Goal: Information Seeking & Learning: Find specific fact

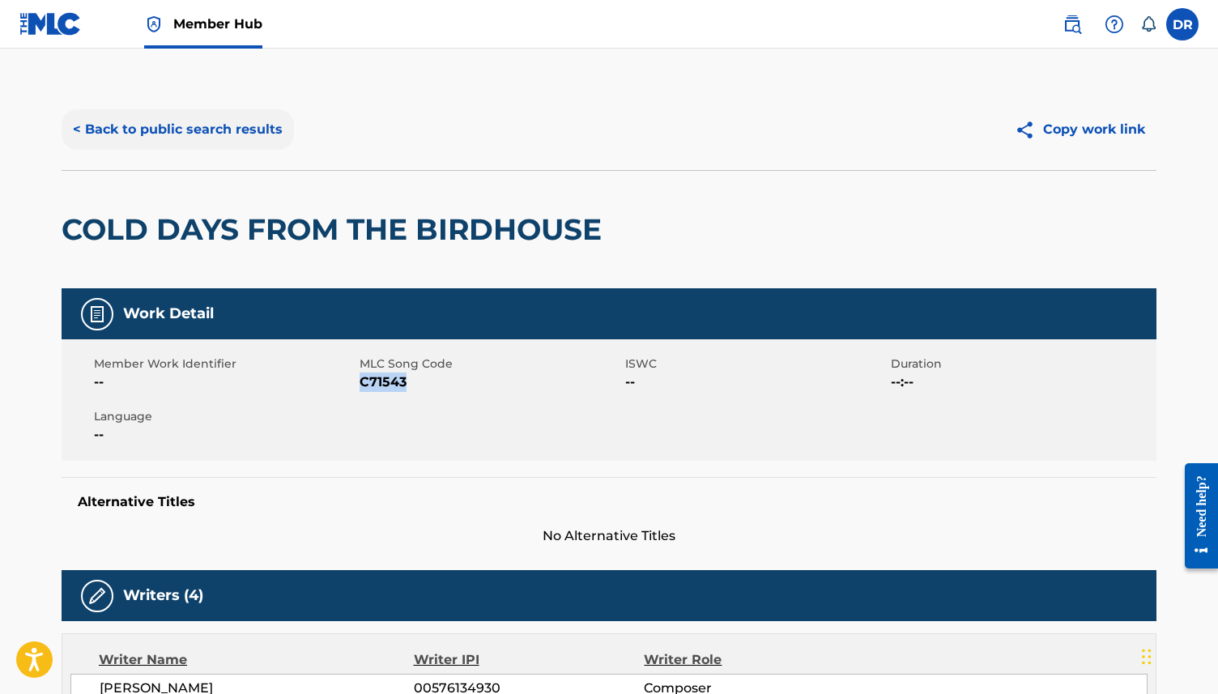
click at [179, 135] on button "< Back to public search results" at bounding box center [178, 129] width 232 height 40
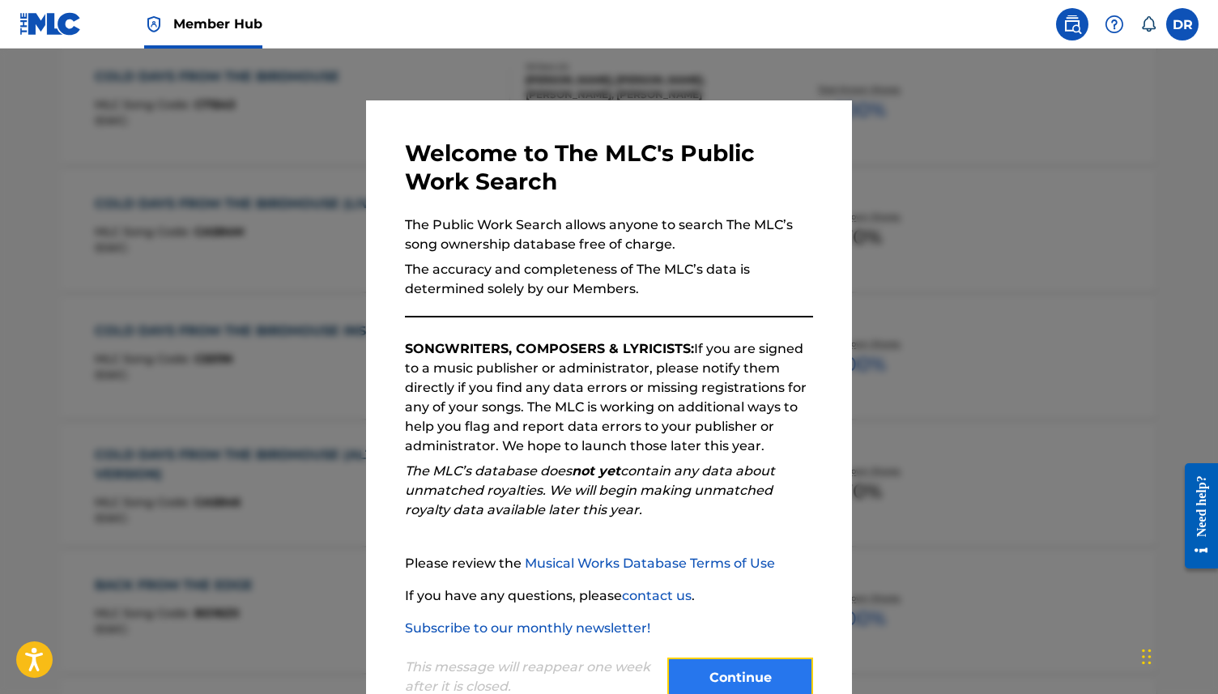
click at [726, 665] on button "Continue" at bounding box center [740, 677] width 146 height 40
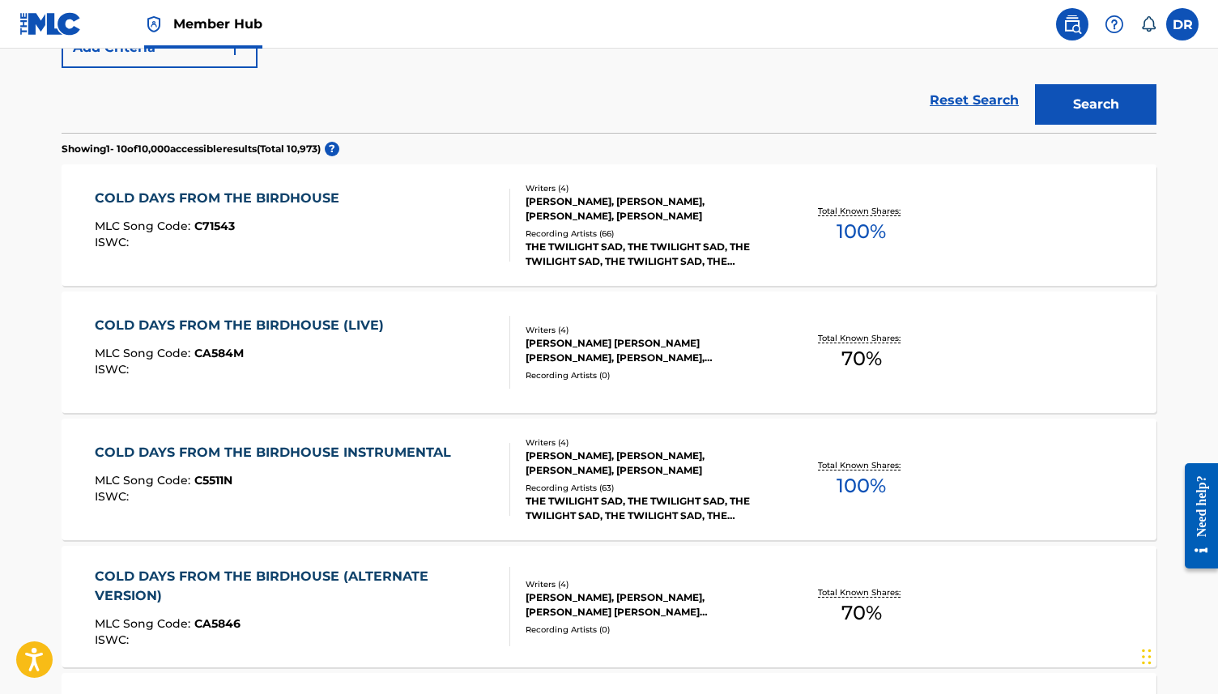
scroll to position [431, 0]
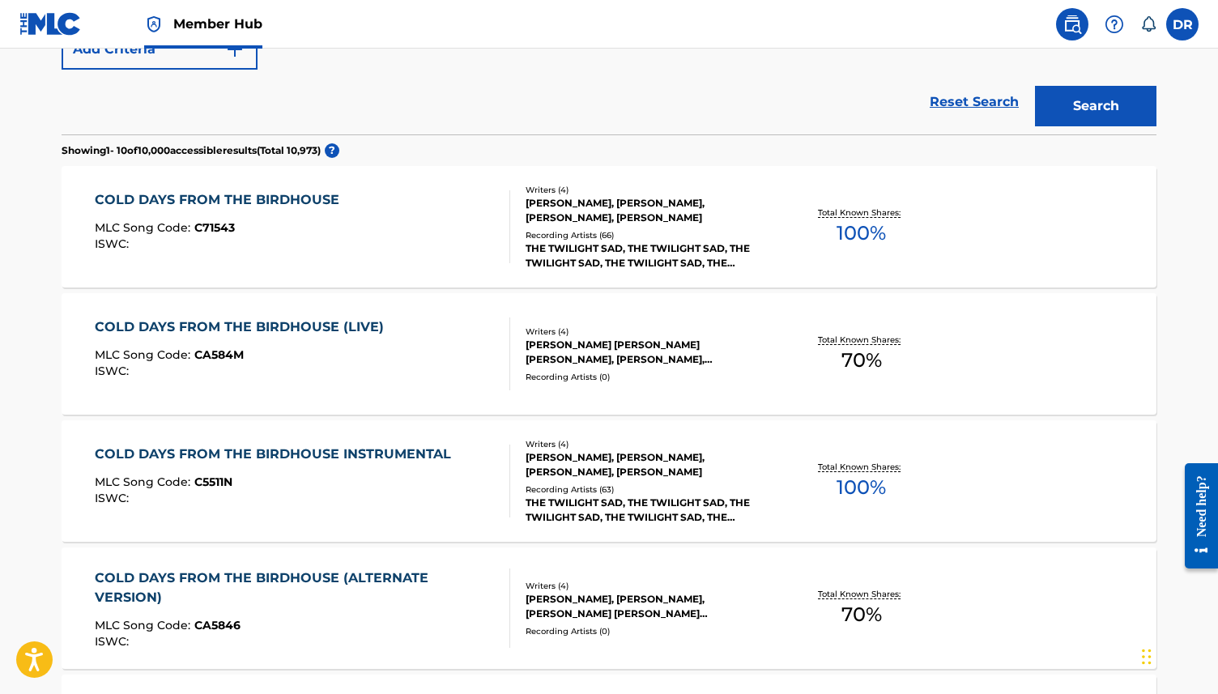
click at [266, 333] on div "COLD DAYS FROM THE BIRDHOUSE (LIVE)" at bounding box center [243, 326] width 297 height 19
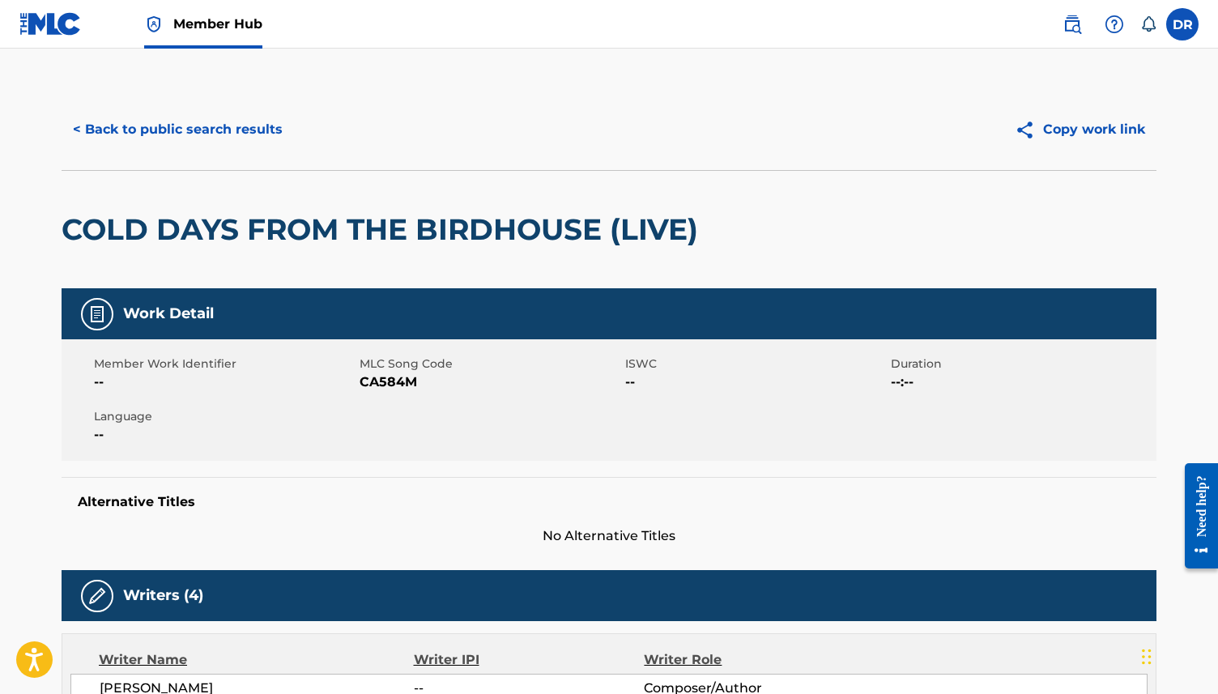
click at [366, 376] on span "CA584M" at bounding box center [489, 381] width 261 height 19
click at [366, 378] on span "CA584M" at bounding box center [489, 381] width 261 height 19
copy span "CA584M"
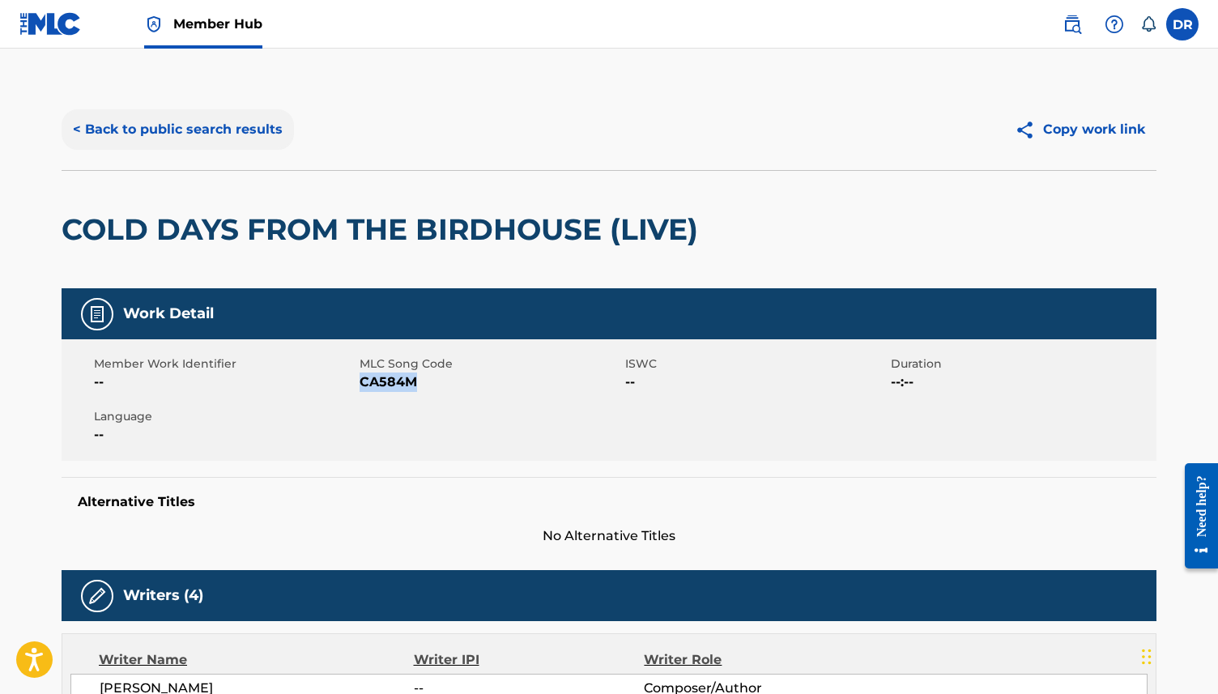
click at [155, 129] on button "< Back to public search results" at bounding box center [178, 129] width 232 height 40
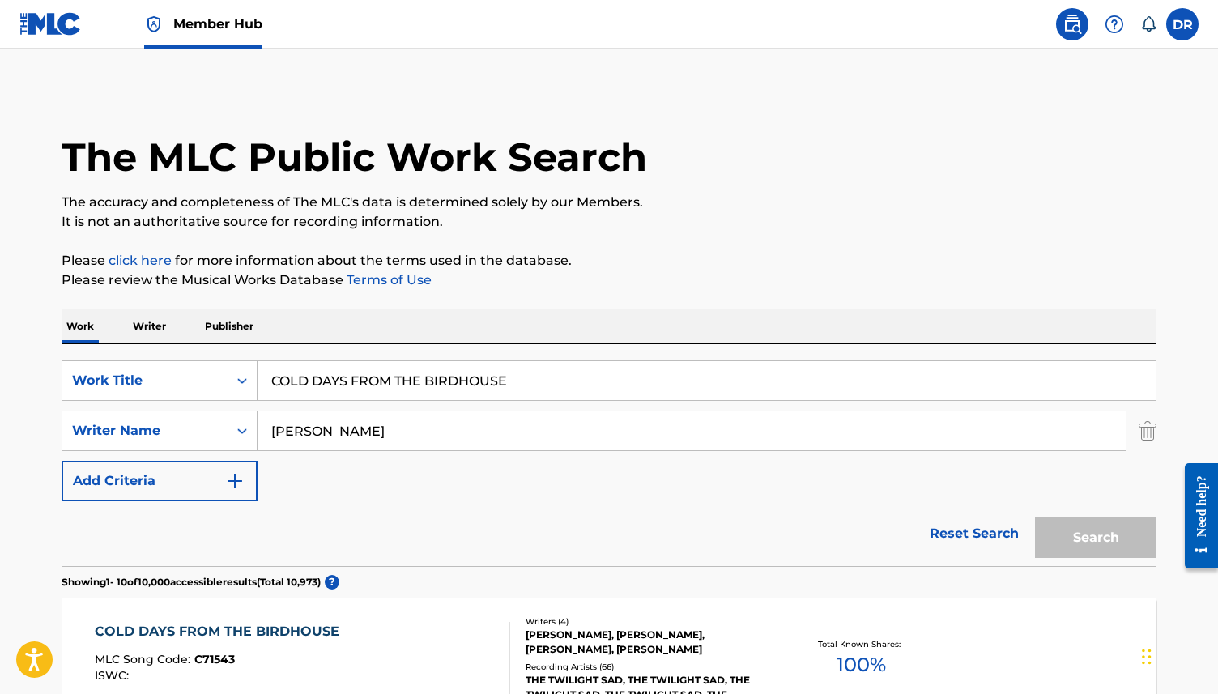
scroll to position [524, 0]
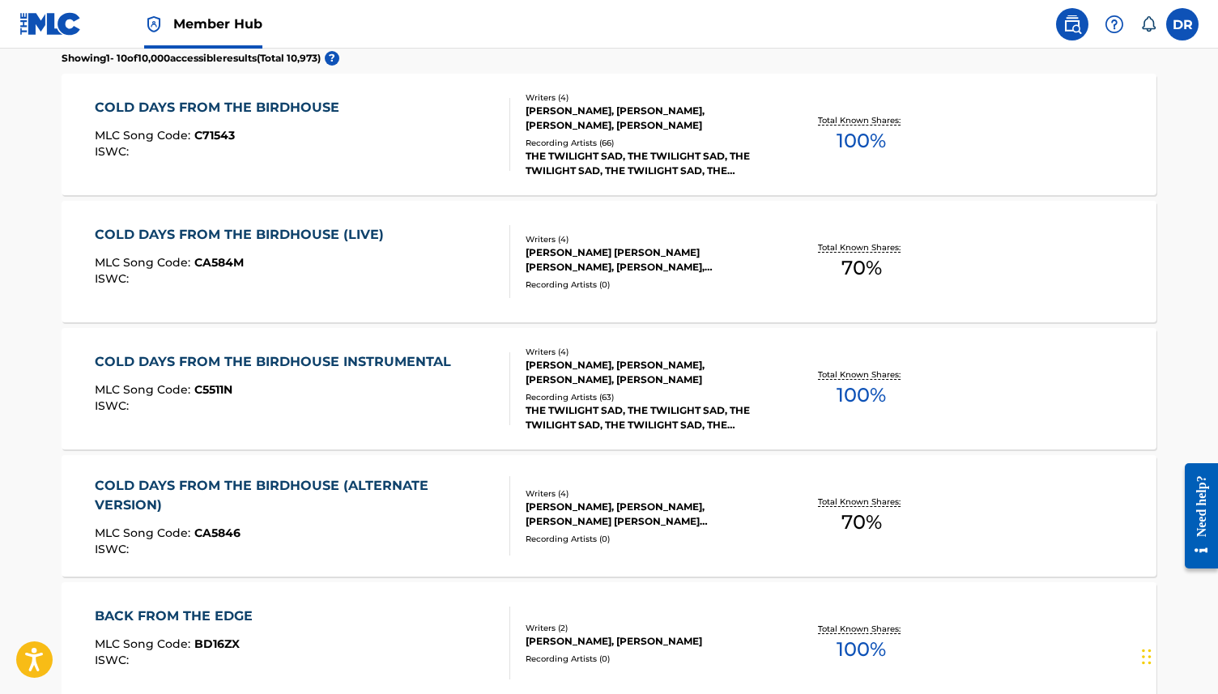
click at [310, 363] on div "COLD DAYS FROM THE BIRDHOUSE INSTRUMENTAL" at bounding box center [277, 361] width 364 height 19
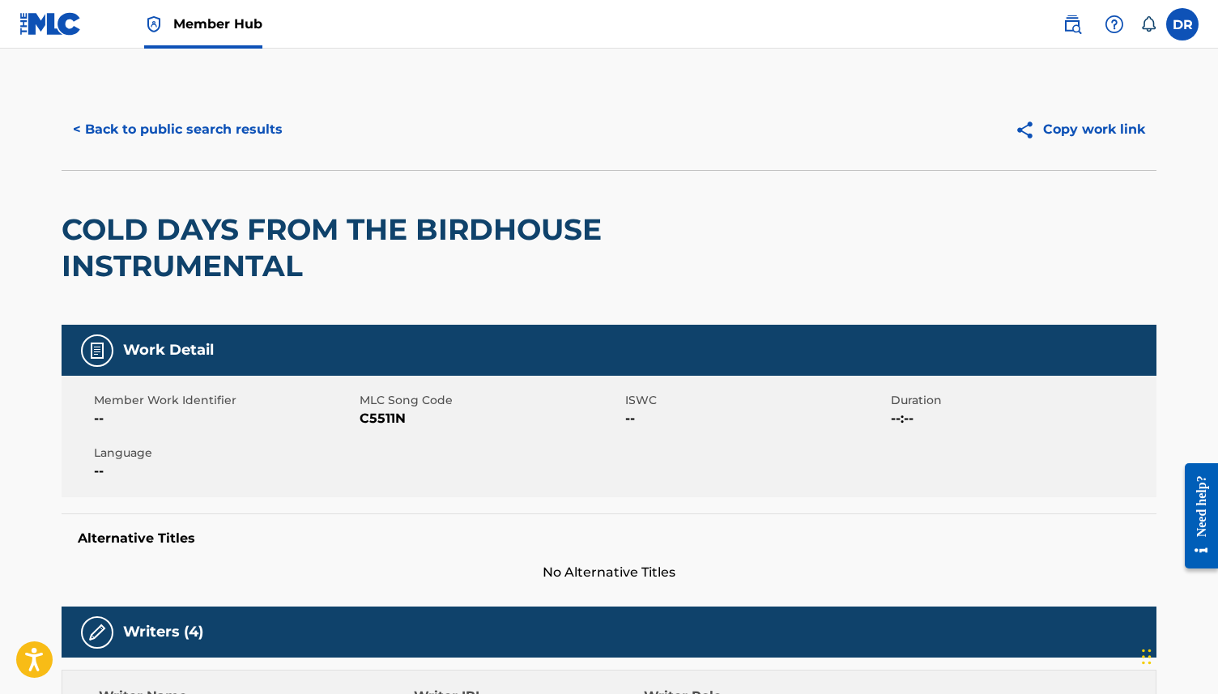
click at [378, 419] on span "C5511N" at bounding box center [489, 418] width 261 height 19
copy span "C5511N"
click at [199, 134] on button "< Back to public search results" at bounding box center [178, 129] width 232 height 40
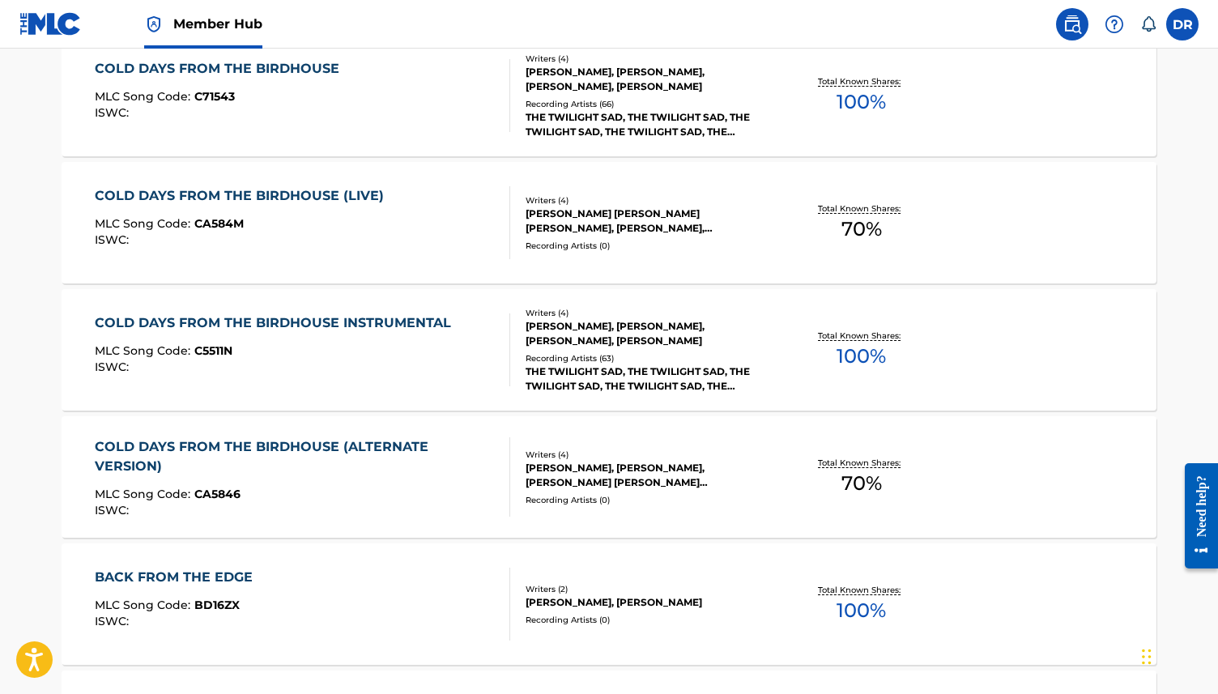
scroll to position [550, 0]
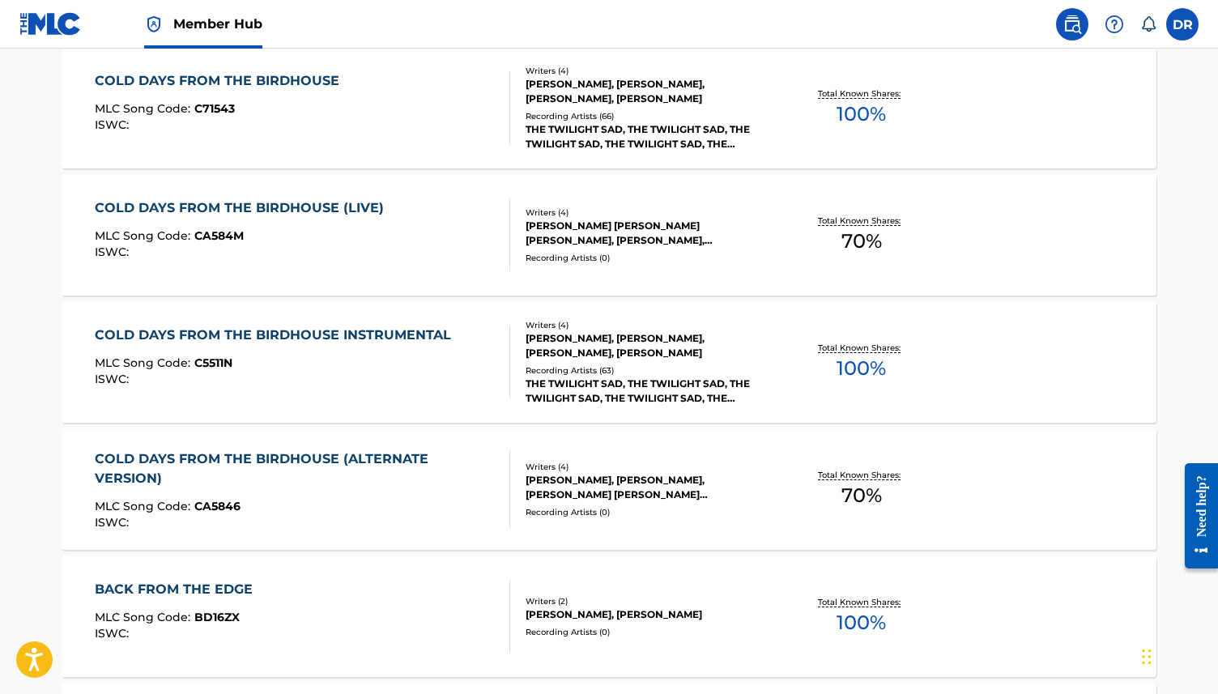
click at [247, 479] on div "COLD DAYS FROM THE BIRDHOUSE (ALTERNATE VERSION)" at bounding box center [296, 468] width 402 height 39
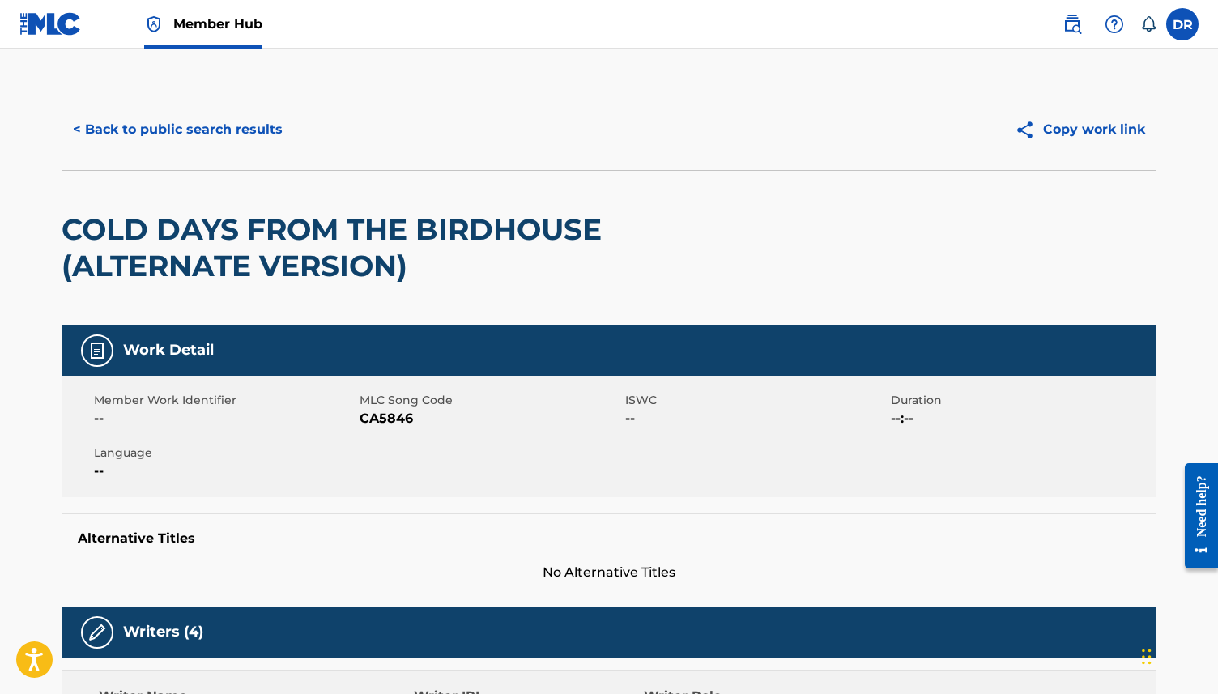
click at [378, 424] on span "CA5846" at bounding box center [489, 418] width 261 height 19
copy span "CA5846"
click at [168, 123] on button "< Back to public search results" at bounding box center [178, 129] width 232 height 40
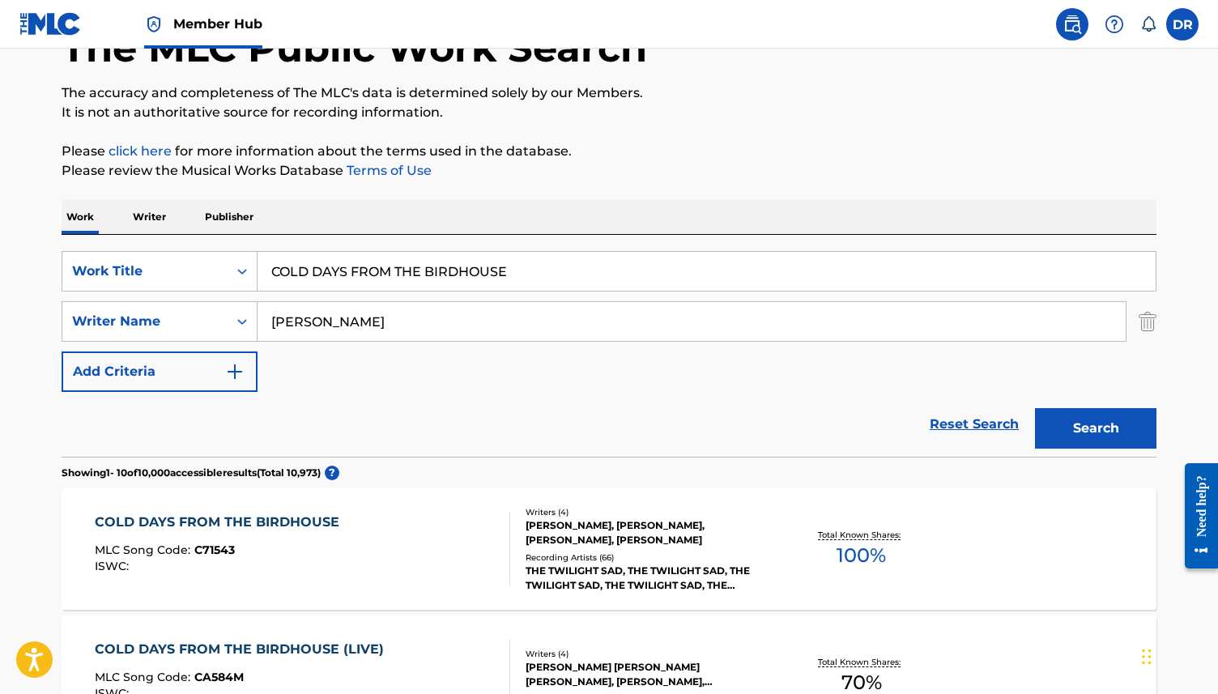
scroll to position [11, 0]
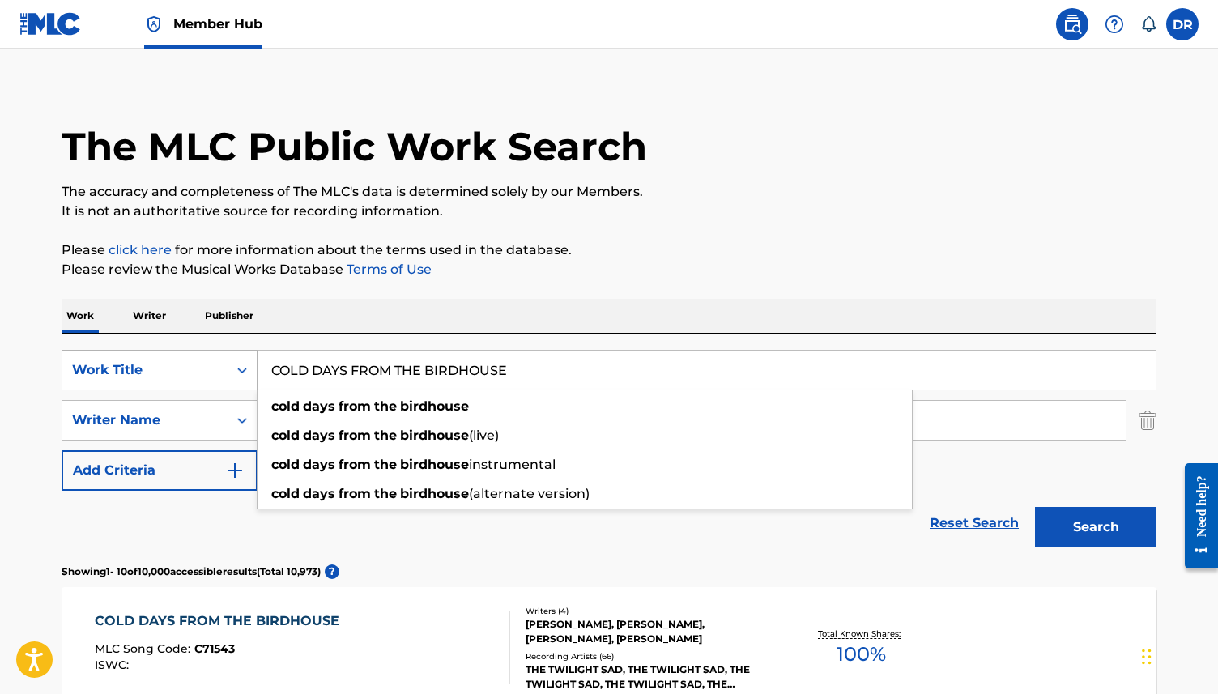
drag, startPoint x: 551, startPoint y: 371, endPoint x: 237, endPoint y: 369, distance: 314.1
click at [237, 369] on div "SearchWithCriteria3ca1de88-b7ff-4f5b-be49-6ec151af8843 Work Title COLD DAYS FRO…" at bounding box center [609, 370] width 1094 height 40
paste input "FLOORBOARDS UNDER THE BED"
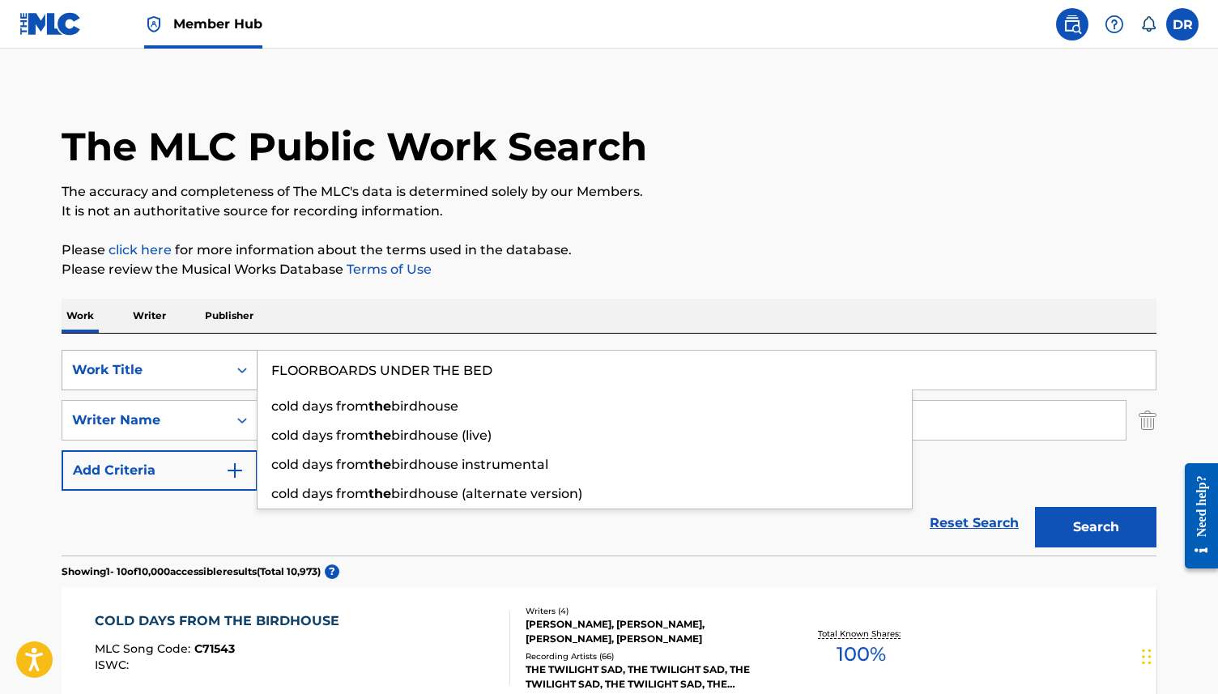
type input "FLOORBOARDS UNDER THE BED"
click at [1035, 507] on button "Search" at bounding box center [1095, 527] width 121 height 40
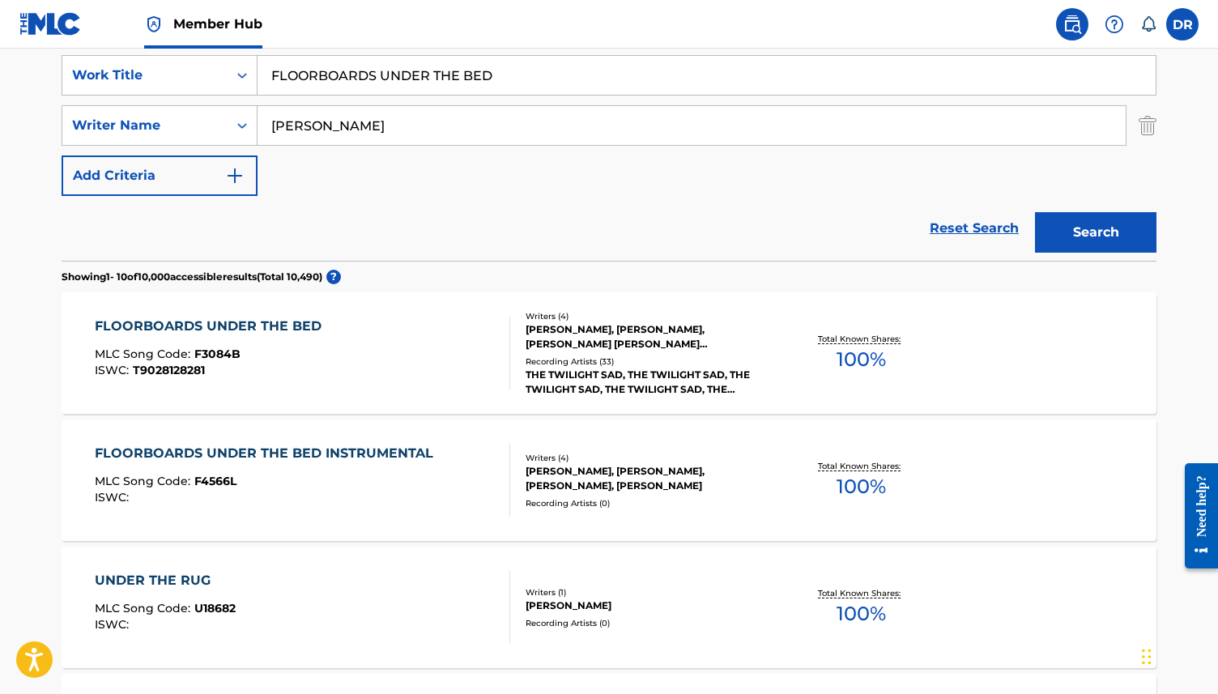
scroll to position [303, 0]
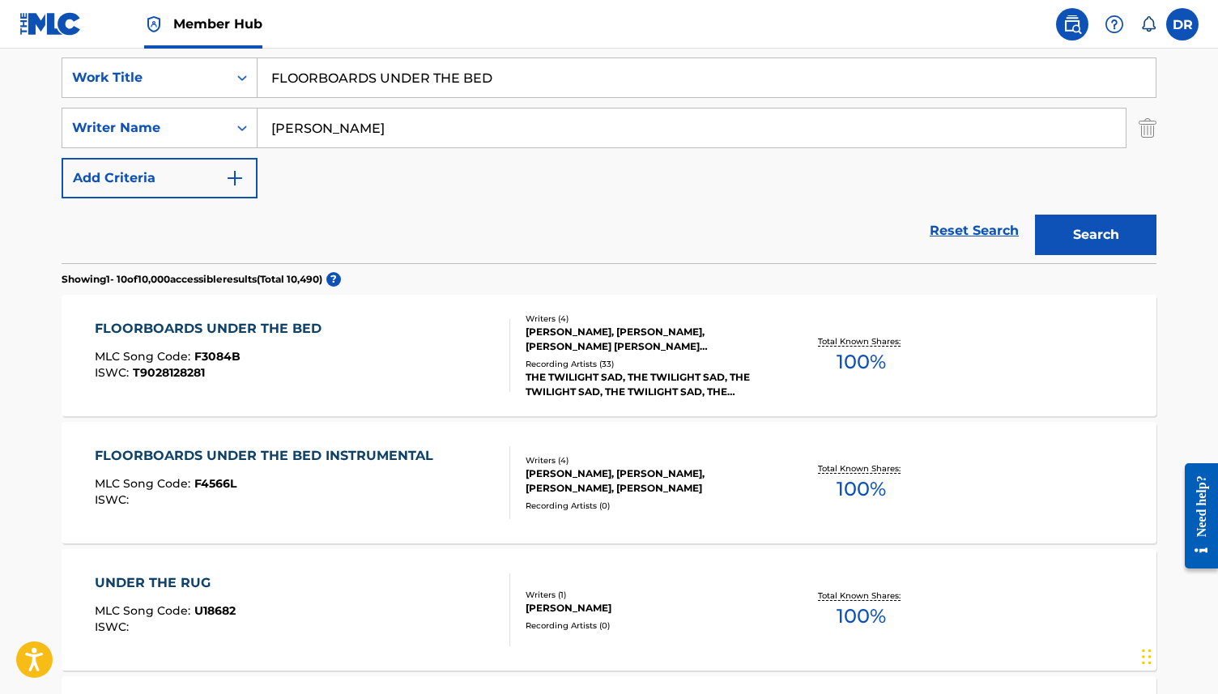
click at [317, 351] on div "MLC Song Code : F3084B" at bounding box center [212, 359] width 235 height 16
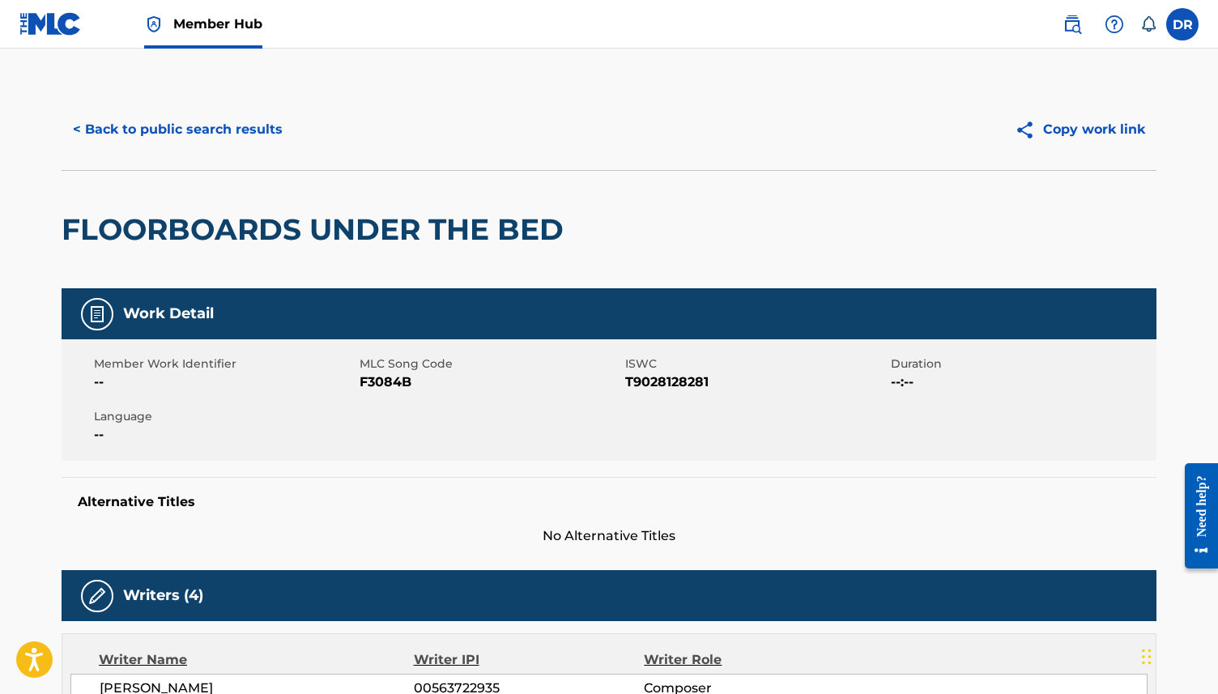
click at [382, 386] on span "F3084B" at bounding box center [489, 381] width 261 height 19
copy span "F3084B"
click at [141, 130] on button "< Back to public search results" at bounding box center [178, 129] width 232 height 40
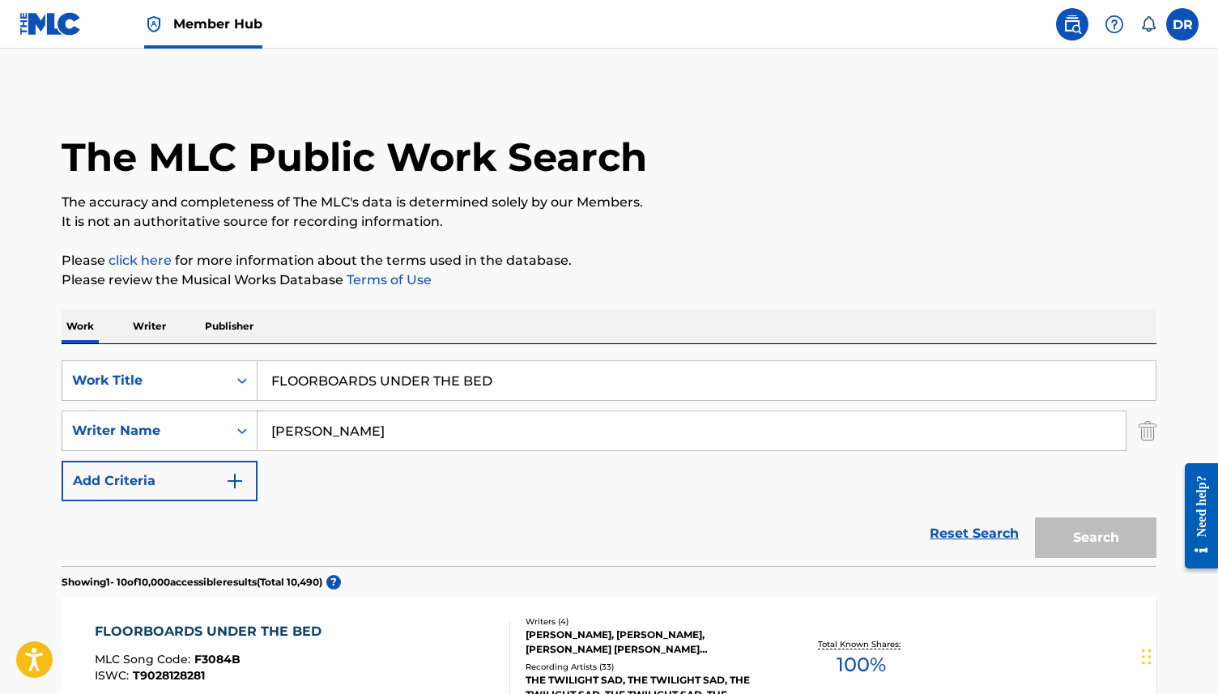
scroll to position [303, 0]
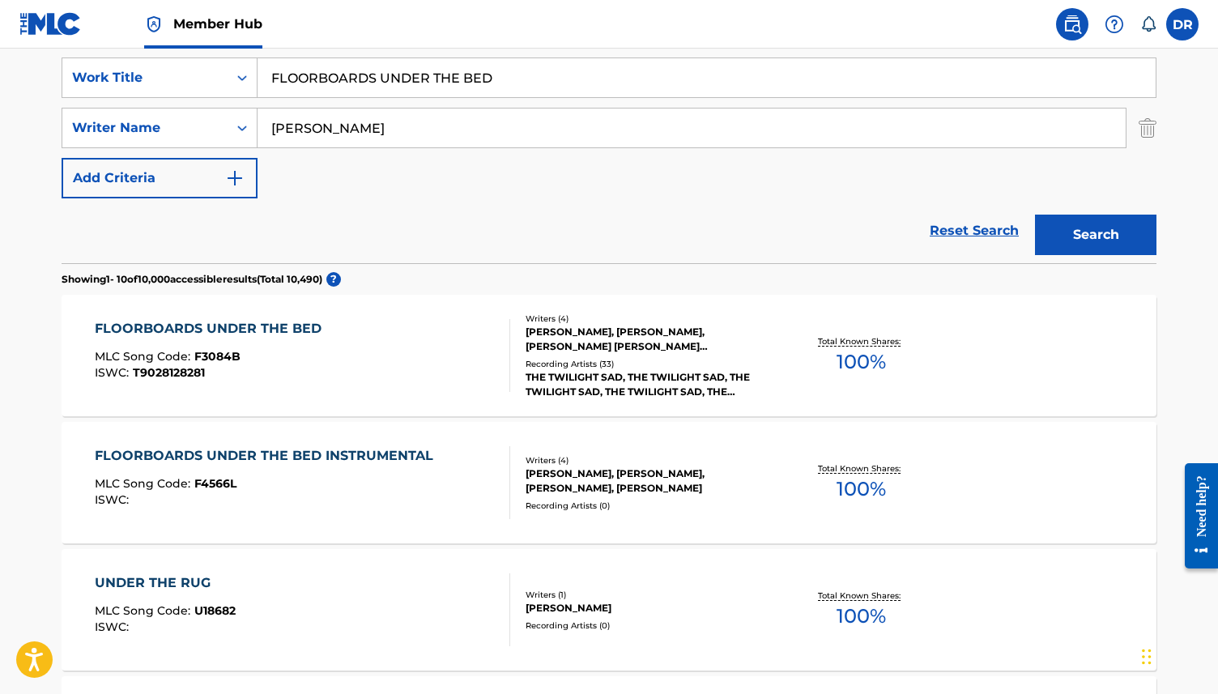
click at [475, 470] on div "FLOORBOARDS UNDER THE BED INSTRUMENTAL MLC Song Code : F4566L ISWC :" at bounding box center [303, 482] width 416 height 73
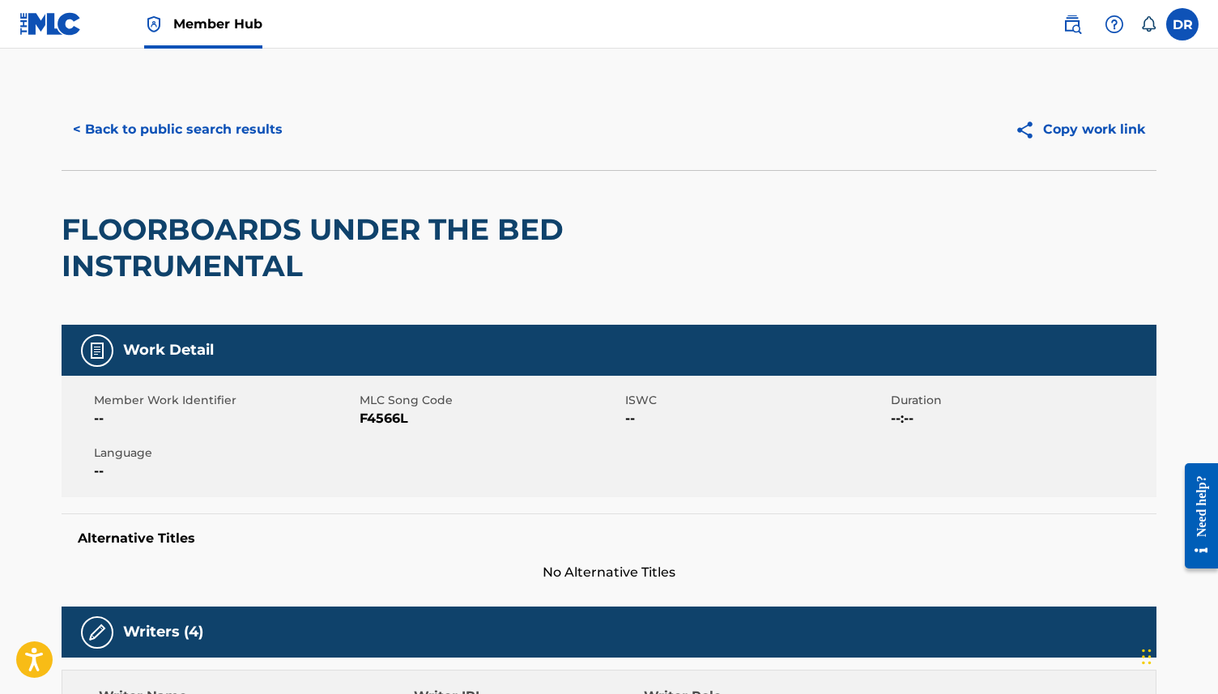
click at [390, 421] on span "F4566L" at bounding box center [489, 418] width 261 height 19
copy span "F4566L"
click at [178, 133] on button "< Back to public search results" at bounding box center [178, 129] width 232 height 40
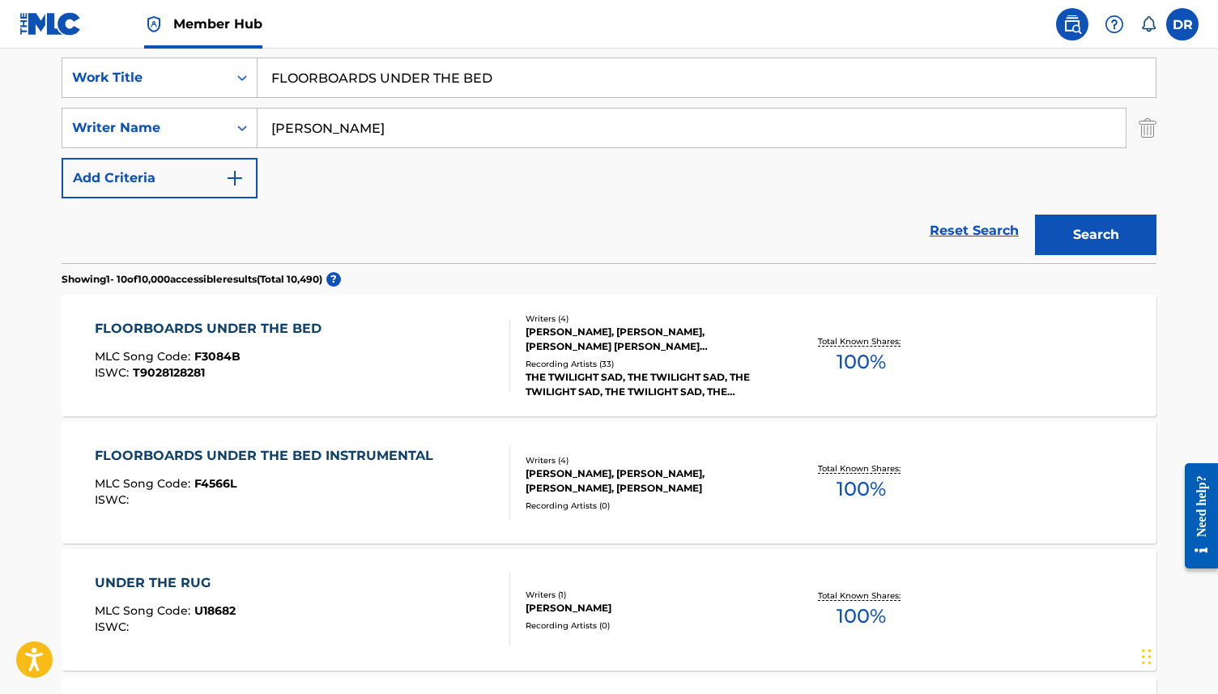
scroll to position [263, 0]
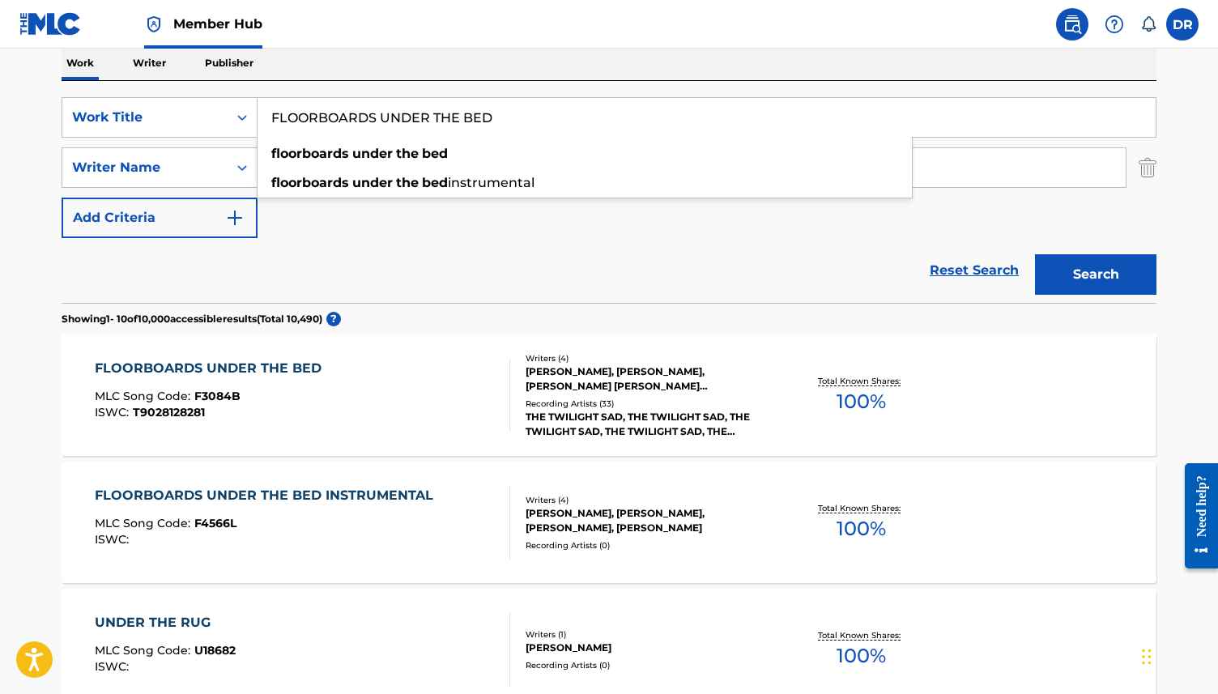
drag, startPoint x: 509, startPoint y: 122, endPoint x: 261, endPoint y: 121, distance: 248.5
click at [261, 121] on input "FLOORBOARDS UNDER THE BED" at bounding box center [706, 117] width 898 height 39
paste input "BLOW OUT"
type input "BLOW OUT"
click at [1035, 254] on button "Search" at bounding box center [1095, 274] width 121 height 40
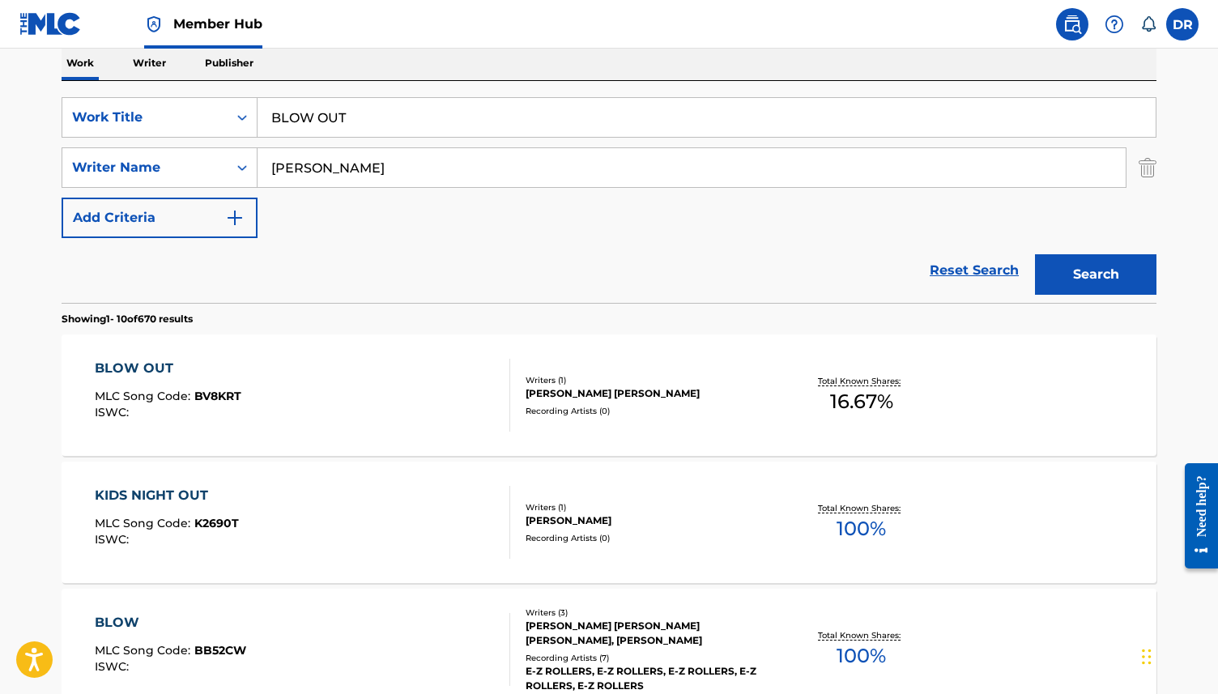
click at [353, 385] on div "BLOW OUT MLC Song Code : BV8KRT ISWC :" at bounding box center [303, 395] width 416 height 73
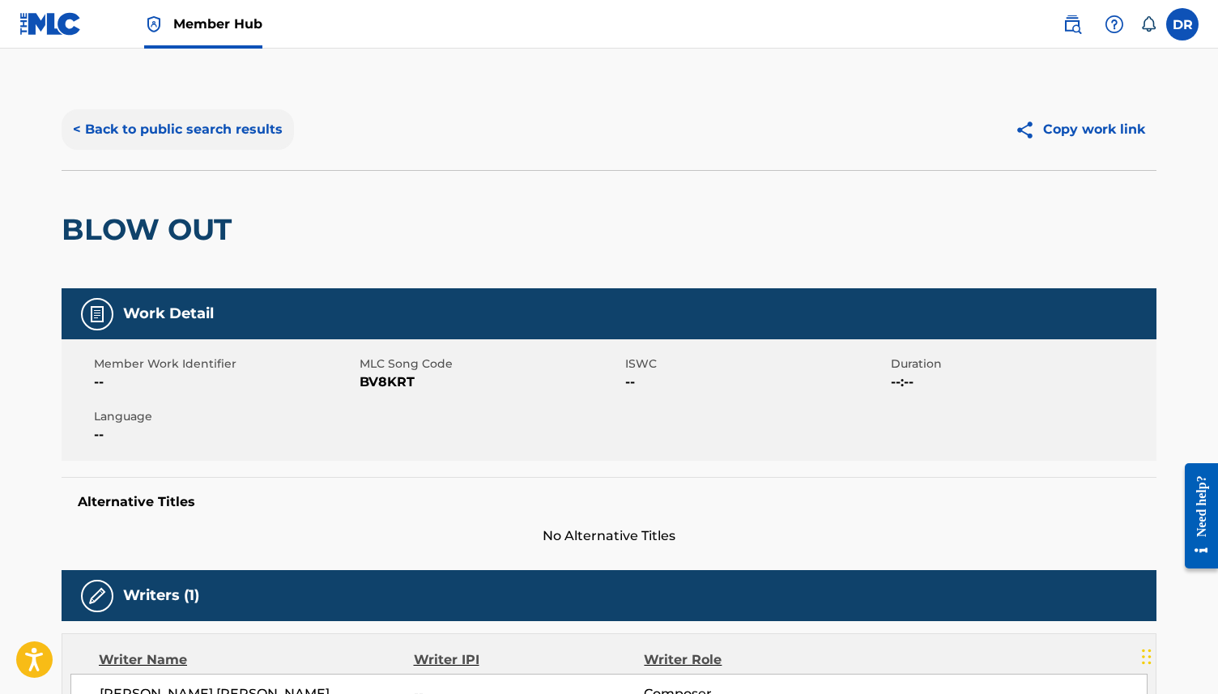
click at [132, 126] on button "< Back to public search results" at bounding box center [178, 129] width 232 height 40
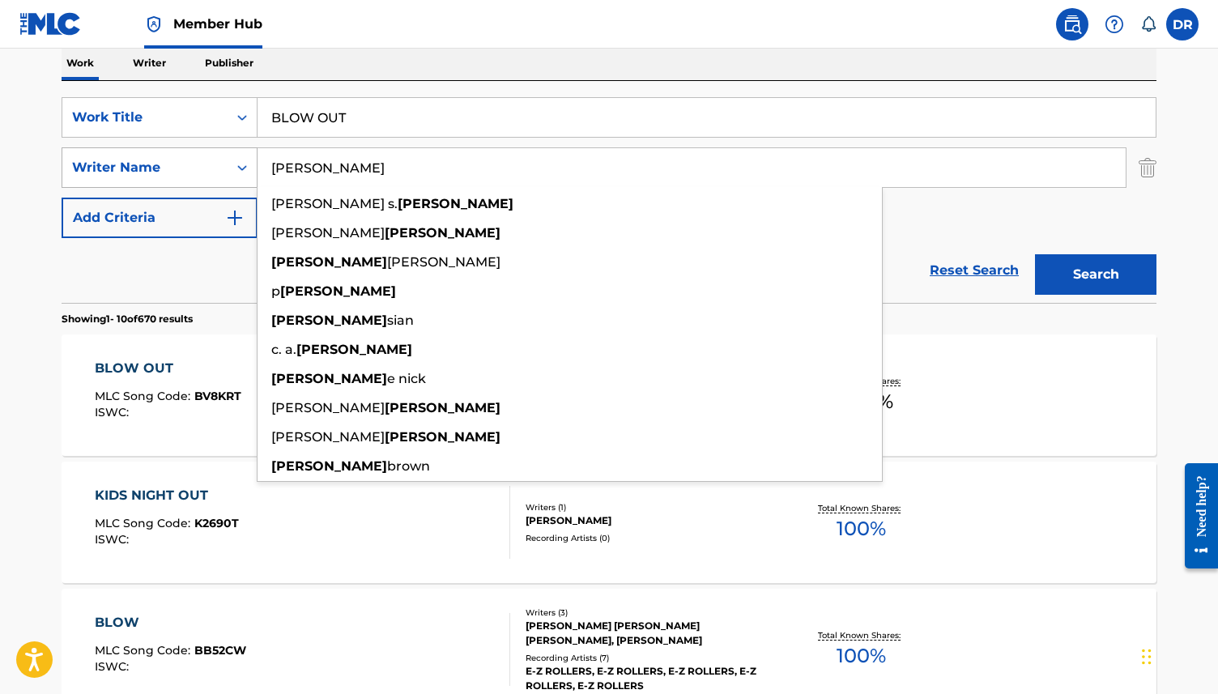
drag, startPoint x: 361, startPoint y: 175, endPoint x: 234, endPoint y: 175, distance: 127.1
click at [234, 175] on div "SearchWithCriteria08fc8d3e-903a-4995-bcec-6f34ec9fa49b Writer Name [PERSON_NAME…" at bounding box center [609, 167] width 1094 height 40
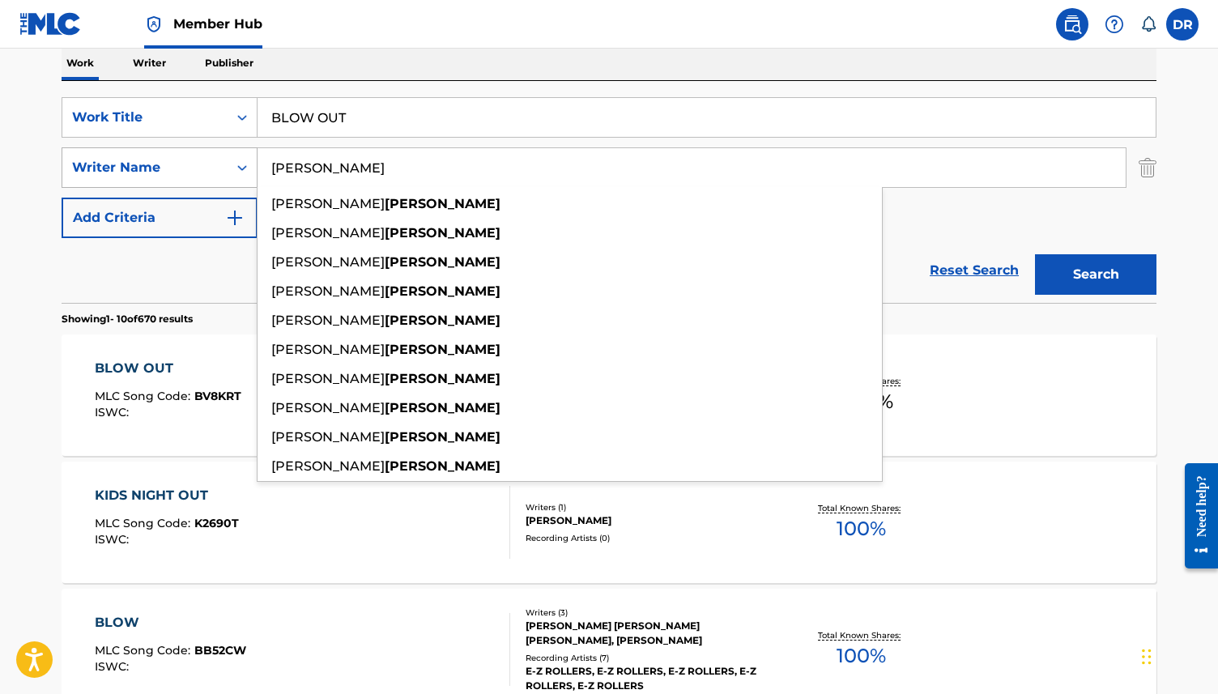
click at [1035, 254] on button "Search" at bounding box center [1095, 274] width 121 height 40
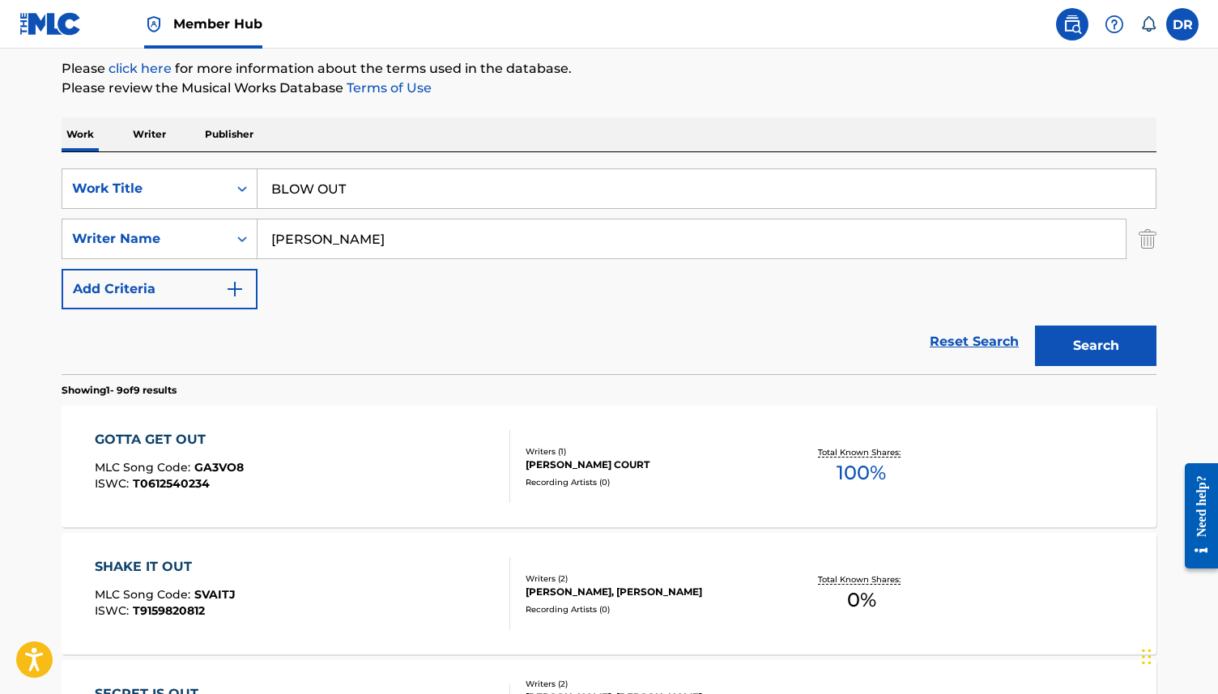
scroll to position [189, 0]
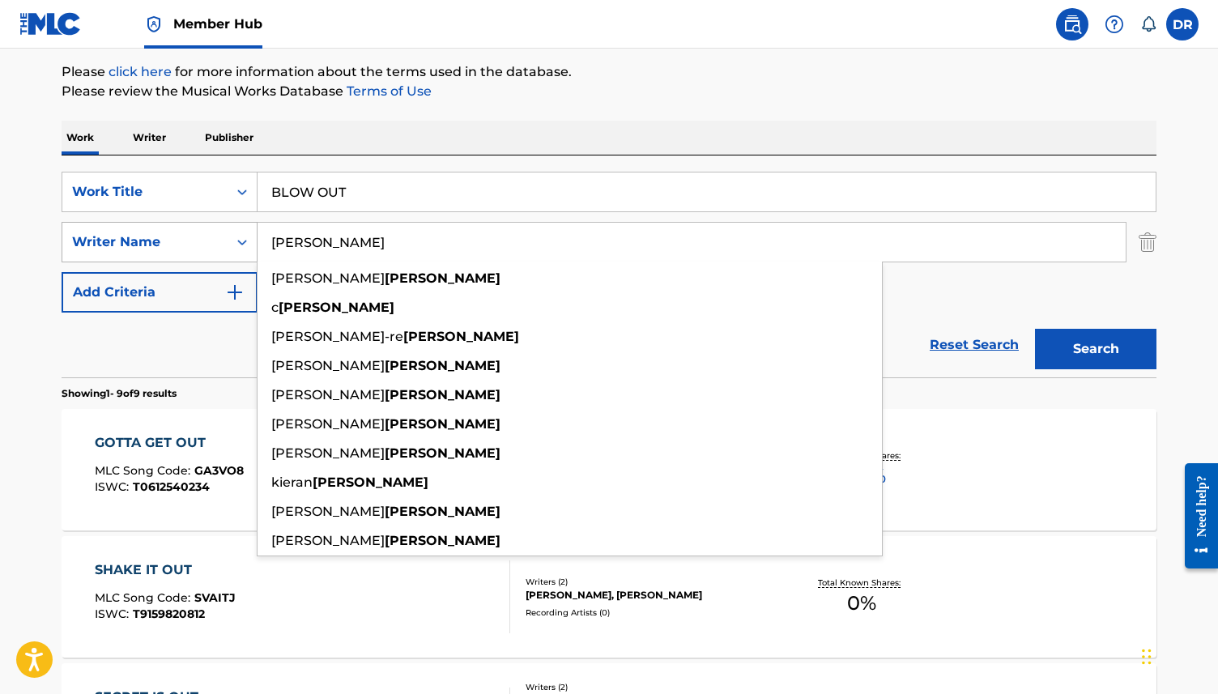
drag, startPoint x: 342, startPoint y: 243, endPoint x: 220, endPoint y: 243, distance: 122.2
click at [221, 243] on div "SearchWithCriteria08fc8d3e-903a-4995-bcec-6f34ec9fa49b Writer Name [PERSON_NAME…" at bounding box center [609, 242] width 1094 height 40
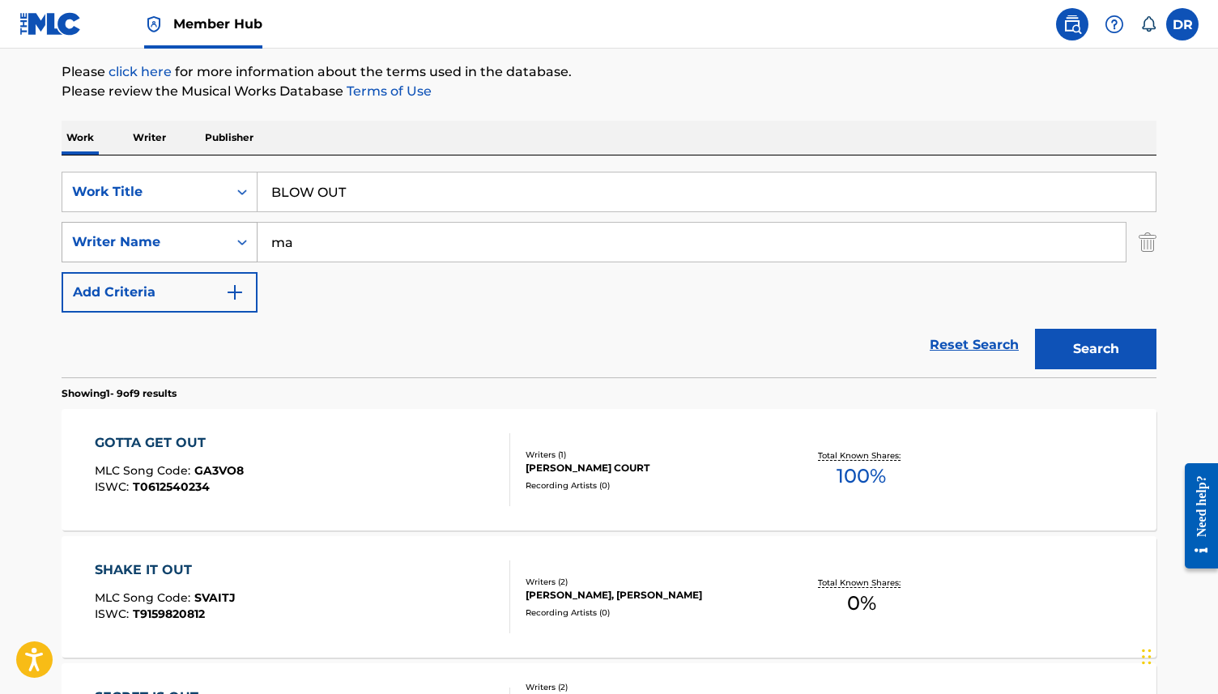
type input "m"
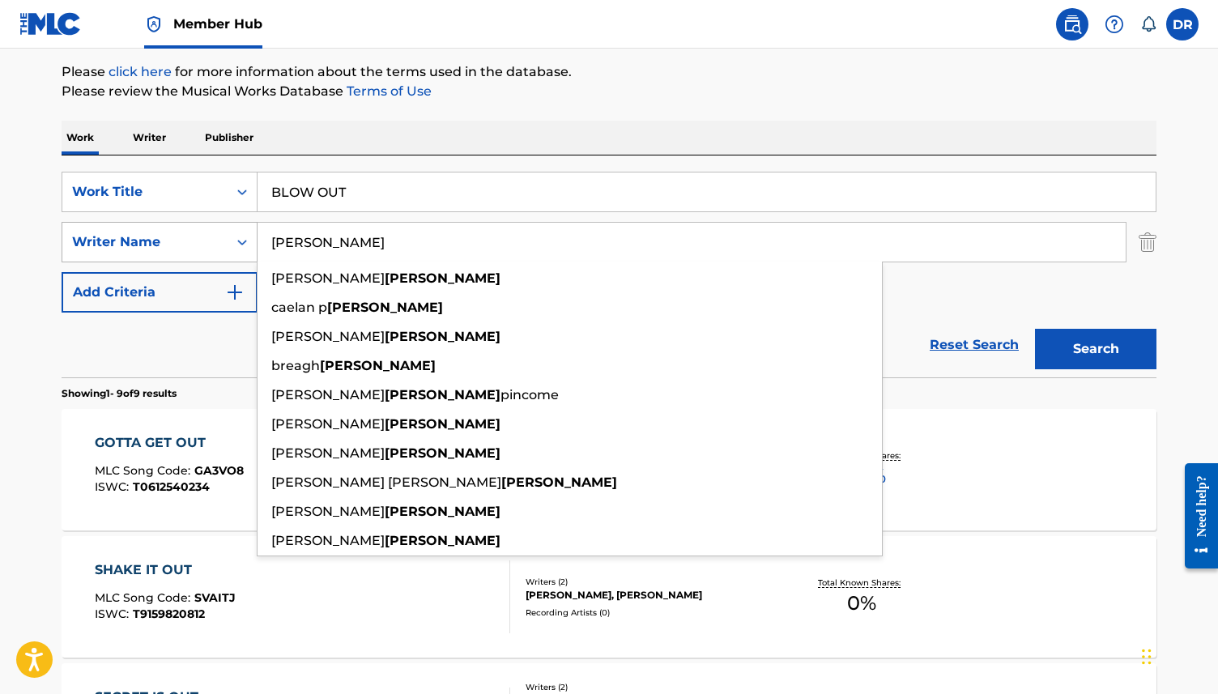
click at [1035, 329] on button "Search" at bounding box center [1095, 349] width 121 height 40
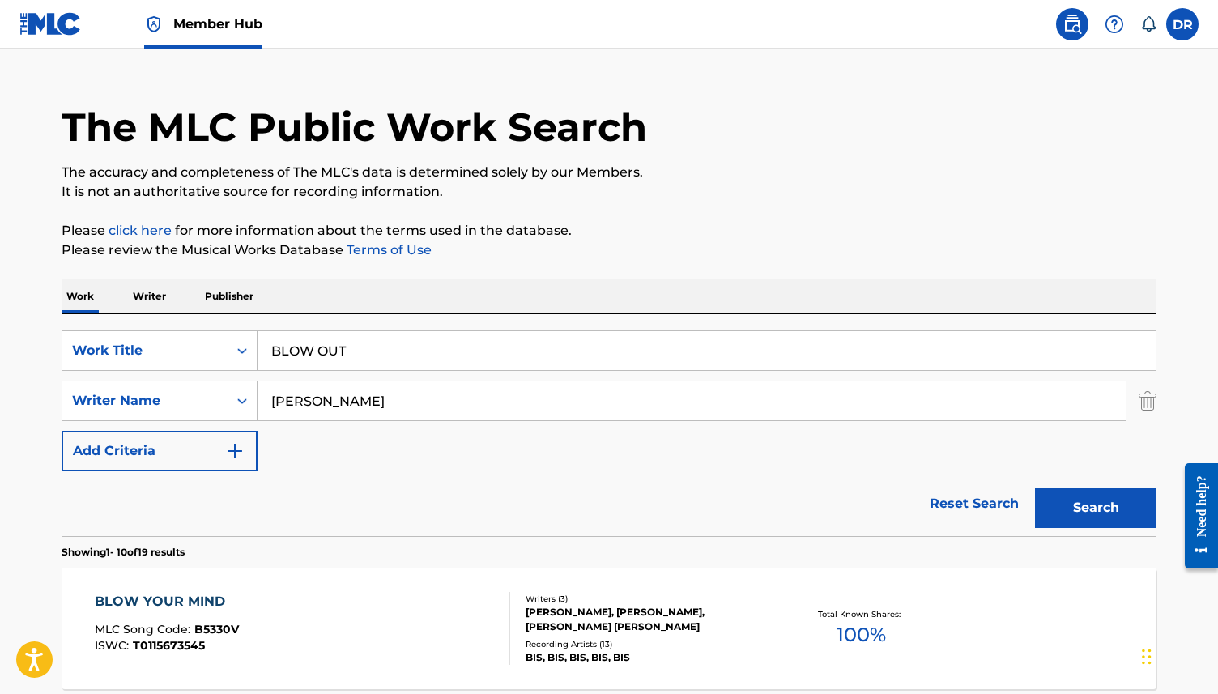
scroll to position [0, 0]
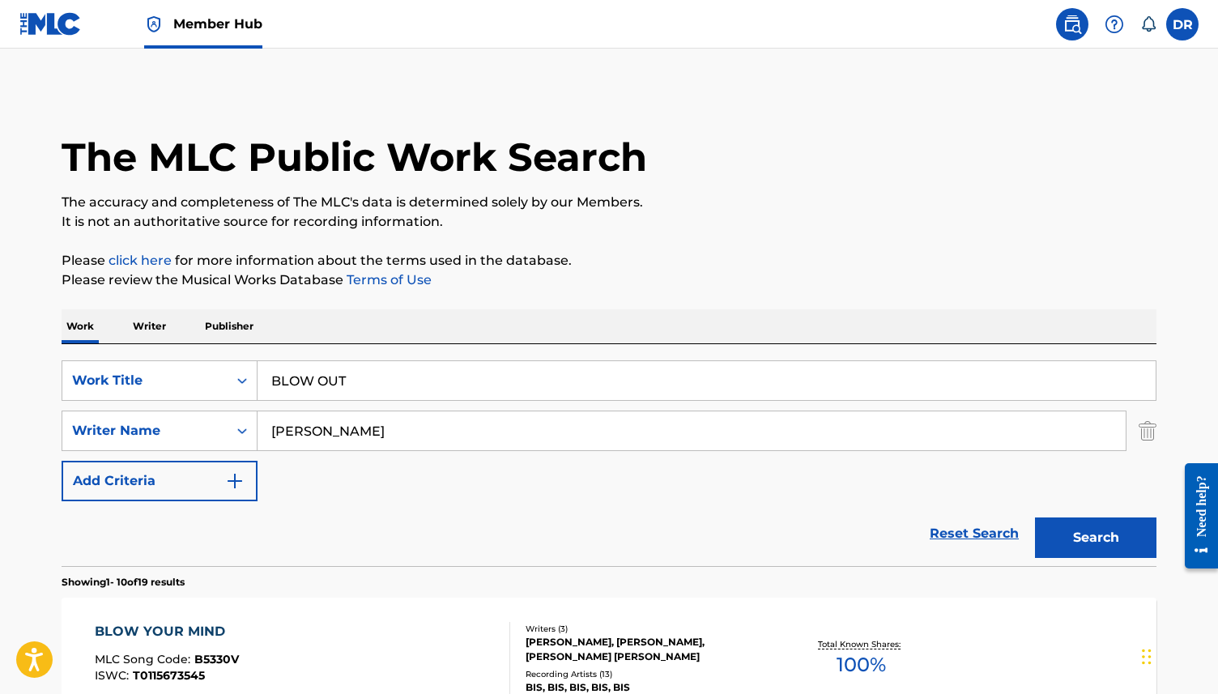
click at [380, 424] on input "[PERSON_NAME]" at bounding box center [691, 430] width 868 height 39
click at [172, 478] on button "Add Criteria" at bounding box center [160, 481] width 196 height 40
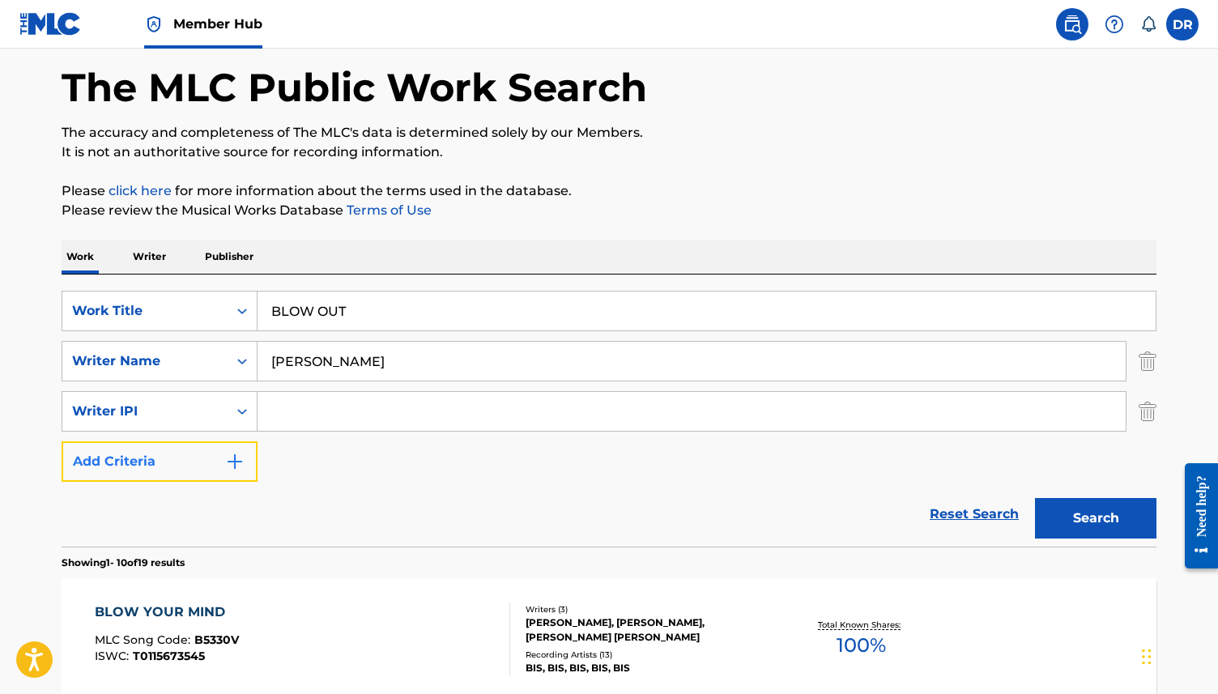
scroll to position [71, 0]
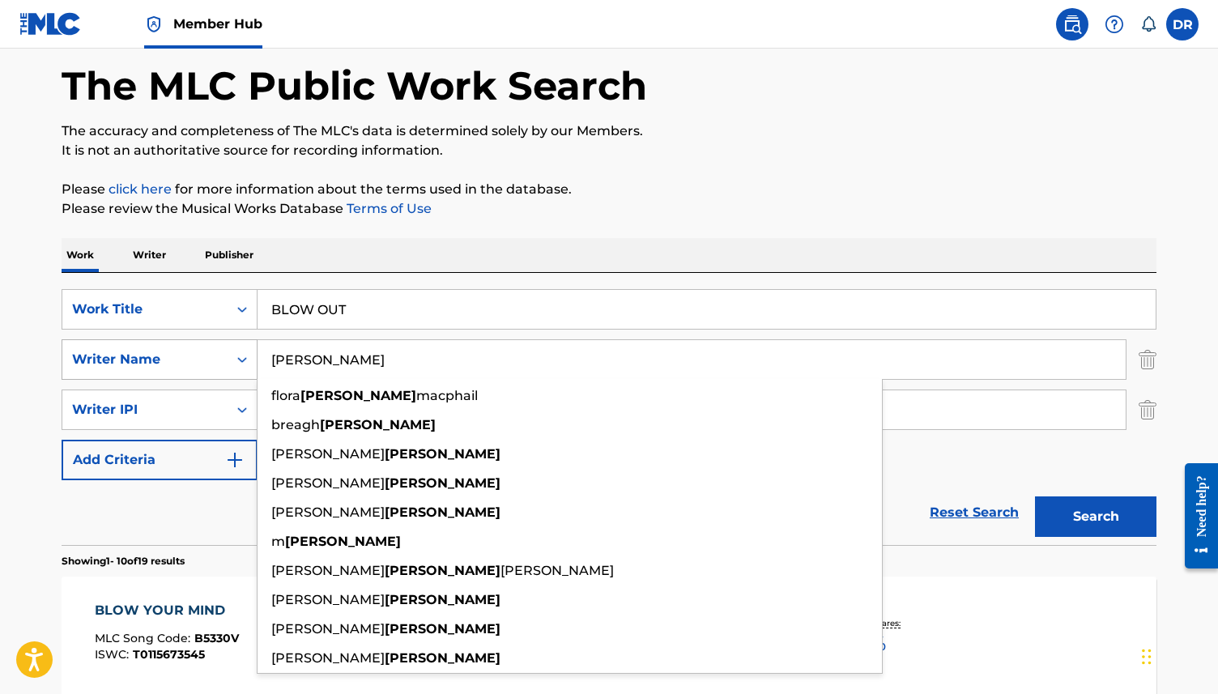
drag, startPoint x: 389, startPoint y: 365, endPoint x: 150, endPoint y: 364, distance: 238.8
click at [150, 364] on div "SearchWithCriteria08fc8d3e-903a-4995-bcec-6f34ec9fa49b Writer Name [PERSON_NAME…" at bounding box center [609, 359] width 1094 height 40
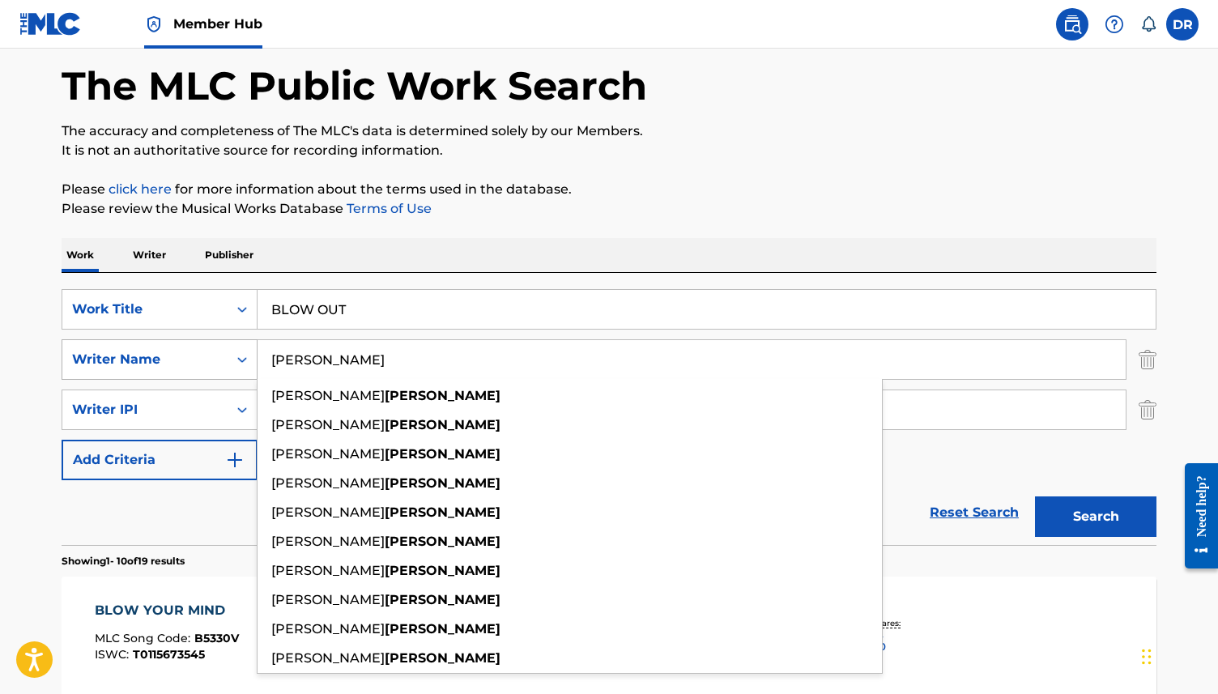
type input "[PERSON_NAME]"
click at [1035, 496] on button "Search" at bounding box center [1095, 516] width 121 height 40
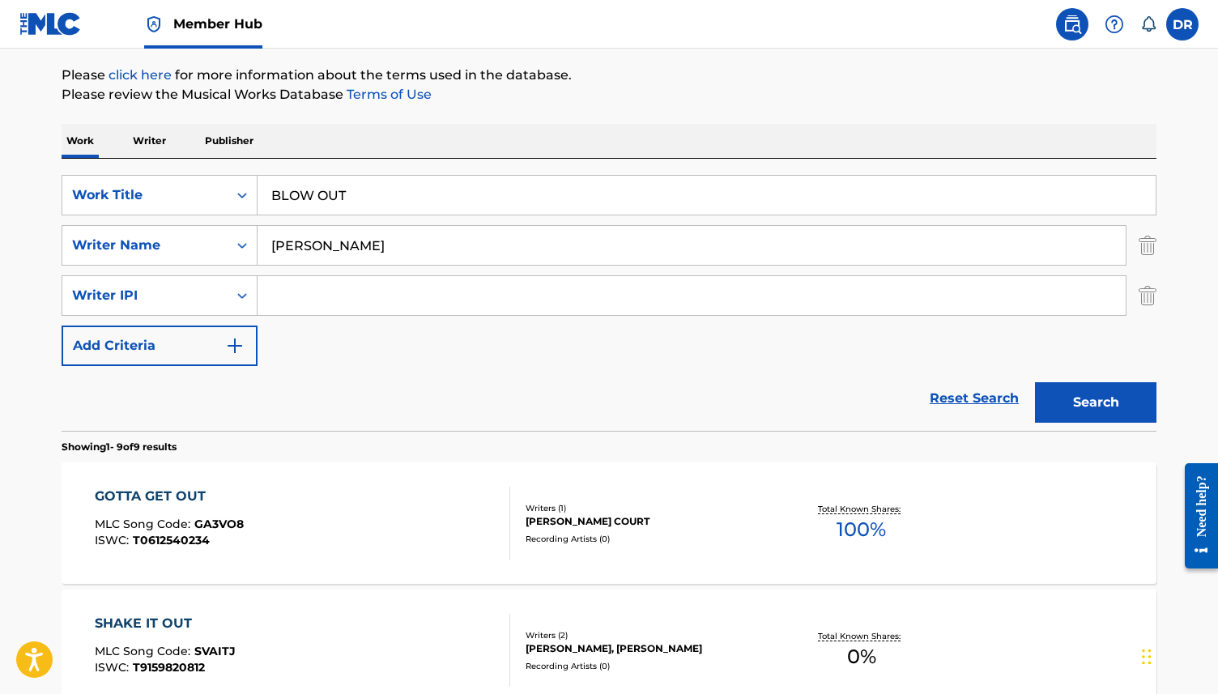
scroll to position [0, 0]
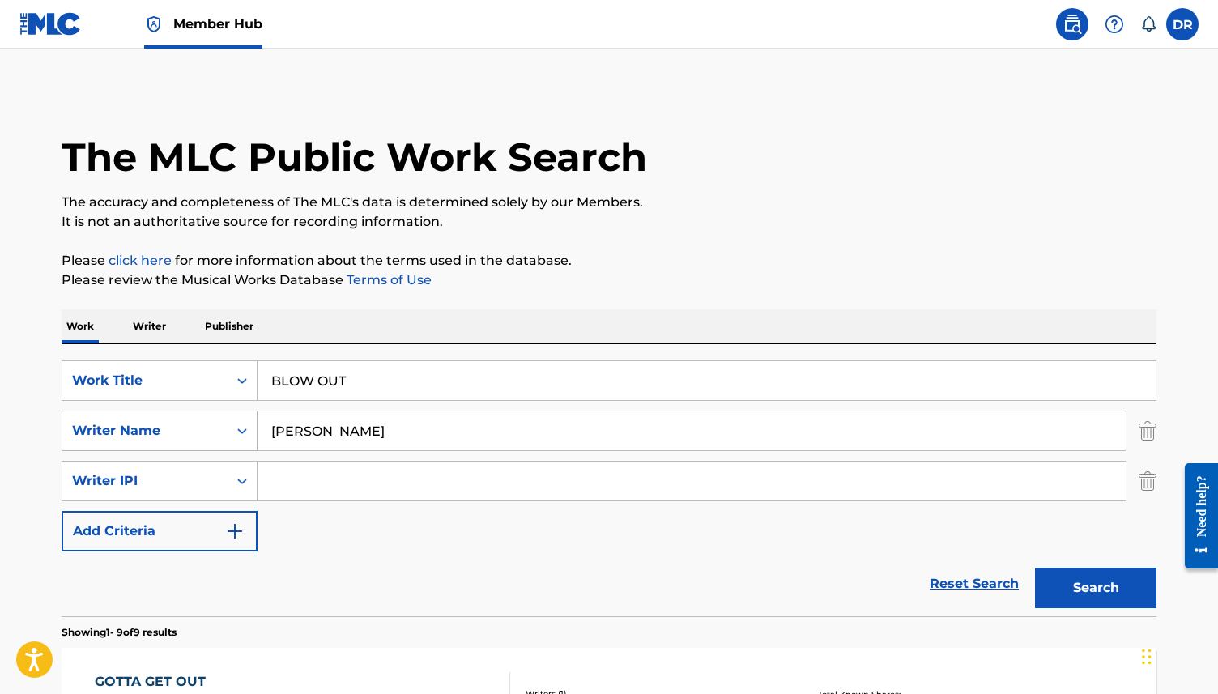
drag, startPoint x: 349, startPoint y: 447, endPoint x: 253, endPoint y: 436, distance: 96.1
click at [253, 436] on div "SearchWithCriteria08fc8d3e-903a-4995-bcec-6f34ec9fa49b Writer Name [PERSON_NAME]" at bounding box center [609, 430] width 1094 height 40
click at [1035, 567] on button "Search" at bounding box center [1095, 587] width 121 height 40
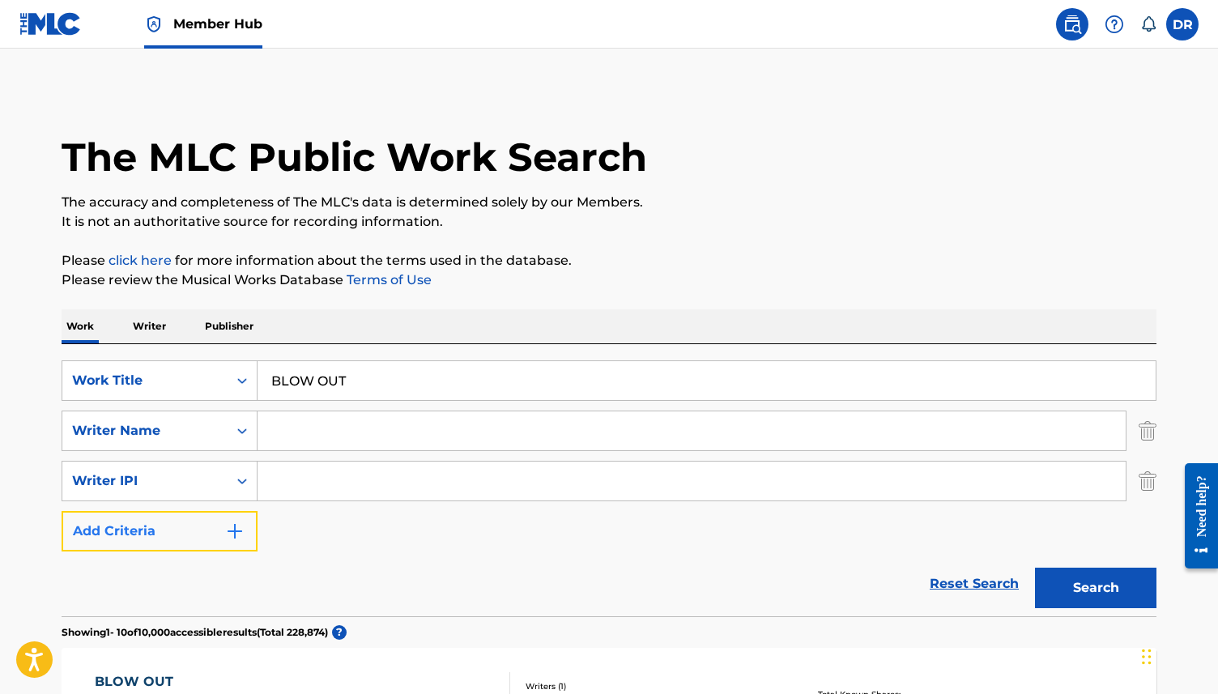
click at [182, 517] on button "Add Criteria" at bounding box center [160, 531] width 196 height 40
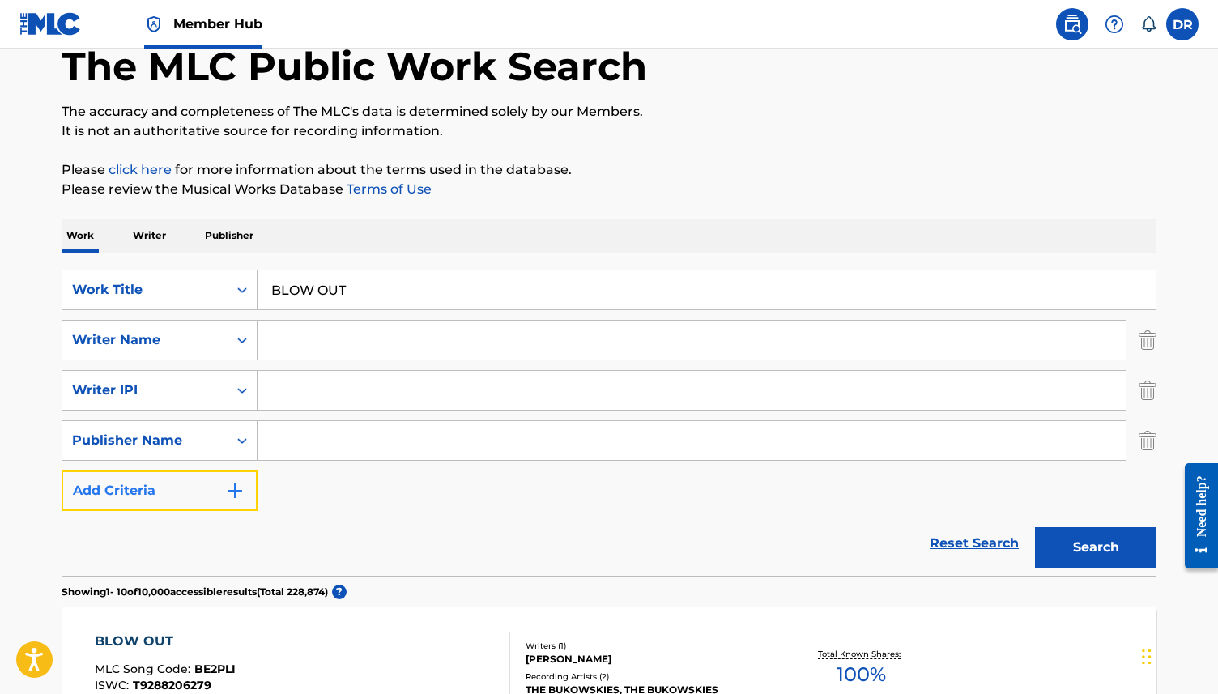
scroll to position [94, 0]
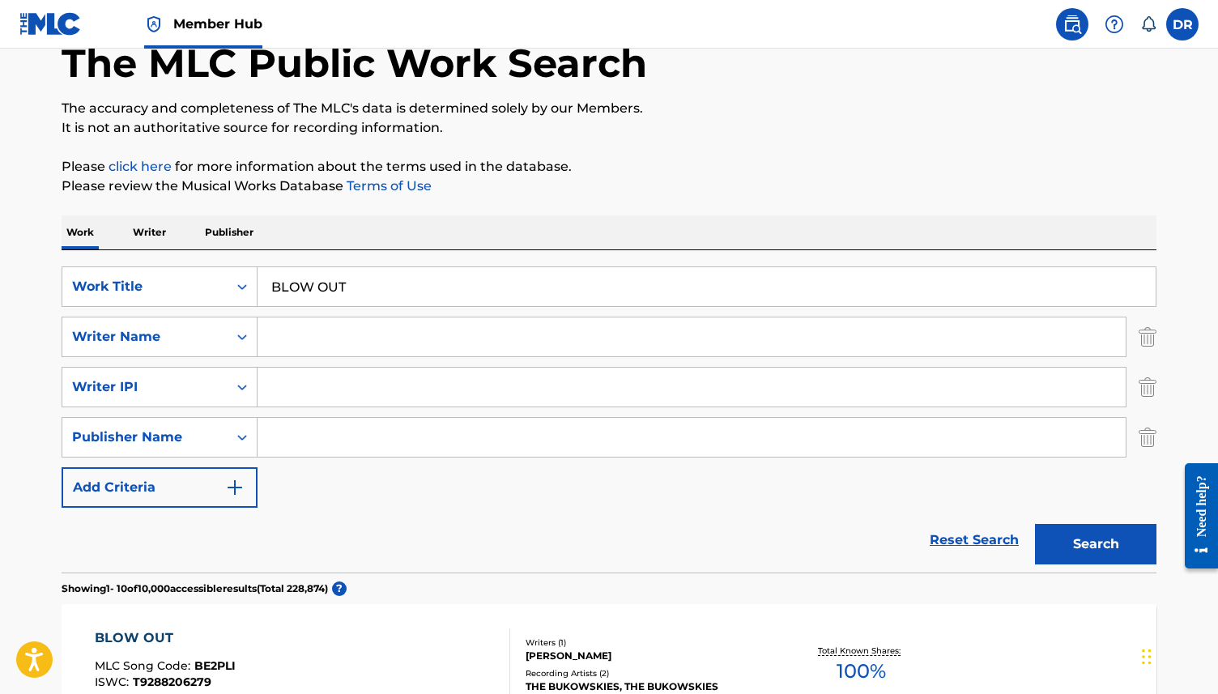
click at [308, 447] on input "Search Form" at bounding box center [691, 437] width 868 height 39
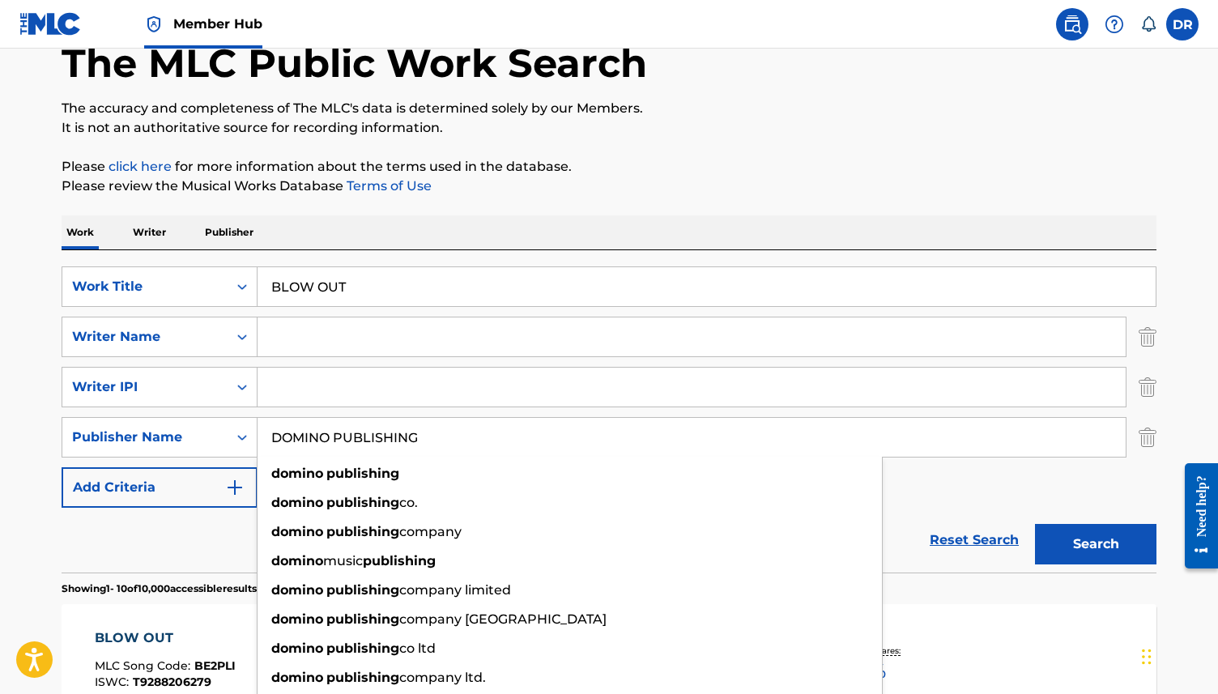
click at [334, 397] on input "Search Form" at bounding box center [691, 387] width 868 height 39
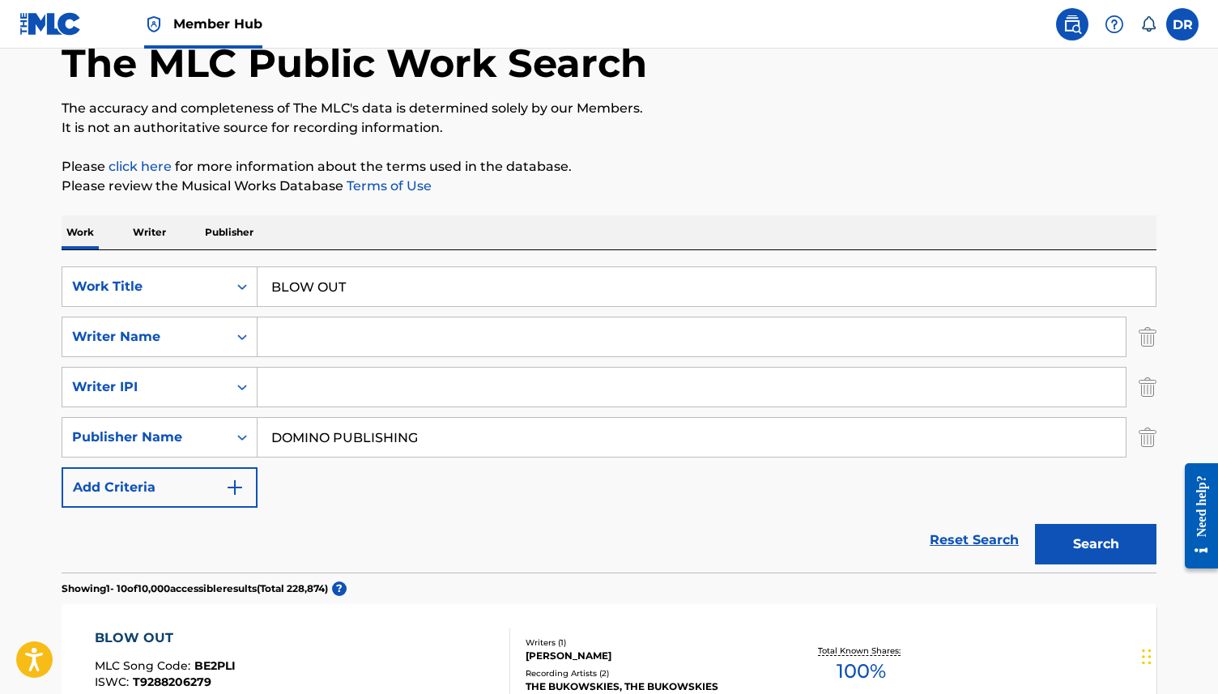
click at [321, 428] on input "DOMINO PUBLISHING" at bounding box center [691, 437] width 868 height 39
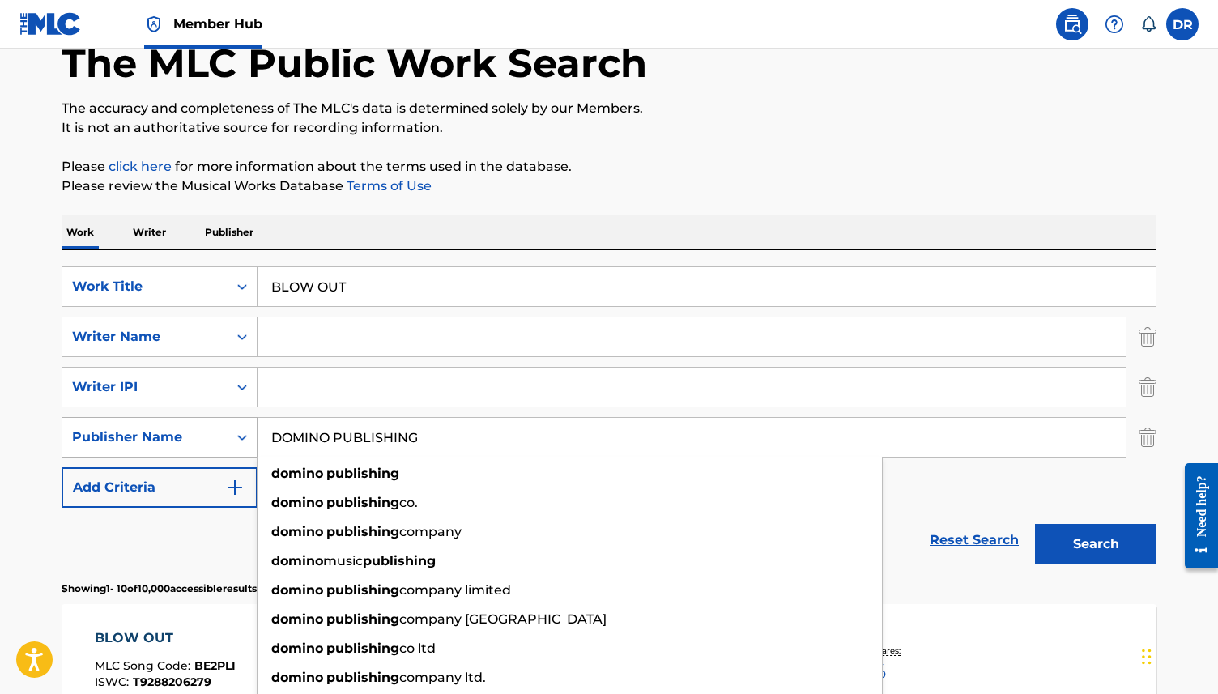
drag, startPoint x: 456, startPoint y: 433, endPoint x: 235, endPoint y: 433, distance: 221.0
click at [236, 433] on div "SearchWithCriteria1317500a-ab73-4716-8fa0-5fde9c93aadd Publisher Name DOMINO PU…" at bounding box center [609, 437] width 1094 height 40
paste input "Warner-[PERSON_NAME]"
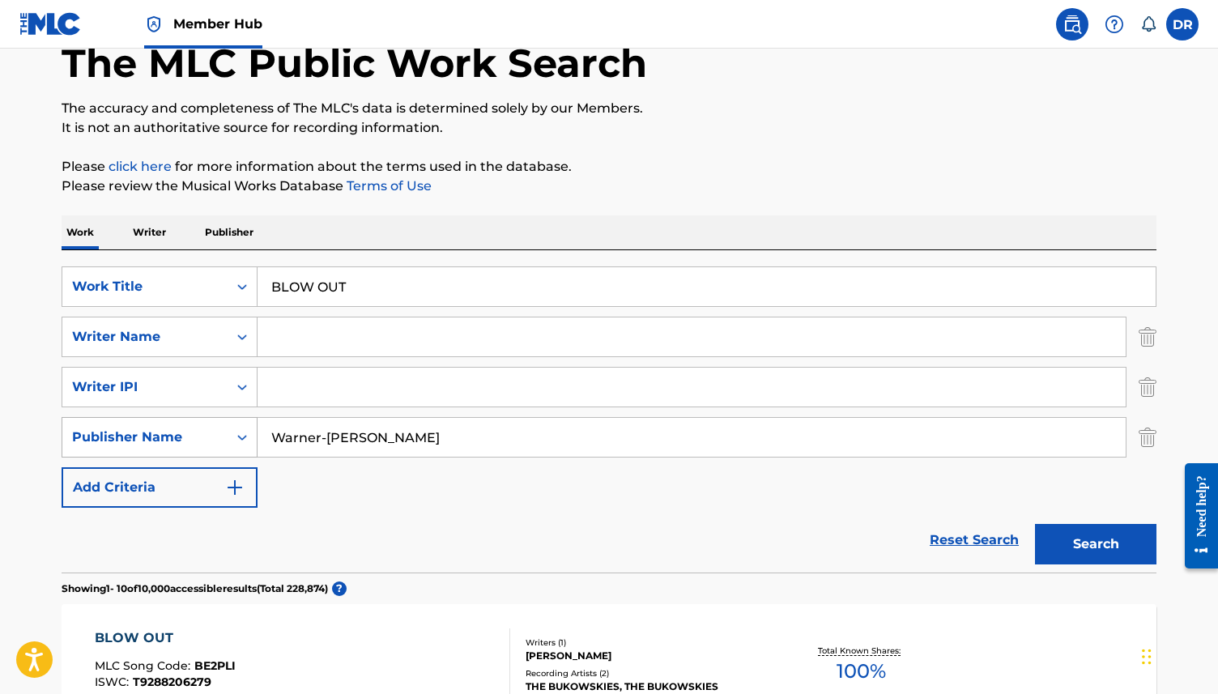
type input "Warner-[PERSON_NAME]"
click at [1035, 524] on button "Search" at bounding box center [1095, 544] width 121 height 40
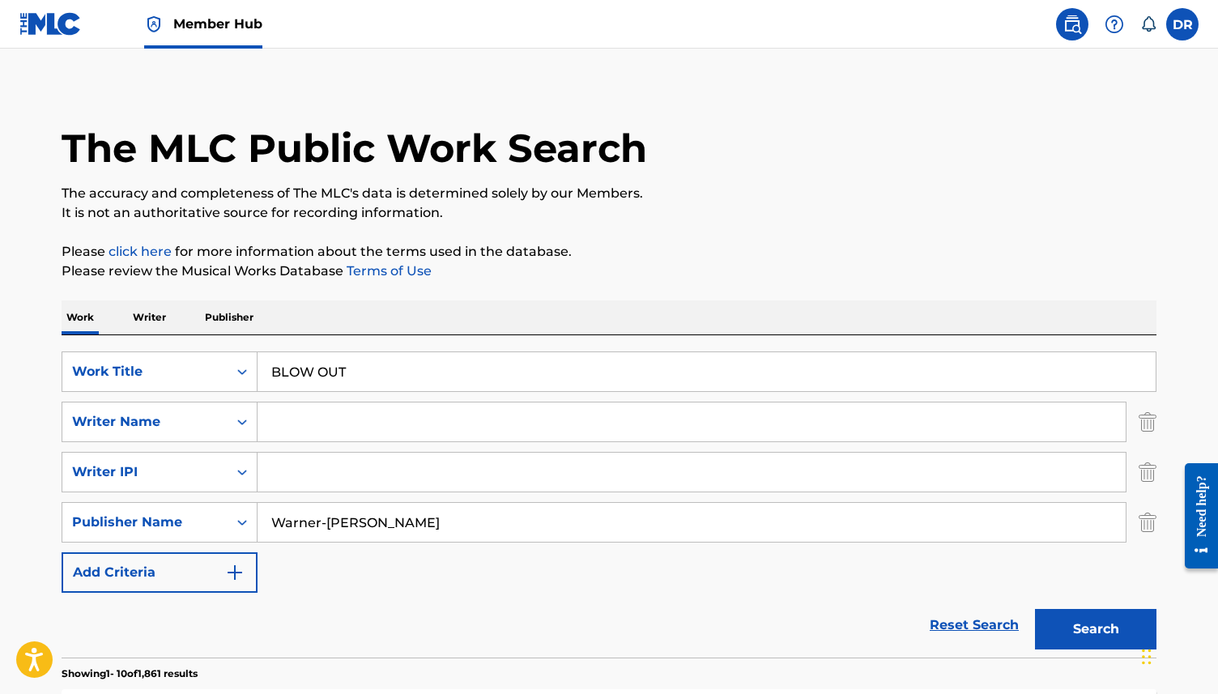
scroll to position [0, 0]
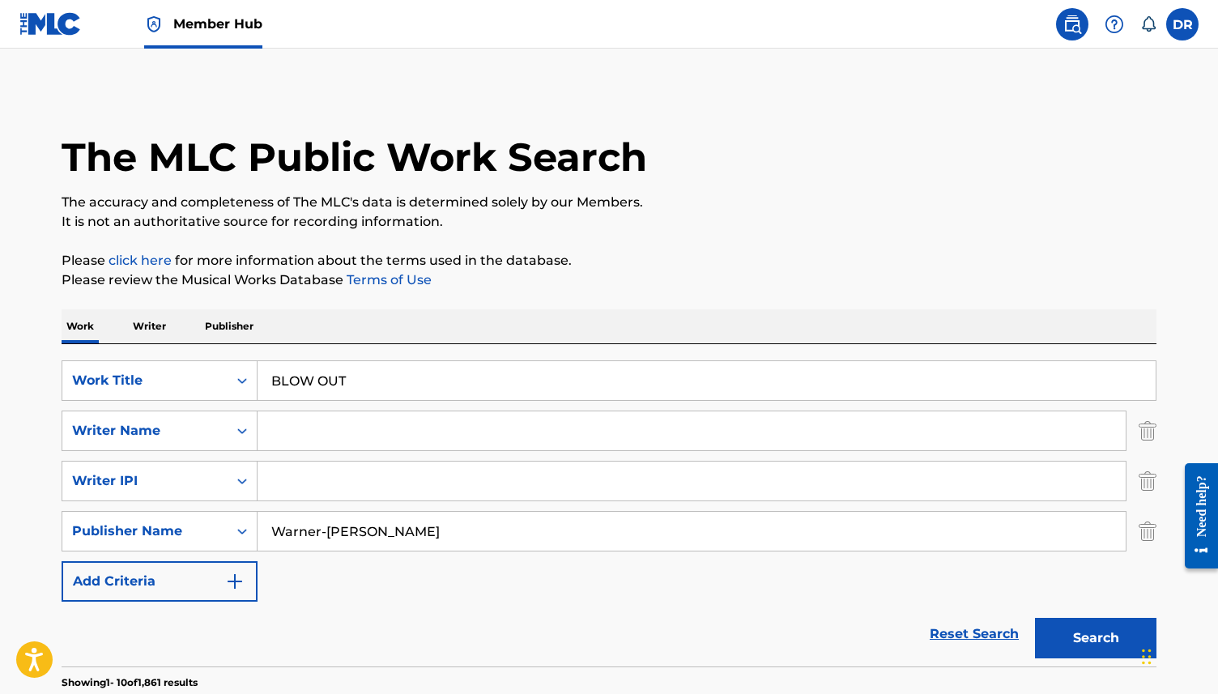
click at [310, 490] on input "Search Form" at bounding box center [691, 480] width 868 height 39
type input "[PERSON_NAME]"
click at [1035, 618] on button "Search" at bounding box center [1095, 638] width 121 height 40
drag, startPoint x: 364, startPoint y: 483, endPoint x: 224, endPoint y: 483, distance: 140.0
click at [224, 483] on div "SearchWithCriteria5e503934-5d24-412a-ad49-9fc2cb24f915 Writer [PERSON_NAME]" at bounding box center [609, 481] width 1094 height 40
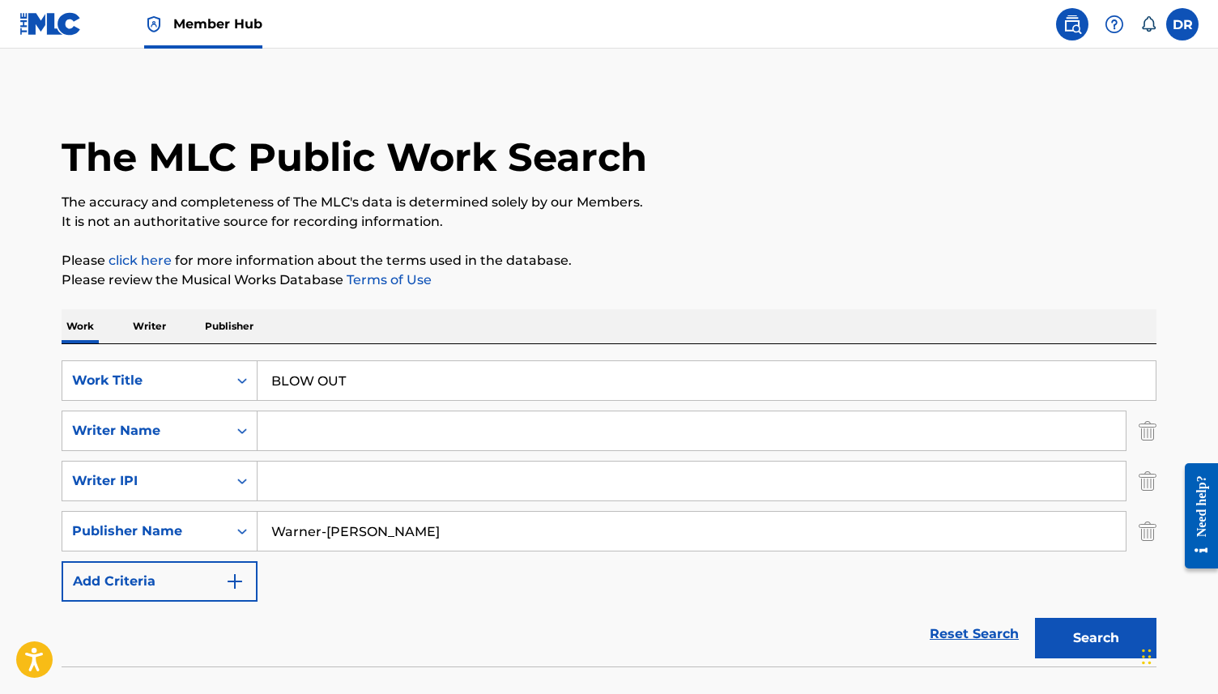
click at [321, 423] on input "Search Form" at bounding box center [691, 430] width 868 height 39
paste input "[PERSON_NAME]"
type input "[PERSON_NAME]"
click at [1035, 618] on button "Search" at bounding box center [1095, 638] width 121 height 40
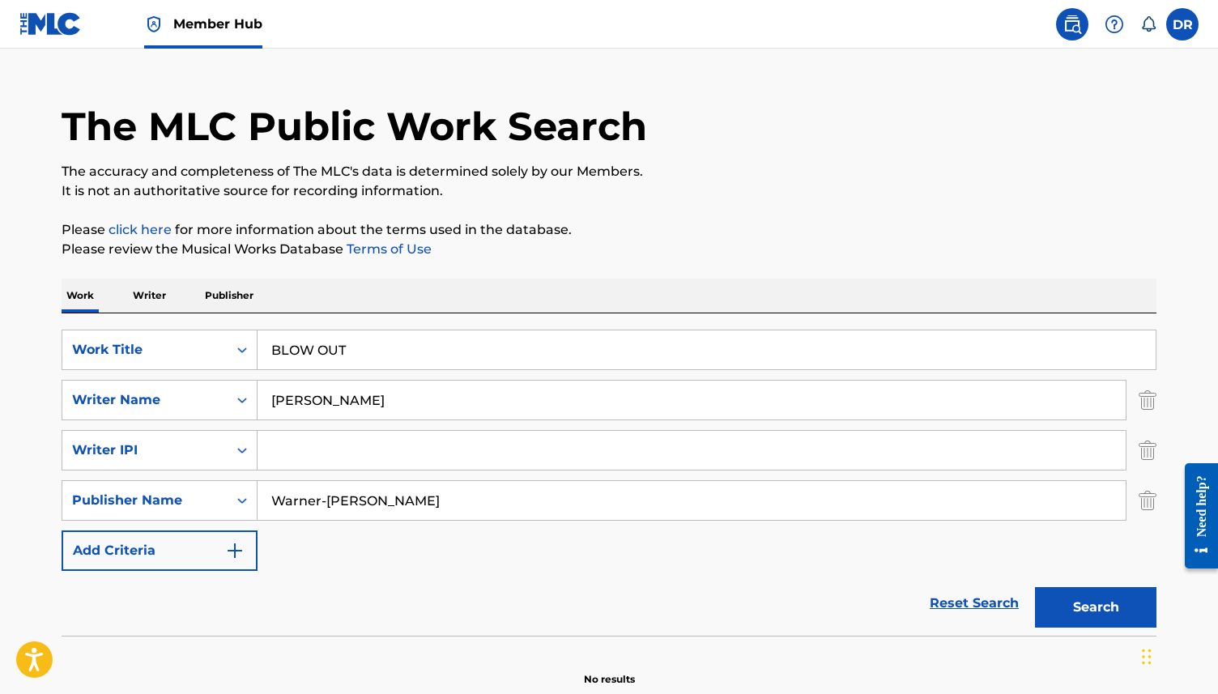
scroll to position [16, 0]
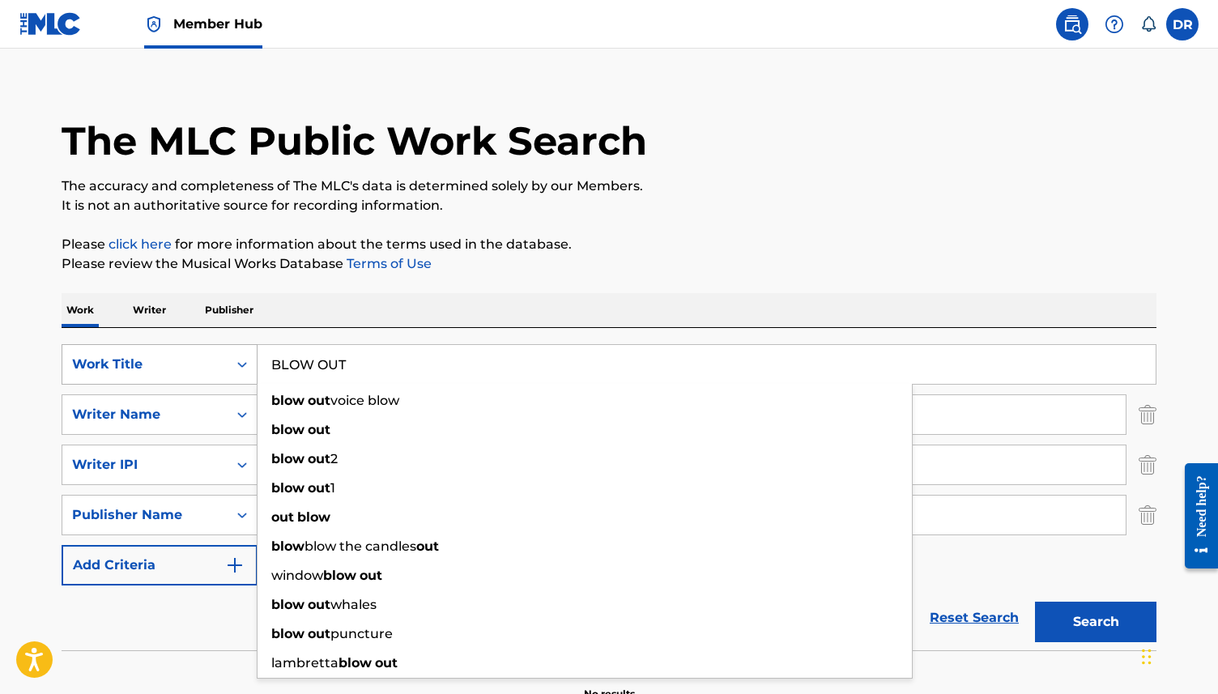
drag, startPoint x: 359, startPoint y: 363, endPoint x: 227, endPoint y: 363, distance: 131.1
click at [227, 363] on div "SearchWithCriteria3ca1de88-b7ff-4f5b-be49-6ec151af8843 Work Title BLOW OUT blow…" at bounding box center [609, 364] width 1094 height 40
paste input "[GEOGRAPHIC_DATA]"
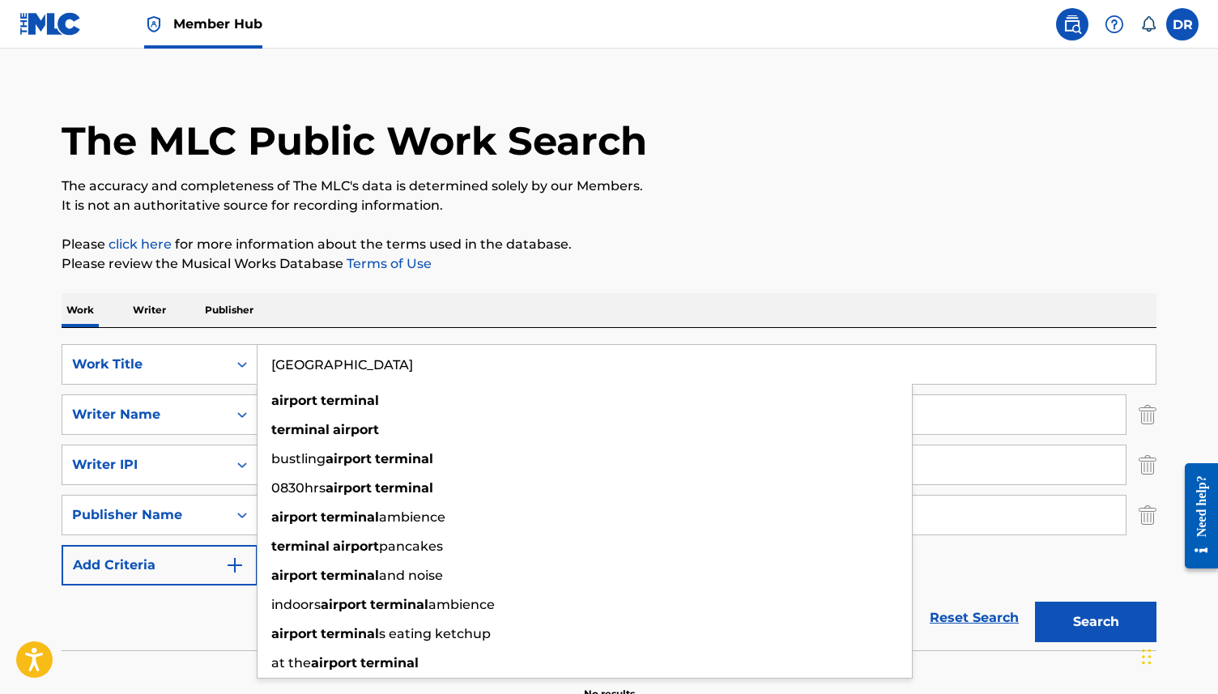
type input "[GEOGRAPHIC_DATA]"
click at [285, 282] on div "The MLC Public Work Search The accuracy and completeness of The MLC's data is d…" at bounding box center [608, 387] width 1133 height 628
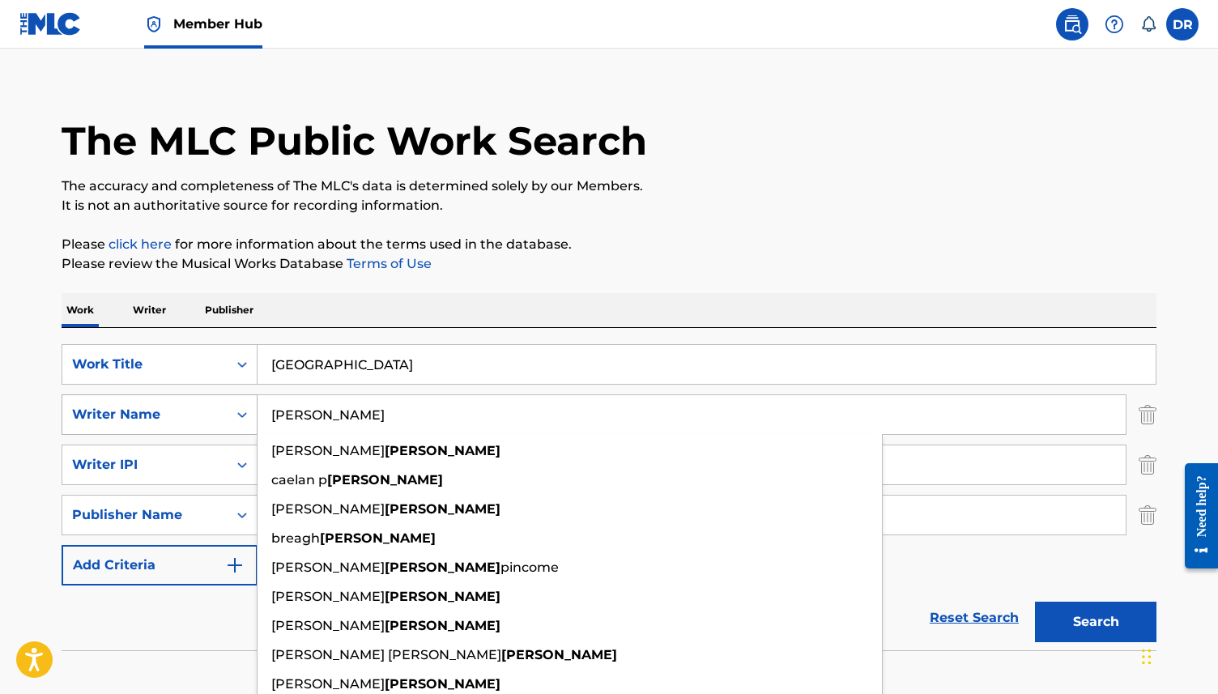
drag, startPoint x: 383, startPoint y: 424, endPoint x: 224, endPoint y: 424, distance: 158.7
click at [224, 424] on div "SearchWithCriteria08fc8d3e-903a-4995-bcec-6f34ec9fa49b Writer Name [PERSON_NAME…" at bounding box center [609, 414] width 1094 height 40
drag, startPoint x: 389, startPoint y: 420, endPoint x: 217, endPoint y: 418, distance: 171.6
click at [217, 418] on div "SearchWithCriteria08fc8d3e-903a-4995-bcec-6f34ec9fa49b Writer Name [PERSON_NAME…" at bounding box center [609, 414] width 1094 height 40
paste input "INE"
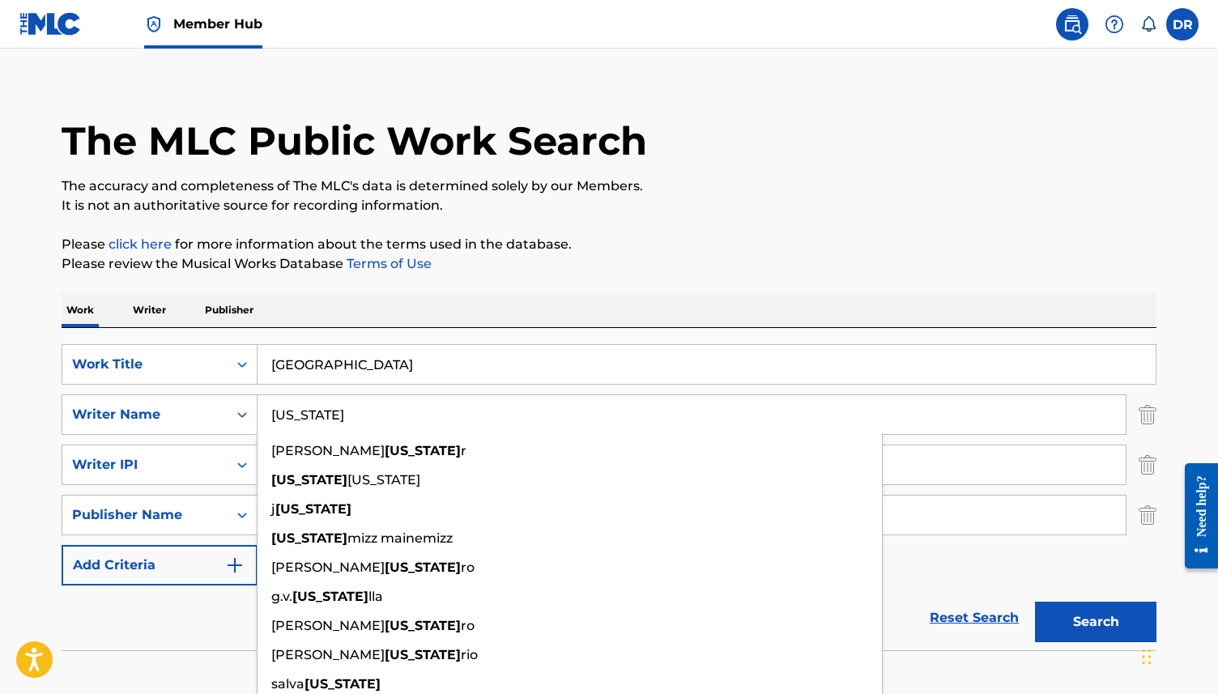
type input "[US_STATE]"
click at [510, 300] on div "Work Writer Publisher" at bounding box center [609, 310] width 1094 height 34
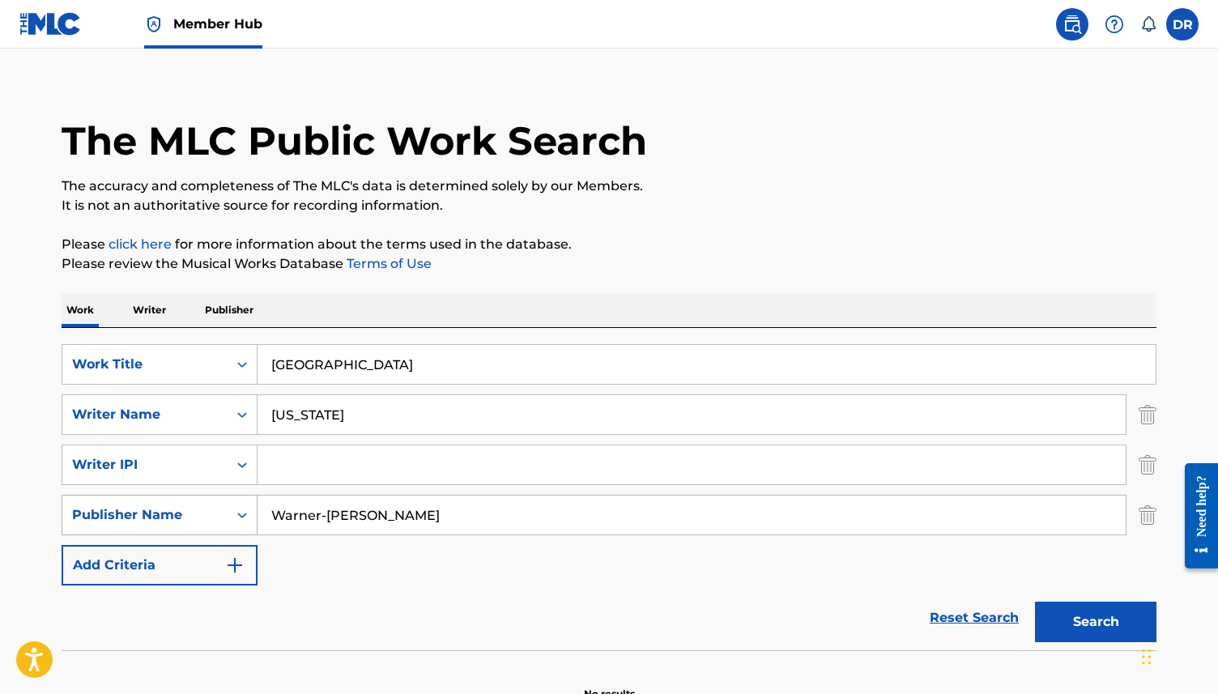
drag, startPoint x: 402, startPoint y: 521, endPoint x: 222, endPoint y: 520, distance: 179.7
click at [222, 520] on div "SearchWithCriteria1317500a-ab73-4716-8fa0-5fde9c93aadd Publisher Name [PERSON_N…" at bounding box center [609, 515] width 1094 height 40
click at [1035, 601] on button "Search" at bounding box center [1095, 621] width 121 height 40
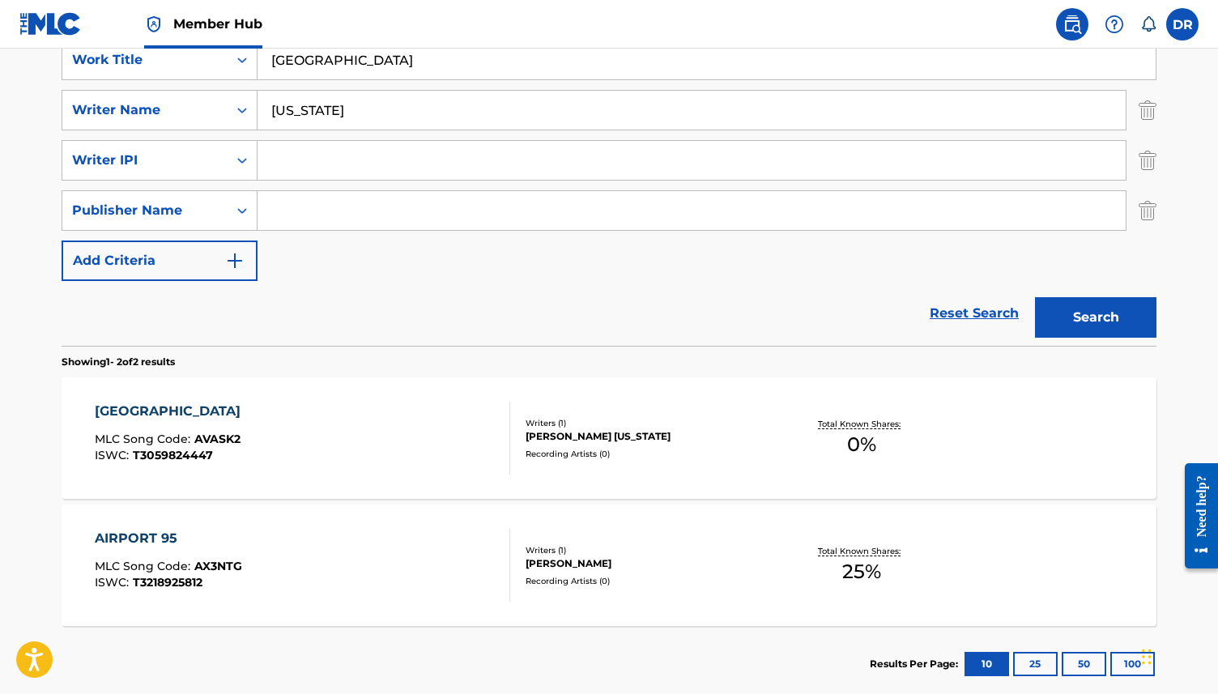
scroll to position [324, 0]
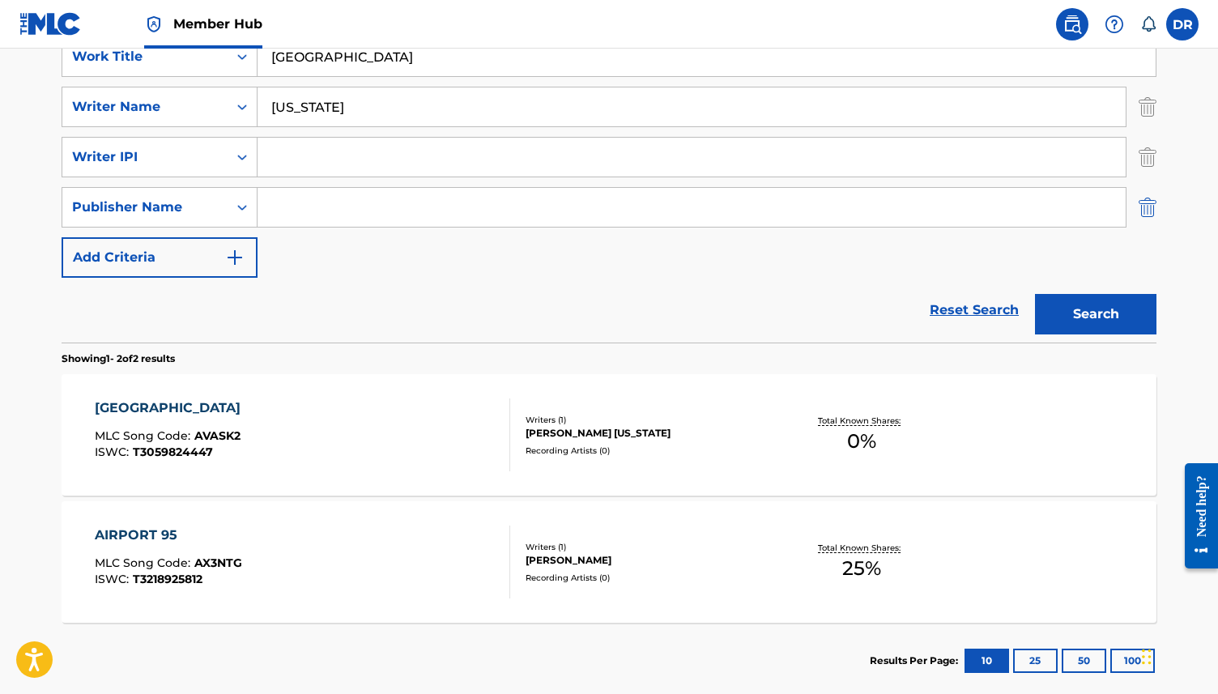
click at [1155, 202] on img "Search Form" at bounding box center [1147, 207] width 18 height 40
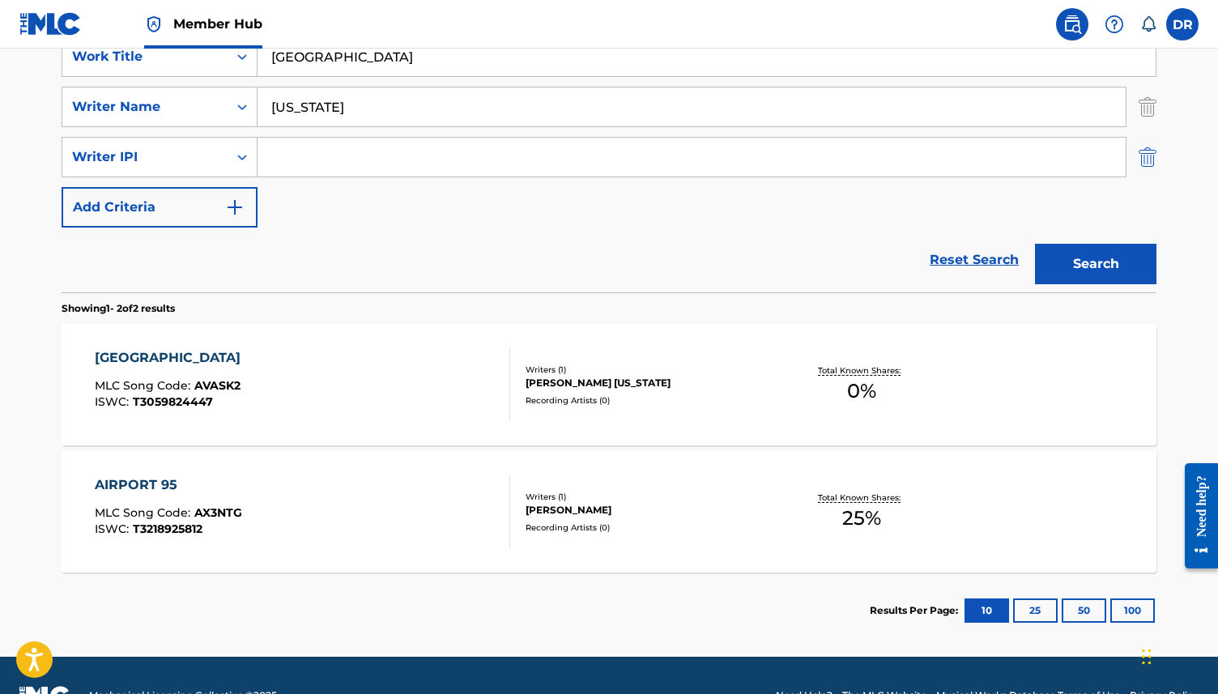
click at [1144, 159] on img "Search Form" at bounding box center [1147, 157] width 18 height 40
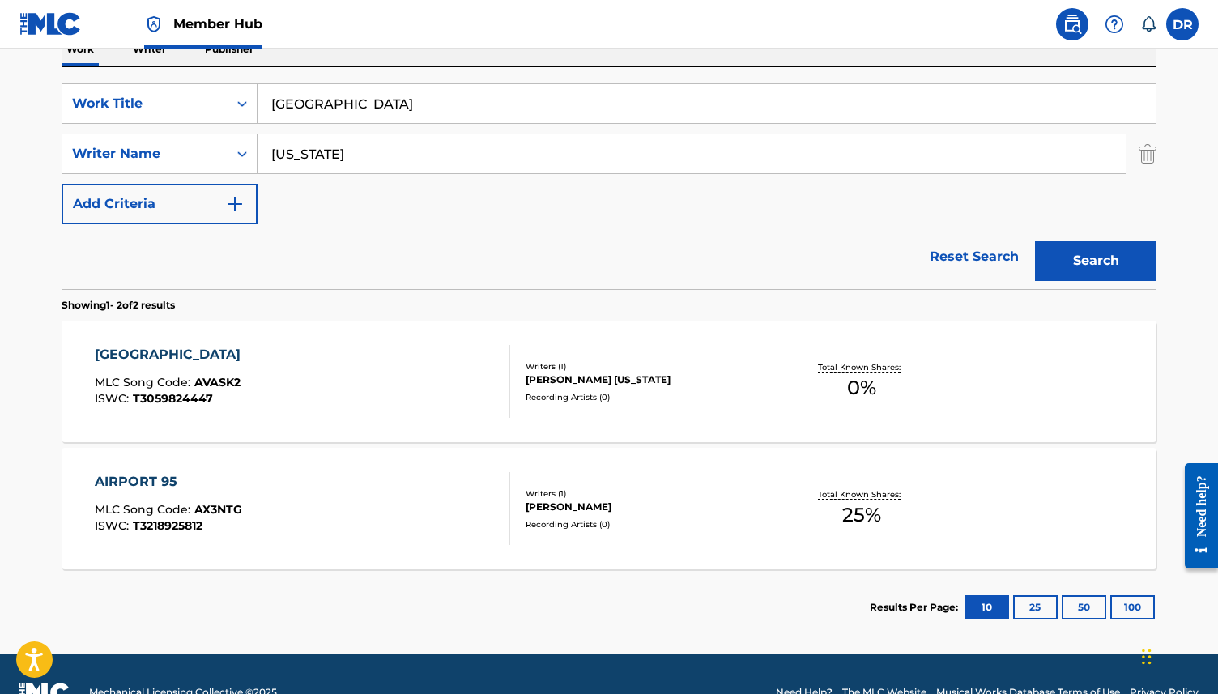
scroll to position [234, 0]
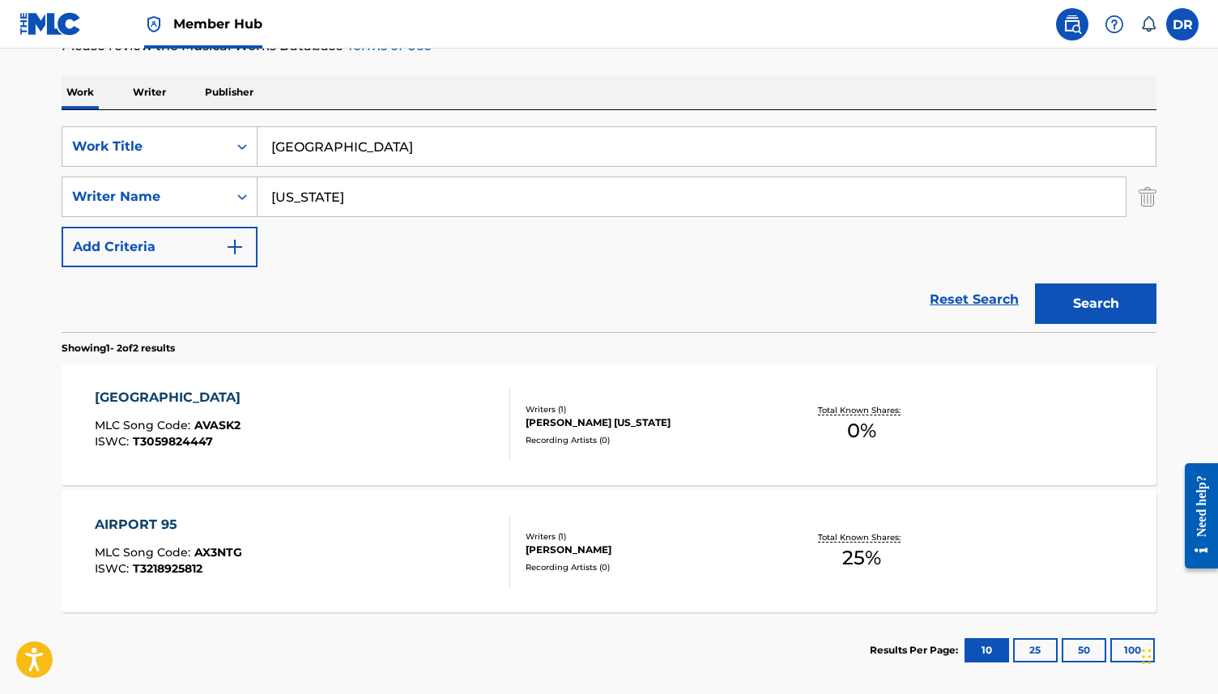
click at [305, 418] on div "AIRPORT TERMINAL MLC Song Code : AVASK2 ISWC : T3059824447" at bounding box center [303, 424] width 416 height 73
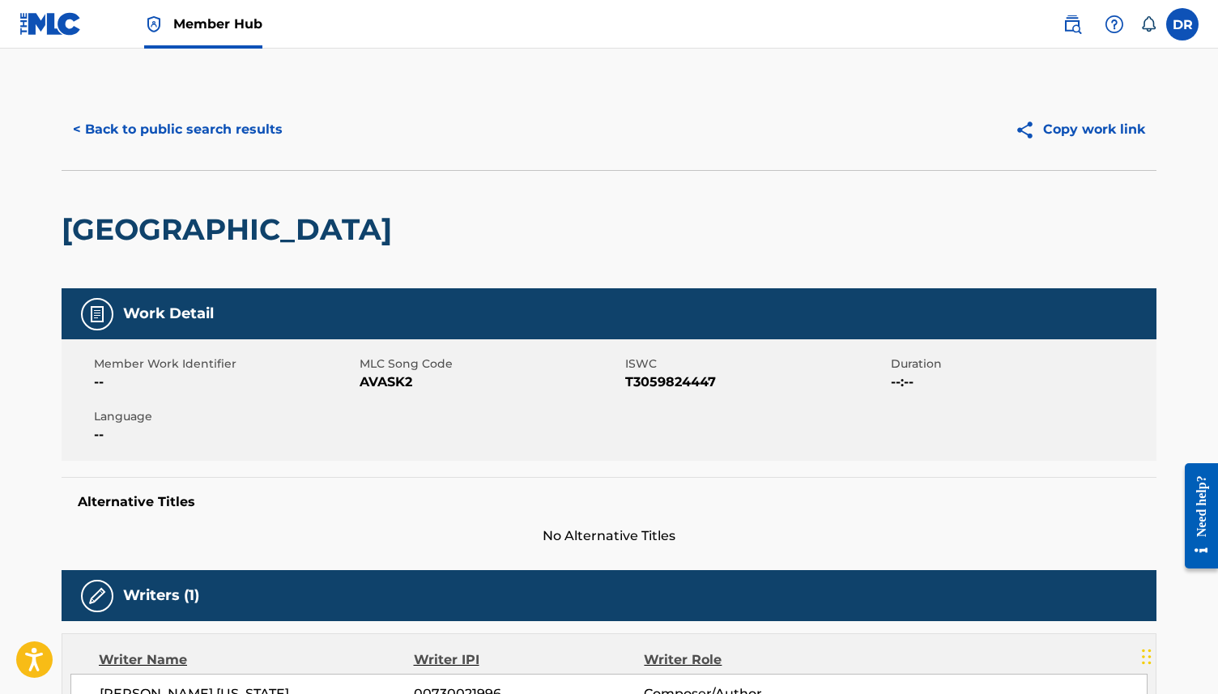
click at [376, 382] on span "AVASK2" at bounding box center [489, 381] width 261 height 19
copy span "AVASK2"
click at [180, 138] on button "< Back to public search results" at bounding box center [178, 129] width 232 height 40
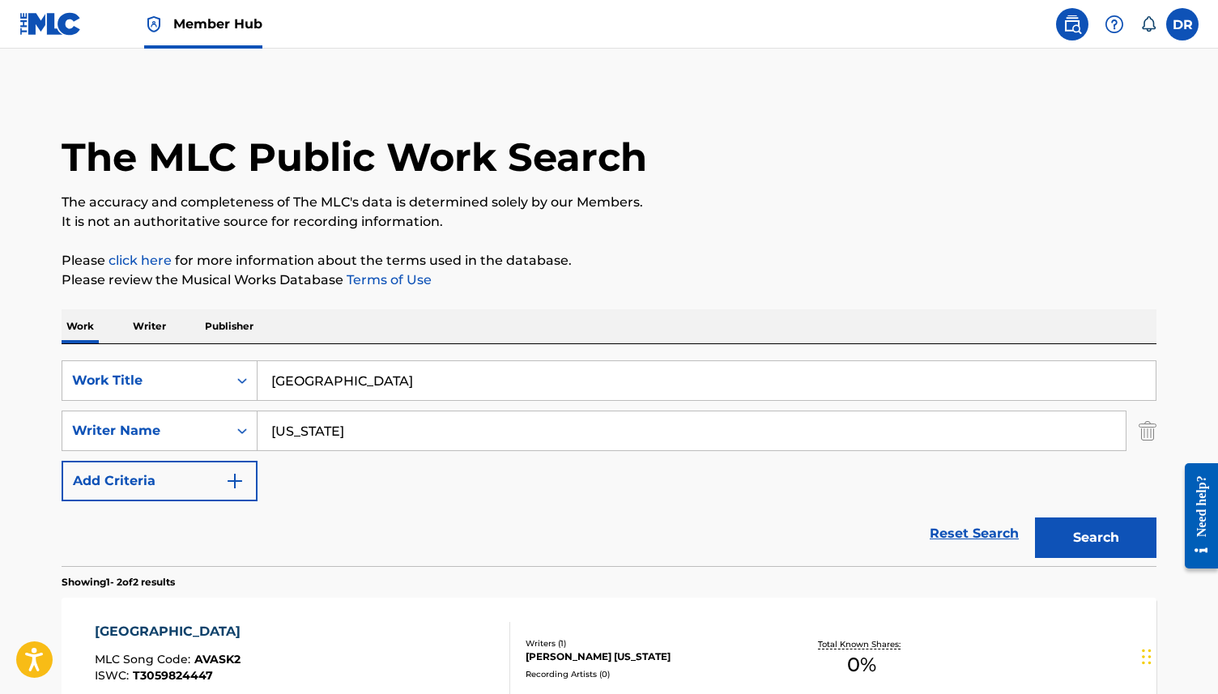
scroll to position [222, 0]
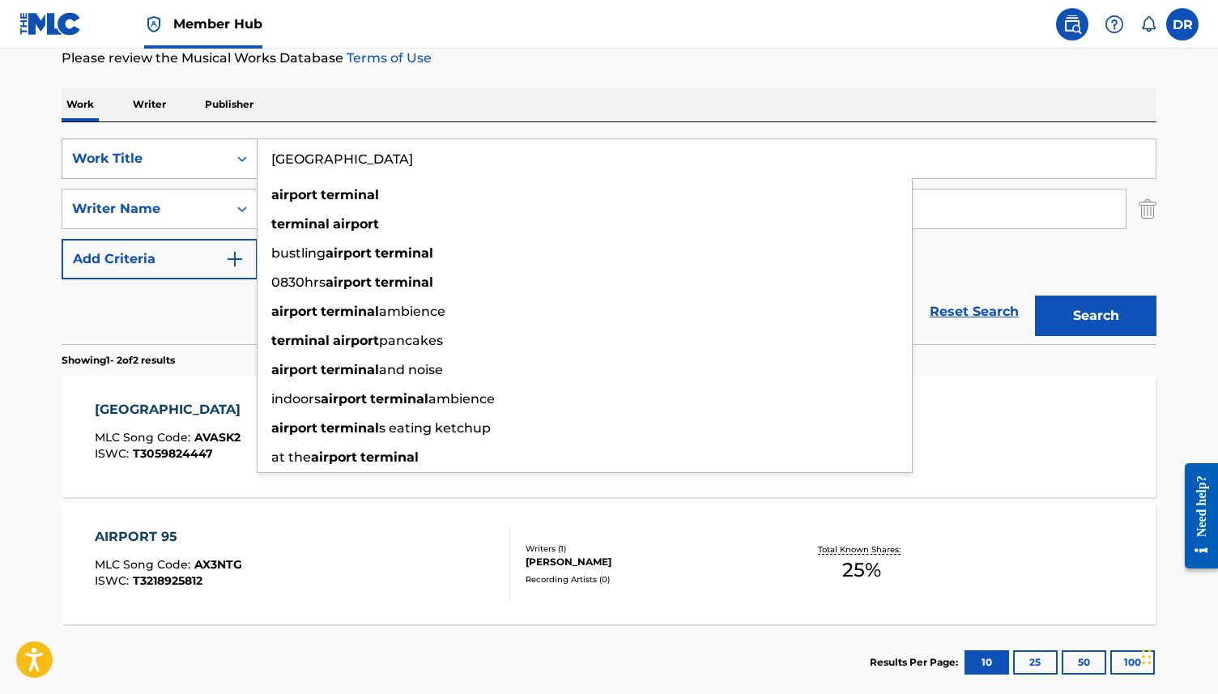
drag, startPoint x: 414, startPoint y: 157, endPoint x: 159, endPoint y: 157, distance: 255.0
click at [159, 157] on div "SearchWithCriteria3ca1de88-b7ff-4f5b-be49-6ec151af8843 Work Title AIRPORT TERMI…" at bounding box center [609, 158] width 1094 height 40
paste input "COUNT THE CASH"
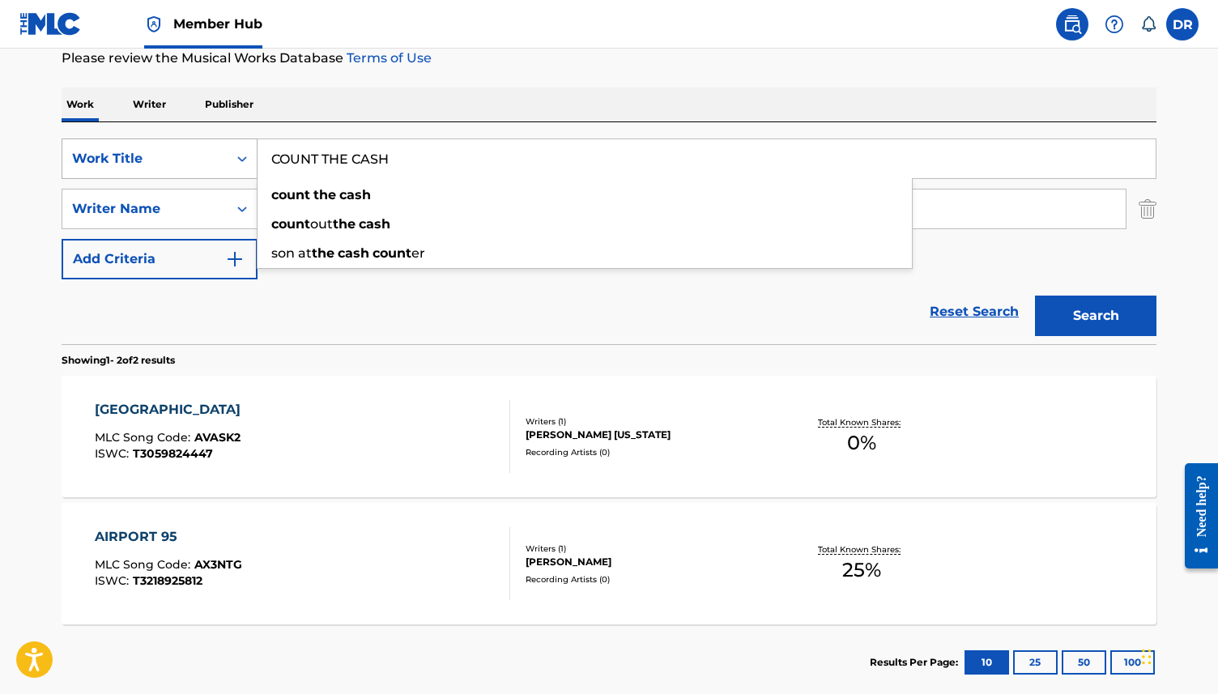
type input "COUNT THE CASH"
click at [1035, 295] on button "Search" at bounding box center [1095, 315] width 121 height 40
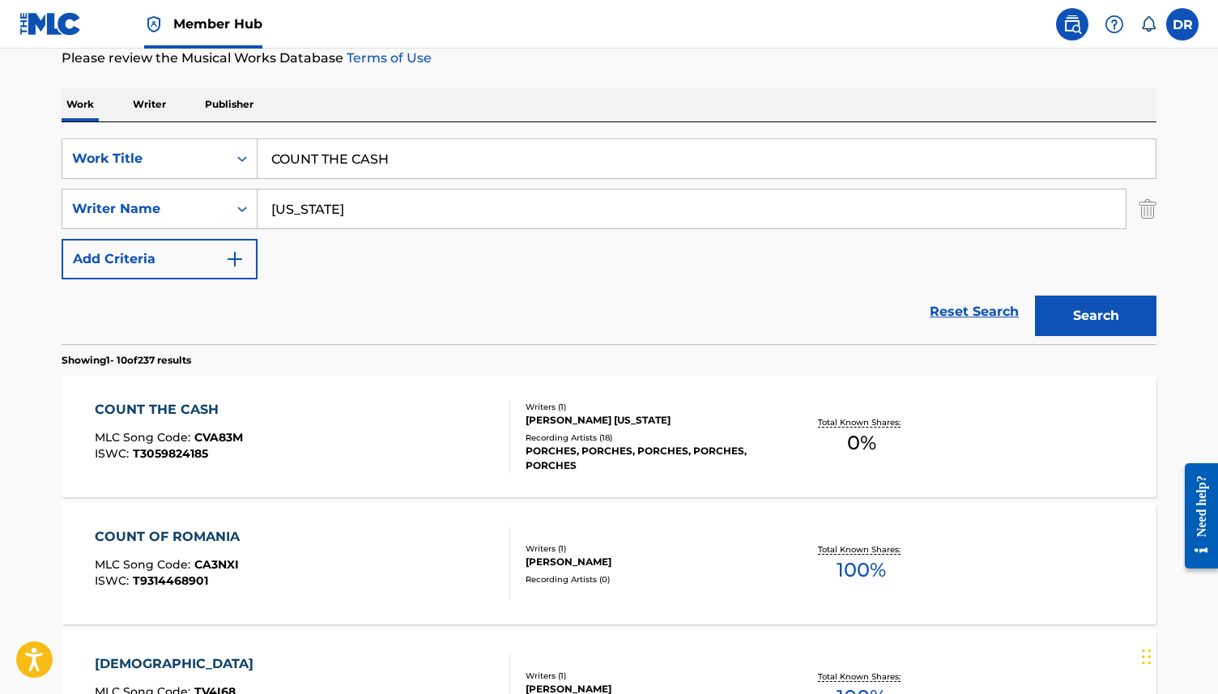
click at [300, 426] on div "COUNT THE CASH MLC Song Code : CVA83M ISWC : T3059824185" at bounding box center [303, 436] width 416 height 73
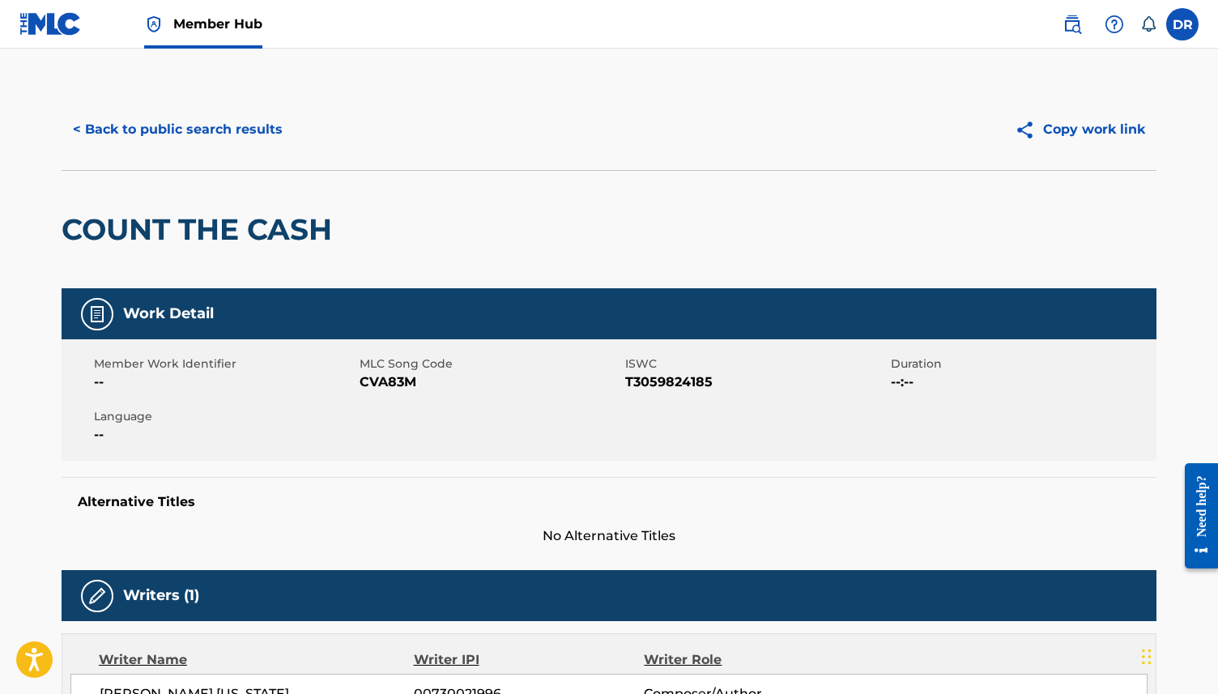
click at [376, 383] on span "CVA83M" at bounding box center [489, 381] width 261 height 19
copy span "CVA83M"
click at [377, 158] on div "< Back to public search results Copy work link" at bounding box center [609, 129] width 1094 height 81
click at [181, 115] on button "< Back to public search results" at bounding box center [178, 129] width 232 height 40
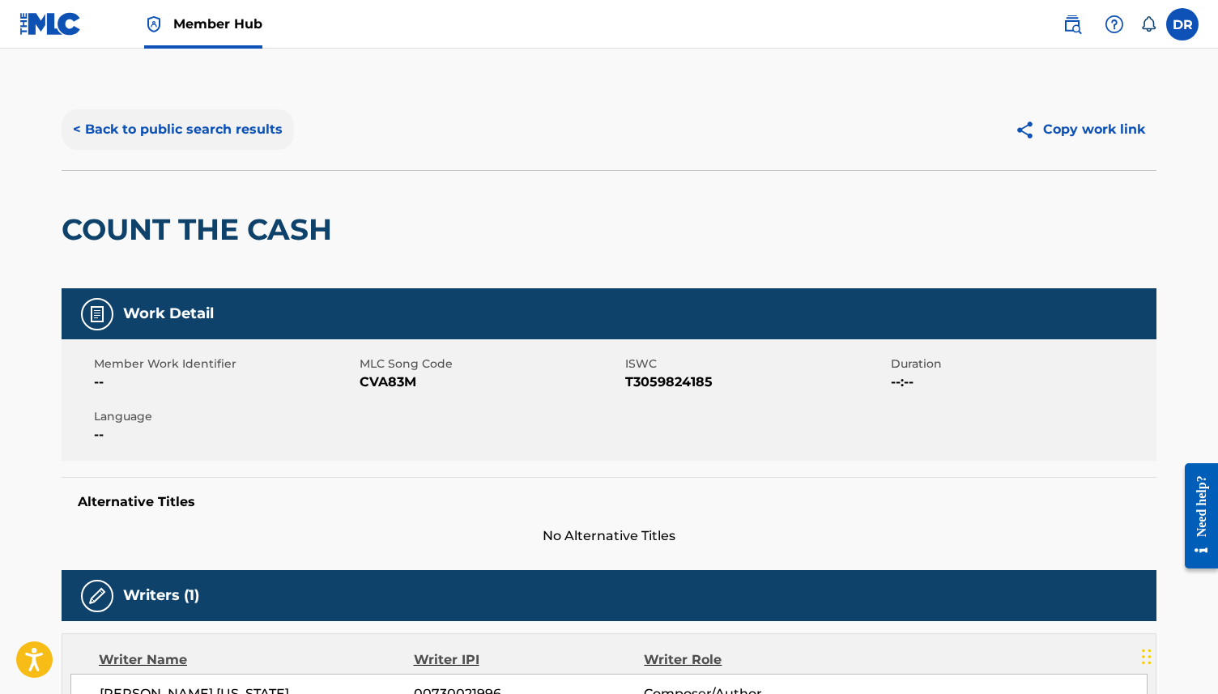
scroll to position [222, 0]
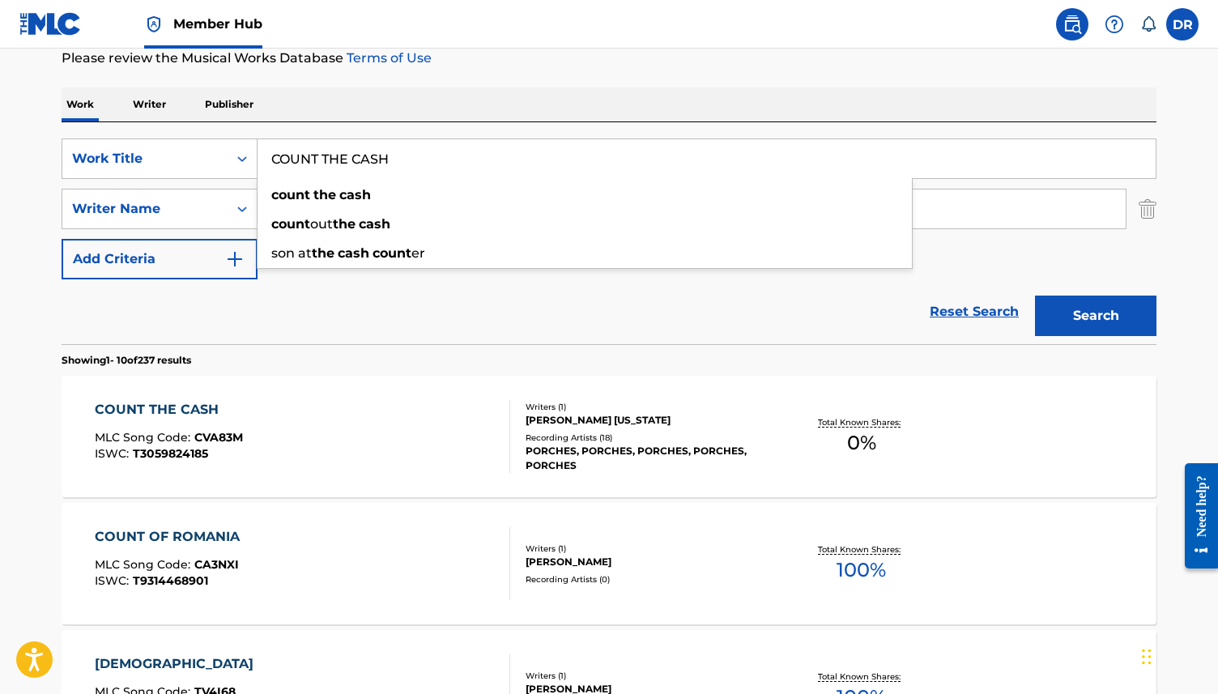
drag, startPoint x: 427, startPoint y: 153, endPoint x: 278, endPoint y: 153, distance: 149.0
click at [278, 153] on input "COUNT THE CASH" at bounding box center [706, 158] width 898 height 39
type input "C"
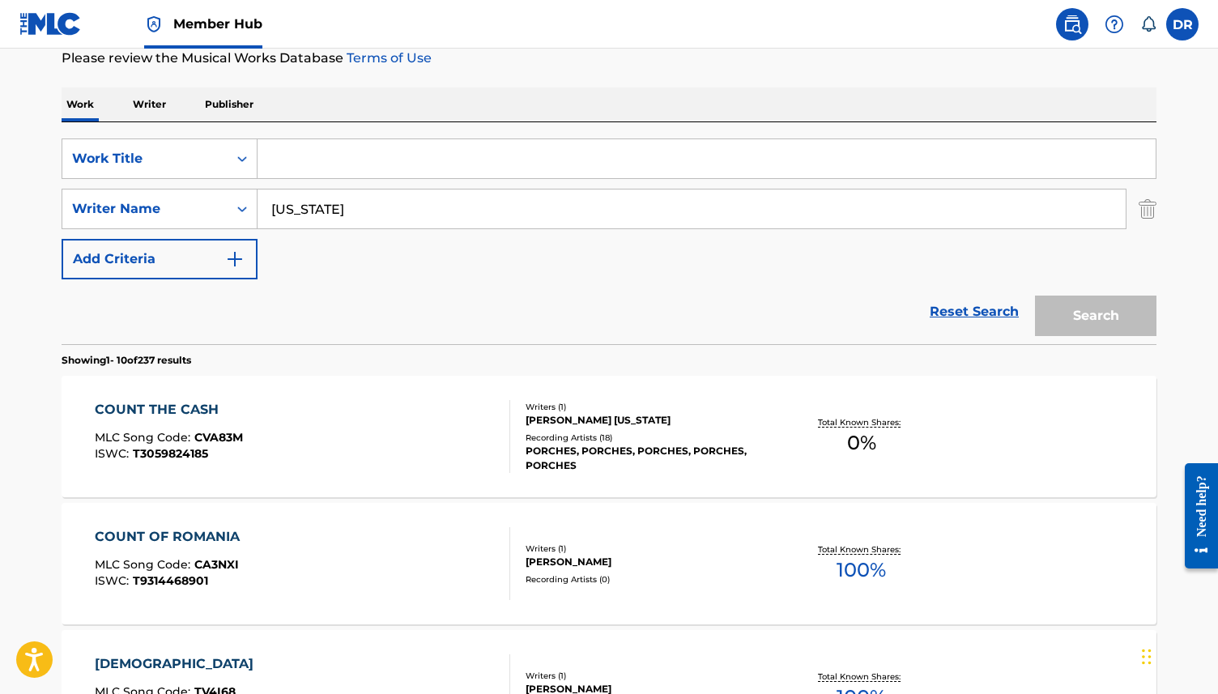
paste input "PUMPKIN DEVOTION"
type input "PUMPKIN DEVOTION"
click at [1035, 295] on button "Search" at bounding box center [1095, 315] width 121 height 40
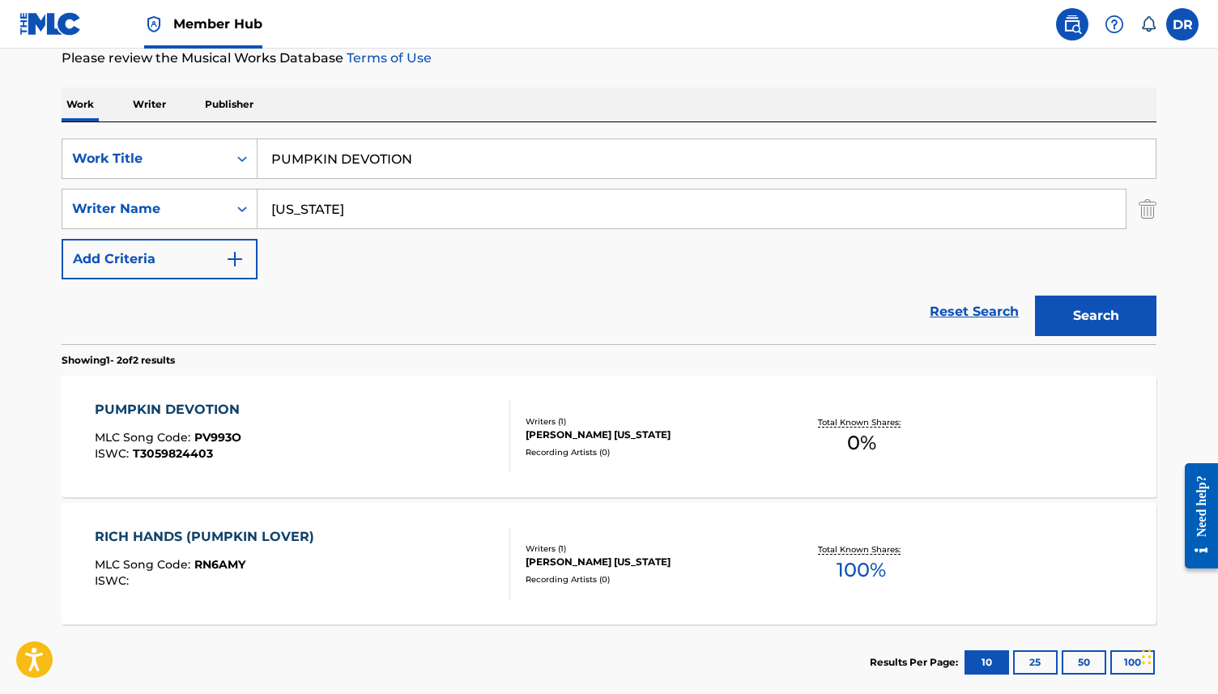
click at [276, 444] on div "PUMPKIN DEVOTION MLC Song Code : PV993O ISWC : T3059824403" at bounding box center [303, 436] width 416 height 73
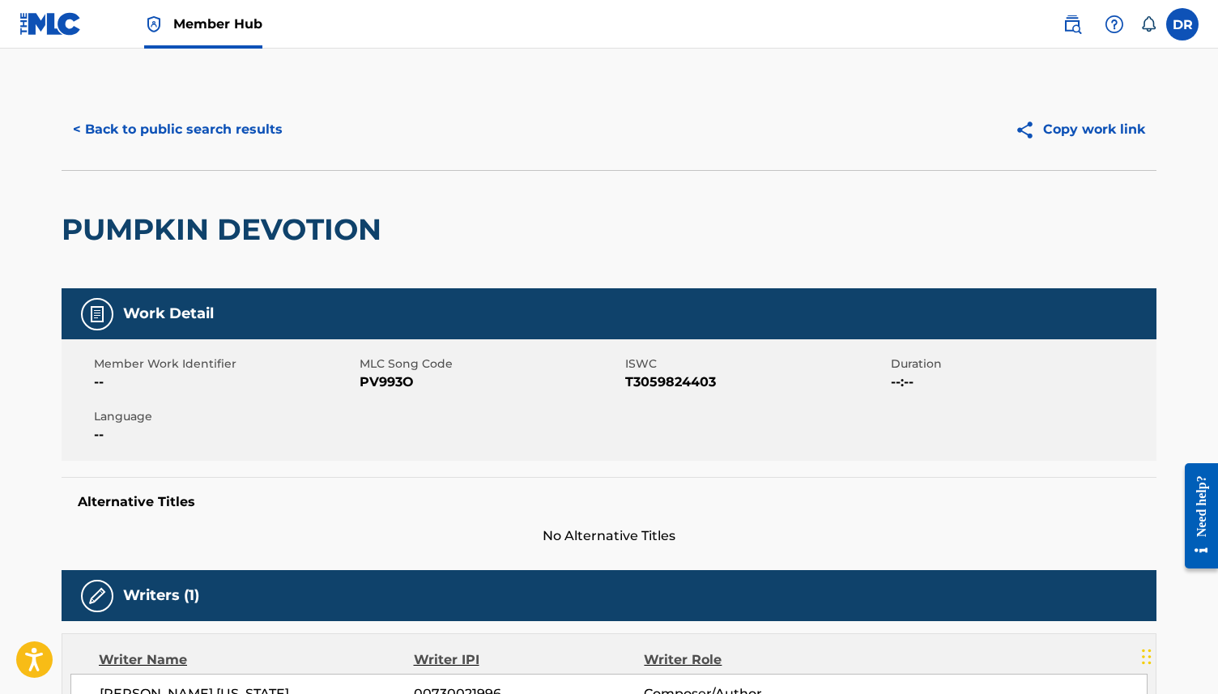
click at [378, 377] on span "PV993O" at bounding box center [489, 381] width 261 height 19
copy span "PV993O"
click at [169, 110] on button "< Back to public search results" at bounding box center [178, 129] width 232 height 40
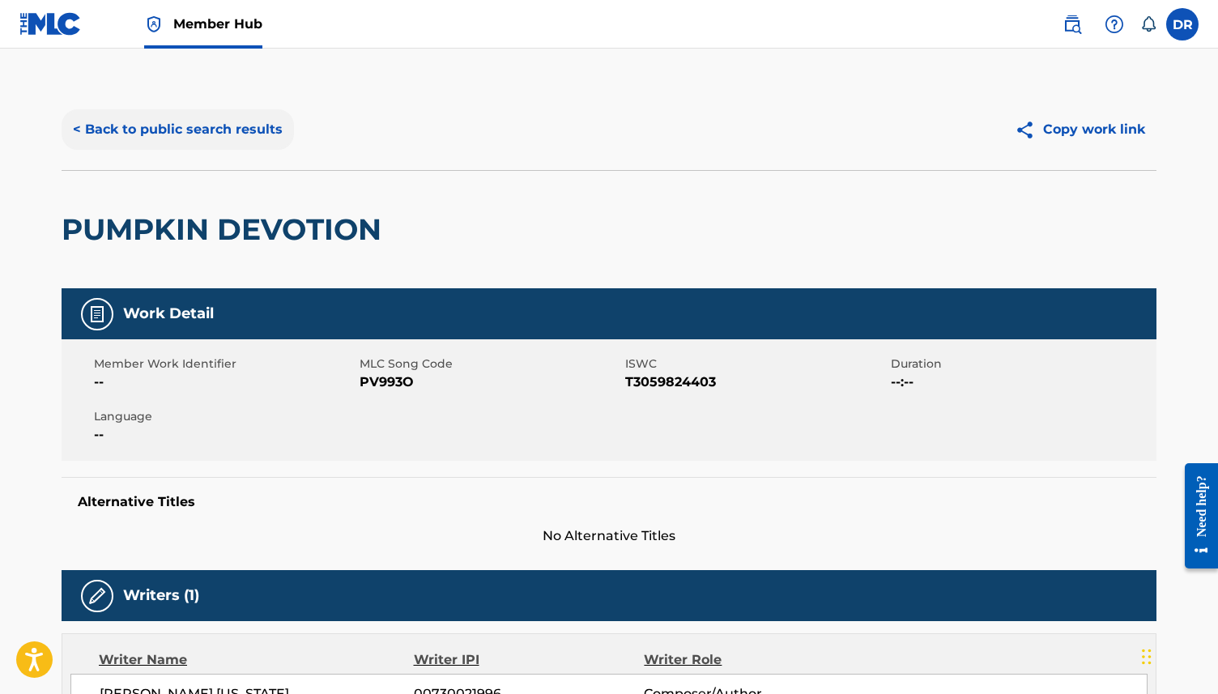
scroll to position [222, 0]
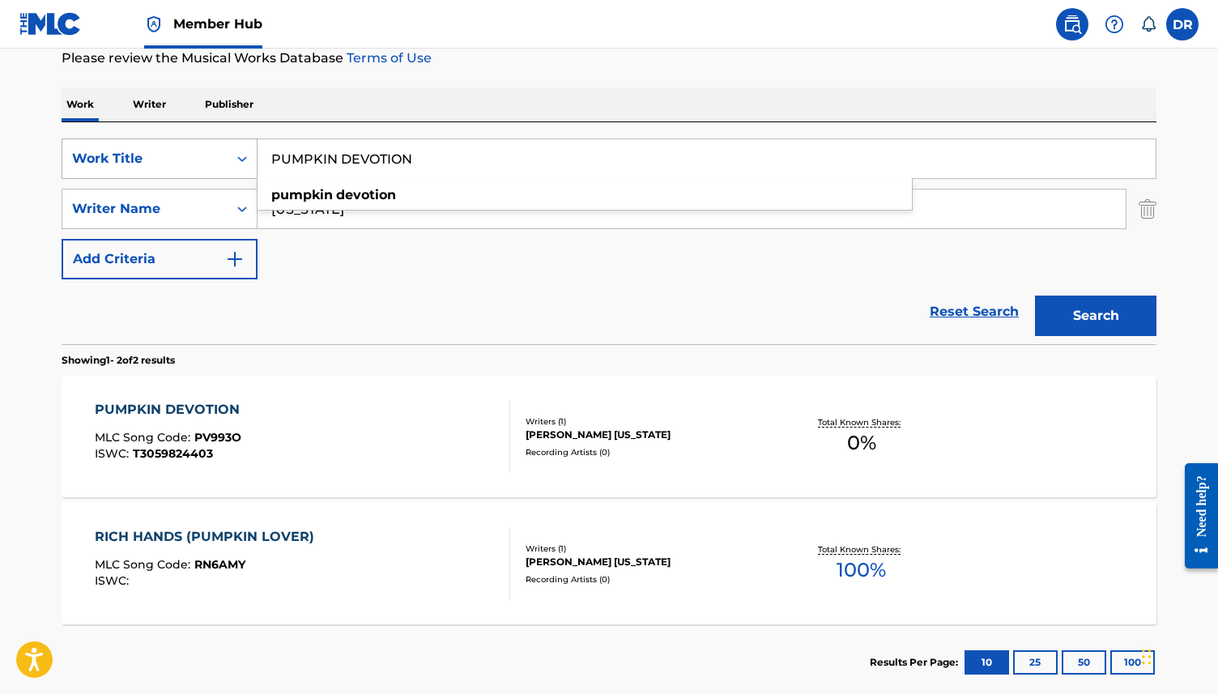
drag, startPoint x: 464, startPoint y: 153, endPoint x: 200, endPoint y: 156, distance: 263.9
click at [200, 156] on div "SearchWithCriteria3ca1de88-b7ff-4f5b-be49-6ec151af8843 Work Title PUMPKIN DEVOT…" at bounding box center [609, 158] width 1094 height 40
paste input "[MEDICAL_DATA]"
type input "[MEDICAL_DATA]"
click at [1035, 295] on button "Search" at bounding box center [1095, 315] width 121 height 40
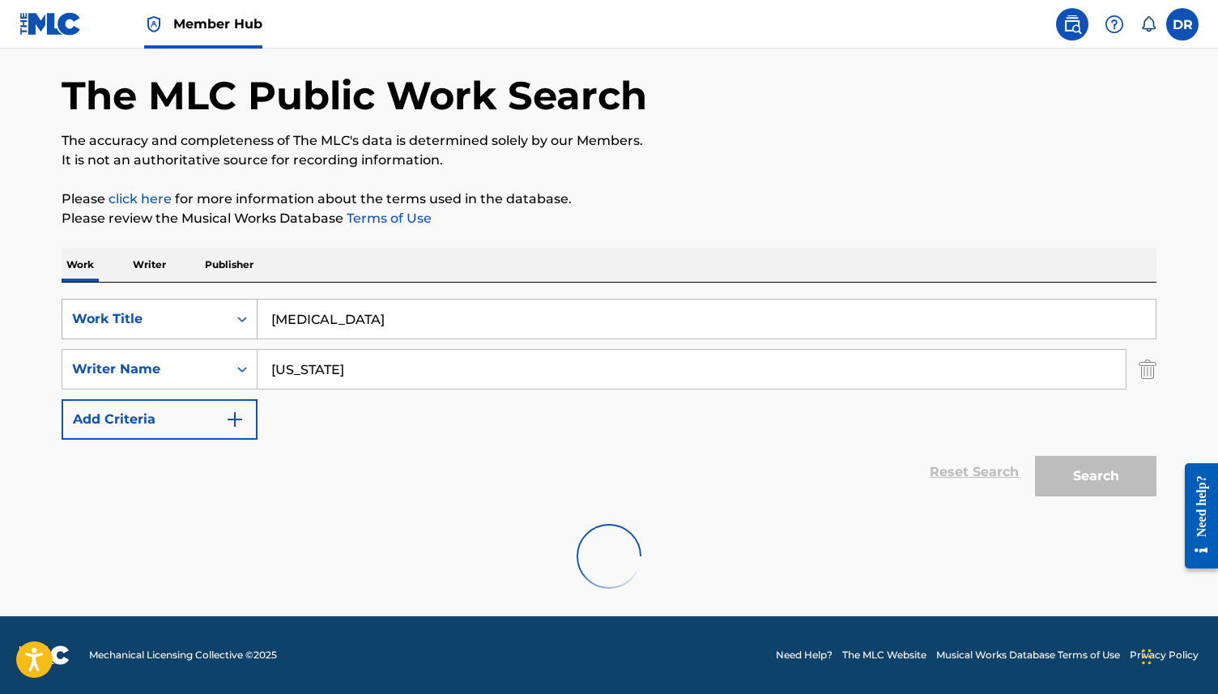
scroll to position [187, 0]
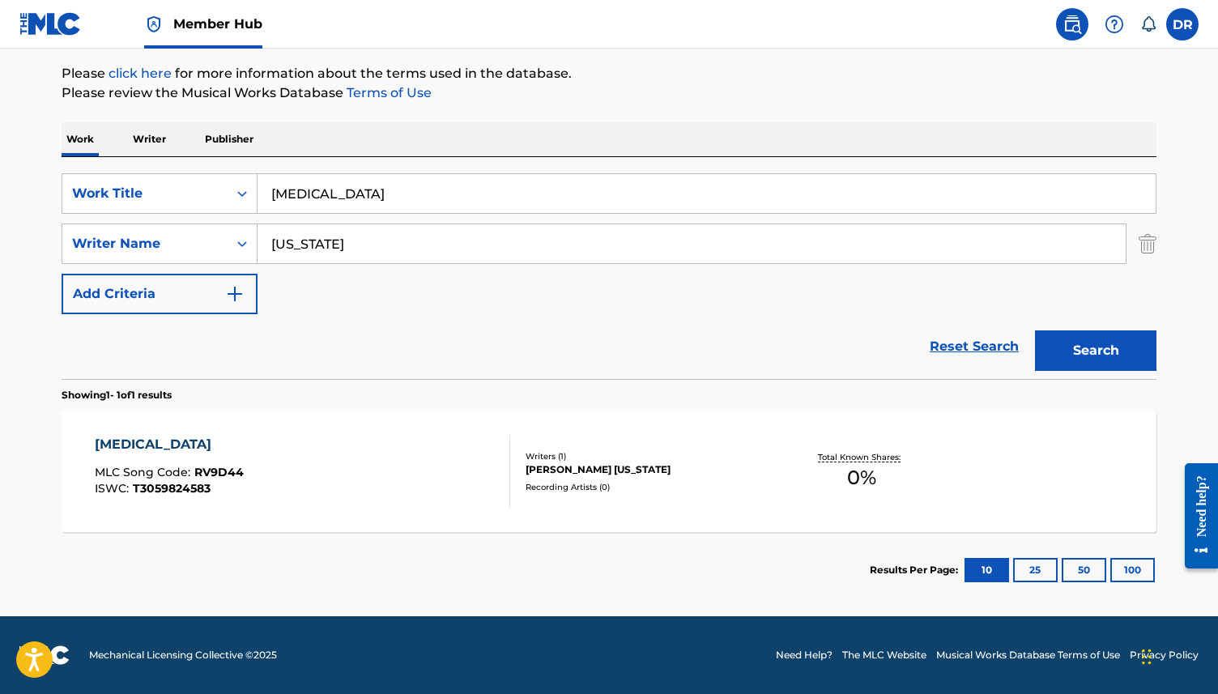
click at [272, 462] on div "[MEDICAL_DATA] MLC Song Code : RV9D44 ISWC : T3059824583" at bounding box center [303, 471] width 416 height 73
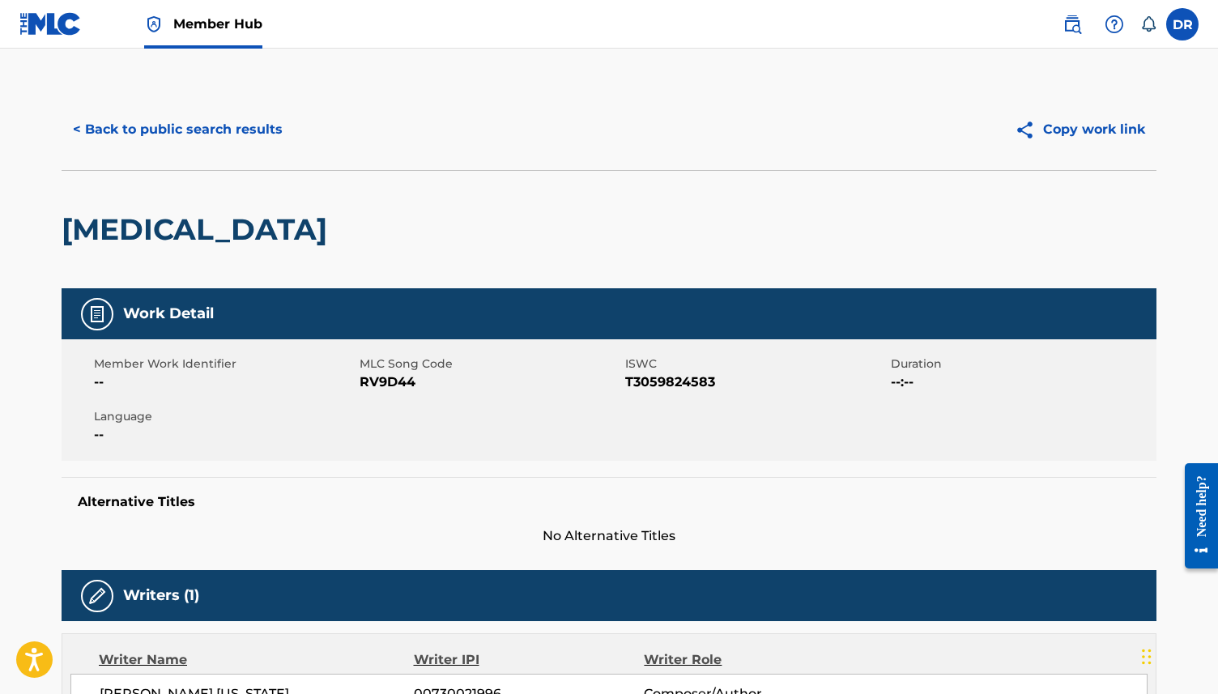
click at [370, 381] on span "RV9D44" at bounding box center [489, 381] width 261 height 19
copy span "RV9D44"
click at [172, 123] on button "< Back to public search results" at bounding box center [178, 129] width 232 height 40
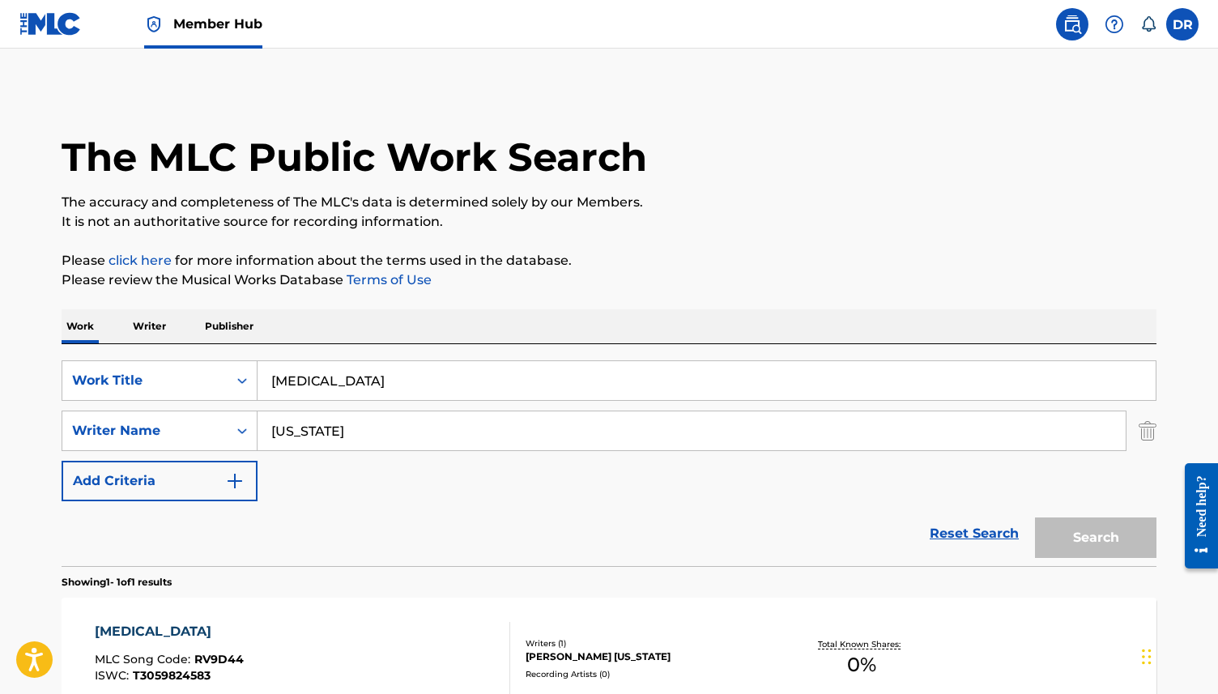
scroll to position [95, 0]
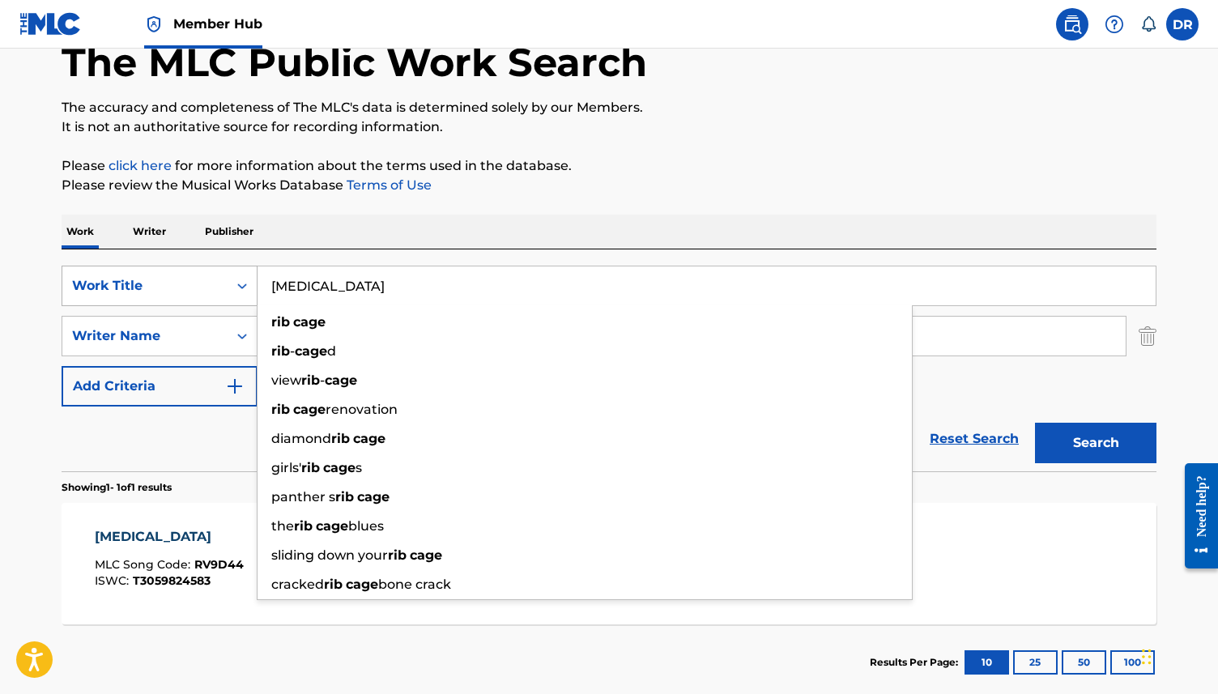
drag, startPoint x: 369, startPoint y: 293, endPoint x: 236, endPoint y: 287, distance: 133.7
click at [236, 287] on div "SearchWithCriteria3ca1de88-b7ff-4f5b-be49-6ec151af8843 Work Title [MEDICAL_DATA…" at bounding box center [609, 286] width 1094 height 40
paste input "HAS IT ENTERED YOUR MIND"
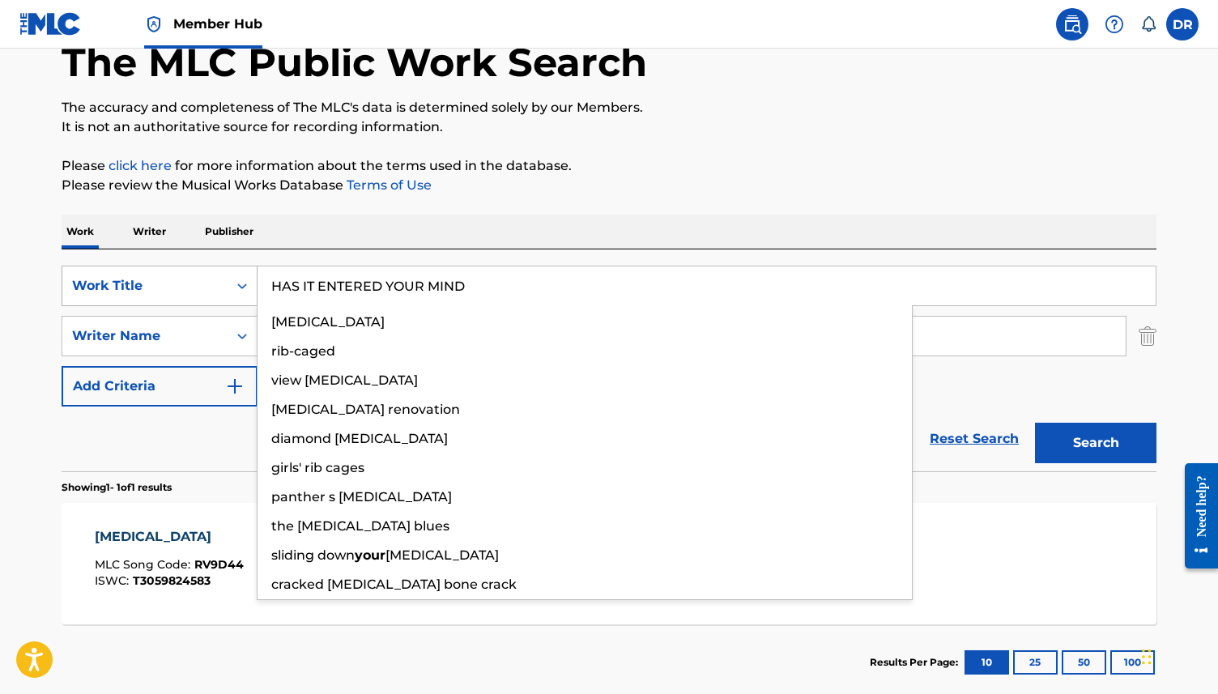
type input "HAS IT ENTERED YOUR MIND"
click at [1035, 423] on button "Search" at bounding box center [1095, 443] width 121 height 40
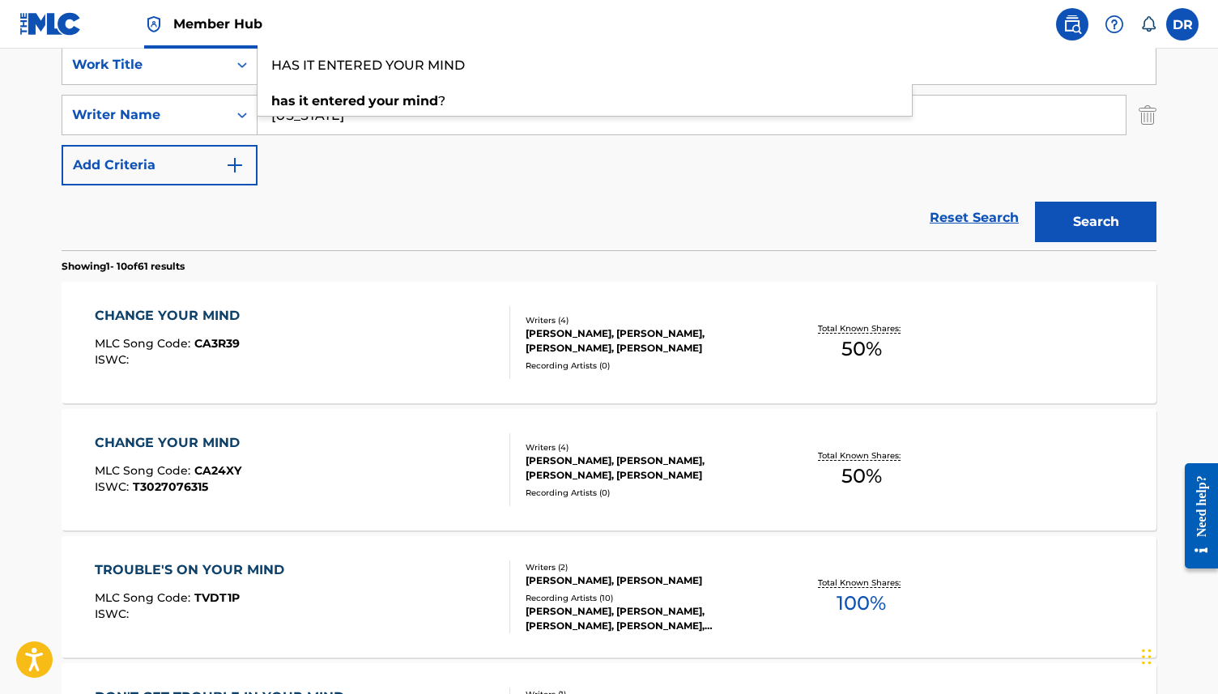
scroll to position [325, 0]
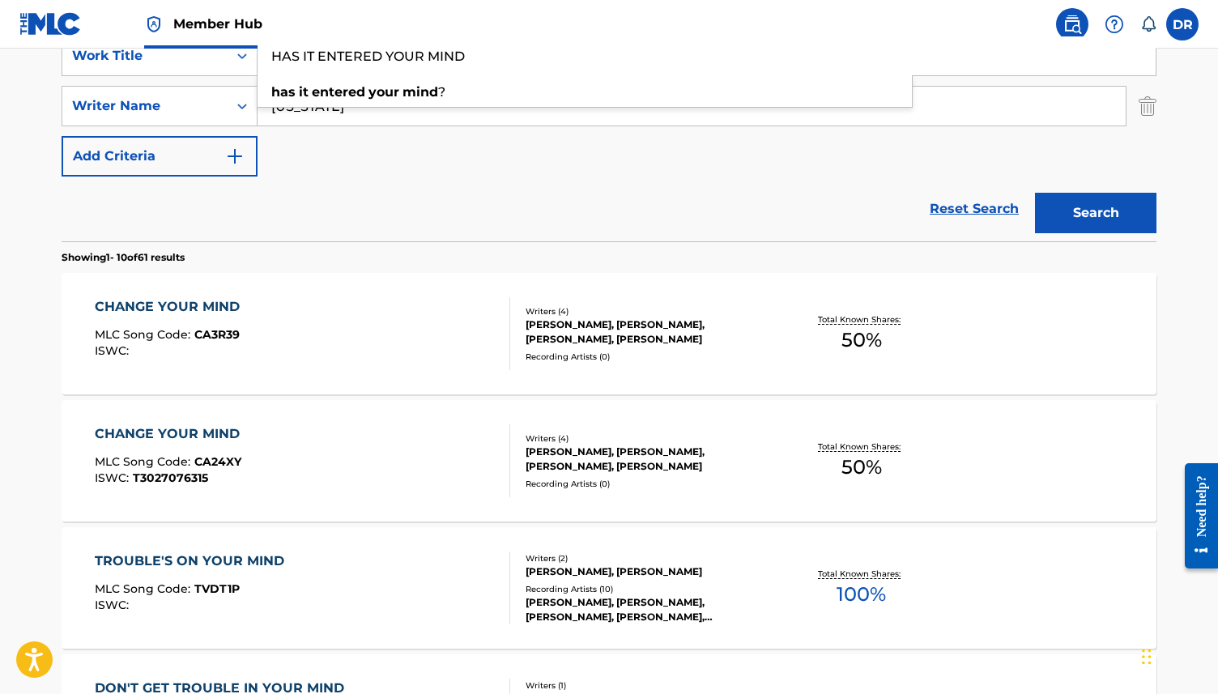
click at [366, 179] on div "Reset Search Search" at bounding box center [609, 208] width 1094 height 65
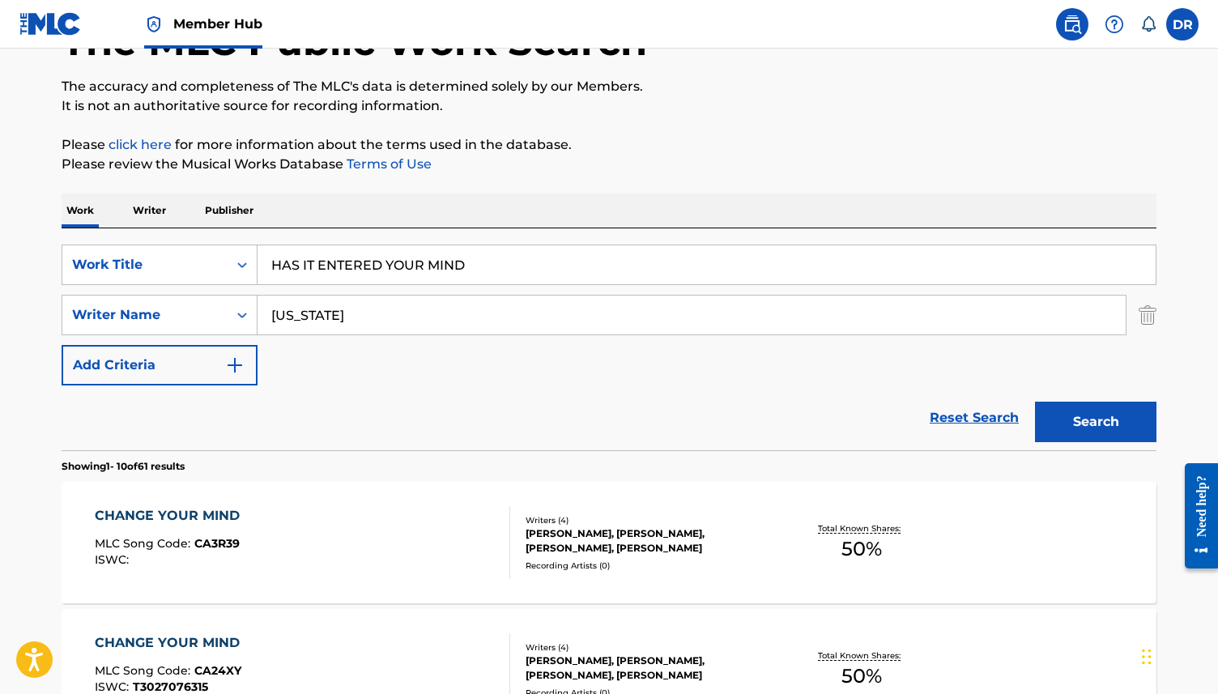
scroll to position [107, 0]
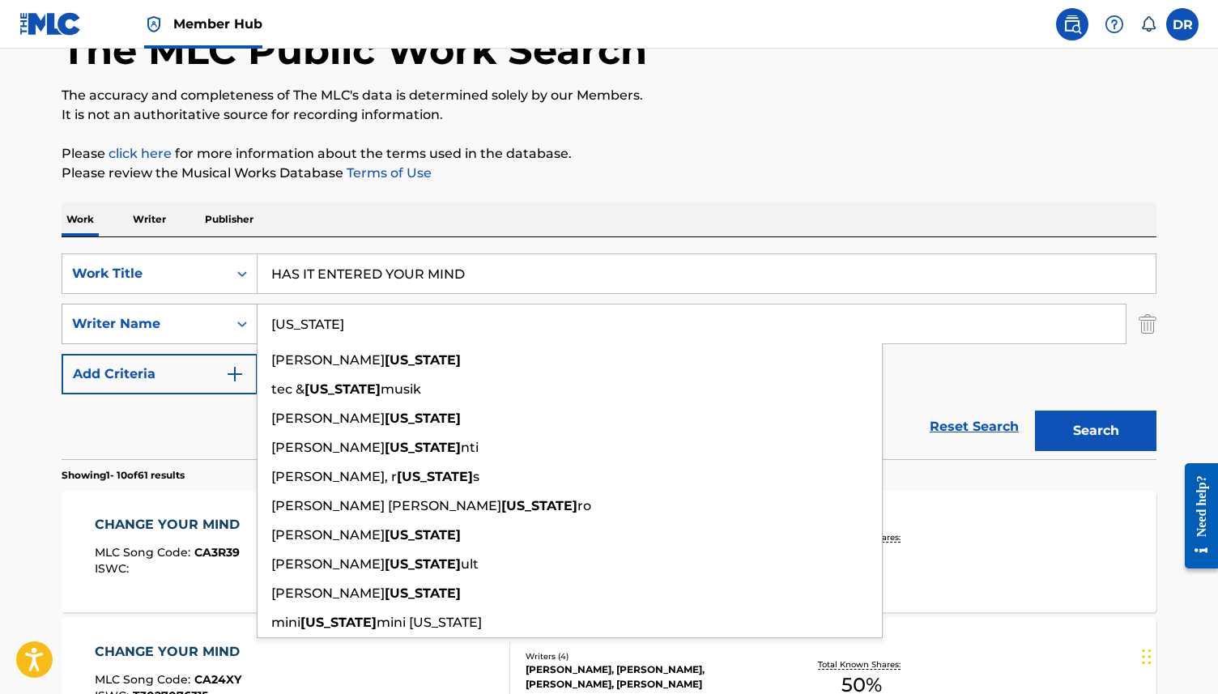
drag, startPoint x: 337, startPoint y: 325, endPoint x: 199, endPoint y: 325, distance: 137.6
click at [199, 325] on div "SearchWithCriteria08fc8d3e-903a-4995-bcec-6f34ec9fa49b Writer Name [US_STATE] […" at bounding box center [609, 324] width 1094 height 40
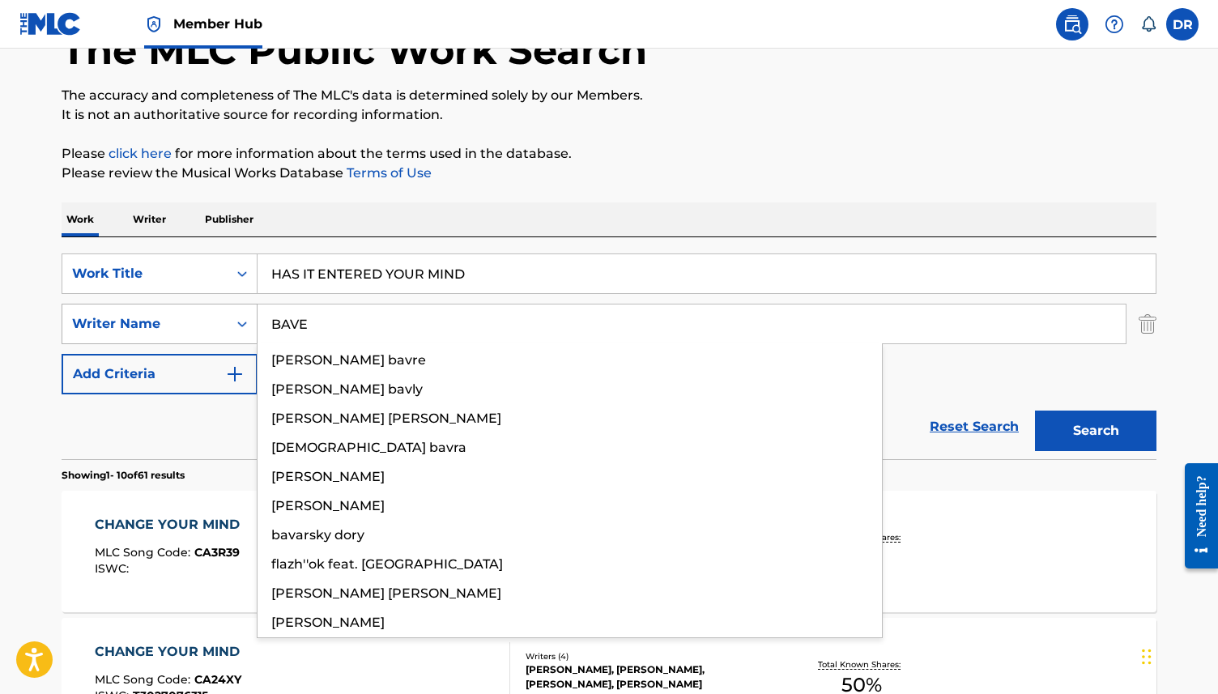
type input "BAVE"
click at [1035, 410] on button "Search" at bounding box center [1095, 430] width 121 height 40
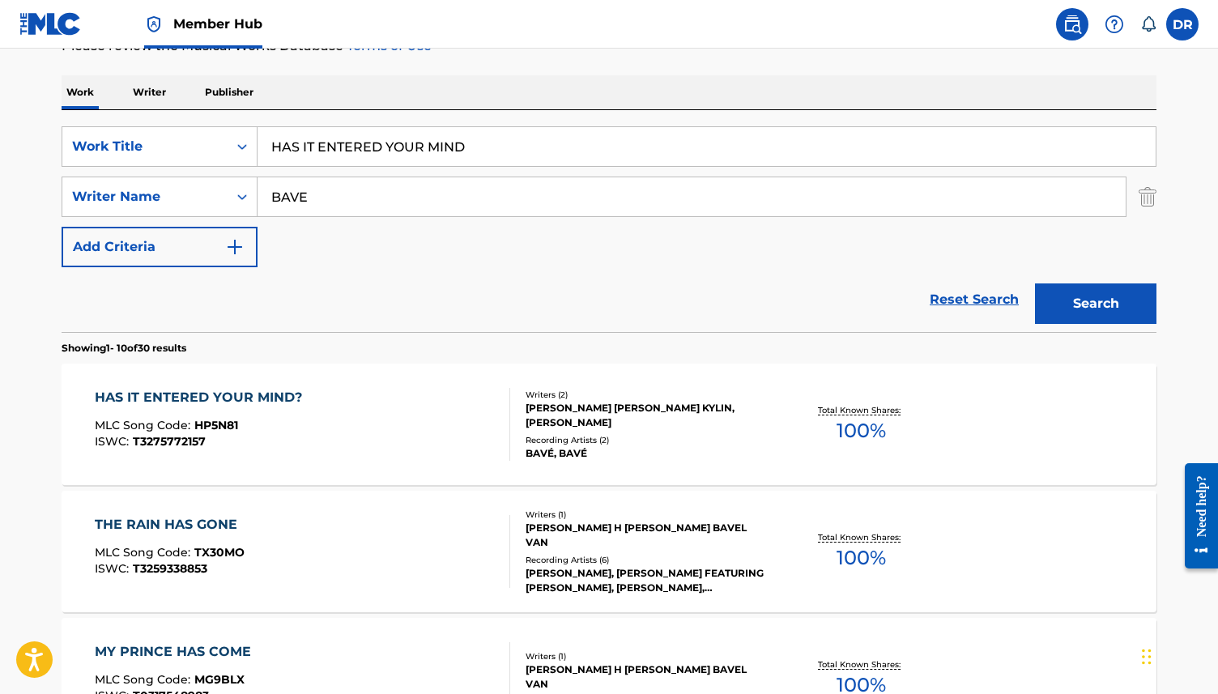
scroll to position [236, 0]
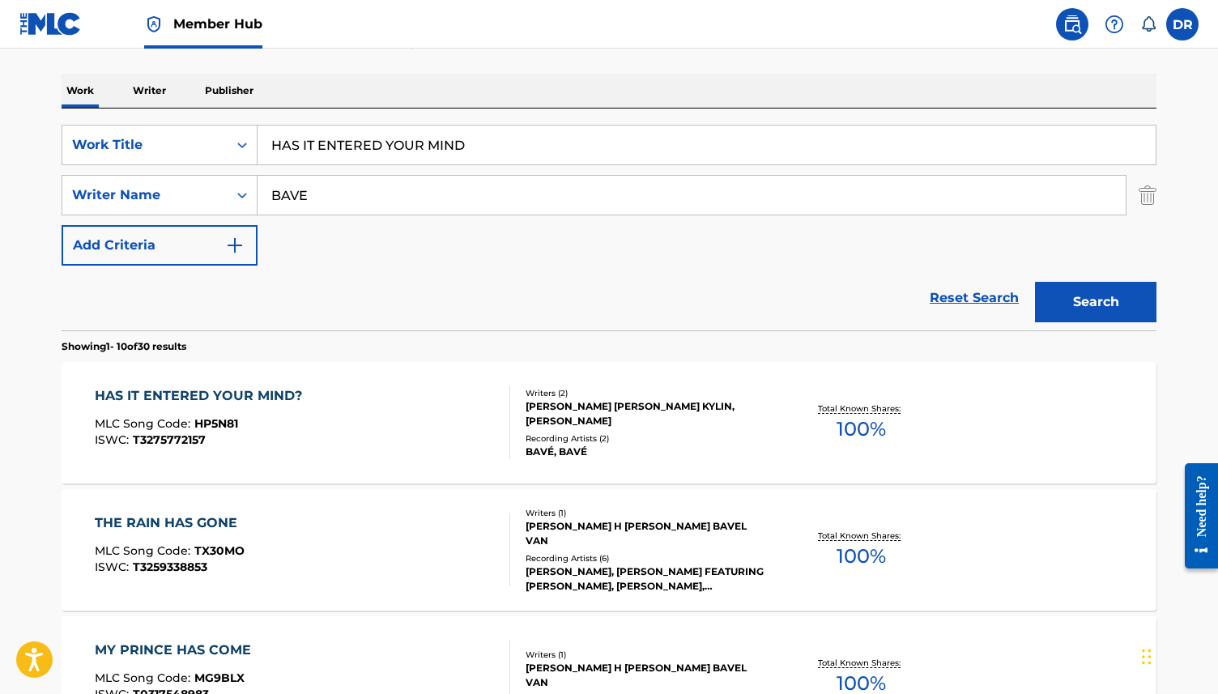
click at [355, 428] on div "HAS IT ENTERED YOUR MIND? MLC Song Code : HP5N81 ISWC : T3275772157" at bounding box center [303, 422] width 416 height 73
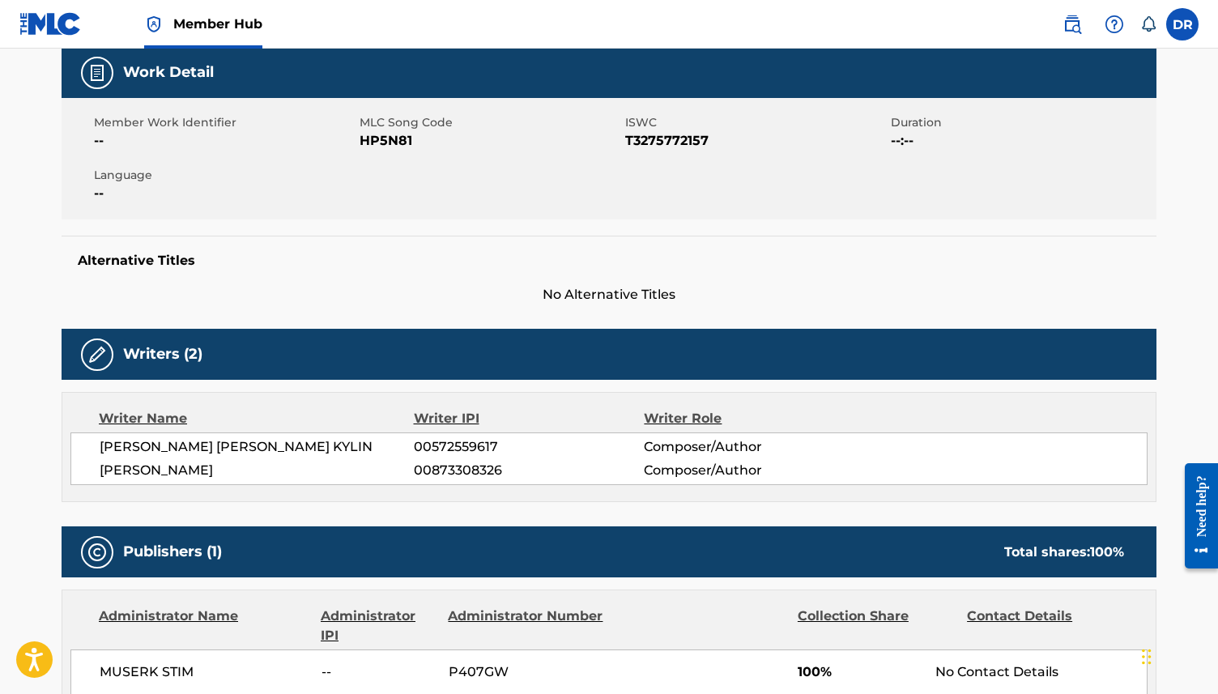
scroll to position [234, 0]
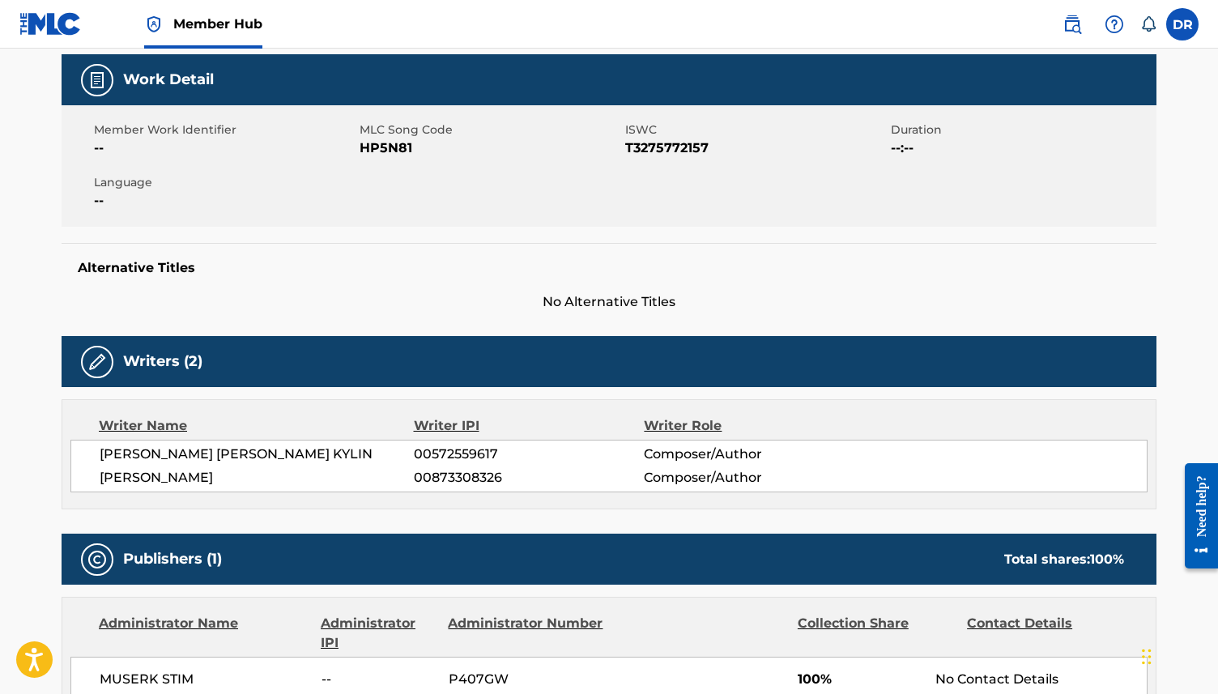
click at [376, 151] on span "HP5N81" at bounding box center [489, 147] width 261 height 19
copy span "HP5N81"
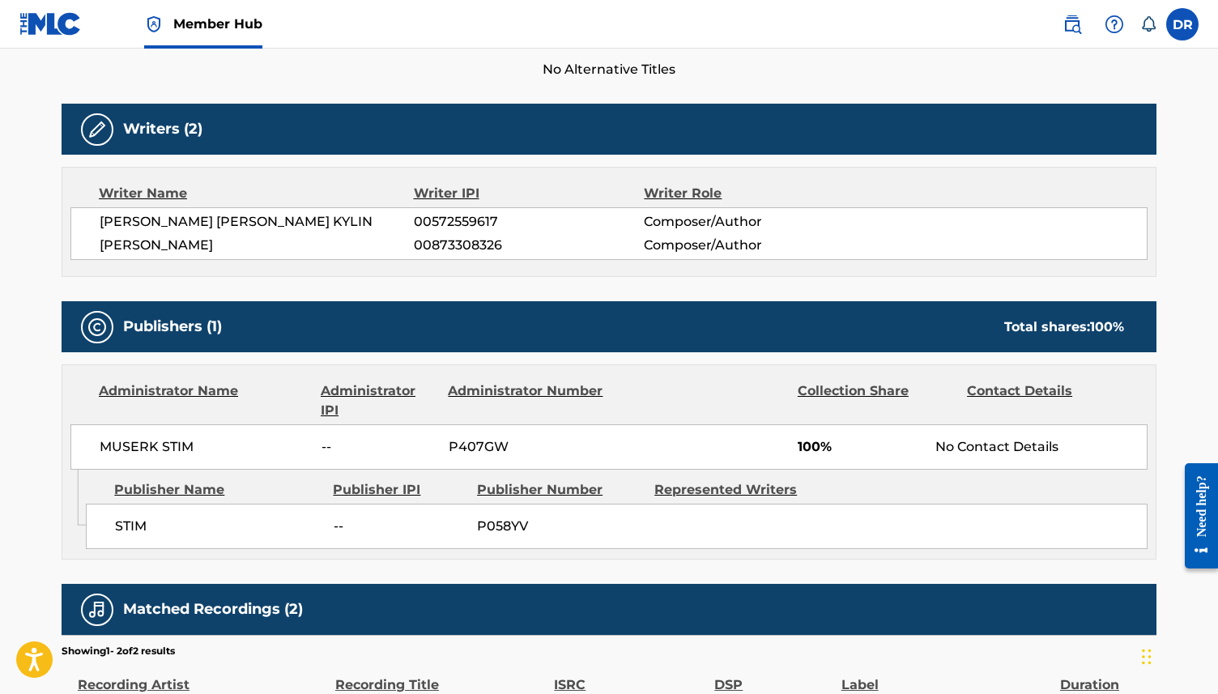
scroll to position [478, 0]
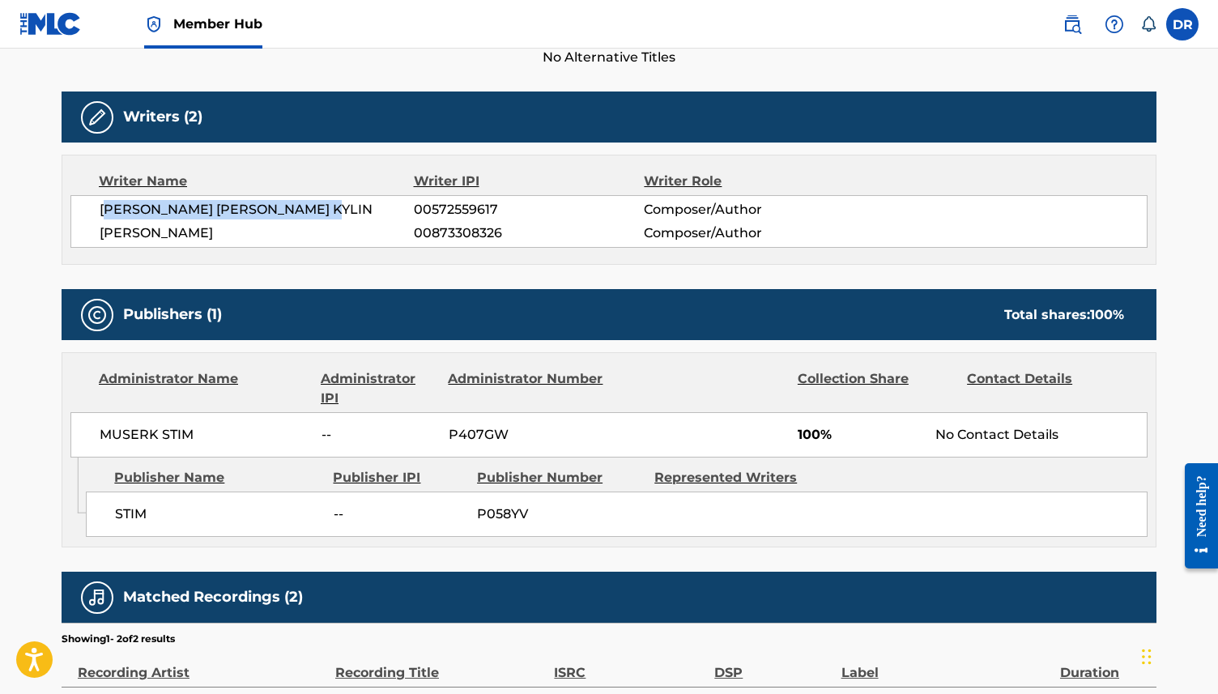
drag, startPoint x: 346, startPoint y: 206, endPoint x: 104, endPoint y: 208, distance: 242.1
click at [104, 208] on span "[PERSON_NAME] [PERSON_NAME] KYLIN" at bounding box center [257, 209] width 314 height 19
click at [135, 208] on span "[PERSON_NAME] [PERSON_NAME] KYLIN" at bounding box center [257, 209] width 314 height 19
drag, startPoint x: 96, startPoint y: 208, endPoint x: 353, endPoint y: 205, distance: 256.6
click at [353, 205] on div "[PERSON_NAME] [PERSON_NAME] KYLIN 00572559617 Composer/Author [PERSON_NAME] 008…" at bounding box center [608, 221] width 1077 height 53
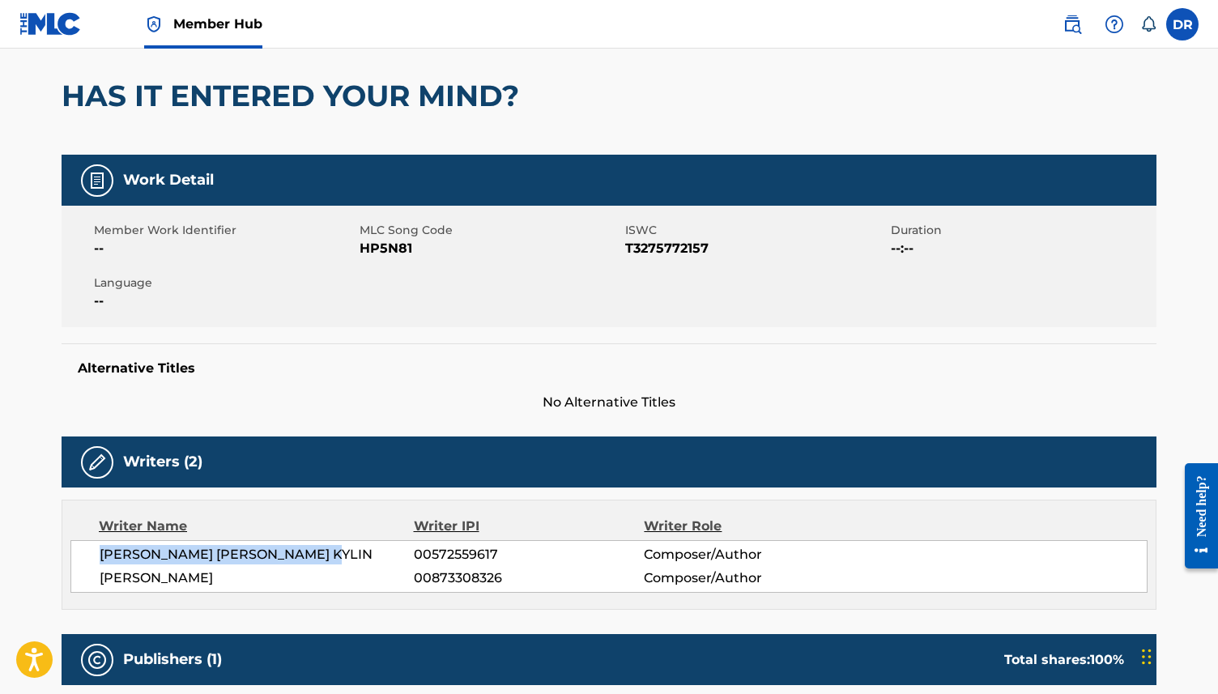
scroll to position [0, 0]
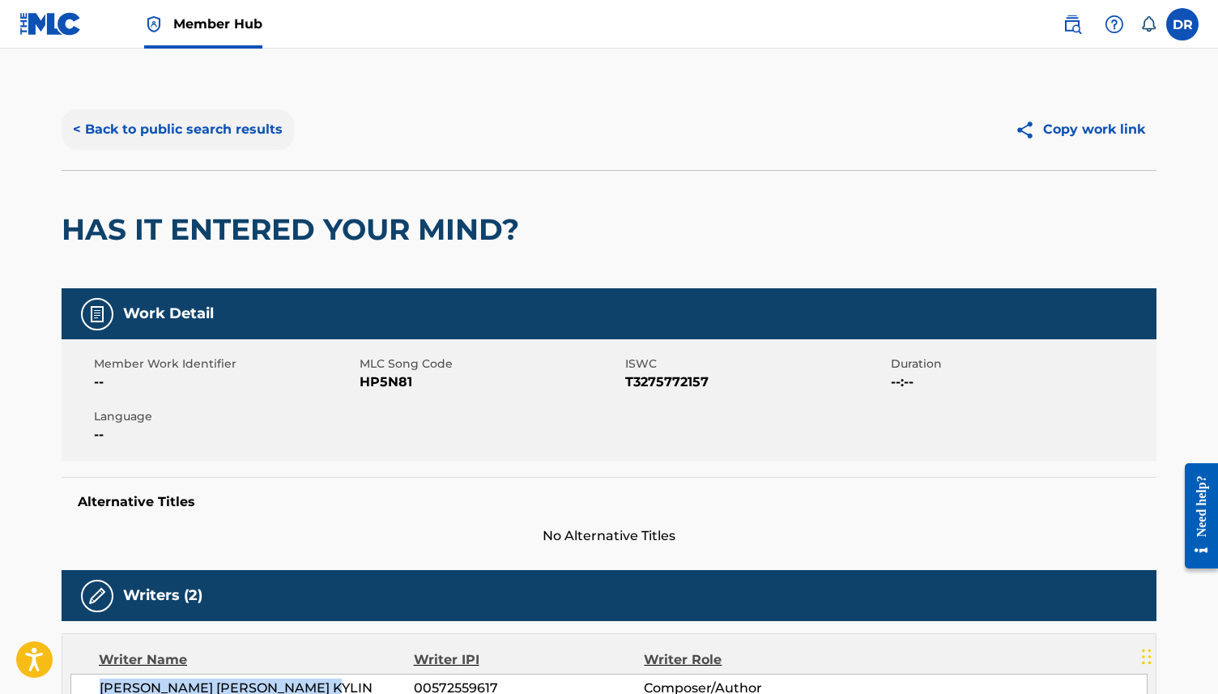
click at [199, 132] on button "< Back to public search results" at bounding box center [178, 129] width 232 height 40
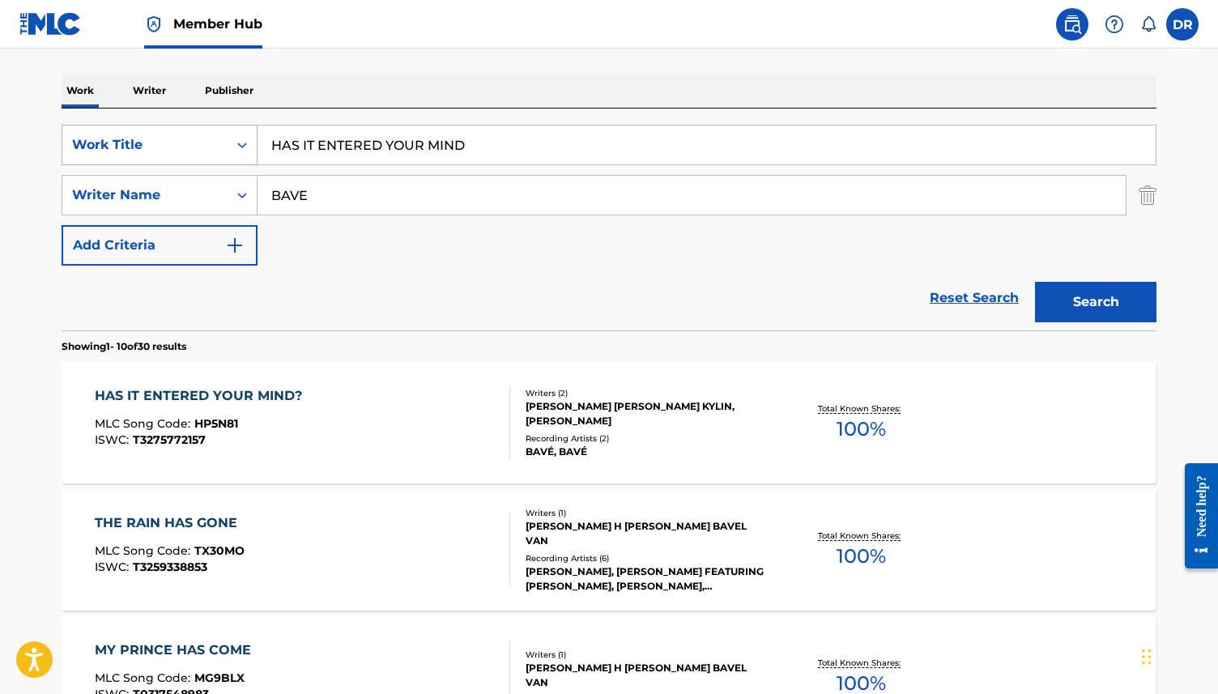
drag, startPoint x: 492, startPoint y: 149, endPoint x: 225, endPoint y: 149, distance: 267.1
click at [225, 149] on div "SearchWithCriteria3ca1de88-b7ff-4f5b-be49-6ec151af8843 Work Title HAS IT ENTERE…" at bounding box center [609, 145] width 1094 height 40
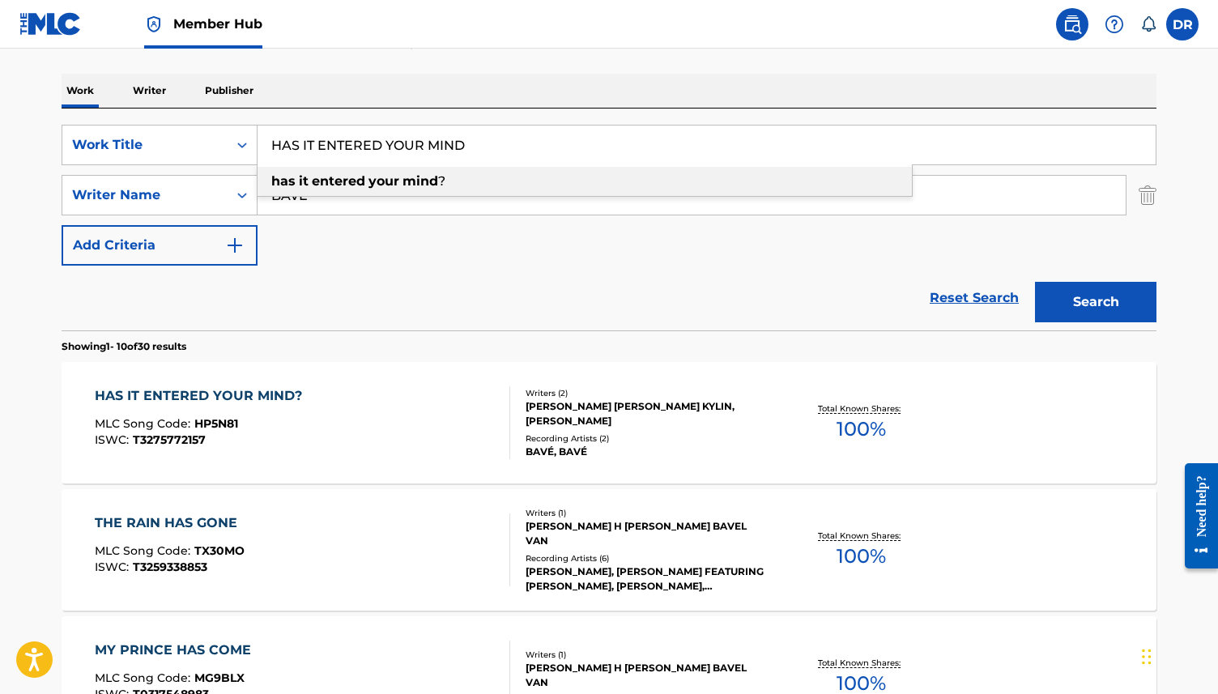
paste input "AZROU TUNE"
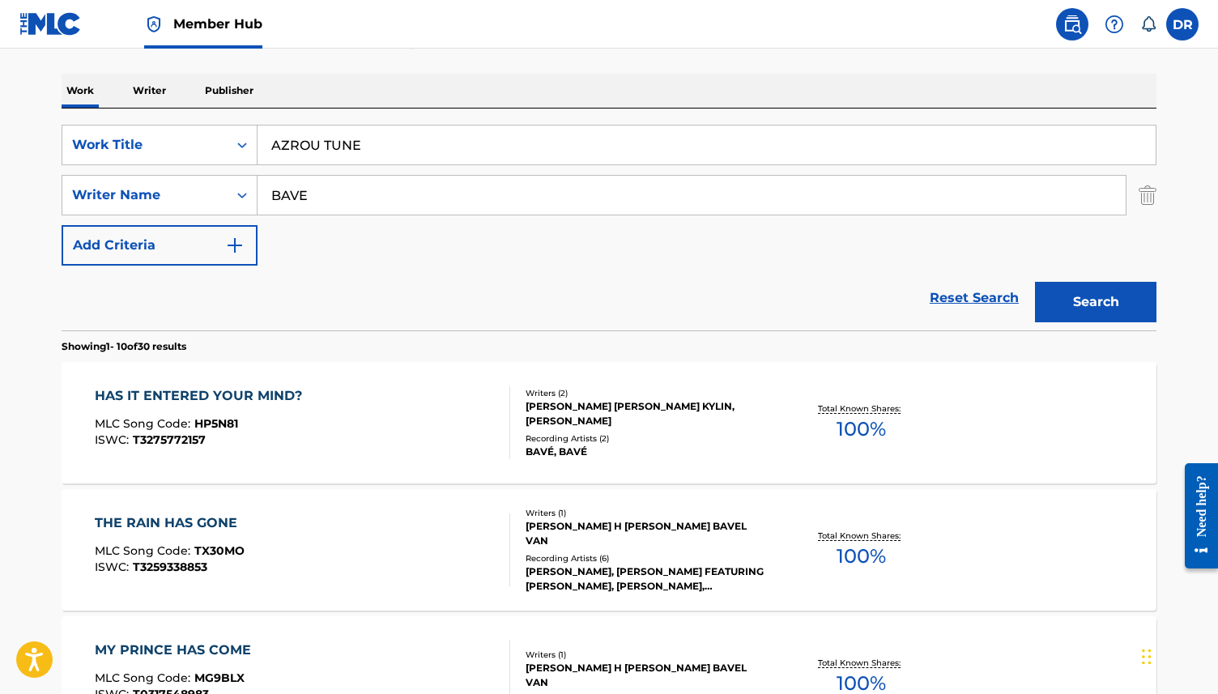
type input "AZROU TUNE"
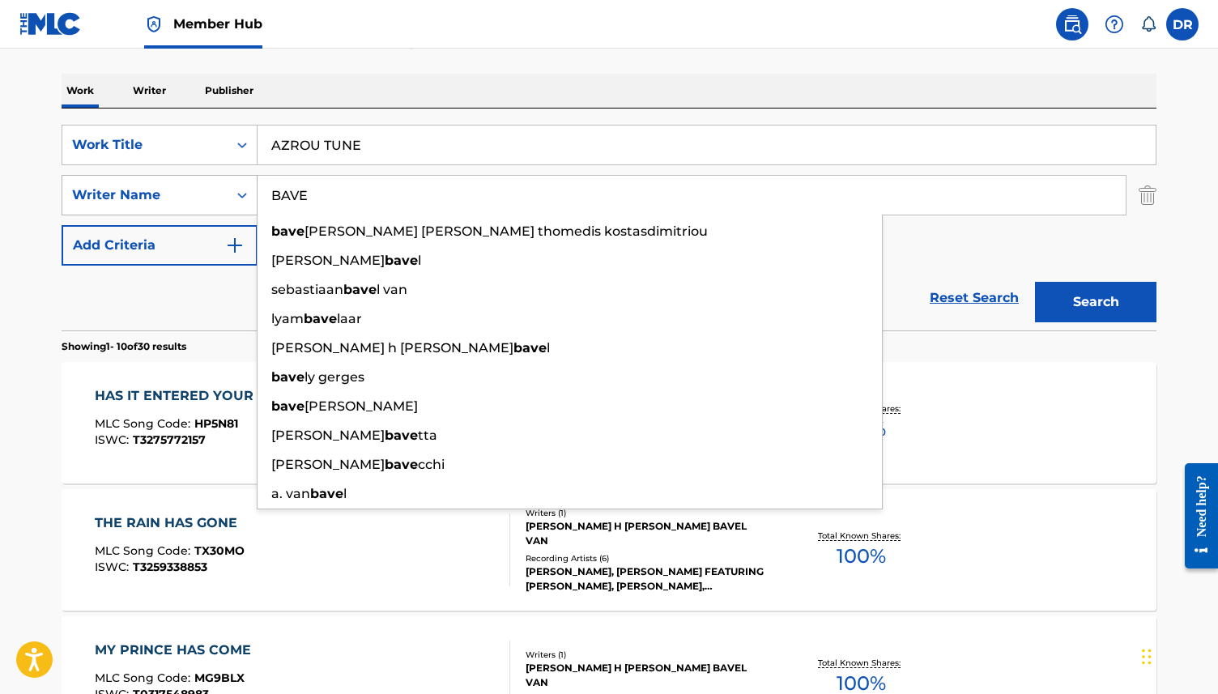
drag, startPoint x: 340, startPoint y: 191, endPoint x: 201, endPoint y: 191, distance: 139.2
click at [201, 191] on div "SearchWithCriteria08fc8d3e-903a-4995-bcec-6f34ec9fa49b Writer Name BAVE [PERSON…" at bounding box center [609, 195] width 1094 height 40
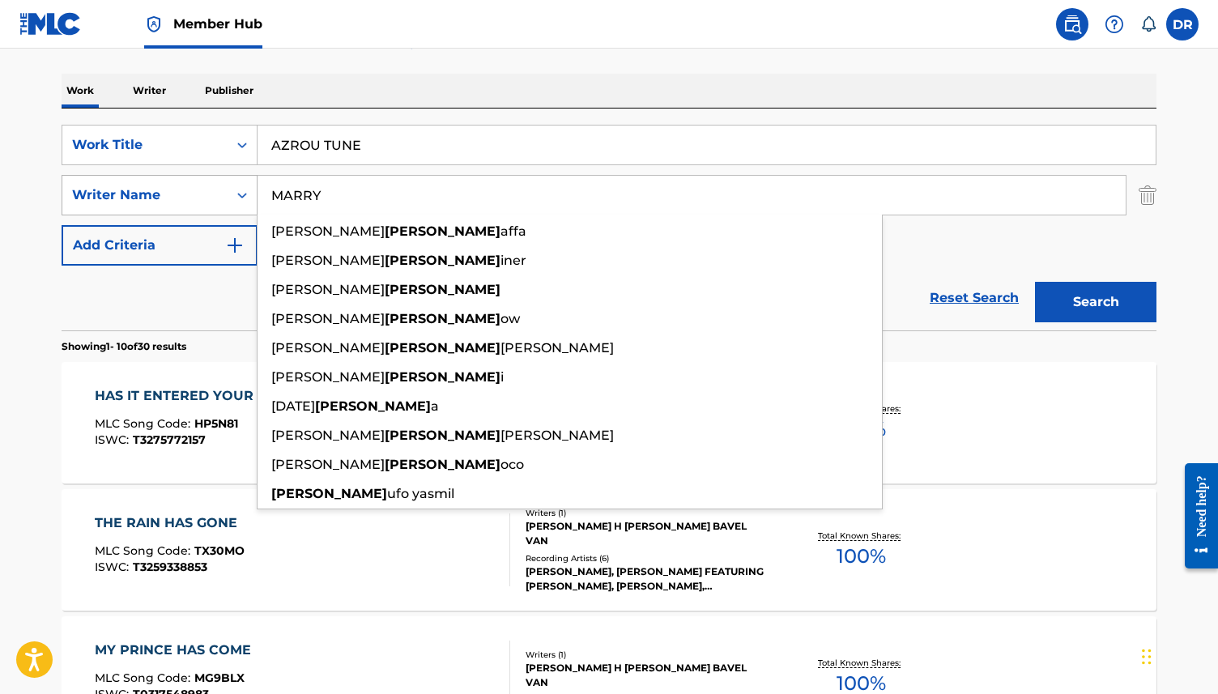
type input "MARRY"
click at [1035, 282] on button "Search" at bounding box center [1095, 302] width 121 height 40
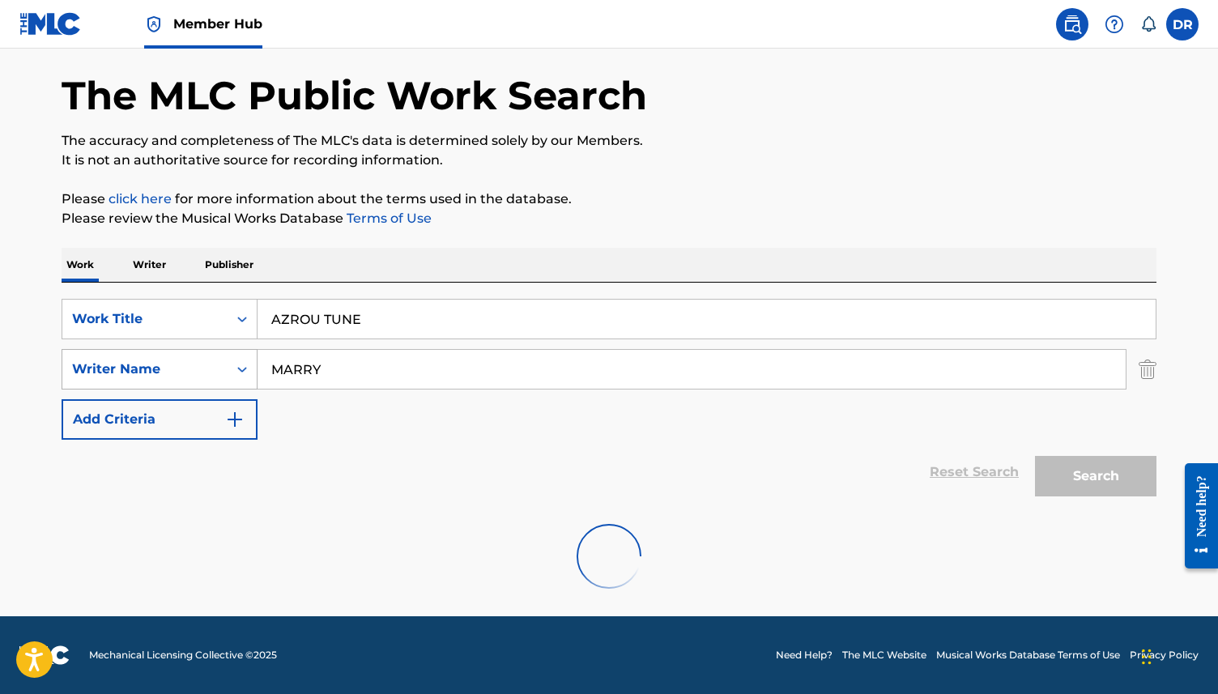
scroll to position [187, 0]
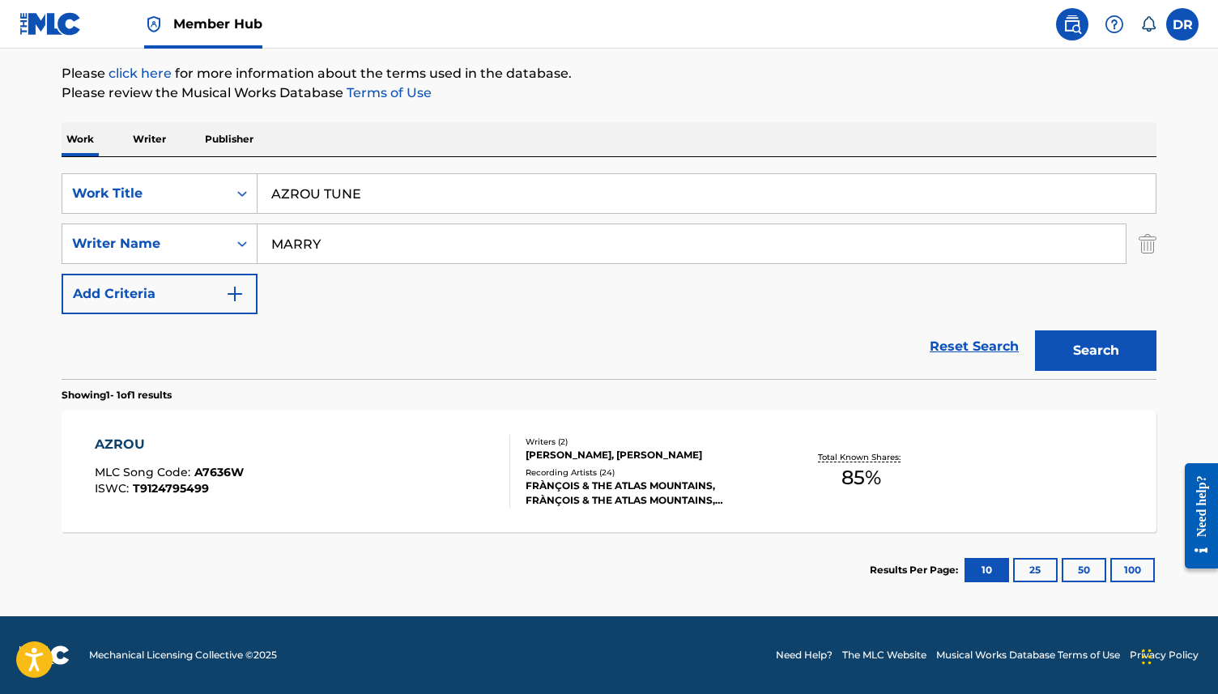
click at [319, 479] on div "AZROU MLC Song Code : A7636W ISWC : T9124795499" at bounding box center [303, 471] width 416 height 73
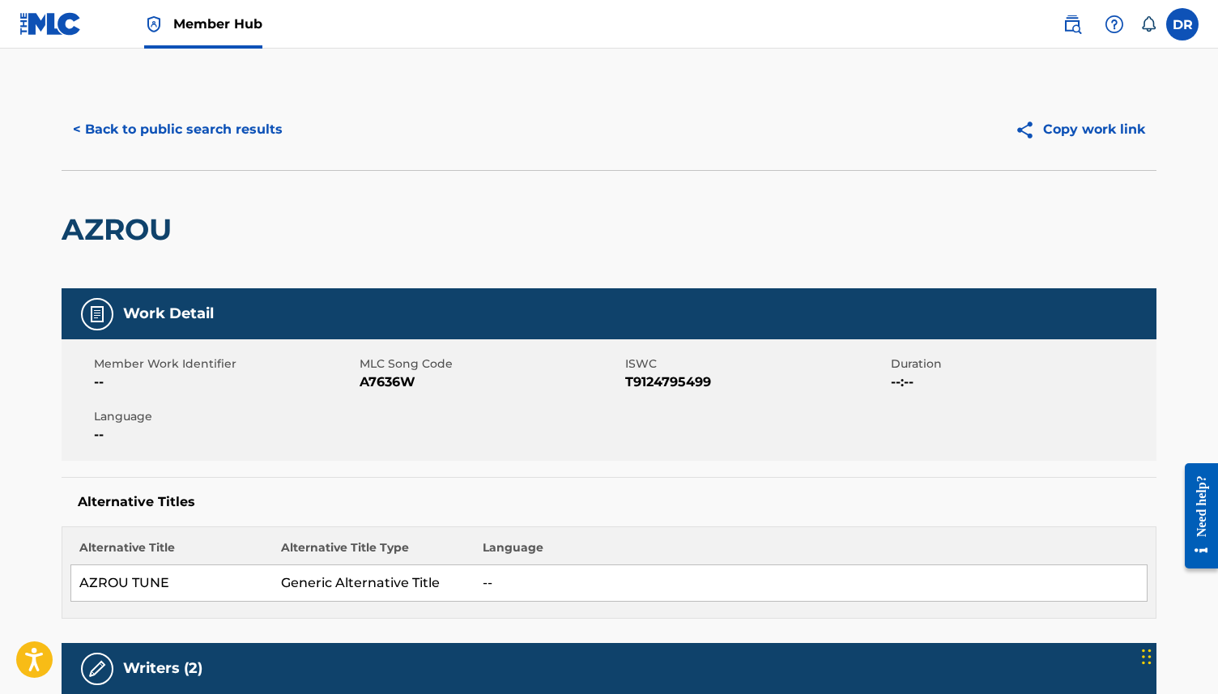
click at [403, 378] on span "A7636W" at bounding box center [489, 381] width 261 height 19
click at [193, 138] on button "< Back to public search results" at bounding box center [178, 129] width 232 height 40
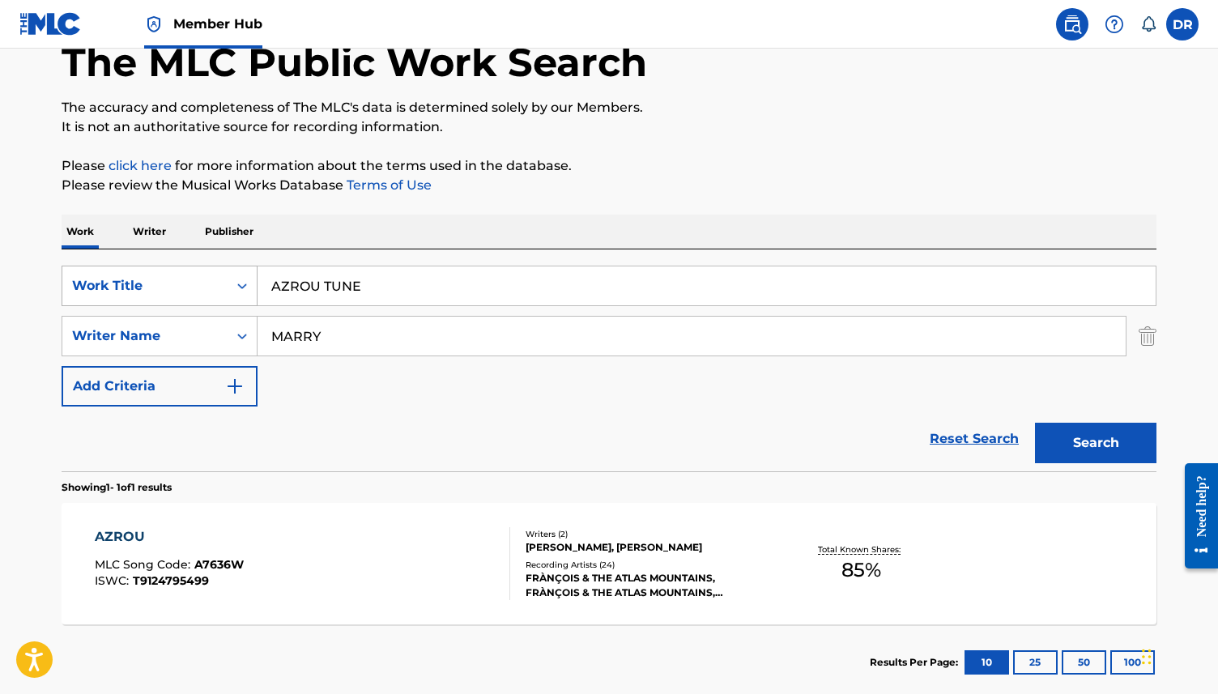
drag, startPoint x: 387, startPoint y: 286, endPoint x: 228, endPoint y: 286, distance: 158.7
click at [228, 286] on div "SearchWithCriteria3ca1de88-b7ff-4f5b-be49-6ec151af8843 Work Title AZROU TUNE" at bounding box center [609, 286] width 1094 height 40
paste input "BLUSH"
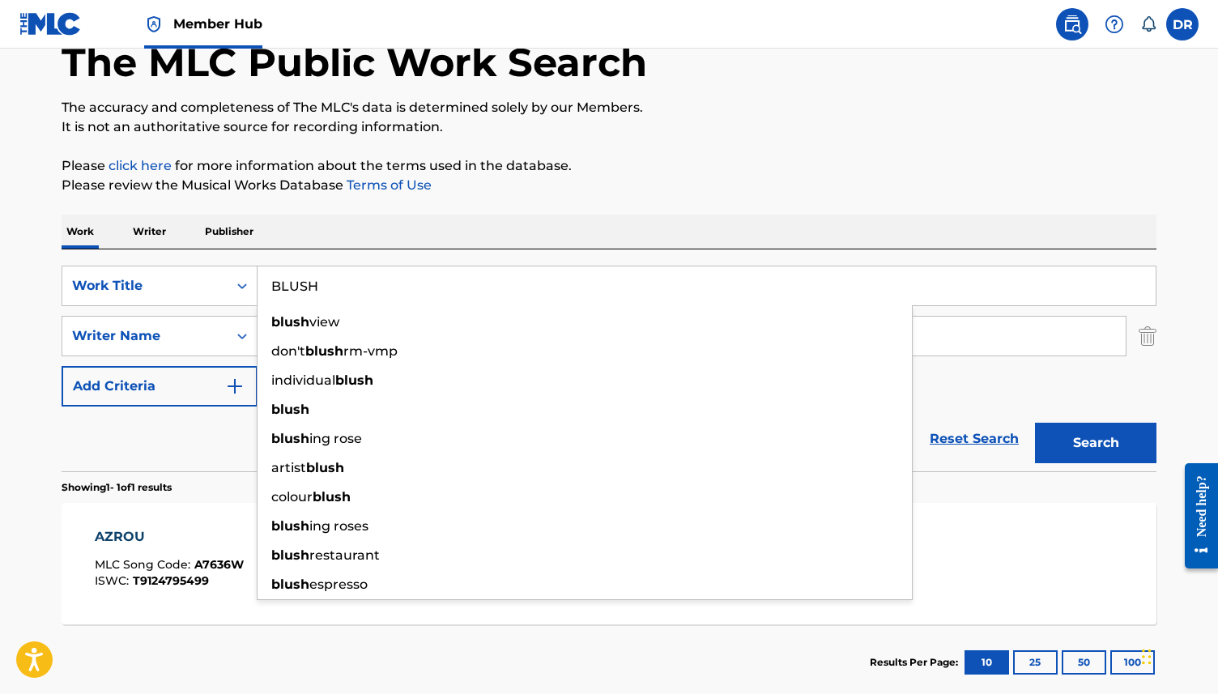
type input "BLUSH"
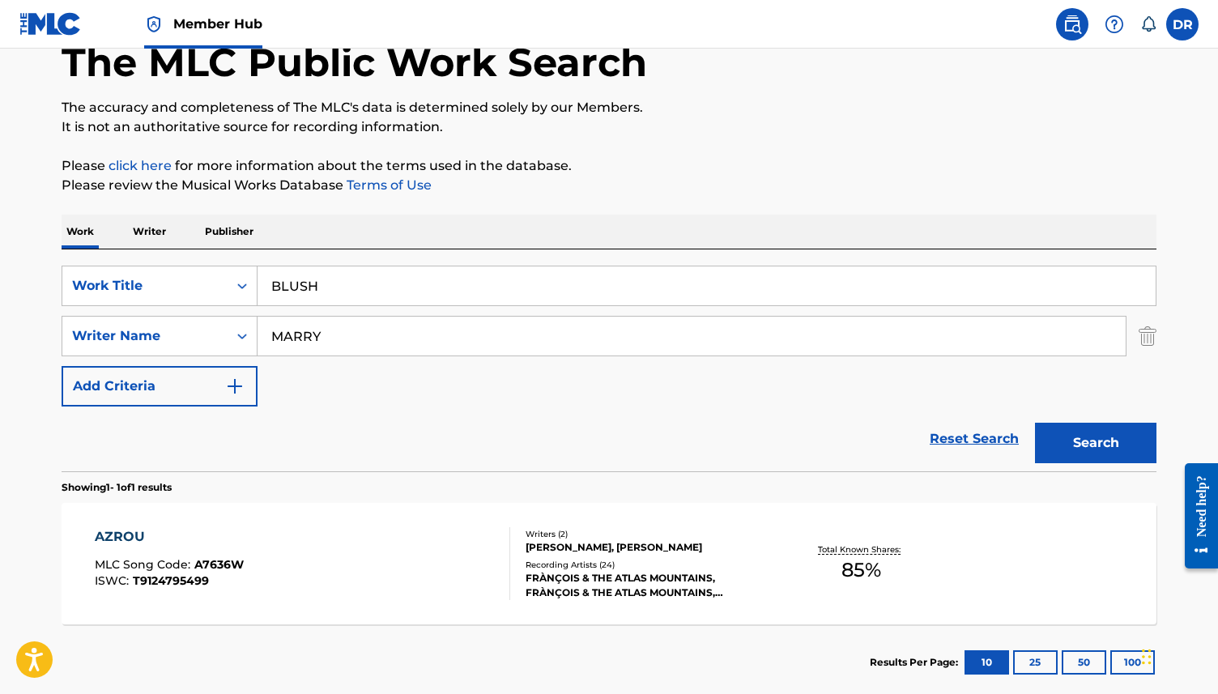
click at [164, 448] on div "Reset Search Search" at bounding box center [609, 438] width 1094 height 65
drag, startPoint x: 347, startPoint y: 336, endPoint x: 198, endPoint y: 336, distance: 149.0
click at [198, 336] on div "SearchWithCriteria08fc8d3e-903a-4995-bcec-6f34ec9fa49b Writer Name MARRY" at bounding box center [609, 336] width 1094 height 40
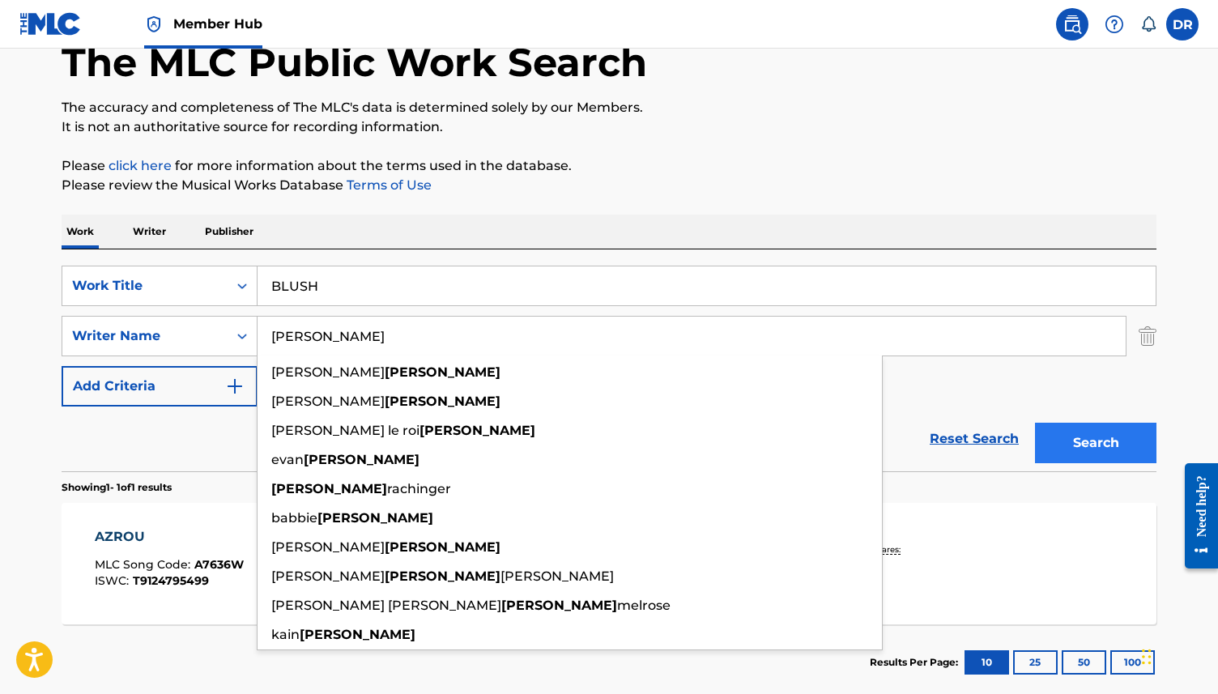
type input "[PERSON_NAME]"
click at [1120, 434] on button "Search" at bounding box center [1095, 443] width 121 height 40
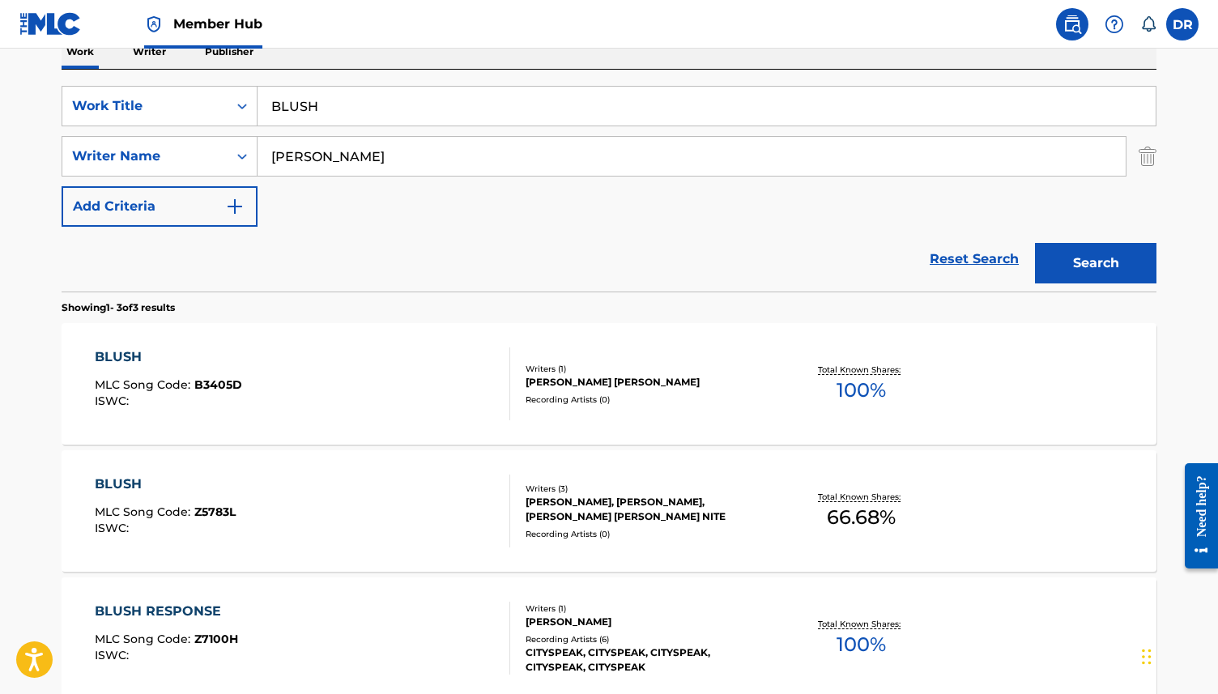
scroll to position [276, 0]
click at [333, 375] on div "BLUSH MLC Song Code : B3405D ISWC :" at bounding box center [303, 382] width 416 height 73
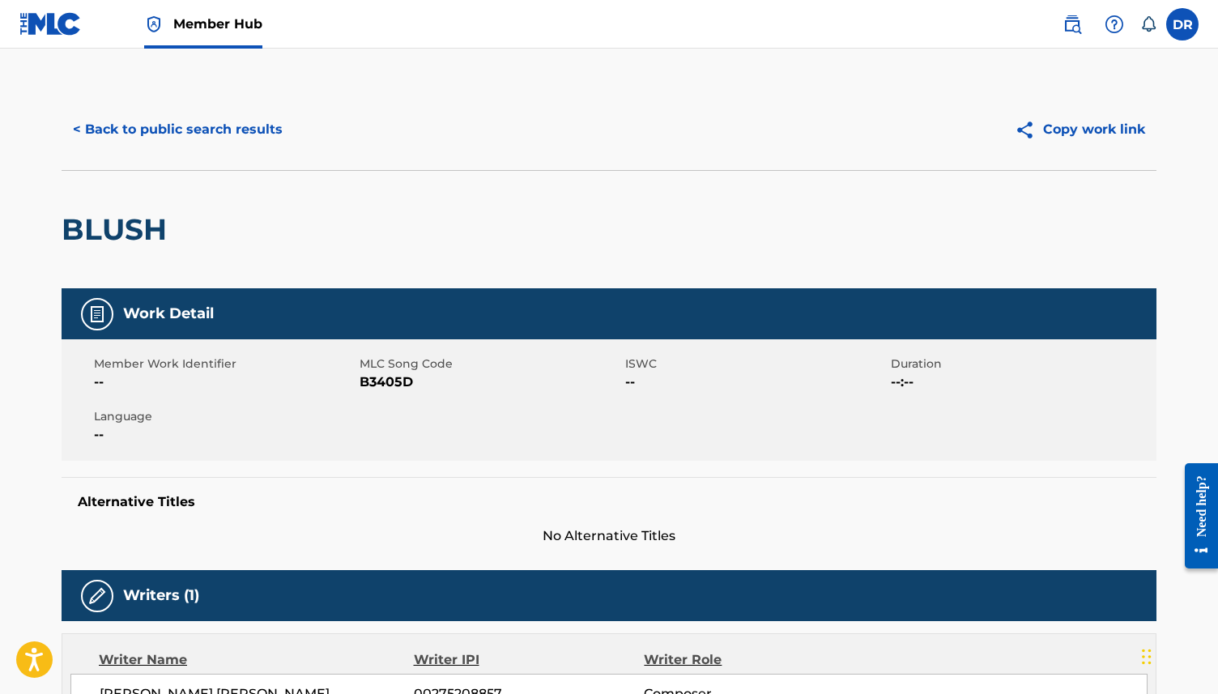
click at [389, 380] on span "B3405D" at bounding box center [489, 381] width 261 height 19
click at [168, 137] on button "< Back to public search results" at bounding box center [178, 129] width 232 height 40
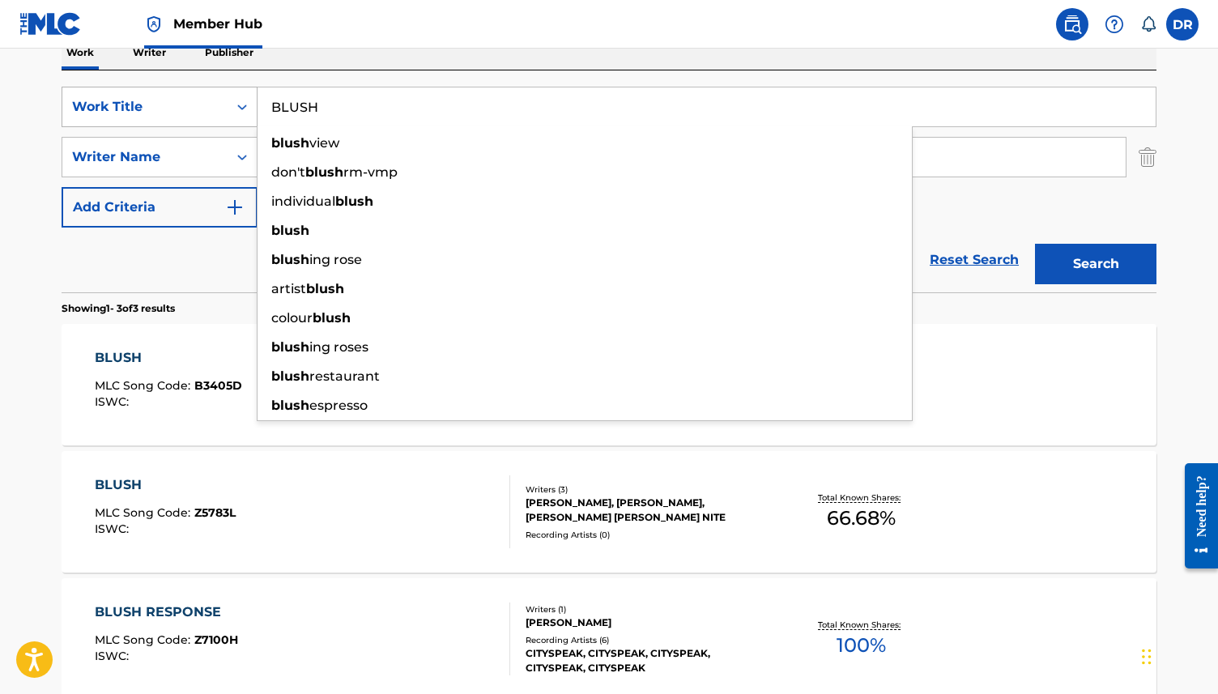
drag, startPoint x: 342, startPoint y: 105, endPoint x: 206, endPoint y: 105, distance: 136.0
click at [206, 105] on div "SearchWithCriteria3ca1de88-b7ff-4f5b-be49-6ec151af8843 Work Title BLUSH blush v…" at bounding box center [609, 107] width 1094 height 40
paste input "C I AM"
type input "C I AM"
click at [1035, 244] on button "Search" at bounding box center [1095, 264] width 121 height 40
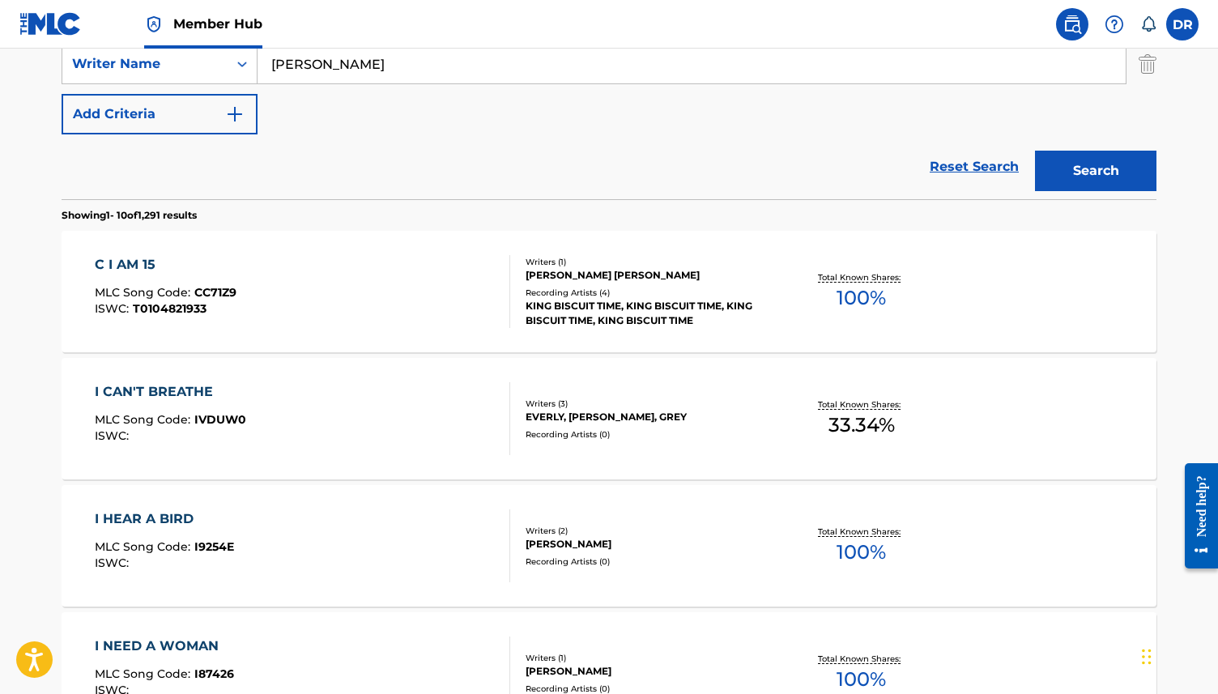
scroll to position [375, 0]
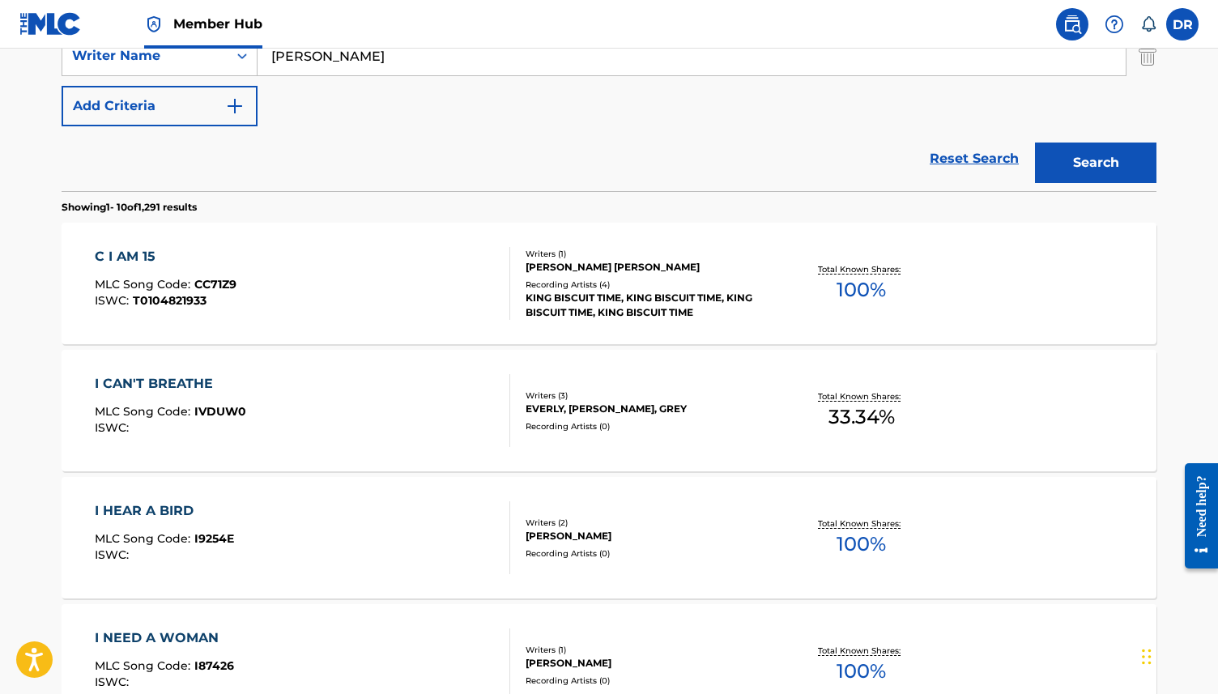
click at [346, 263] on div "C I AM 15 MLC Song Code : CC71Z9 ISWC : T0104821933" at bounding box center [303, 283] width 416 height 73
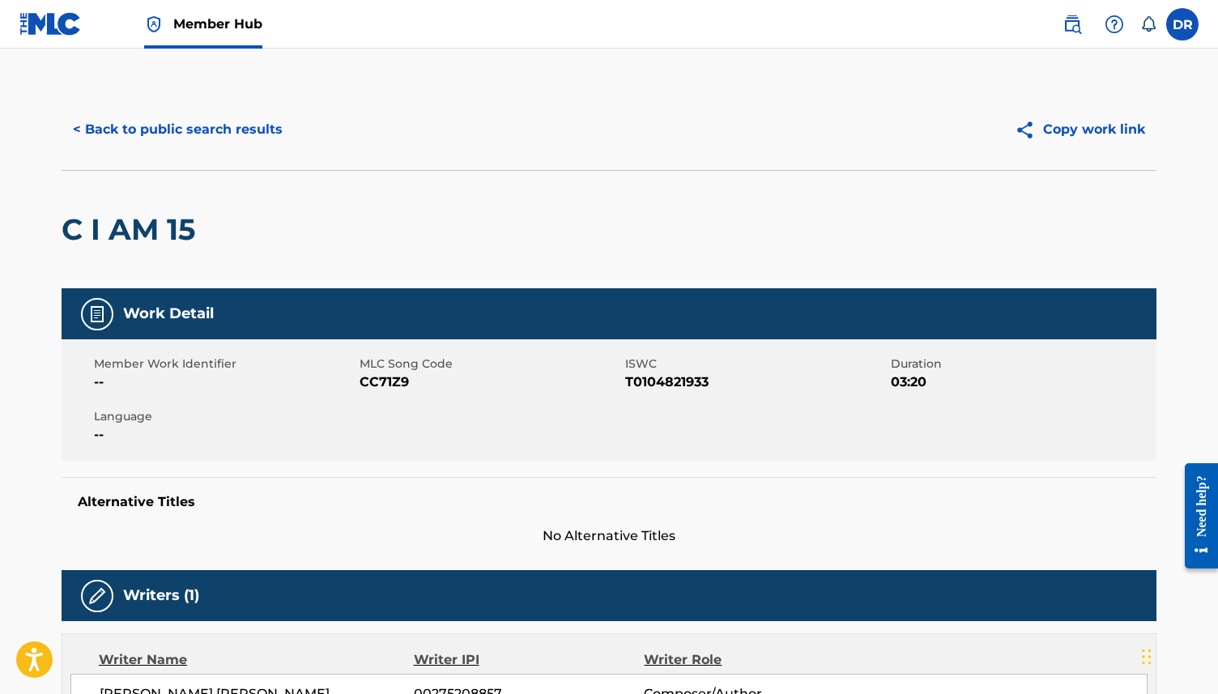
click at [373, 380] on span "CC71Z9" at bounding box center [489, 381] width 261 height 19
click at [185, 123] on button "< Back to public search results" at bounding box center [178, 129] width 232 height 40
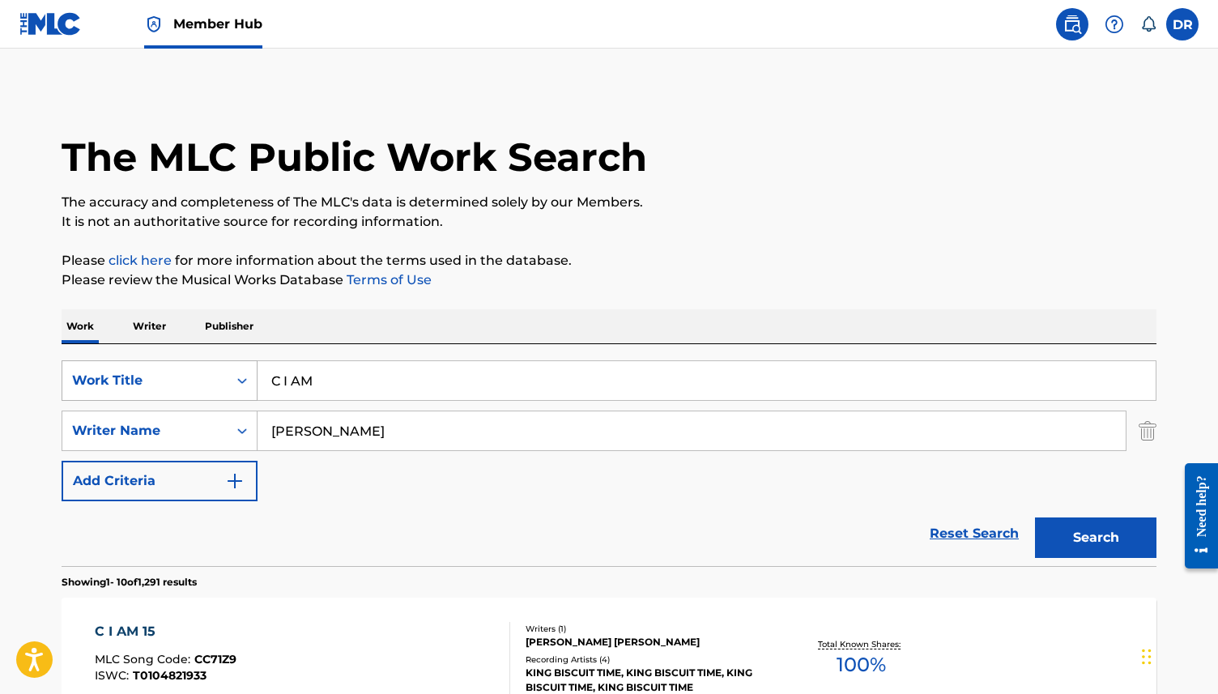
drag, startPoint x: 330, startPoint y: 384, endPoint x: 191, endPoint y: 384, distance: 139.2
click at [191, 384] on div "SearchWithCriteria3ca1de88-b7ff-4f5b-be49-6ec151af8843 Work Title C I AM" at bounding box center [609, 380] width 1094 height 40
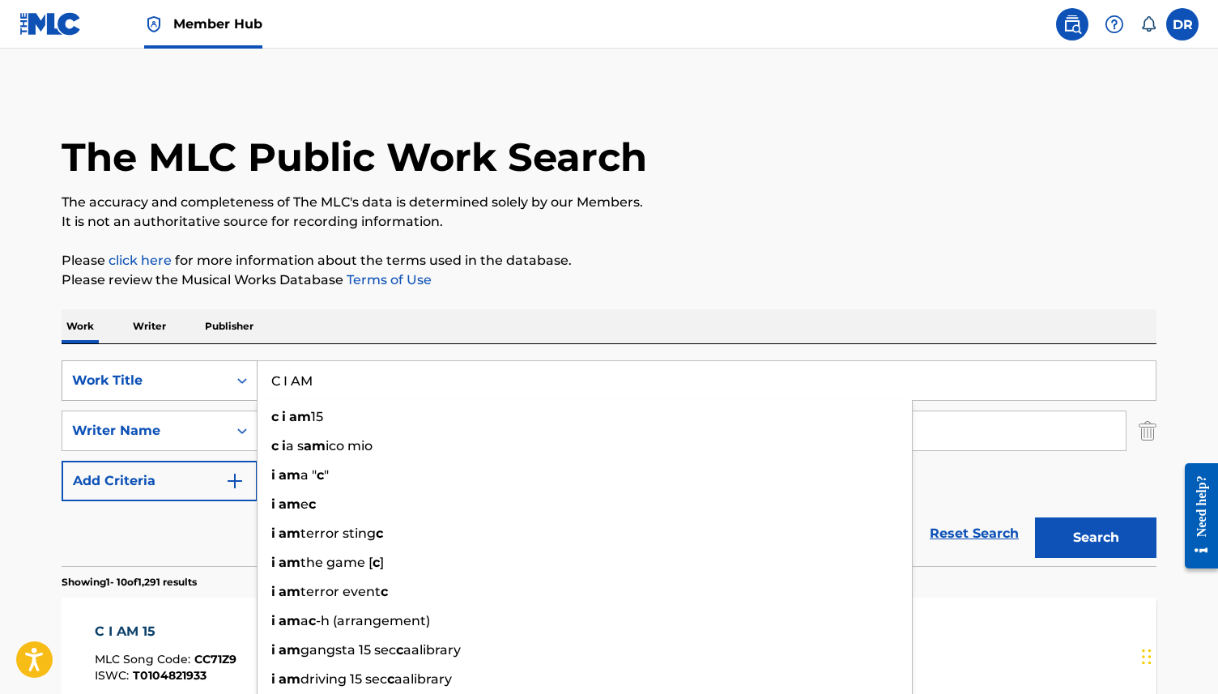
paste input "TAK! ATTACK!"
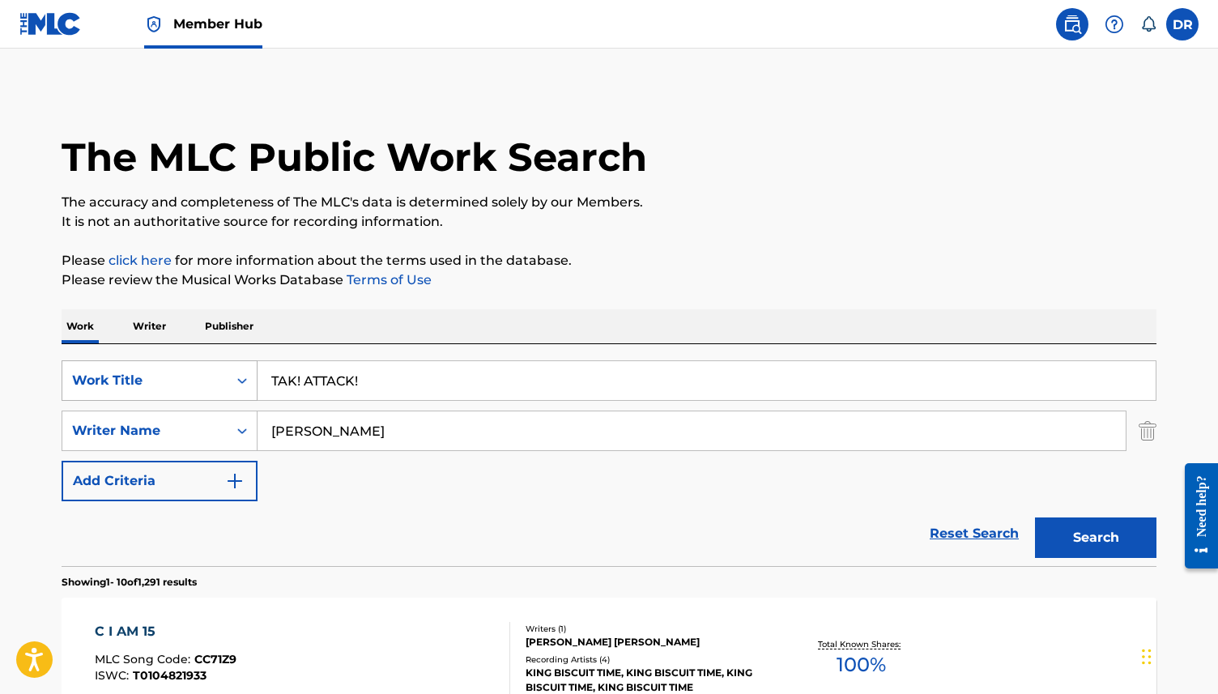
type input "TAK! ATTACK!"
click at [1035, 517] on button "Search" at bounding box center [1095, 537] width 121 height 40
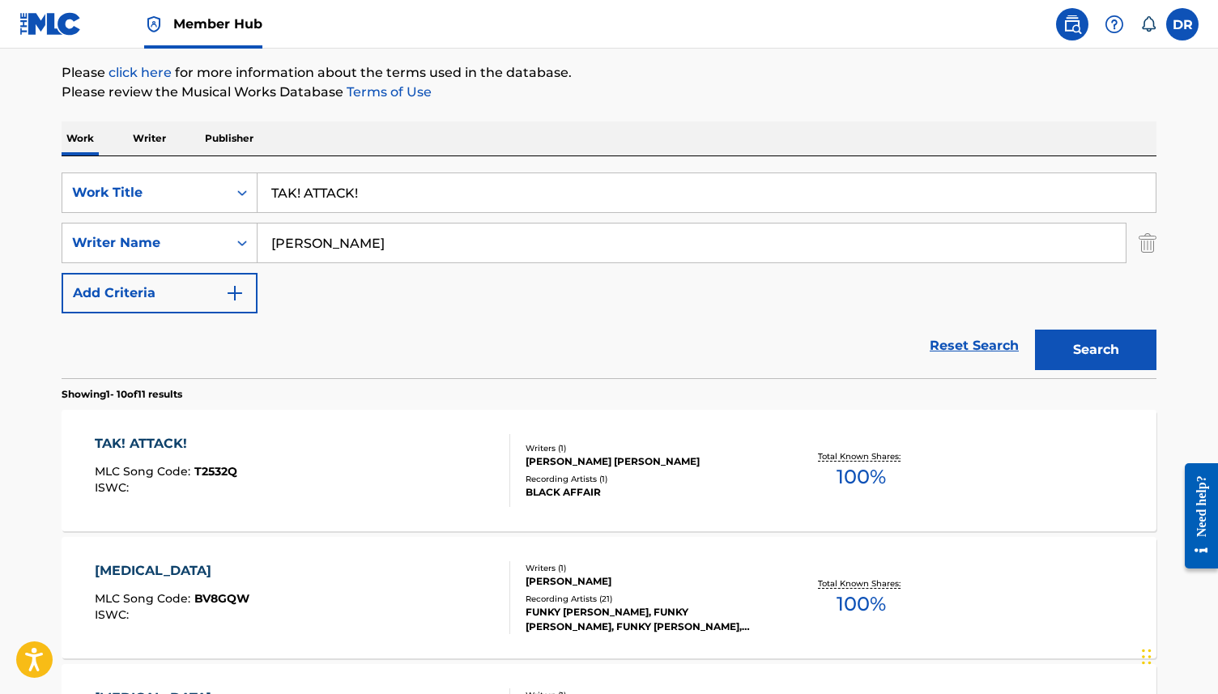
scroll to position [191, 0]
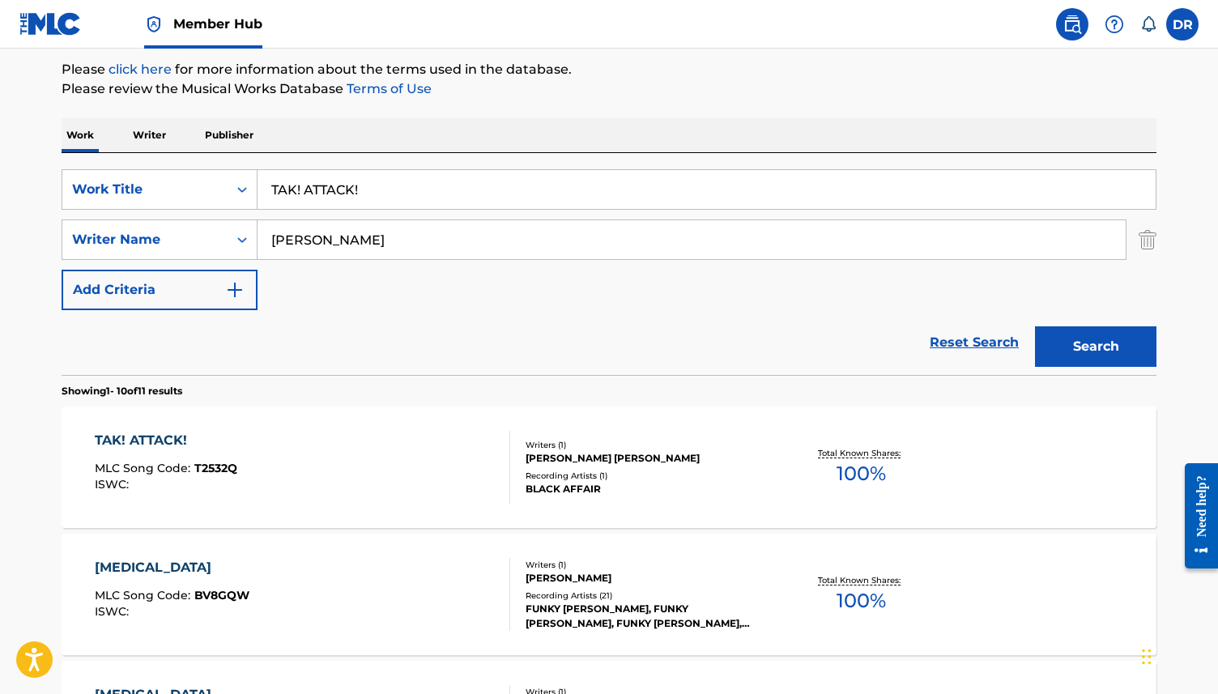
click at [313, 445] on div "TAK! ATTACK! MLC Song Code : T2532Q ISWC :" at bounding box center [303, 467] width 416 height 73
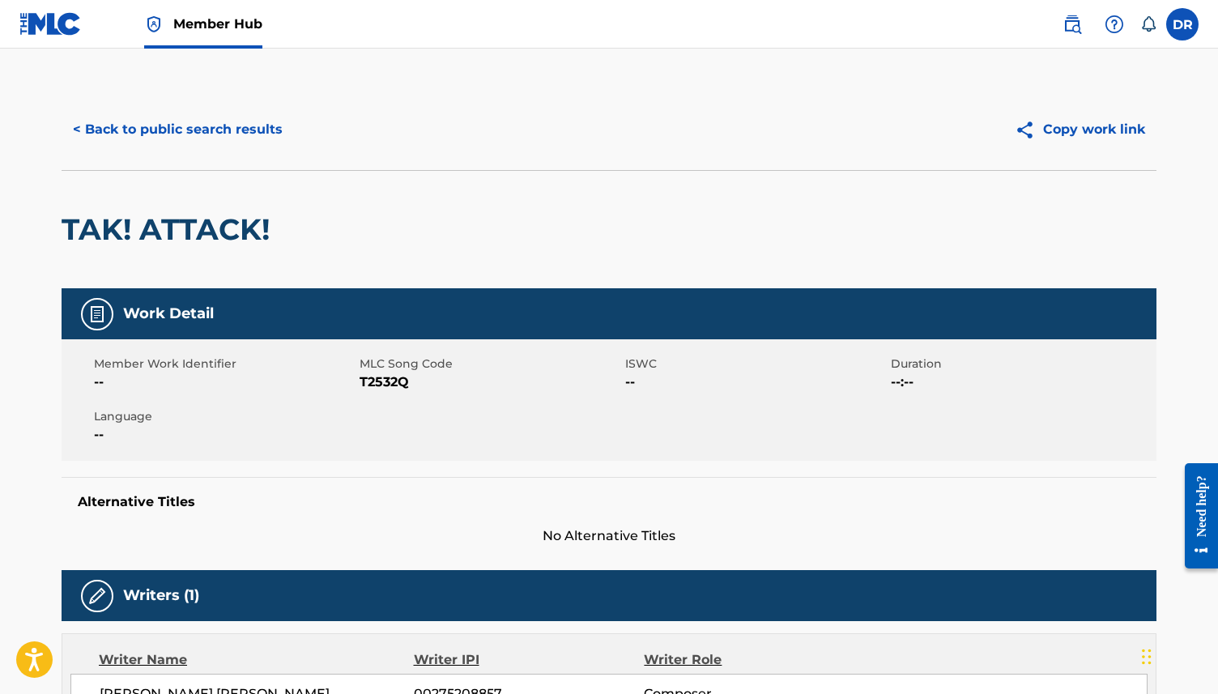
click at [378, 380] on span "T2532Q" at bounding box center [489, 381] width 261 height 19
click at [170, 130] on button "< Back to public search results" at bounding box center [178, 129] width 232 height 40
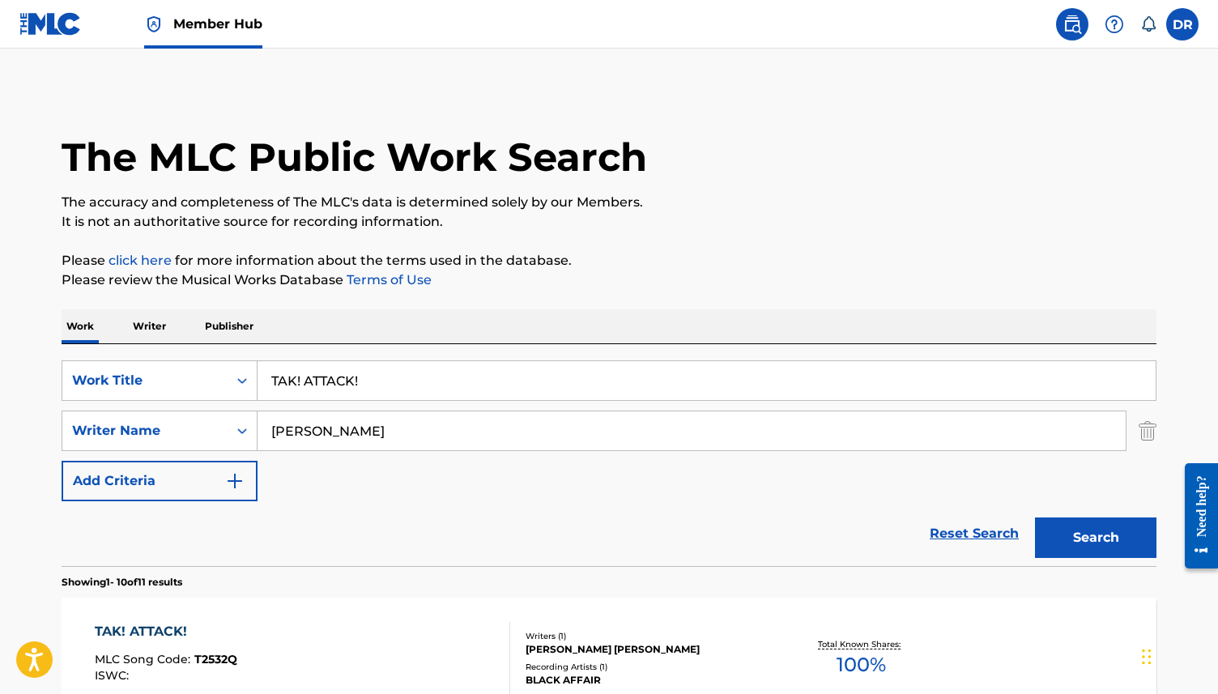
scroll to position [191, 0]
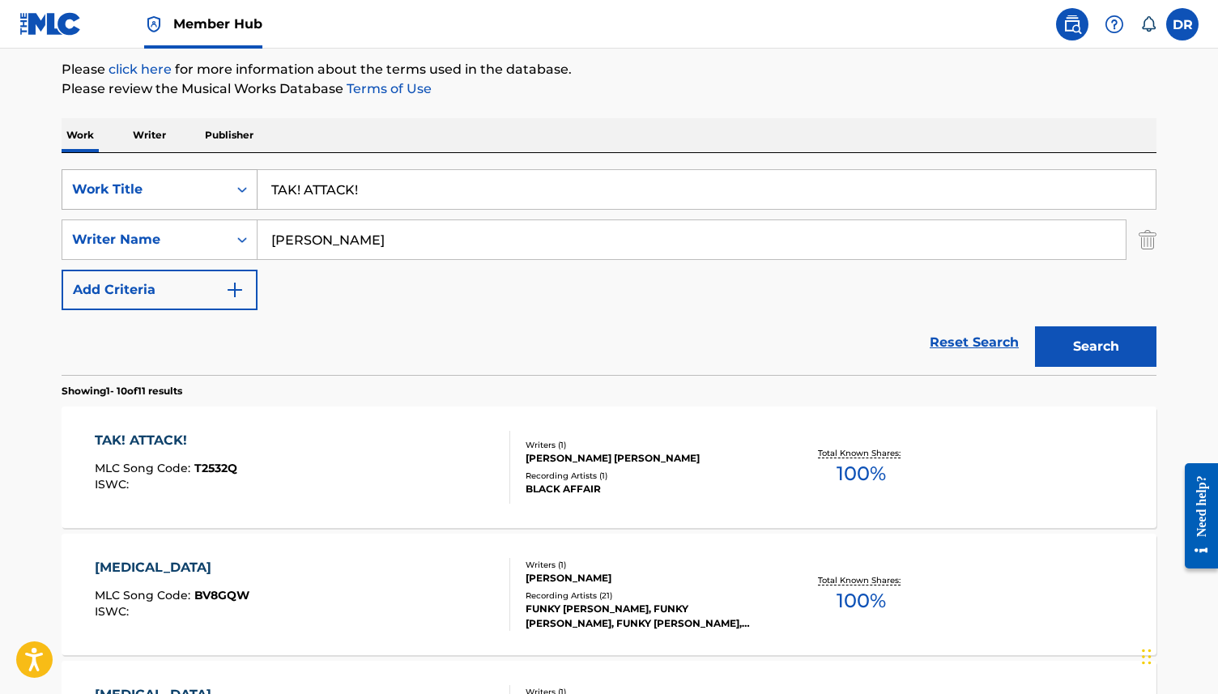
drag, startPoint x: 380, startPoint y: 195, endPoint x: 203, endPoint y: 194, distance: 176.5
click at [203, 193] on div "SearchWithCriteria3ca1de88-b7ff-4f5b-be49-6ec151af8843 Work Title TAK! ATTACK!" at bounding box center [609, 189] width 1094 height 40
paste input "ASSESSMENT"
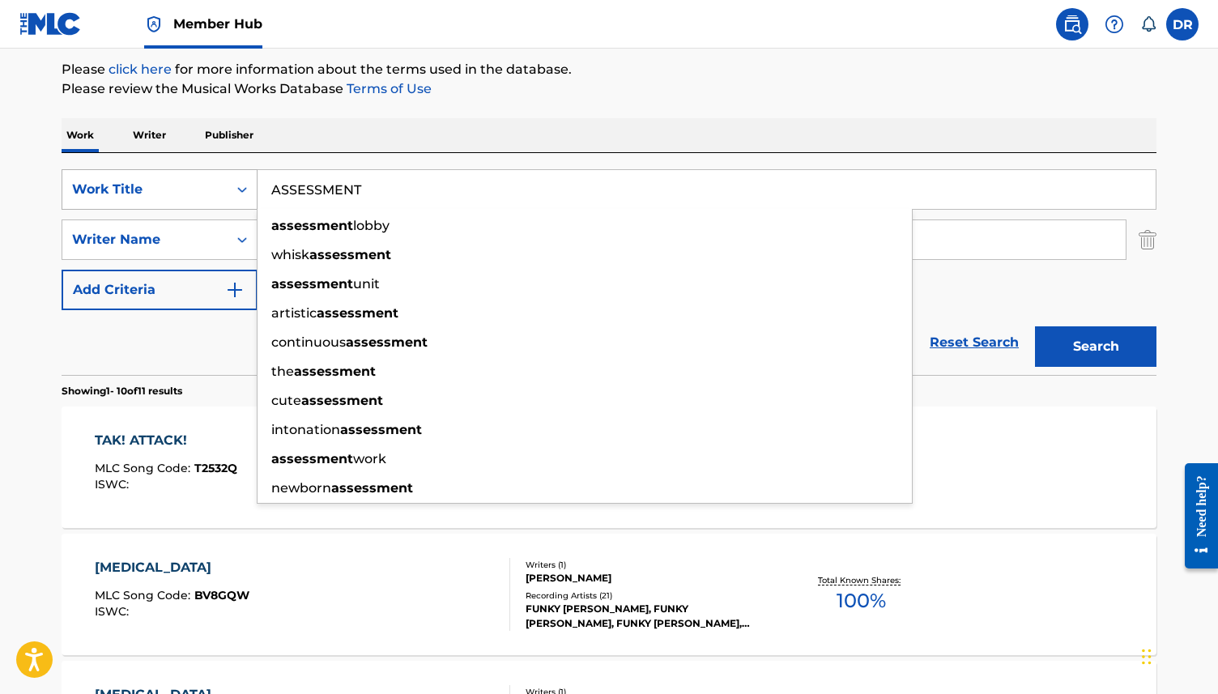
type input "ASSESSMENT"
click at [1035, 326] on button "Search" at bounding box center [1095, 346] width 121 height 40
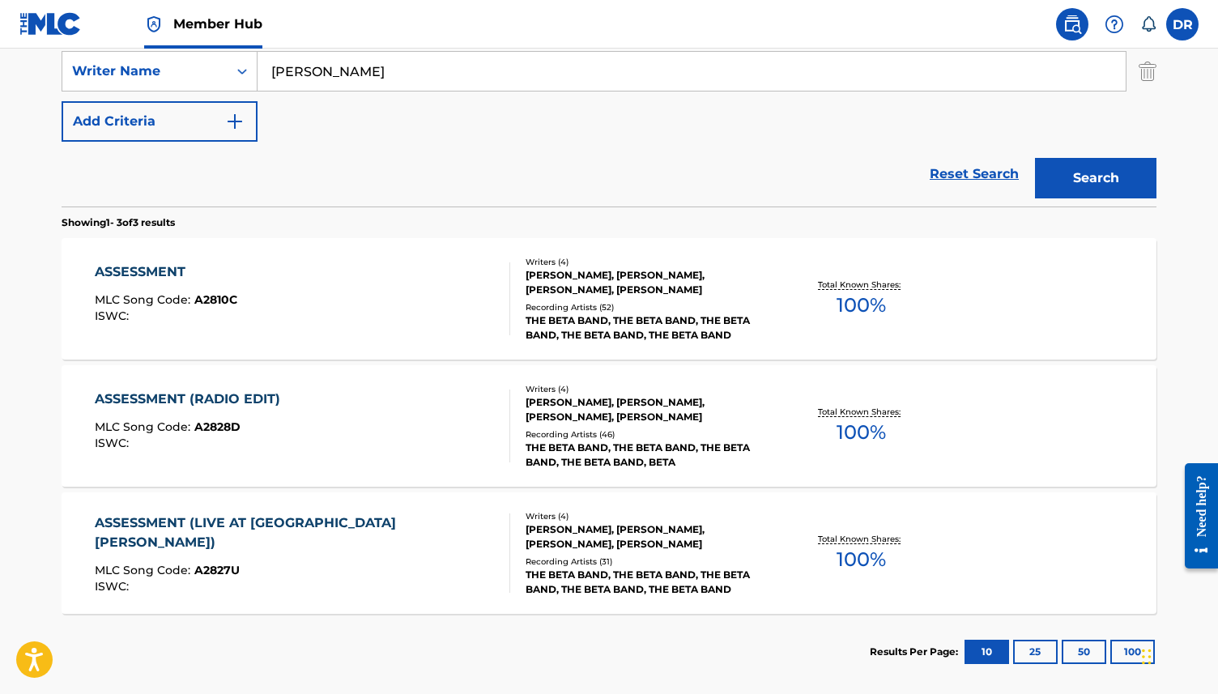
scroll to position [345, 0]
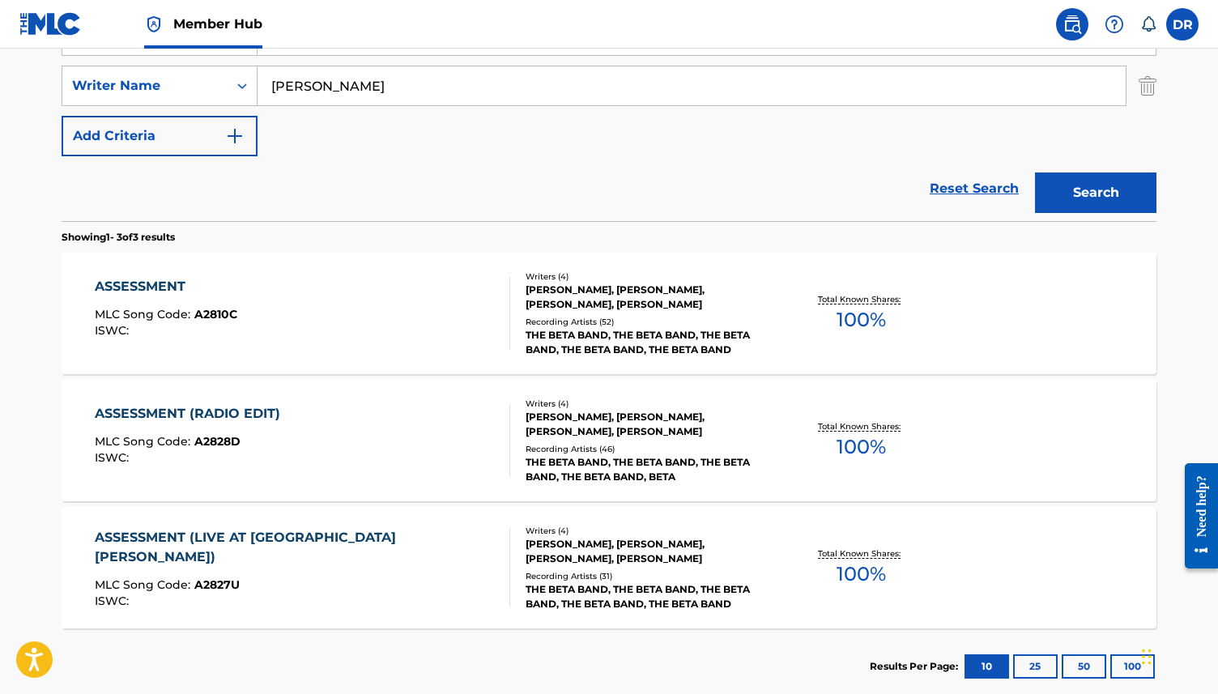
click at [342, 323] on div "ASSESSMENT MLC Song Code : A2810C ISWC :" at bounding box center [303, 313] width 416 height 73
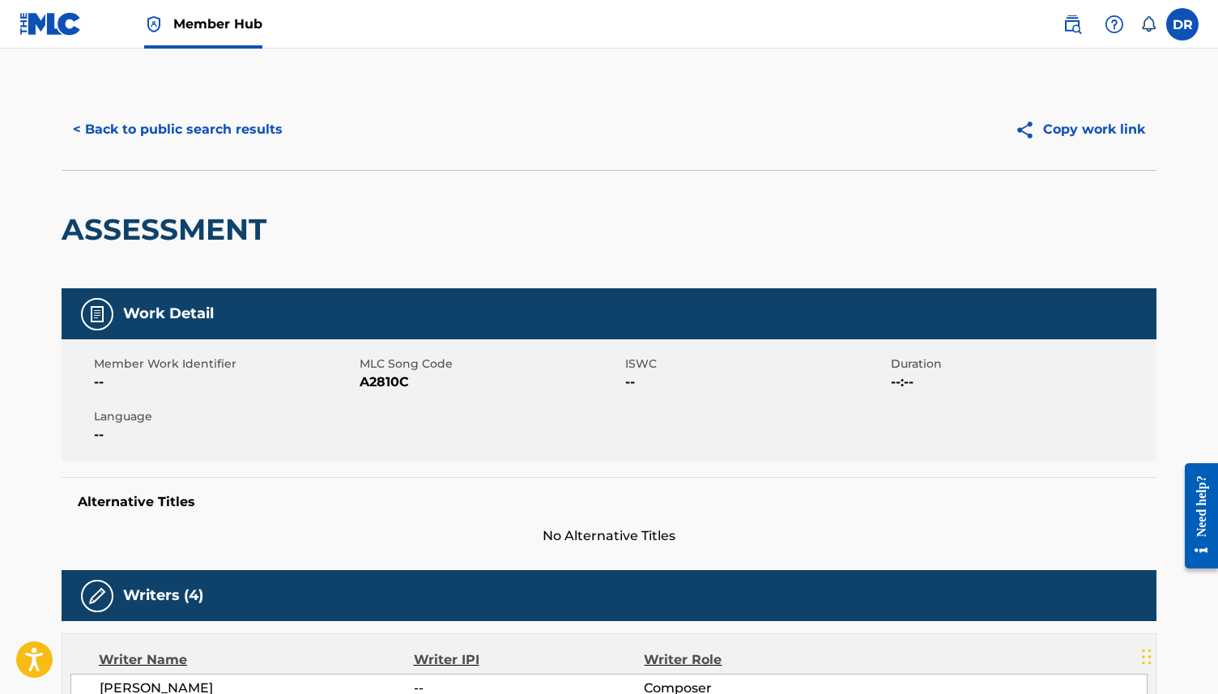
click at [388, 384] on span "A2810C" at bounding box center [489, 381] width 261 height 19
click at [175, 137] on button "< Back to public search results" at bounding box center [178, 129] width 232 height 40
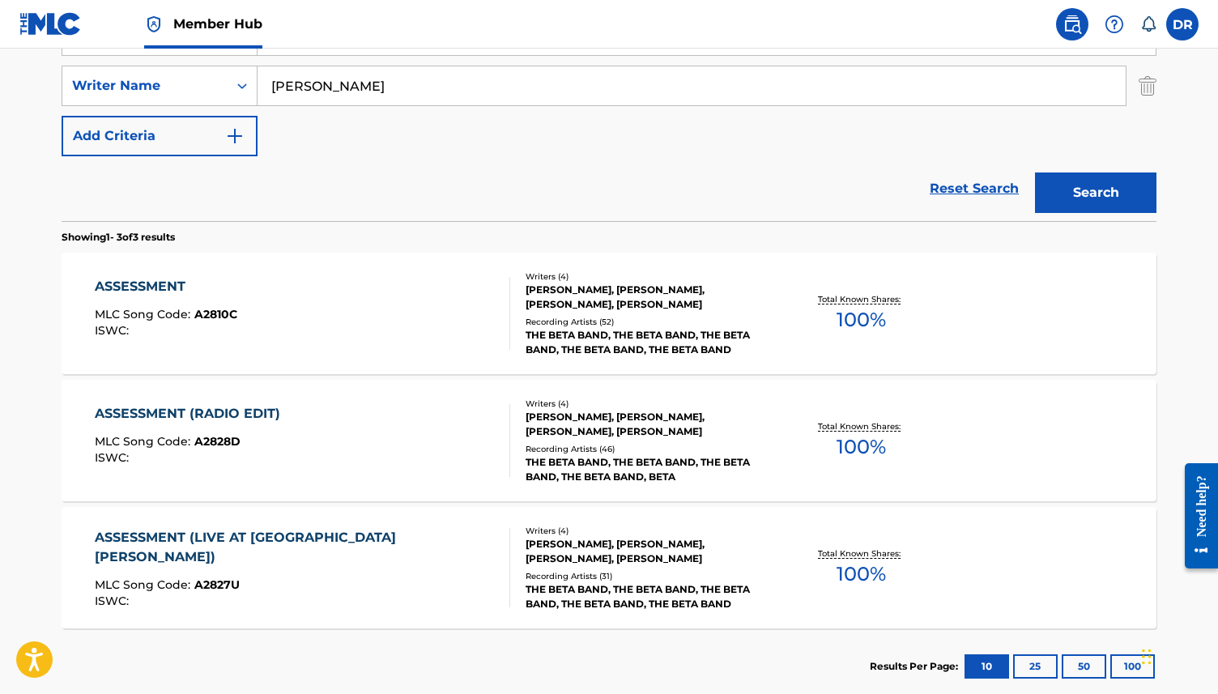
click at [257, 411] on div "ASSESSMENT (RADIO EDIT)" at bounding box center [191, 413] width 193 height 19
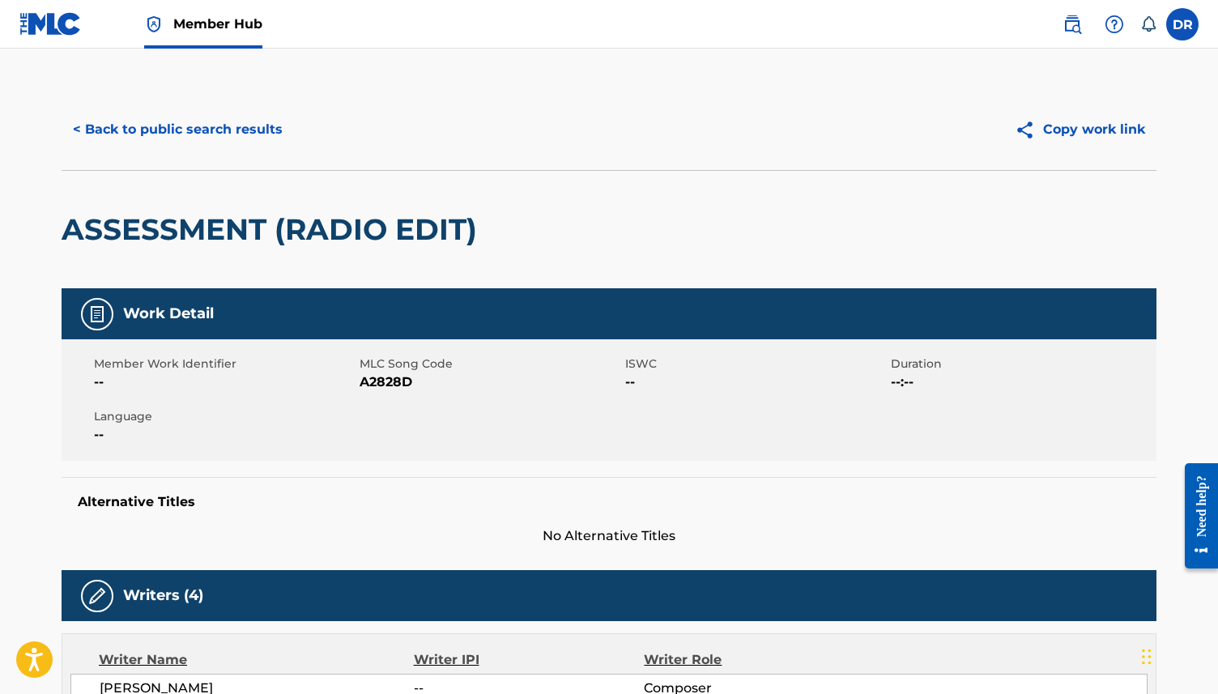
click at [368, 384] on span "A2828D" at bounding box center [489, 381] width 261 height 19
click at [208, 129] on button "< Back to public search results" at bounding box center [178, 129] width 232 height 40
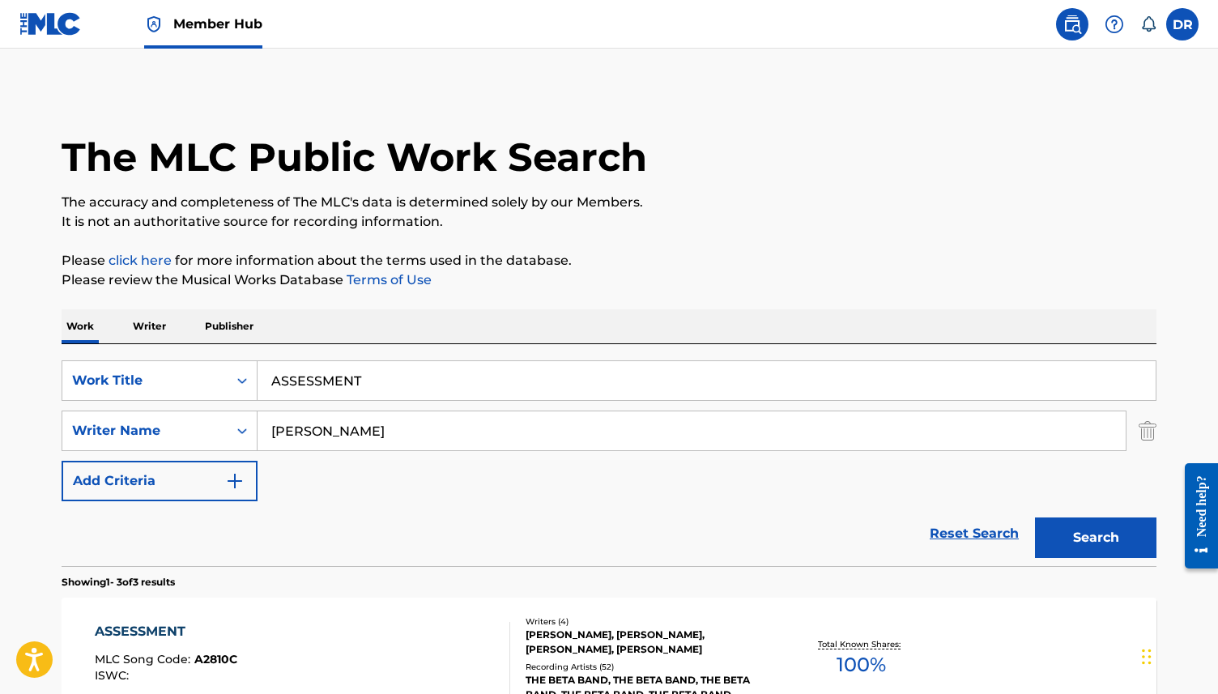
scroll to position [345, 0]
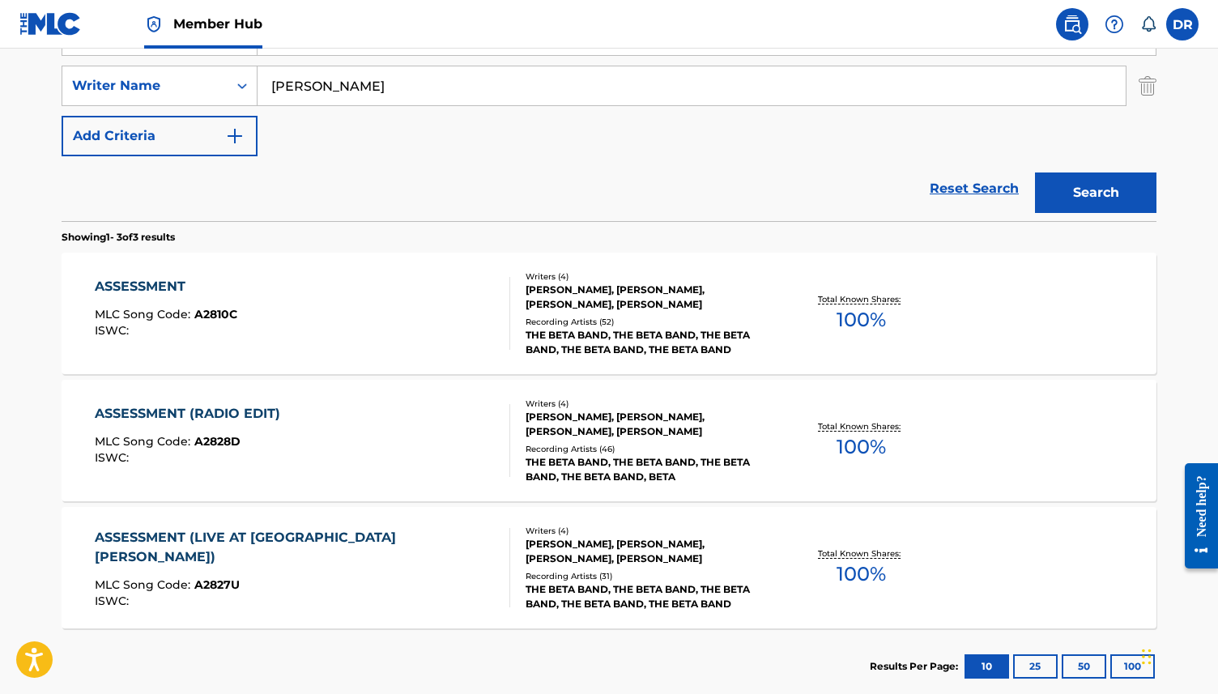
click at [232, 549] on div "ASSESSMENT (LIVE AT [GEOGRAPHIC_DATA][PERSON_NAME])" at bounding box center [296, 547] width 402 height 39
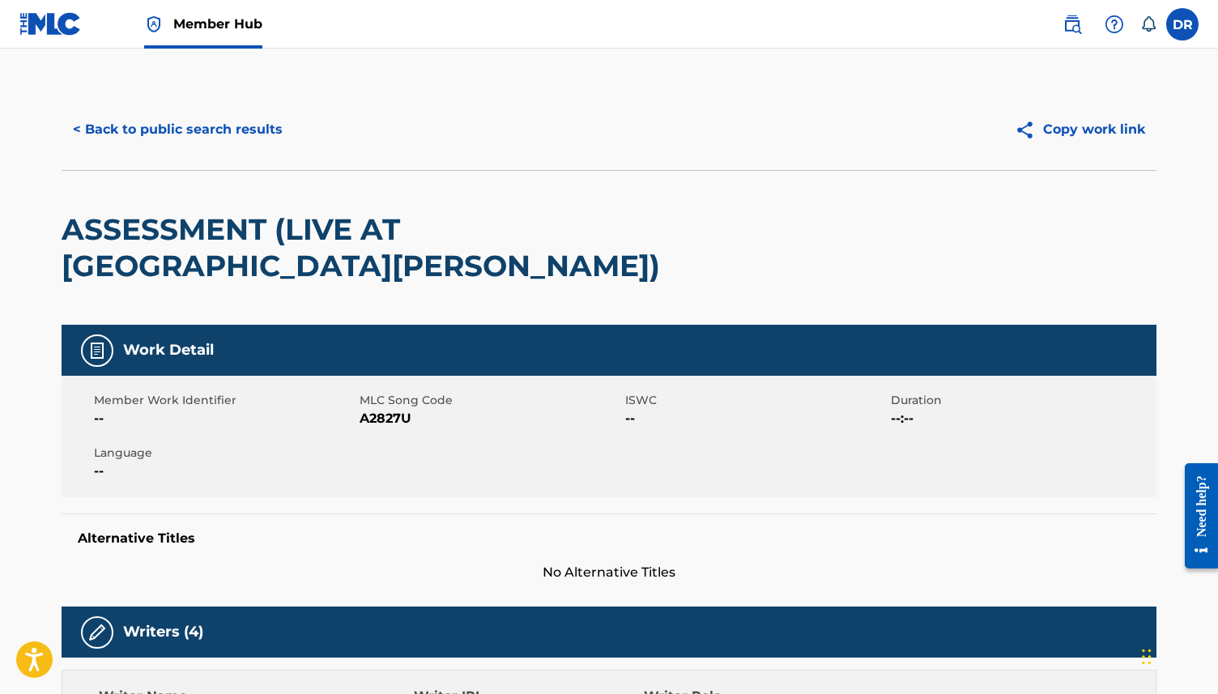
click at [382, 417] on span "A2827U" at bounding box center [489, 418] width 261 height 19
click at [184, 138] on button "< Back to public search results" at bounding box center [178, 129] width 232 height 40
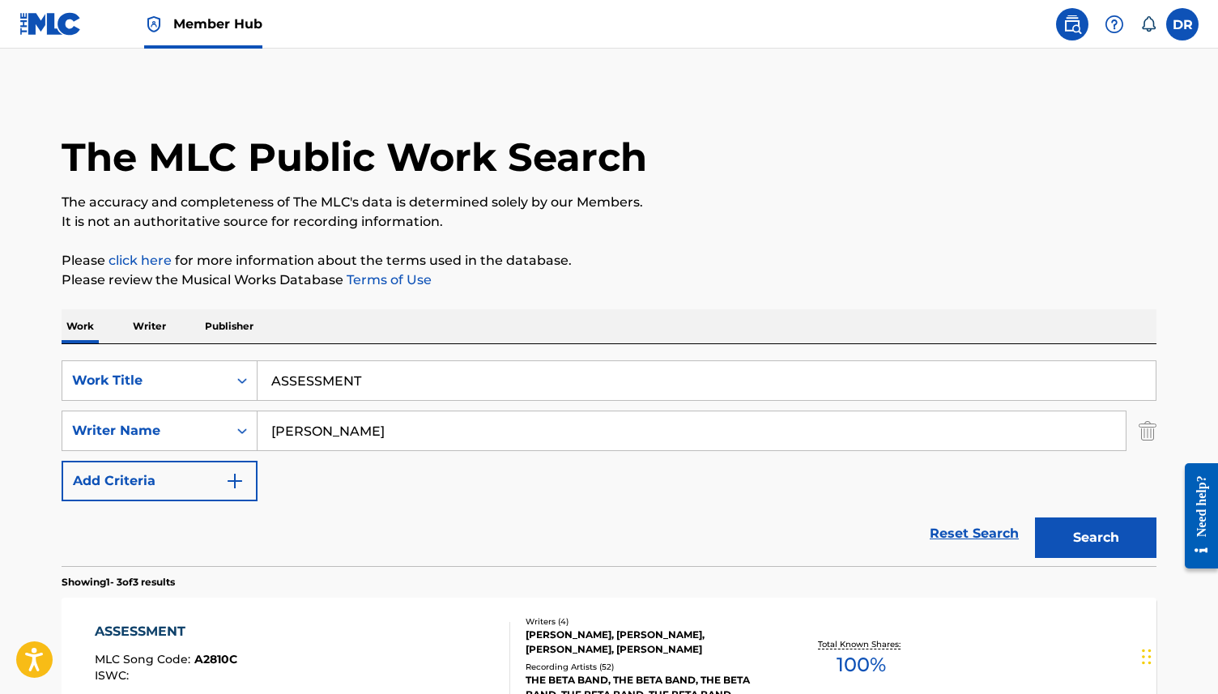
scroll to position [345, 0]
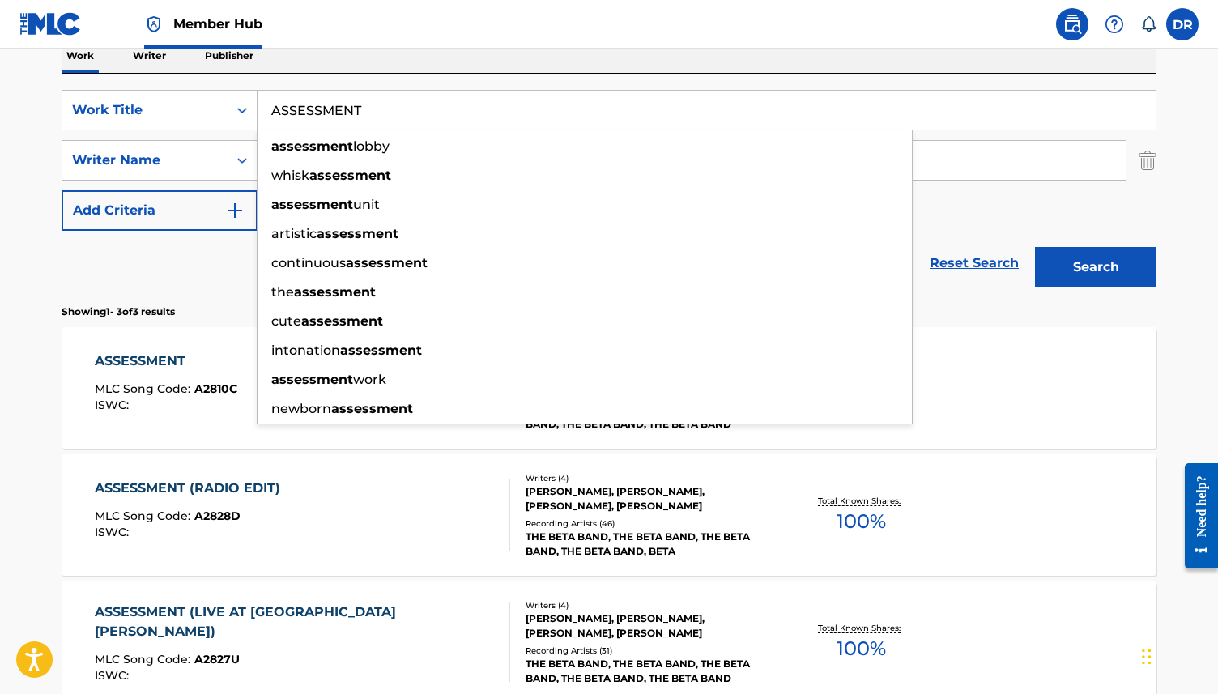
drag, startPoint x: 387, startPoint y: 105, endPoint x: 271, endPoint y: 105, distance: 115.8
click at [271, 105] on input "ASSESSMENT" at bounding box center [706, 110] width 898 height 39
paste input "EASY"
type input "EASY"
click at [1035, 247] on button "Search" at bounding box center [1095, 267] width 121 height 40
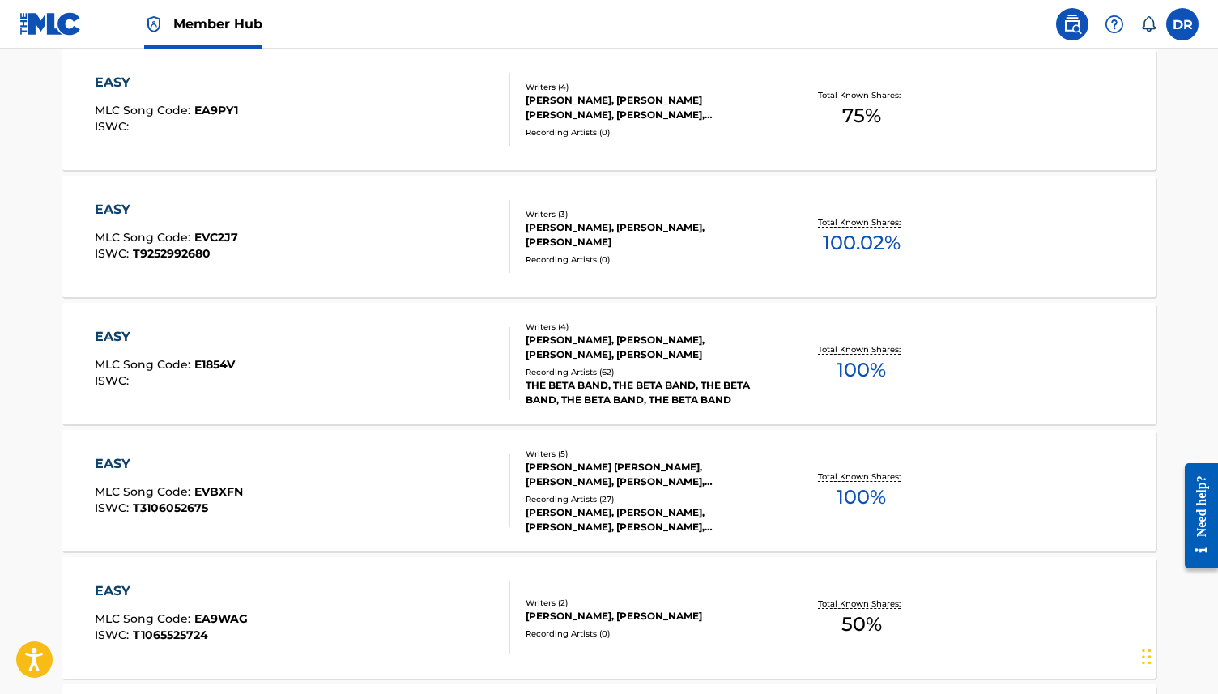
scroll to position [677, 0]
click at [320, 355] on div "EASY MLC Song Code : E1854V ISWC :" at bounding box center [303, 362] width 416 height 73
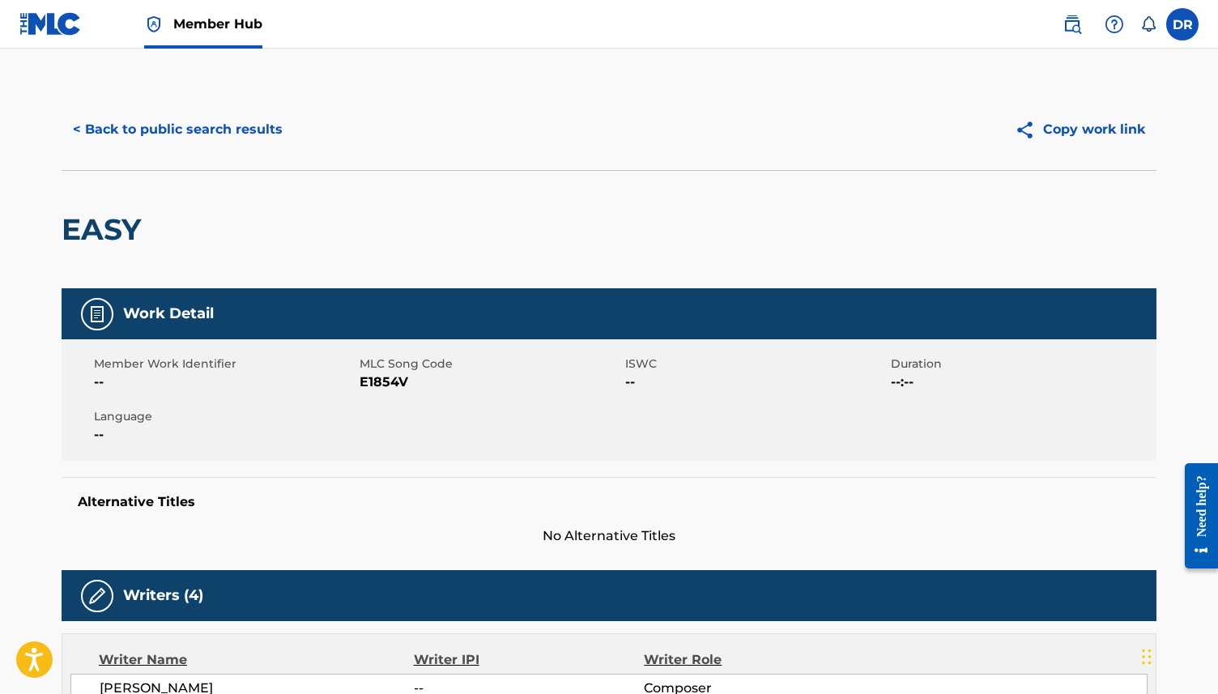
click at [382, 374] on span "E1854V" at bounding box center [489, 381] width 261 height 19
click at [202, 133] on button "< Back to public search results" at bounding box center [178, 129] width 232 height 40
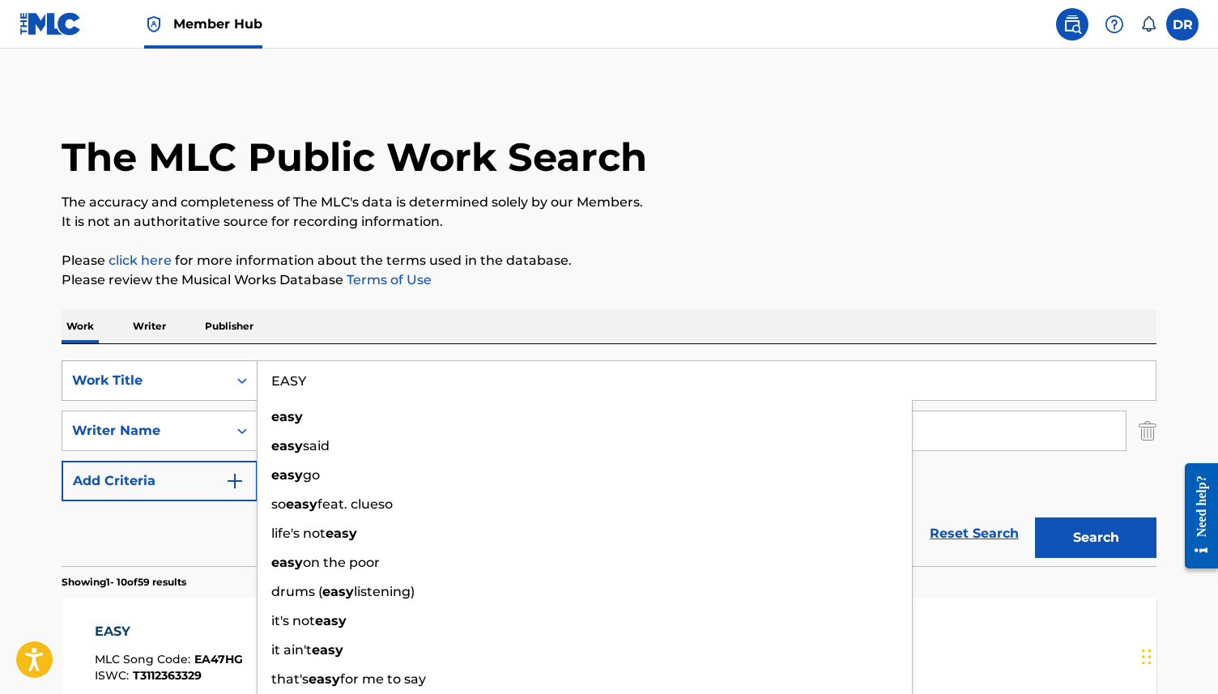
drag, startPoint x: 342, startPoint y: 385, endPoint x: 184, endPoint y: 385, distance: 157.9
click at [184, 385] on div "SearchWithCriteria3ca1de88-b7ff-4f5b-be49-6ec151af8843 Work Title EASY easy eas…" at bounding box center [609, 380] width 1094 height 40
paste input "LION THIEF"
type input "LION THIEF"
click at [1035, 517] on button "Search" at bounding box center [1095, 537] width 121 height 40
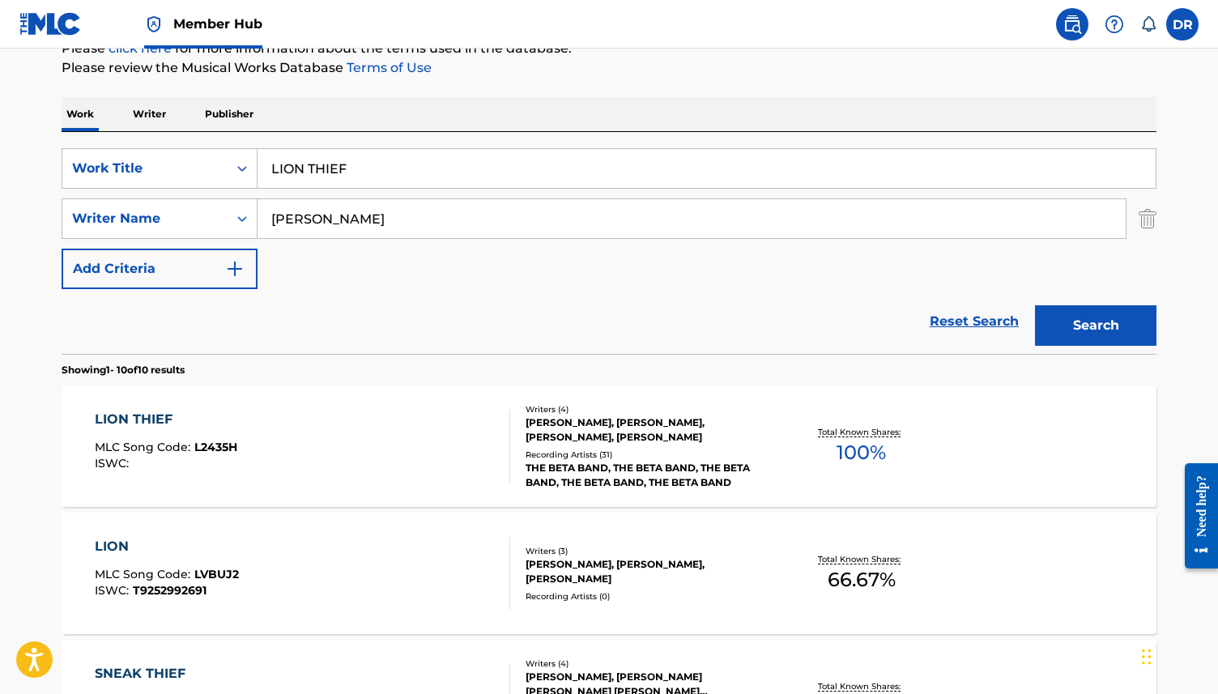
scroll to position [222, 0]
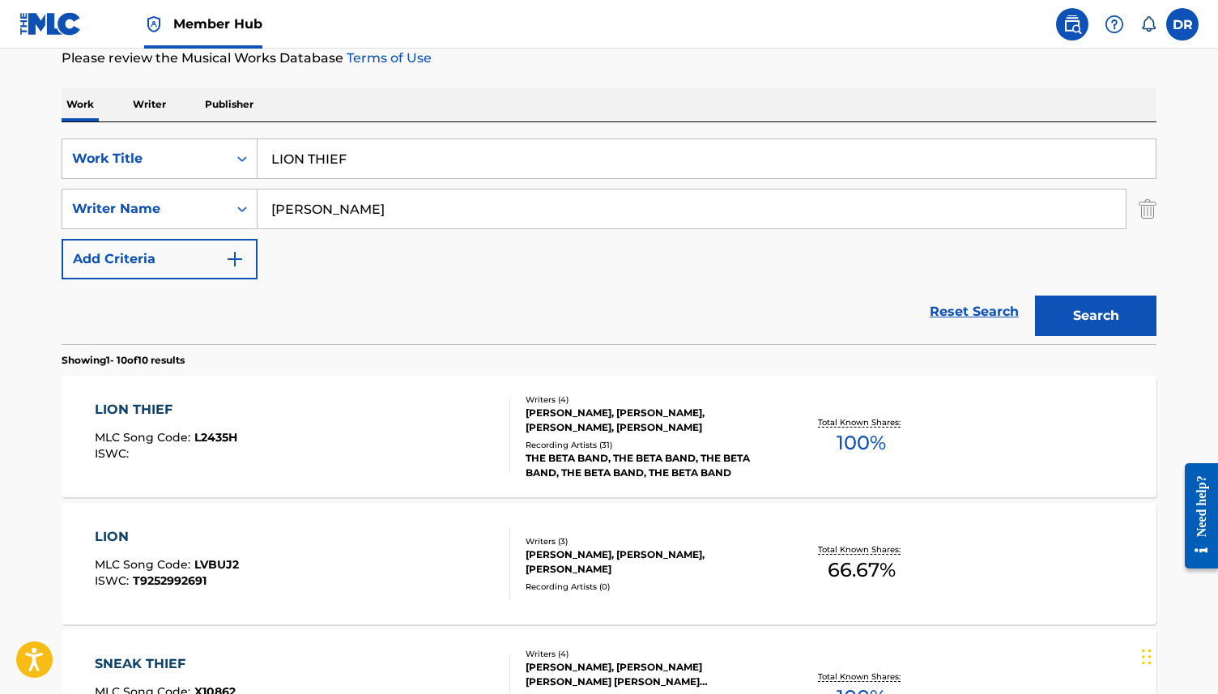
click at [321, 441] on div "LION THIEF MLC Song Code : L2435H ISWC :" at bounding box center [303, 436] width 416 height 73
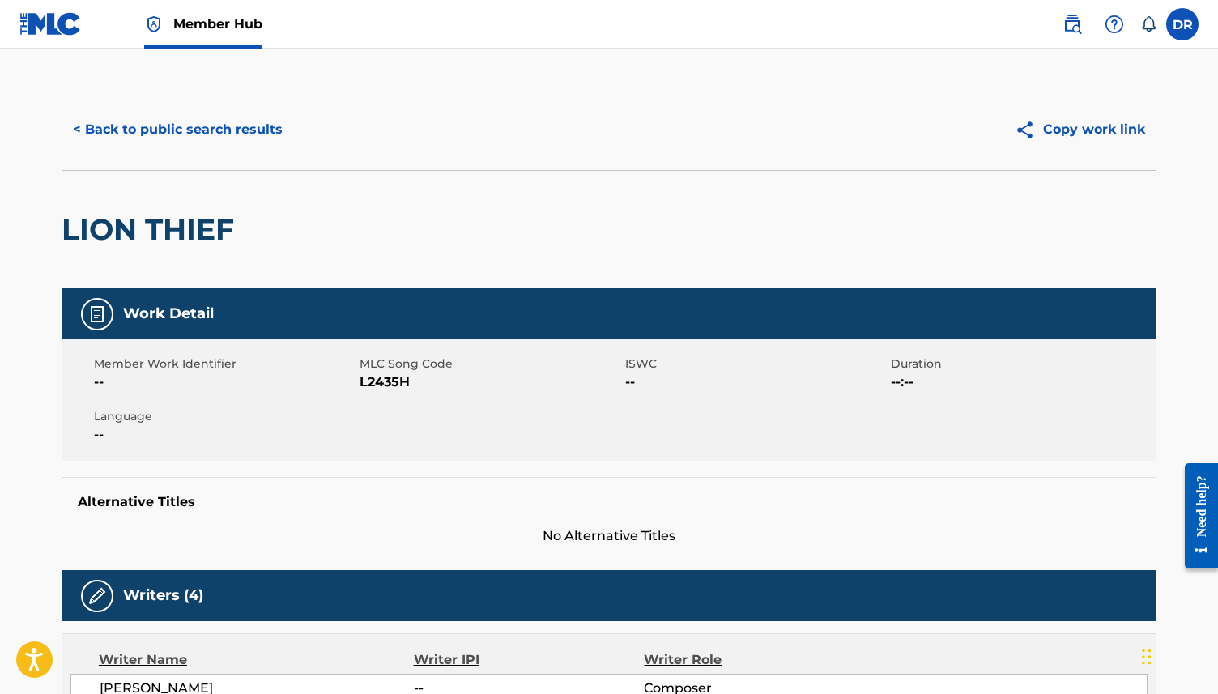
click at [370, 377] on span "L2435H" at bounding box center [489, 381] width 261 height 19
click at [172, 119] on button "< Back to public search results" at bounding box center [178, 129] width 232 height 40
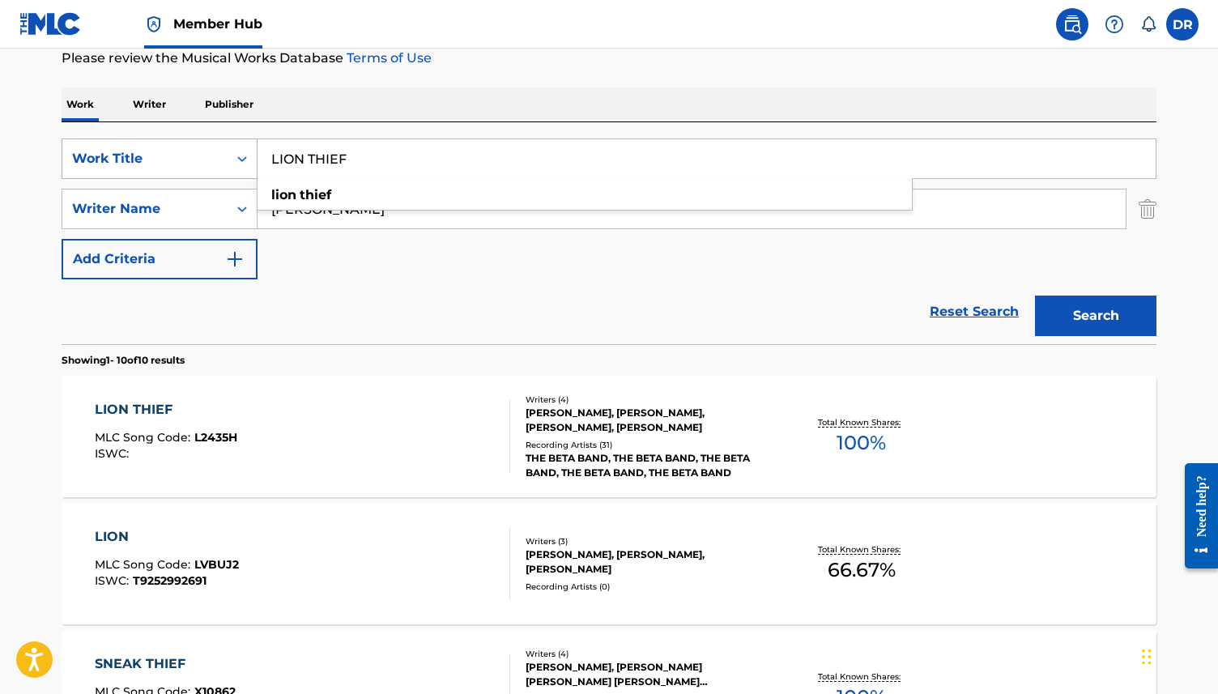
drag, startPoint x: 400, startPoint y: 173, endPoint x: 203, endPoint y: 168, distance: 196.8
click at [203, 168] on div "SearchWithCriteria3ca1de88-b7ff-4f5b-be49-6ec151af8843 Work Title LION THIEF li…" at bounding box center [609, 158] width 1094 height 40
drag, startPoint x: 355, startPoint y: 156, endPoint x: 233, endPoint y: 155, distance: 122.2
click at [233, 155] on div "SearchWithCriteria3ca1de88-b7ff-4f5b-be49-6ec151af8843 Work Title LION THIEF li…" at bounding box center [609, 158] width 1094 height 40
paste input "OUT-SIDE"
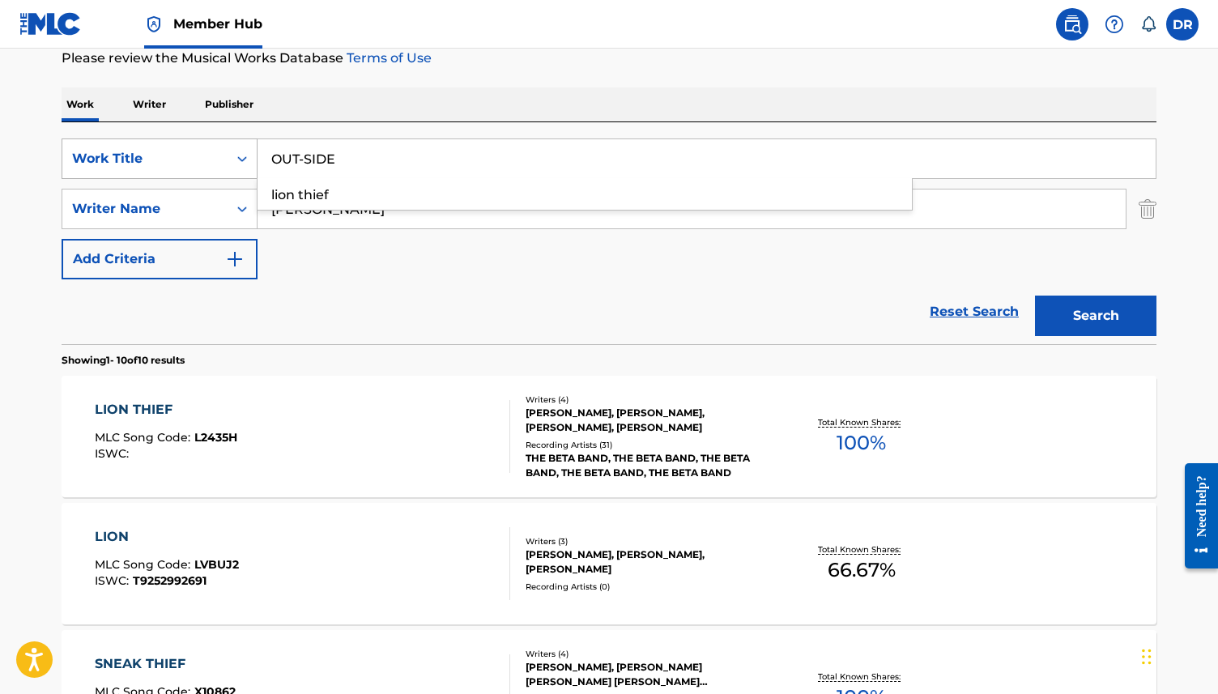
type input "OUT-SIDE"
click at [1035, 295] on button "Search" at bounding box center [1095, 315] width 121 height 40
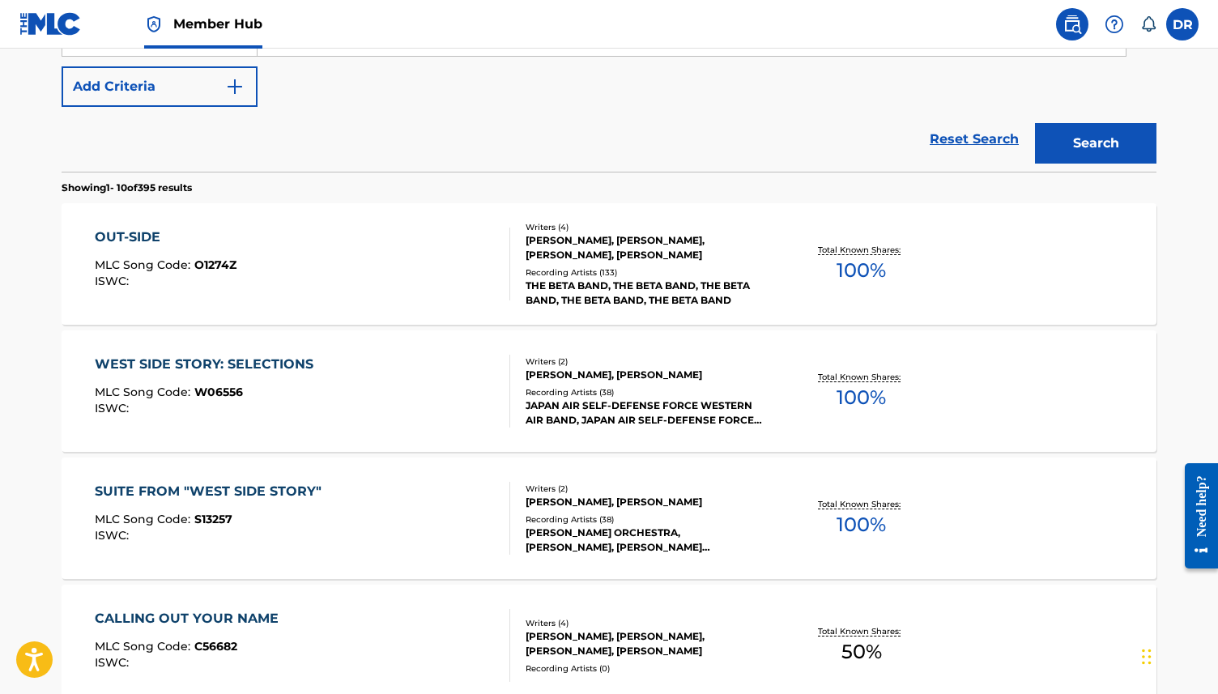
scroll to position [396, 0]
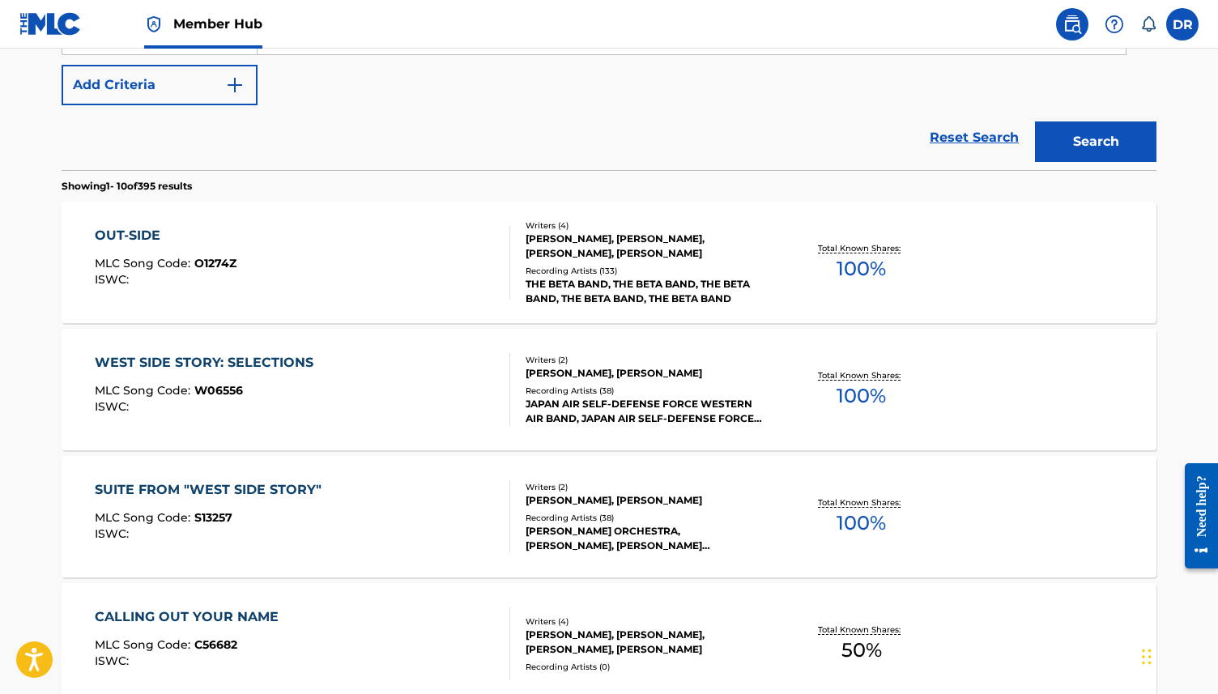
click at [335, 274] on div "OUT-SIDE MLC Song Code : O1274Z ISWC :" at bounding box center [303, 262] width 416 height 73
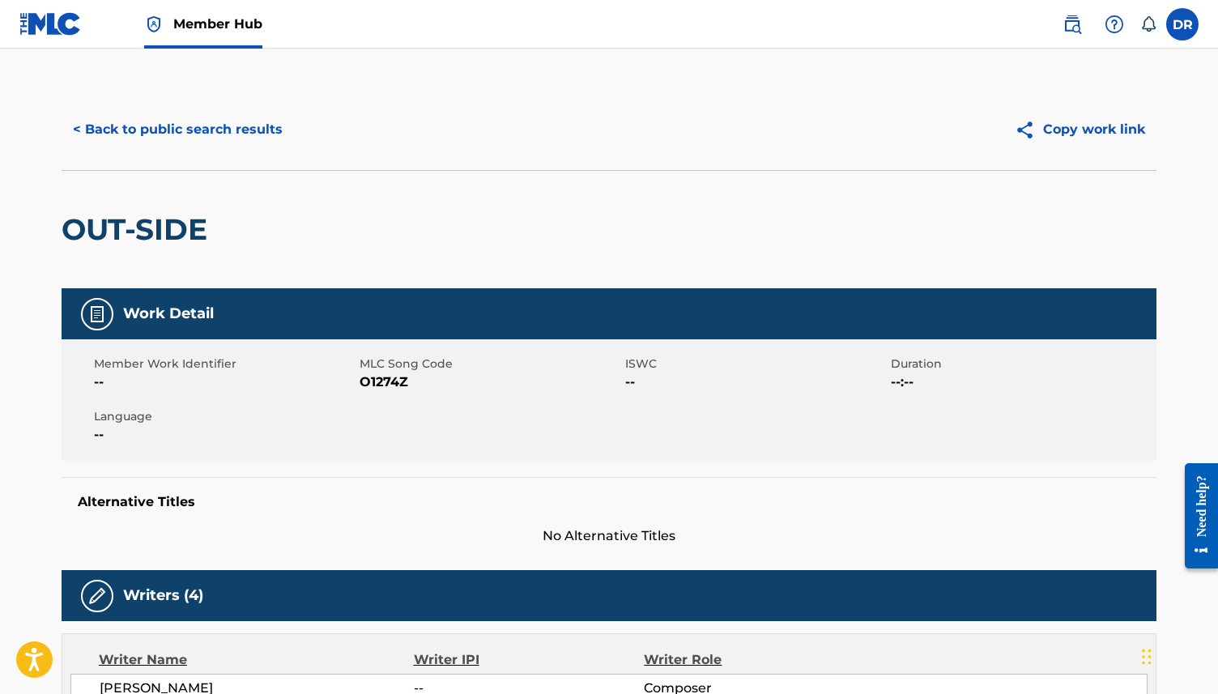
click at [376, 381] on span "O1274Z" at bounding box center [489, 381] width 261 height 19
click at [183, 132] on button "< Back to public search results" at bounding box center [178, 129] width 232 height 40
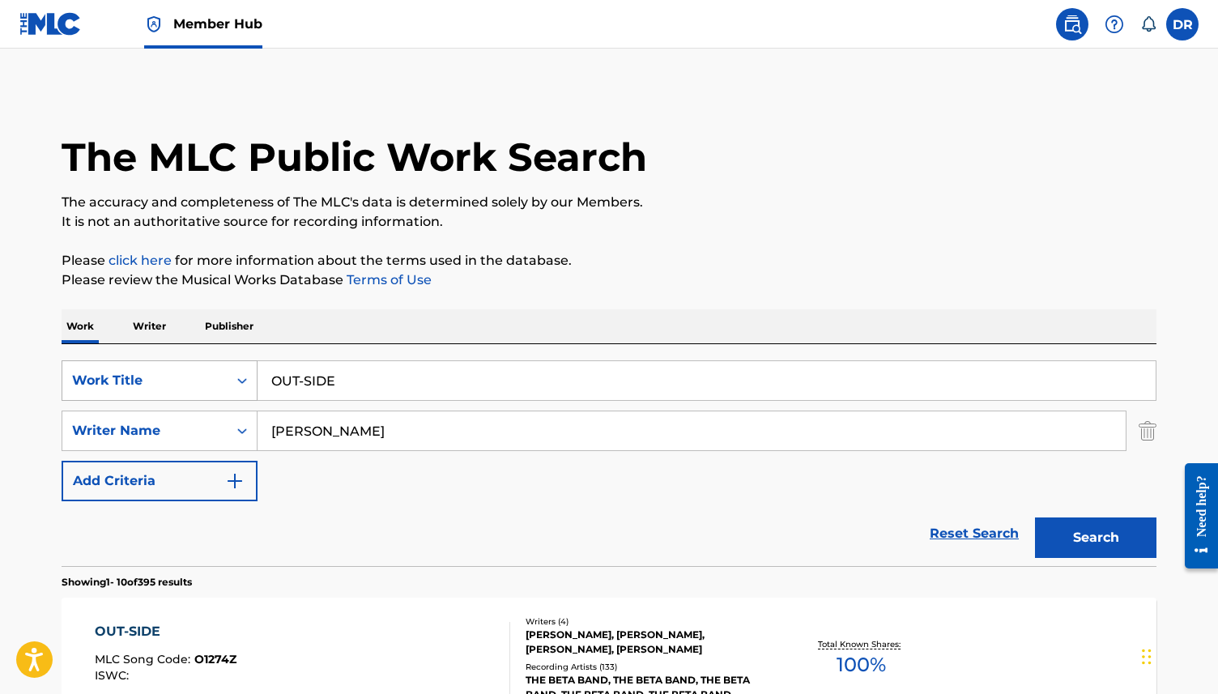
drag, startPoint x: 345, startPoint y: 379, endPoint x: 230, endPoint y: 378, distance: 115.0
click at [230, 378] on div "SearchWithCriteria3ca1de88-b7ff-4f5b-be49-6ec151af8843 Work Title OUT-SIDE" at bounding box center [609, 380] width 1094 height 40
paste input "PURE FOR"
type input "PURE FOR"
click at [1035, 517] on button "Search" at bounding box center [1095, 537] width 121 height 40
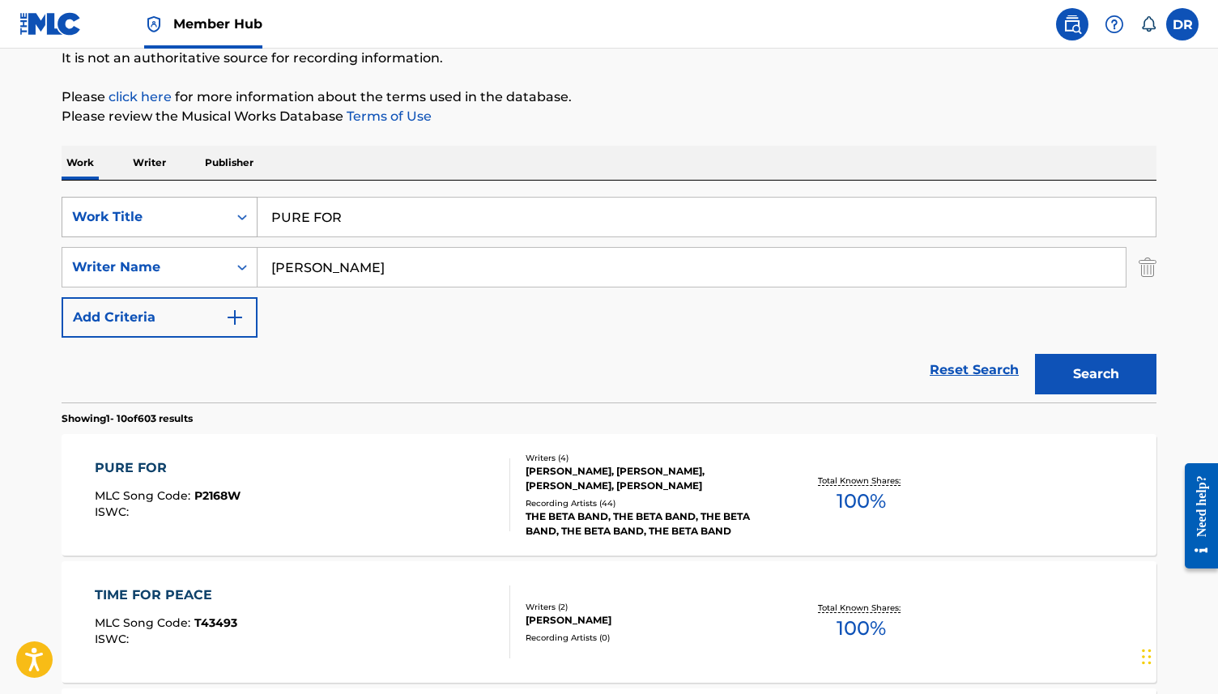
scroll to position [201, 0]
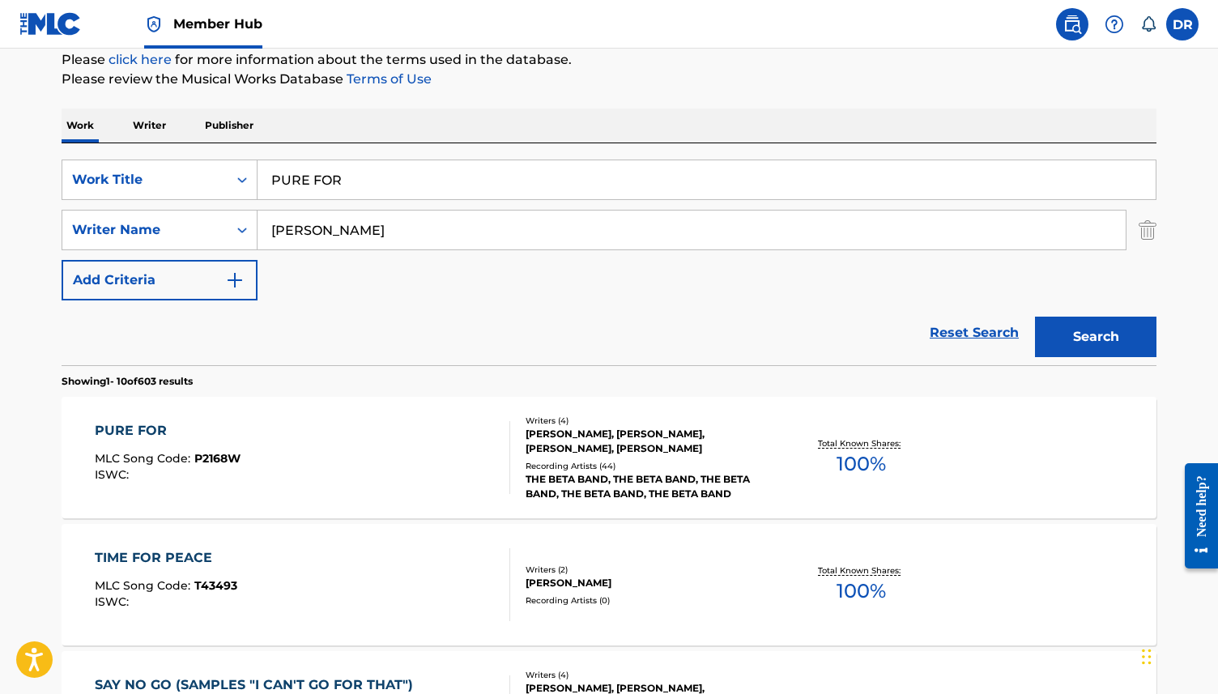
click at [291, 489] on div "PURE FOR MLC Song Code : P2168W ISWC :" at bounding box center [303, 457] width 416 height 73
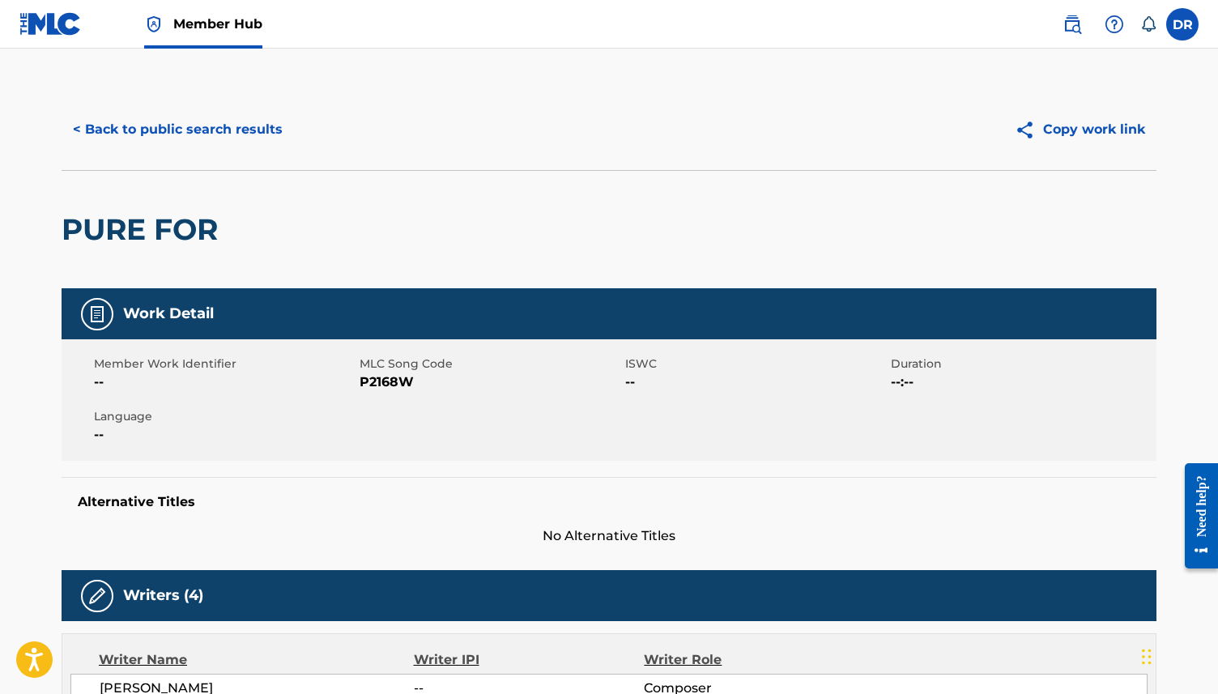
click at [374, 385] on span "P2168W" at bounding box center [489, 381] width 261 height 19
click at [193, 127] on button "< Back to public search results" at bounding box center [178, 129] width 232 height 40
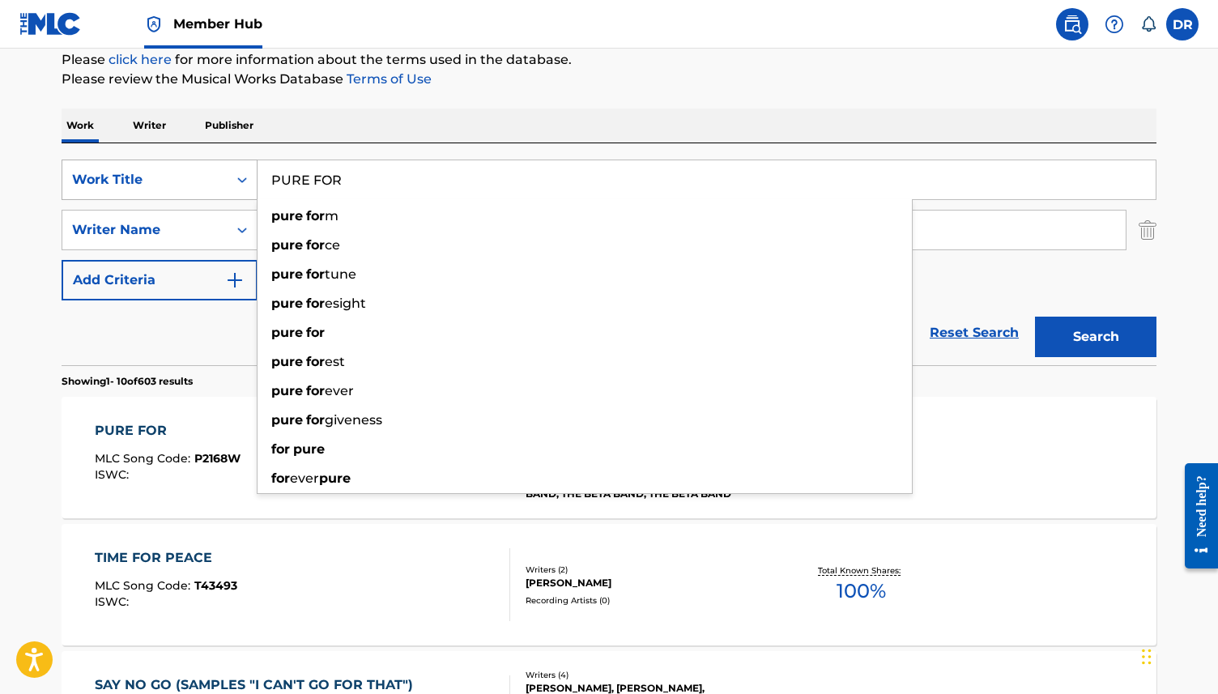
drag, startPoint x: 371, startPoint y: 182, endPoint x: 245, endPoint y: 182, distance: 125.5
click at [245, 182] on div "SearchWithCriteria3ca1de88-b7ff-4f5b-be49-6ec151af8843 Work Title PURE FOR pure…" at bounding box center [609, 179] width 1094 height 40
paste input "RHODODENDRON"
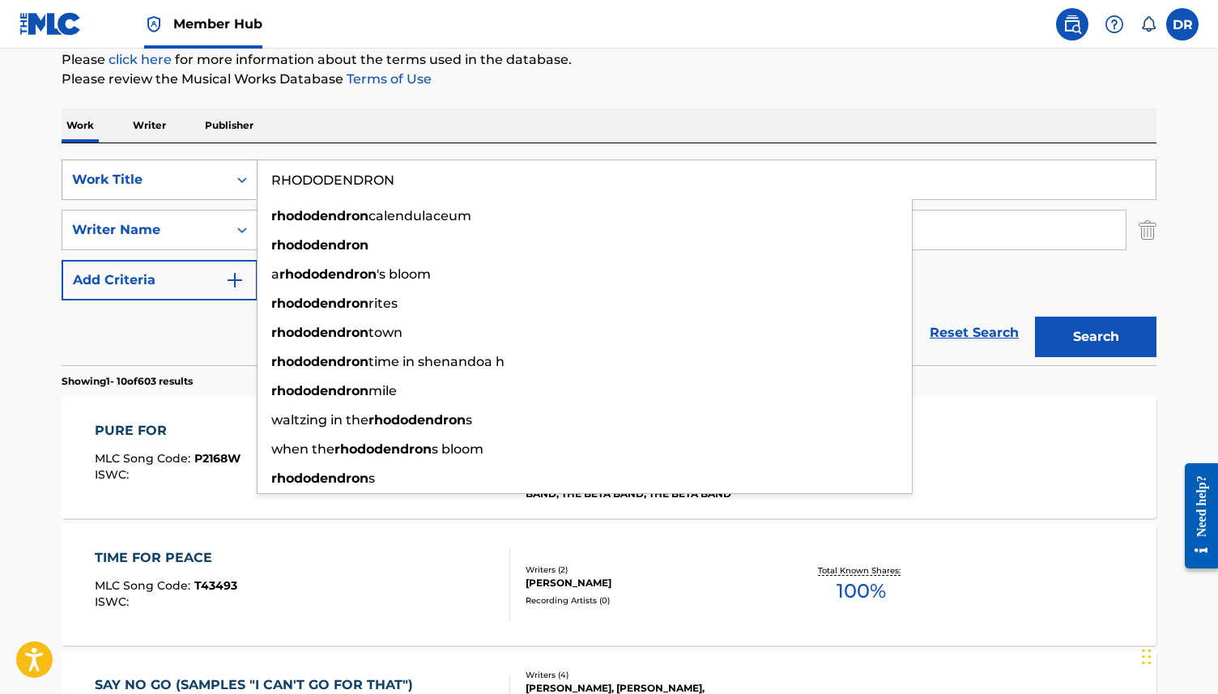
type input "RHODODENDRON"
click at [1035, 317] on button "Search" at bounding box center [1095, 337] width 121 height 40
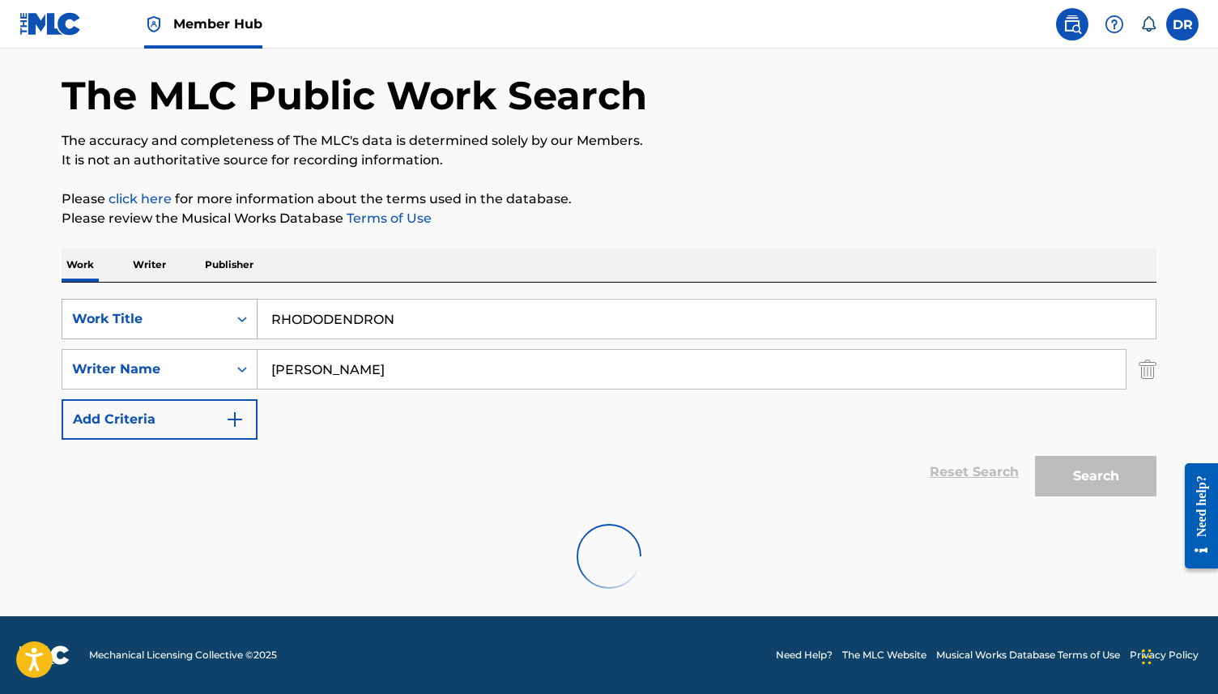
scroll to position [187, 0]
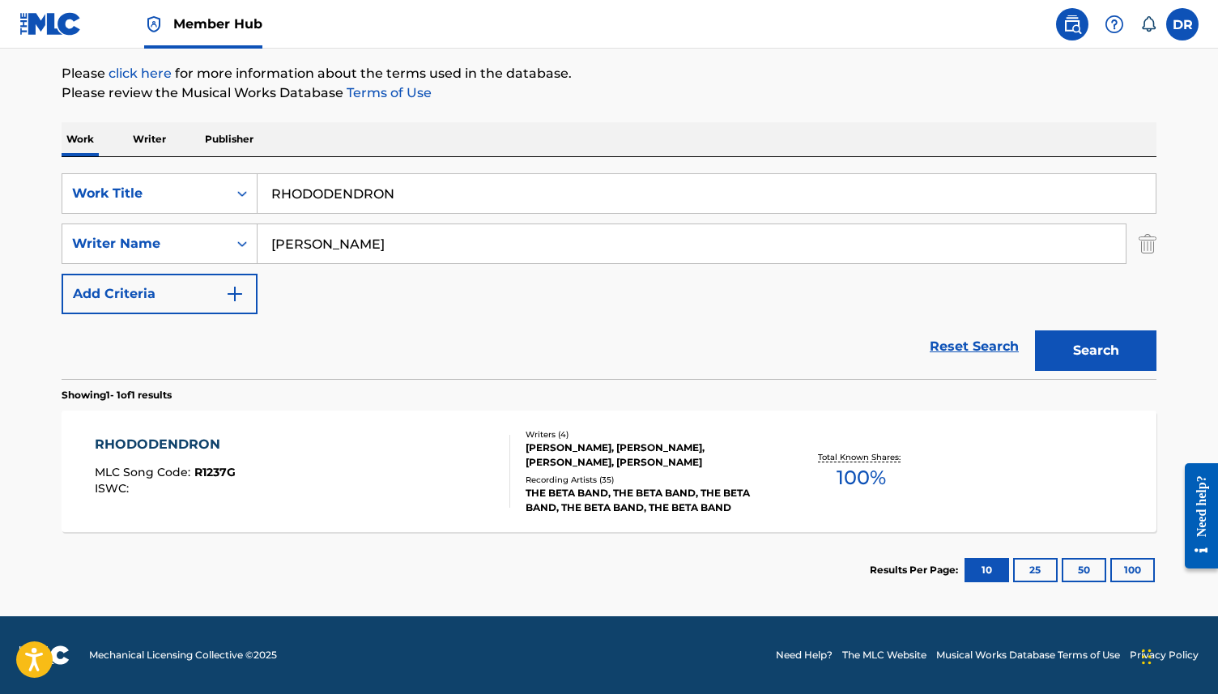
click at [317, 460] on div "RHODODENDRON MLC Song Code : R1237G ISWC :" at bounding box center [303, 471] width 416 height 73
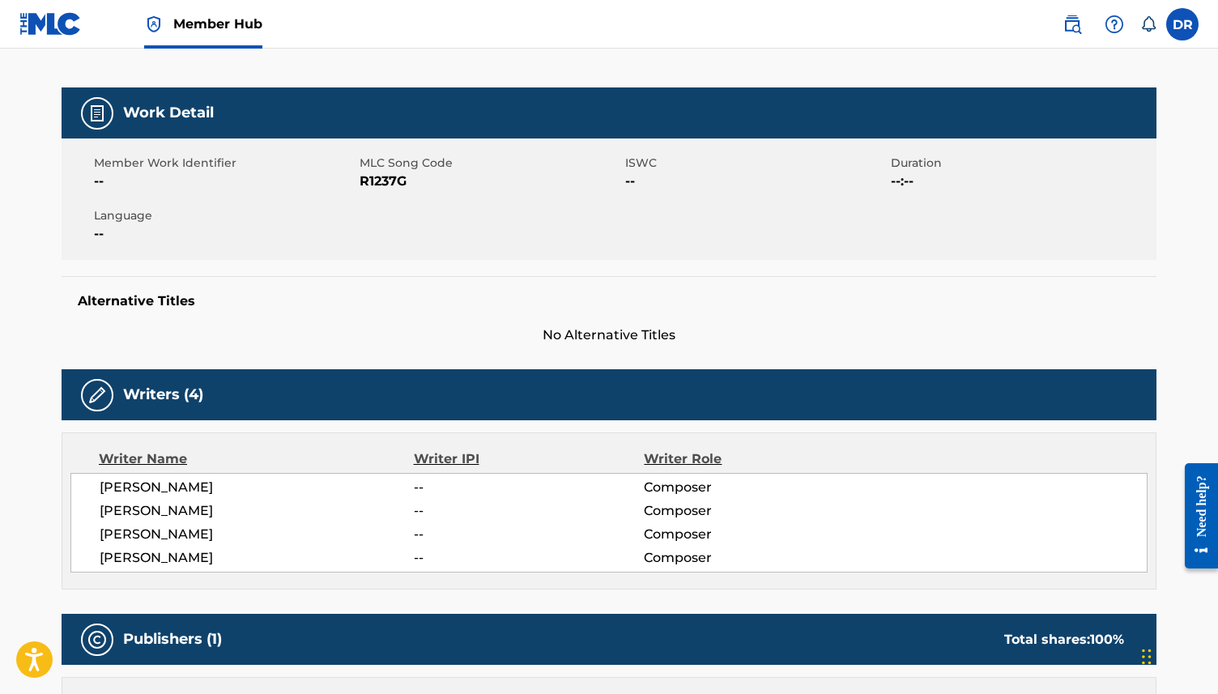
scroll to position [212, 0]
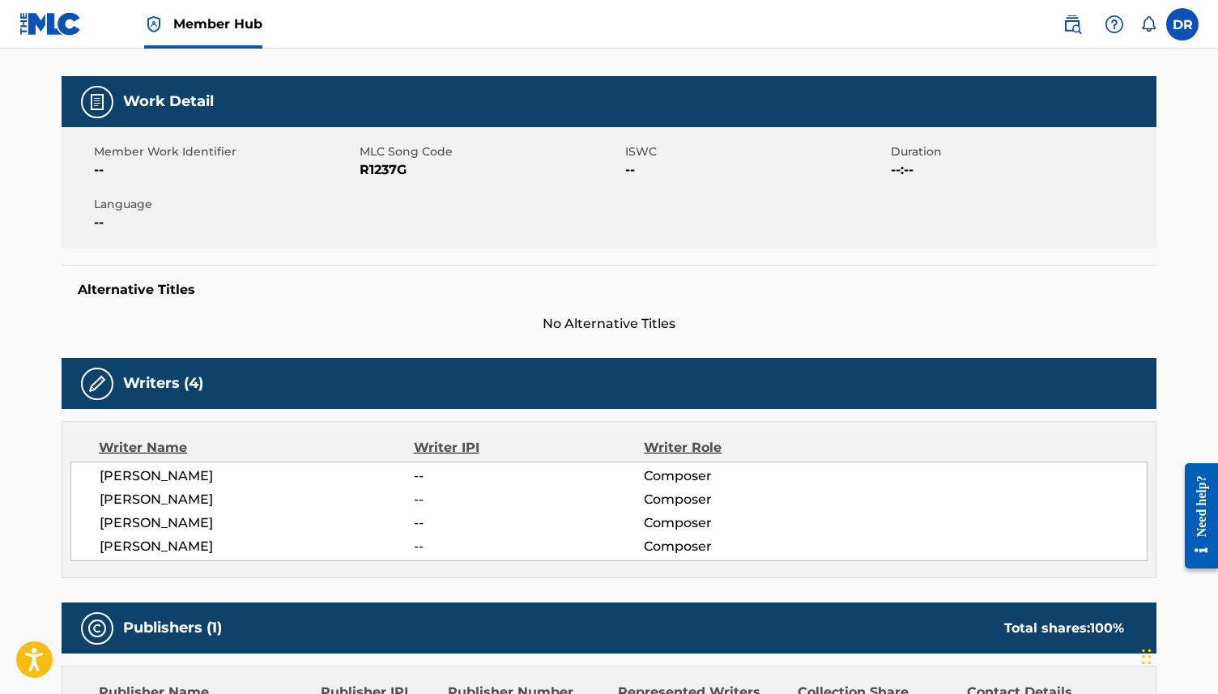
click at [387, 168] on span "R1237G" at bounding box center [489, 169] width 261 height 19
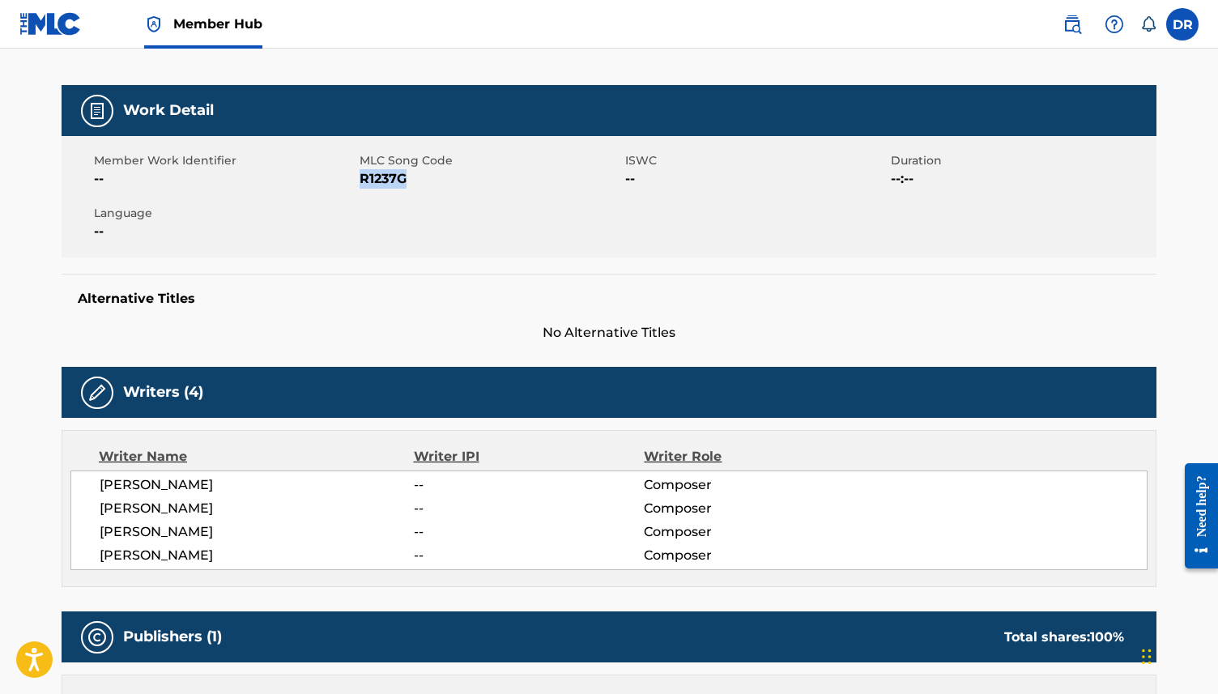
scroll to position [0, 0]
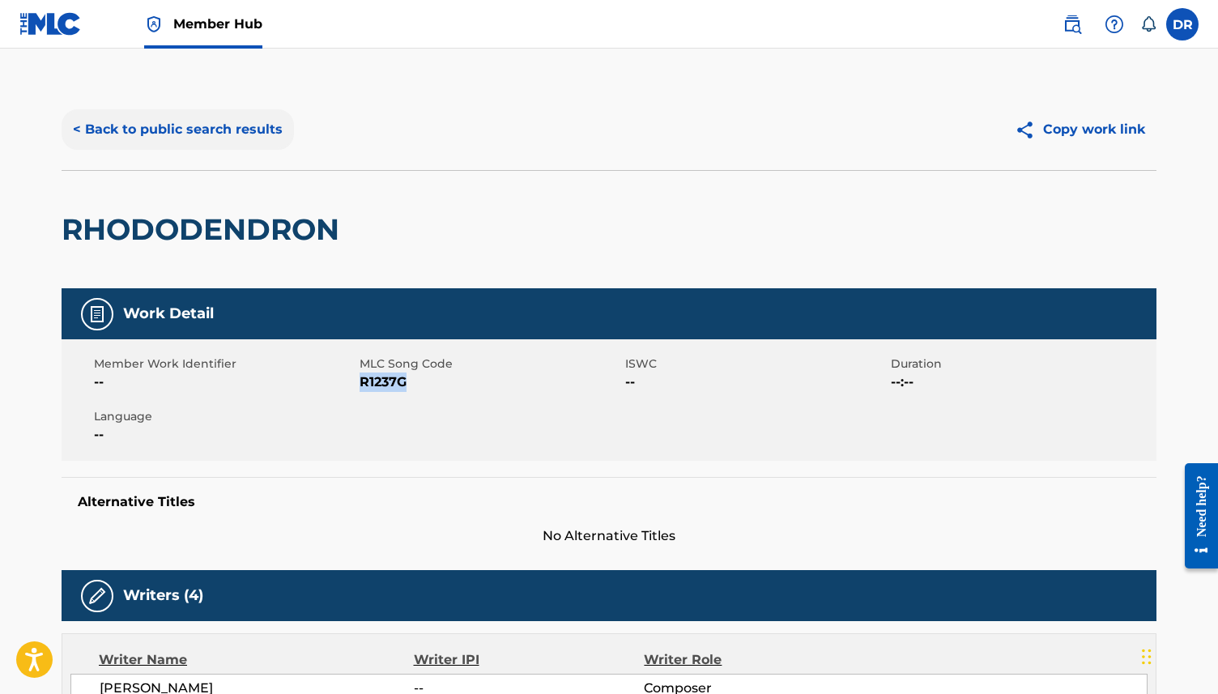
click at [219, 114] on button "< Back to public search results" at bounding box center [178, 129] width 232 height 40
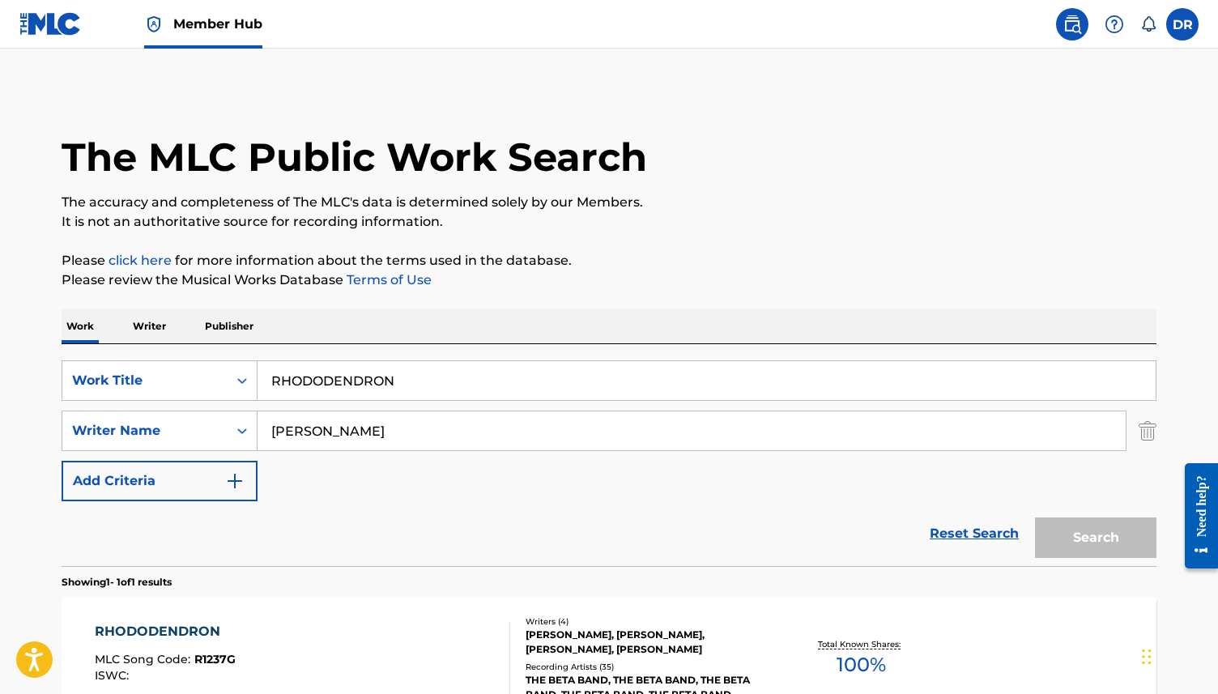
scroll to position [95, 0]
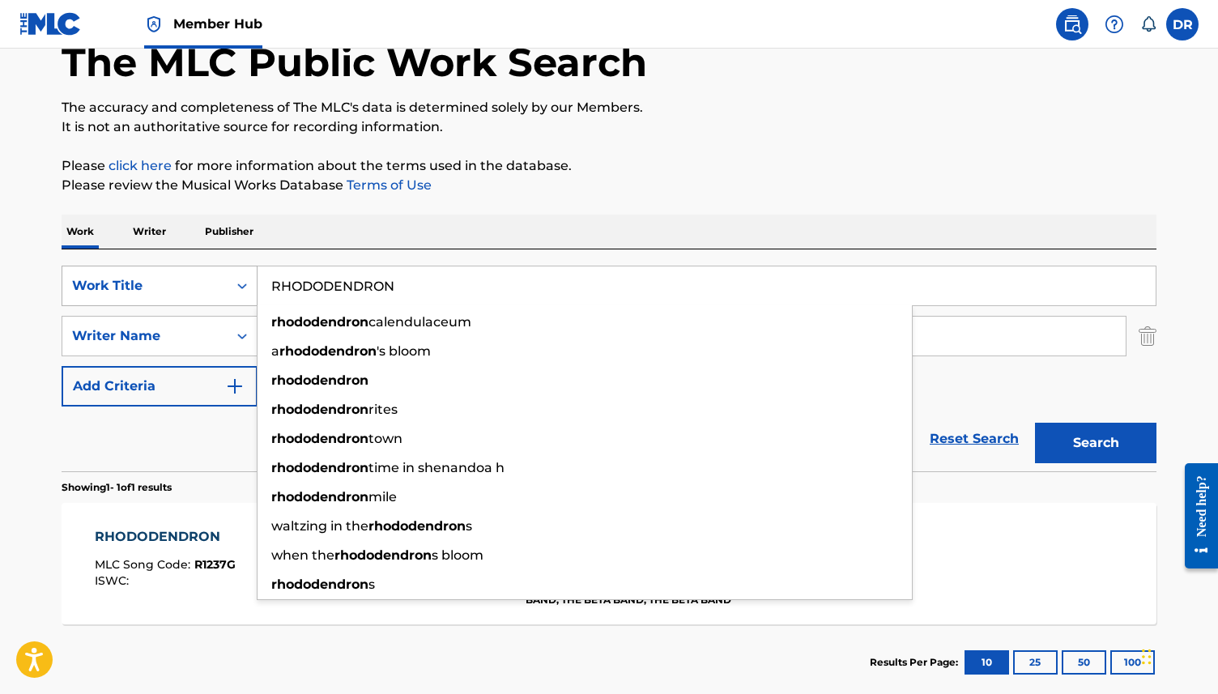
drag, startPoint x: 415, startPoint y: 284, endPoint x: 204, endPoint y: 283, distance: 211.3
click at [204, 283] on div "SearchWithCriteria3ca1de88-b7ff-4f5b-be49-6ec151af8843 Work Title RHODODENDRON …" at bounding box center [609, 286] width 1094 height 40
paste input "SIMPLE"
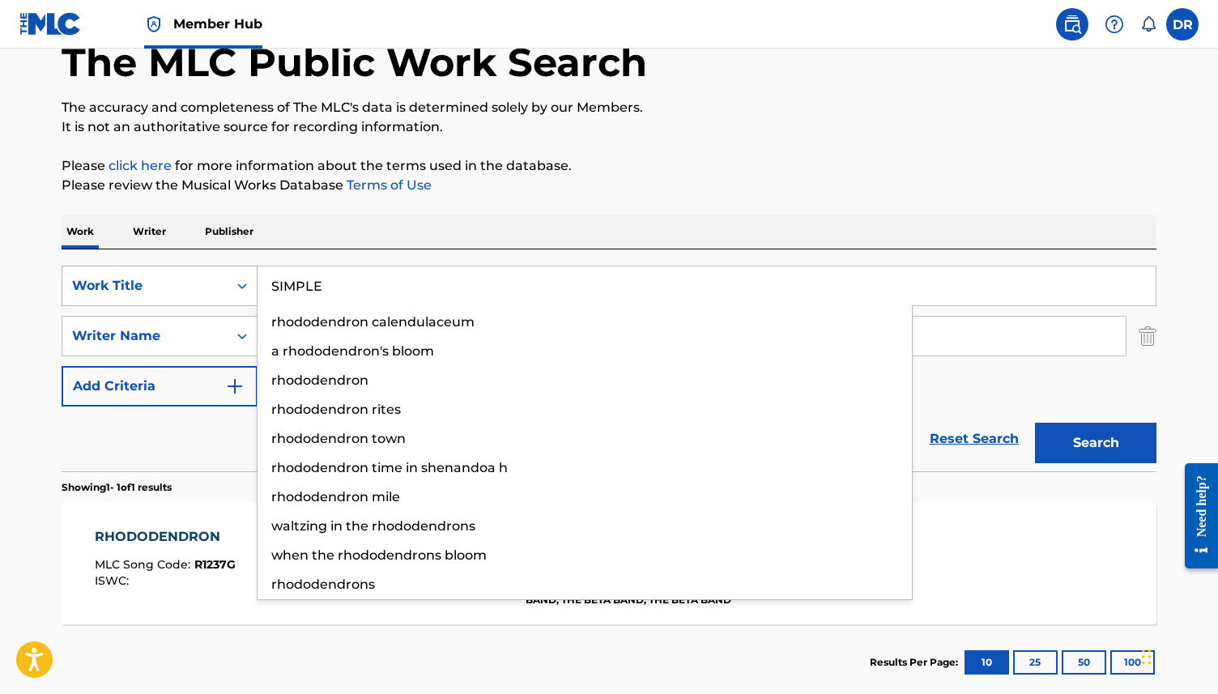
type input "SIMPLE"
click at [1035, 423] on button "Search" at bounding box center [1095, 443] width 121 height 40
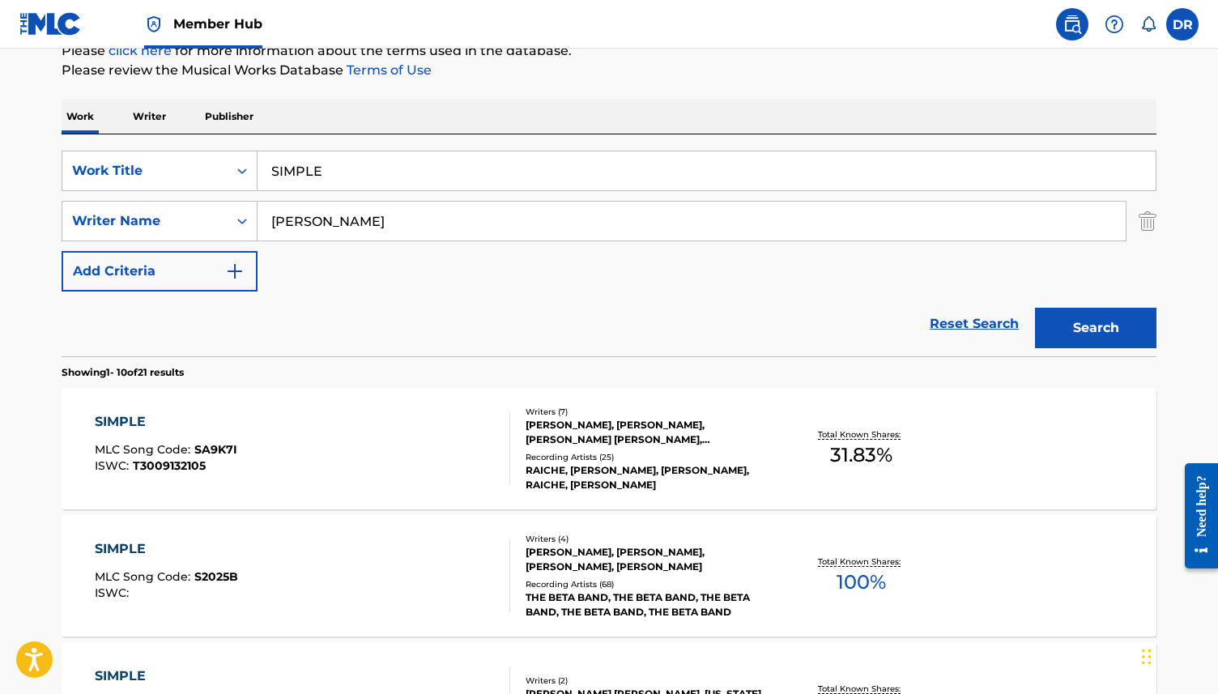
scroll to position [211, 0]
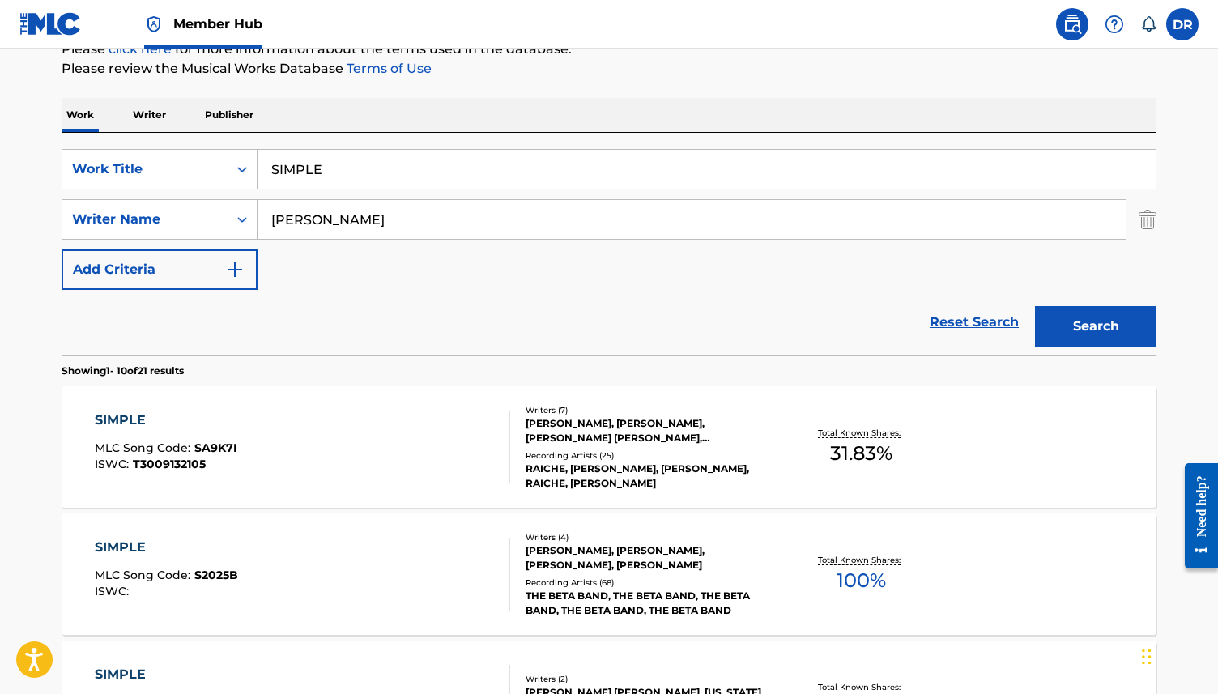
click at [439, 449] on div "SIMPLE MLC Song Code : SA9K7I ISWC : T3009132105" at bounding box center [303, 446] width 416 height 73
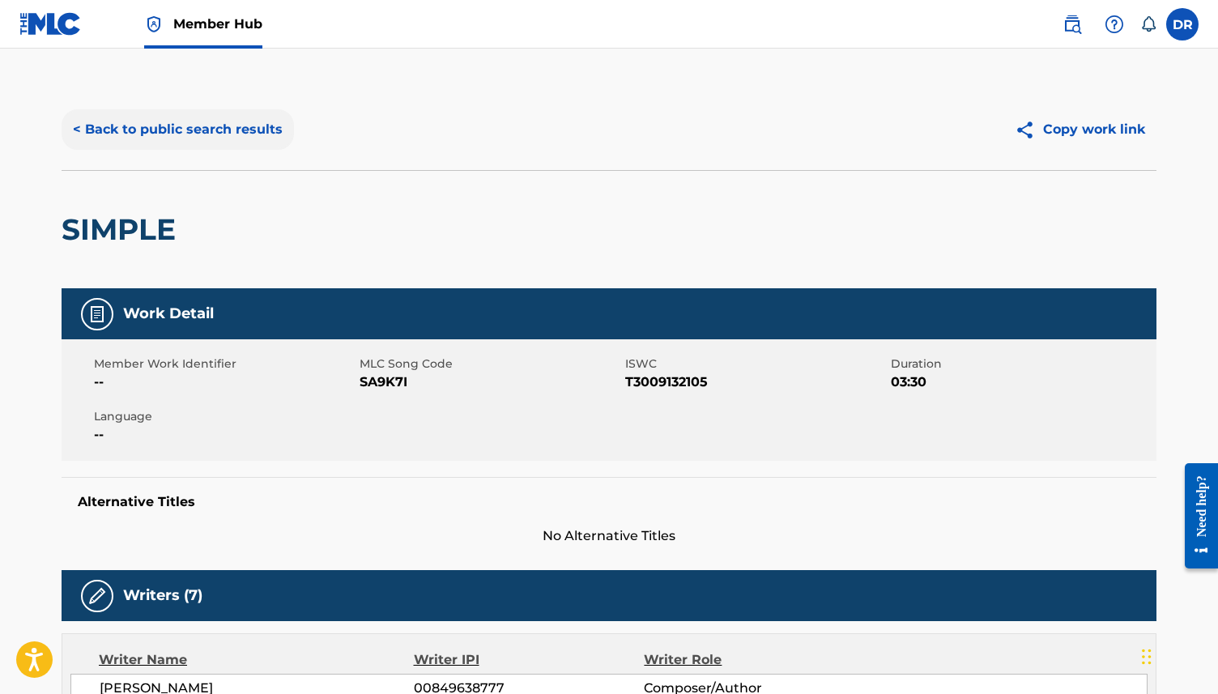
click at [215, 129] on button "< Back to public search results" at bounding box center [178, 129] width 232 height 40
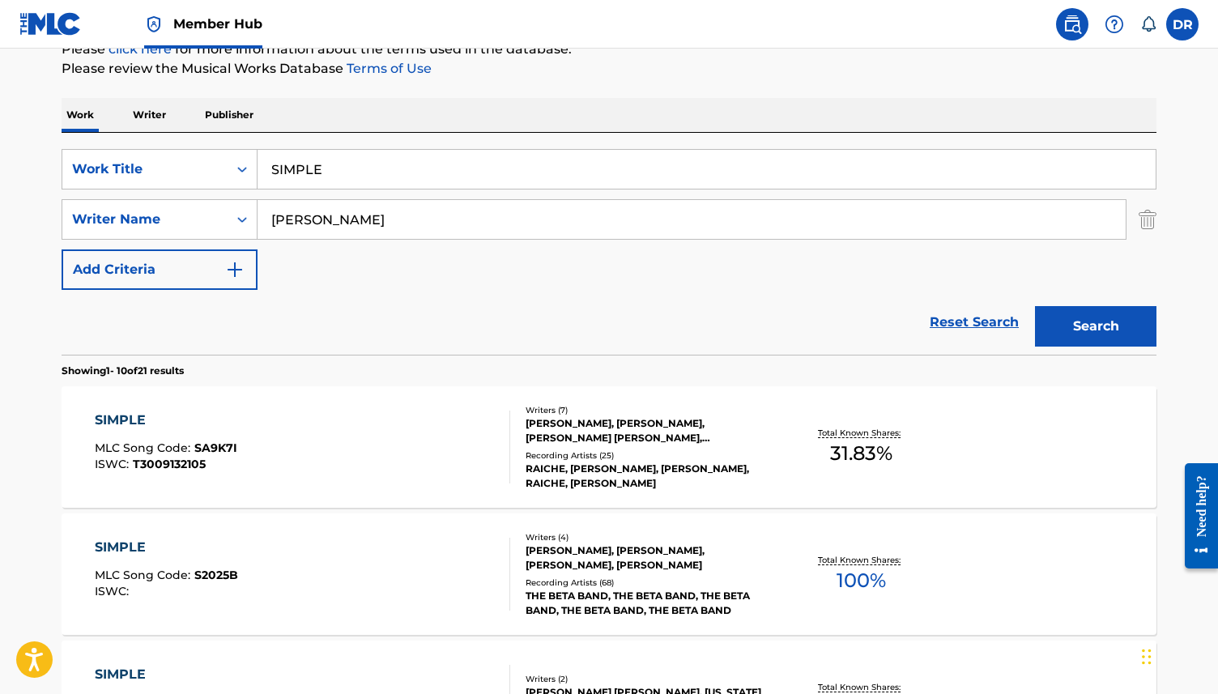
click at [389, 558] on div "SIMPLE MLC Song Code : S2025B ISWC :" at bounding box center [303, 574] width 416 height 73
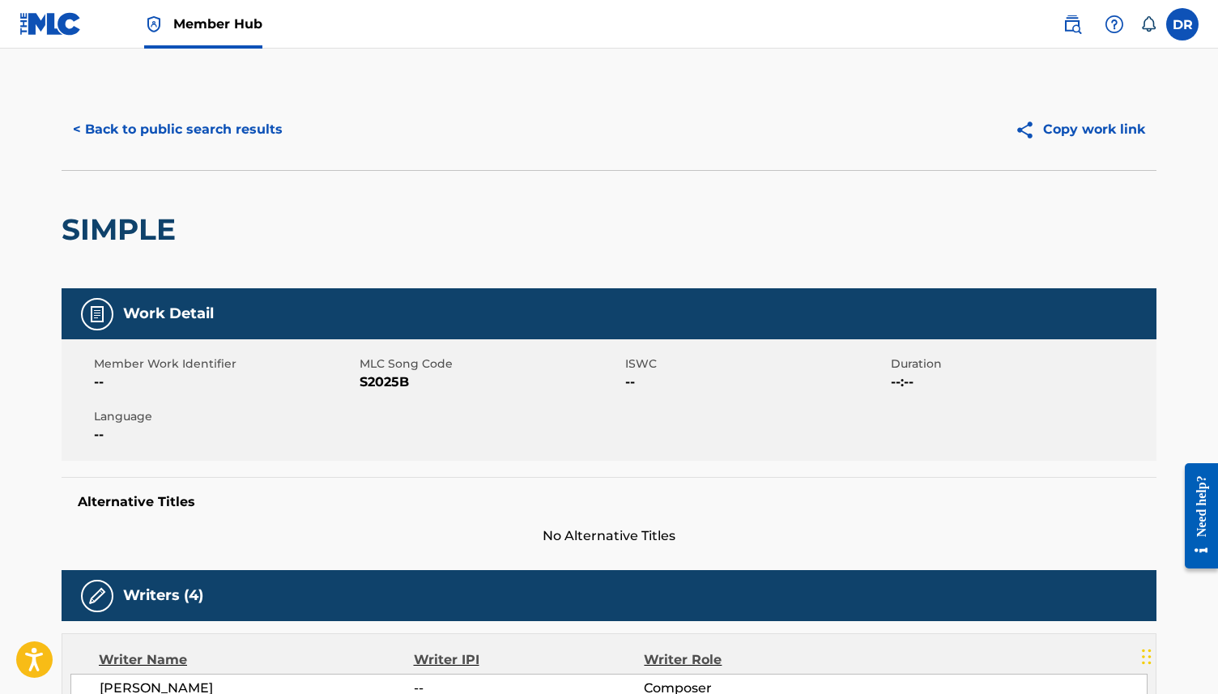
click at [383, 383] on span "S2025B" at bounding box center [489, 381] width 261 height 19
click at [206, 126] on button "< Back to public search results" at bounding box center [178, 129] width 232 height 40
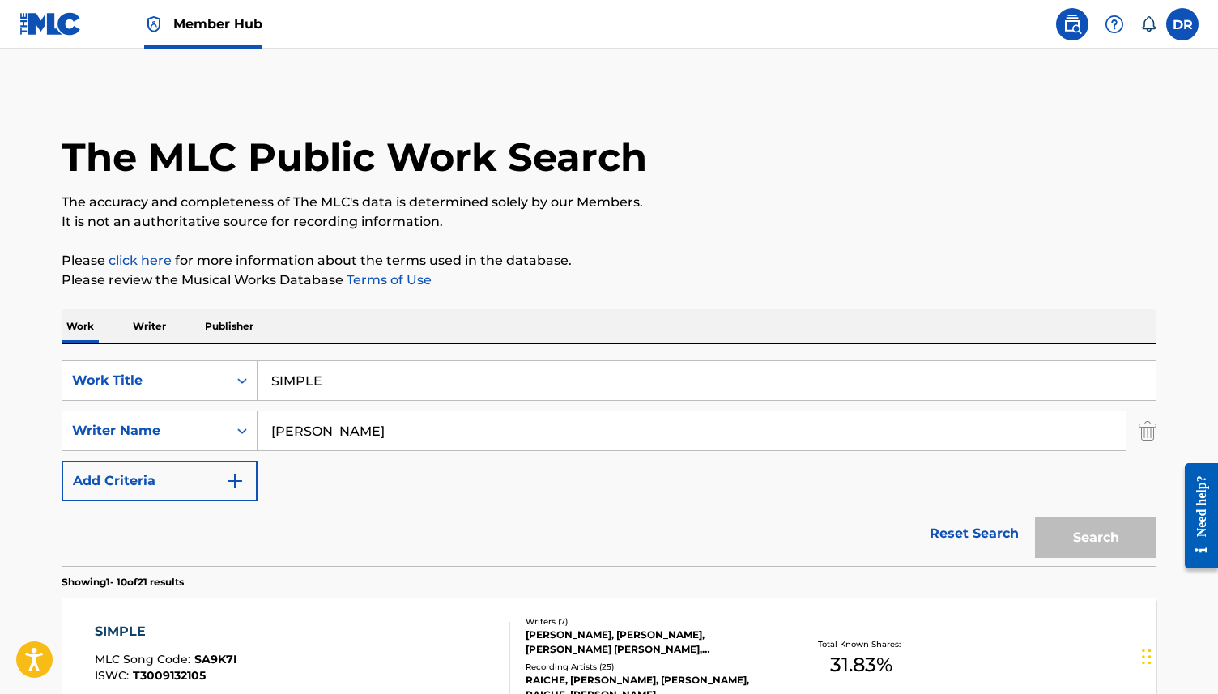
scroll to position [211, 0]
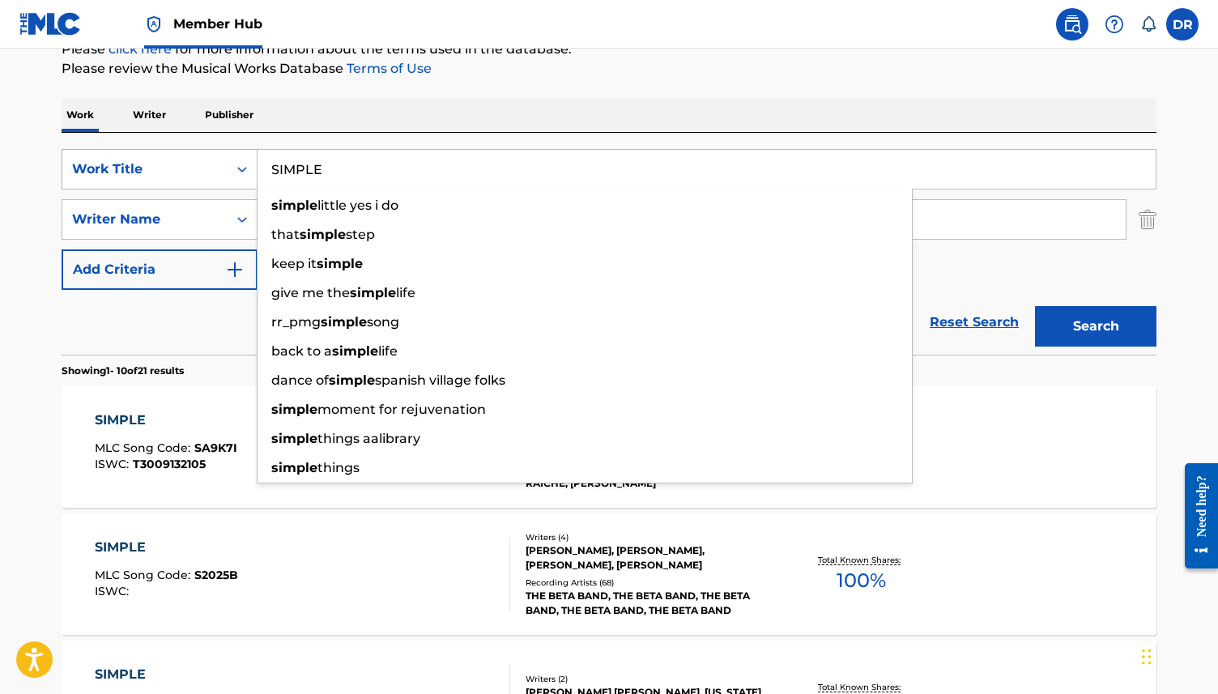
drag, startPoint x: 361, startPoint y: 169, endPoint x: 232, endPoint y: 169, distance: 129.5
click at [232, 169] on div "SearchWithCriteria3ca1de88-b7ff-4f5b-be49-6ec151af8843 Work Title SIMPLE simple…" at bounding box center [609, 169] width 1094 height 40
paste input "PAC"
type input "SPACE"
click at [1035, 306] on button "Search" at bounding box center [1095, 326] width 121 height 40
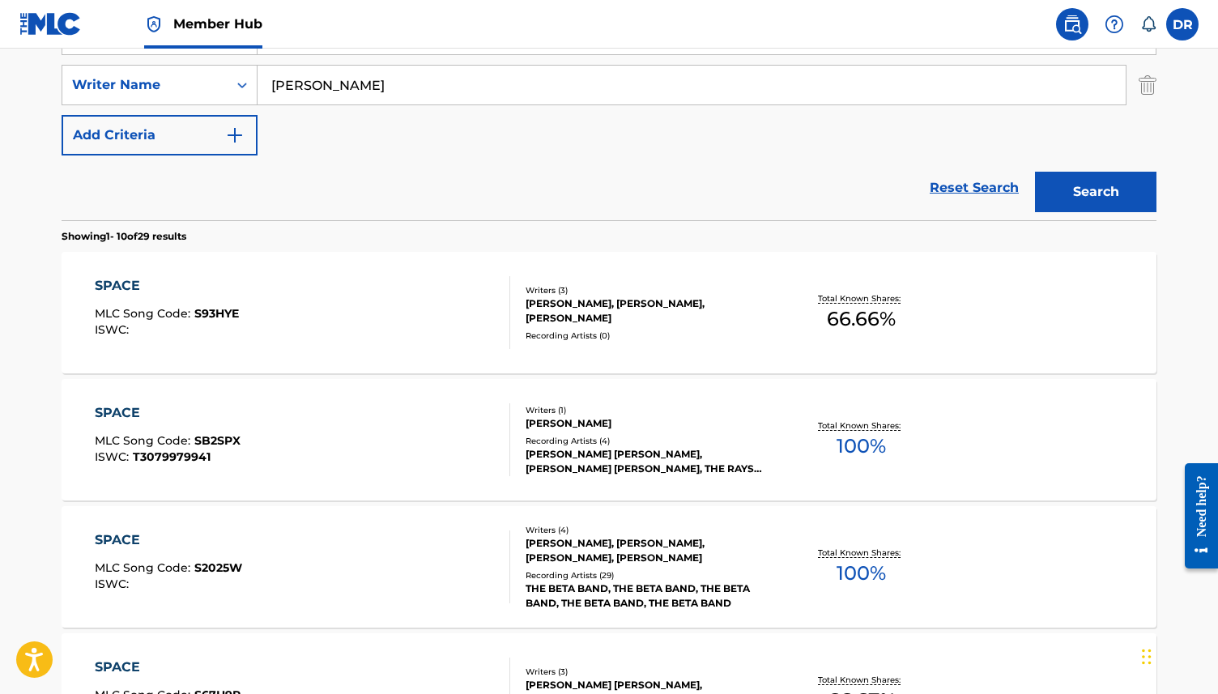
scroll to position [359, 0]
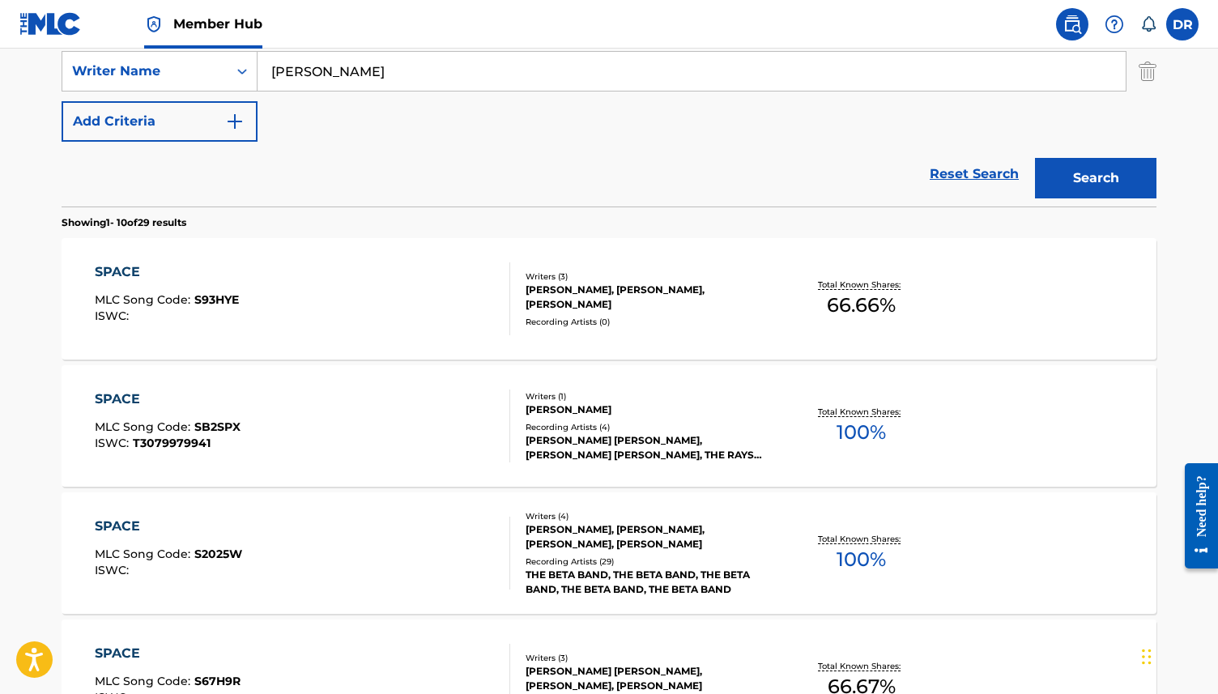
click at [390, 541] on div "SPACE MLC Song Code : S2025W ISWC :" at bounding box center [303, 552] width 416 height 73
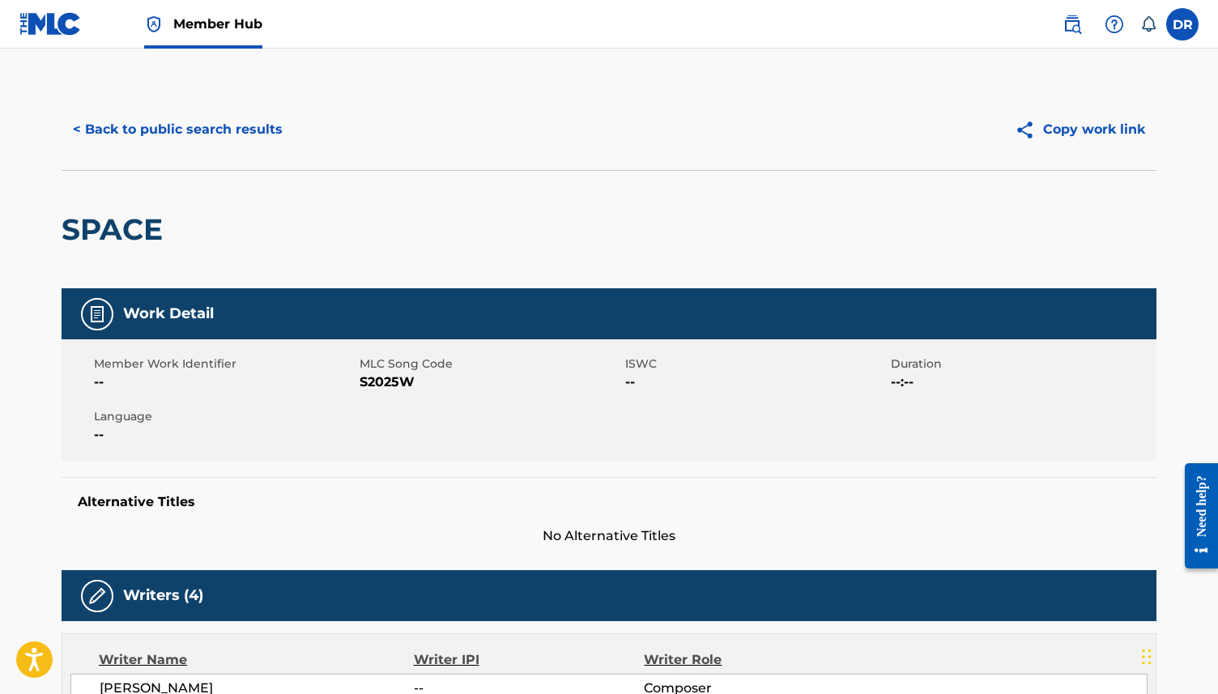
click at [400, 384] on span "S2025W" at bounding box center [489, 381] width 261 height 19
click at [200, 136] on button "< Back to public search results" at bounding box center [178, 129] width 232 height 40
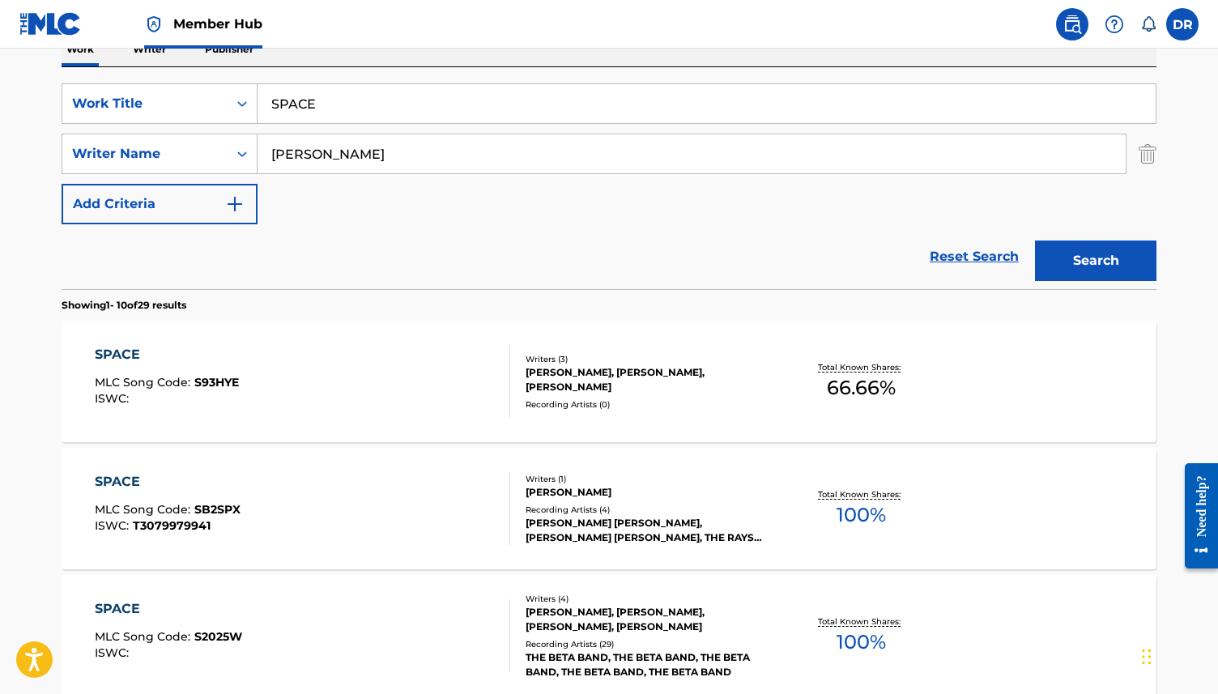
scroll to position [276, 0]
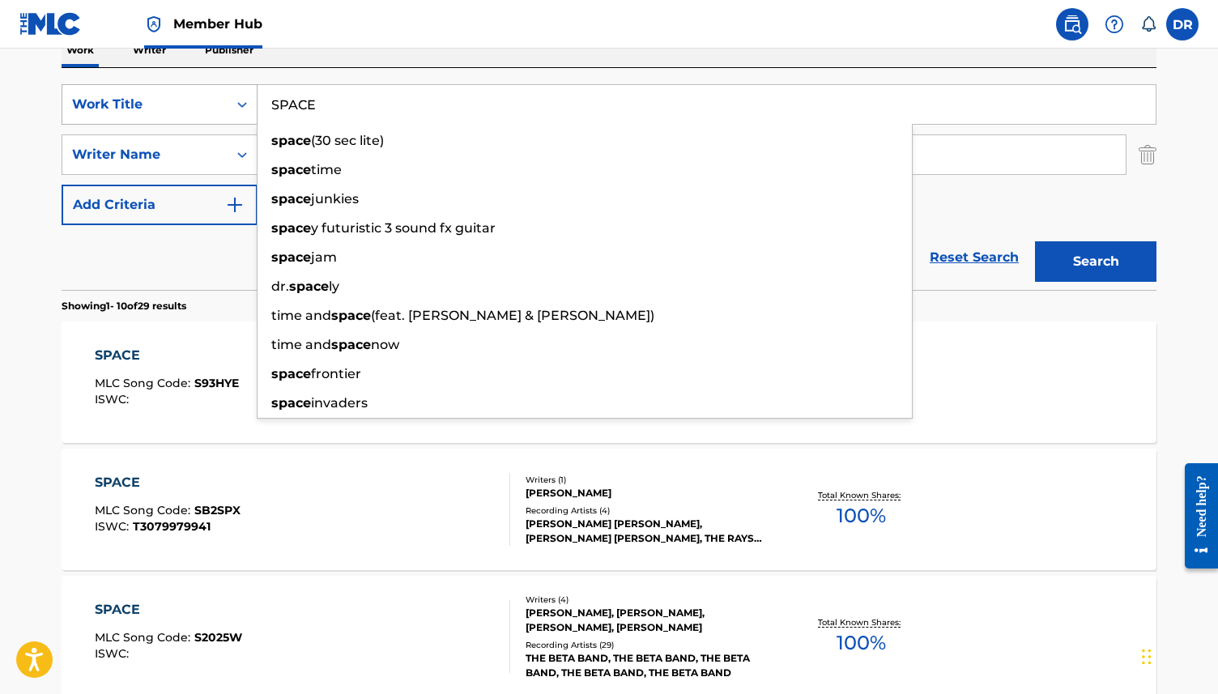
drag, startPoint x: 350, startPoint y: 107, endPoint x: 236, endPoint y: 107, distance: 114.1
click at [236, 107] on div "SearchWithCriteria3ca1de88-b7ff-4f5b-be49-6ec151af8843 Work Title SPACE space (…" at bounding box center [609, 104] width 1094 height 40
paste input "BEATLE"
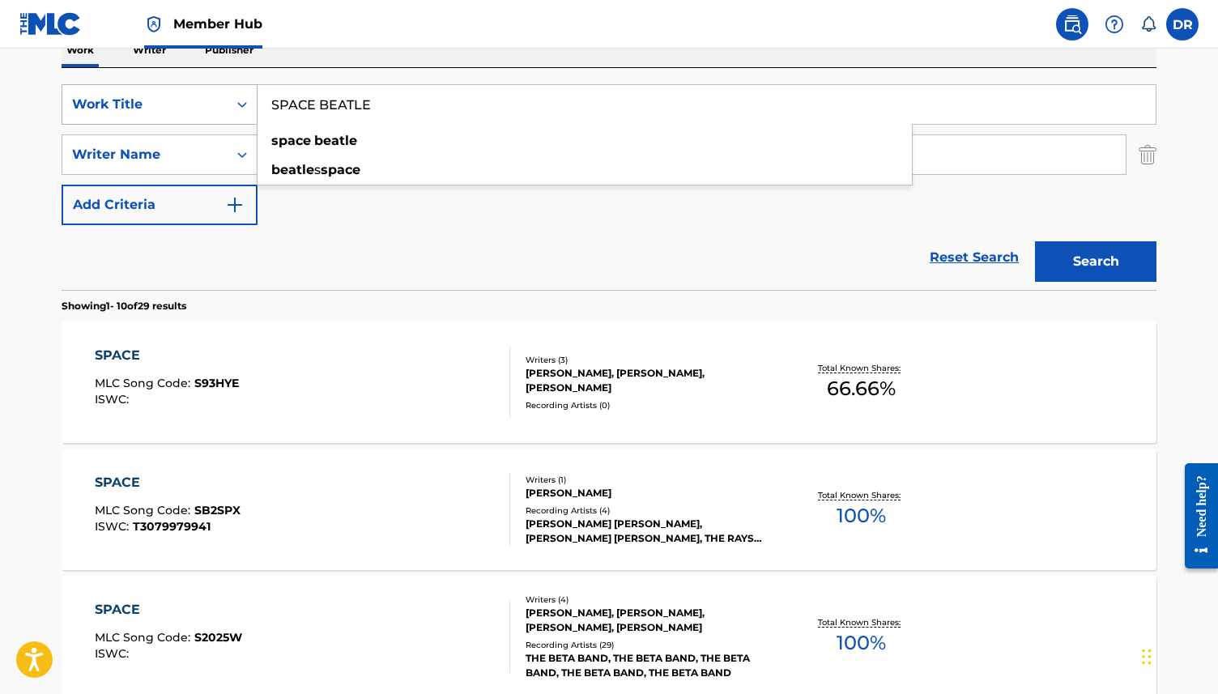
type input "SPACE BEATLE"
click at [1035, 241] on button "Search" at bounding box center [1095, 261] width 121 height 40
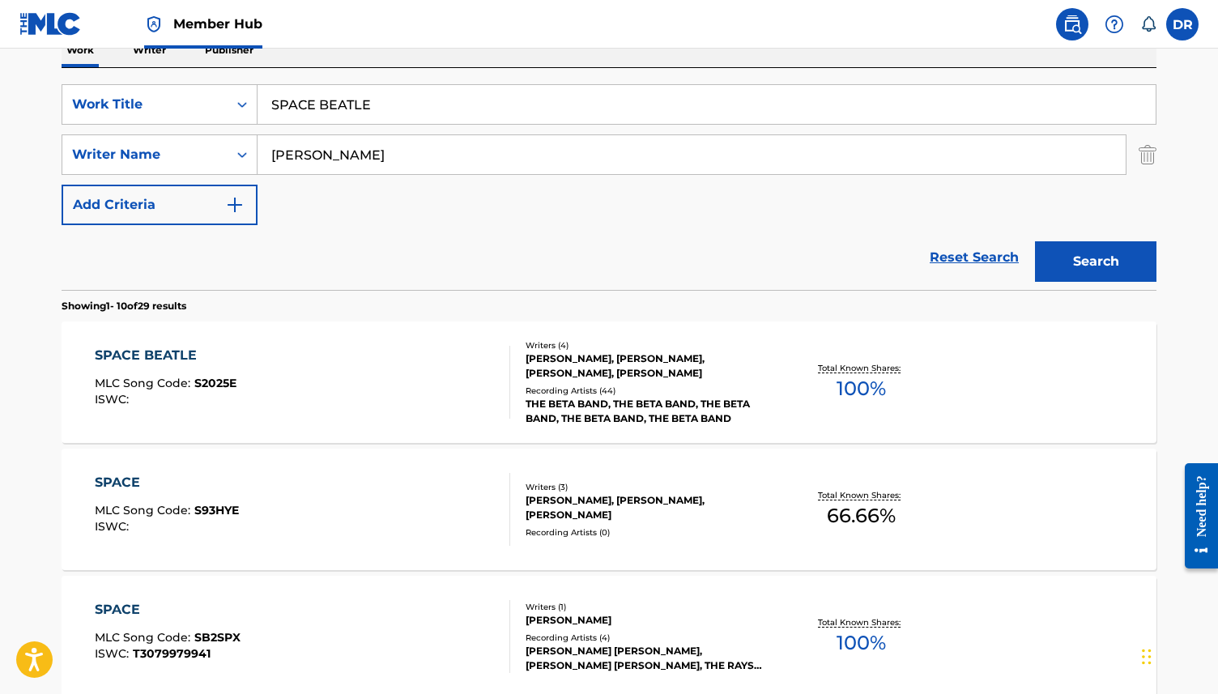
click at [319, 388] on div "SPACE BEATLE MLC Song Code : S2025E ISWC :" at bounding box center [303, 382] width 416 height 73
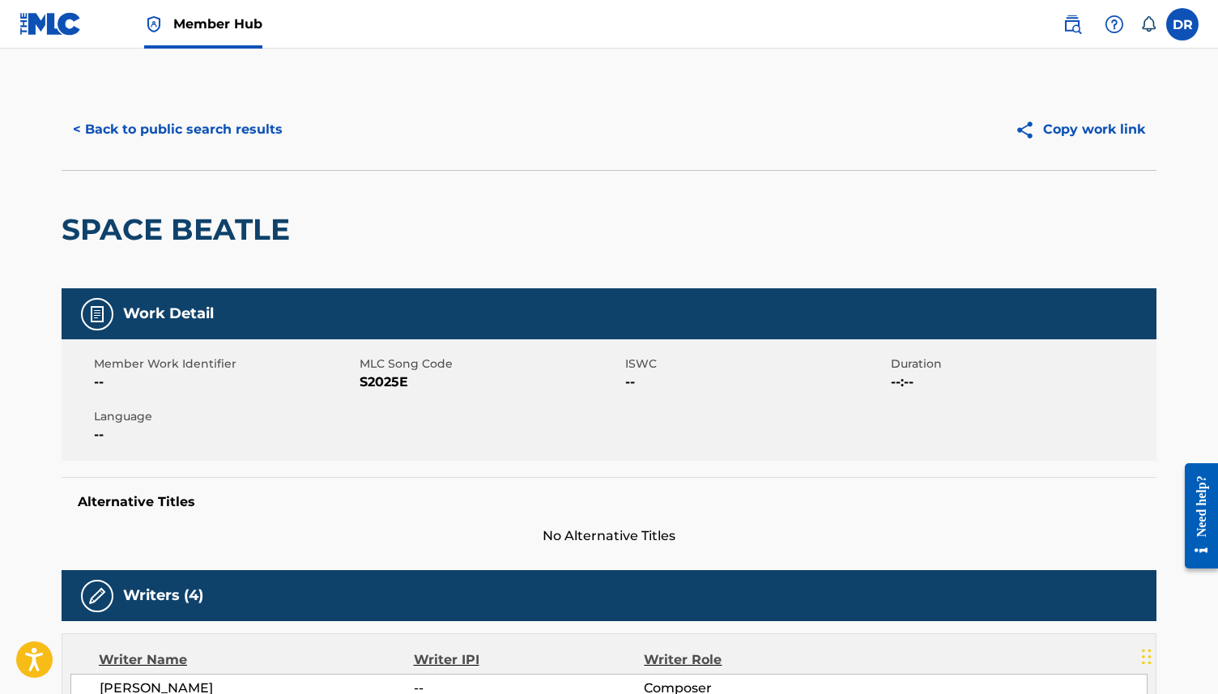
click at [380, 386] on span "S2025E" at bounding box center [489, 381] width 261 height 19
click at [193, 121] on button "< Back to public search results" at bounding box center [178, 129] width 232 height 40
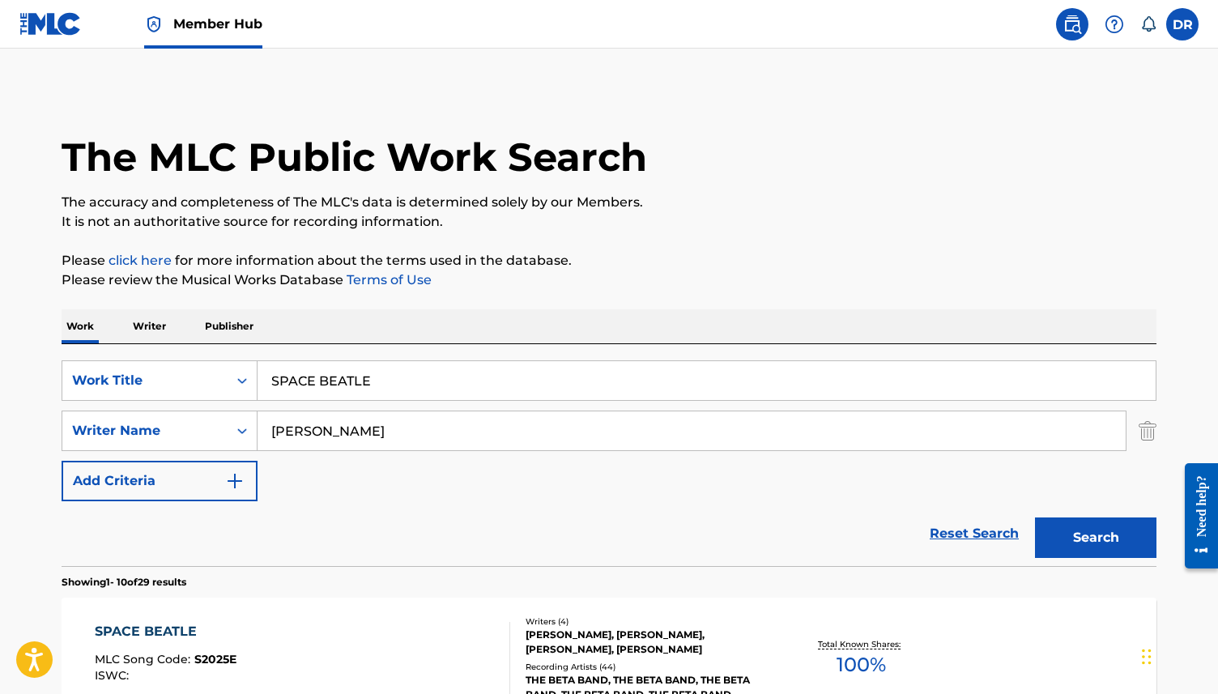
scroll to position [276, 0]
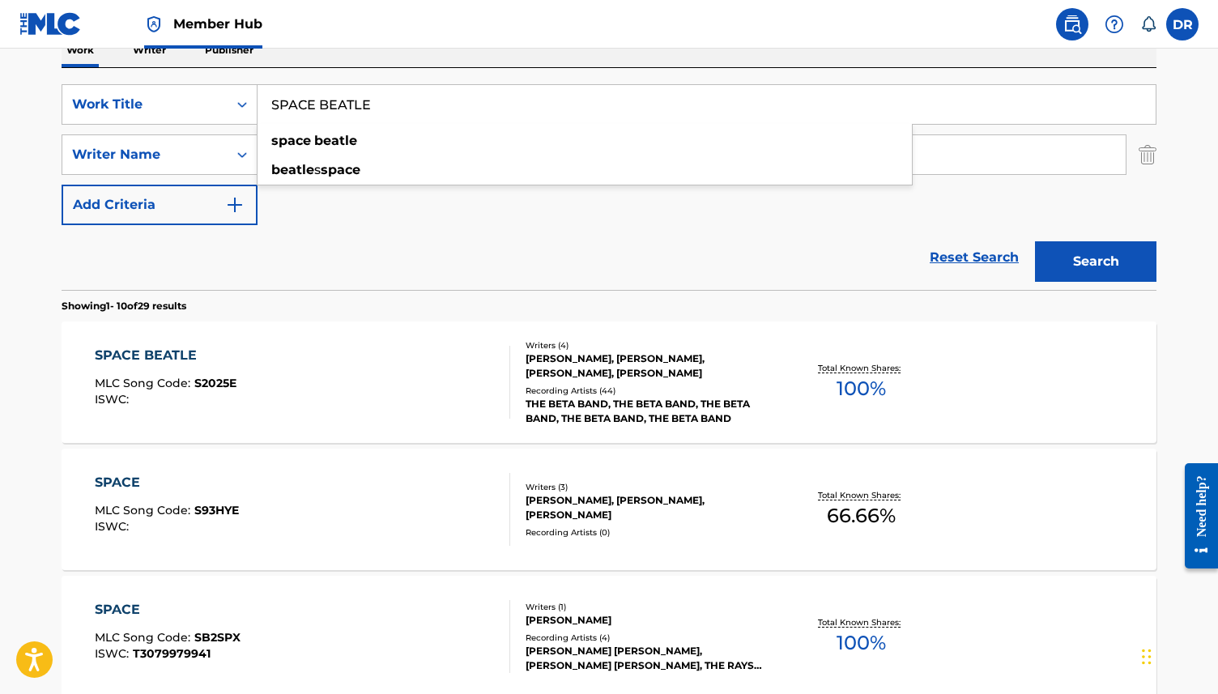
drag, startPoint x: 390, startPoint y: 107, endPoint x: 261, endPoint y: 107, distance: 128.7
click at [261, 107] on input "SPACE BEATLE" at bounding box center [706, 104] width 898 height 39
paste input "TROUBLES"
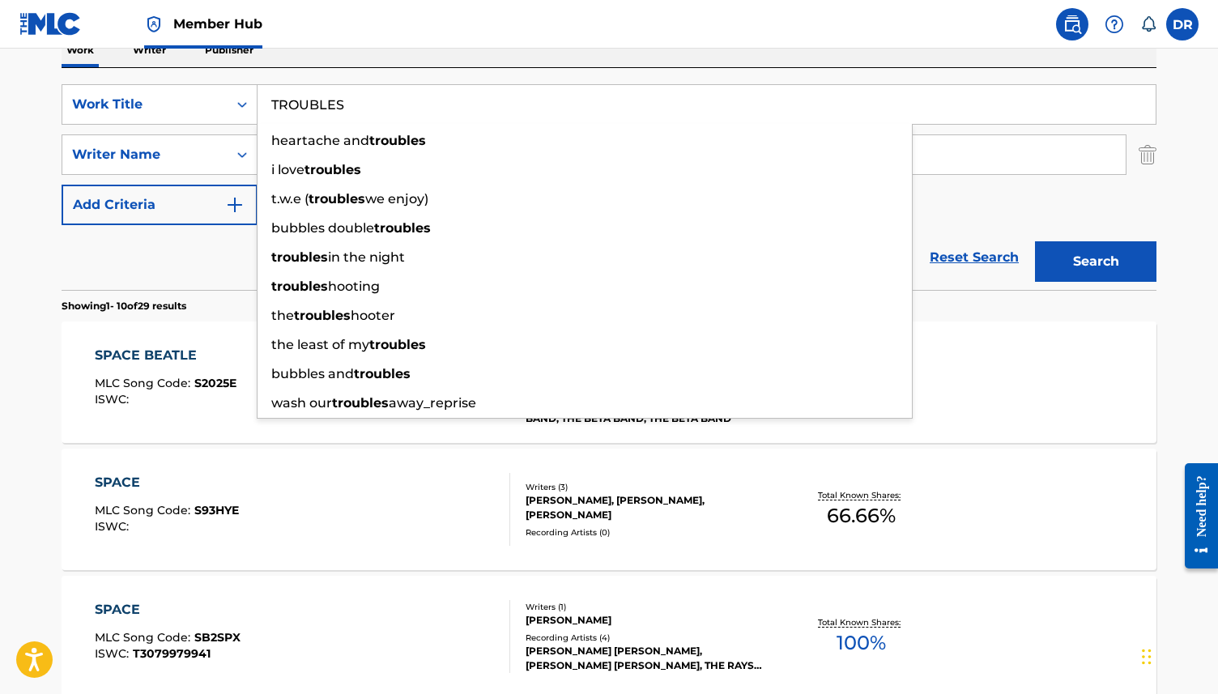
type input "TROUBLES"
click at [1035, 241] on button "Search" at bounding box center [1095, 261] width 121 height 40
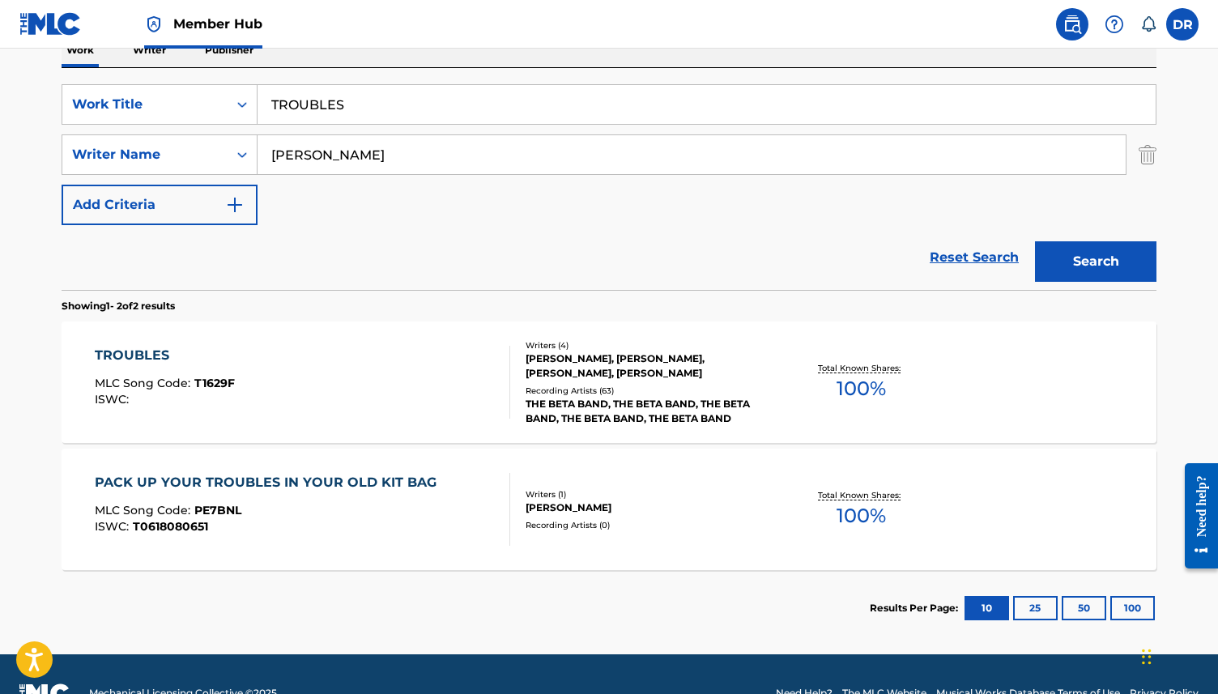
click at [298, 388] on div "TROUBLES MLC Song Code : T1629F ISWC :" at bounding box center [303, 382] width 416 height 73
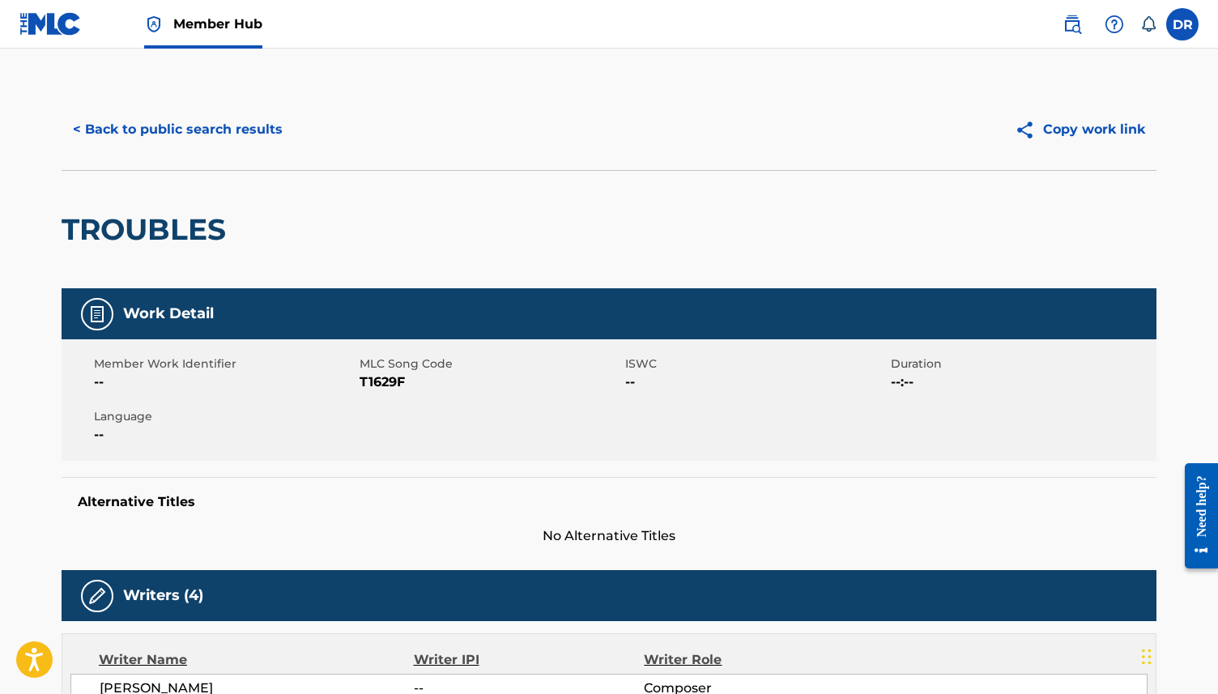
click at [368, 380] on span "T1629F" at bounding box center [489, 381] width 261 height 19
click at [165, 130] on button "< Back to public search results" at bounding box center [178, 129] width 232 height 40
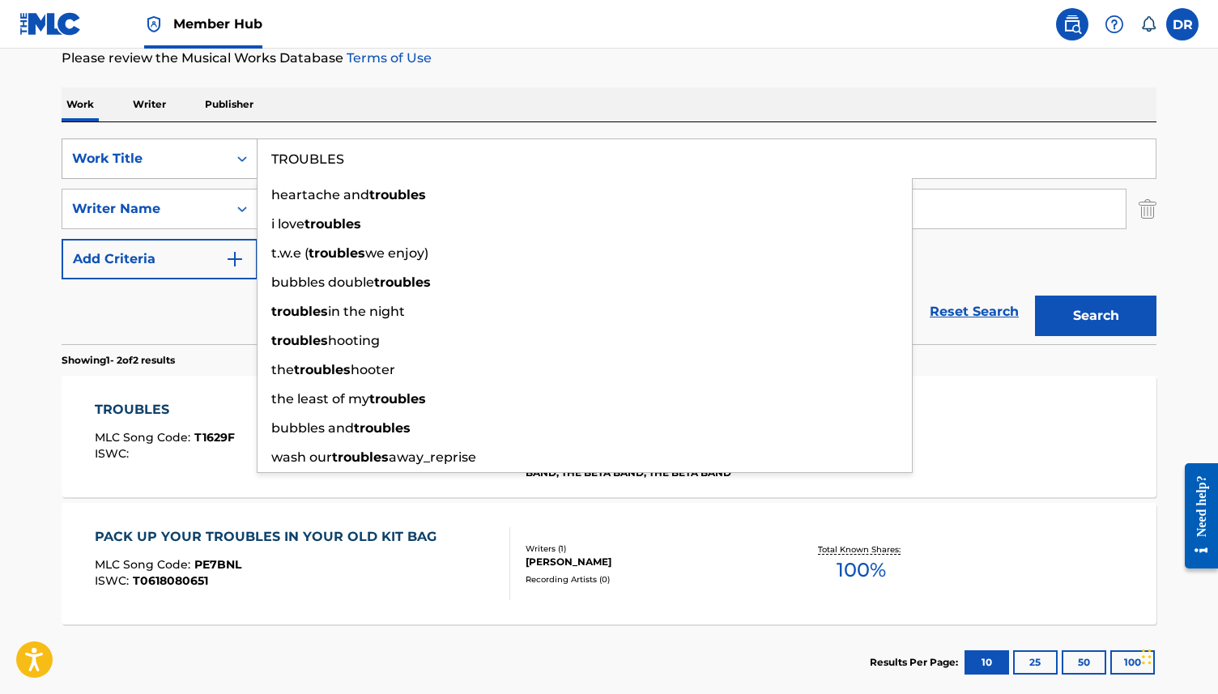
drag, startPoint x: 350, startPoint y: 160, endPoint x: 227, endPoint y: 160, distance: 122.2
click at [227, 160] on div "SearchWithCriteria3ca1de88-b7ff-4f5b-be49-6ec151af8843 Work Title TROUBLES hear…" at bounding box center [609, 158] width 1094 height 40
paste input "WONDERFUL"
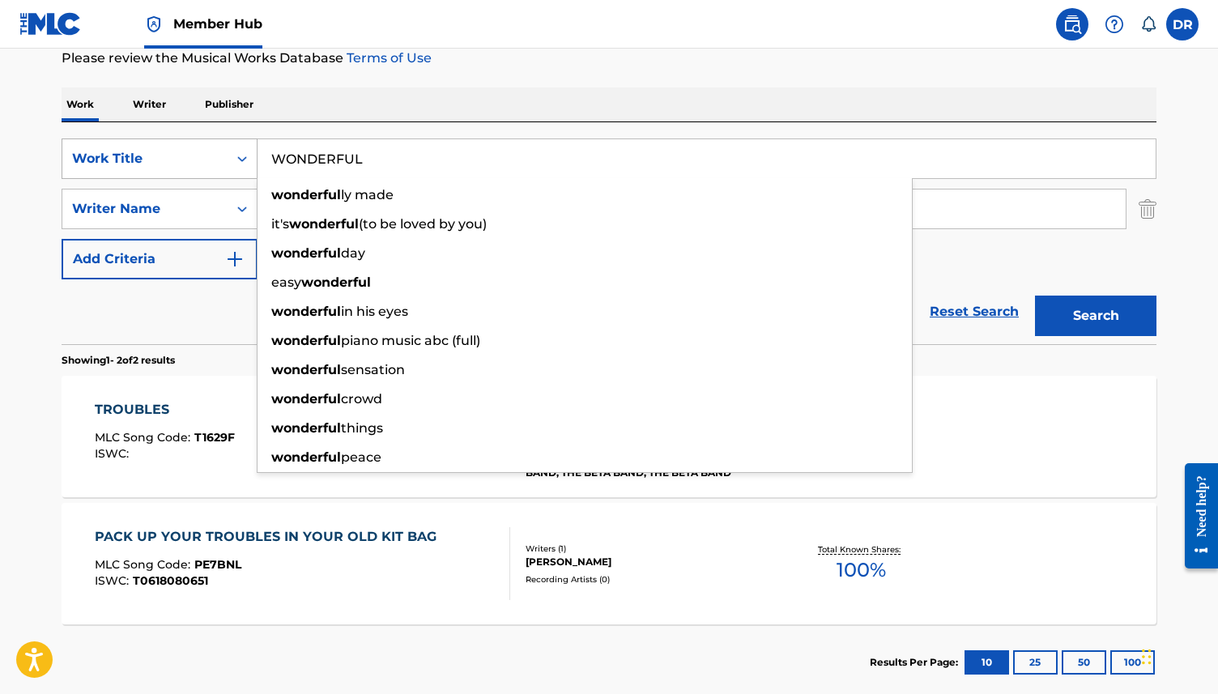
type input "WONDERFUL"
click at [1035, 295] on button "Search" at bounding box center [1095, 315] width 121 height 40
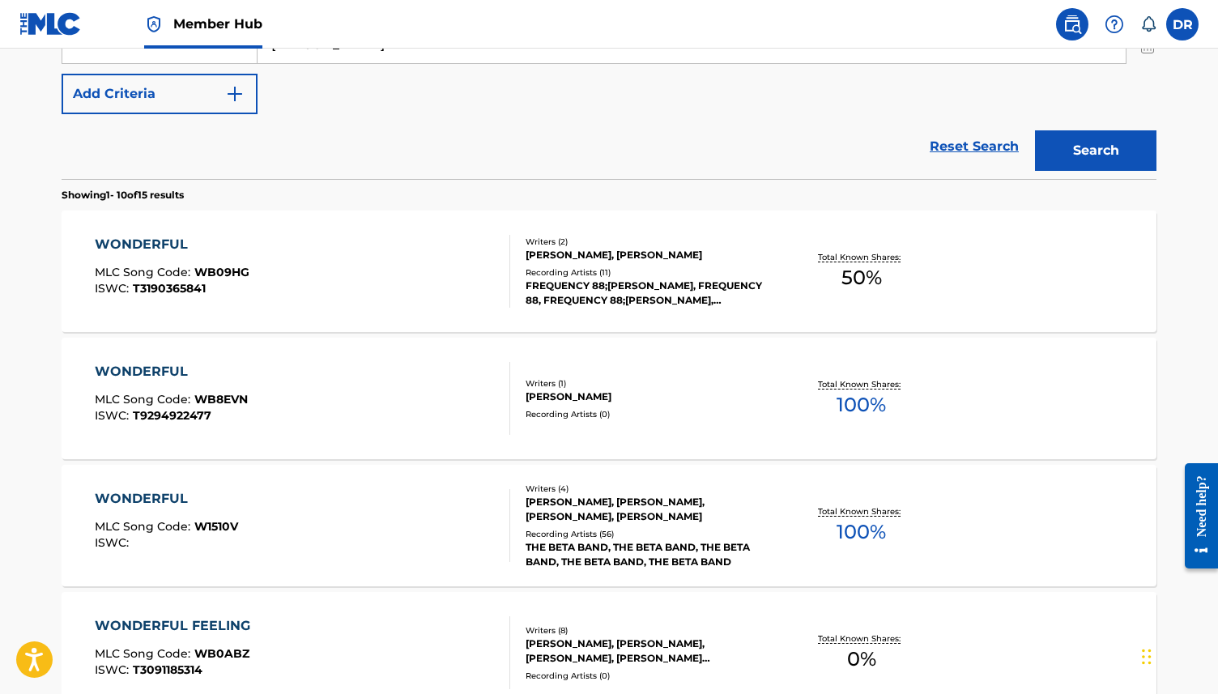
scroll to position [408, 0]
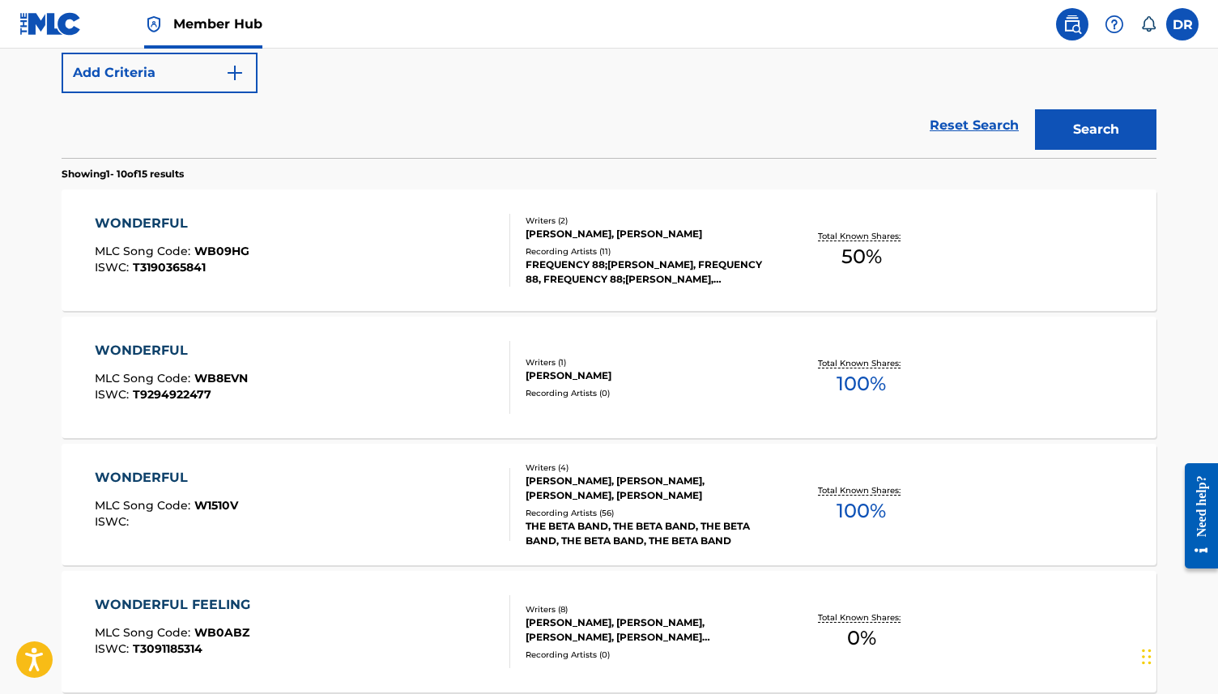
click at [351, 493] on div "WONDERFUL MLC Song Code : W1510V ISWC :" at bounding box center [303, 504] width 416 height 73
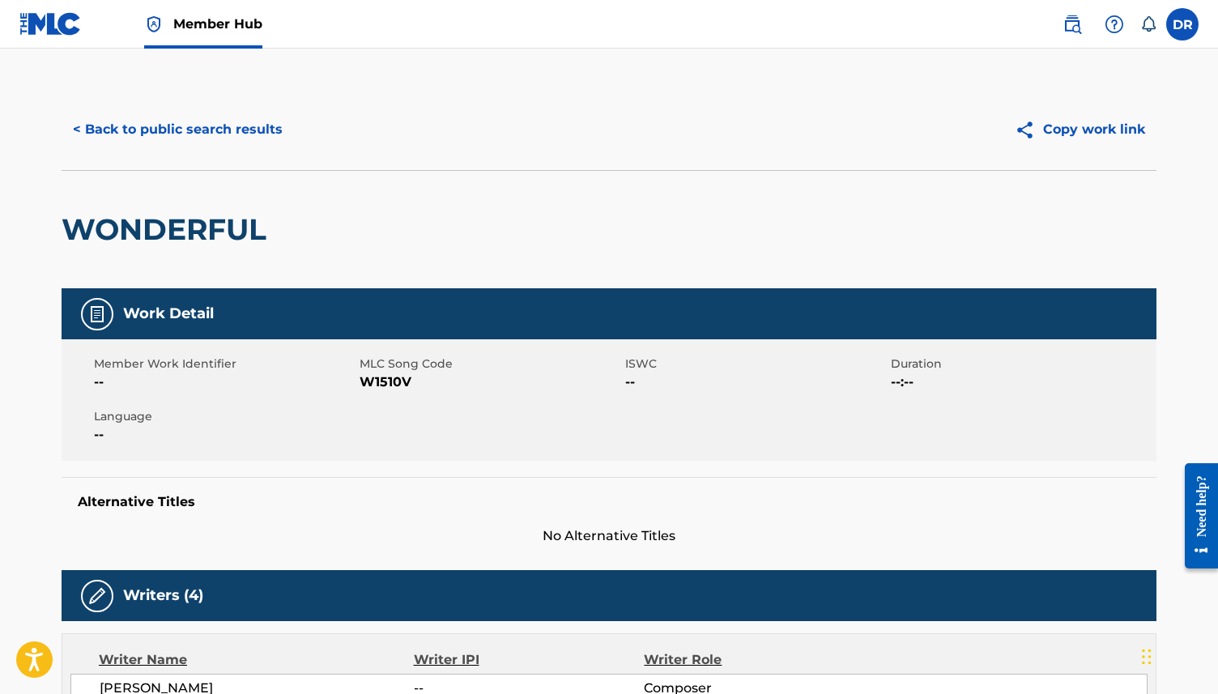
click at [372, 381] on span "W1510V" at bounding box center [489, 381] width 261 height 19
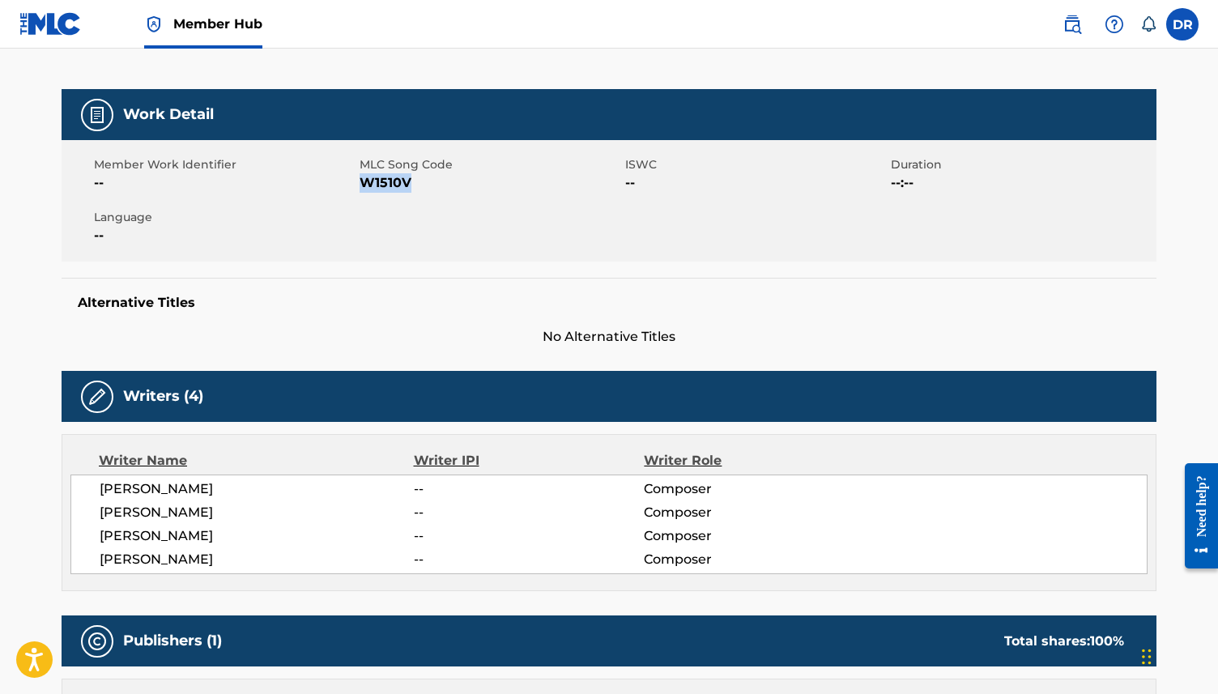
scroll to position [201, 0]
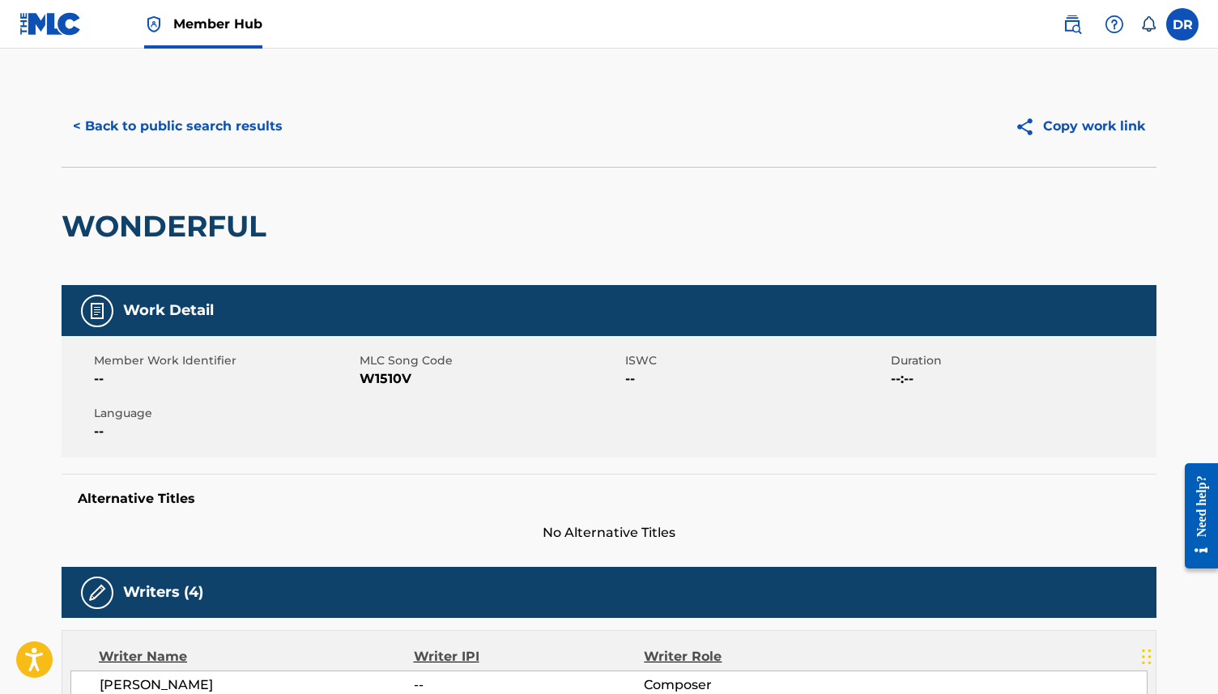
click at [219, 105] on div "< Back to public search results Copy work link" at bounding box center [609, 126] width 1094 height 81
click at [219, 119] on button "< Back to public search results" at bounding box center [178, 126] width 232 height 40
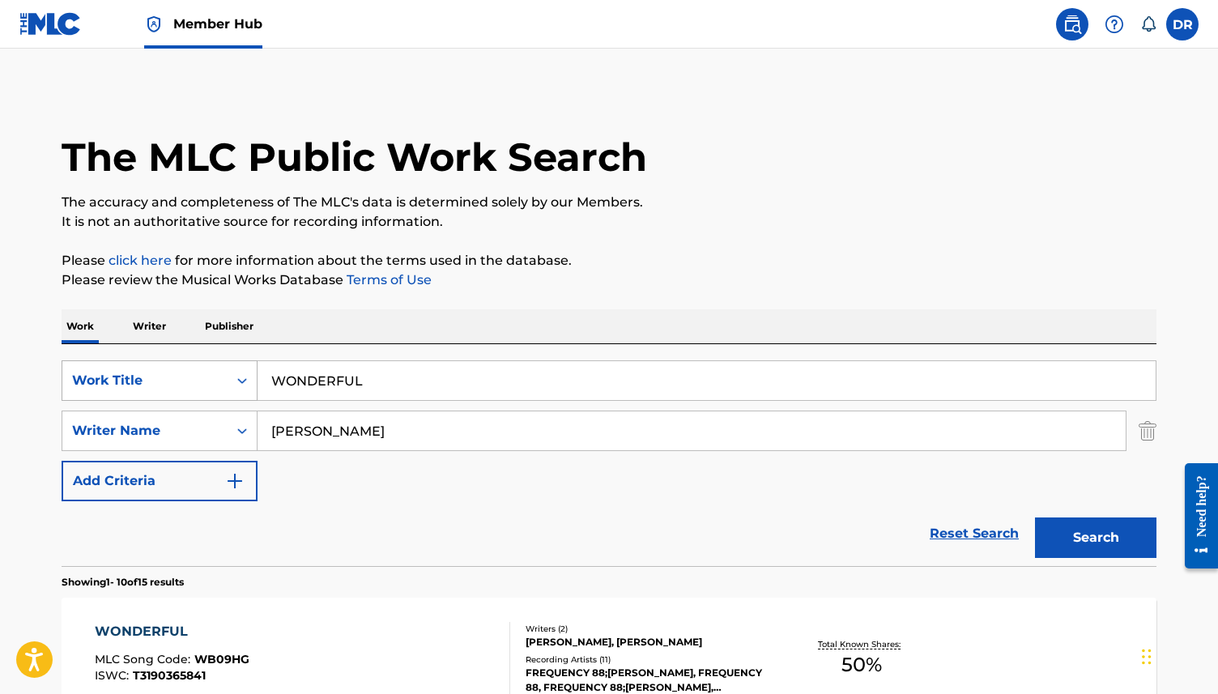
drag, startPoint x: 374, startPoint y: 382, endPoint x: 234, endPoint y: 378, distance: 140.1
click at [234, 378] on div "SearchWithCriteria3ca1de88-b7ff-4f5b-be49-6ec151af8843 Work Title WONDERFUL" at bounding box center [609, 380] width 1094 height 40
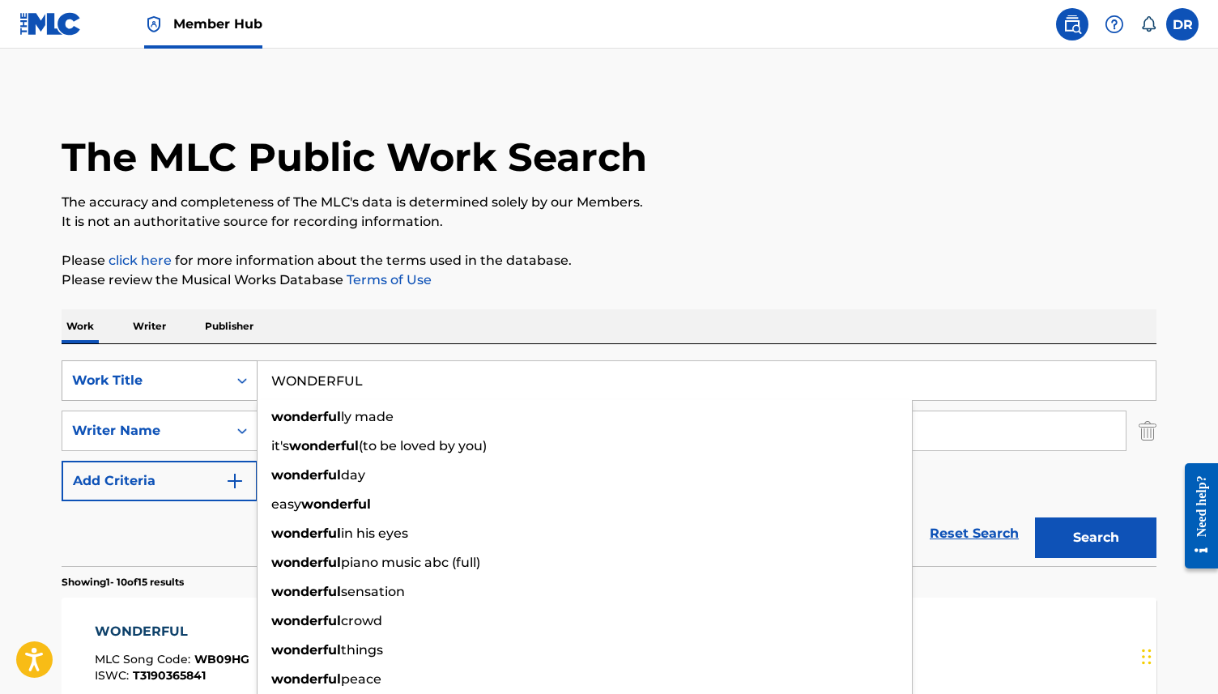
paste input "ASK THE LORD"
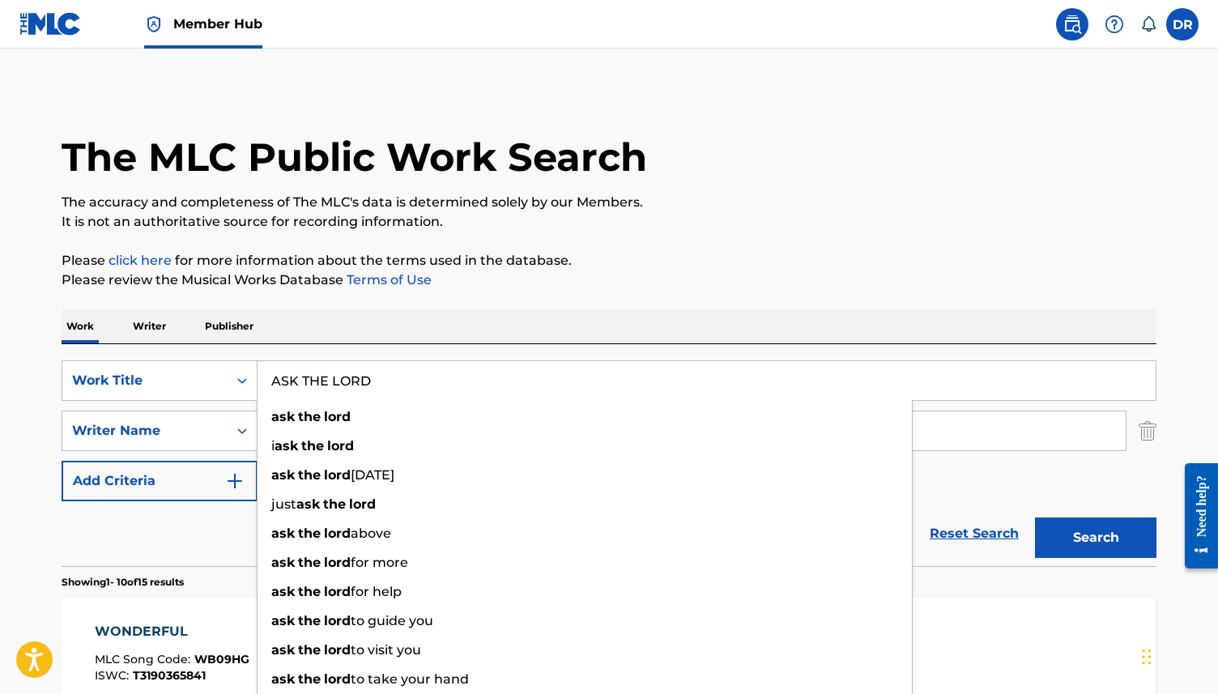
type input "ASK THE LORD"
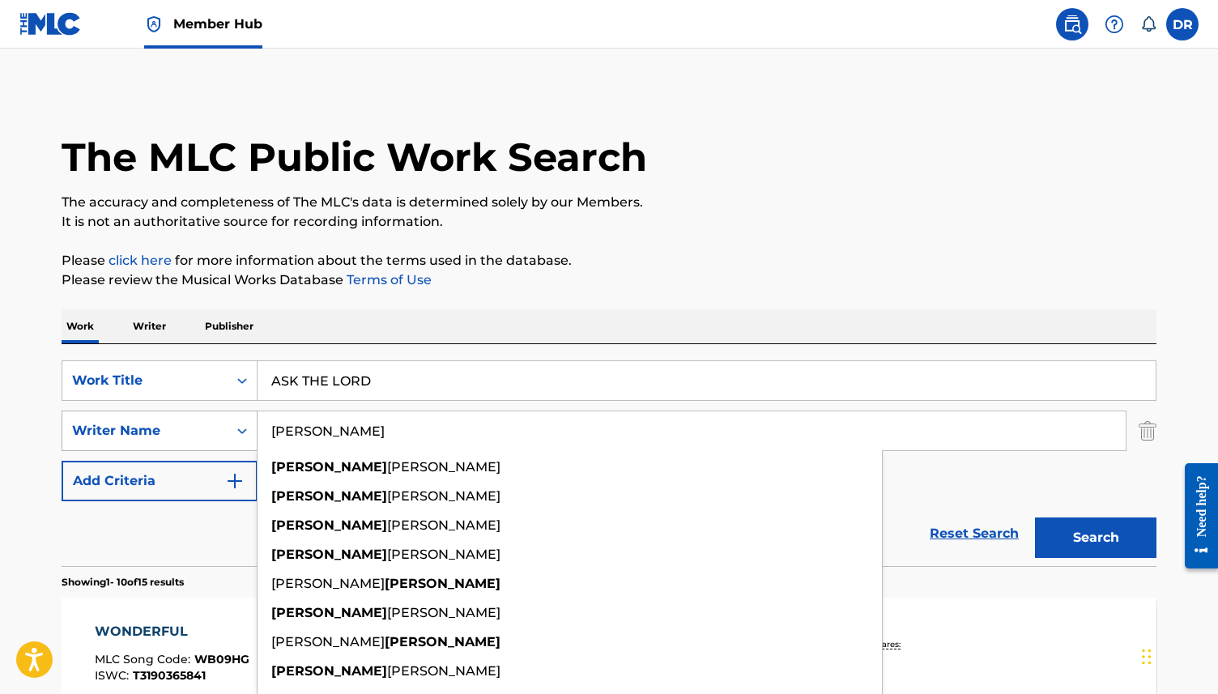
drag, startPoint x: 336, startPoint y: 431, endPoint x: 229, endPoint y: 431, distance: 106.9
click at [229, 431] on div "SearchWithCriteria08fc8d3e-903a-4995-bcec-6f34ec9fa49b Writer Name [PERSON_NAME…" at bounding box center [609, 430] width 1094 height 40
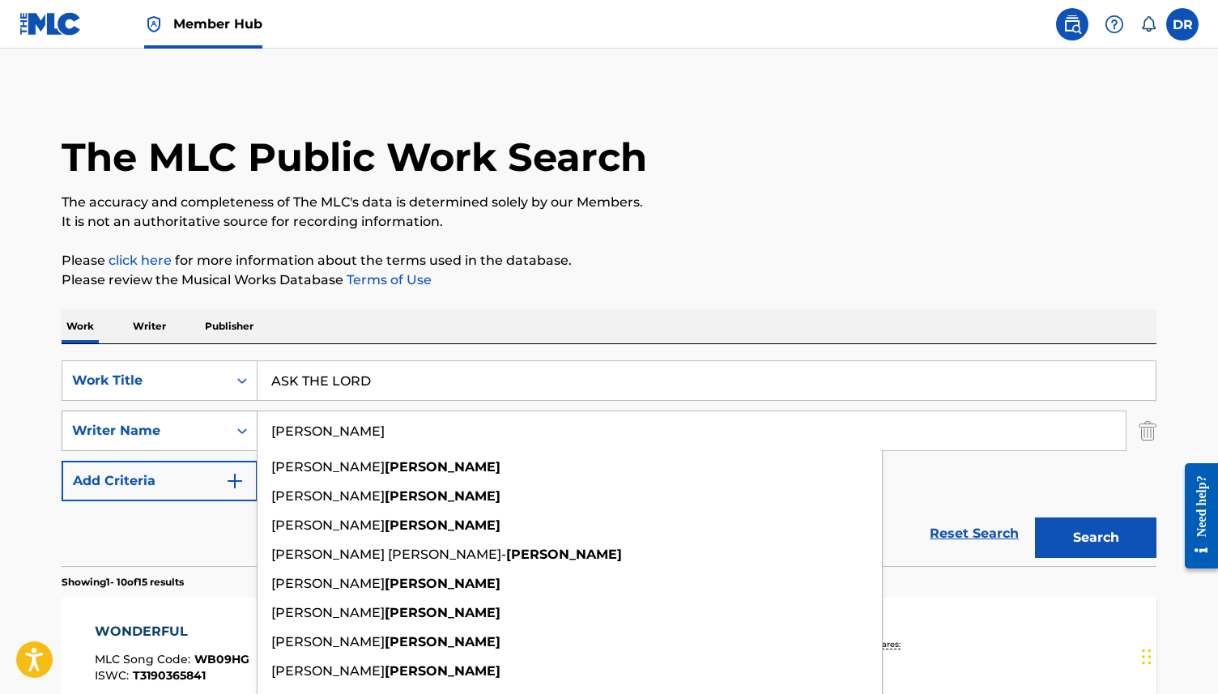
type input "[PERSON_NAME]"
click at [1035, 517] on button "Search" at bounding box center [1095, 537] width 121 height 40
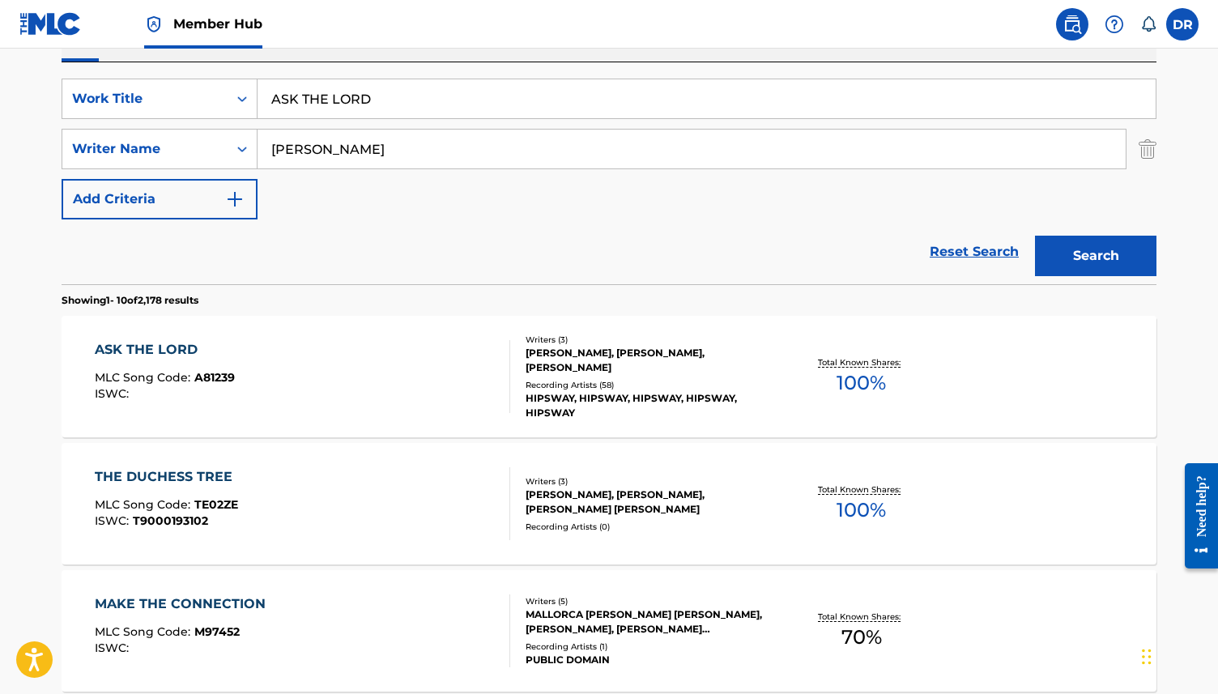
scroll to position [305, 0]
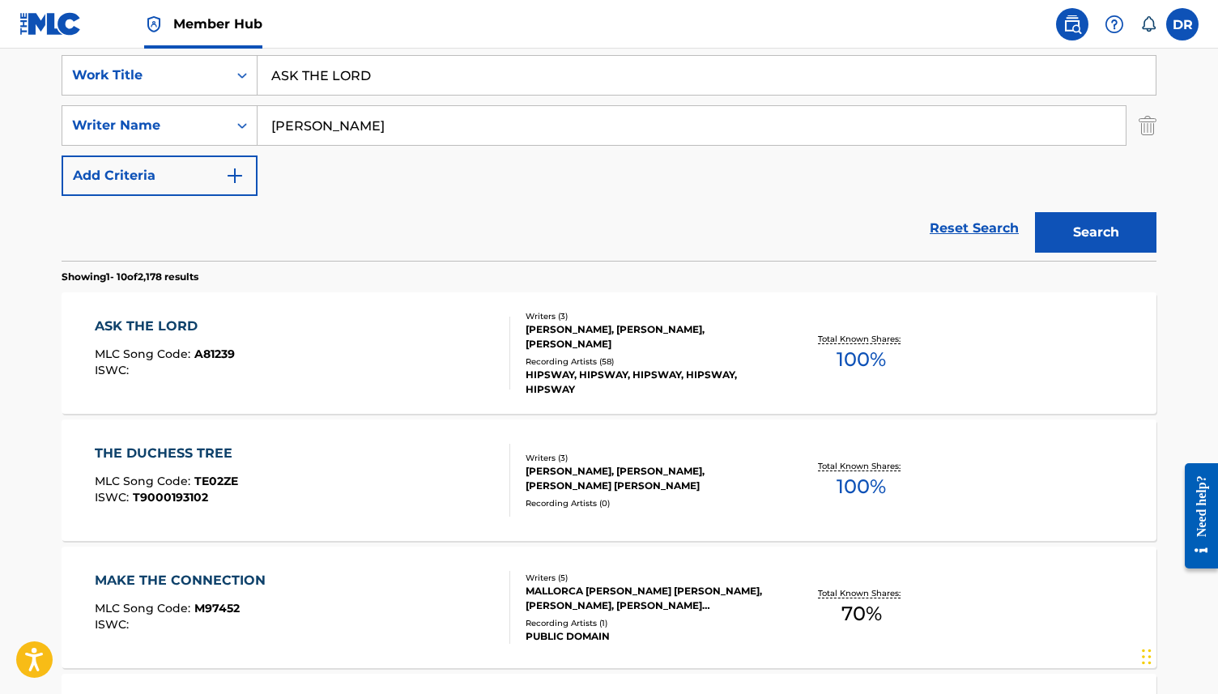
click at [409, 337] on div "ASK THE LORD MLC Song Code : A81239 ISWC :" at bounding box center [303, 353] width 416 height 73
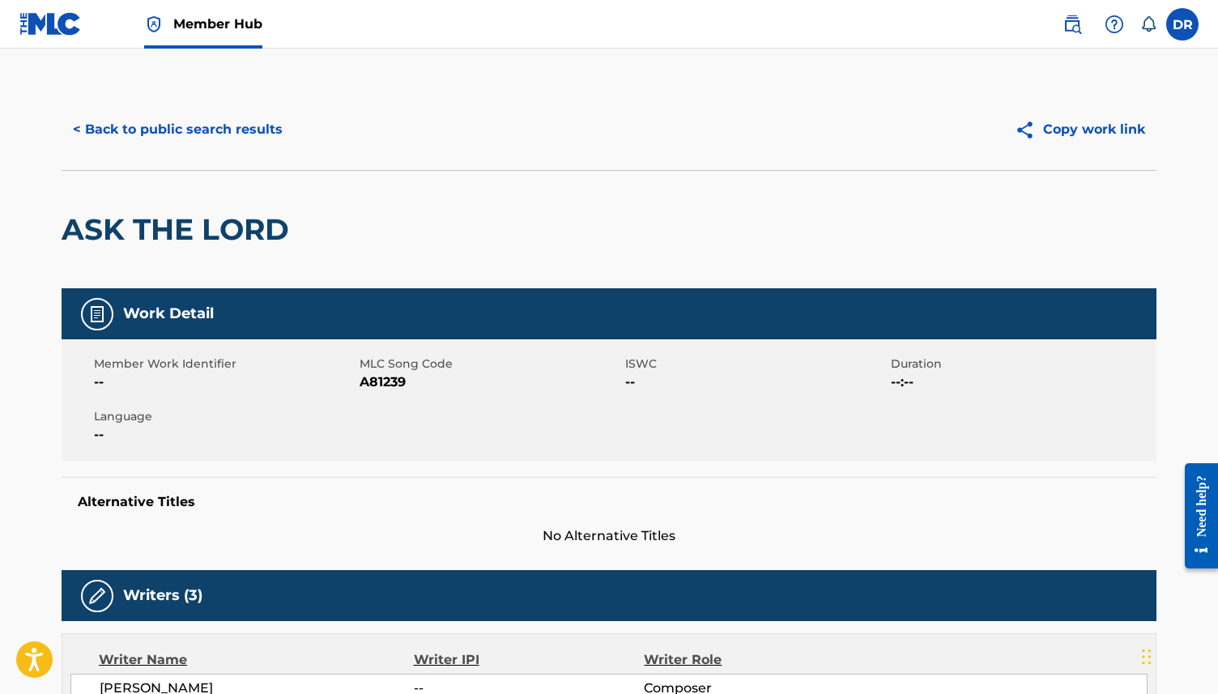
click at [389, 385] on span "A81239" at bounding box center [489, 381] width 261 height 19
click at [229, 132] on button "< Back to public search results" at bounding box center [178, 129] width 232 height 40
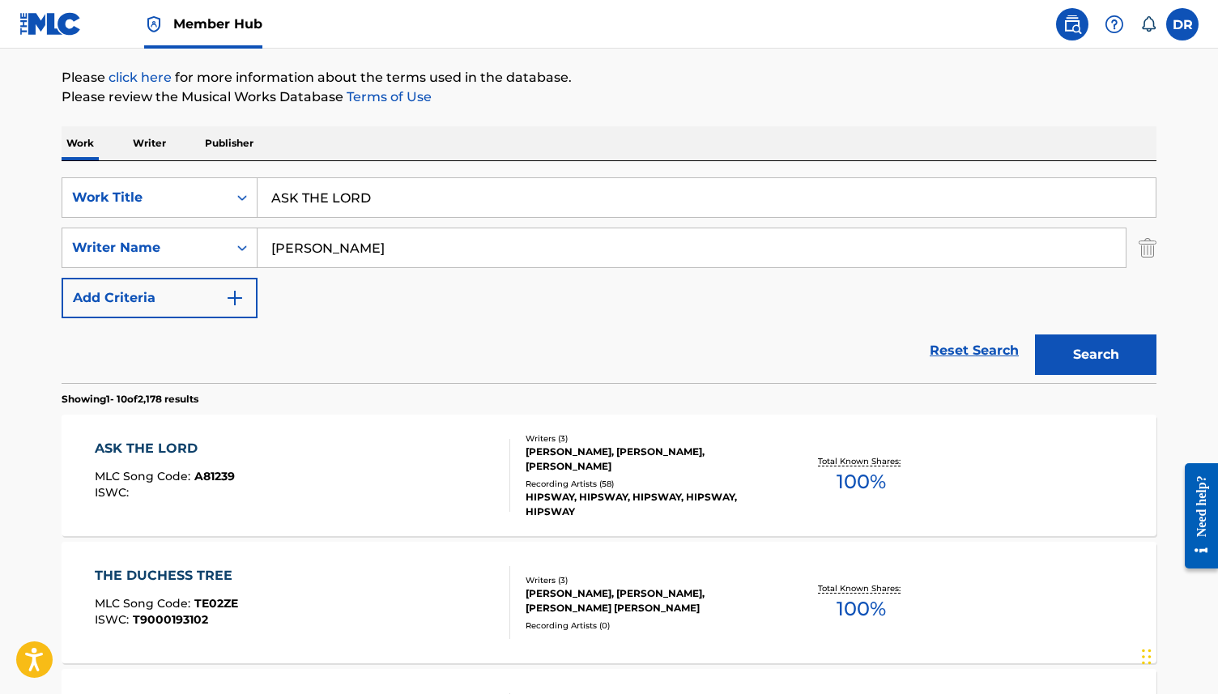
scroll to position [178, 0]
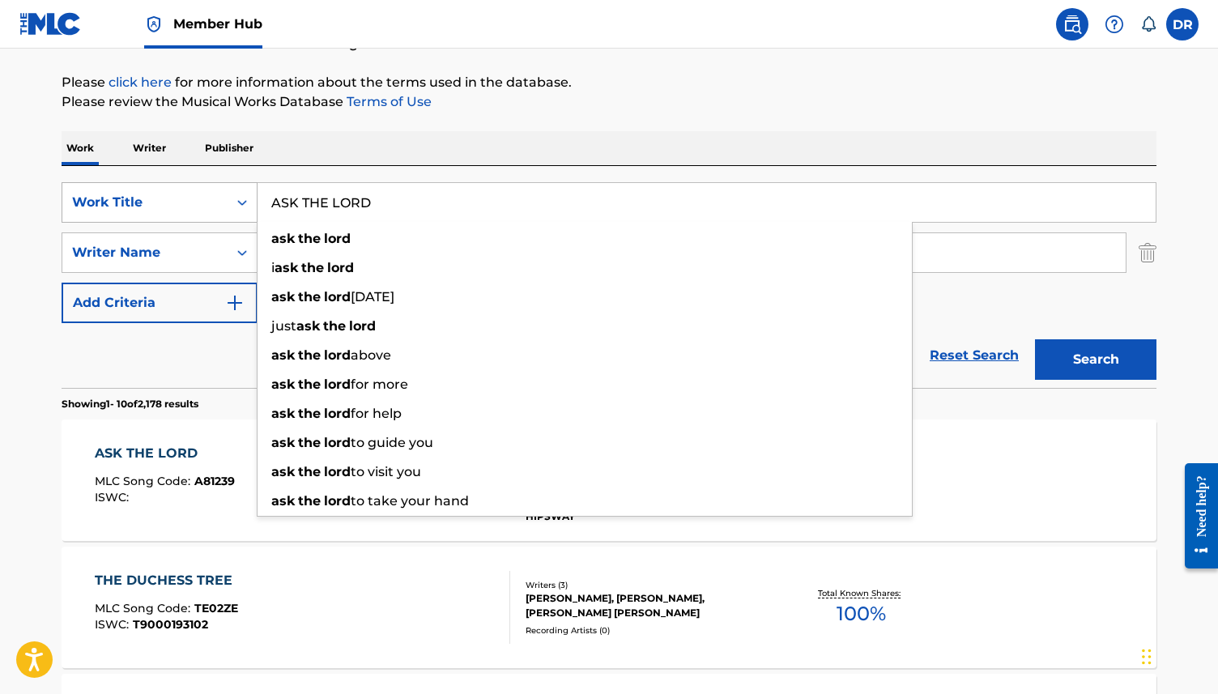
drag, startPoint x: 408, startPoint y: 196, endPoint x: 206, endPoint y: 196, distance: 202.4
click at [206, 196] on div "SearchWithCriteria3ca1de88-b7ff-4f5b-be49-6ec151af8843 Work Title ASK THE LORD …" at bounding box center [609, 202] width 1094 height 40
paste input "THE BROKEN YEARS"
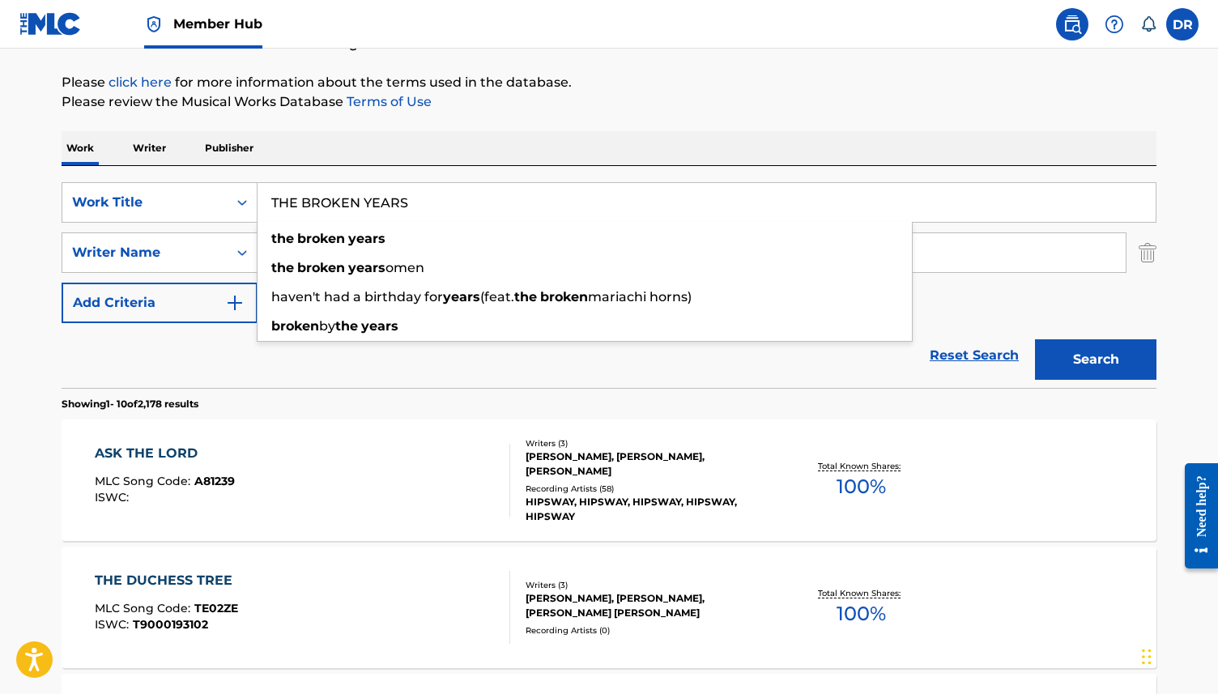
type input "THE BROKEN YEARS"
click at [1035, 339] on button "Search" at bounding box center [1095, 359] width 121 height 40
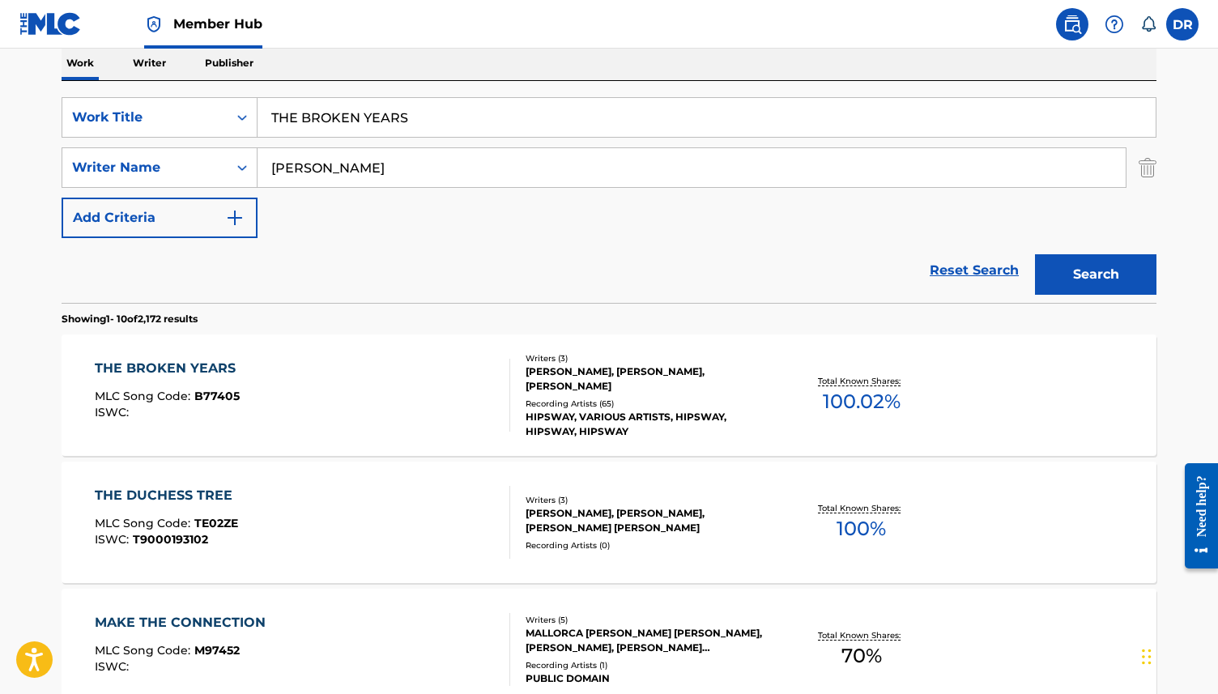
scroll to position [264, 0]
click at [384, 367] on div "THE BROKEN YEARS MLC Song Code : B77405 ISWC :" at bounding box center [303, 394] width 416 height 73
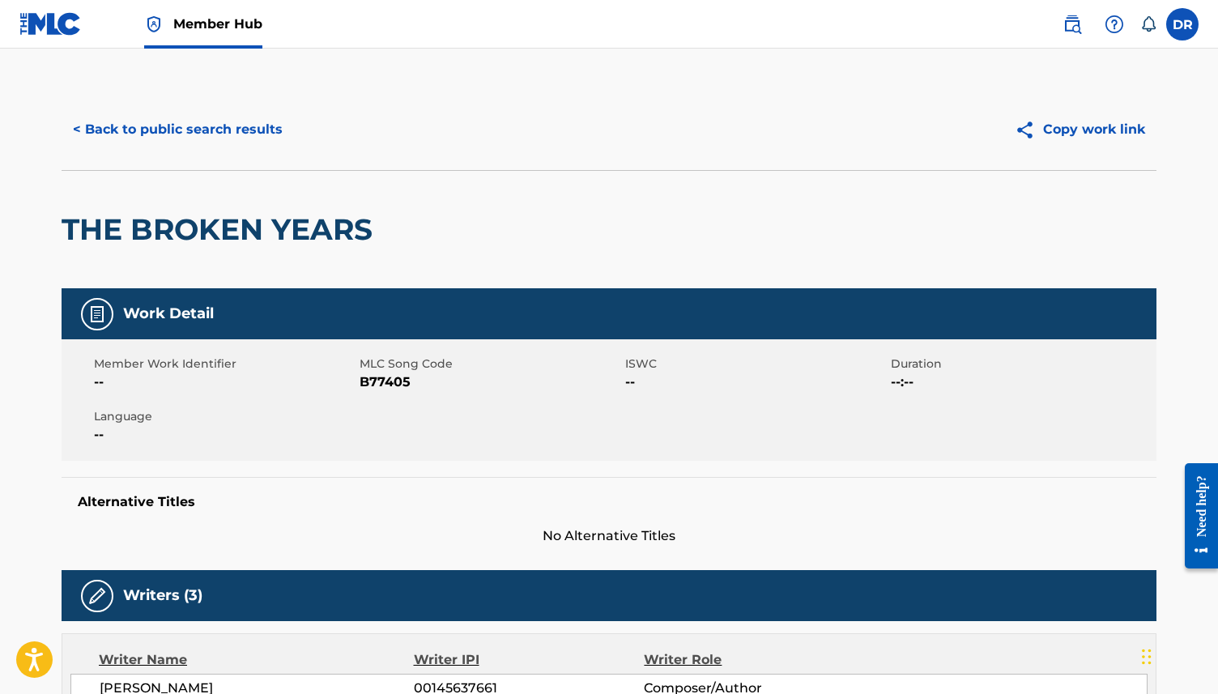
click at [383, 385] on span "B77405" at bounding box center [489, 381] width 261 height 19
click at [213, 124] on button "< Back to public search results" at bounding box center [178, 129] width 232 height 40
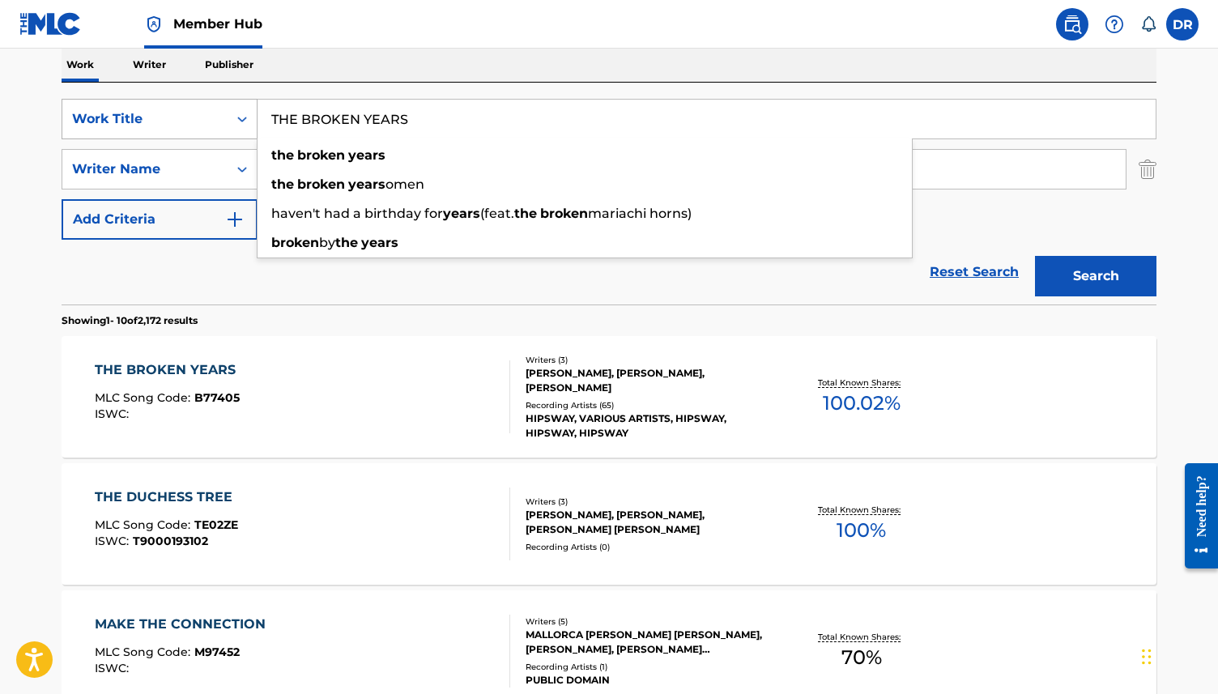
drag, startPoint x: 430, startPoint y: 124, endPoint x: 219, endPoint y: 124, distance: 211.3
click at [219, 124] on div "SearchWithCriteria3ca1de88-b7ff-4f5b-be49-6ec151af8843 Work Title THE BROKEN YE…" at bounding box center [609, 119] width 1094 height 40
paste input "LIQUID BIRD"
type input "LIQUID BIRD"
click at [1035, 256] on button "Search" at bounding box center [1095, 276] width 121 height 40
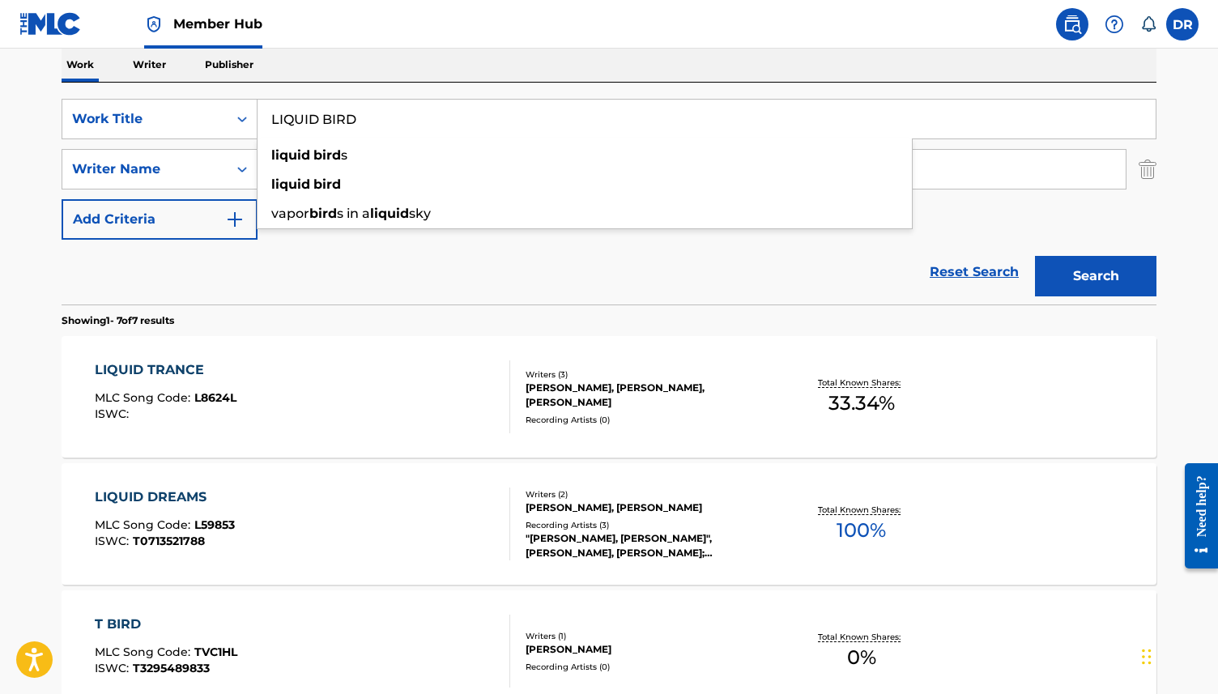
click at [318, 281] on div "Reset Search Search" at bounding box center [609, 272] width 1094 height 65
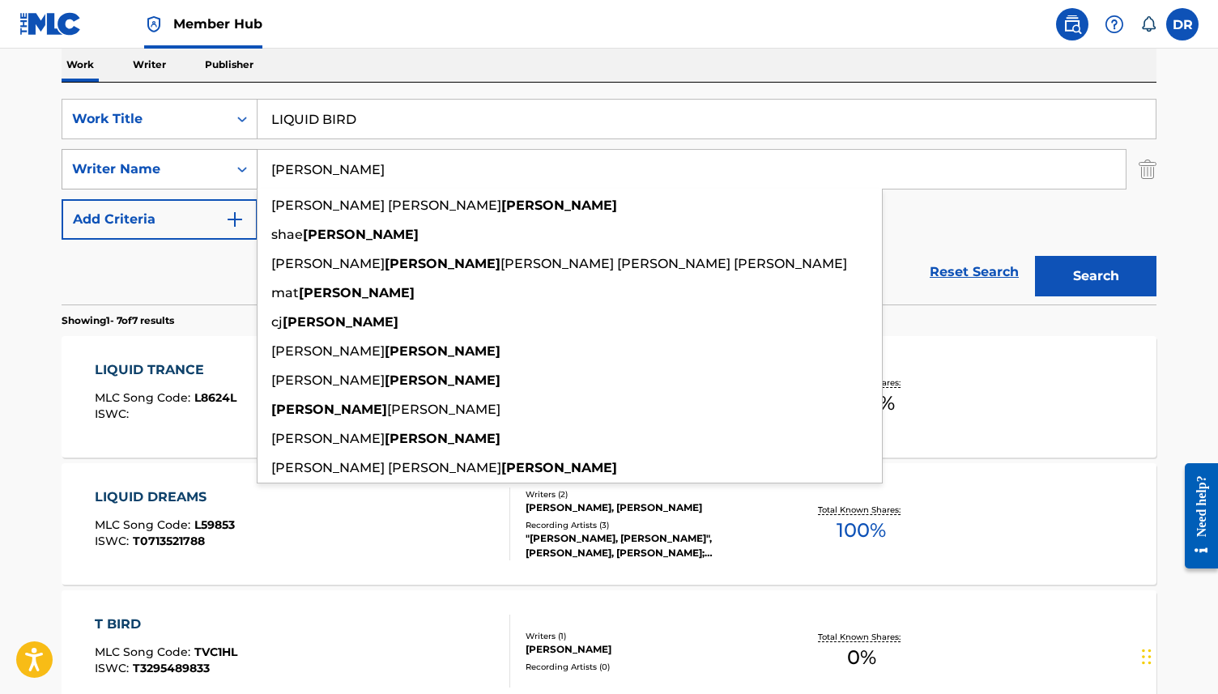
drag, startPoint x: 362, startPoint y: 168, endPoint x: 245, endPoint y: 164, distance: 116.6
click at [245, 164] on div "SearchWithCriteria08fc8d3e-903a-4995-bcec-6f34ec9fa49b Writer Name [PERSON_NAME…" at bounding box center [609, 169] width 1094 height 40
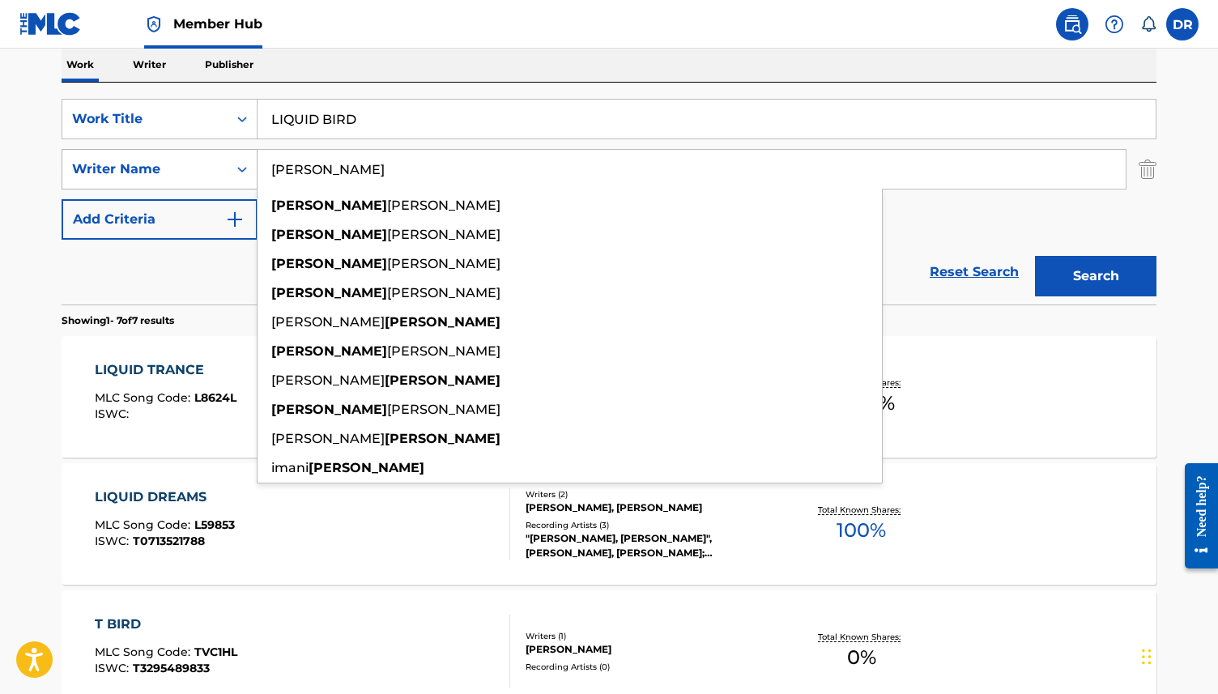
type input "[PERSON_NAME]"
click at [1035, 256] on button "Search" at bounding box center [1095, 276] width 121 height 40
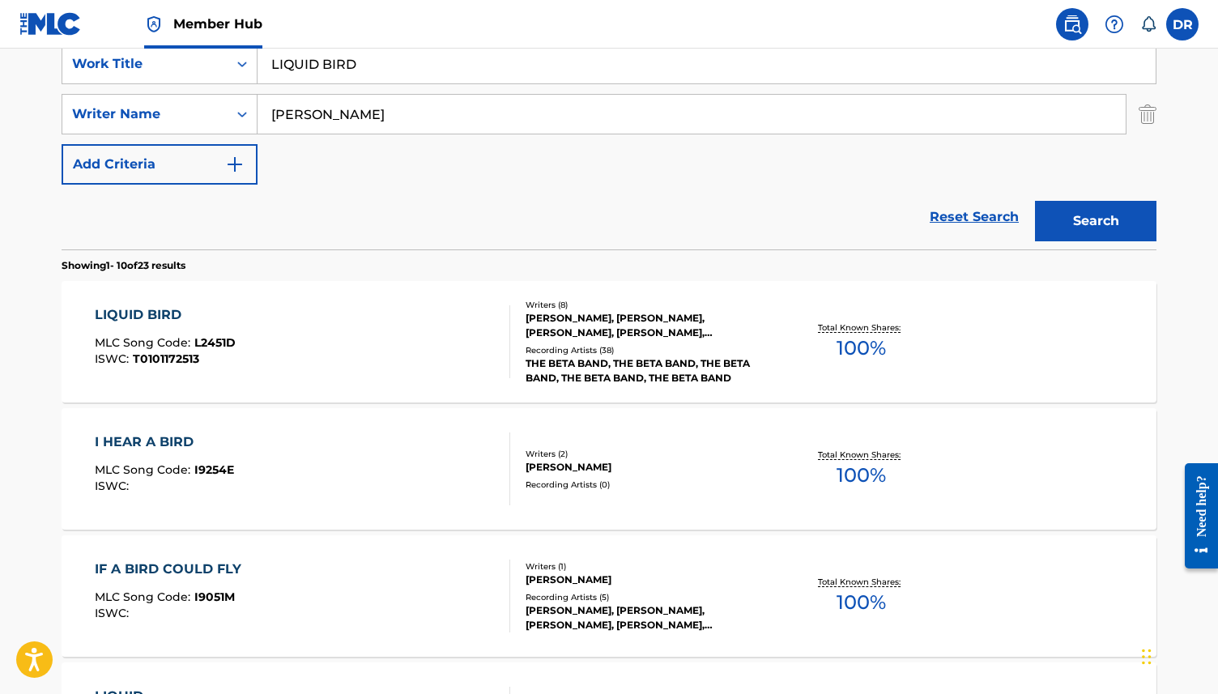
scroll to position [318, 0]
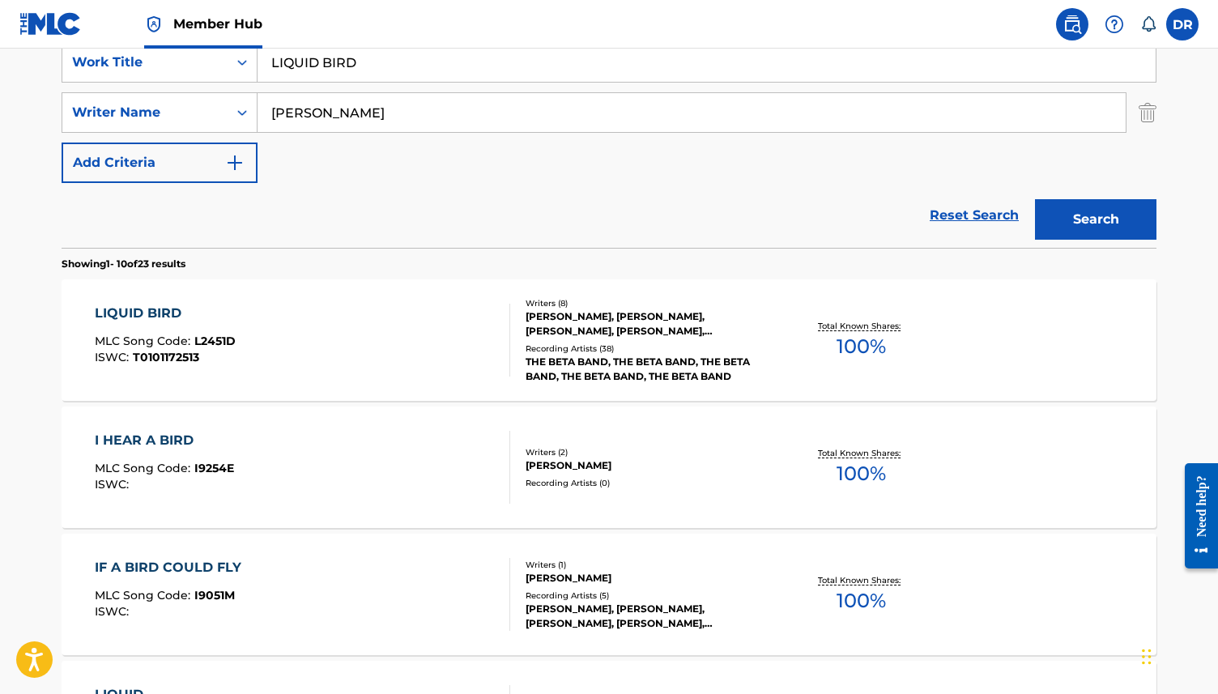
click at [329, 363] on div "LIQUID BIRD MLC Song Code : L2451D ISWC : T0101172513" at bounding box center [303, 340] width 416 height 73
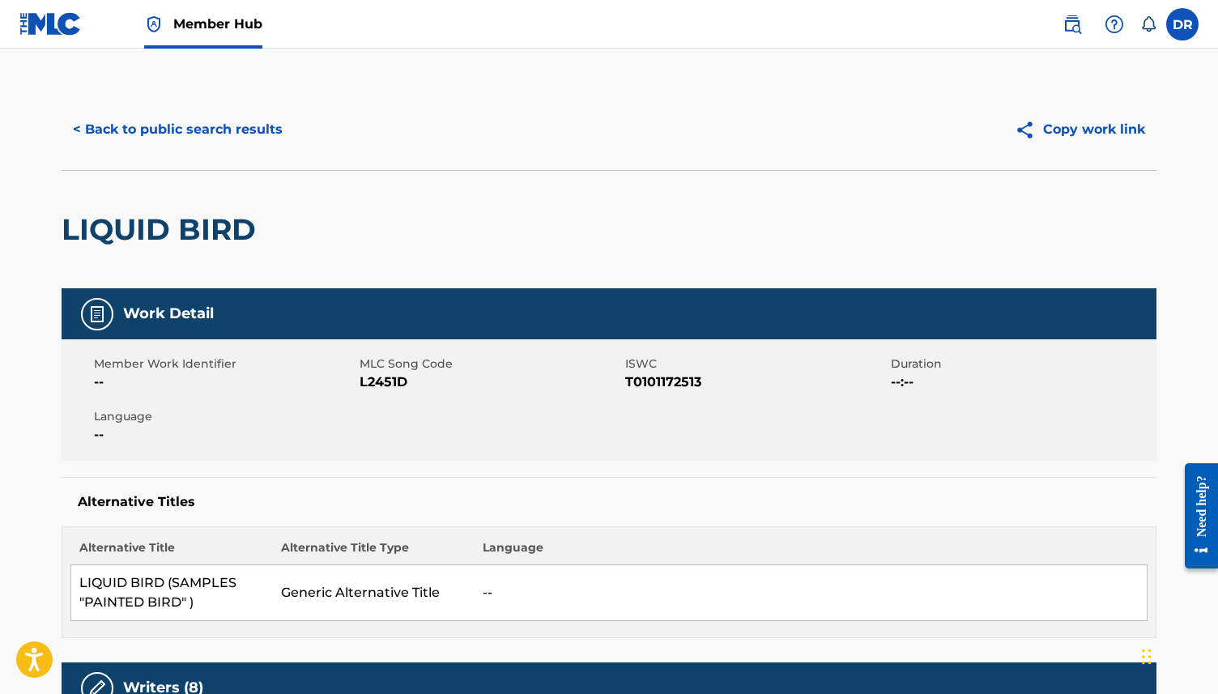
click at [389, 388] on span "L2451D" at bounding box center [489, 381] width 261 height 19
click at [206, 138] on button "< Back to public search results" at bounding box center [178, 129] width 232 height 40
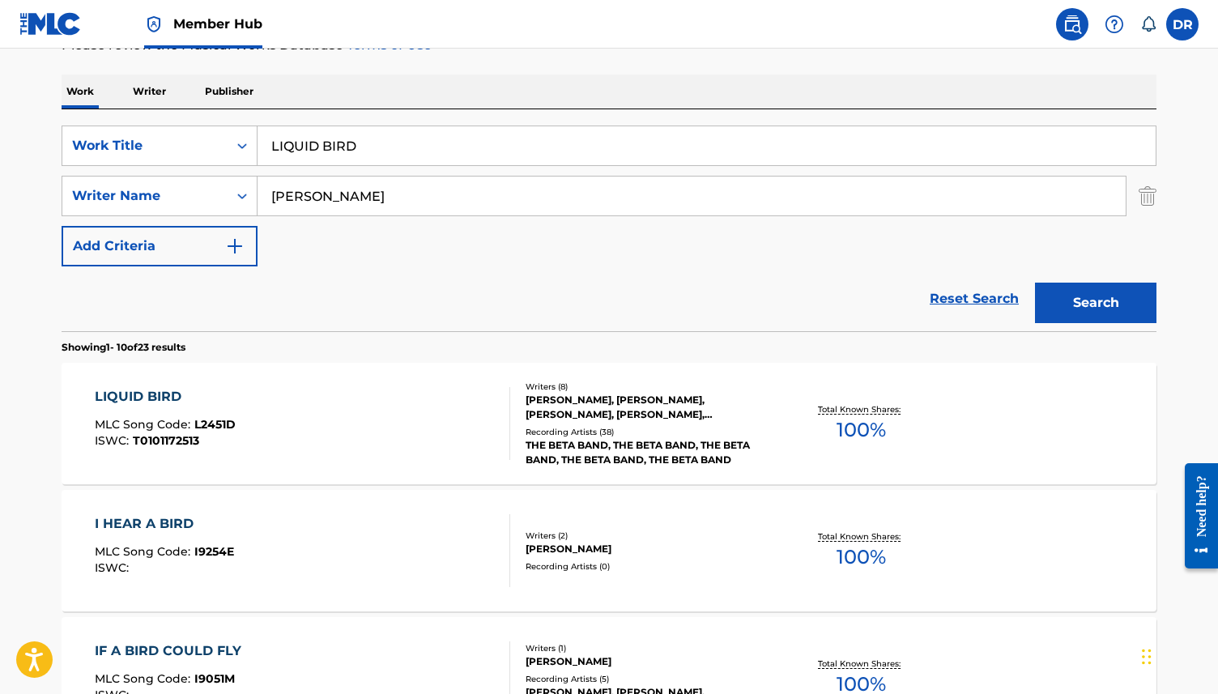
scroll to position [221, 0]
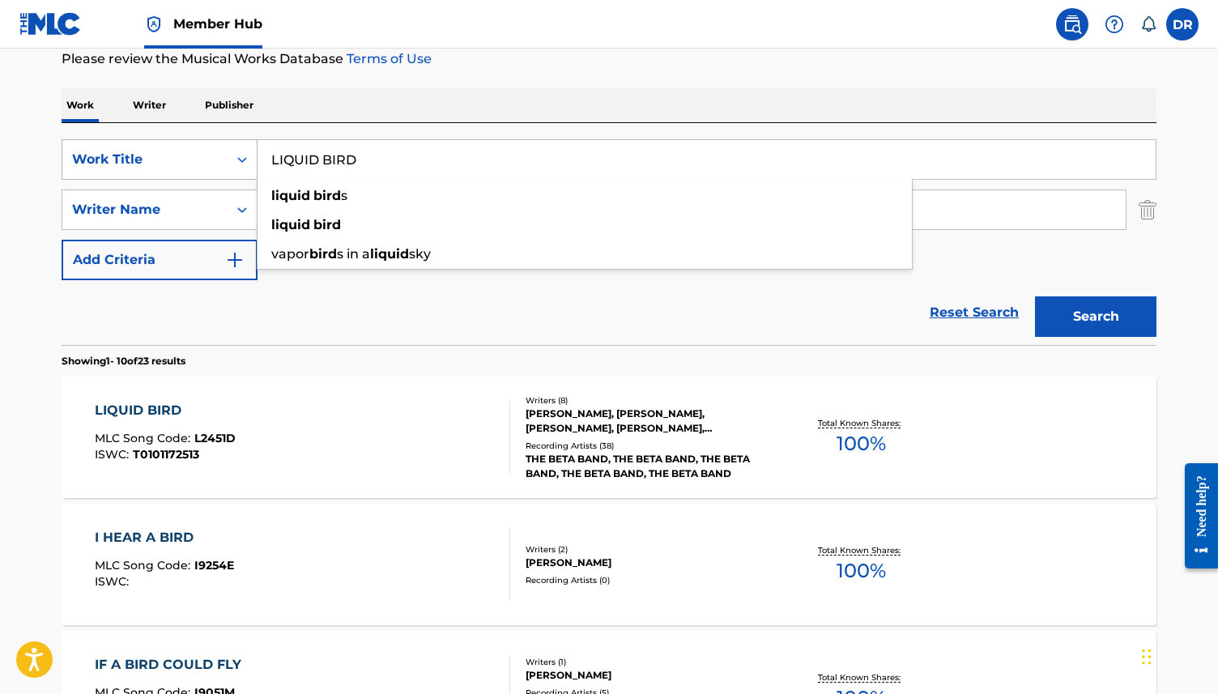
drag, startPoint x: 371, startPoint y: 164, endPoint x: 191, endPoint y: 163, distance: 179.7
click at [191, 163] on div "SearchWithCriteria3ca1de88-b7ff-4f5b-be49-6ec151af8843 Work Title LIQUID BIRD l…" at bounding box center [609, 159] width 1094 height 40
paste input "NAIVE MUSIC"
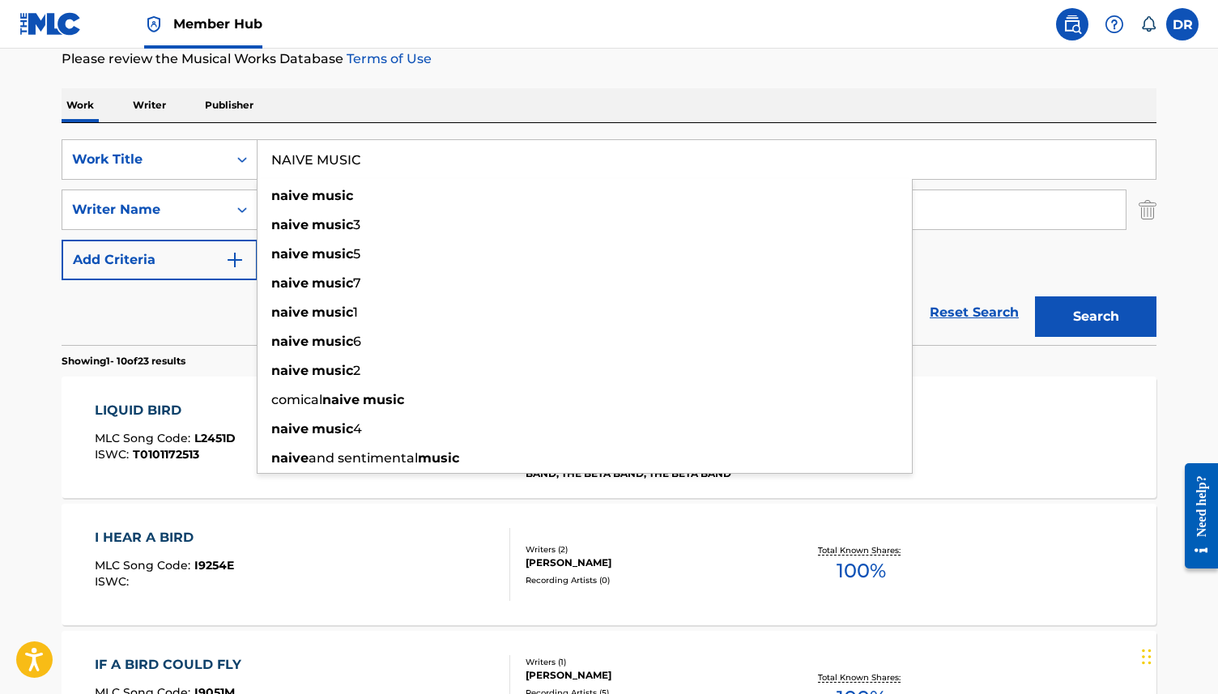
type input "NAIVE MUSIC"
click at [182, 336] on div "Reset Search Search" at bounding box center [609, 312] width 1094 height 65
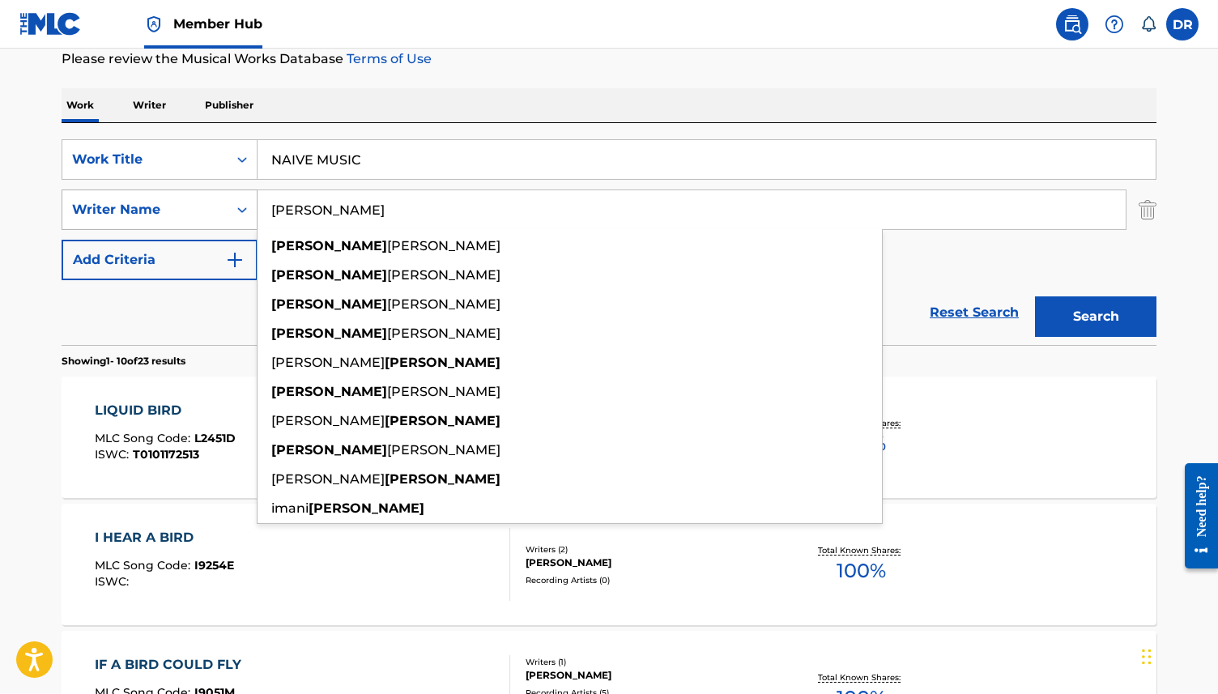
drag, startPoint x: 351, startPoint y: 219, endPoint x: 197, endPoint y: 219, distance: 154.6
click at [197, 219] on div "SearchWithCriteria08fc8d3e-903a-4995-bcec-6f34ec9fa49b Writer Name [PERSON_NAME…" at bounding box center [609, 209] width 1094 height 40
drag, startPoint x: 345, startPoint y: 215, endPoint x: 193, endPoint y: 215, distance: 152.2
click at [193, 215] on div "SearchWithCriteria08fc8d3e-903a-4995-bcec-6f34ec9fa49b Writer Name [PERSON_NAME…" at bounding box center [609, 209] width 1094 height 40
paste input "ONDANILE"
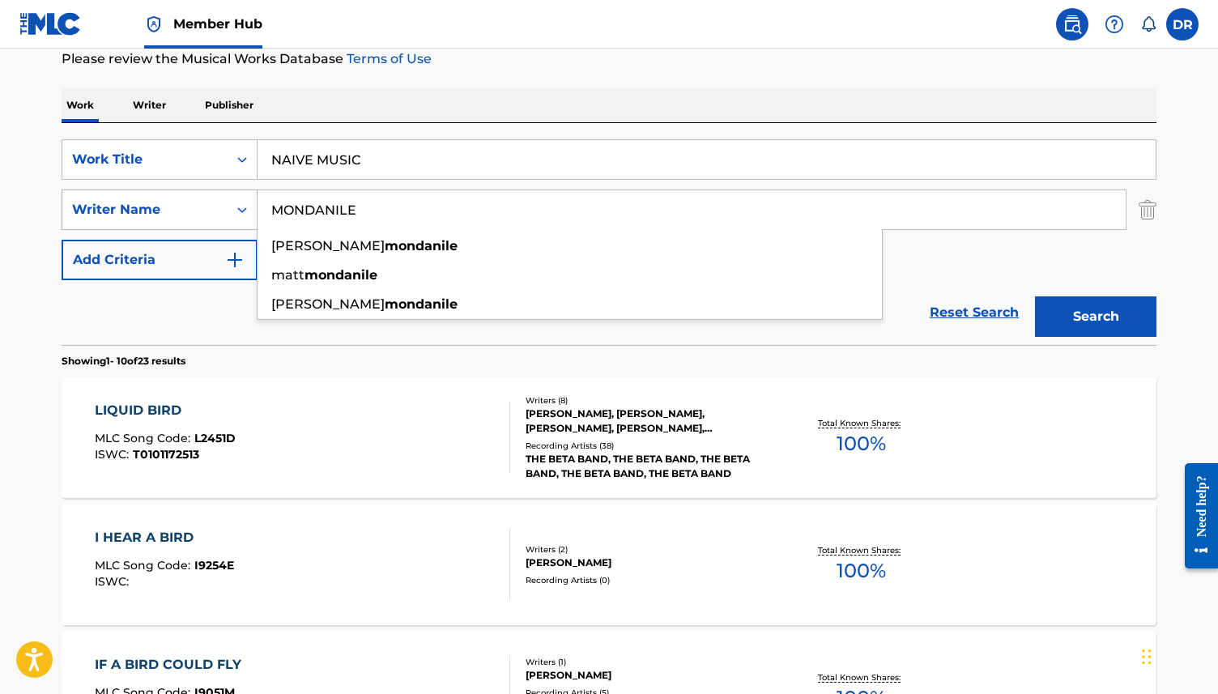
type input "MONDANILE"
click at [1035, 296] on button "Search" at bounding box center [1095, 316] width 121 height 40
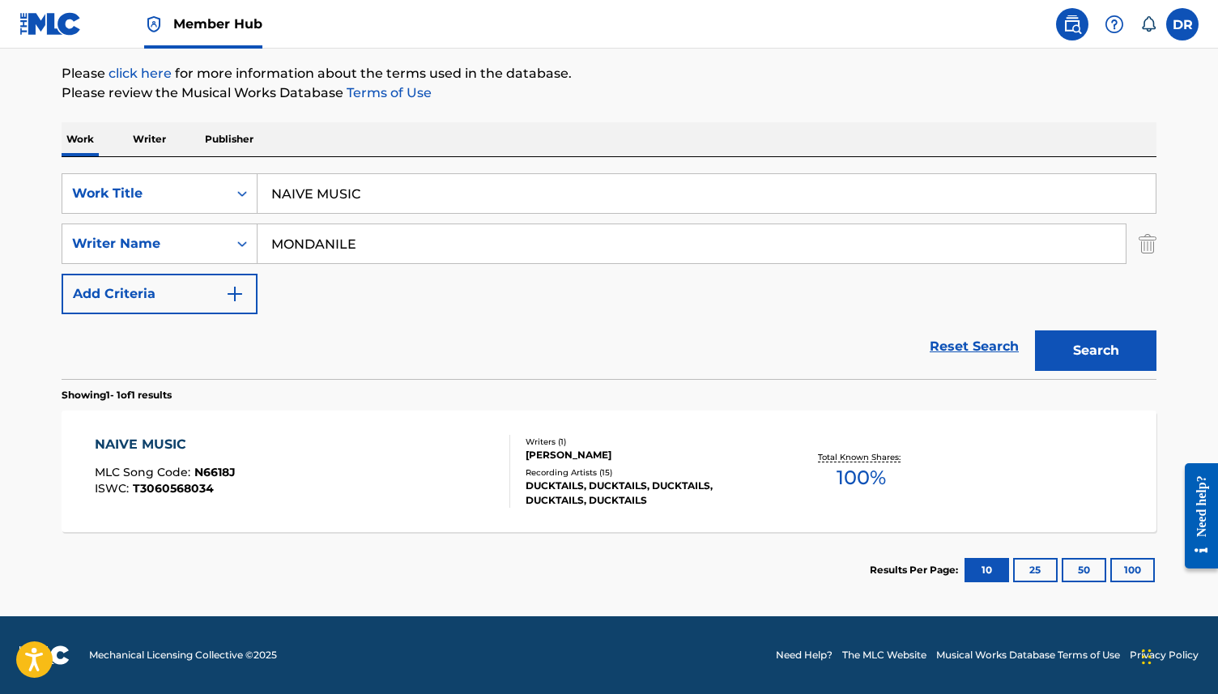
click at [305, 461] on div "NAIVE MUSIC MLC Song Code : N6618J ISWC : T3060568034" at bounding box center [303, 471] width 416 height 73
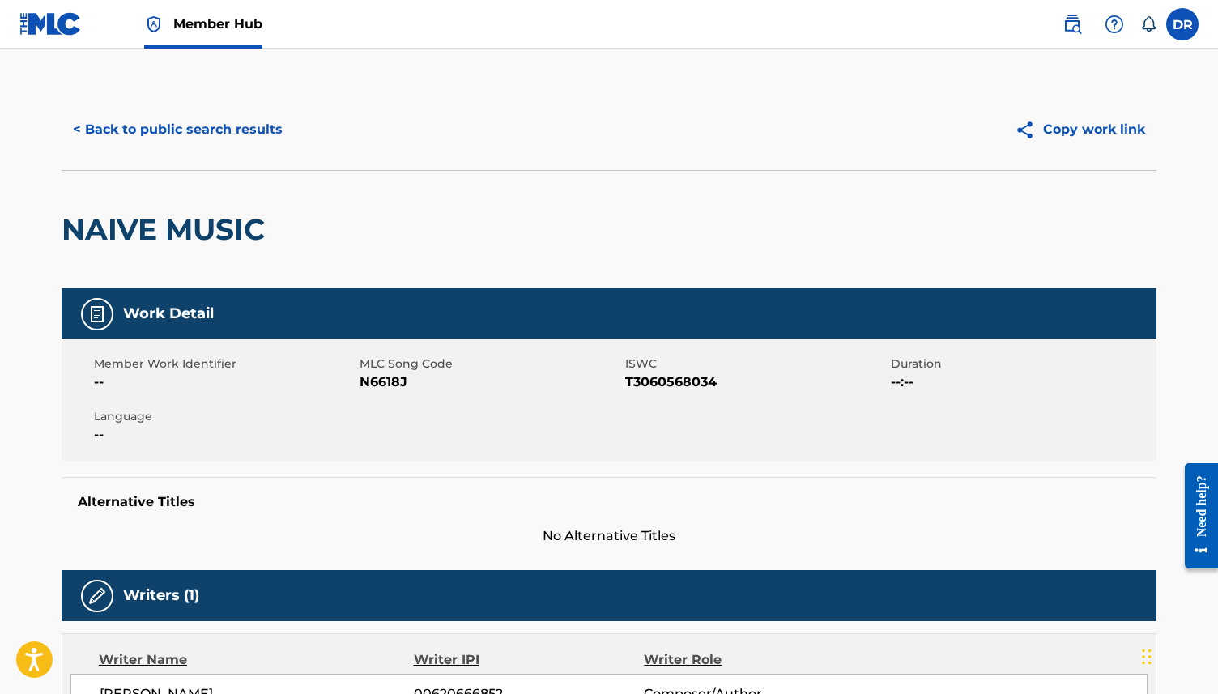
click at [389, 383] on span "N6618J" at bounding box center [489, 381] width 261 height 19
click at [215, 126] on button "< Back to public search results" at bounding box center [178, 129] width 232 height 40
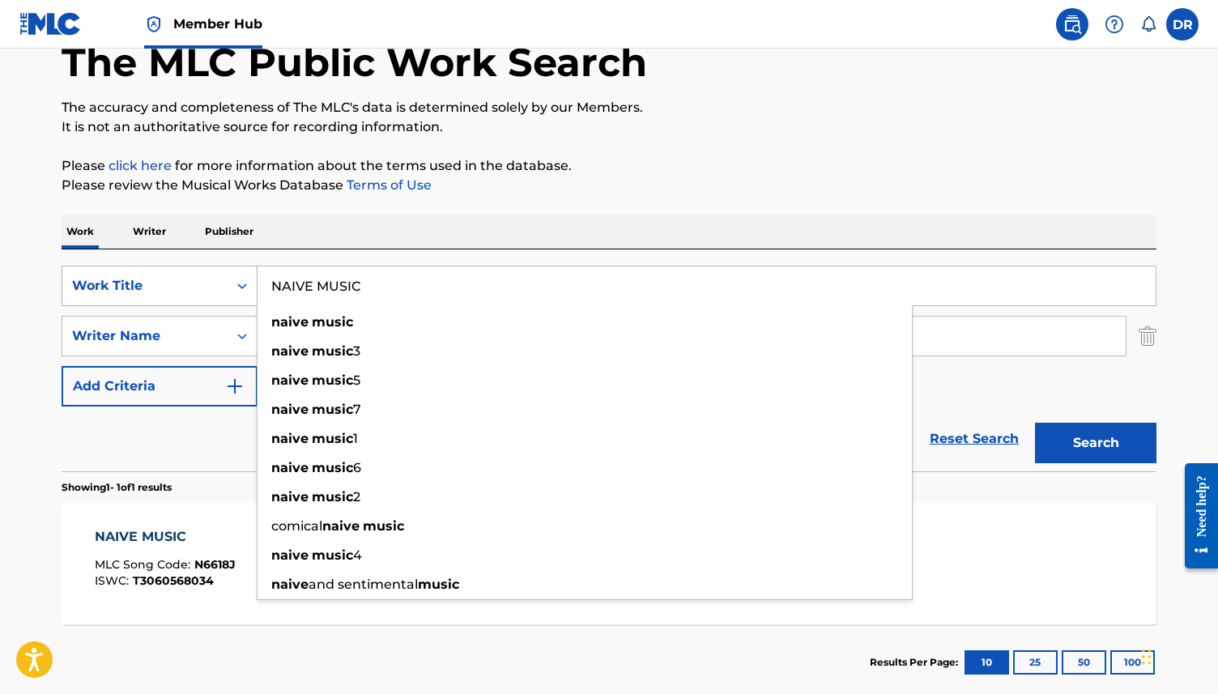
drag, startPoint x: 377, startPoint y: 291, endPoint x: 227, endPoint y: 291, distance: 150.6
click at [227, 291] on div "SearchWithCriteria3ca1de88-b7ff-4f5b-be49-6ec151af8843 Work Title NAIVE MUSIC n…" at bounding box center [609, 286] width 1094 height 40
paste input "UNDER COVER"
type input "UNDER COVER"
click at [1035, 423] on button "Search" at bounding box center [1095, 443] width 121 height 40
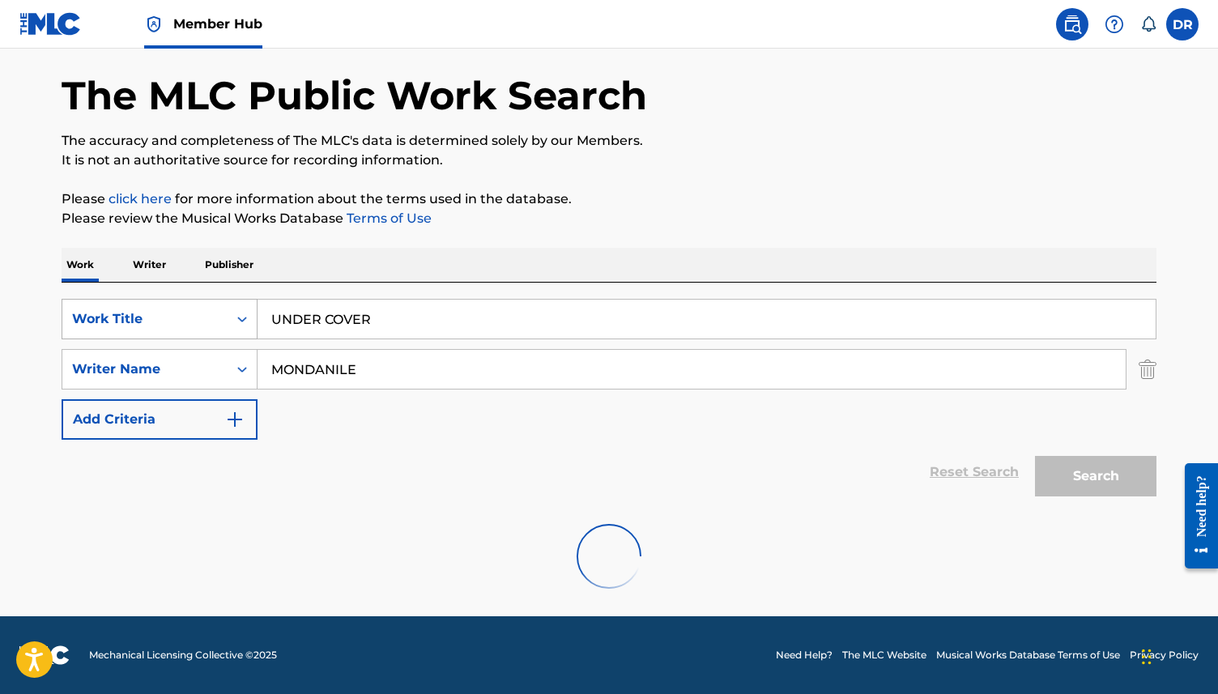
scroll to position [62, 0]
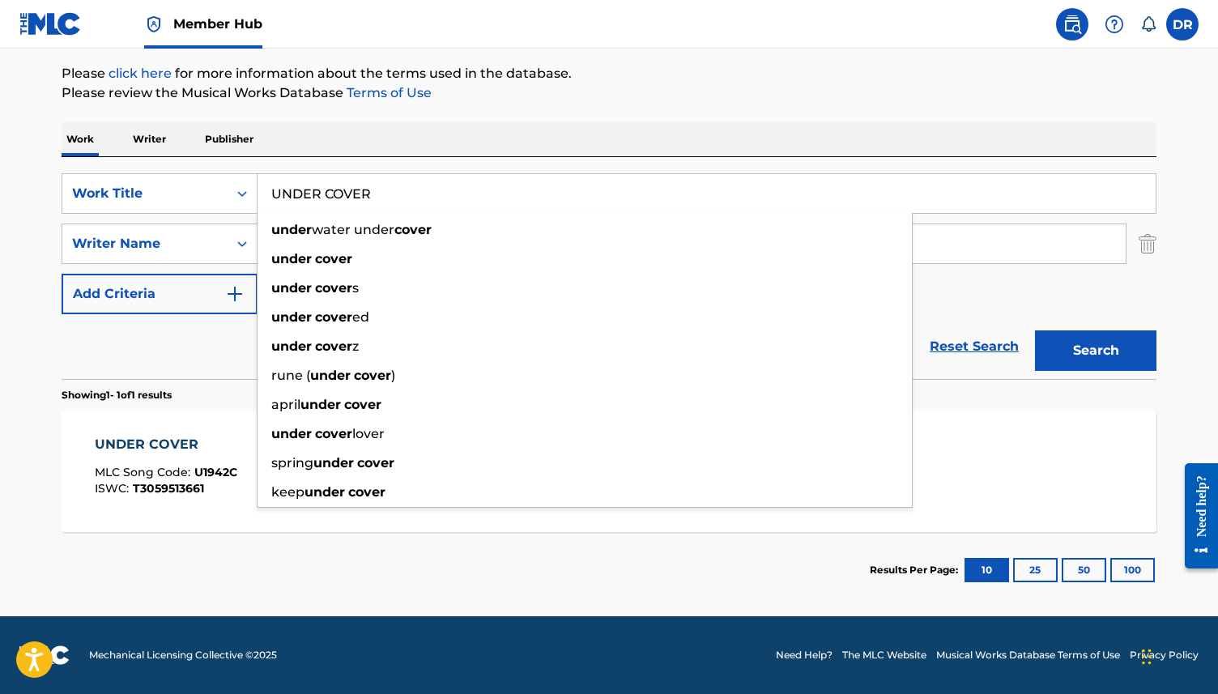
click at [202, 447] on div "UNDER COVER" at bounding box center [166, 444] width 142 height 19
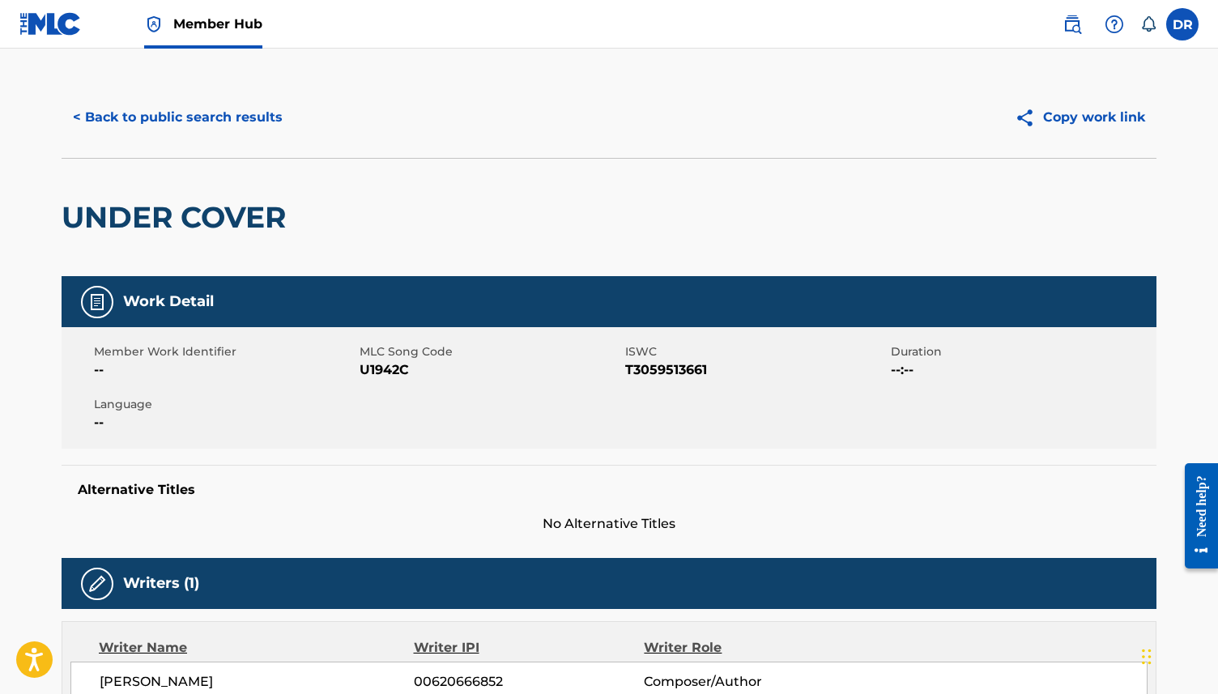
scroll to position [14, 0]
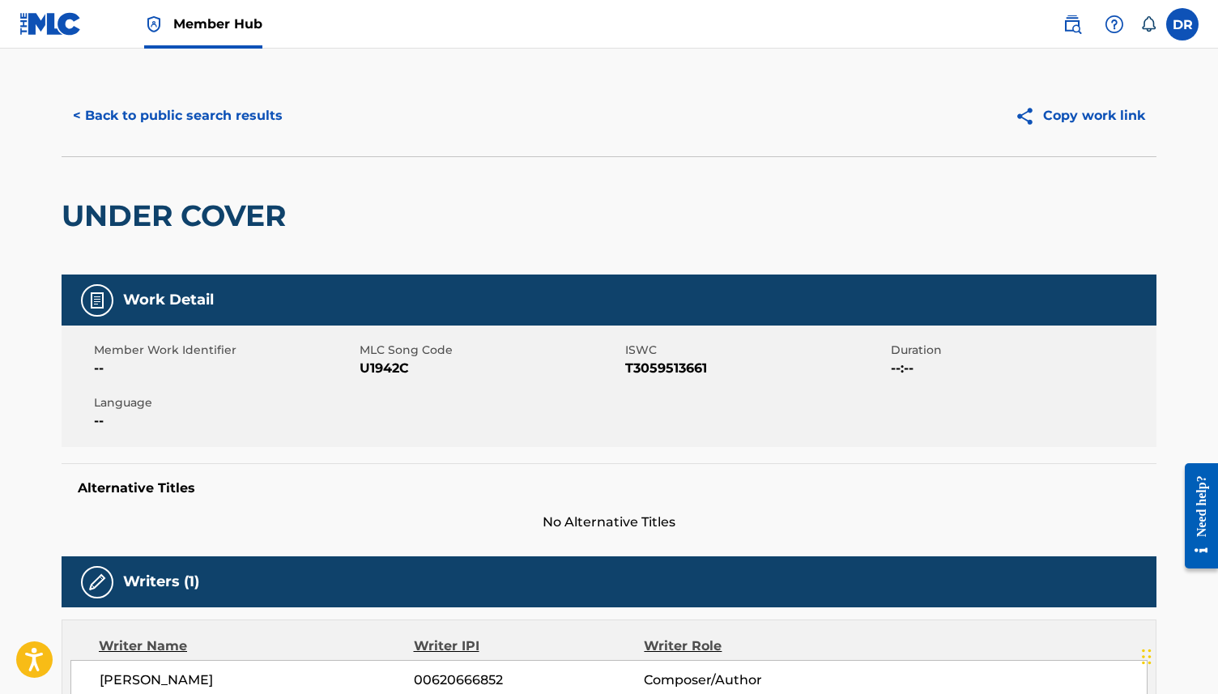
click at [376, 367] on span "U1942C" at bounding box center [489, 368] width 261 height 19
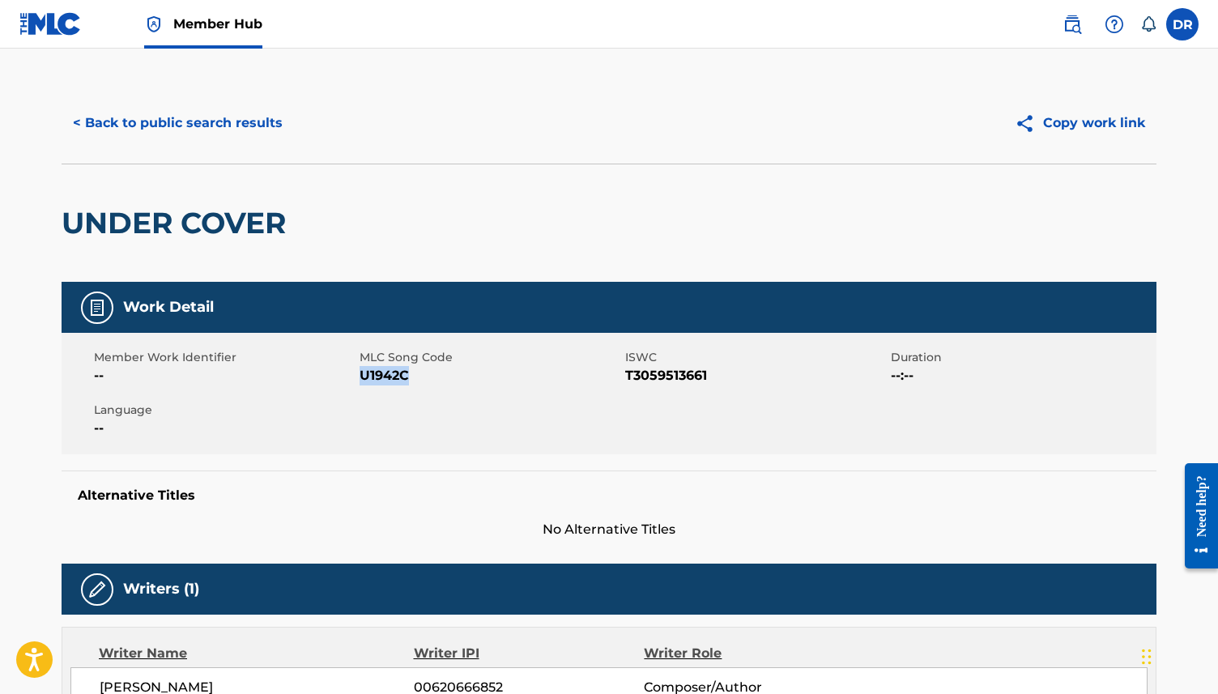
scroll to position [0, 0]
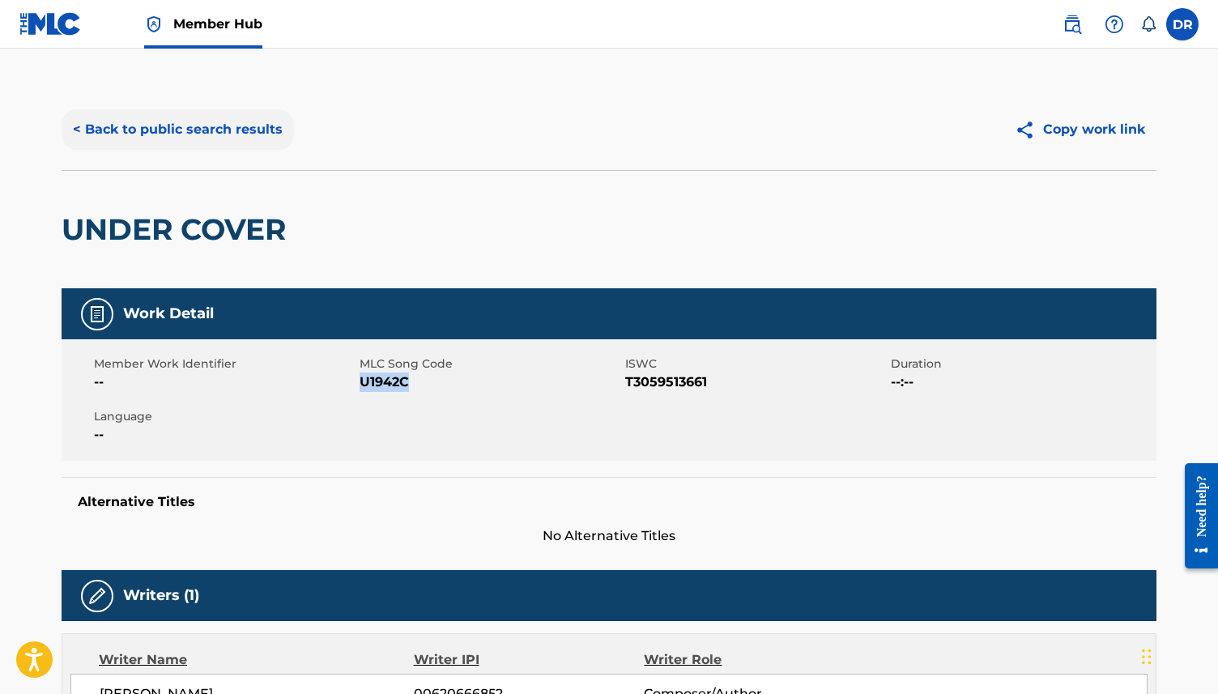
click at [217, 125] on button "< Back to public search results" at bounding box center [178, 129] width 232 height 40
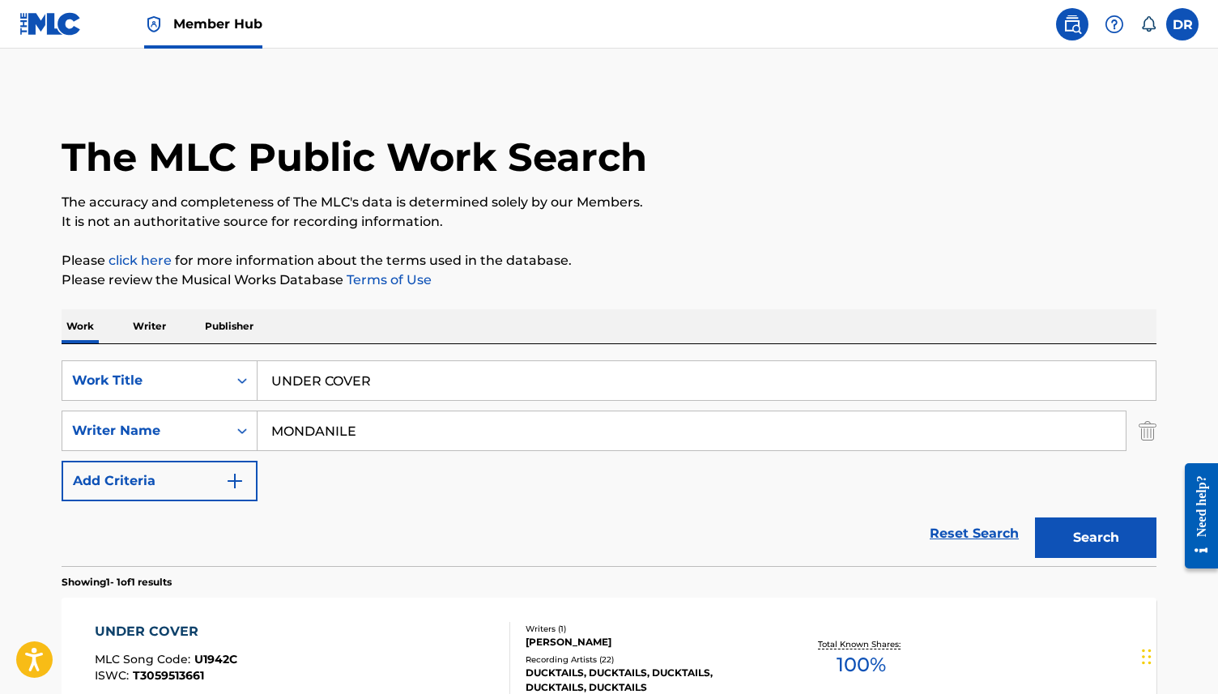
scroll to position [95, 0]
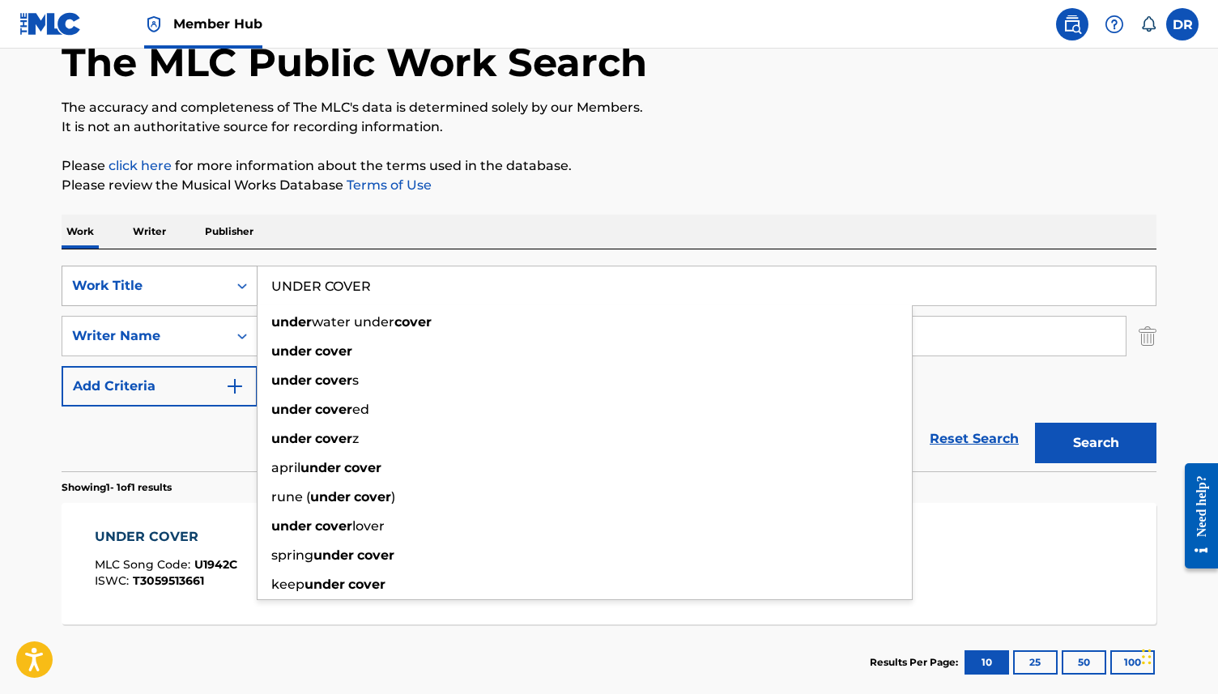
drag, startPoint x: 388, startPoint y: 282, endPoint x: 215, endPoint y: 281, distance: 173.2
click at [215, 281] on div "SearchWithCriteria3ca1de88-b7ff-4f5b-be49-6ec151af8843 Work Title UNDER COVER u…" at bounding box center [609, 286] width 1094 height 40
paste input "SHE SAID"
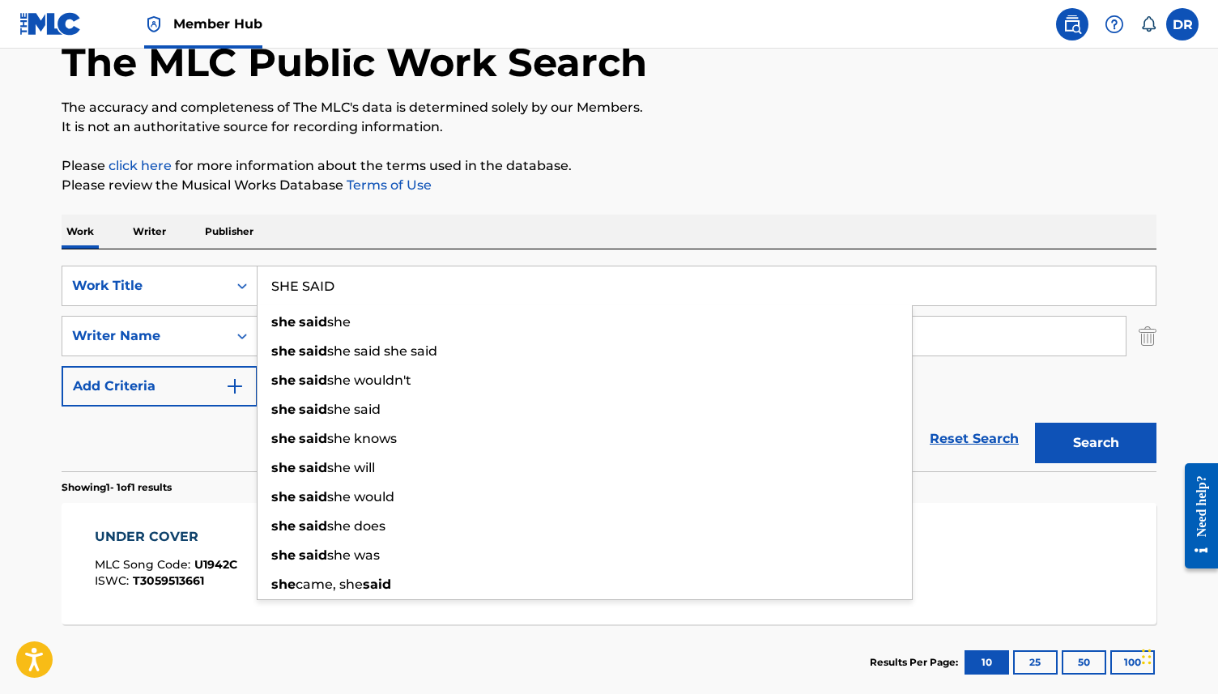
type input "SHE SAID"
click at [207, 428] on div "Reset Search Search" at bounding box center [609, 438] width 1094 height 65
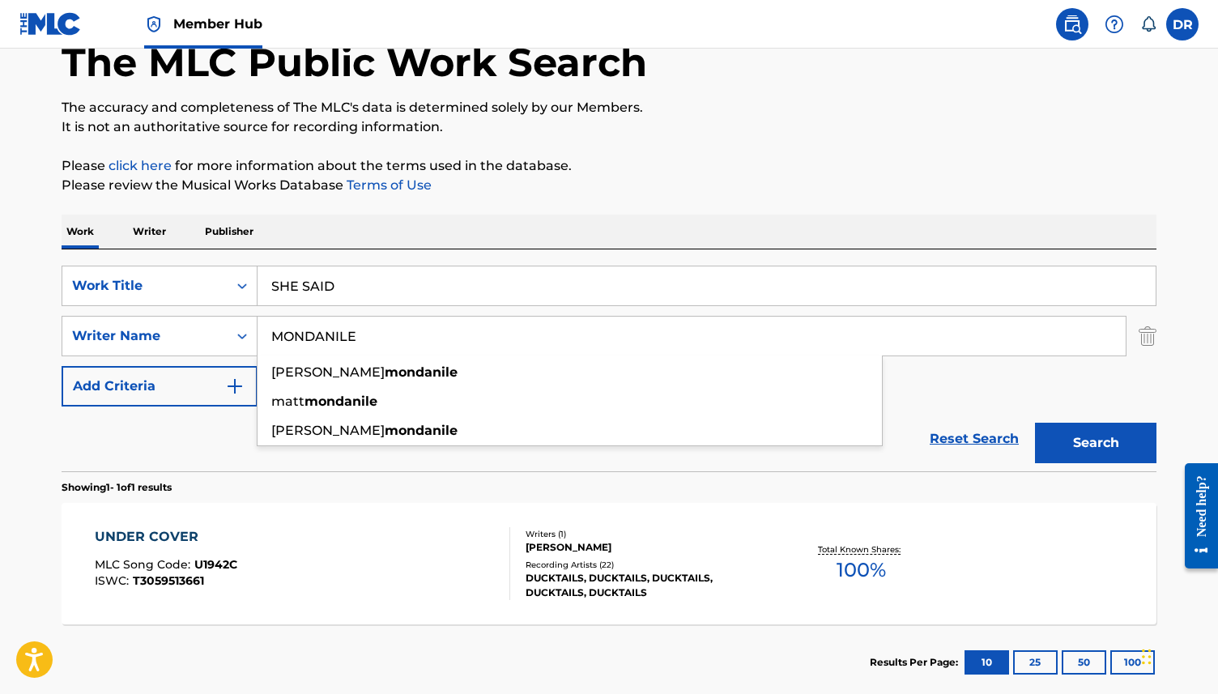
click at [414, 324] on input "MONDANILE" at bounding box center [691, 336] width 868 height 39
drag, startPoint x: 390, startPoint y: 331, endPoint x: 228, endPoint y: 331, distance: 161.9
click at [229, 331] on div "SearchWithCriteria08fc8d3e-903a-4995-bcec-6f34ec9fa49b Writer Name [PERSON_NAME…" at bounding box center [609, 336] width 1094 height 40
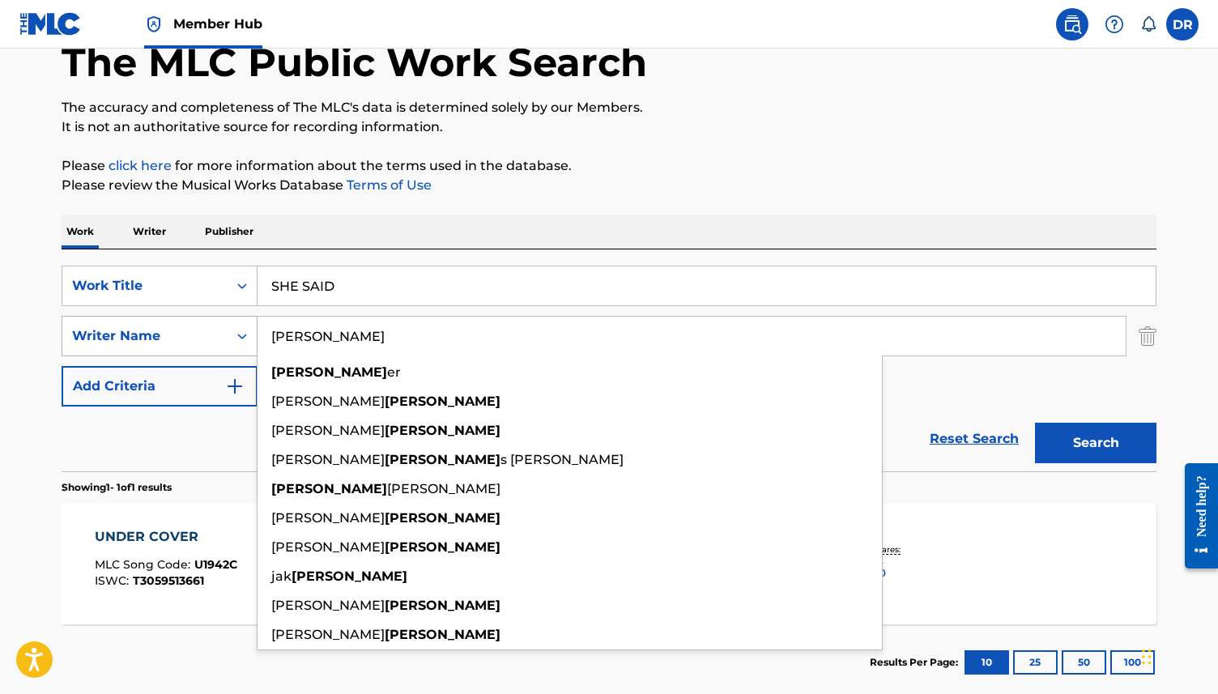
click at [1035, 423] on button "Search" at bounding box center [1095, 443] width 121 height 40
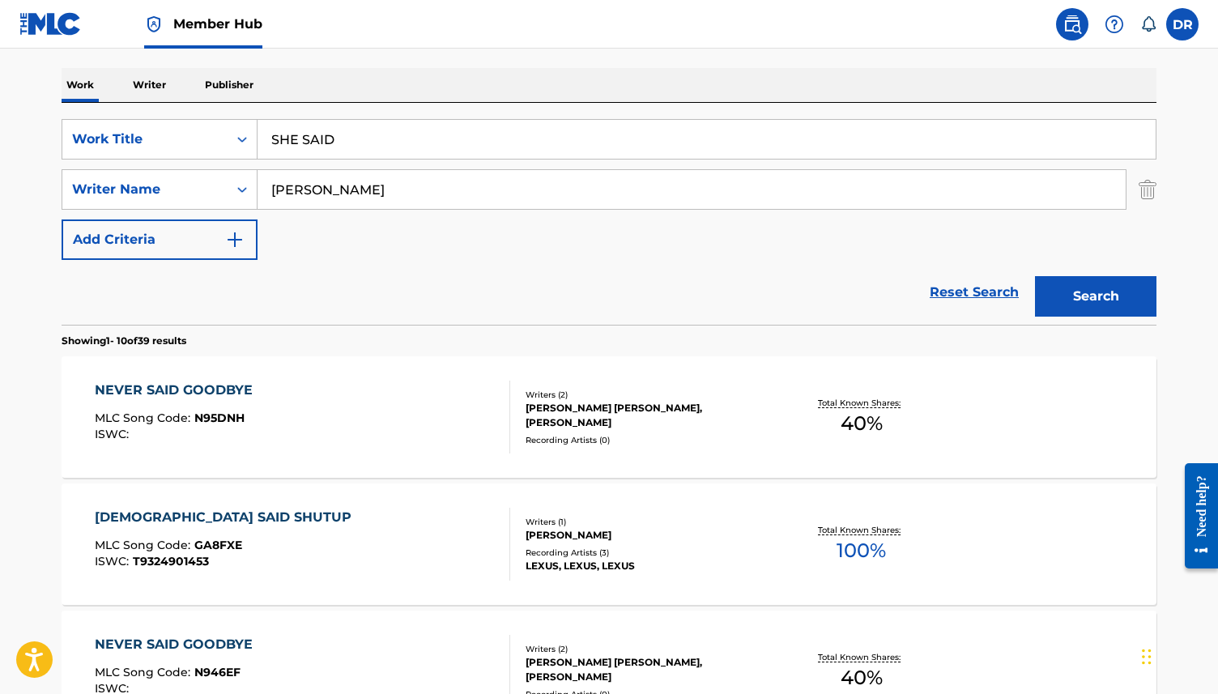
scroll to position [246, 0]
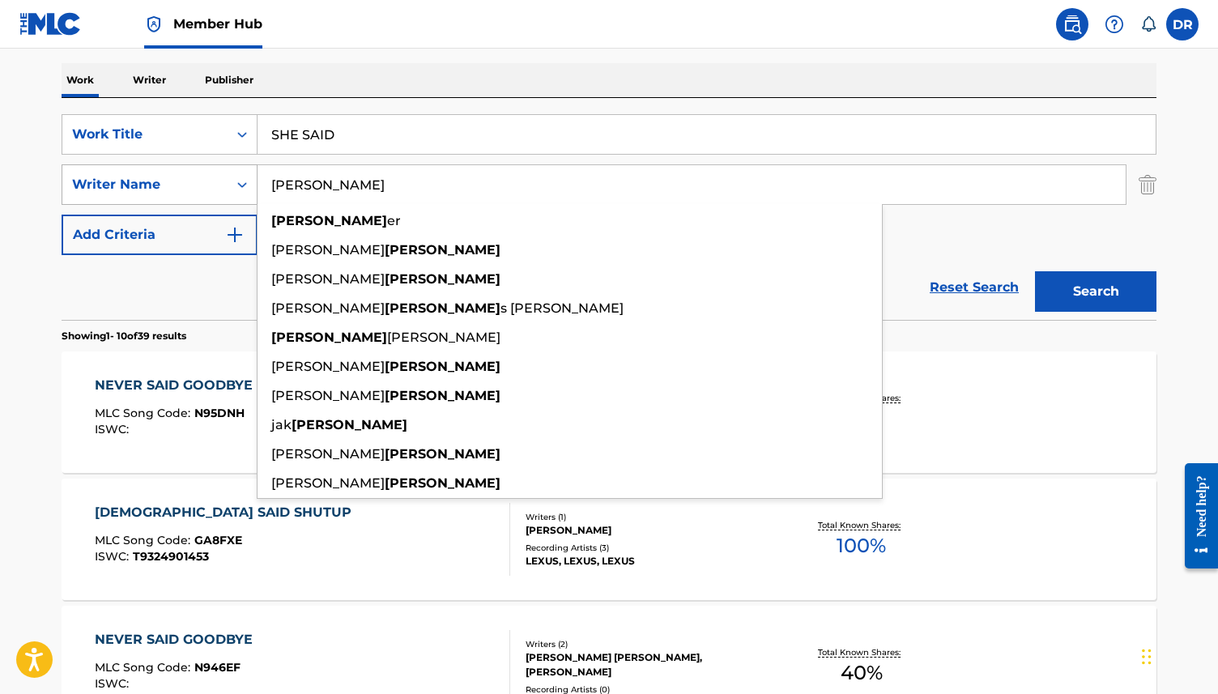
drag, startPoint x: 373, startPoint y: 193, endPoint x: 256, endPoint y: 191, distance: 117.4
click at [256, 191] on div "SearchWithCriteria08fc8d3e-903a-4995-bcec-6f34ec9fa49b Writer Name [PERSON_NAME…" at bounding box center [609, 184] width 1094 height 40
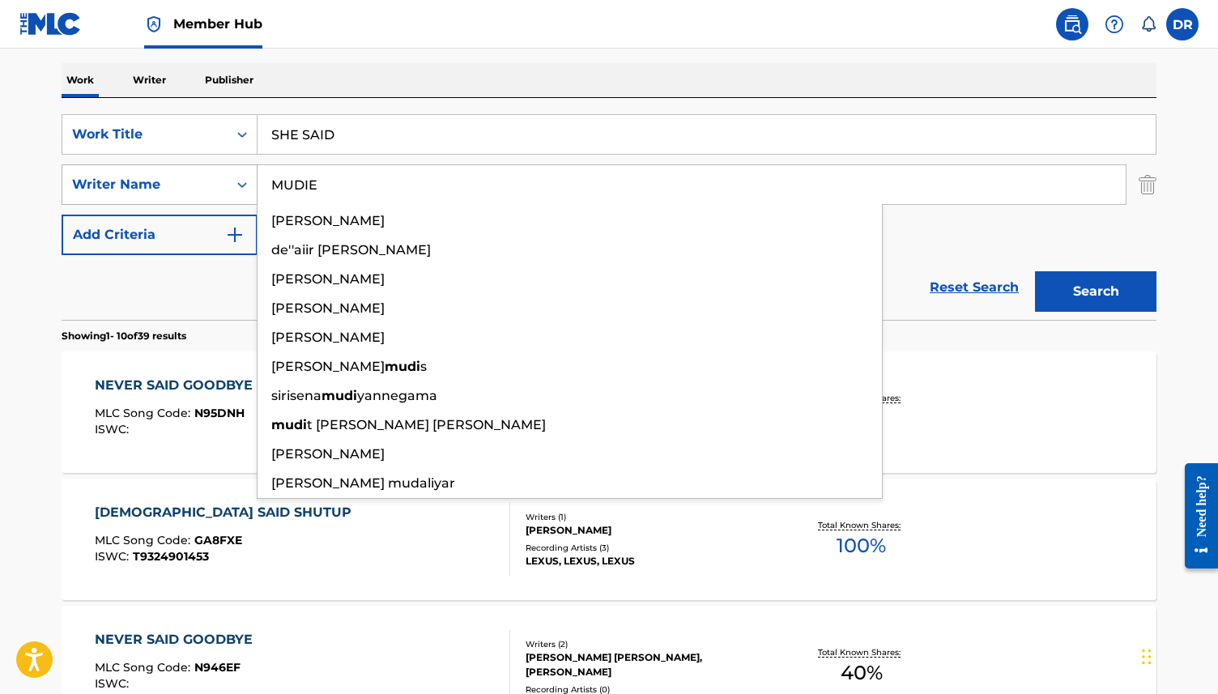
type input "MUDIE"
click at [1035, 271] on button "Search" at bounding box center [1095, 291] width 121 height 40
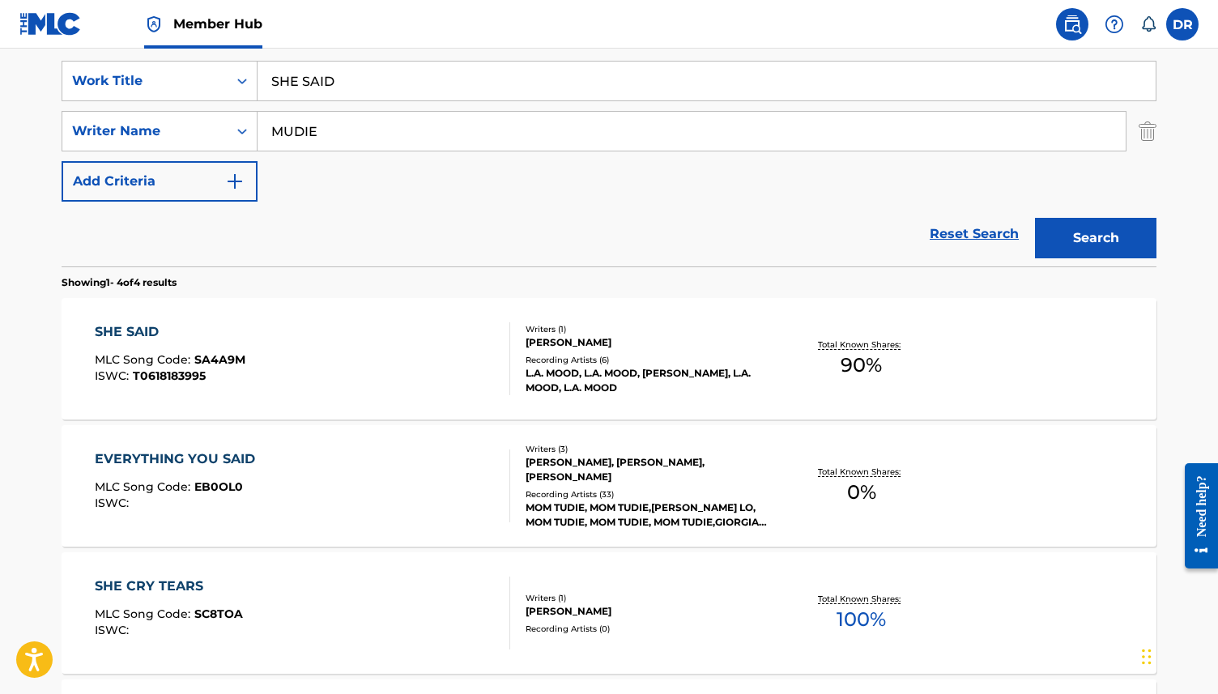
scroll to position [262, 0]
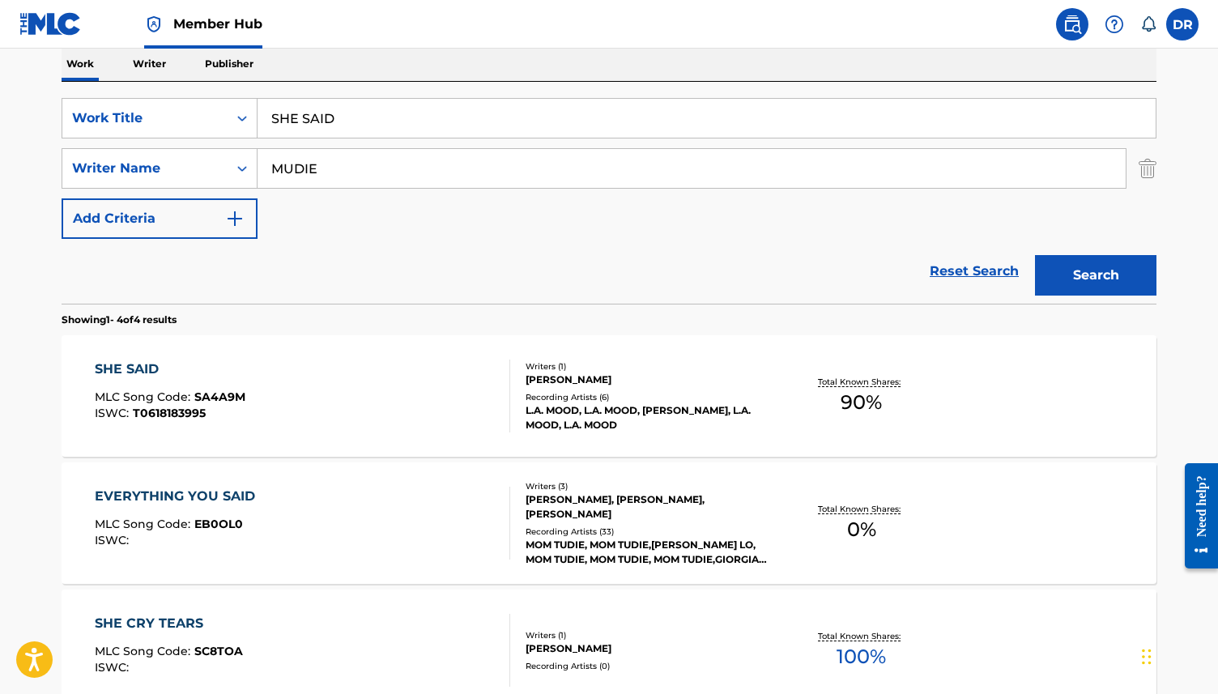
click at [345, 401] on div "SHE SAID MLC Song Code : SA4A9M ISWC : T0618183995" at bounding box center [303, 395] width 416 height 73
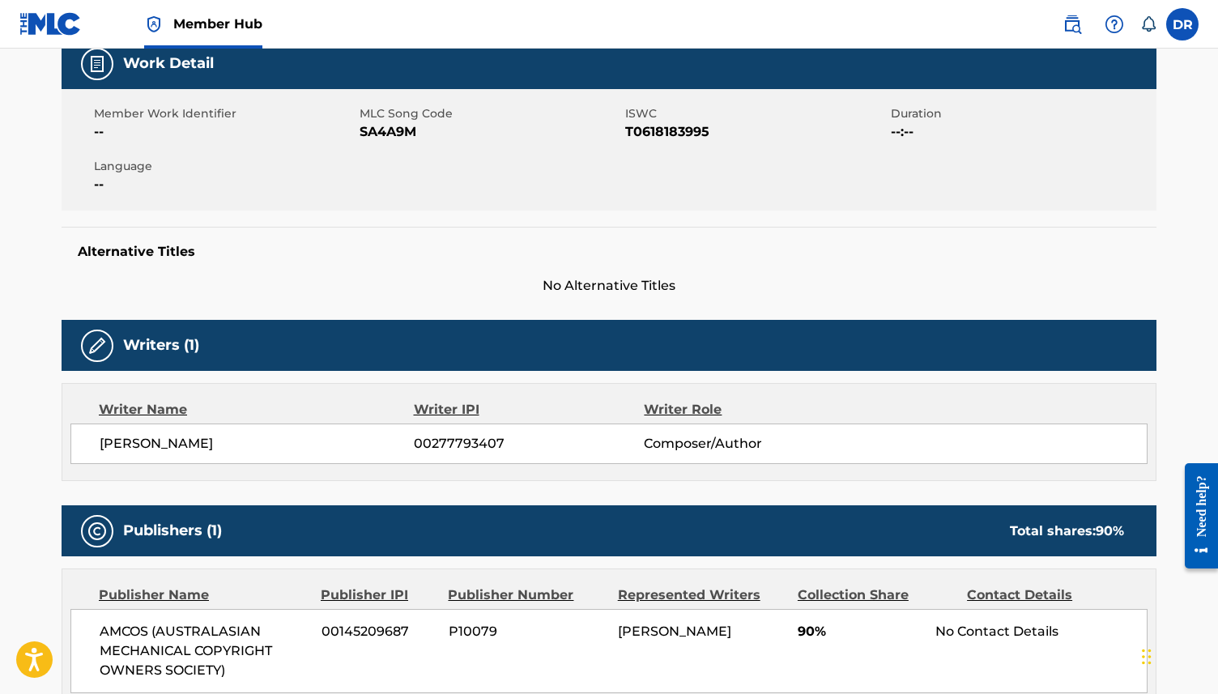
scroll to position [172, 0]
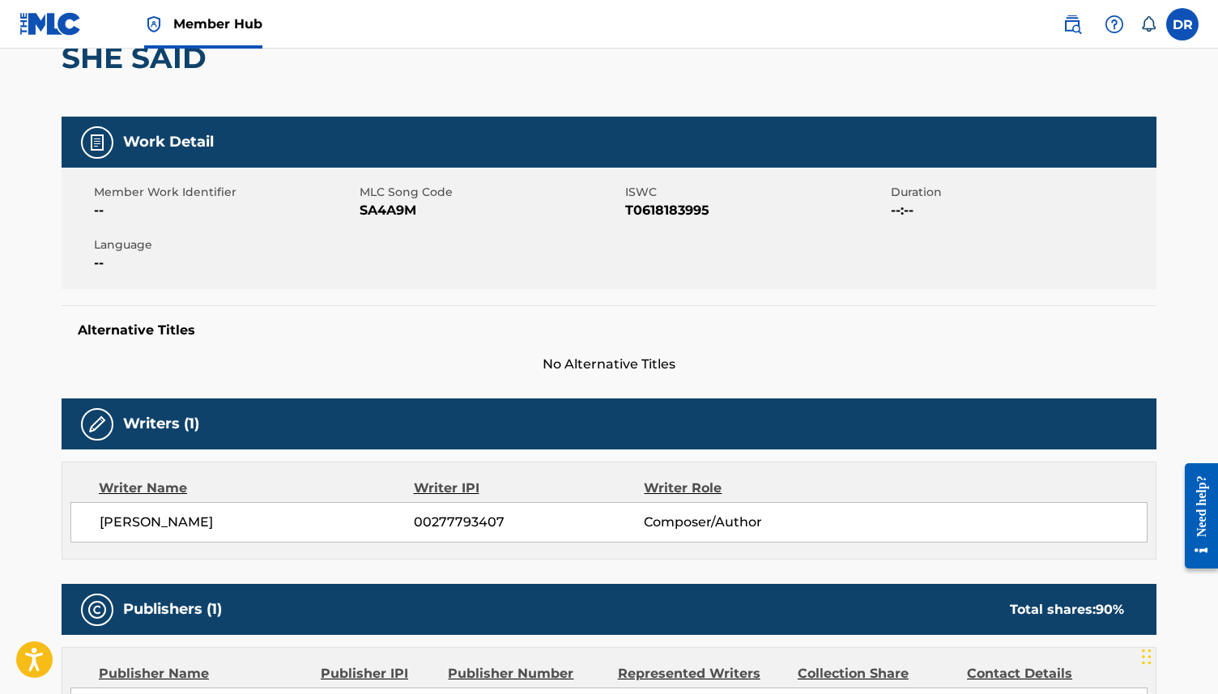
click at [391, 208] on span "SA4A9M" at bounding box center [489, 210] width 261 height 19
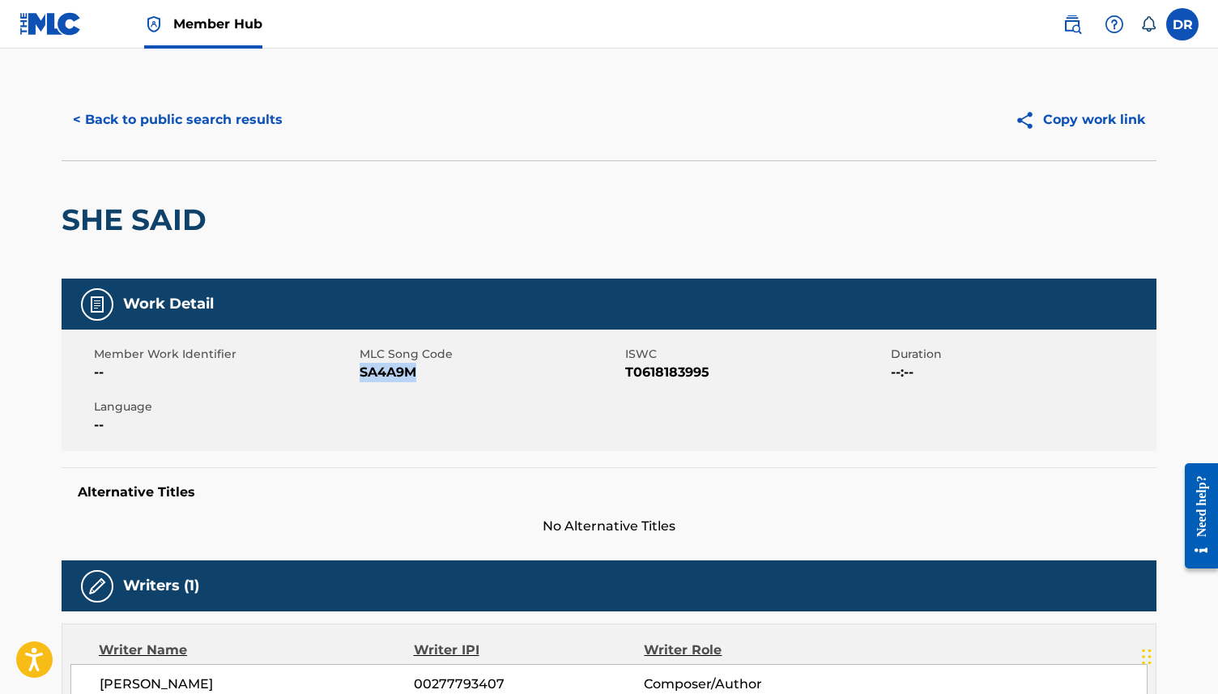
scroll to position [0, 0]
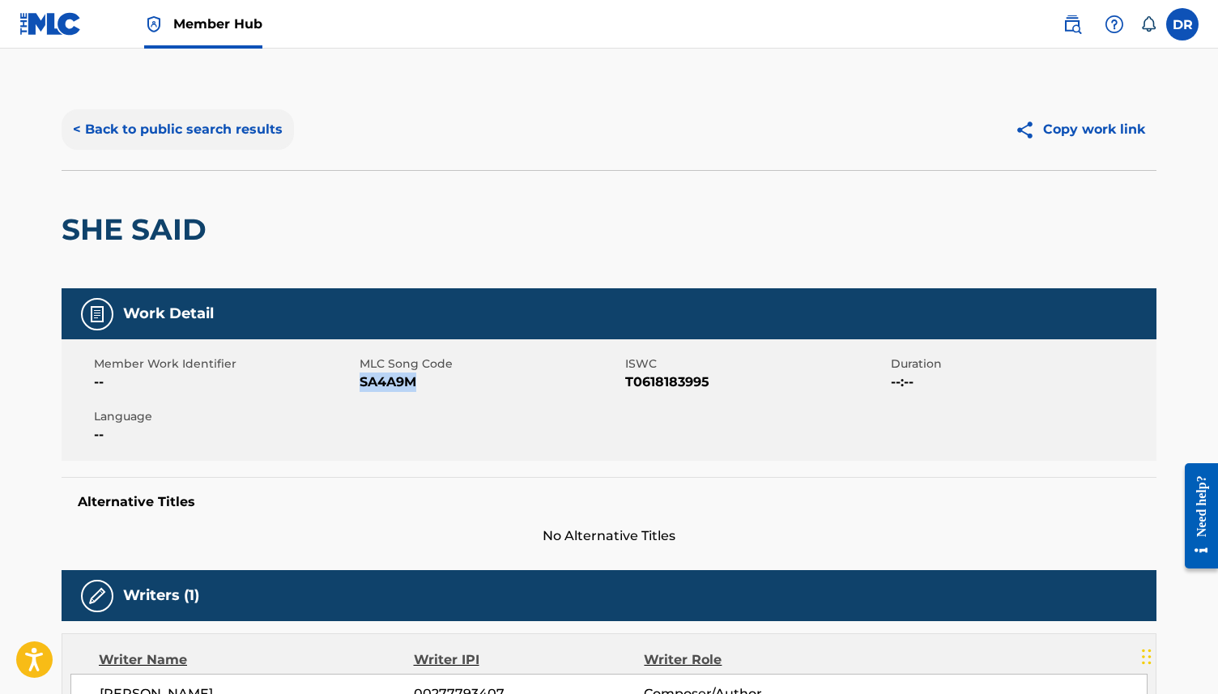
click at [233, 146] on button "< Back to public search results" at bounding box center [178, 129] width 232 height 40
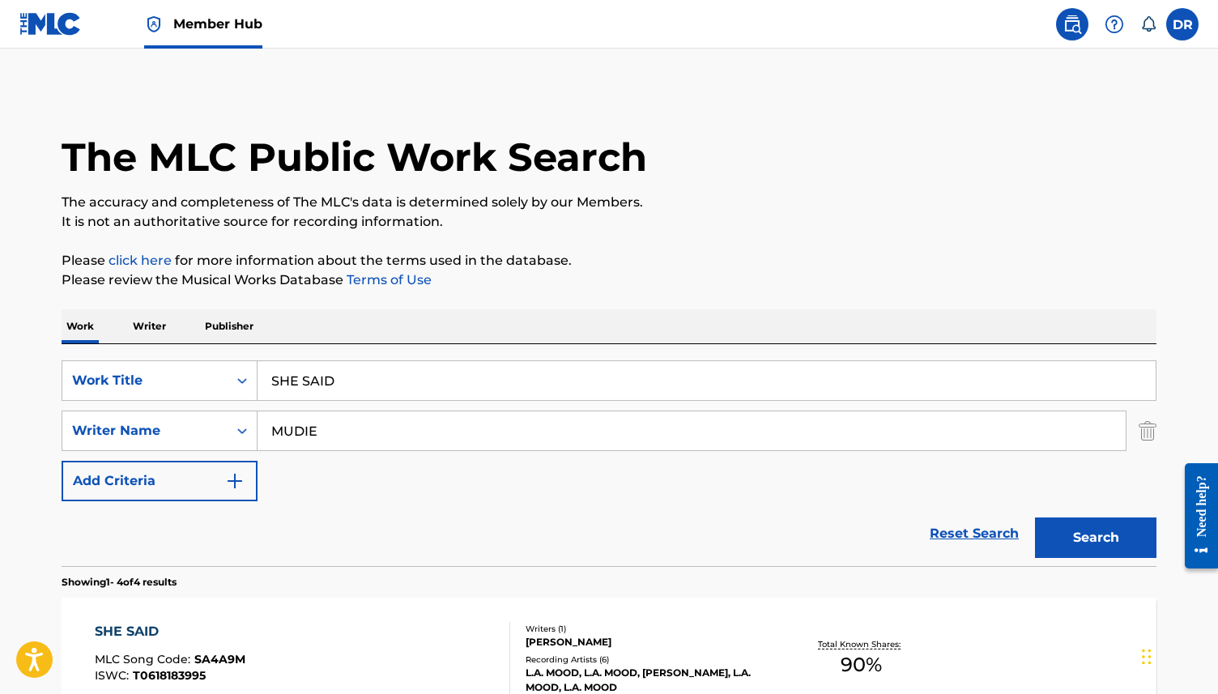
scroll to position [262, 0]
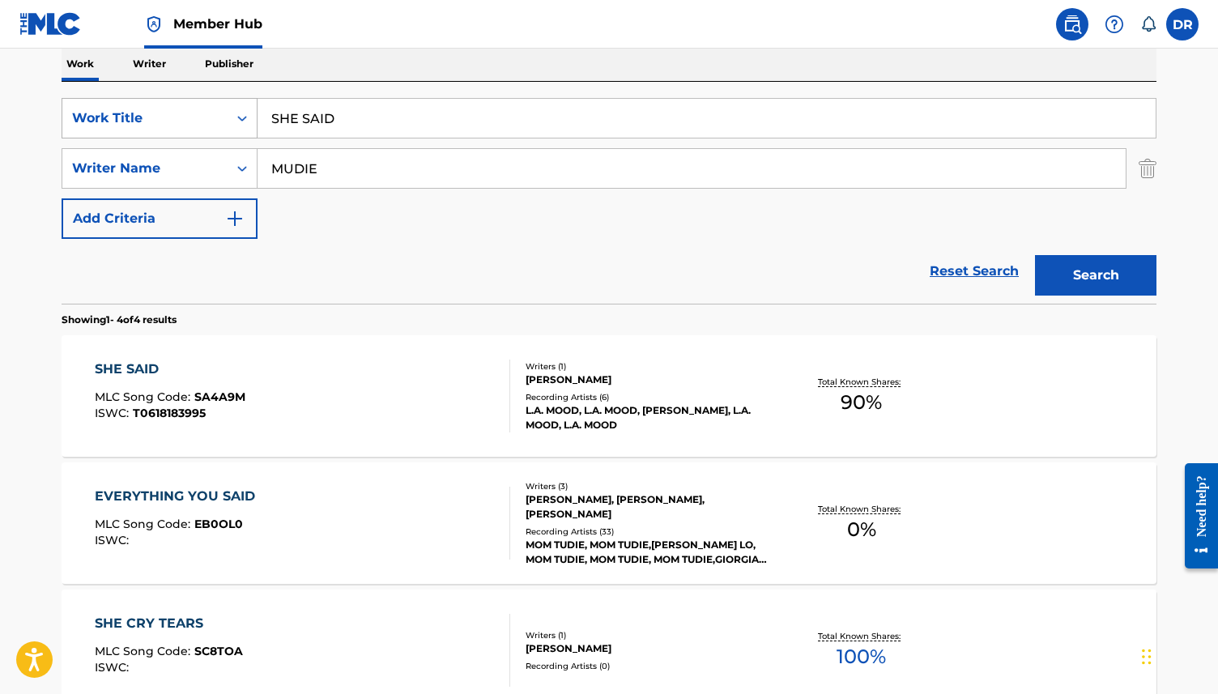
drag, startPoint x: 388, startPoint y: 118, endPoint x: 208, endPoint y: 118, distance: 179.7
click at [208, 118] on div "SearchWithCriteria3ca1de88-b7ff-4f5b-be49-6ec151af8843 Work Title SHE SAID" at bounding box center [609, 118] width 1094 height 40
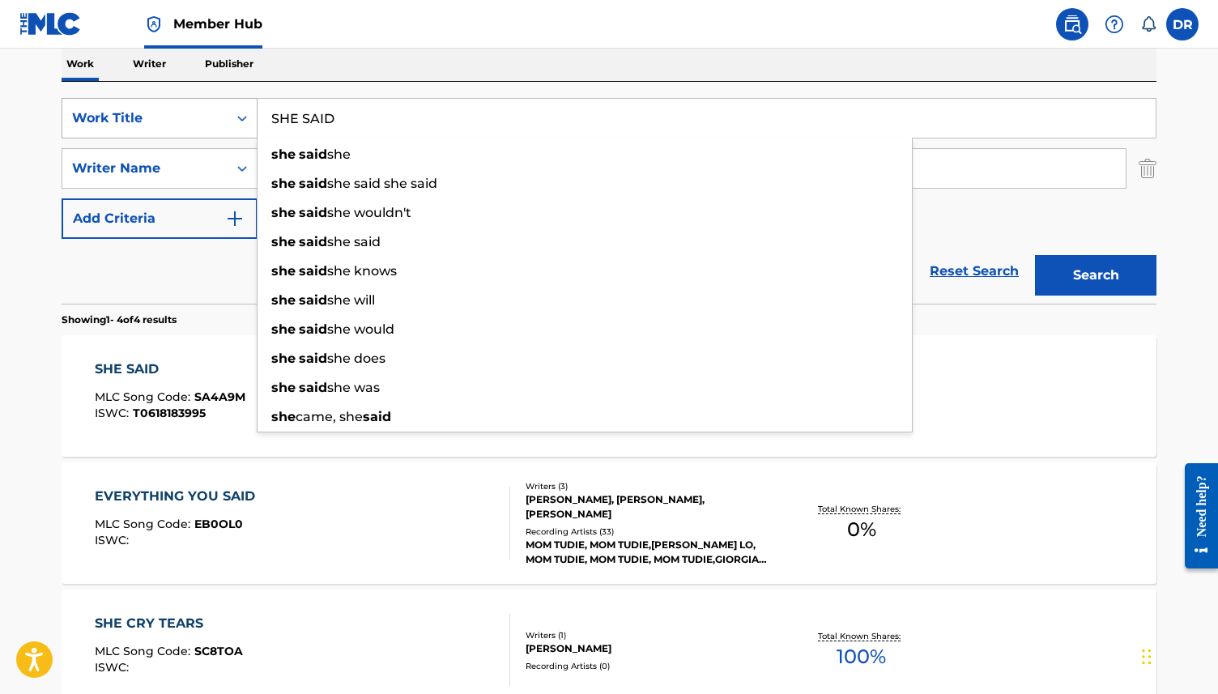
paste input "[MEDICAL_DATA]"
type input "[MEDICAL_DATA]"
click at [1035, 255] on button "Search" at bounding box center [1095, 275] width 121 height 40
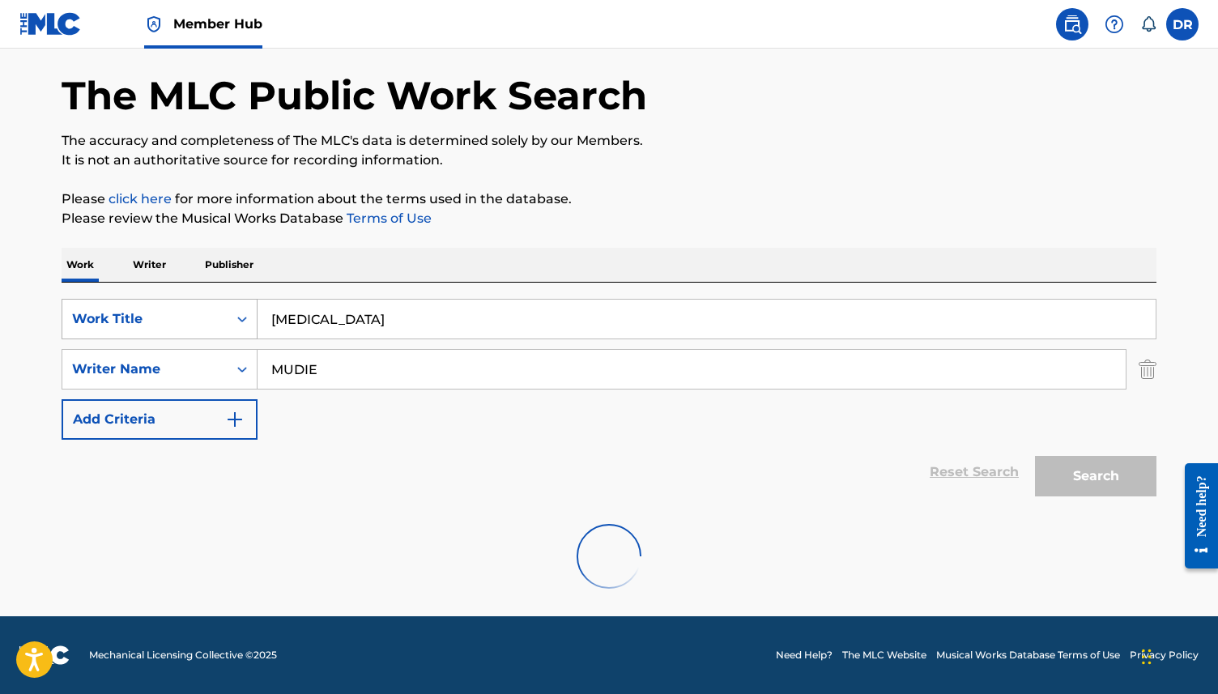
scroll to position [187, 0]
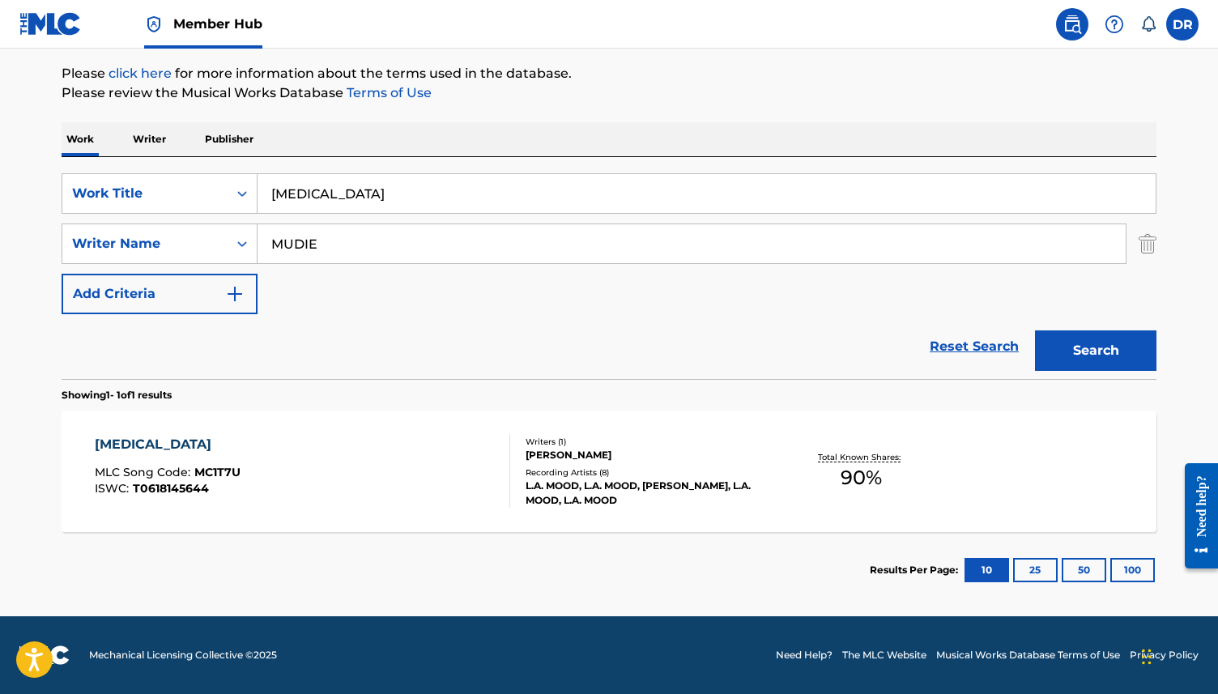
click at [276, 439] on div "[MEDICAL_DATA] MLC Song Code : MC1T7U ISWC : T0618145644" at bounding box center [303, 471] width 416 height 73
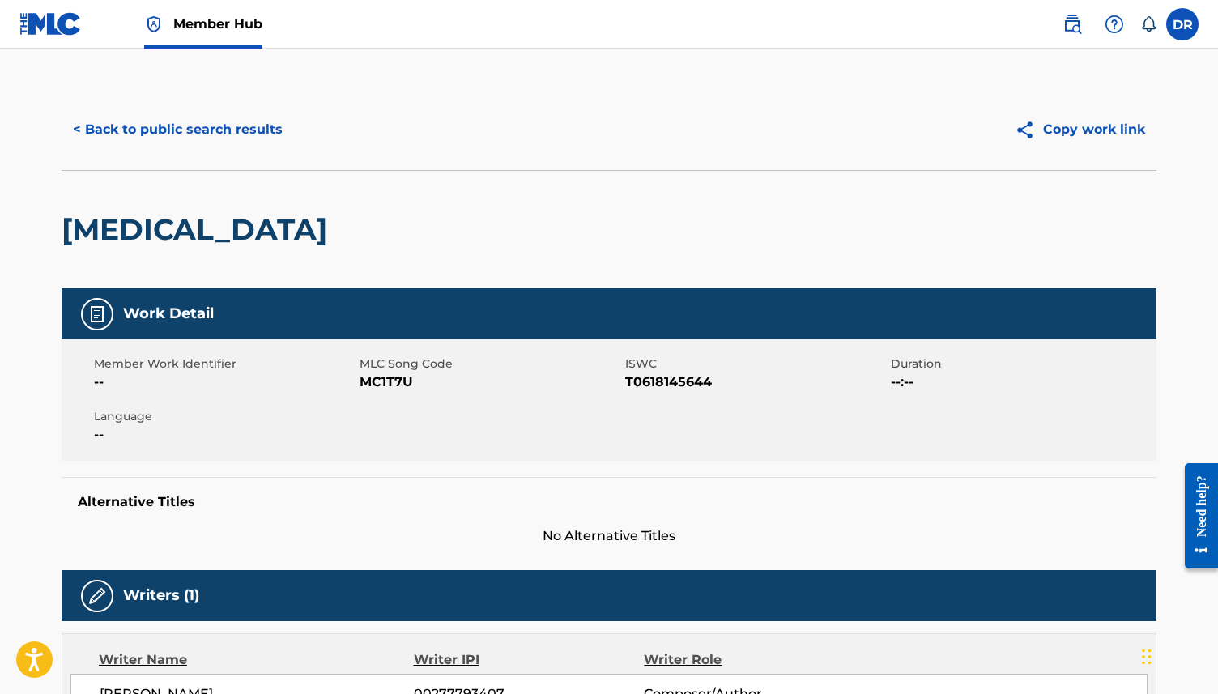
click at [372, 382] on span "MC1T7U" at bounding box center [489, 381] width 261 height 19
click at [232, 128] on button "< Back to public search results" at bounding box center [178, 129] width 232 height 40
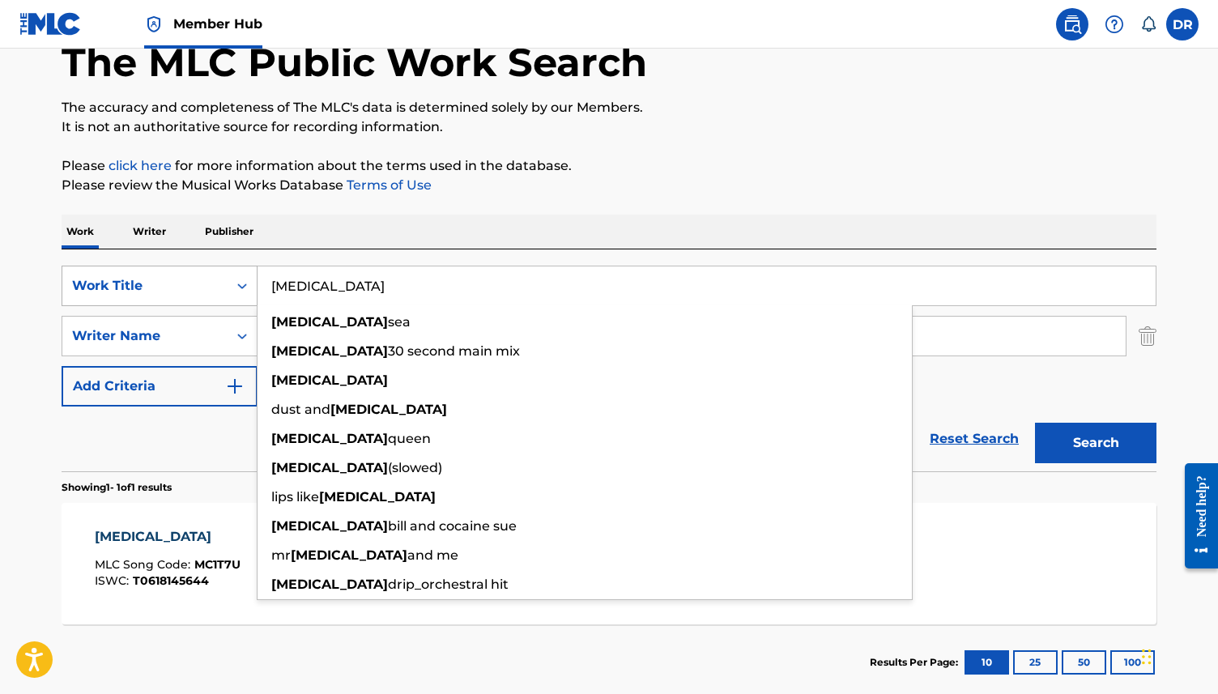
drag, startPoint x: 341, startPoint y: 289, endPoint x: 227, endPoint y: 289, distance: 113.3
click at [227, 289] on div "SearchWithCriteria3ca1de88-b7ff-4f5b-be49-6ec151af8843 Work Title [MEDICAL_DATA…" at bounding box center [609, 286] width 1094 height 40
paste input "NARCISSUS"
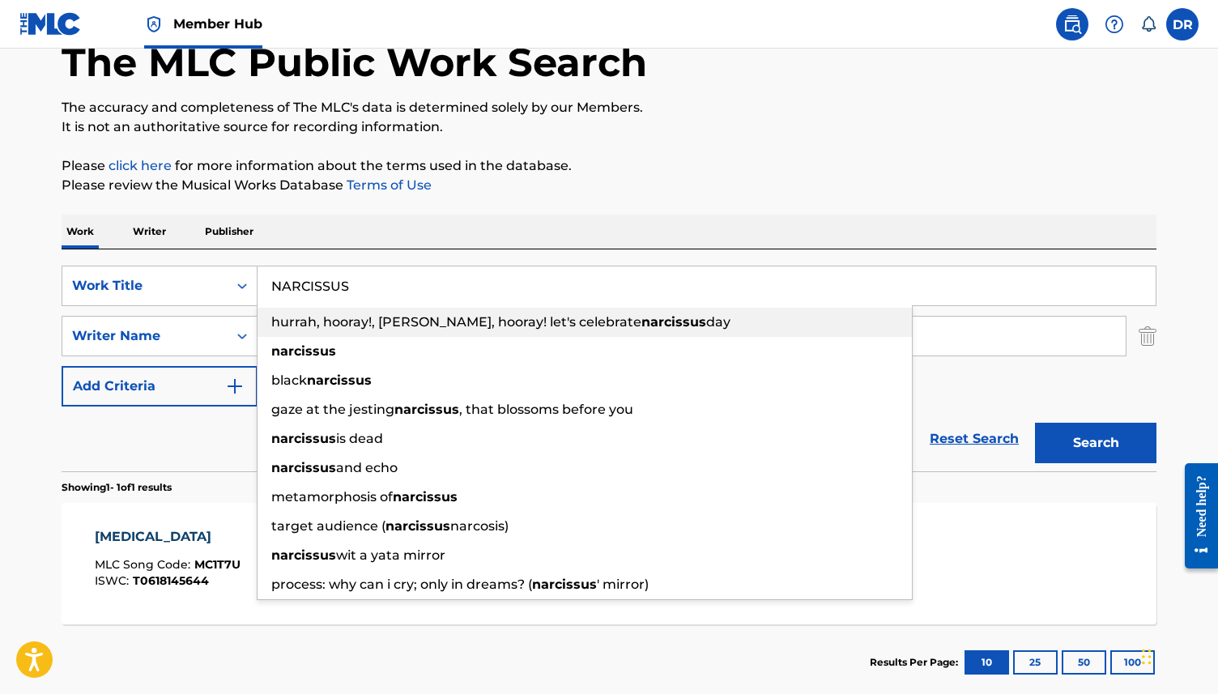
type input "NARCISSUS"
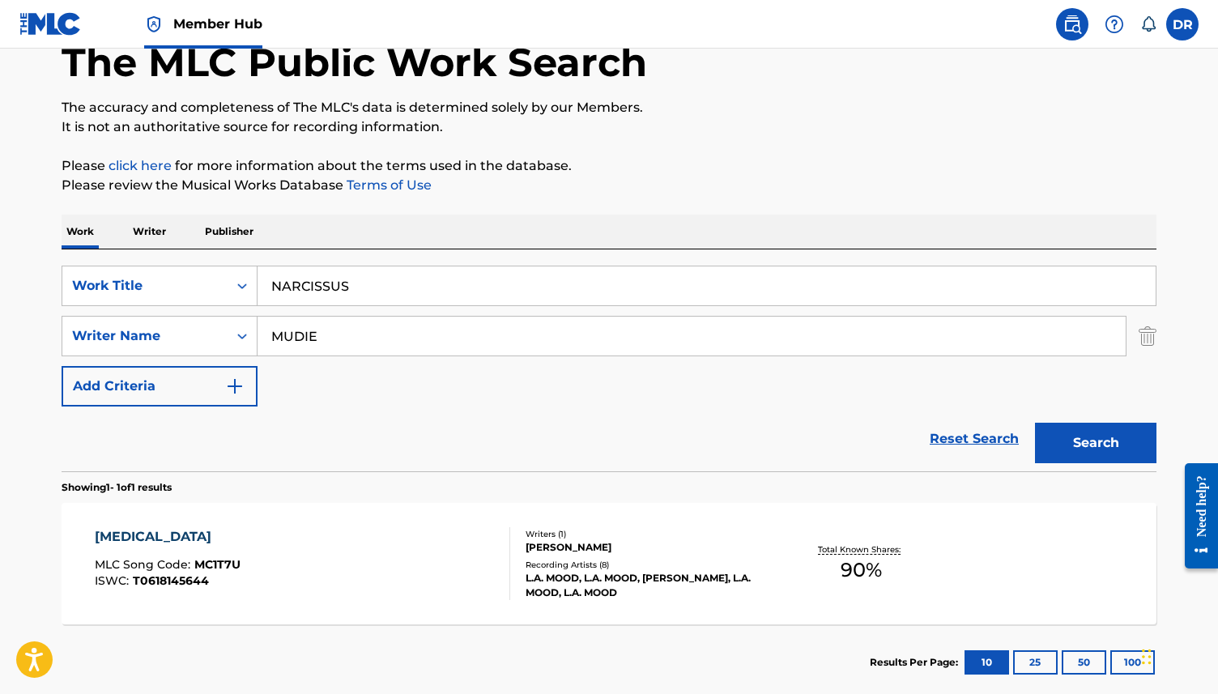
click at [249, 308] on div "SearchWithCriteria3ca1de88-b7ff-4f5b-be49-6ec151af8843 Work Title NARCISSUS Sea…" at bounding box center [609, 336] width 1094 height 141
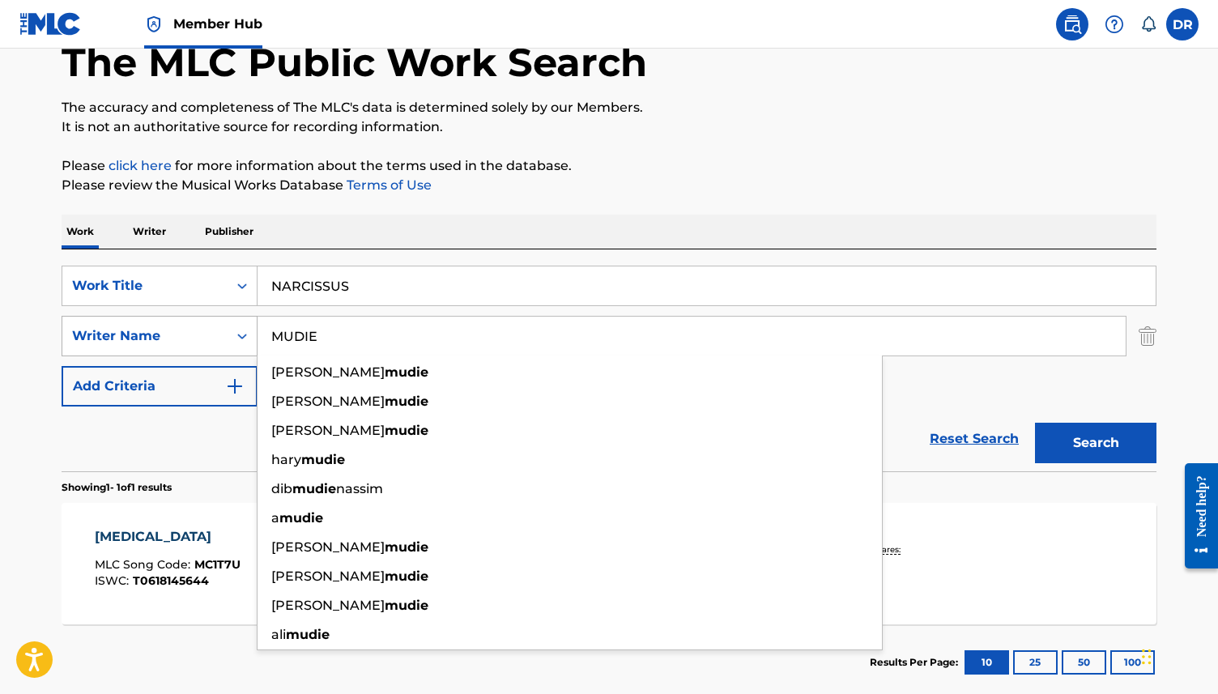
drag, startPoint x: 336, startPoint y: 341, endPoint x: 219, endPoint y: 338, distance: 116.6
click at [219, 338] on div "SearchWithCriteria08fc8d3e-903a-4995-bcec-6f34ec9fa49b Writer Name [PERSON_NAME…" at bounding box center [609, 336] width 1094 height 40
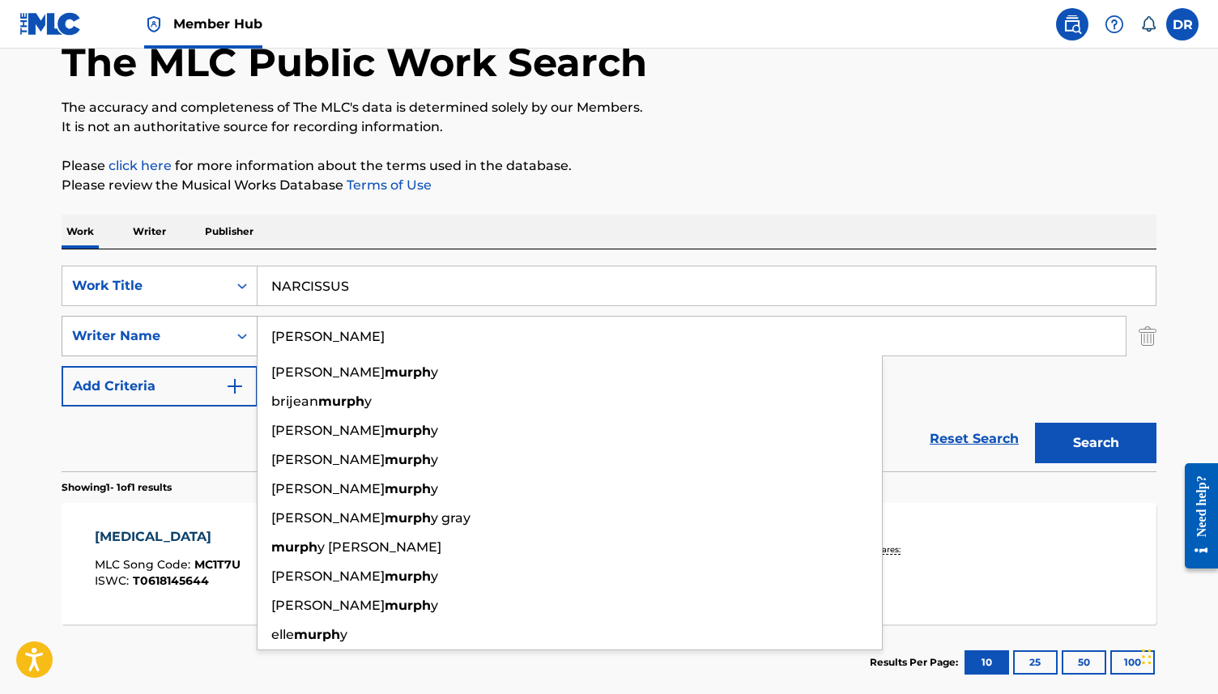
type input "[PERSON_NAME]"
click at [1035, 423] on button "Search" at bounding box center [1095, 443] width 121 height 40
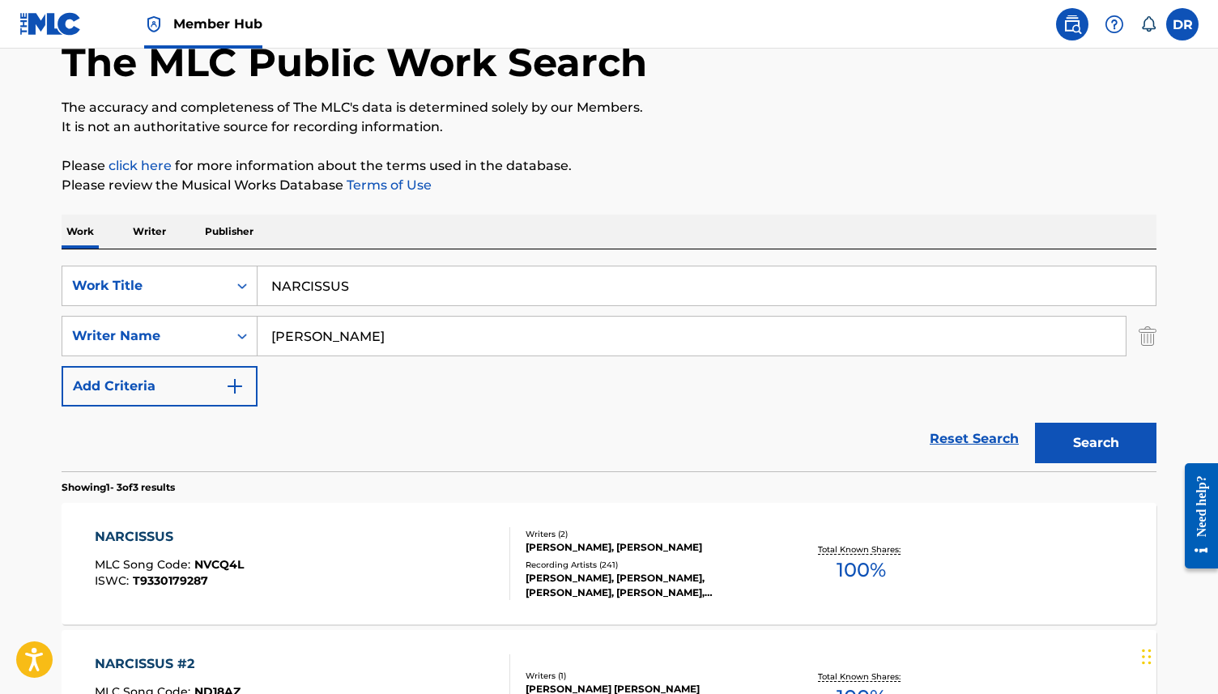
click at [389, 550] on div "NARCISSUS MLC Song Code : NVCQ4L ISWC : T9330179287" at bounding box center [303, 563] width 416 height 73
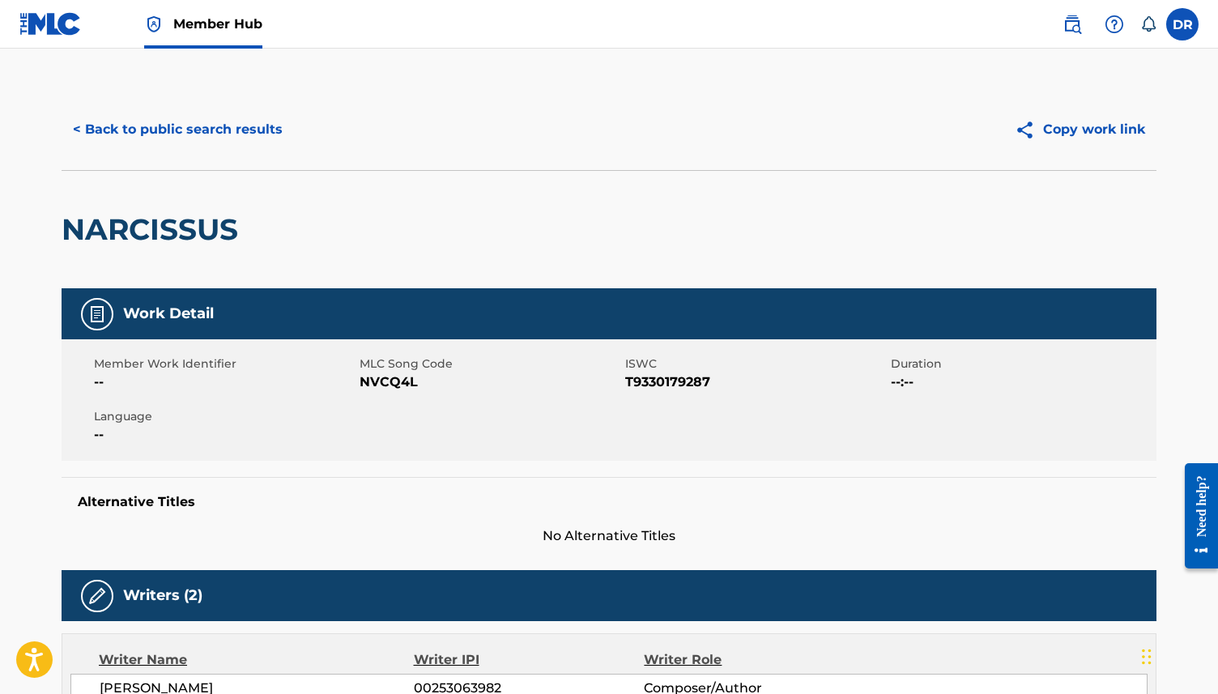
click at [397, 377] on span "NVCQ4L" at bounding box center [489, 381] width 261 height 19
click at [214, 113] on button "< Back to public search results" at bounding box center [178, 129] width 232 height 40
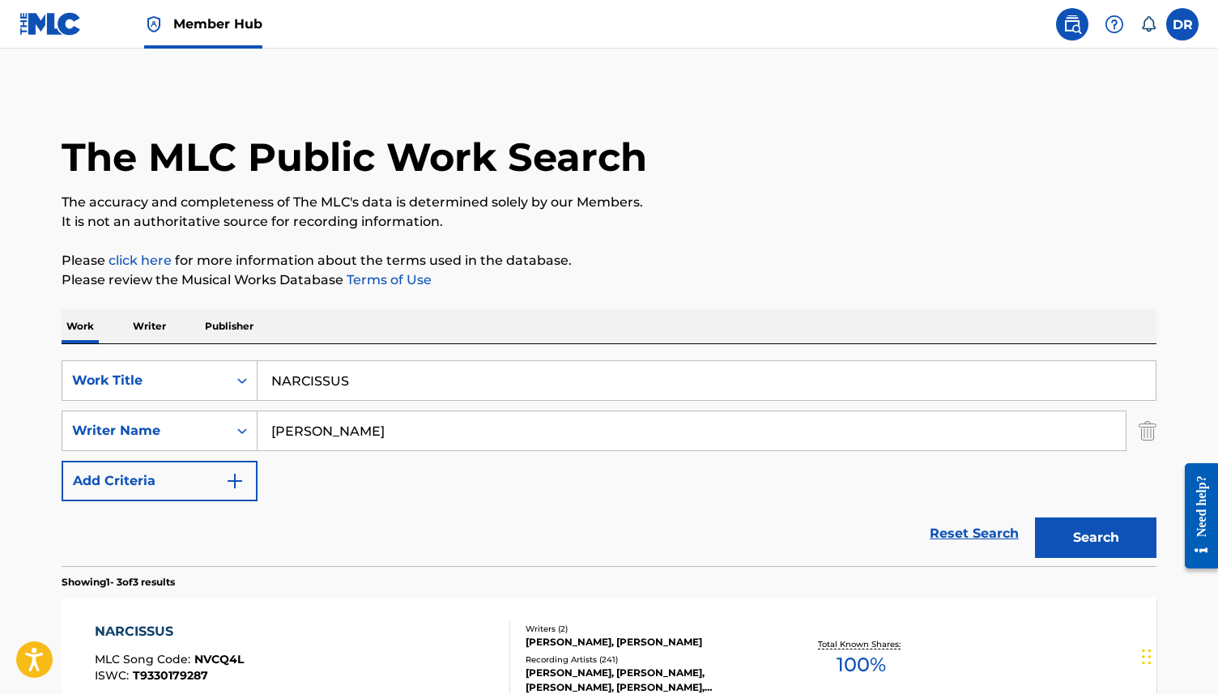
scroll to position [90, 0]
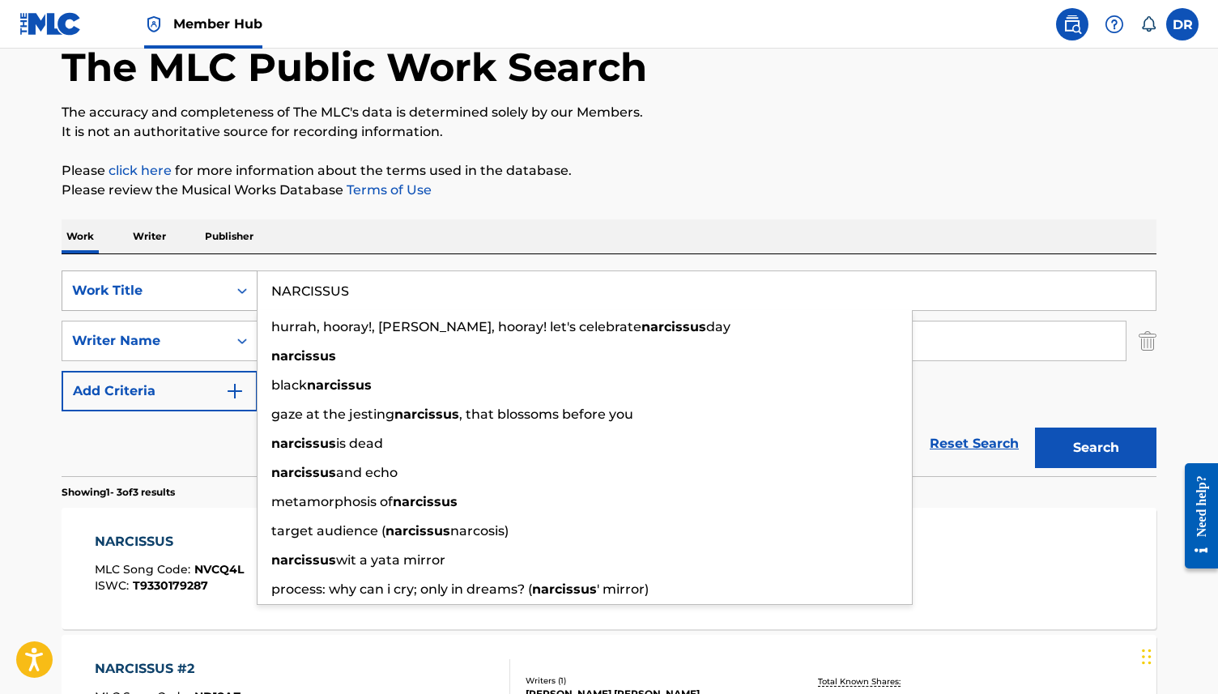
drag, startPoint x: 368, startPoint y: 292, endPoint x: 235, endPoint y: 292, distance: 133.6
click at [235, 292] on div "SearchWithCriteria3ca1de88-b7ff-4f5b-be49-6ec151af8843 Work Title NARCISSUS hur…" at bounding box center [609, 290] width 1094 height 40
paste input "A BURNING PLAIN"
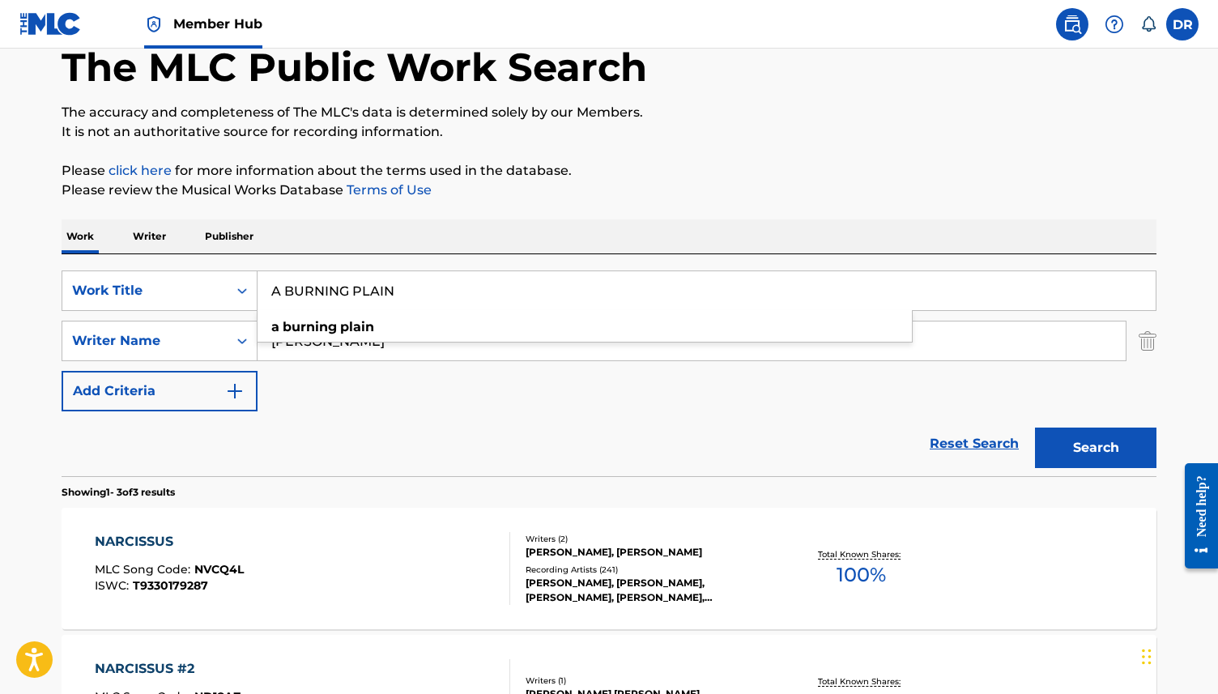
type input "A BURNING PLAIN"
click at [393, 239] on div "Work Writer Publisher" at bounding box center [609, 236] width 1094 height 34
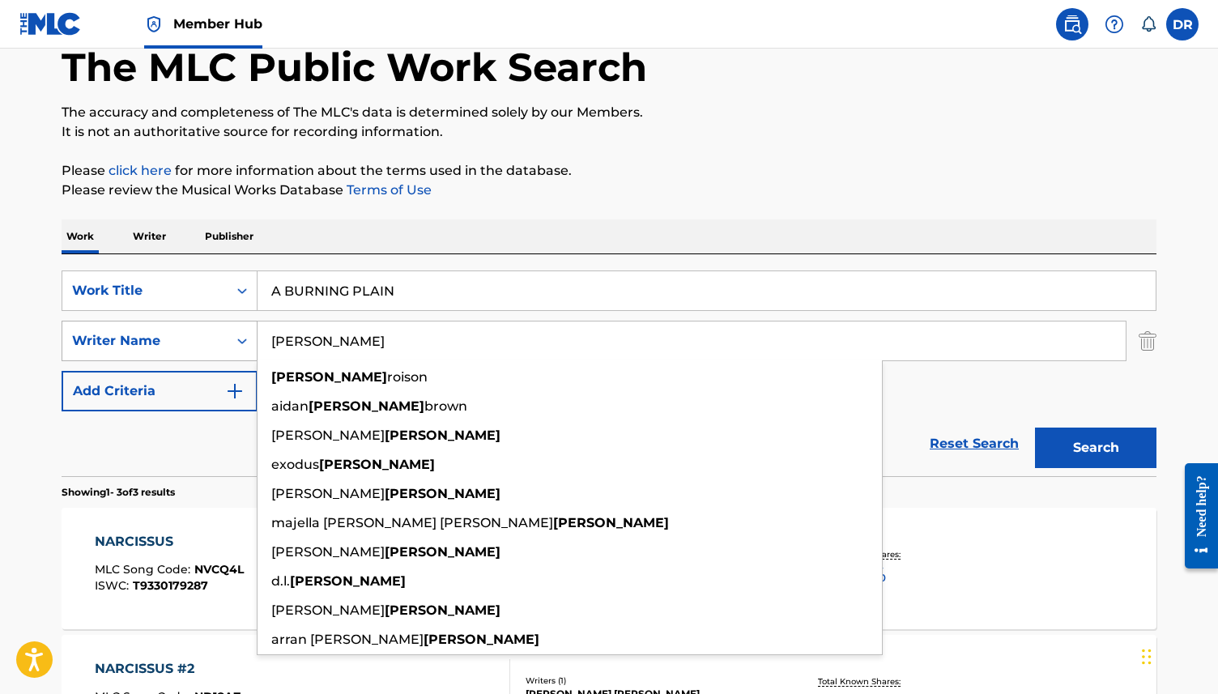
drag, startPoint x: 346, startPoint y: 340, endPoint x: 251, endPoint y: 340, distance: 95.5
click at [251, 340] on div "SearchWithCriteria08fc8d3e-903a-4995-bcec-6f34ec9fa49b Writer Name [PERSON_NAME…" at bounding box center [609, 341] width 1094 height 40
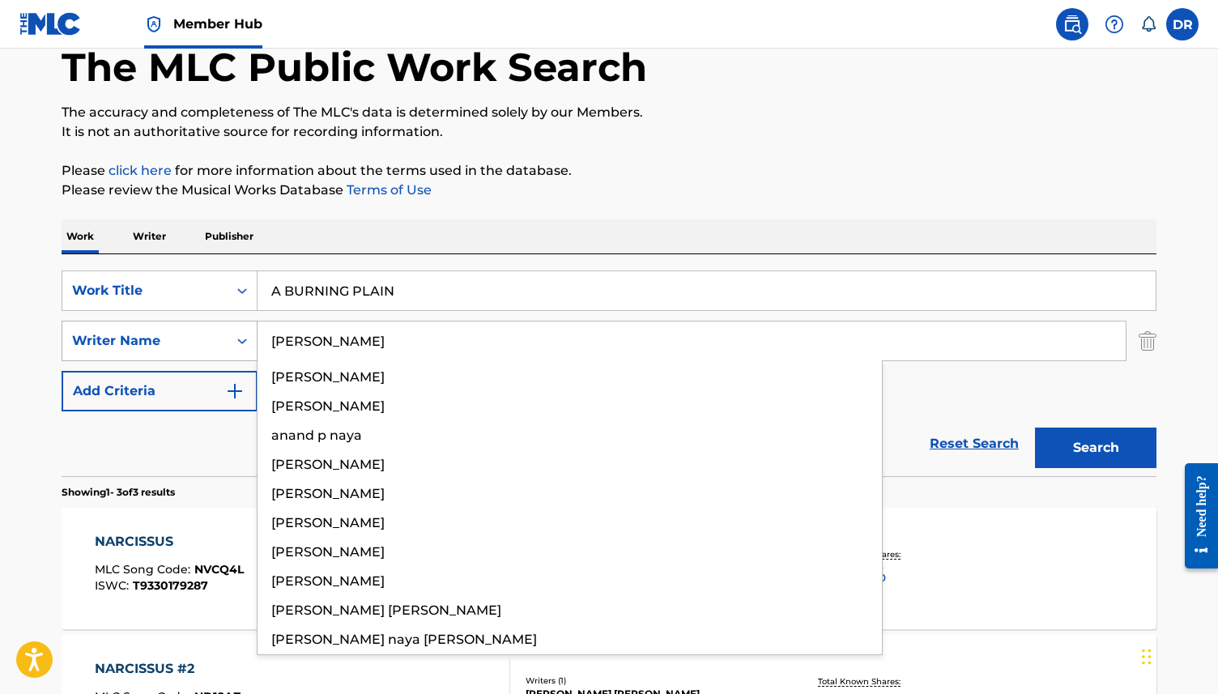
type input "[PERSON_NAME]"
click at [1035, 427] on button "Search" at bounding box center [1095, 447] width 121 height 40
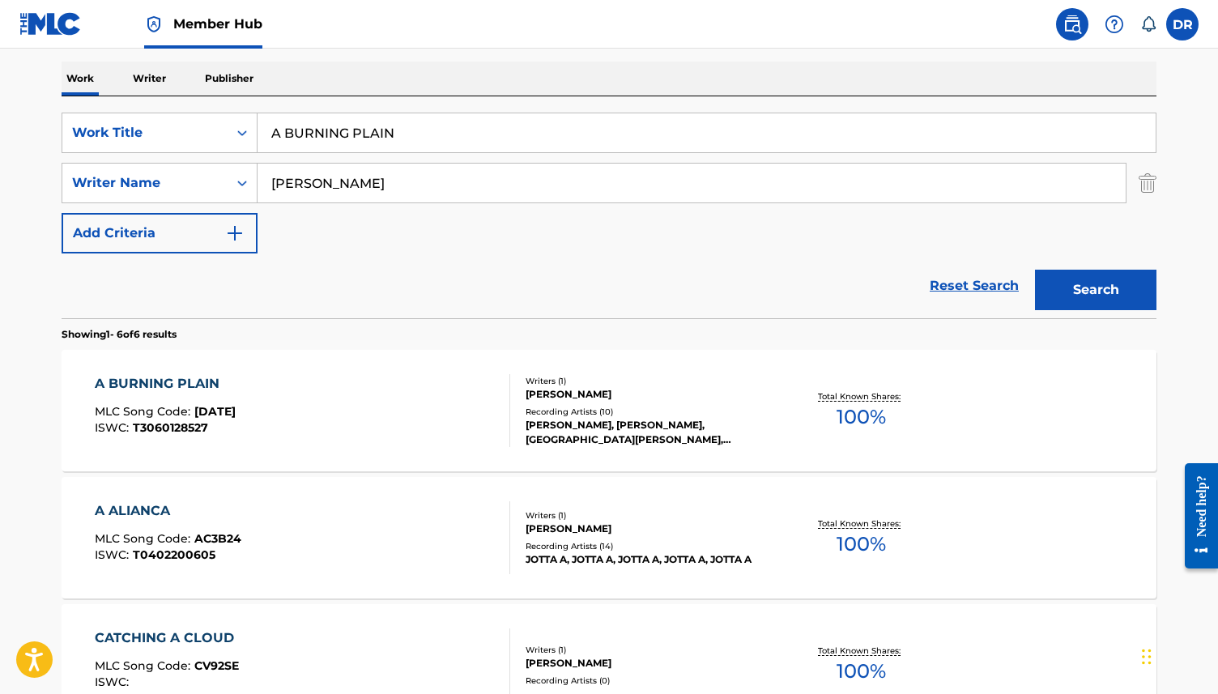
scroll to position [257, 0]
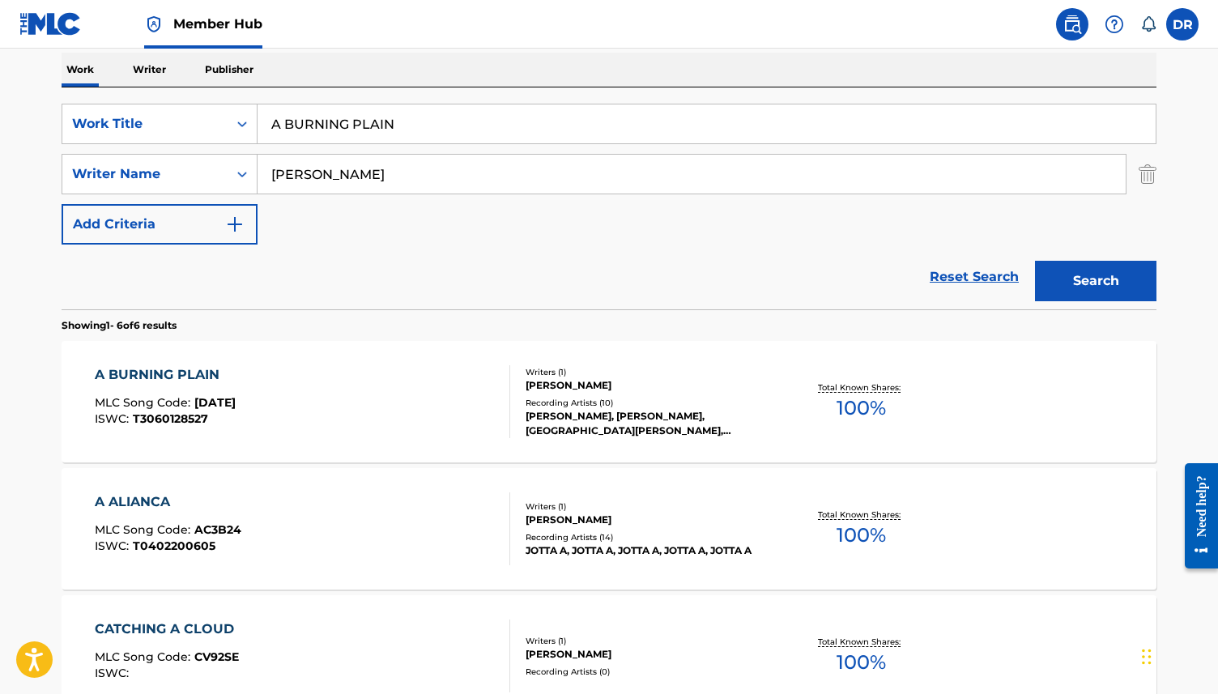
click at [361, 423] on div "A BURNING PLAIN MLC Song Code : [DATE] ISWC : T3060128527" at bounding box center [303, 401] width 416 height 73
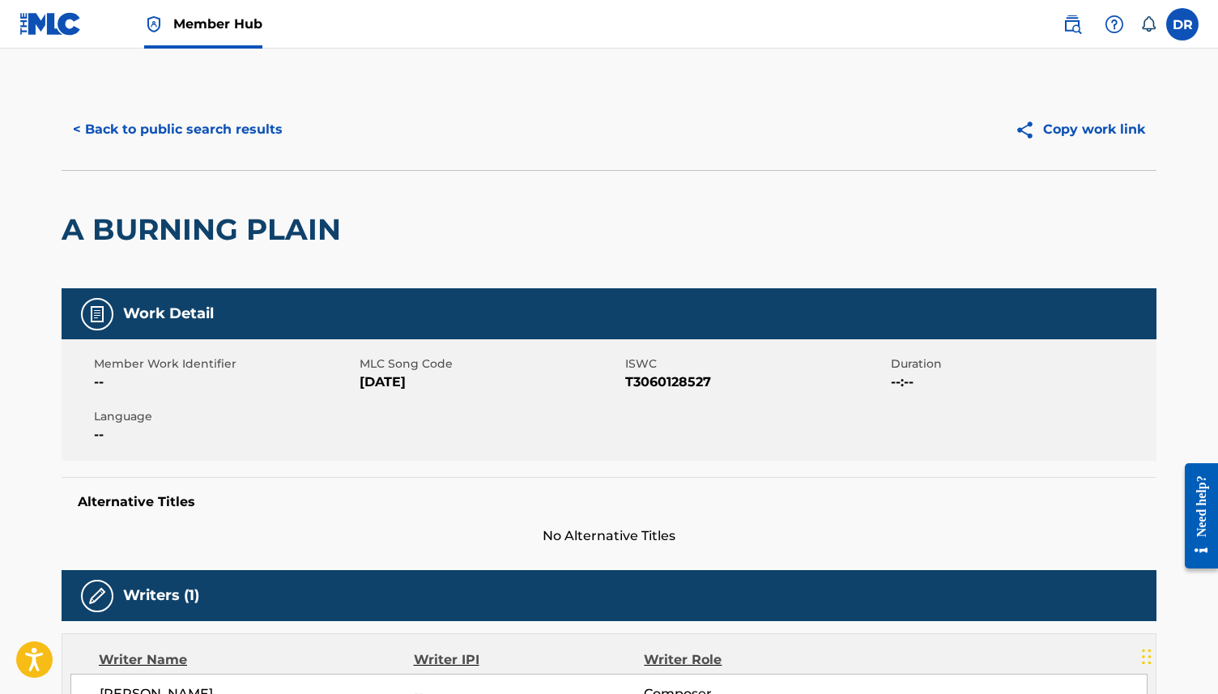
click at [385, 381] on span "[DATE]" at bounding box center [489, 381] width 261 height 19
click at [168, 123] on button "< Back to public search results" at bounding box center [178, 129] width 232 height 40
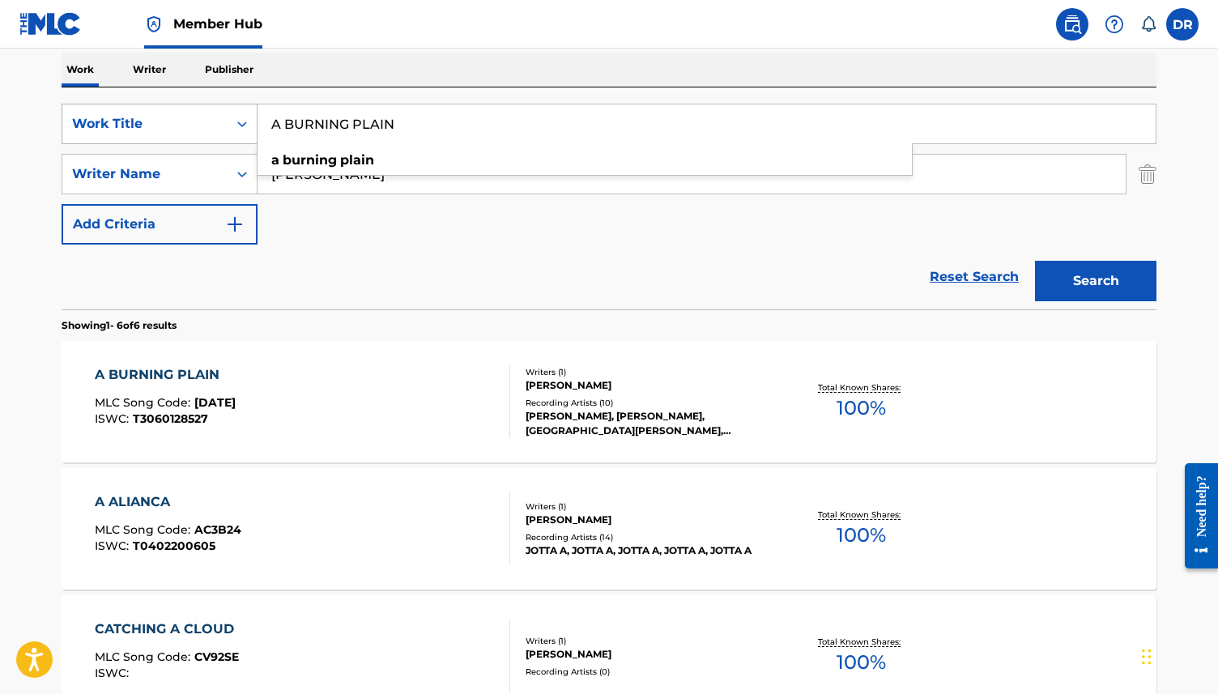
drag, startPoint x: 406, startPoint y: 122, endPoint x: 199, endPoint y: 122, distance: 207.2
click at [199, 122] on div "SearchWithCriteria3ca1de88-b7ff-4f5b-be49-6ec151af8843 Work Title A BURNING PLA…" at bounding box center [609, 124] width 1094 height 40
paste input "LLEGHENY"
type input "ALLEGHENY"
click at [1035, 261] on button "Search" at bounding box center [1095, 281] width 121 height 40
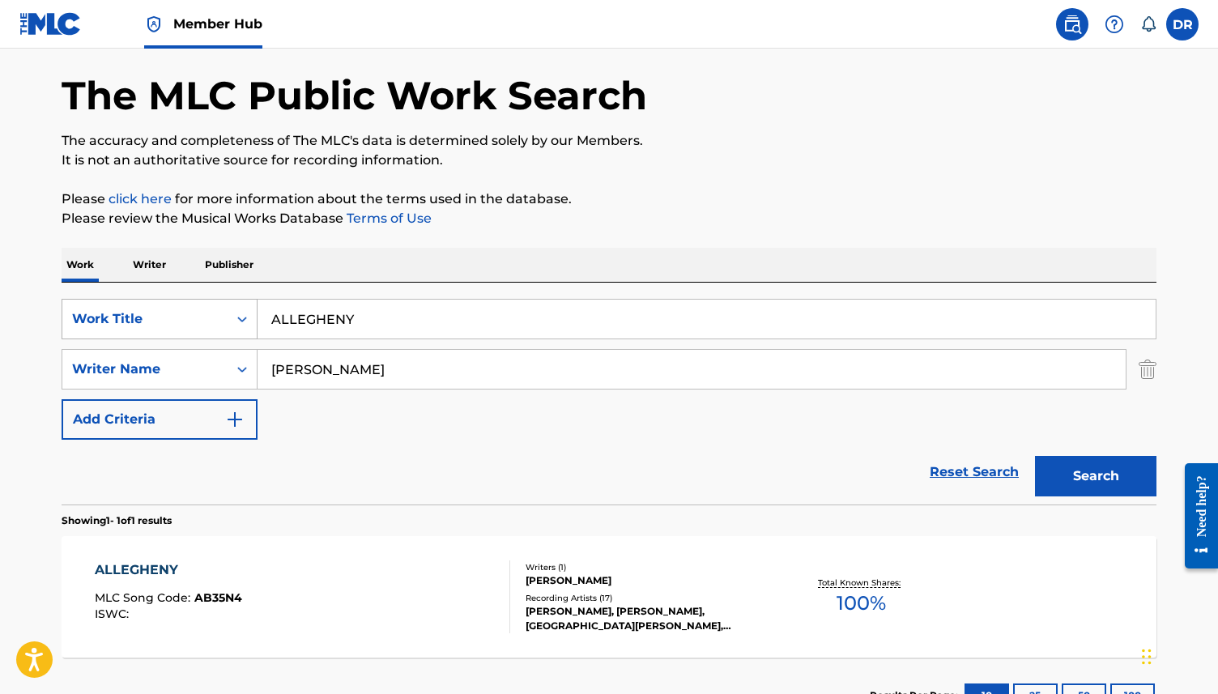
scroll to position [187, 0]
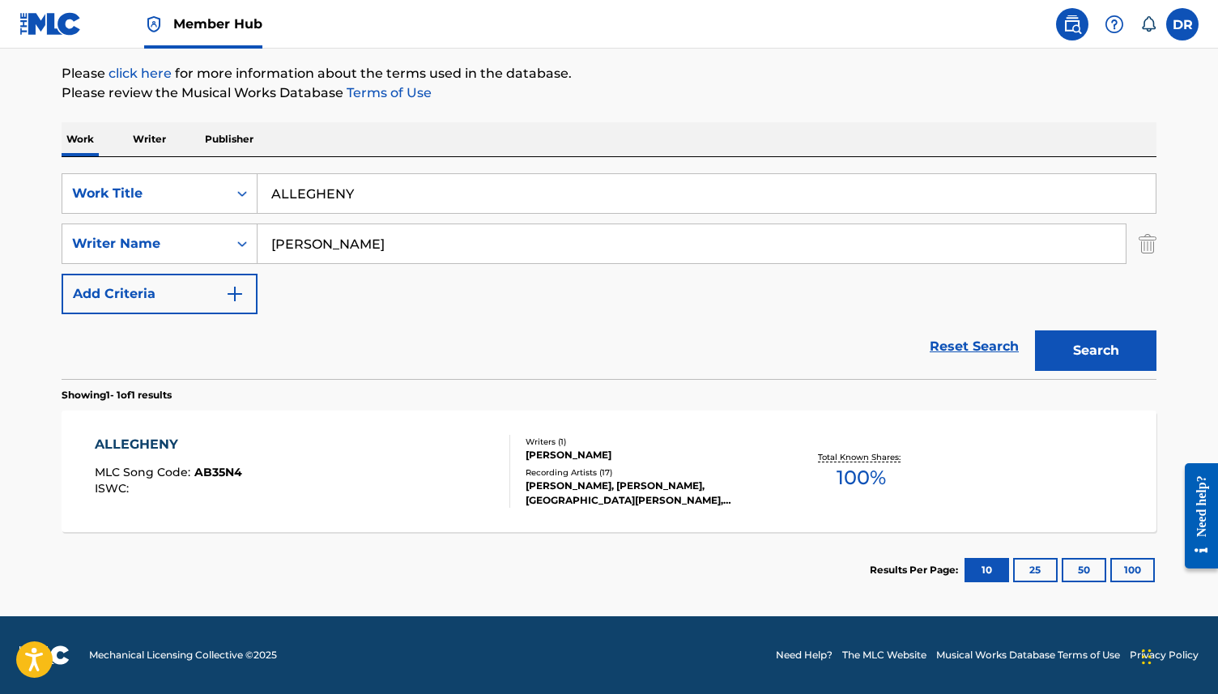
click at [299, 476] on div "ALLEGHENY MLC Song Code : AB35N4 ISWC :" at bounding box center [303, 471] width 416 height 73
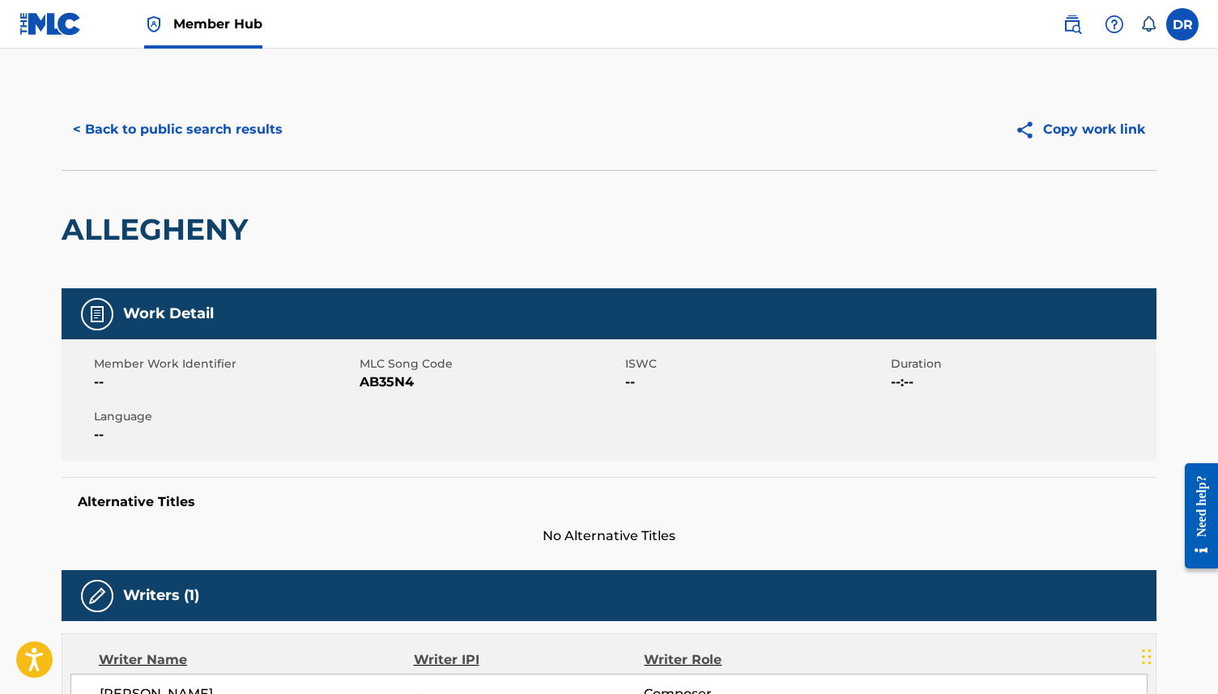
click at [405, 374] on span "AB35N4" at bounding box center [489, 381] width 261 height 19
click at [168, 135] on button "< Back to public search results" at bounding box center [178, 129] width 232 height 40
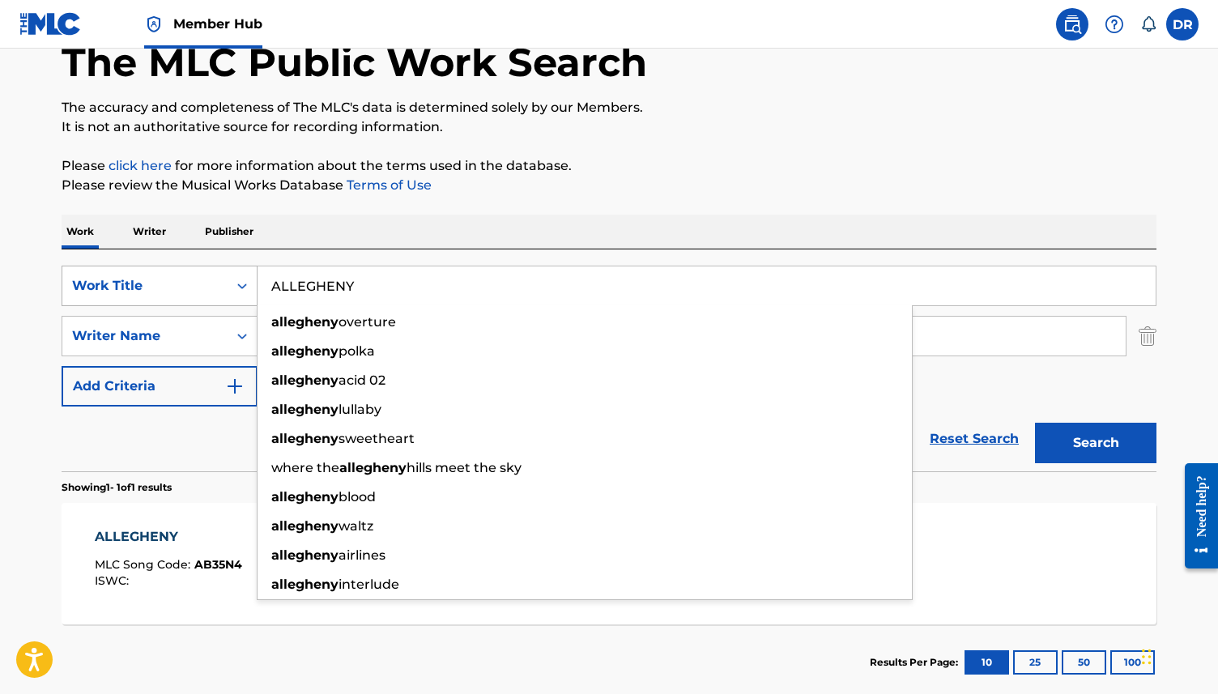
drag, startPoint x: 370, startPoint y: 279, endPoint x: 251, endPoint y: 278, distance: 119.0
click at [251, 278] on div "SearchWithCriteria3ca1de88-b7ff-4f5b-be49-6ec151af8843 Work Title ALLEGHENY all…" at bounding box center [609, 286] width 1094 height 40
paste input "UGUST 31ST"
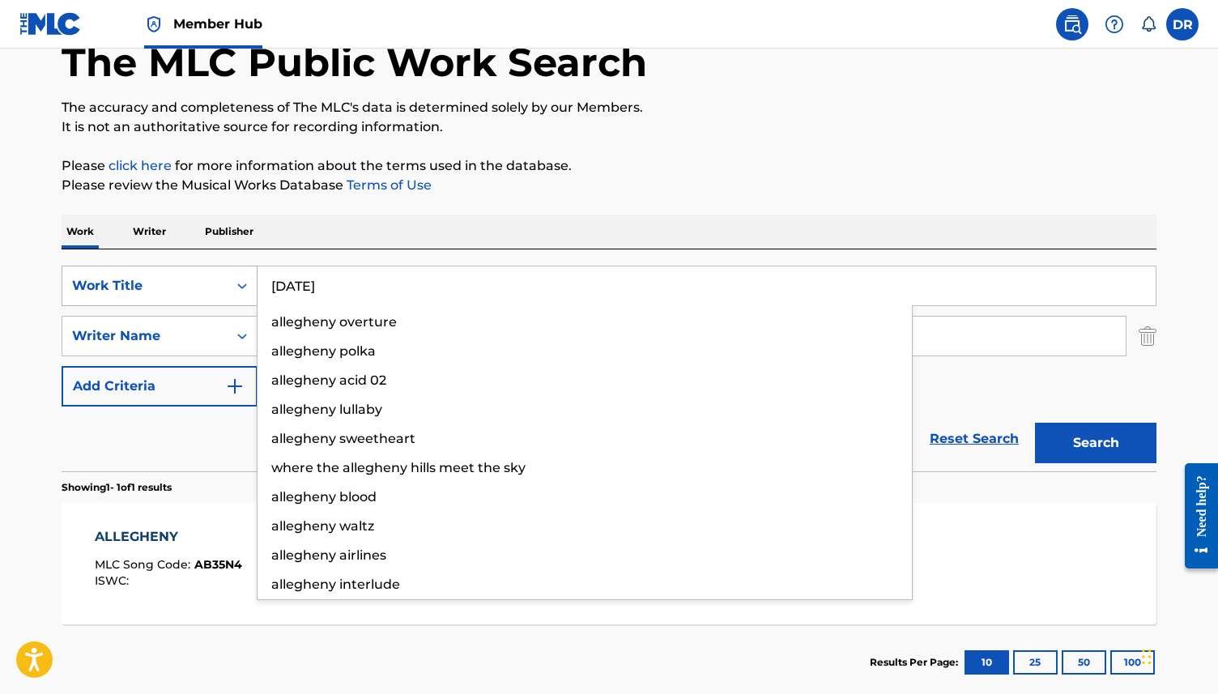
type input "[DATE]"
click at [1035, 423] on button "Search" at bounding box center [1095, 443] width 121 height 40
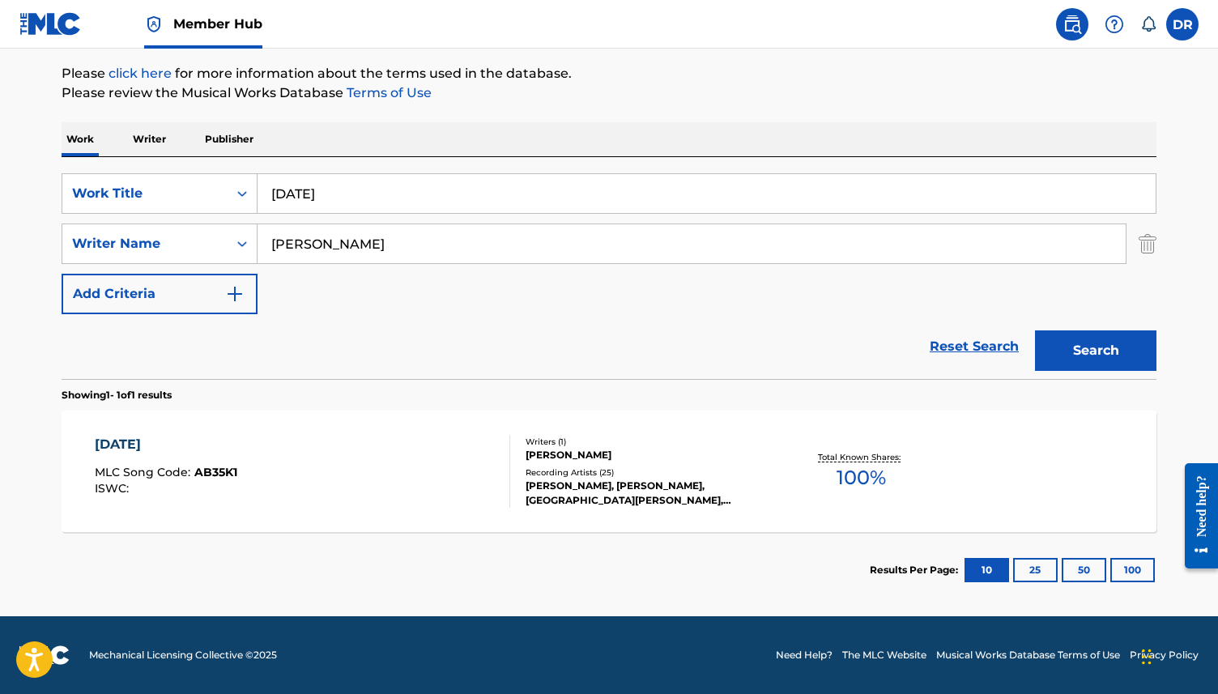
click at [306, 410] on div "[DATE] MLC Song Code : AB35K1 ISWC : Writers ( 1 ) [PERSON_NAME] Recording Arti…" at bounding box center [609, 470] width 1094 height 121
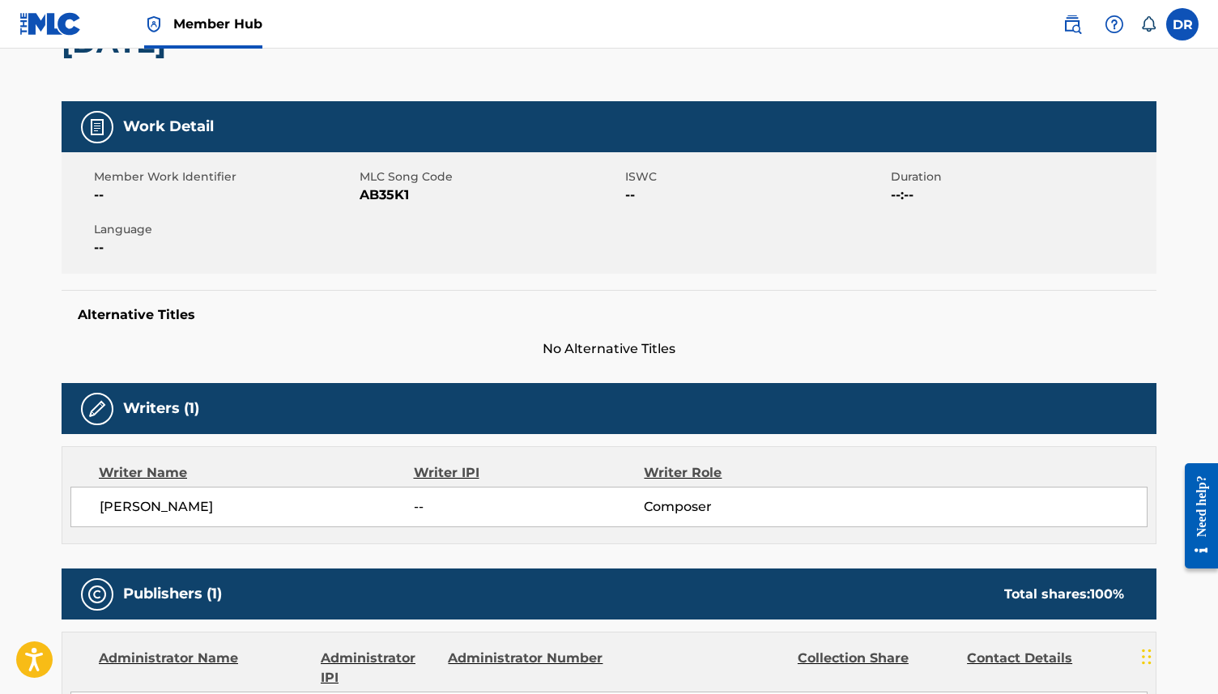
scroll to position [8, 0]
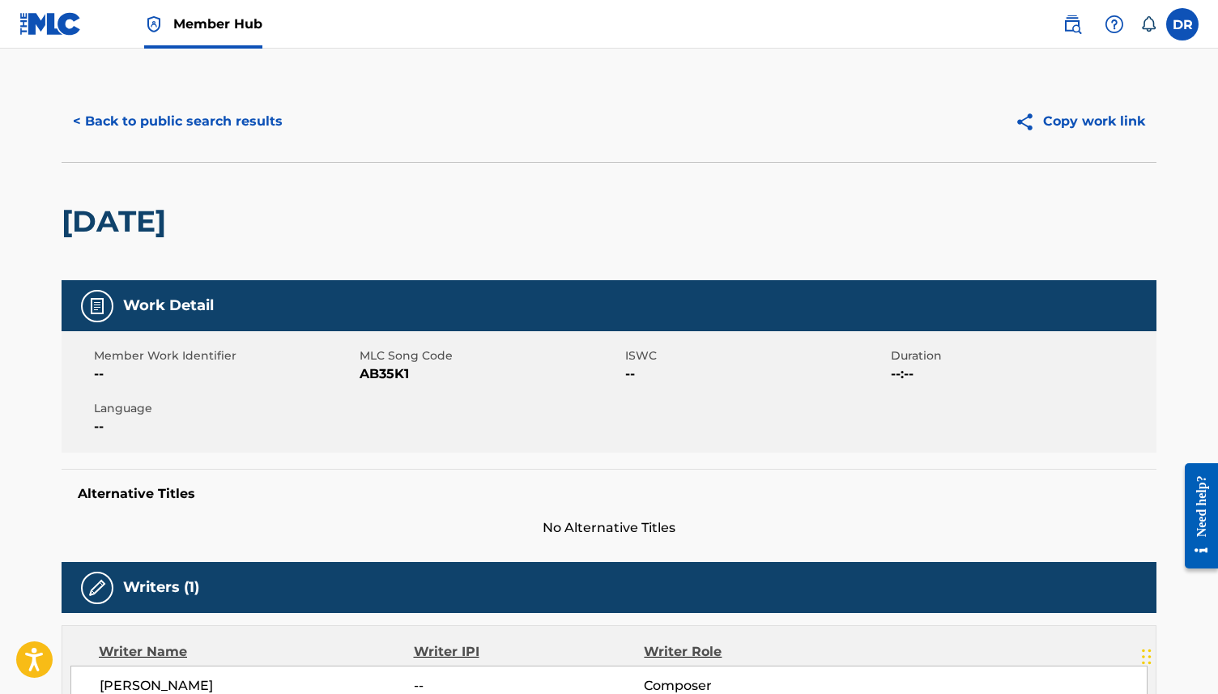
click at [370, 360] on span "MLC Song Code" at bounding box center [489, 355] width 261 height 17
click at [370, 372] on span "AB35K1" at bounding box center [489, 373] width 261 height 19
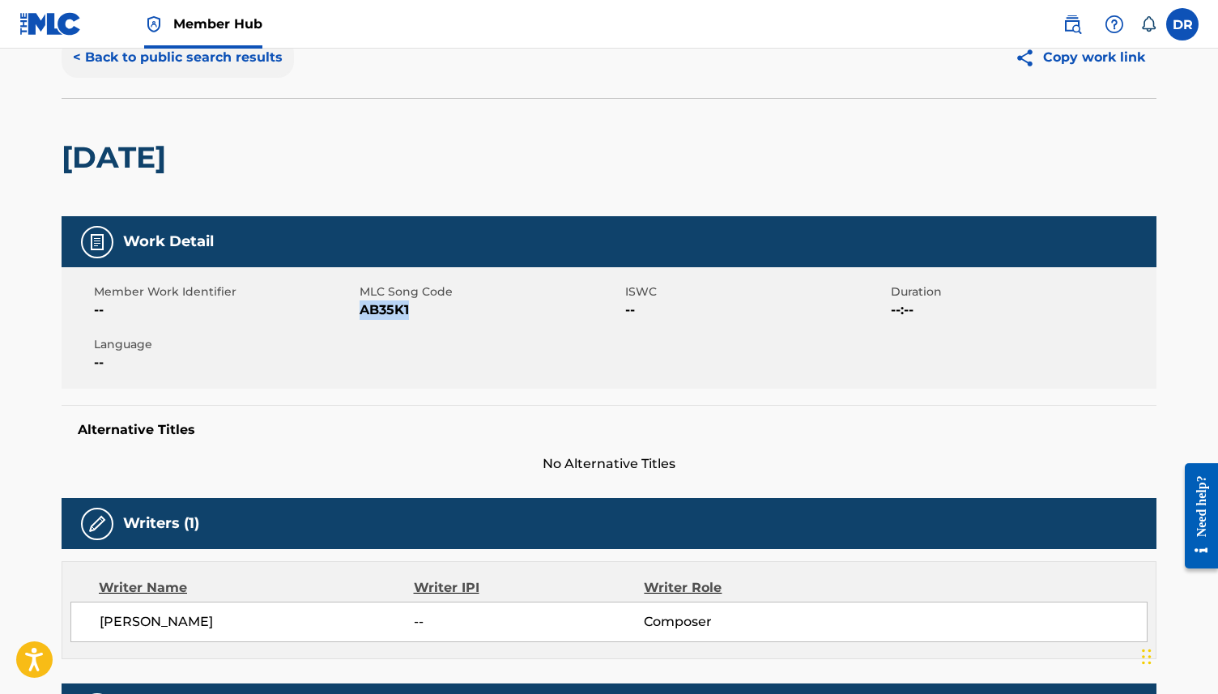
scroll to position [0, 0]
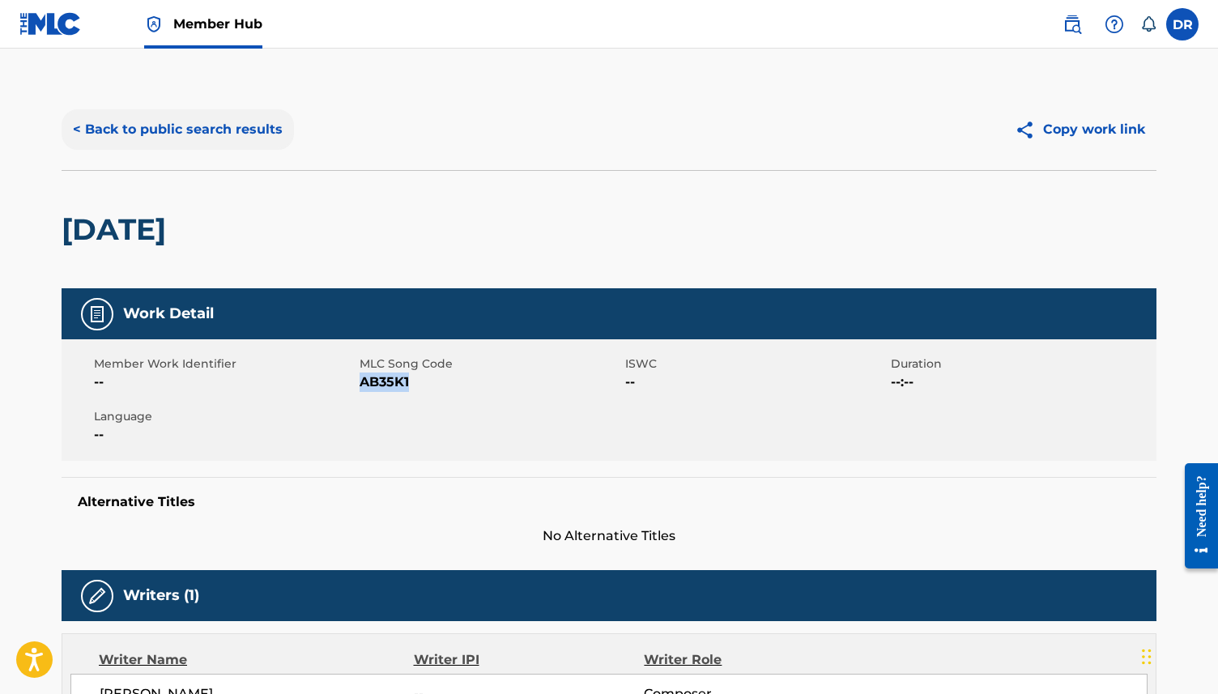
click at [143, 130] on button "< Back to public search results" at bounding box center [178, 129] width 232 height 40
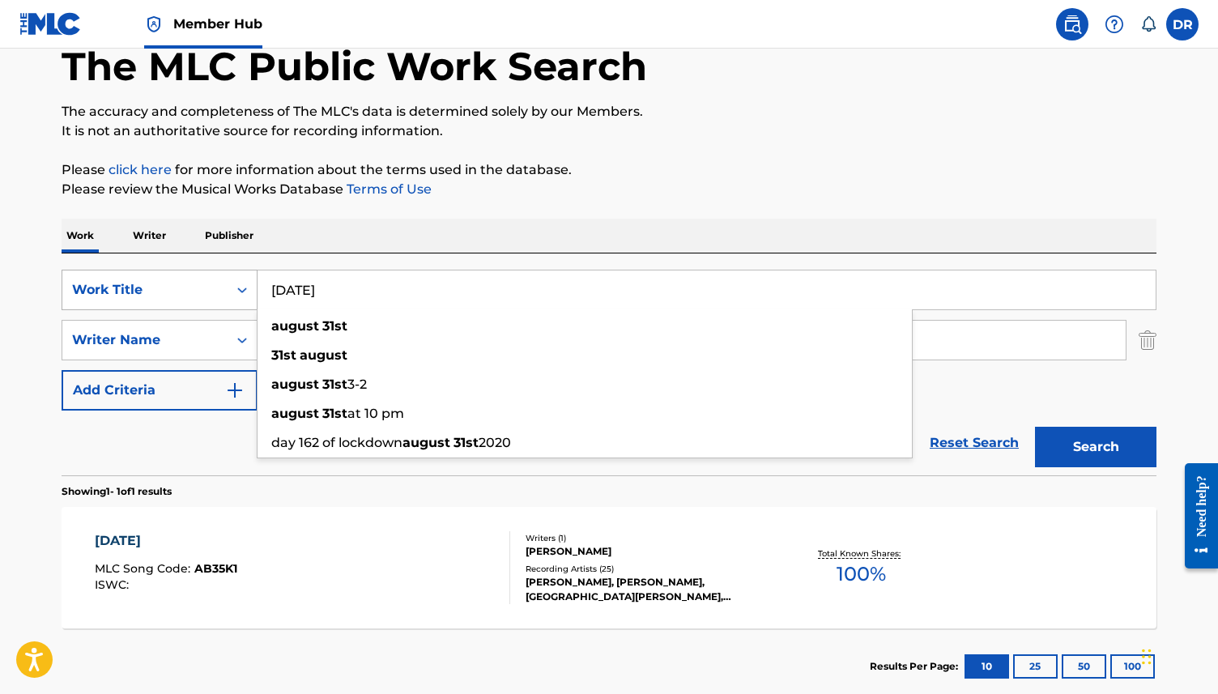
drag, startPoint x: 383, startPoint y: 300, endPoint x: 236, endPoint y: 294, distance: 147.4
click at [236, 294] on div "SearchWithCriteria3ca1de88-b7ff-4f5b-be49-6ec151af8843 Work Title [DATE] [DATE]…" at bounding box center [609, 290] width 1094 height 40
paste input "ROBINDO"
type input "AUROBINDO"
click at [1035, 427] on button "Search" at bounding box center [1095, 447] width 121 height 40
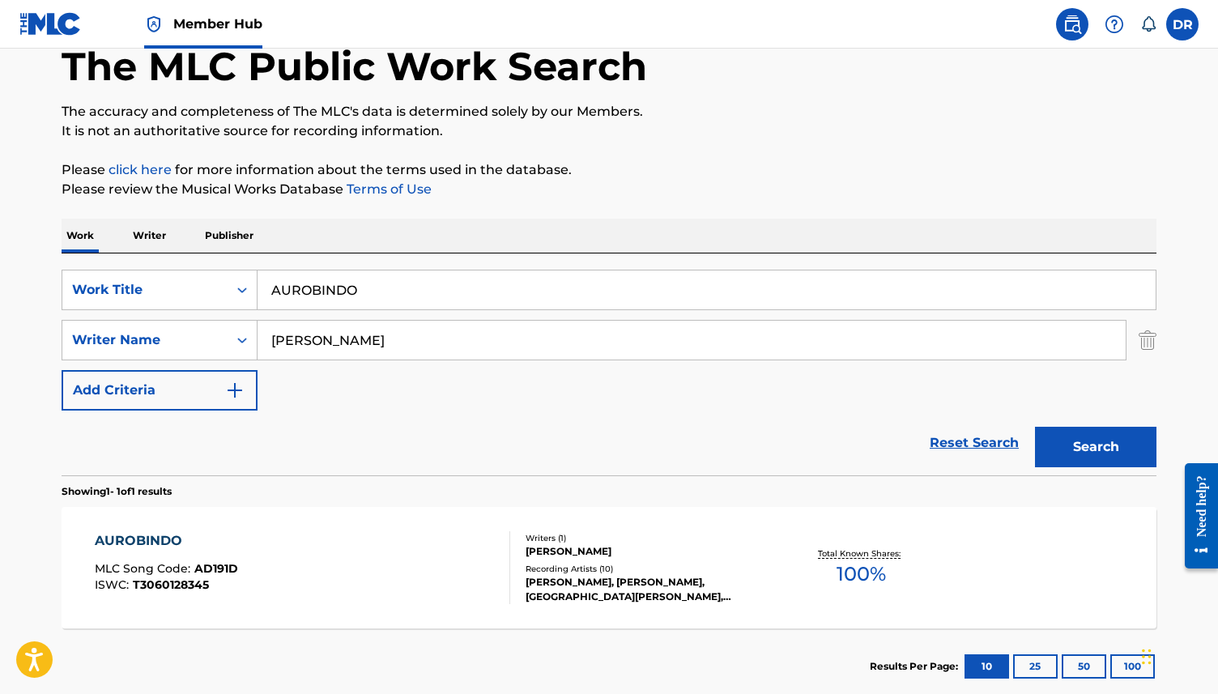
click at [296, 610] on div "AUROBINDO MLC Song Code : AD191D ISWC : T3060128345 Writers ( 1 ) [PERSON_NAME]…" at bounding box center [609, 567] width 1094 height 121
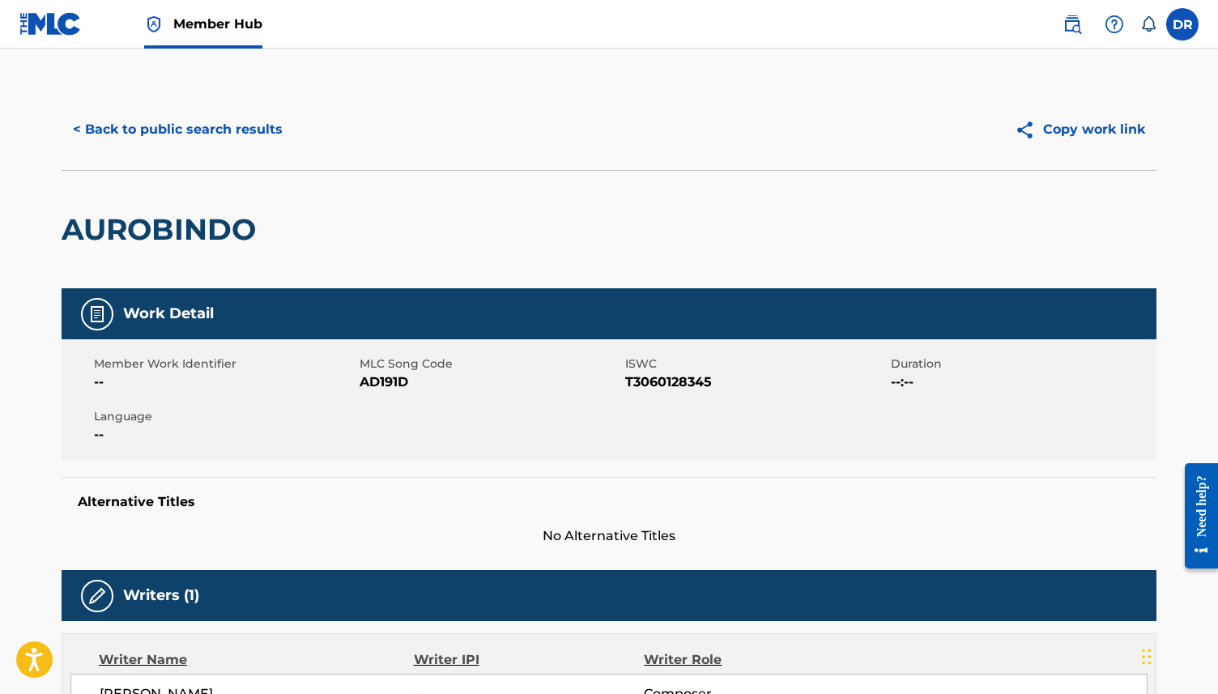
click at [372, 383] on span "AD191D" at bounding box center [489, 381] width 261 height 19
click at [372, 386] on span "AD191D" at bounding box center [489, 381] width 261 height 19
click at [204, 131] on button "< Back to public search results" at bounding box center [178, 129] width 232 height 40
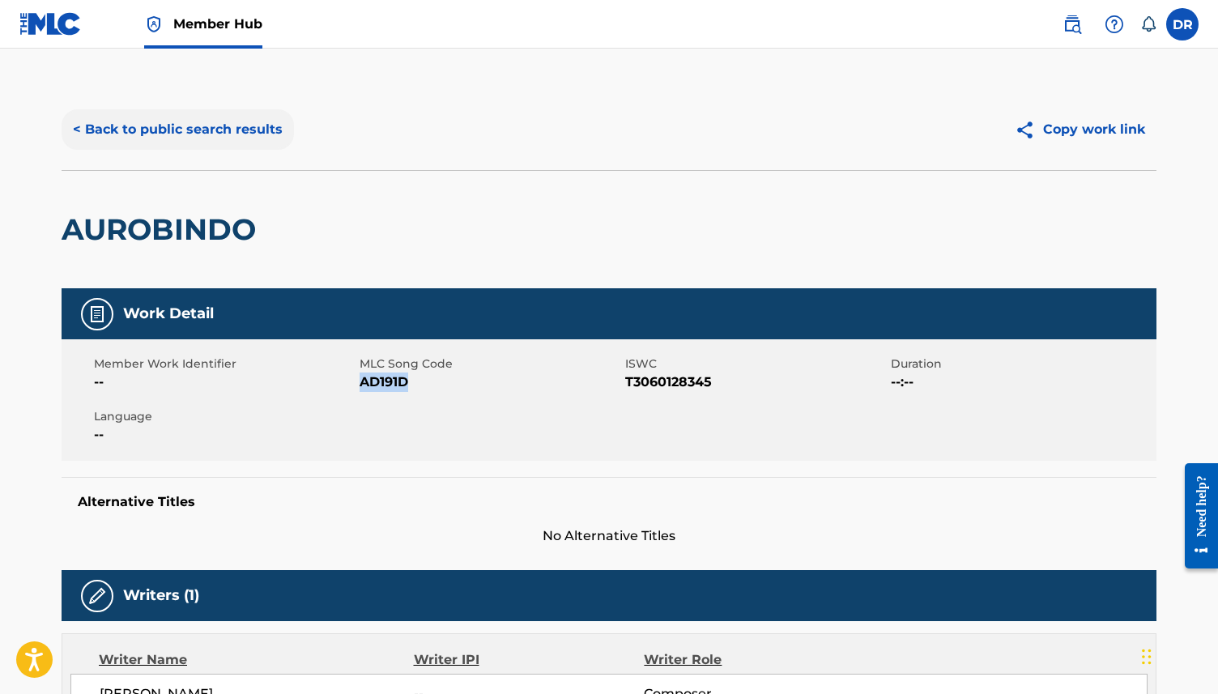
scroll to position [91, 0]
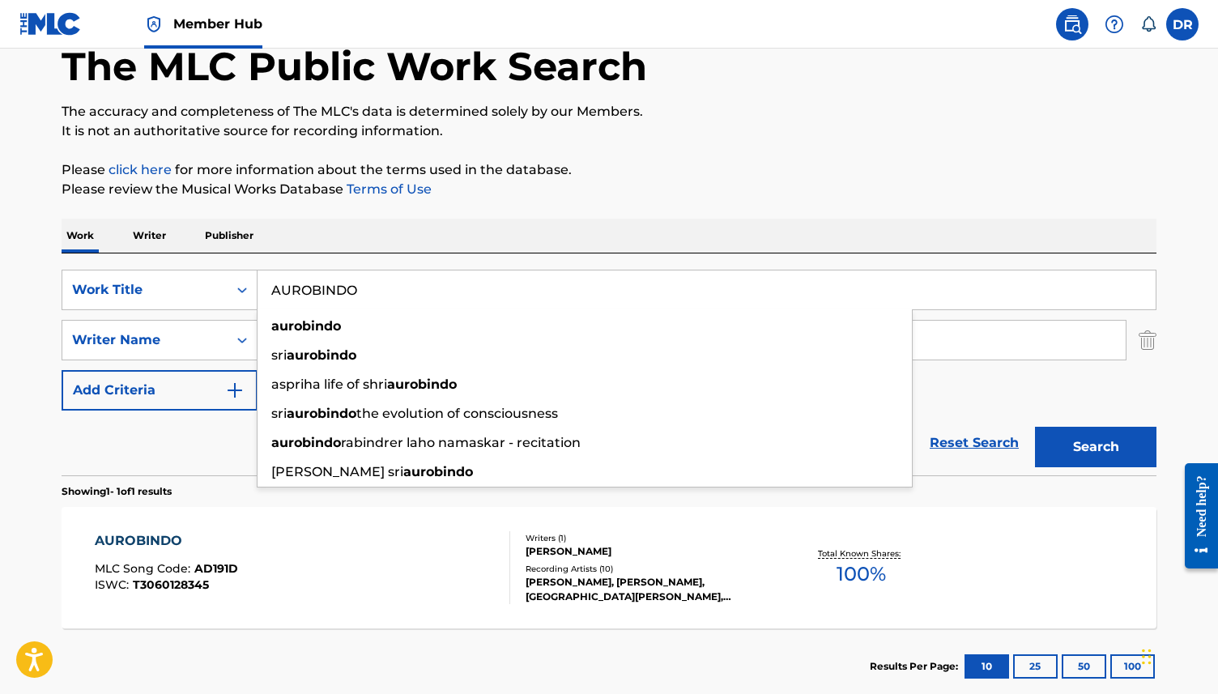
drag, startPoint x: 380, startPoint y: 275, endPoint x: 347, endPoint y: 276, distance: 33.2
click at [347, 276] on input "AUROBINDO" at bounding box center [706, 289] width 898 height 39
drag, startPoint x: 380, startPoint y: 293, endPoint x: 207, endPoint y: 292, distance: 172.4
click at [207, 293] on div "SearchWithCriteria3ca1de88-b7ff-4f5b-be49-6ec151af8843 Work Title AUROBINDO aur…" at bounding box center [609, 290] width 1094 height 40
paste input "CLARITY"
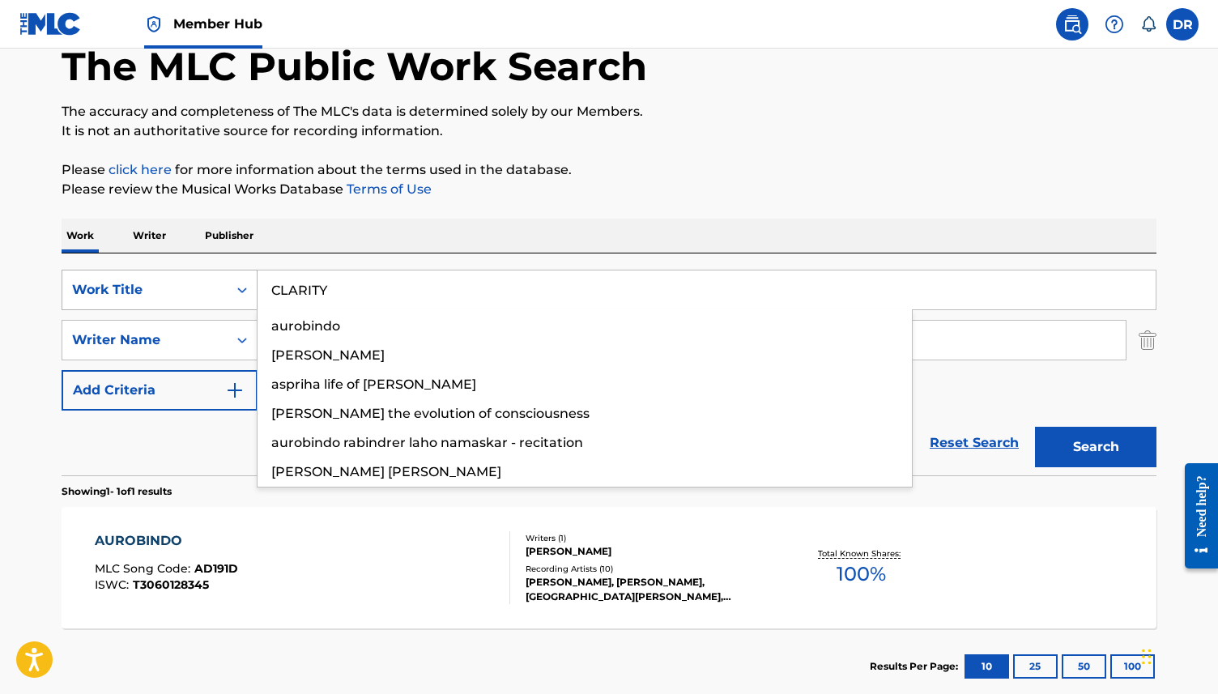
type input "CLARITY"
click at [1035, 427] on button "Search" at bounding box center [1095, 447] width 121 height 40
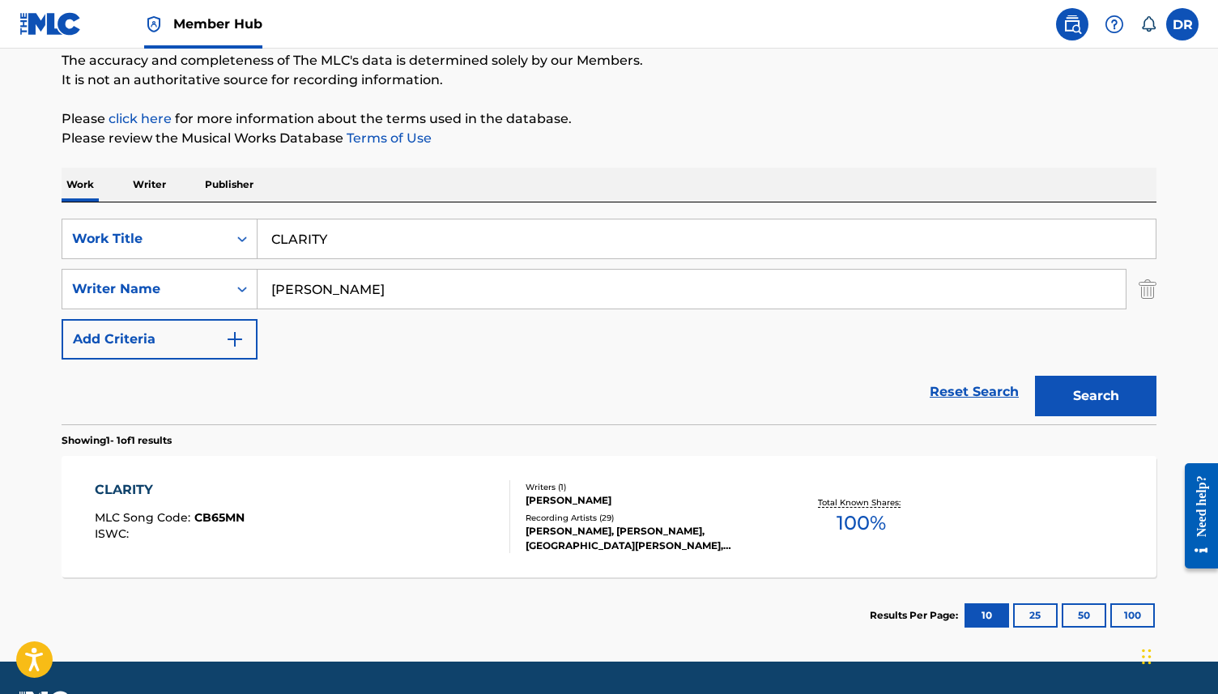
scroll to position [142, 0]
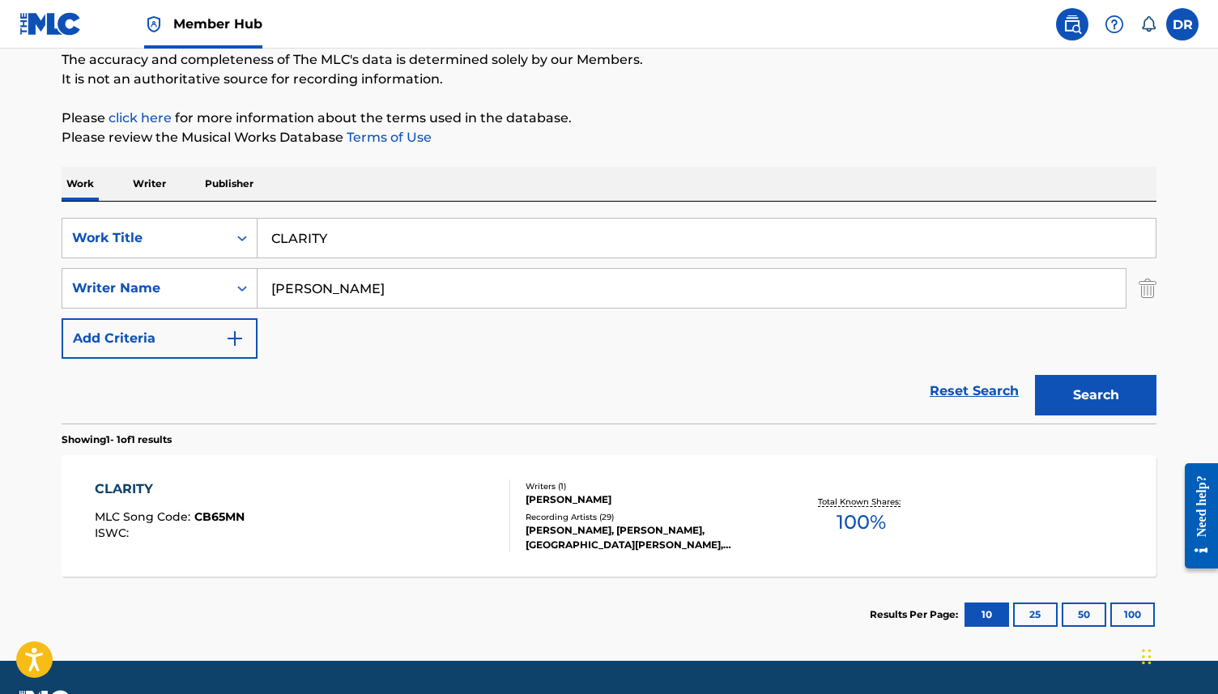
click at [393, 513] on div "CLARITY MLC Song Code : CB65MN ISWC :" at bounding box center [303, 515] width 416 height 73
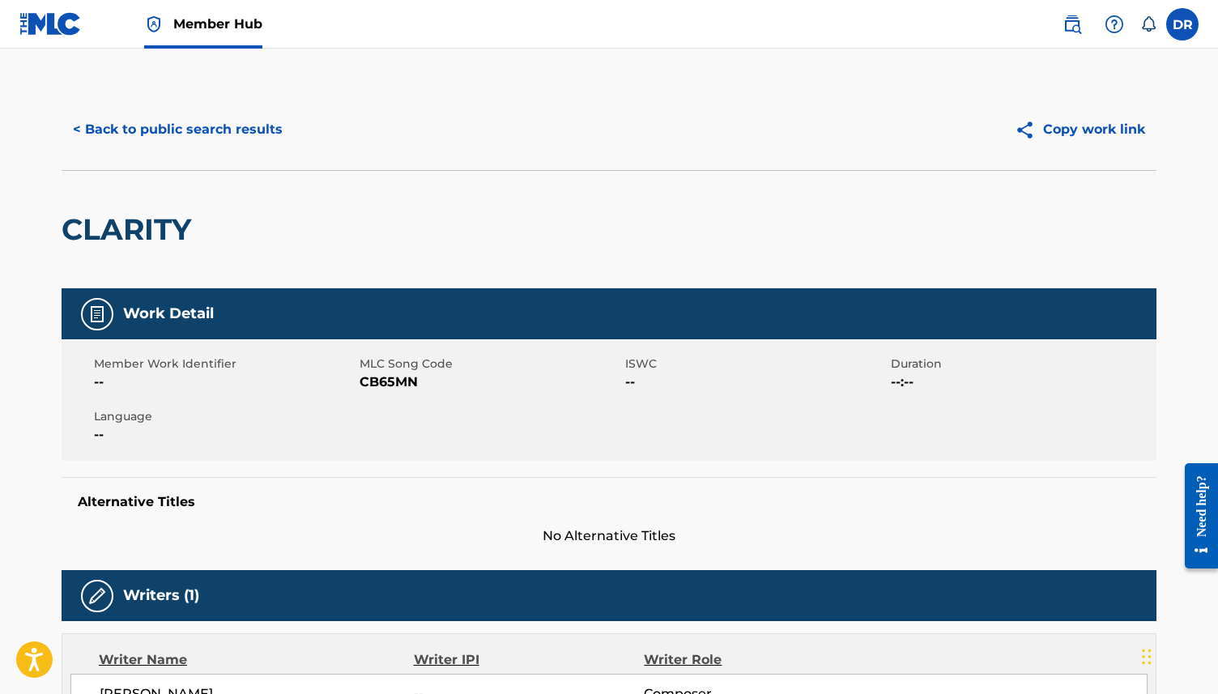
click at [384, 382] on span "CB65MN" at bounding box center [489, 381] width 261 height 19
click at [200, 123] on button "< Back to public search results" at bounding box center [178, 129] width 232 height 40
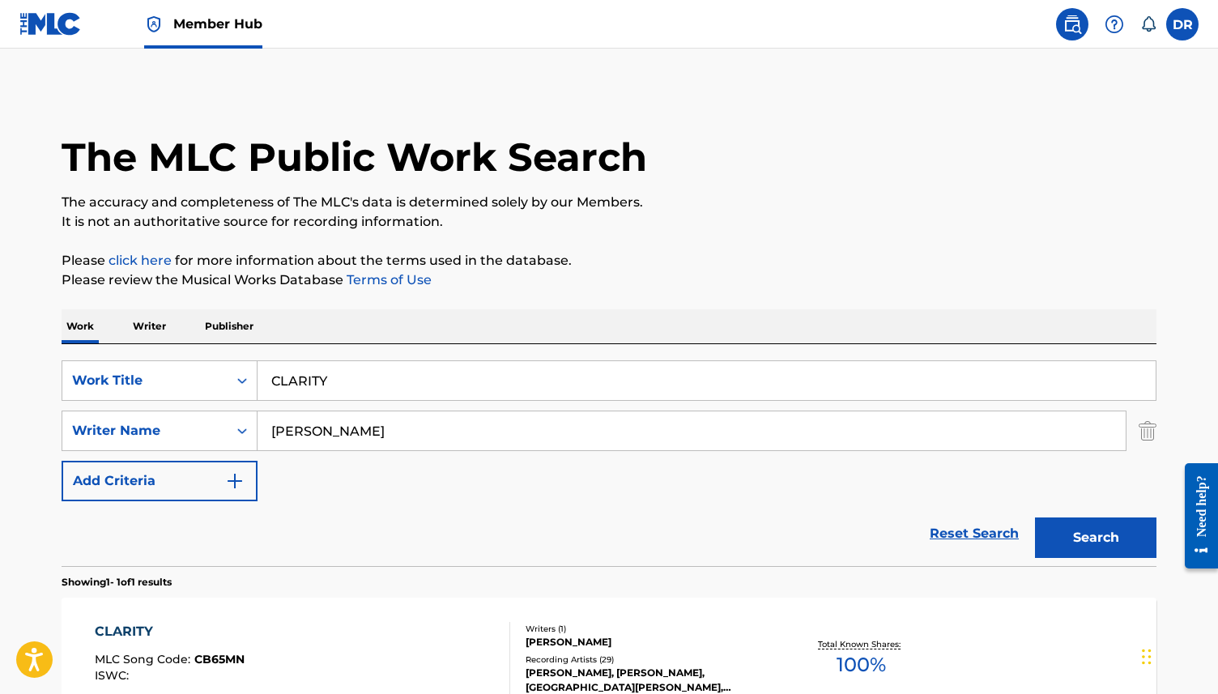
scroll to position [95, 0]
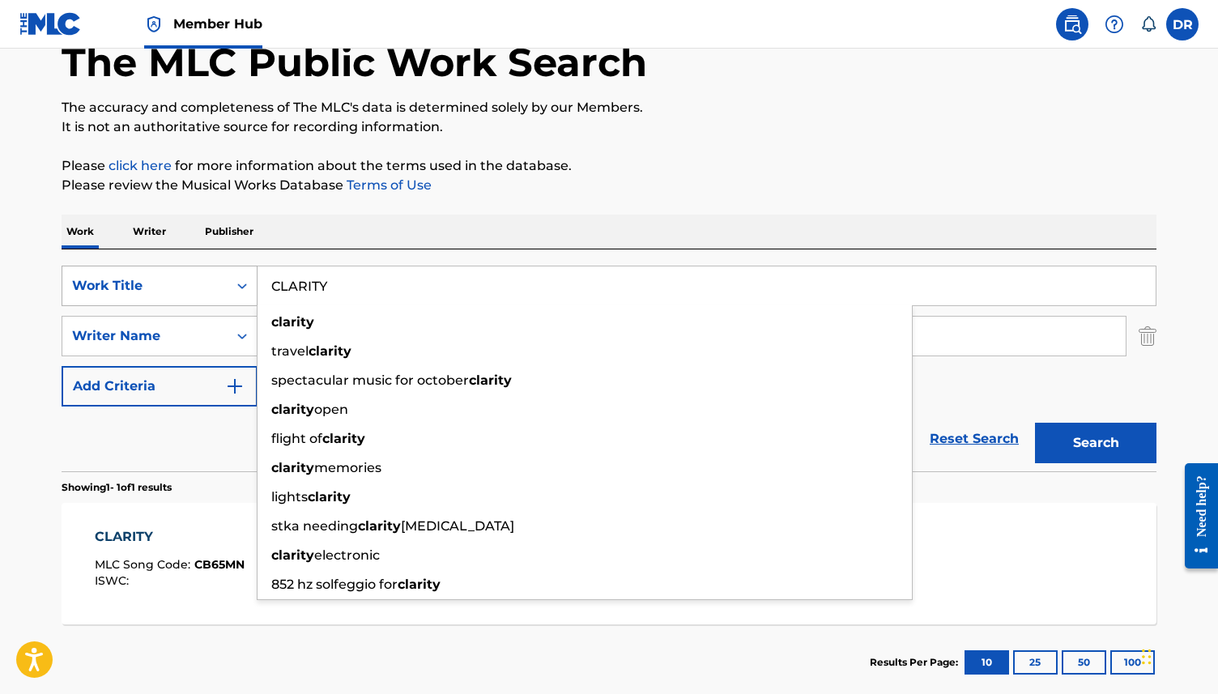
drag, startPoint x: 329, startPoint y: 290, endPoint x: 217, endPoint y: 289, distance: 112.5
click at [217, 289] on div "SearchWithCriteria3ca1de88-b7ff-4f5b-be49-6ec151af8843 Work Title CLARITY clari…" at bounding box center [609, 286] width 1094 height 40
paste input "DAMAGE"
type input "DAMAGE"
click at [1035, 423] on button "Search" at bounding box center [1095, 443] width 121 height 40
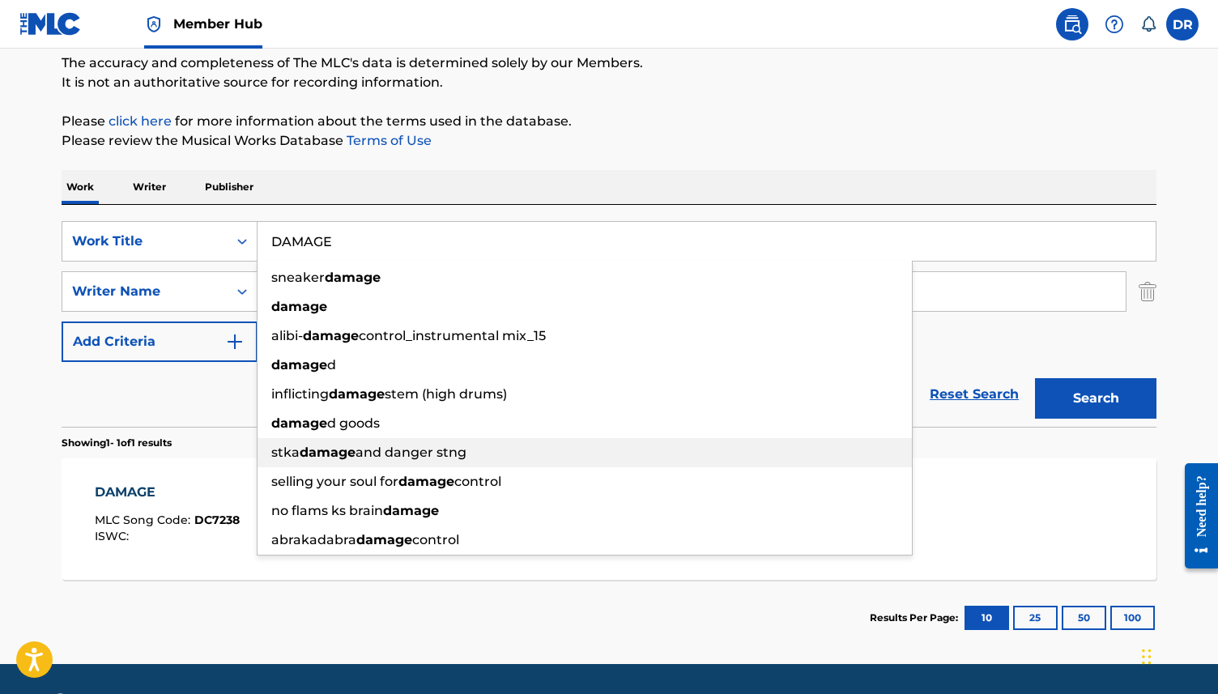
scroll to position [151, 0]
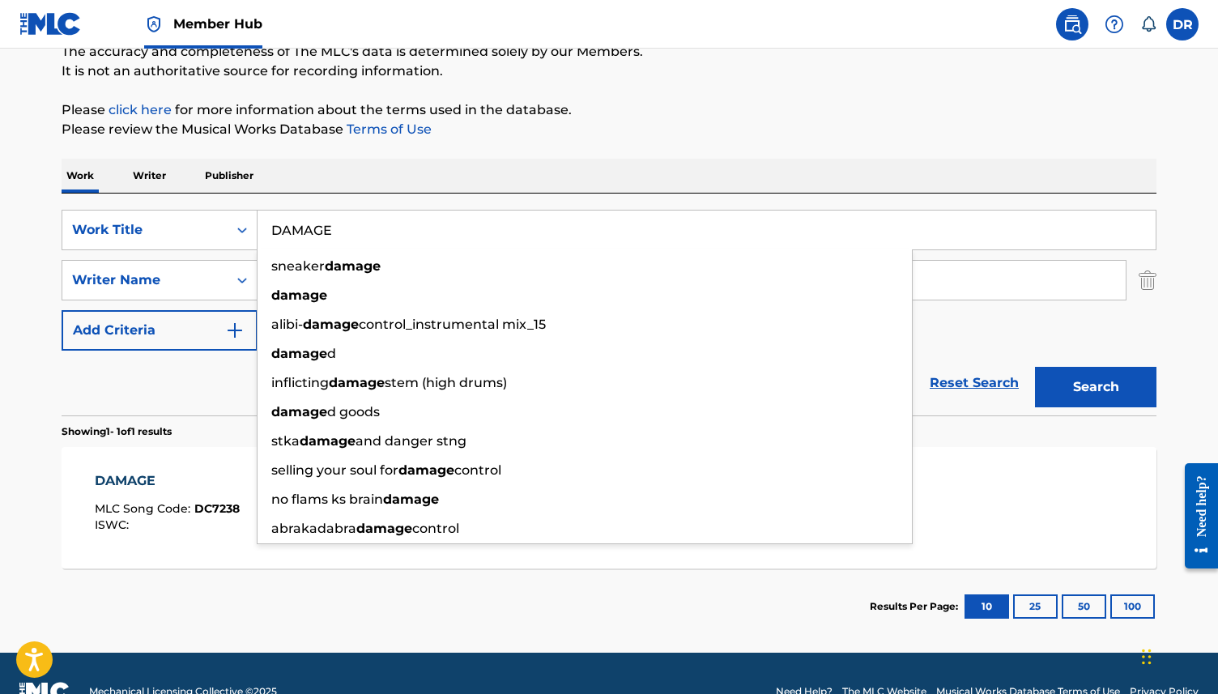
click at [187, 524] on div "ISWC :" at bounding box center [167, 525] width 145 height 12
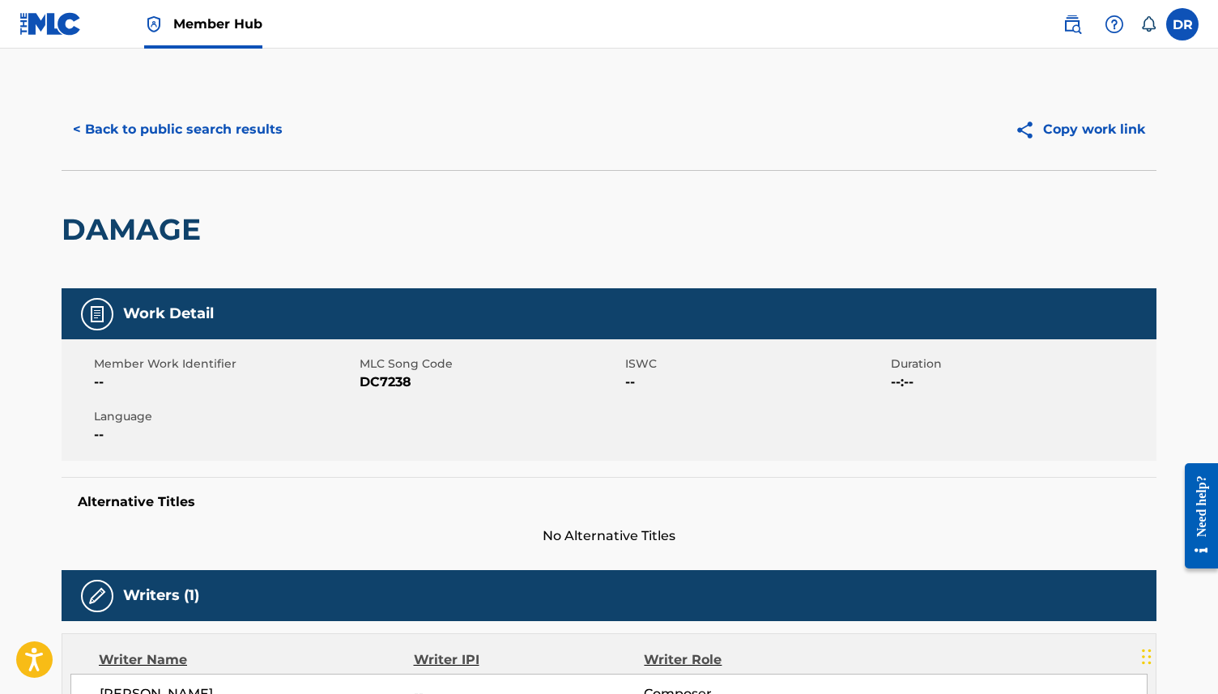
click at [386, 384] on span "DC7238" at bounding box center [489, 381] width 261 height 19
click at [174, 126] on button "< Back to public search results" at bounding box center [178, 129] width 232 height 40
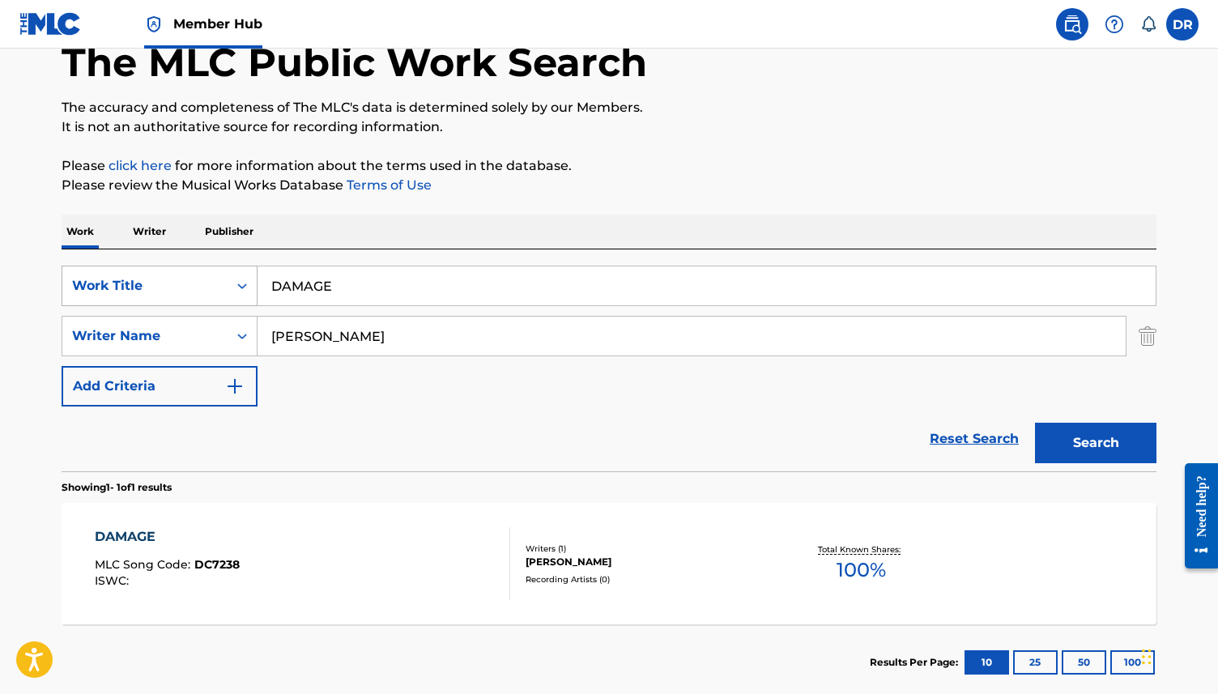
drag, startPoint x: 364, startPoint y: 282, endPoint x: 189, endPoint y: 279, distance: 175.7
click at [189, 279] on div "SearchWithCriteria3ca1de88-b7ff-4f5b-be49-6ec151af8843 Work Title DAMAGE" at bounding box center [609, 286] width 1094 height 40
paste input "EATH & LIMERENC"
type input "DEATH & LIMERENCE"
click at [1035, 423] on button "Search" at bounding box center [1095, 443] width 121 height 40
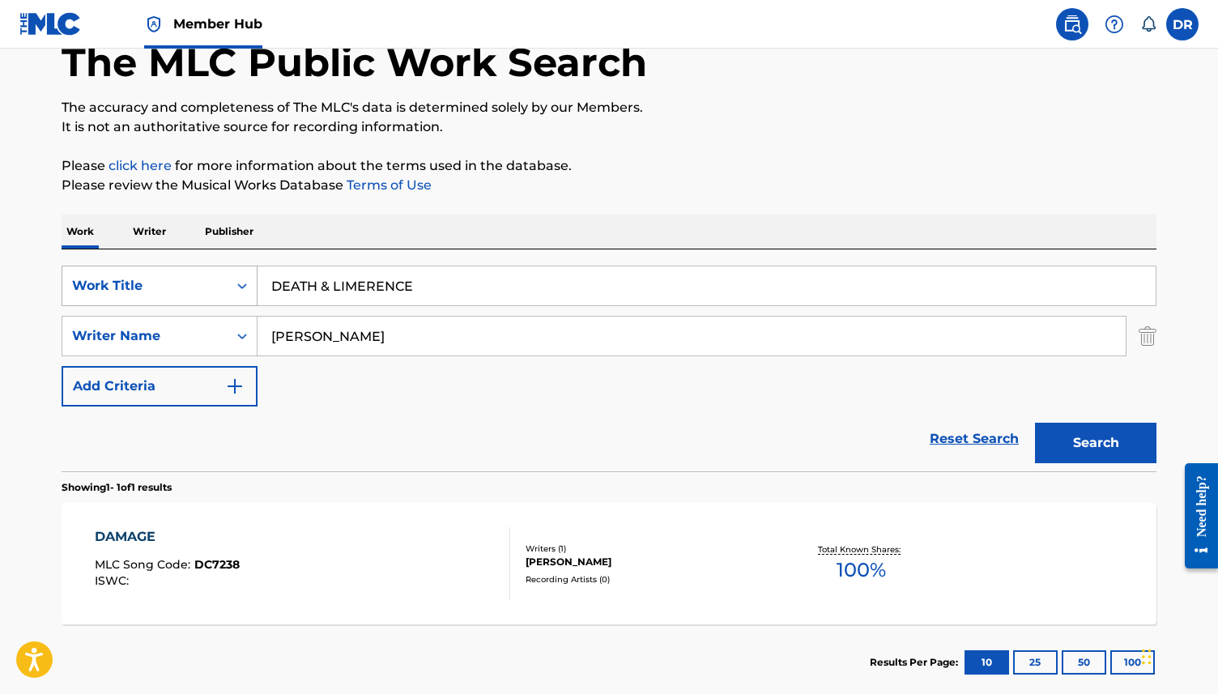
scroll to position [62, 0]
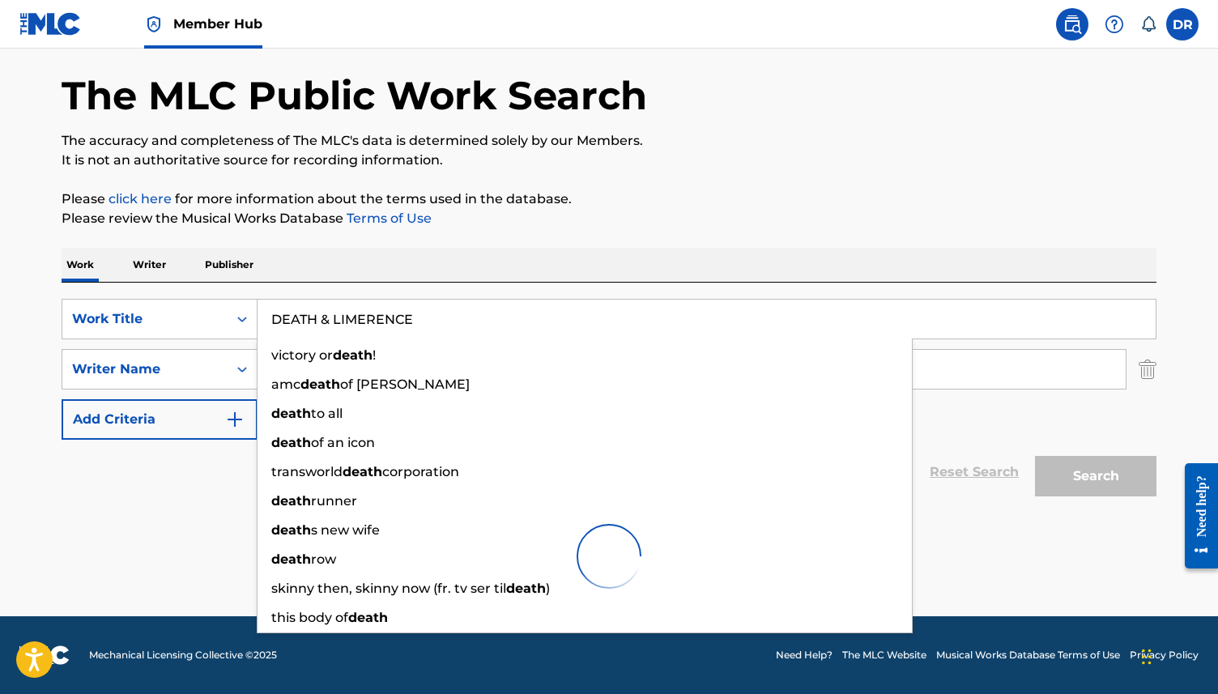
click at [180, 499] on div "Reset Search Search" at bounding box center [609, 472] width 1094 height 65
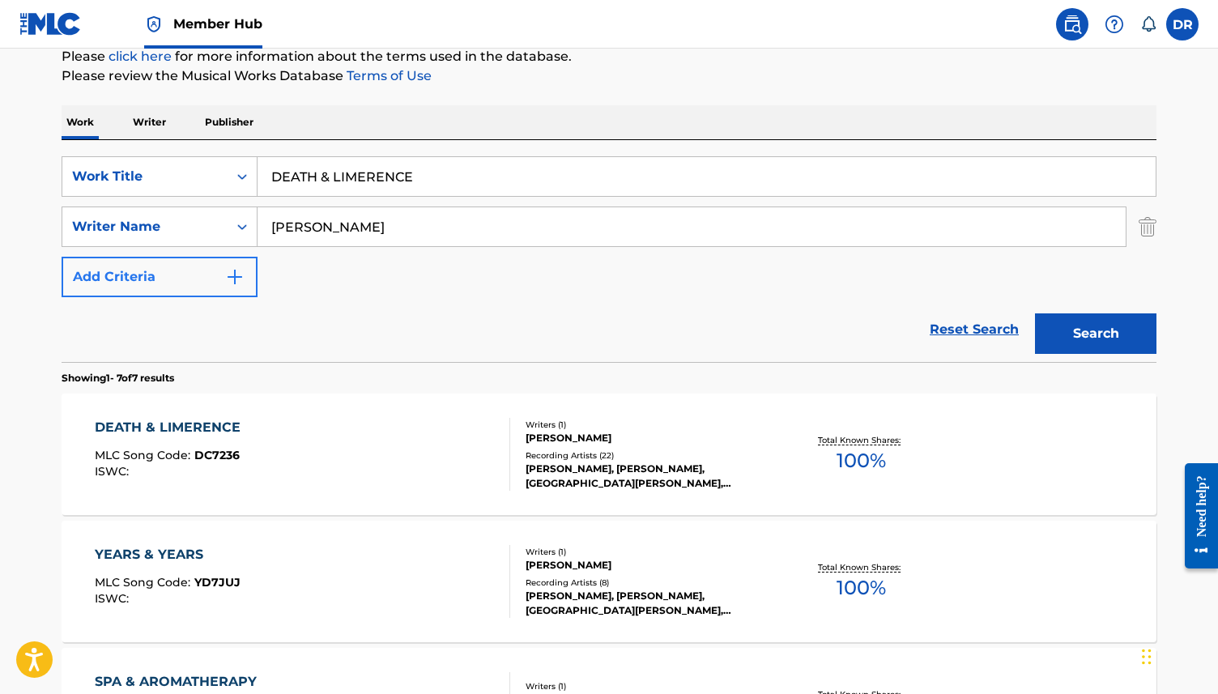
scroll to position [208, 0]
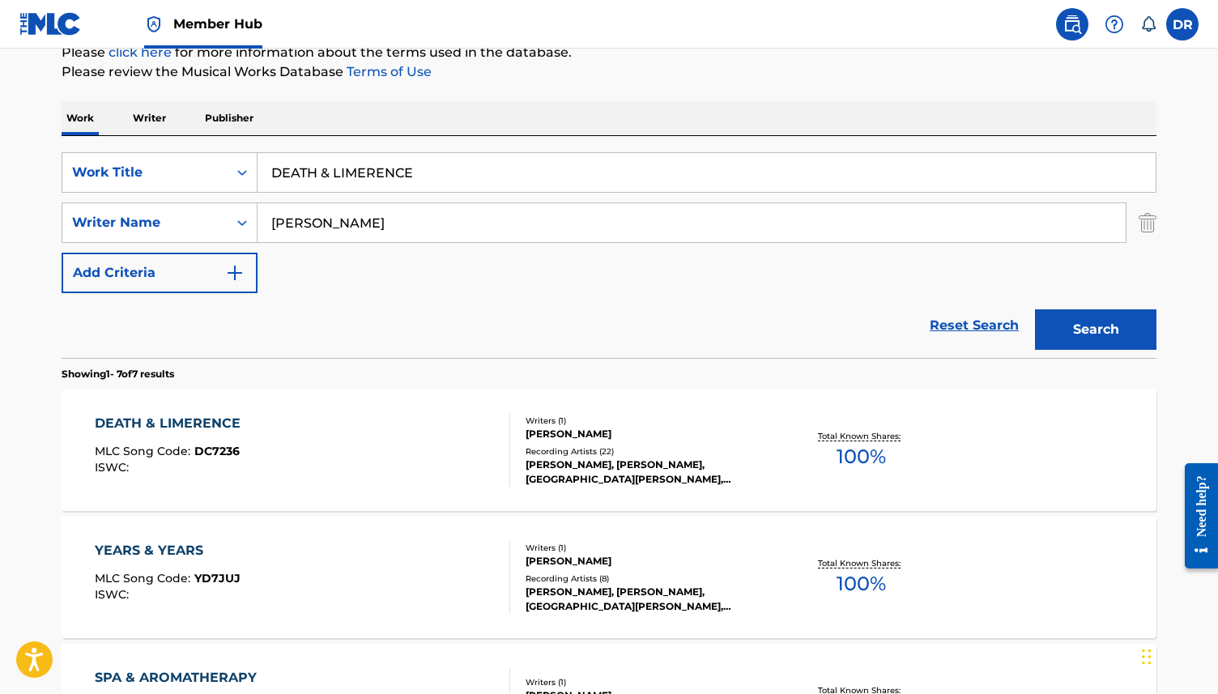
click at [385, 434] on div "DEATH & LIMERENCE MLC Song Code : DC7236 ISWC :" at bounding box center [303, 450] width 416 height 73
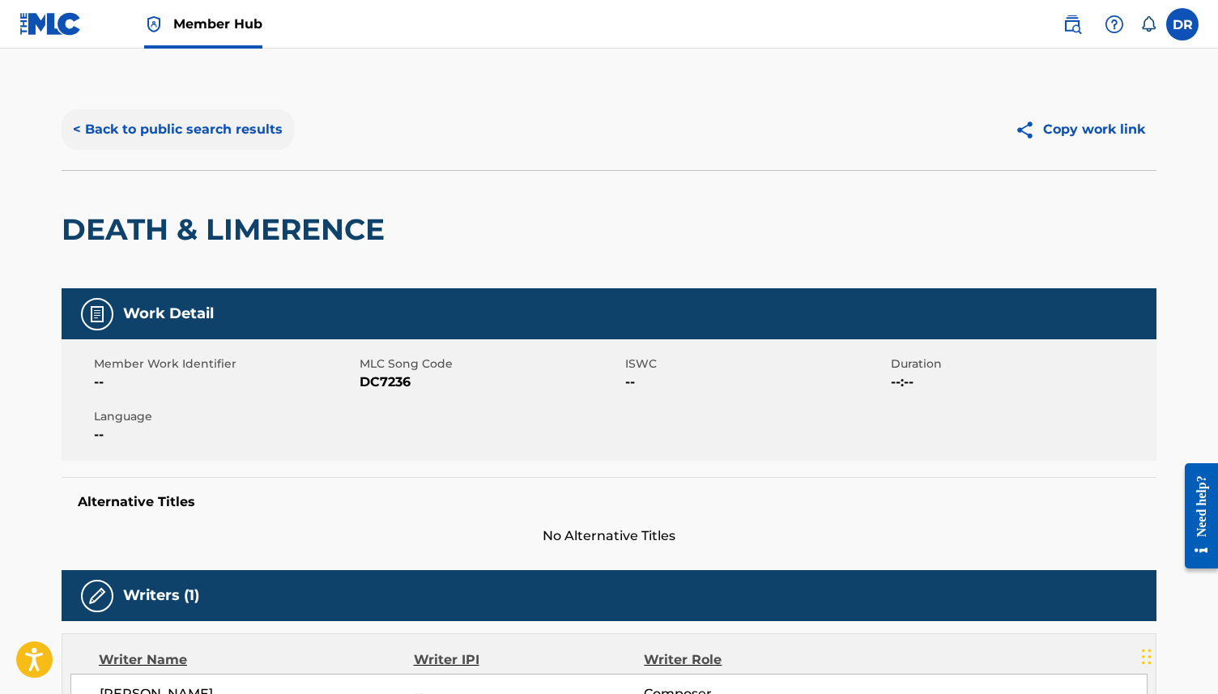
click at [155, 109] on button "< Back to public search results" at bounding box center [178, 129] width 232 height 40
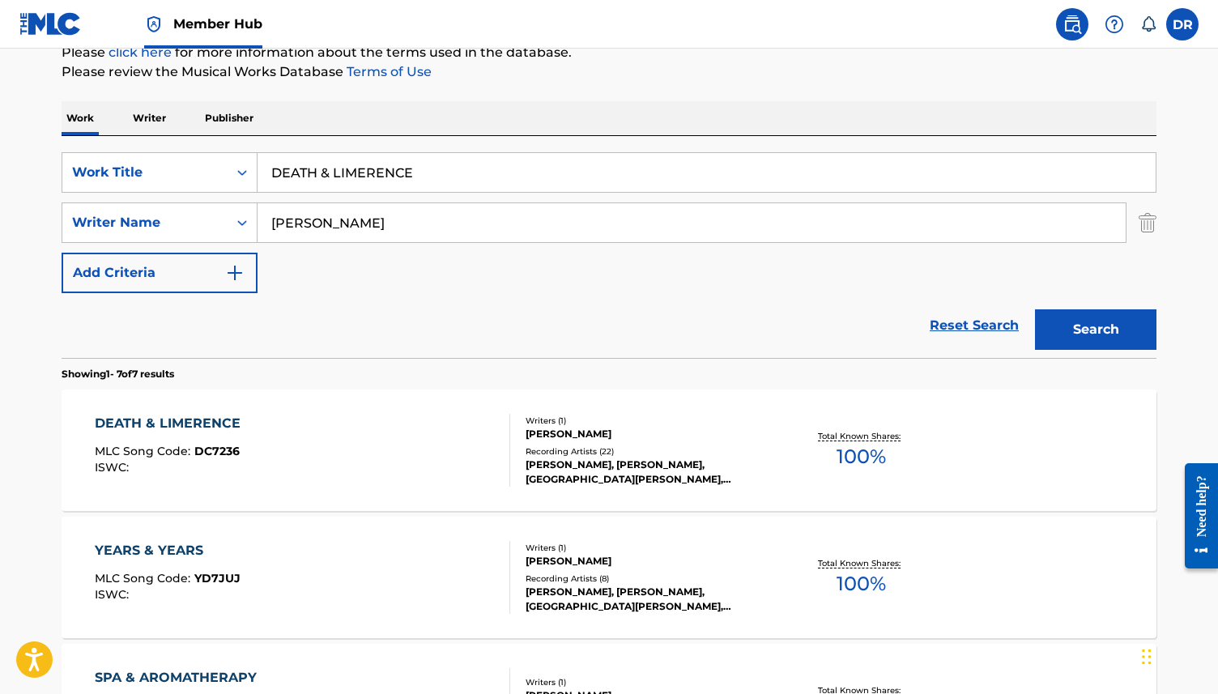
click at [270, 491] on div "DEATH & LIMERENCE MLC Song Code : DC7236 ISWC : Writers ( 1 ) [PERSON_NAME] Rec…" at bounding box center [609, 449] width 1094 height 121
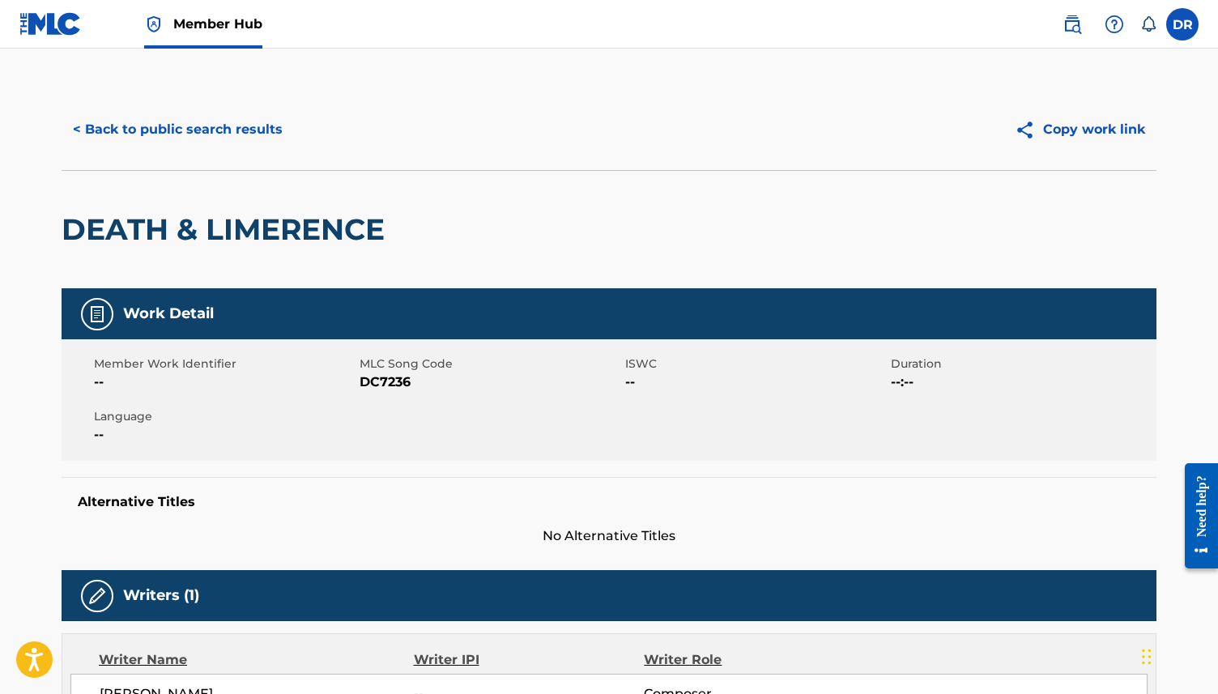
click at [355, 389] on div "Member Work Identifier --" at bounding box center [227, 373] width 266 height 36
click at [363, 382] on span "DC7236" at bounding box center [489, 381] width 261 height 19
click at [212, 121] on button "< Back to public search results" at bounding box center [178, 129] width 232 height 40
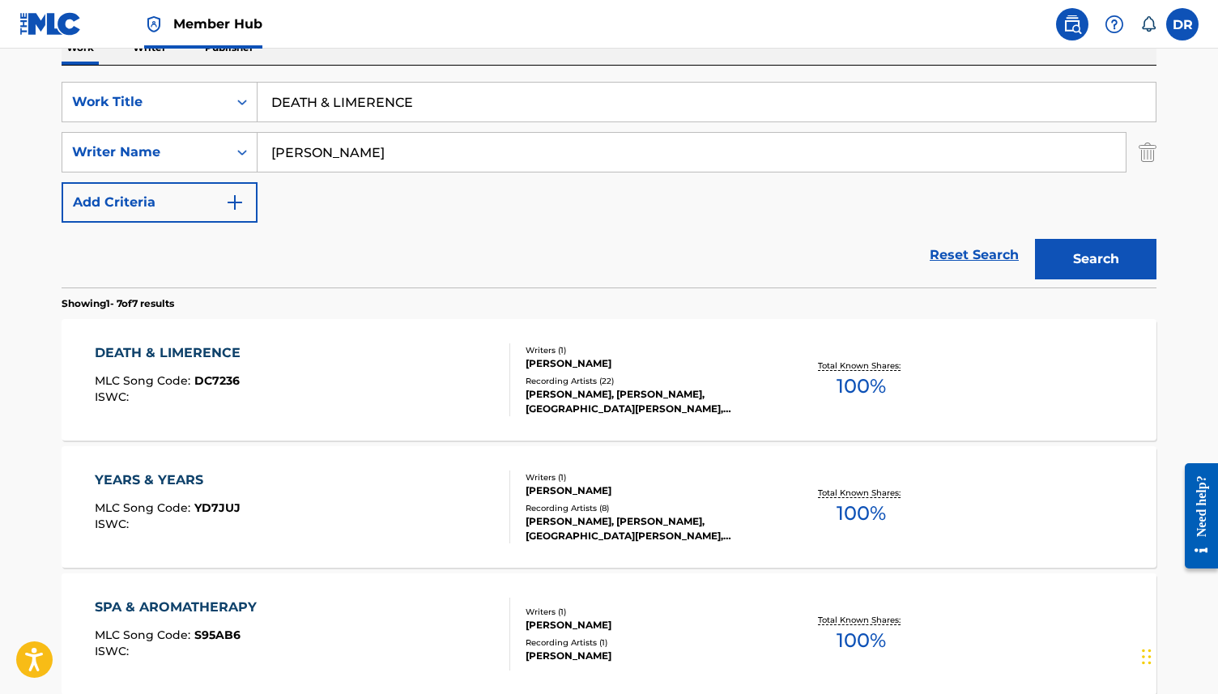
scroll to position [312, 0]
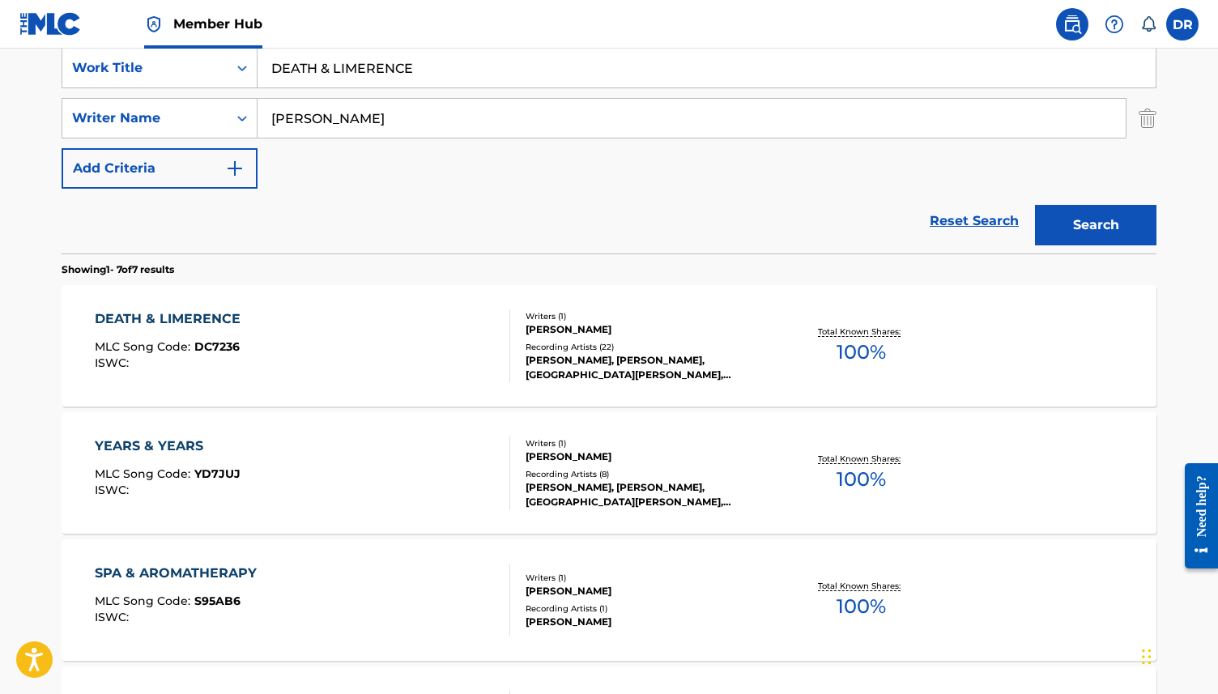
click at [253, 454] on div "YEARS & YEARS MLC Song Code : YD7JUJ ISWC :" at bounding box center [303, 472] width 416 height 73
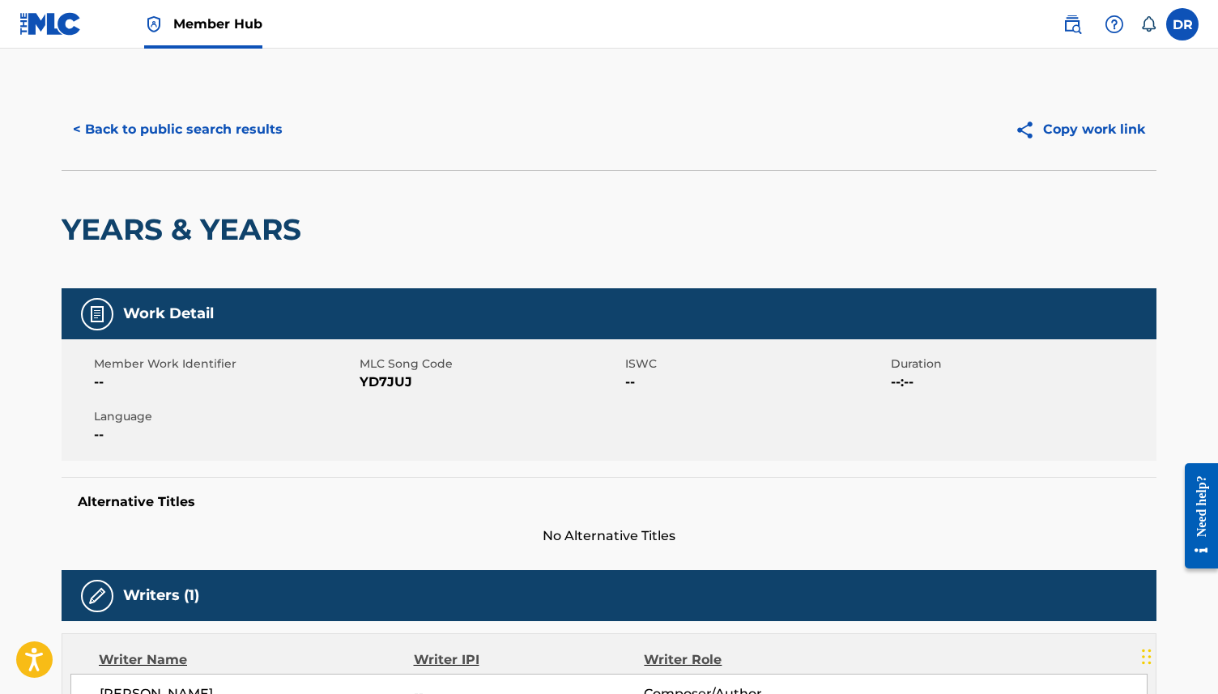
click at [377, 383] on span "YD7JUJ" at bounding box center [489, 381] width 261 height 19
click at [189, 119] on button "< Back to public search results" at bounding box center [178, 129] width 232 height 40
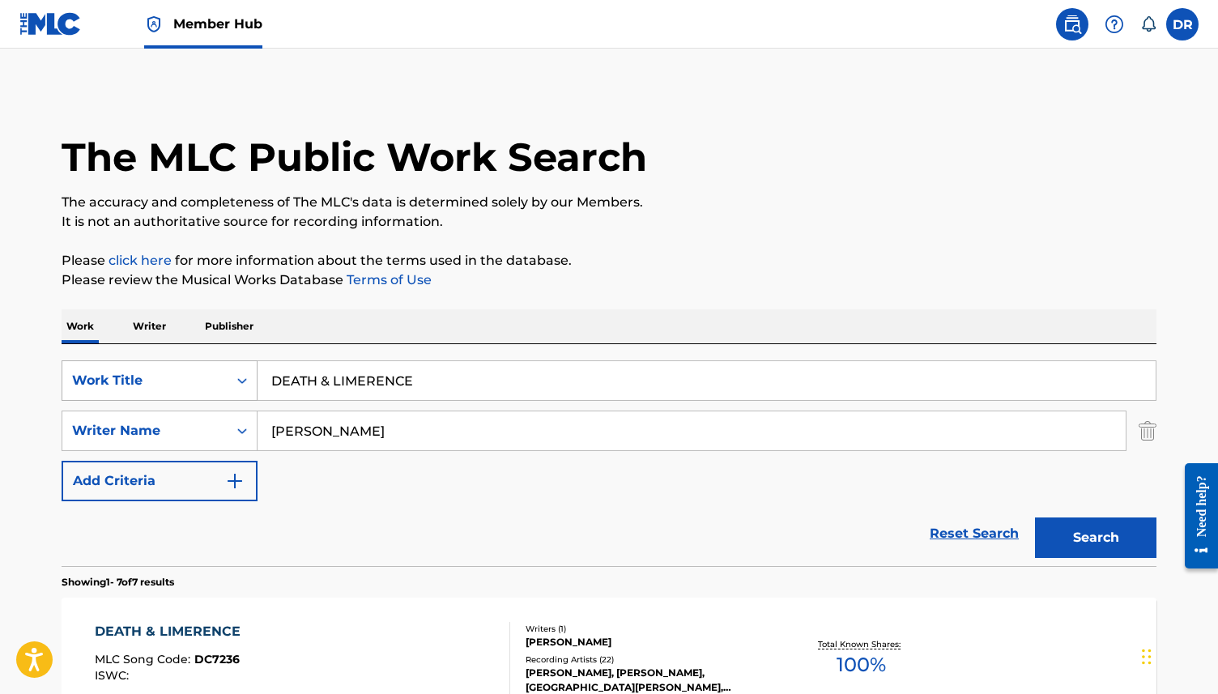
drag, startPoint x: 415, startPoint y: 376, endPoint x: 203, endPoint y: 368, distance: 212.2
click at [203, 368] on div "SearchWithCriteria3ca1de88-b7ff-4f5b-be49-6ec151af8843 Work Title DEATH & LIMER…" at bounding box center [609, 380] width 1094 height 40
paste input "FORGIVENESS"
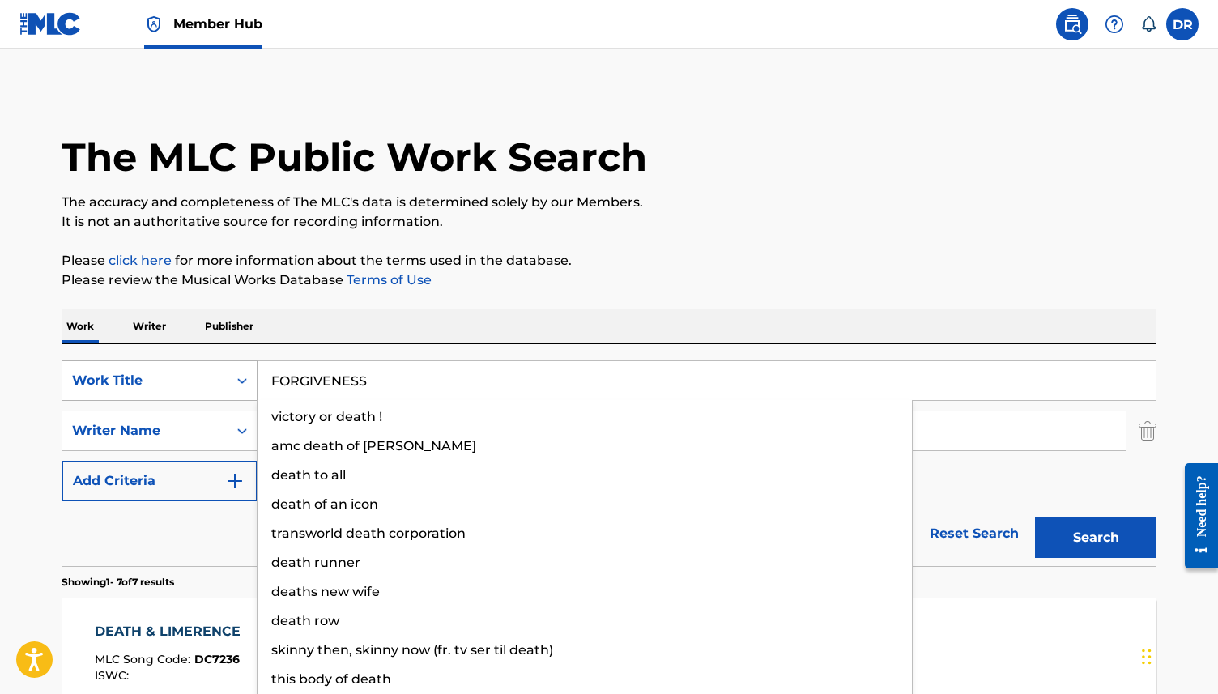
type input "FORGIVENESS"
click at [1035, 517] on button "Search" at bounding box center [1095, 537] width 121 height 40
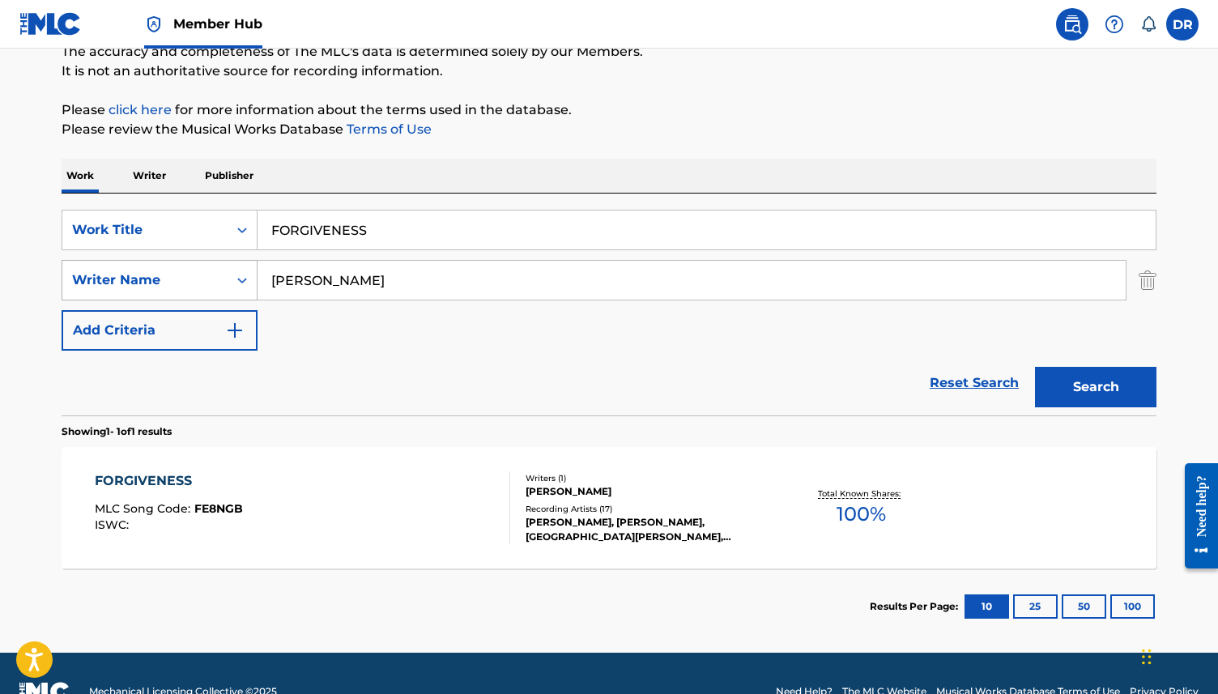
scroll to position [168, 0]
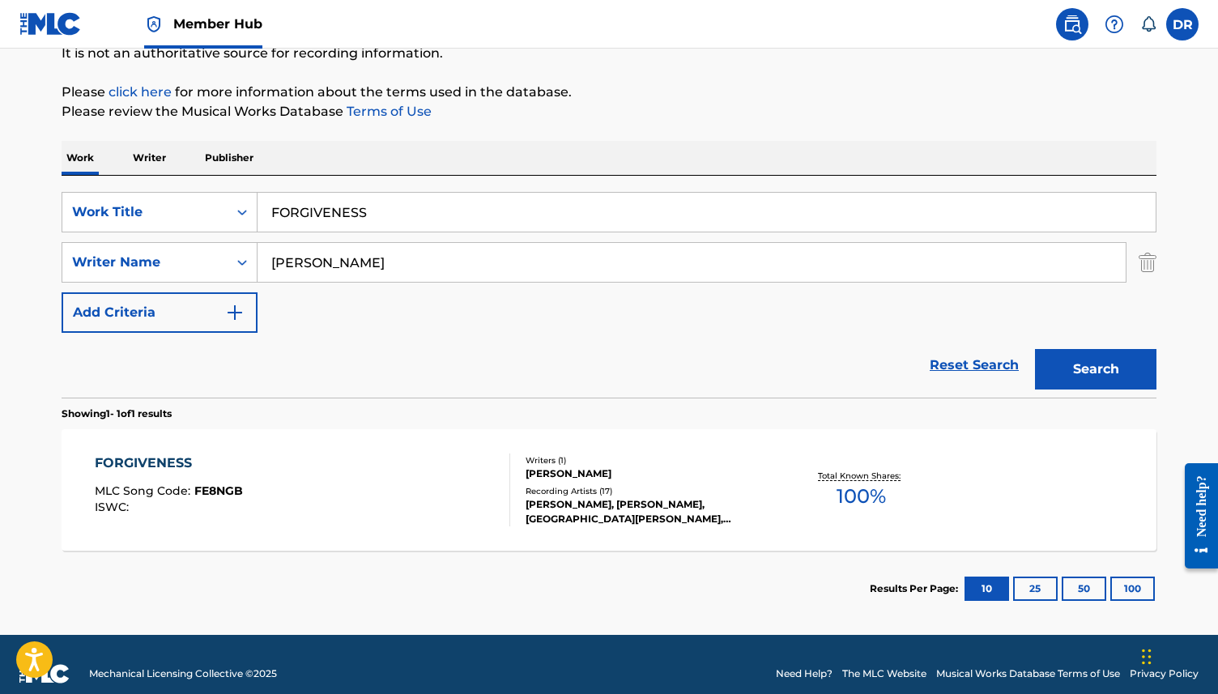
click at [268, 495] on div "FORGIVENESS MLC Song Code : FE8NGB ISWC :" at bounding box center [303, 489] width 416 height 73
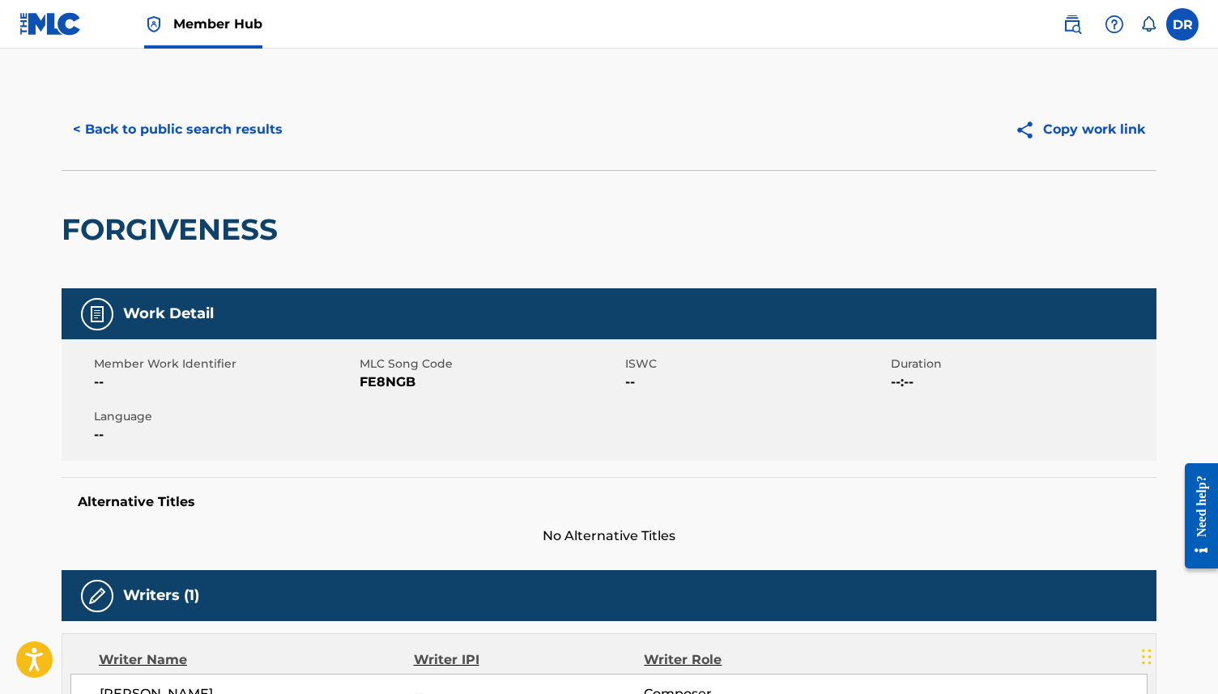
click at [388, 384] on span "FE8NGB" at bounding box center [489, 381] width 261 height 19
click at [185, 136] on button "< Back to public search results" at bounding box center [178, 129] width 232 height 40
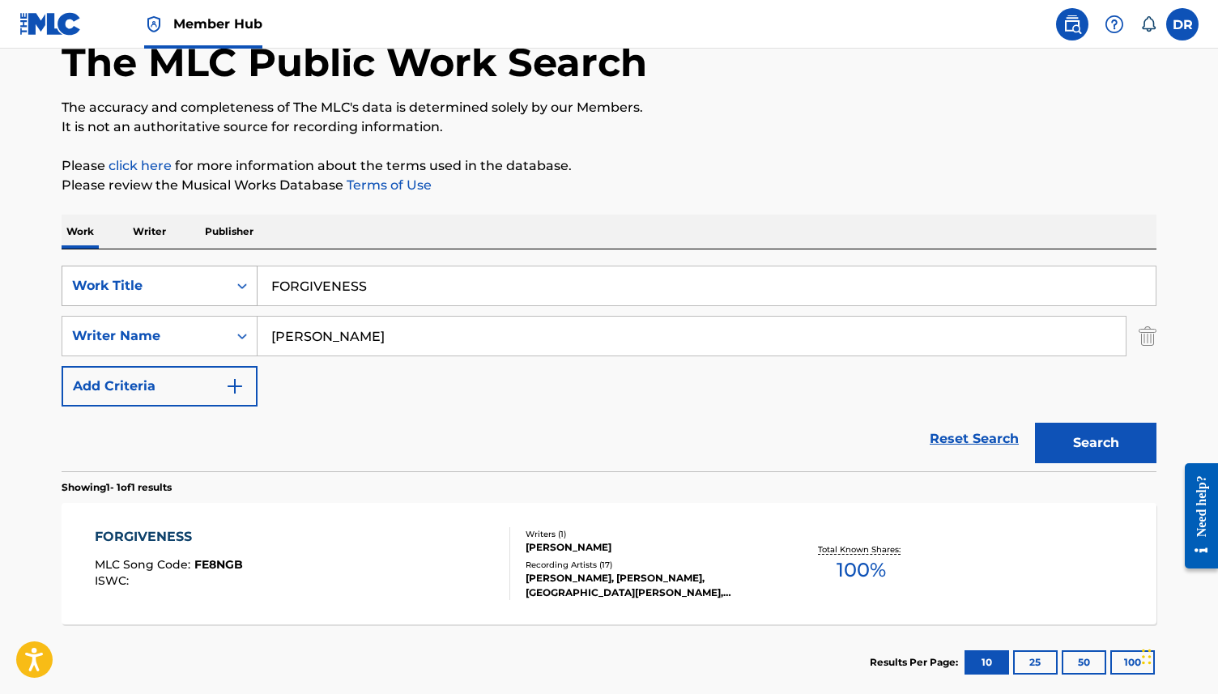
drag, startPoint x: 391, startPoint y: 289, endPoint x: 182, endPoint y: 287, distance: 208.9
click at [182, 287] on div "SearchWithCriteria3ca1de88-b7ff-4f5b-be49-6ec151af8843 Work Title FORGIVENESS" at bounding box center [609, 286] width 1094 height 40
paste input "GAYATRI"
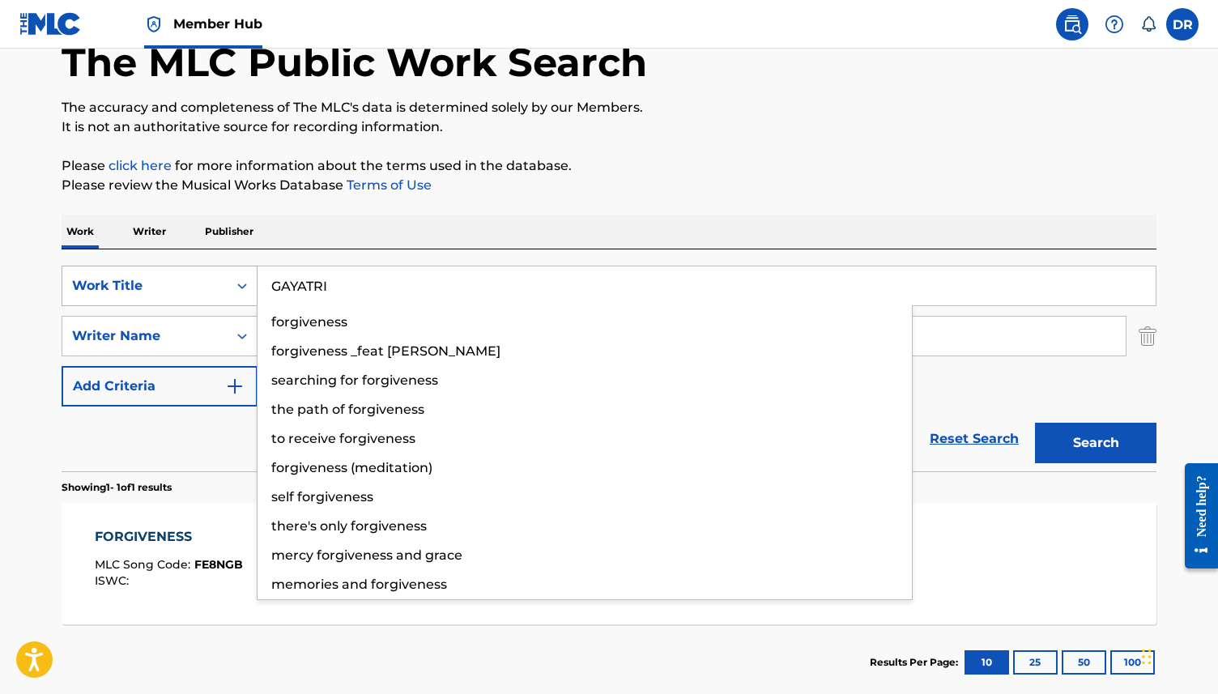
type input "GAYATRI"
click at [1035, 423] on button "Search" at bounding box center [1095, 443] width 121 height 40
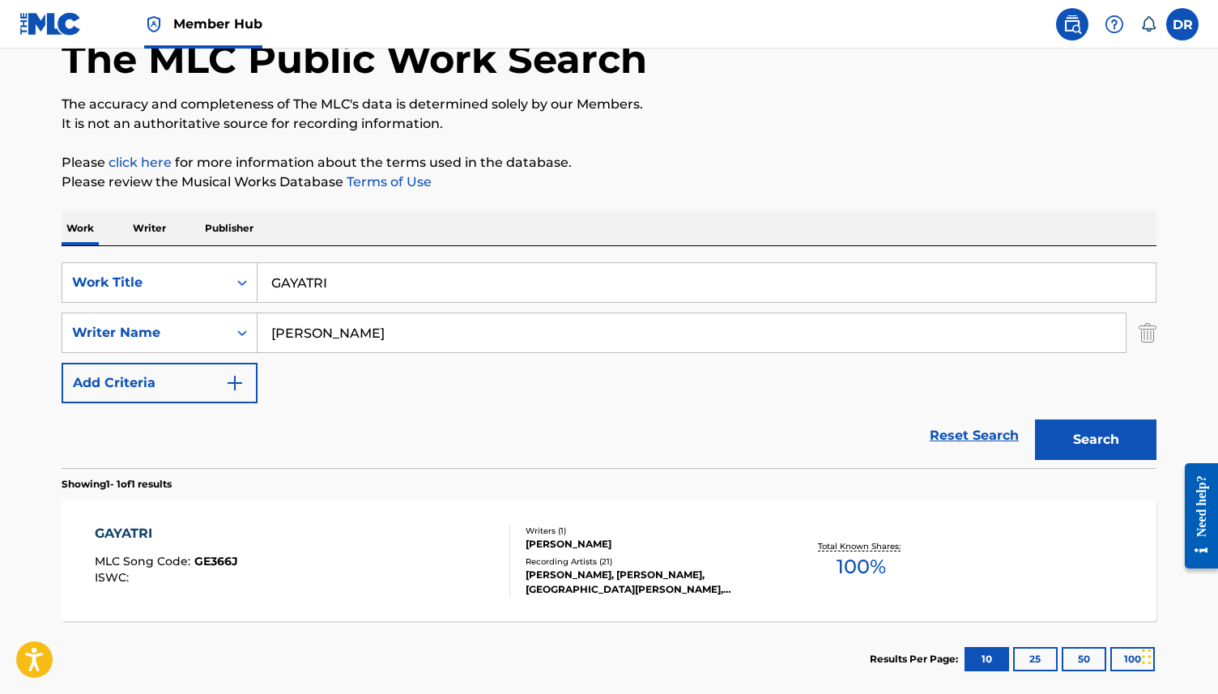
scroll to position [187, 0]
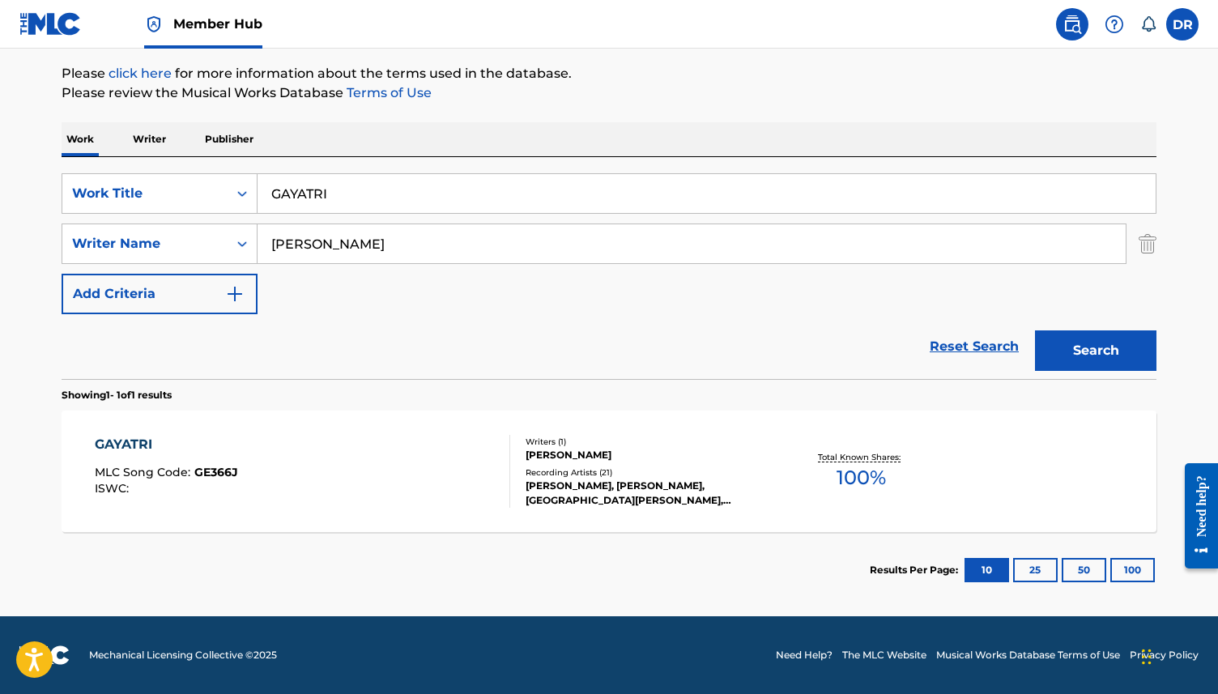
click at [291, 435] on div "GAYATRI MLC Song Code : GE366J ISWC :" at bounding box center [303, 471] width 416 height 73
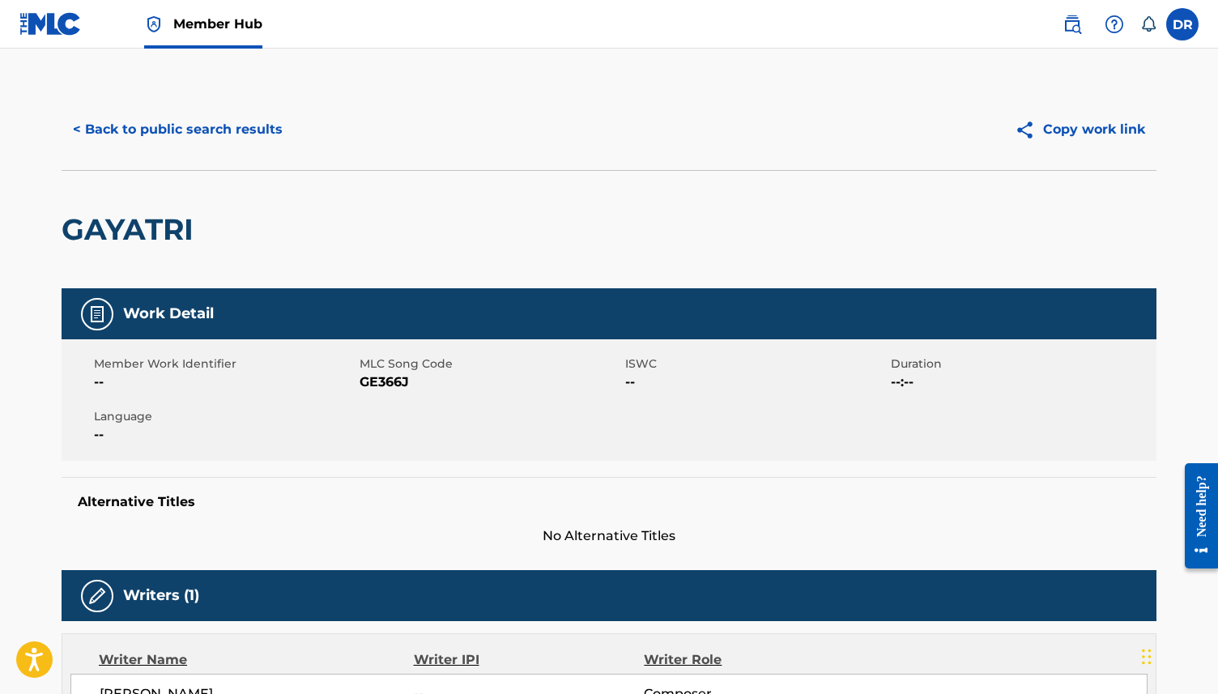
click at [370, 378] on span "GE366J" at bounding box center [489, 381] width 261 height 19
click at [195, 110] on button "< Back to public search results" at bounding box center [178, 129] width 232 height 40
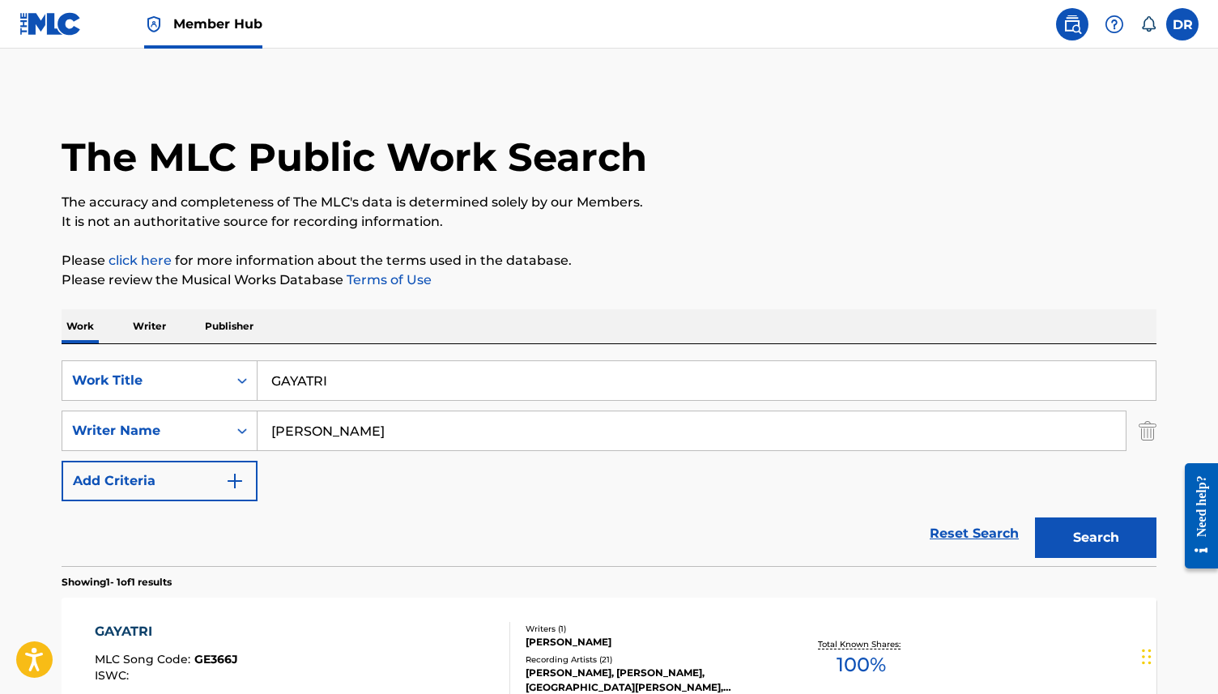
scroll to position [95, 0]
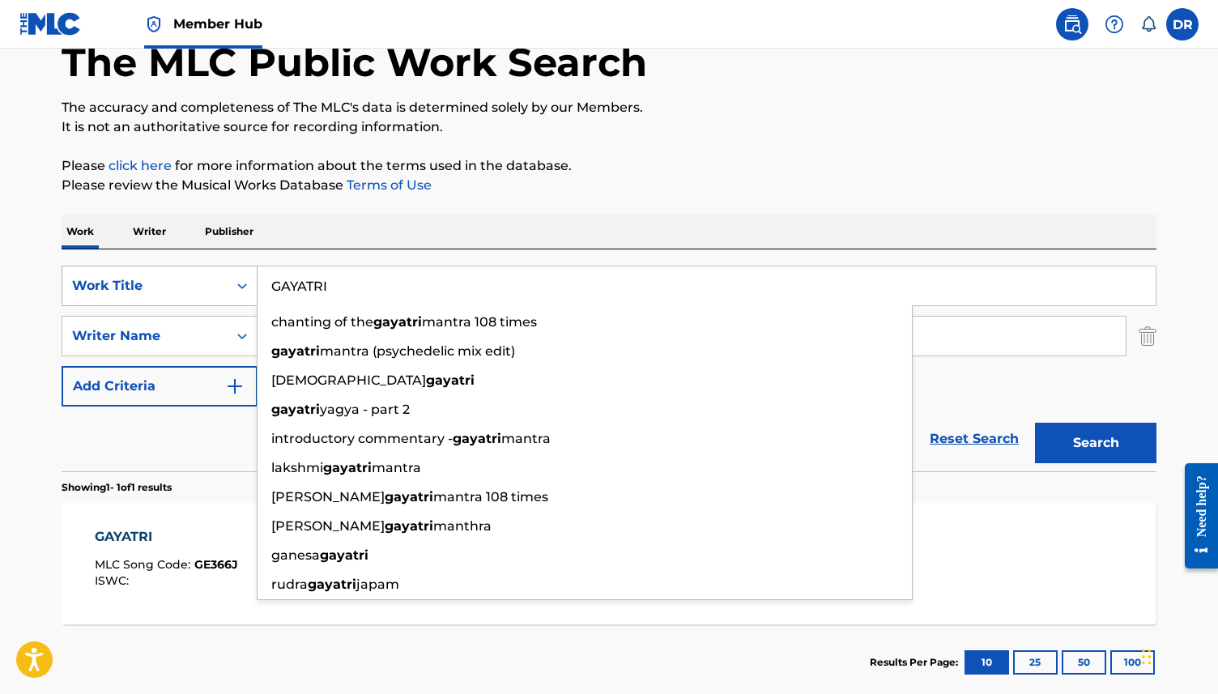
drag, startPoint x: 347, startPoint y: 289, endPoint x: 225, endPoint y: 283, distance: 122.4
click at [225, 283] on div "SearchWithCriteria3ca1de88-b7ff-4f5b-be49-6ec151af8843 Work Title GAYATRI chant…" at bounding box center [609, 286] width 1094 height 40
paste input "RIDLOCK"
type input "GRIDLOCK"
click at [1035, 423] on button "Search" at bounding box center [1095, 443] width 121 height 40
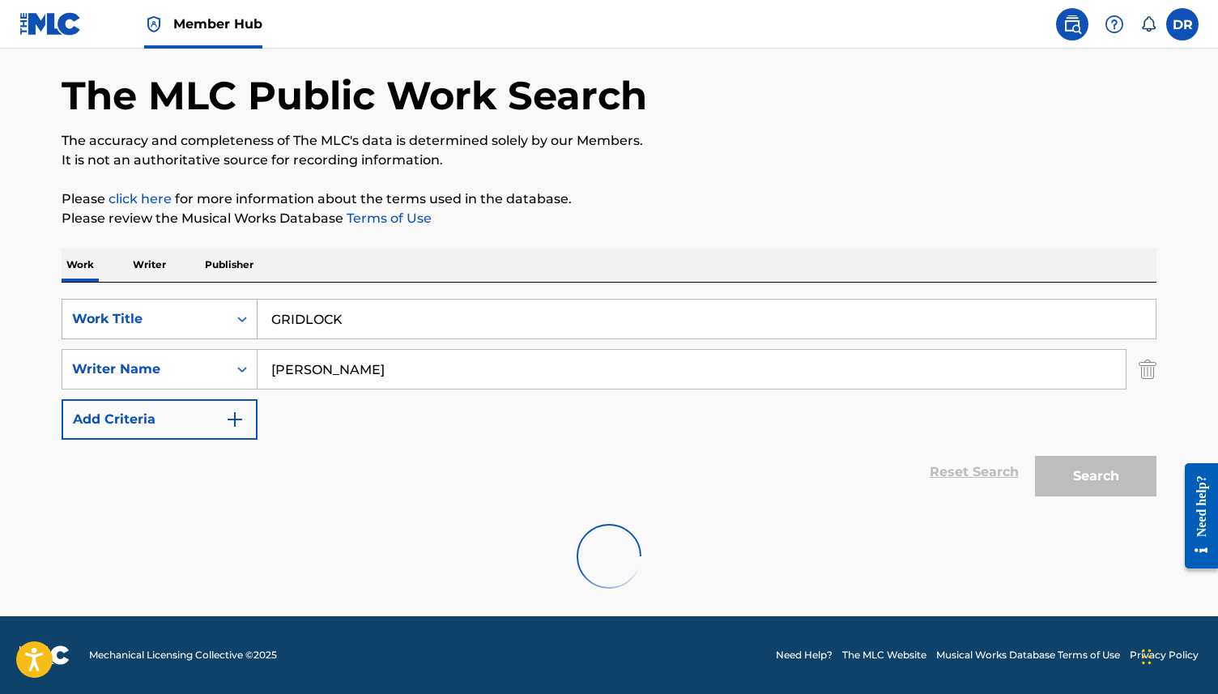
scroll to position [62, 0]
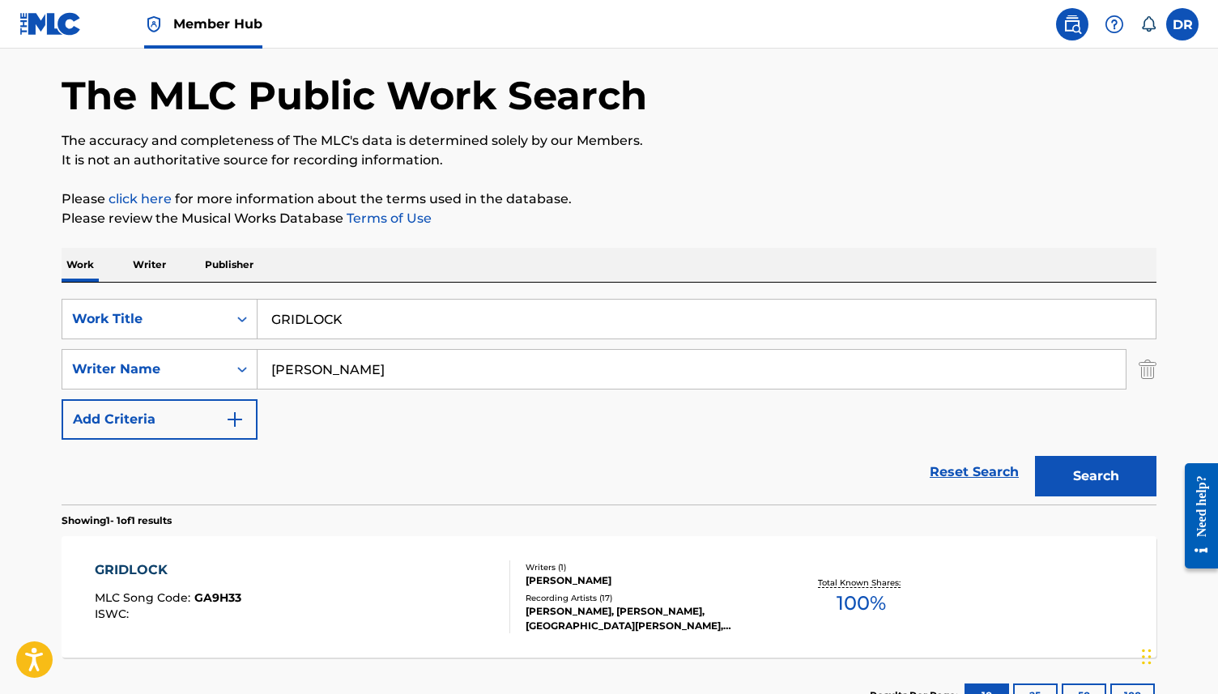
click at [176, 550] on div "GRIDLOCK MLC Song Code : GA9H33 ISWC : Writers ( 1 ) [PERSON_NAME] Recording Ar…" at bounding box center [609, 596] width 1094 height 121
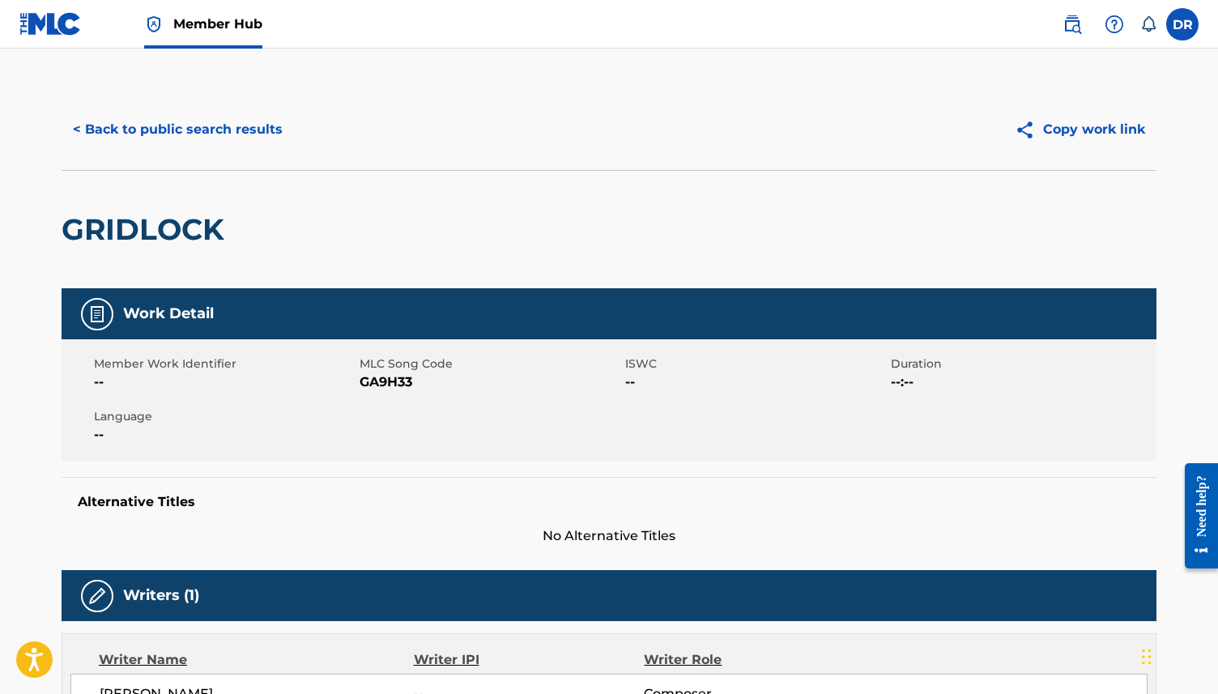
click at [373, 376] on span "GA9H33" at bounding box center [489, 381] width 261 height 19
click at [193, 134] on button "< Back to public search results" at bounding box center [178, 129] width 232 height 40
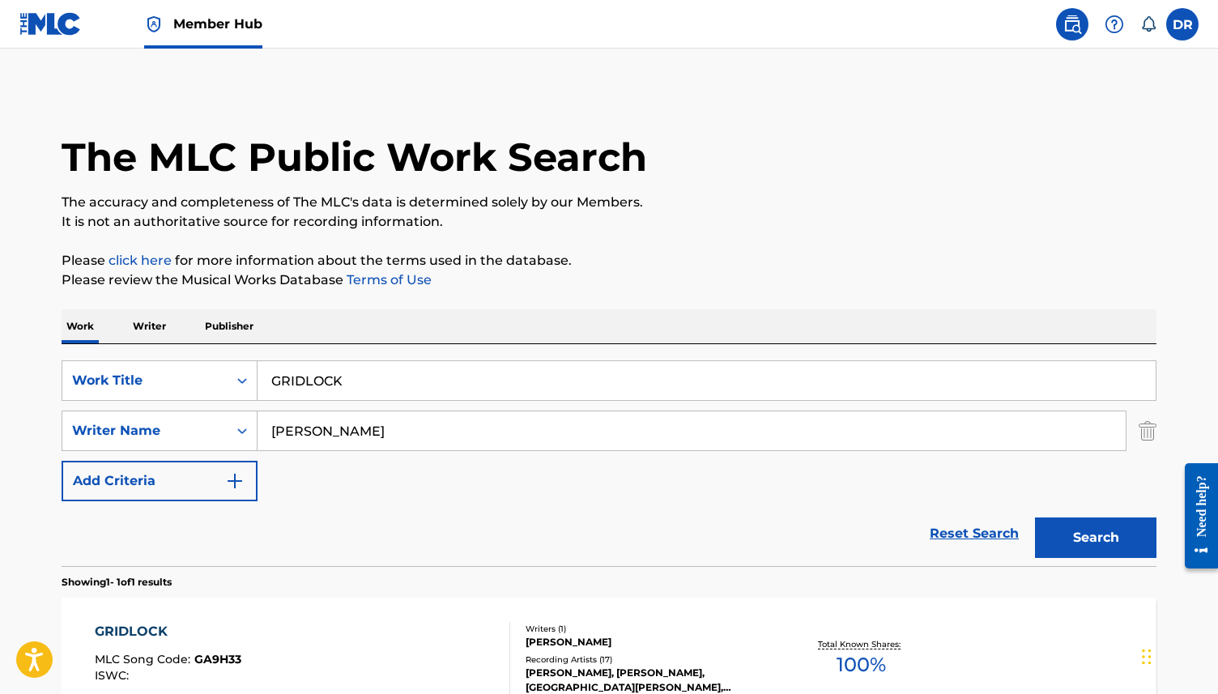
scroll to position [62, 0]
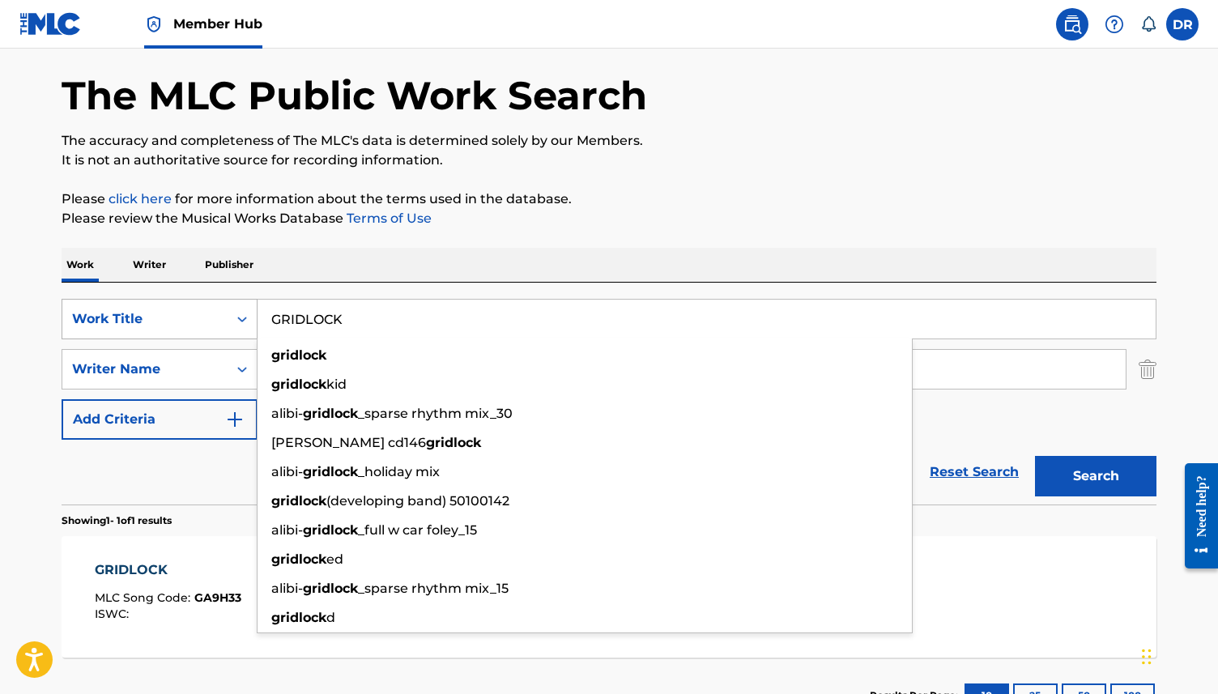
drag, startPoint x: 351, startPoint y: 325, endPoint x: 230, endPoint y: 323, distance: 120.6
click at [230, 323] on div "SearchWithCriteria3ca1de88-b7ff-4f5b-be49-6ec151af8843 Work Title GRIDLOCK grid…" at bounding box center [609, 319] width 1094 height 40
paste input "INTERFAITH MEDICAL"
type input "INTERFAITH MEDICAL"
click at [1035, 456] on button "Search" at bounding box center [1095, 476] width 121 height 40
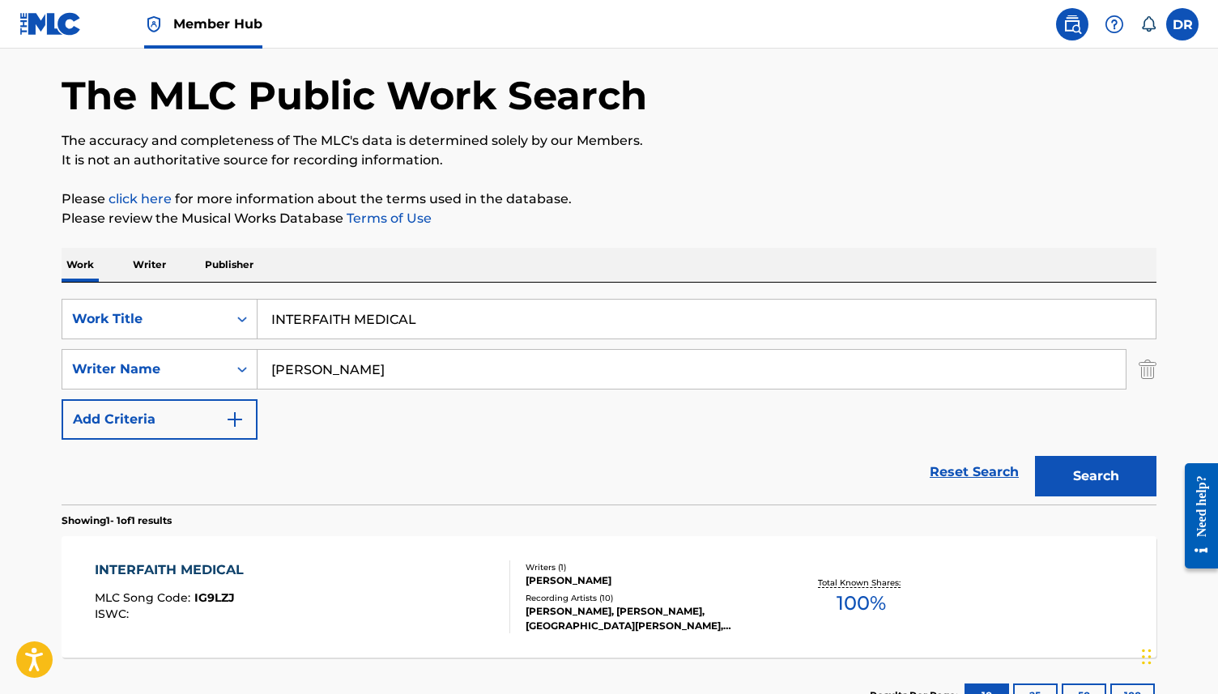
scroll to position [147, 0]
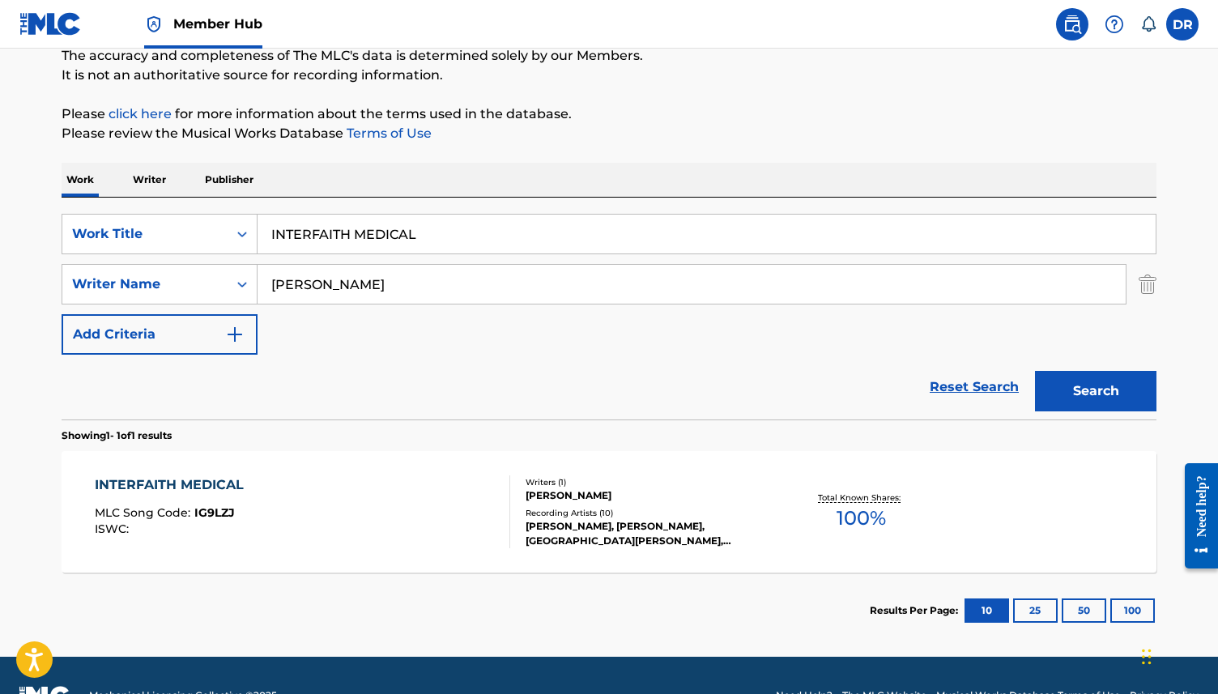
click at [290, 493] on div "INTERFAITH MEDICAL MLC Song Code : IG9LZJ ISWC :" at bounding box center [303, 511] width 416 height 73
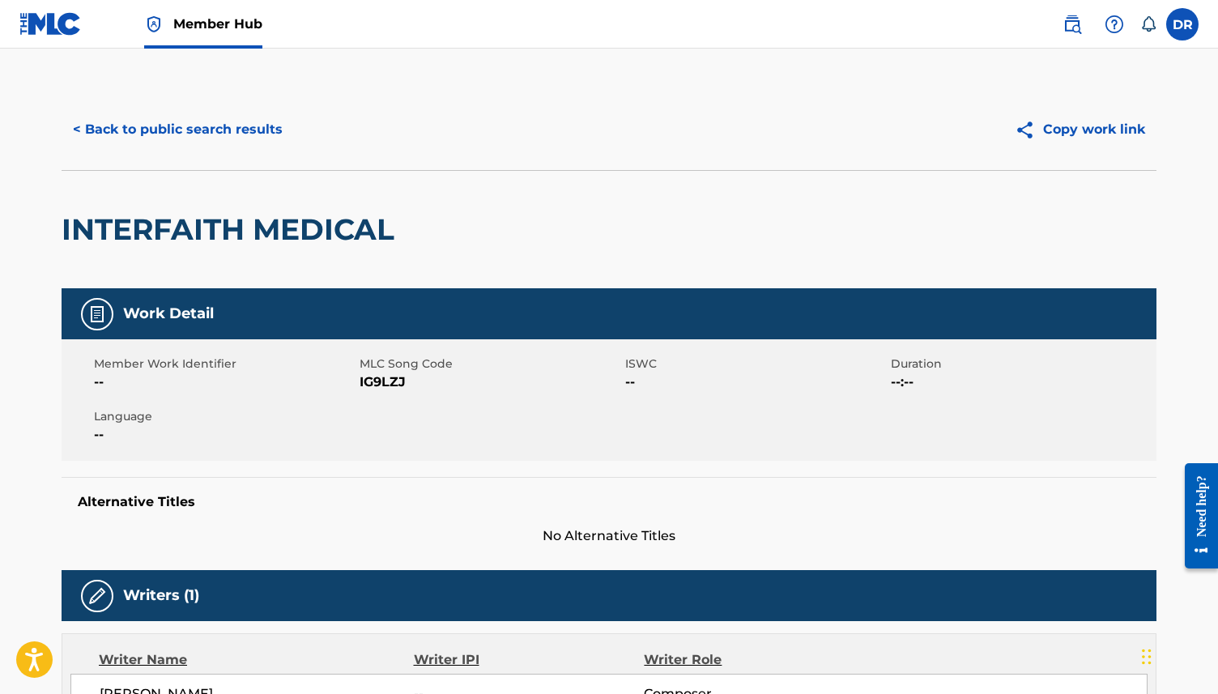
click at [376, 380] on span "IG9LZJ" at bounding box center [489, 381] width 261 height 19
click at [230, 133] on button "< Back to public search results" at bounding box center [178, 129] width 232 height 40
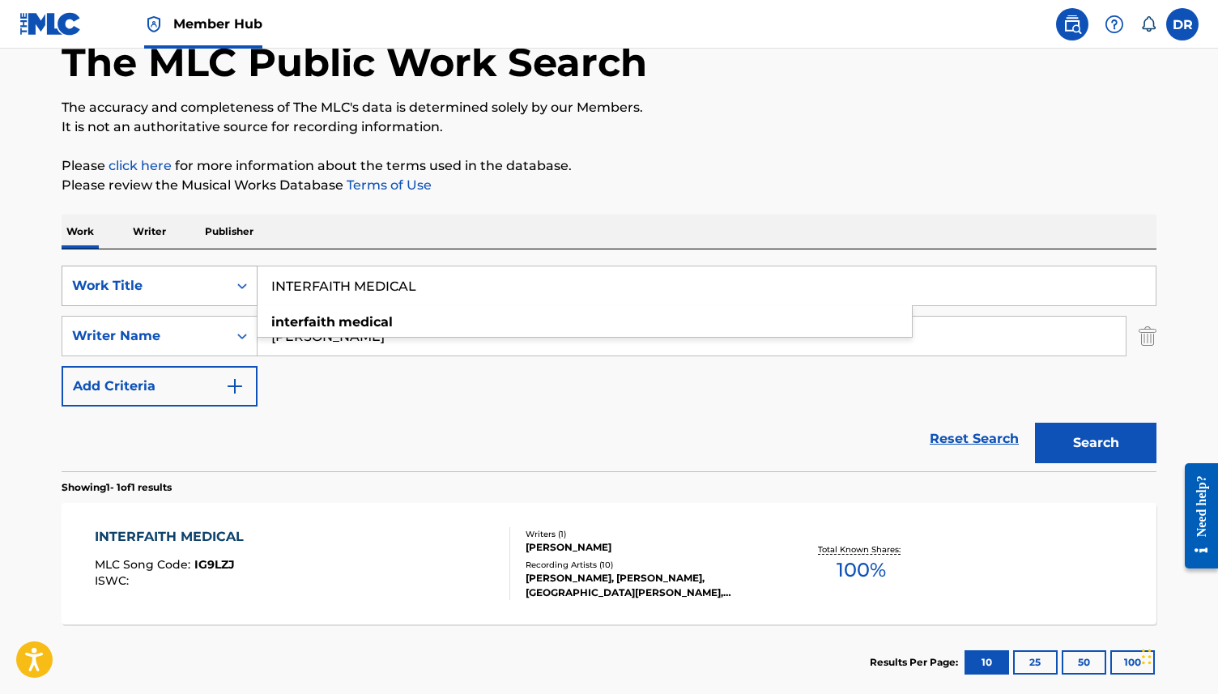
drag, startPoint x: 446, startPoint y: 287, endPoint x: 233, endPoint y: 287, distance: 212.9
click at [233, 287] on div "SearchWithCriteria3ca1de88-b7ff-4f5b-be49-6ec151af8843 Work Title INTERFAITH ME…" at bounding box center [609, 286] width 1094 height 40
paste input "MITTENCE"
type input "INTERMITTENCE"
click at [1035, 423] on button "Search" at bounding box center [1095, 443] width 121 height 40
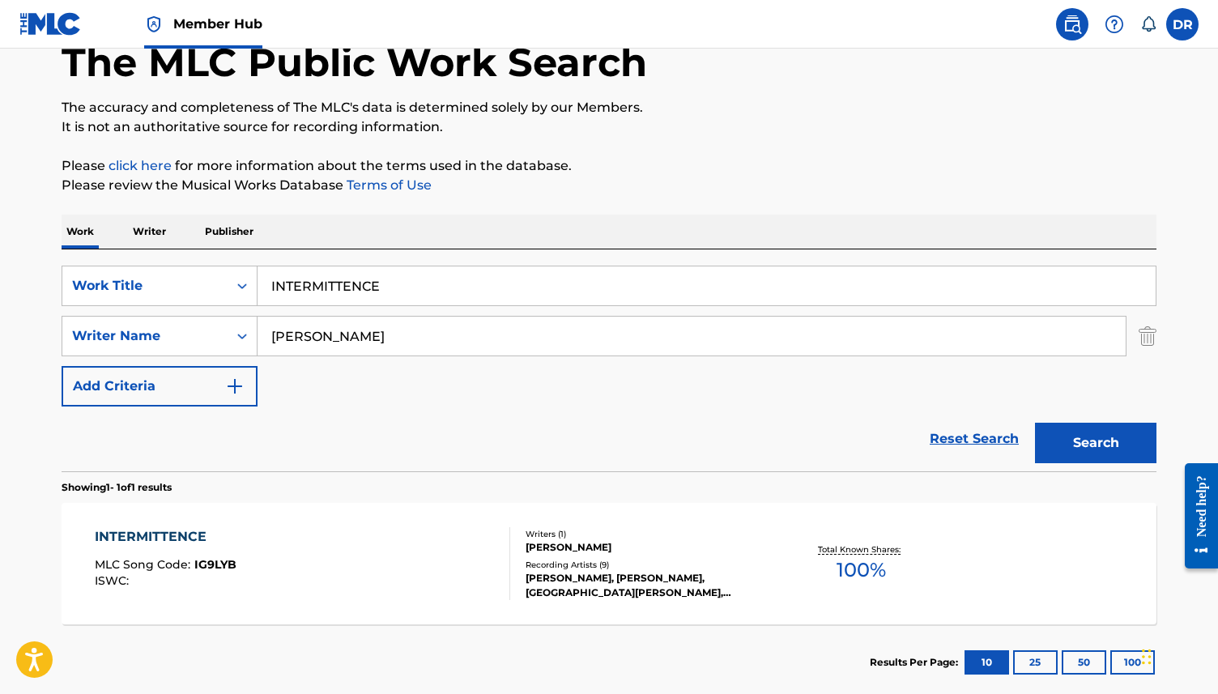
click at [291, 536] on div "INTERMITTENCE MLC Song Code : IG9LYB ISWC :" at bounding box center [303, 563] width 416 height 73
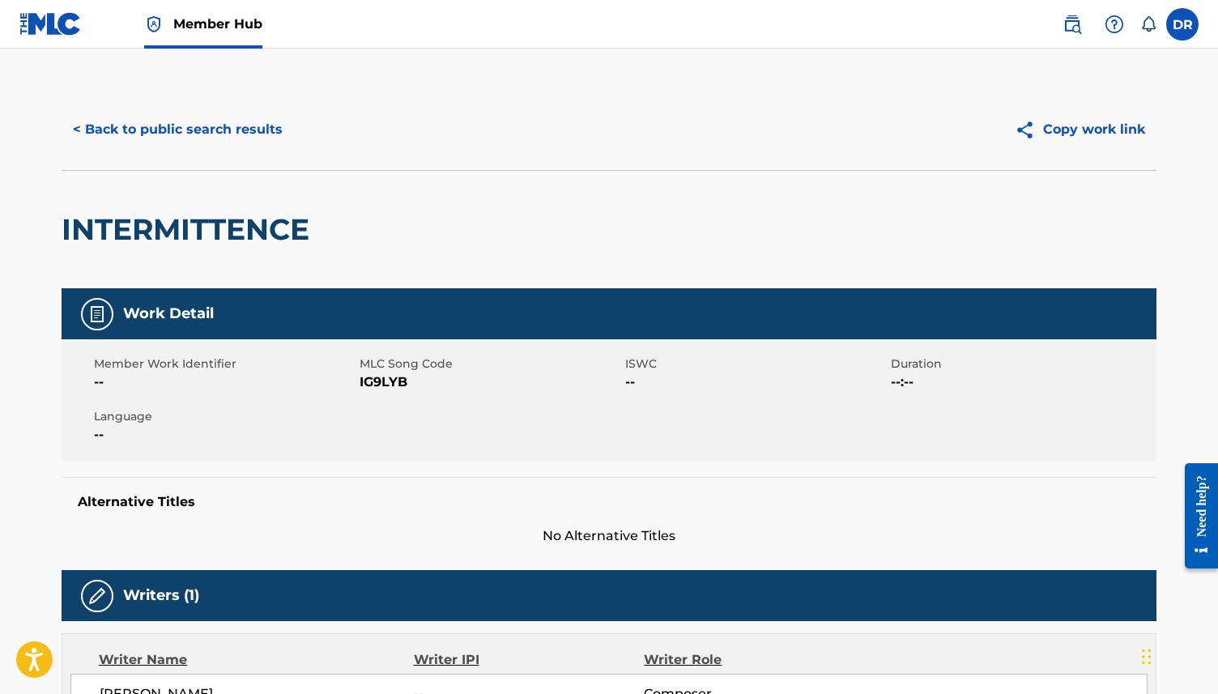
click at [380, 382] on span "IG9LYB" at bounding box center [489, 381] width 261 height 19
click at [198, 113] on button "< Back to public search results" at bounding box center [178, 129] width 232 height 40
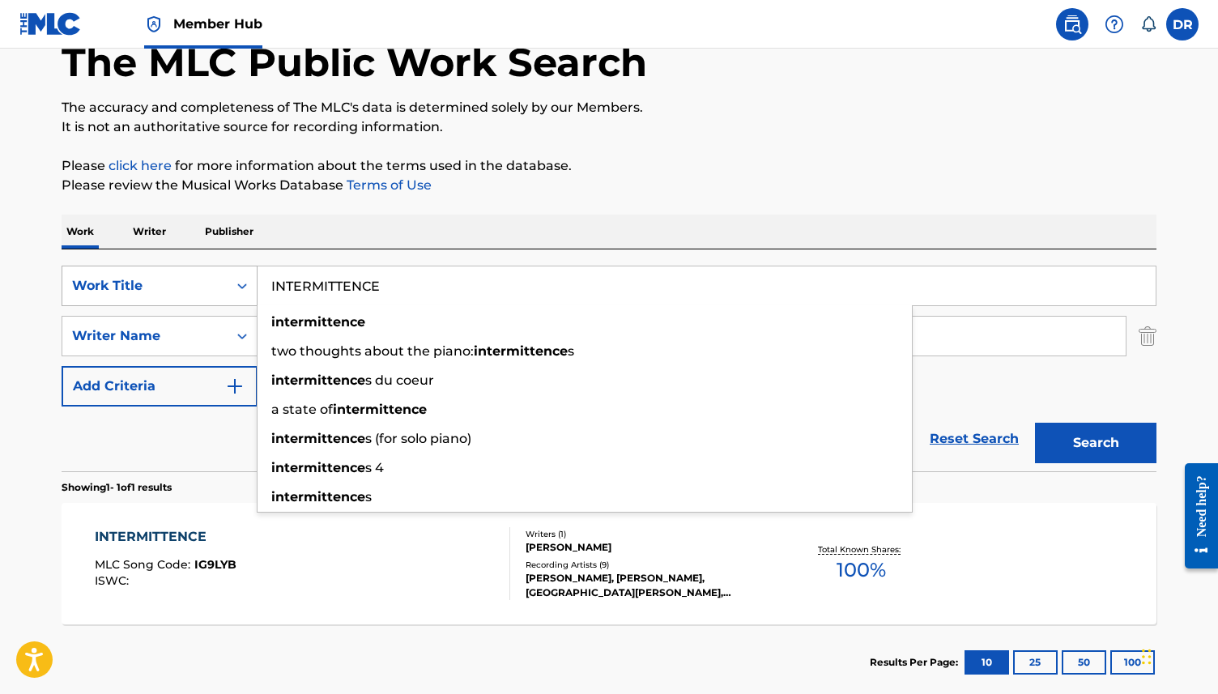
drag, startPoint x: 392, startPoint y: 291, endPoint x: 184, endPoint y: 290, distance: 208.0
click at [185, 290] on div "SearchWithCriteria3ca1de88-b7ff-4f5b-be49-6ec151af8843 Work Title INTERMITTENCE…" at bounding box center [609, 286] width 1094 height 40
paste input "LOSING TOO IS STILL OURS"
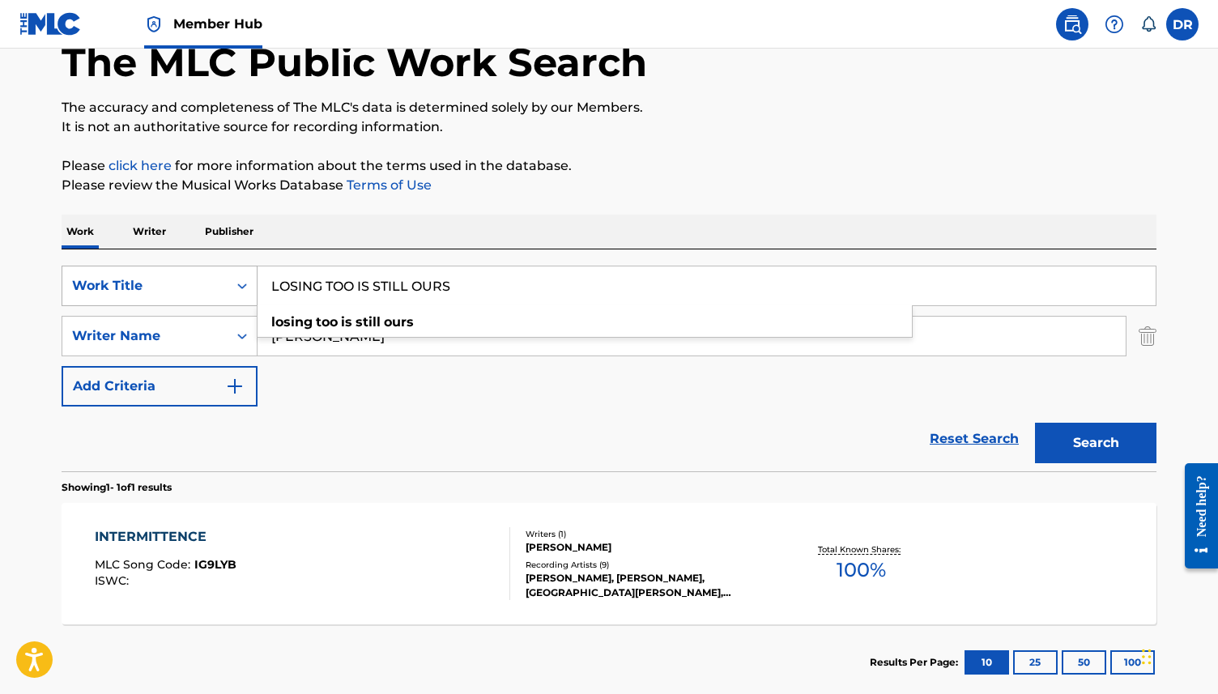
type input "LOSING TOO IS STILL OURS"
click at [1035, 423] on button "Search" at bounding box center [1095, 443] width 121 height 40
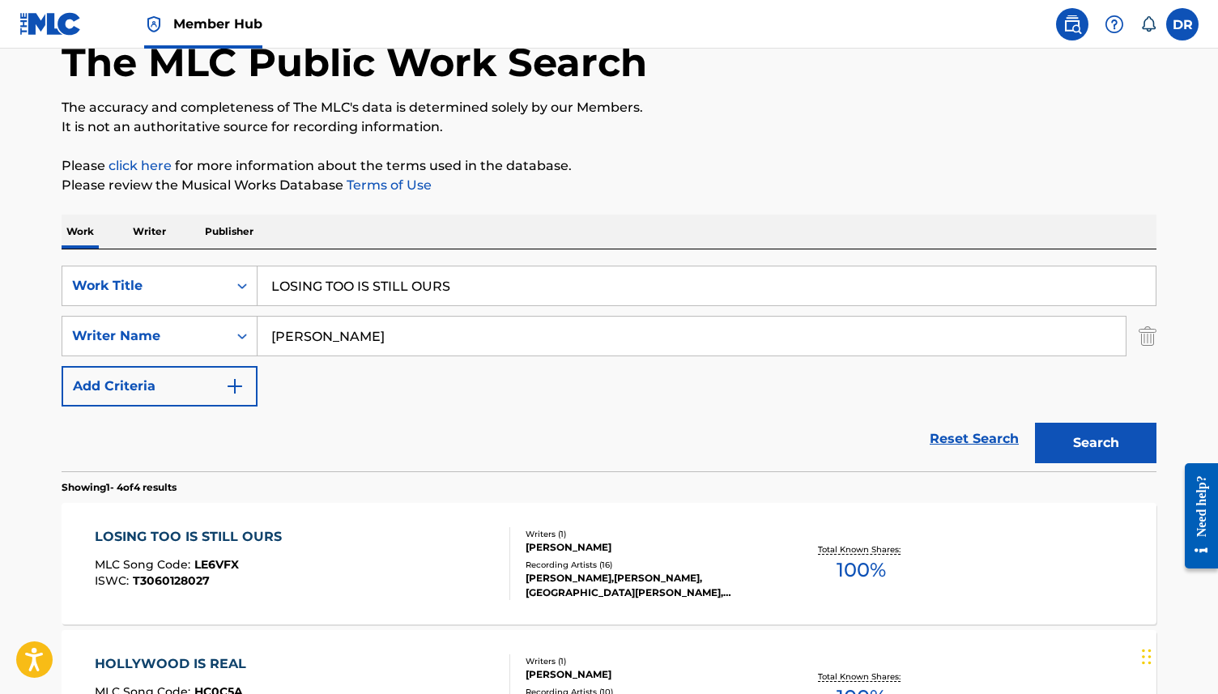
click at [220, 550] on div "LOSING TOO IS STILL OURS MLC Song Code : LE6VFX ISWC : T3060128027" at bounding box center [192, 563] width 195 height 73
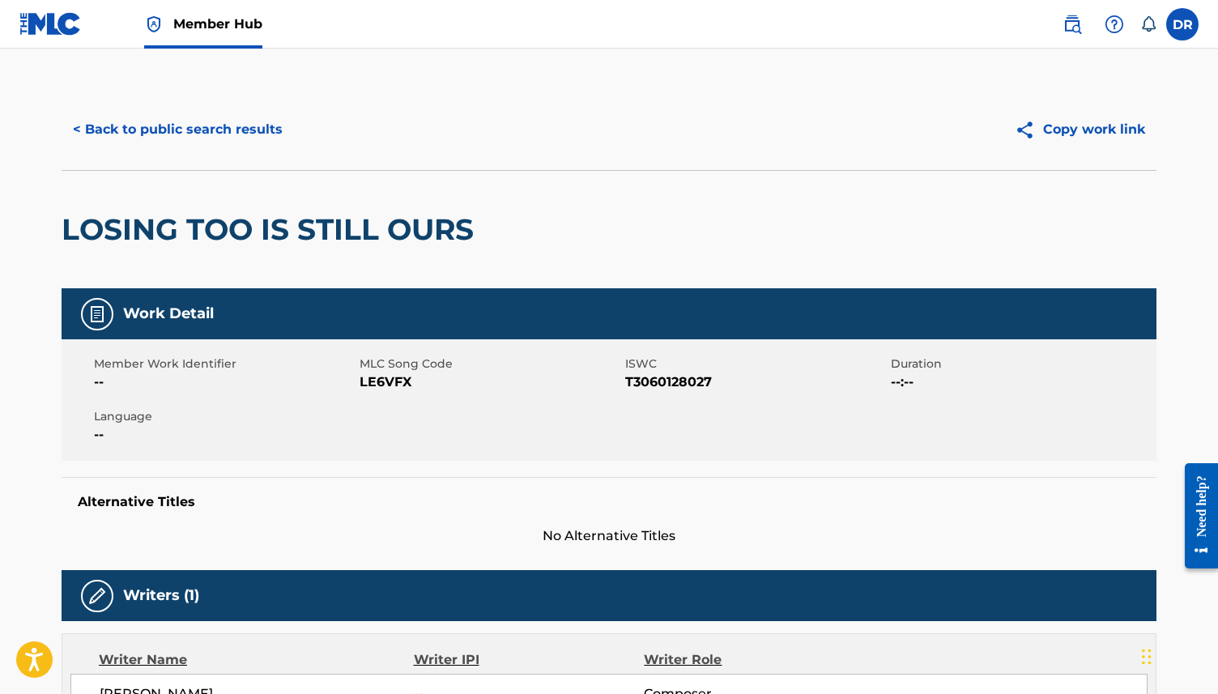
click at [367, 393] on div "Member Work Identifier -- MLC Song Code LE6VFX ISWC T3060128027 Duration --:-- …" at bounding box center [609, 399] width 1094 height 121
click at [370, 382] on span "LE6VFX" at bounding box center [489, 381] width 261 height 19
click at [181, 127] on button "< Back to public search results" at bounding box center [178, 129] width 232 height 40
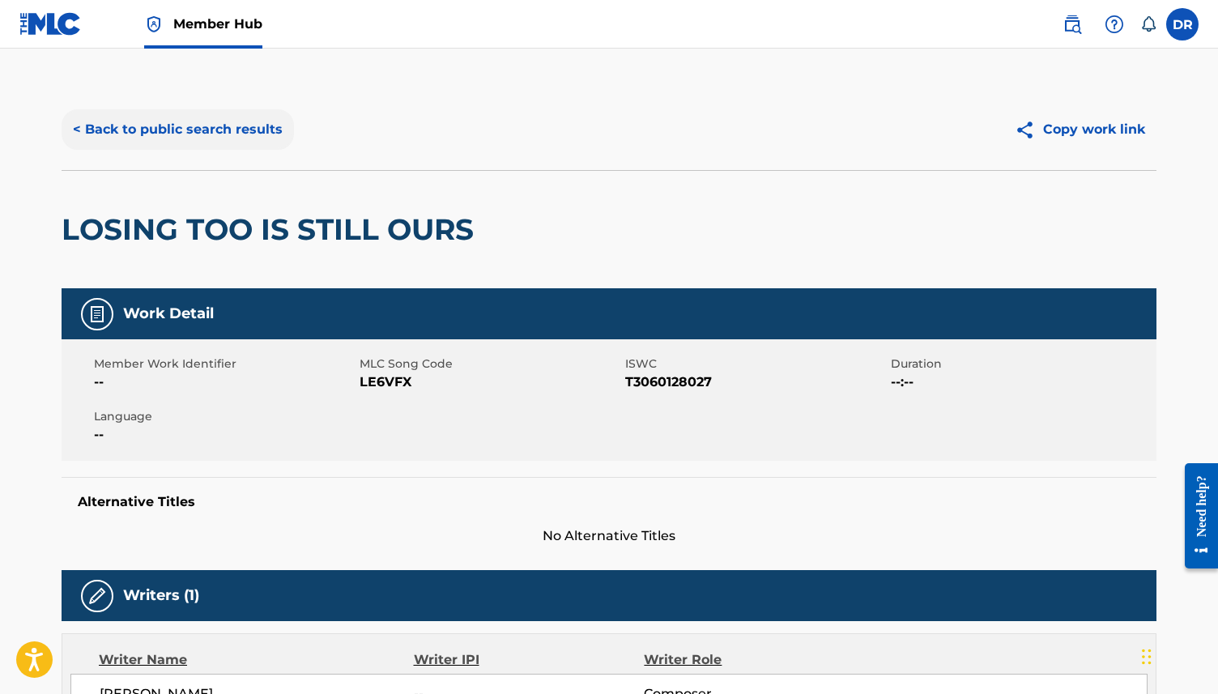
scroll to position [95, 0]
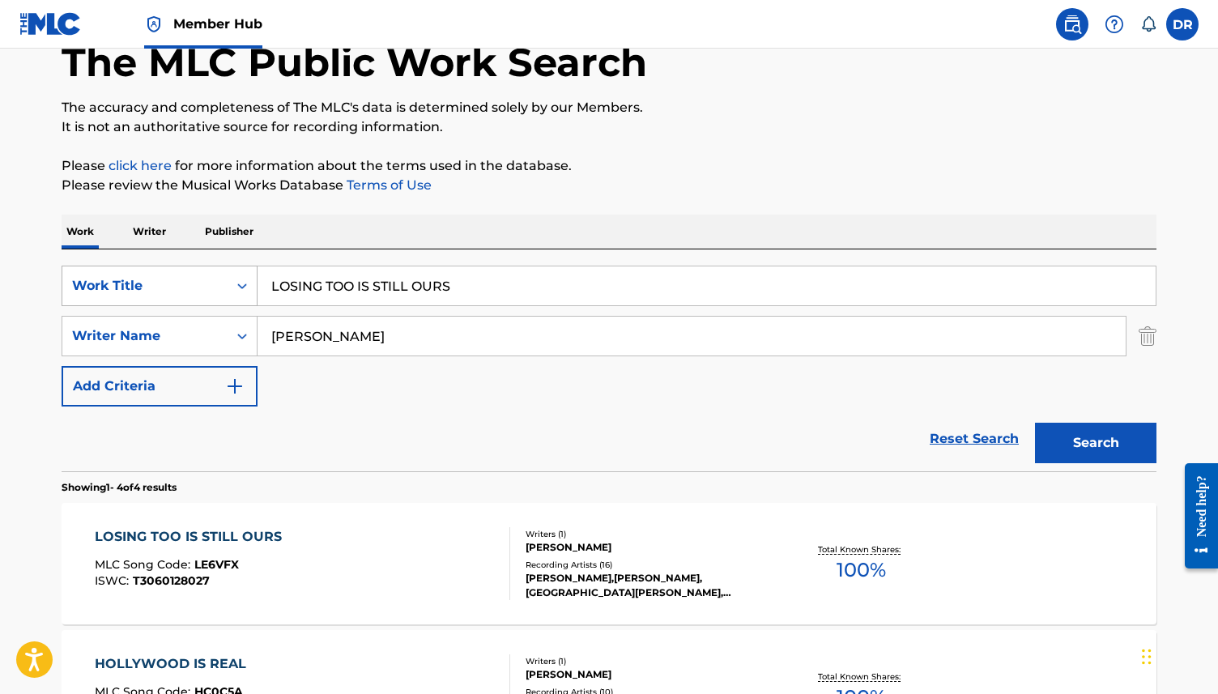
drag, startPoint x: 469, startPoint y: 279, endPoint x: 246, endPoint y: 278, distance: 222.6
click at [246, 278] on div "SearchWithCriteria3ca1de88-b7ff-4f5b-be49-6ec151af8843 Work Title LOSING TOO IS…" at bounding box center [609, 286] width 1094 height 40
paste input "MARIGOLDS & [PERSON_NAME]"
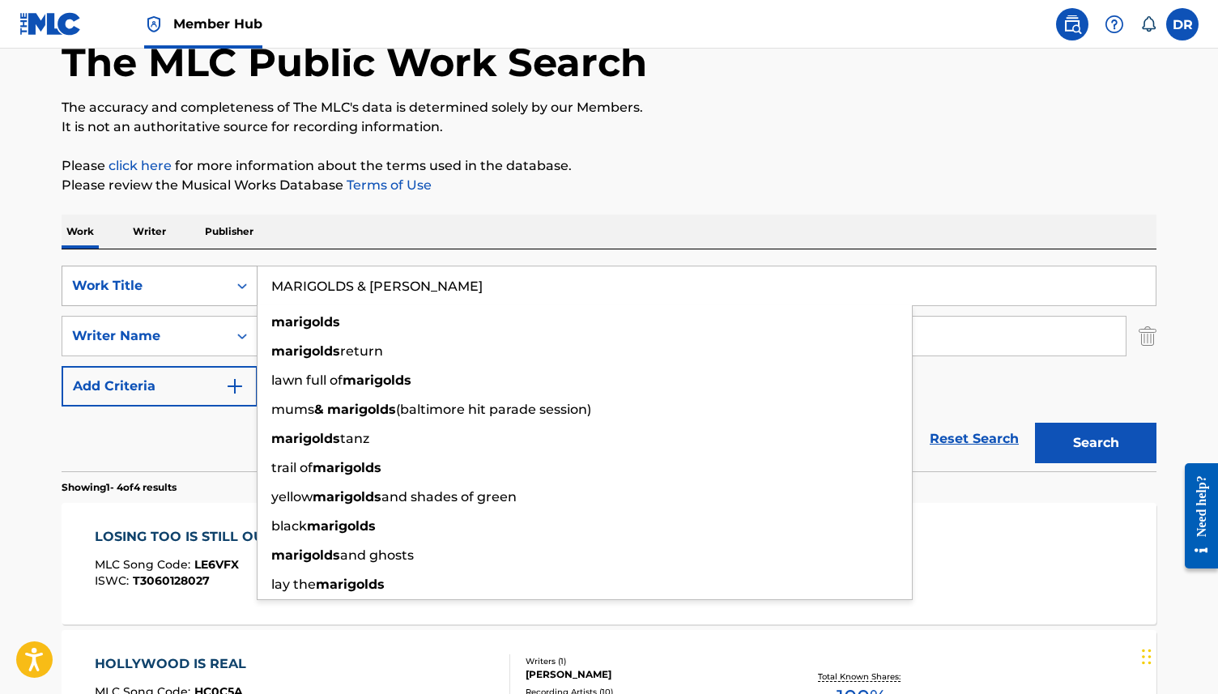
type input "MARIGOLDS & [PERSON_NAME]"
click at [1035, 423] on button "Search" at bounding box center [1095, 443] width 121 height 40
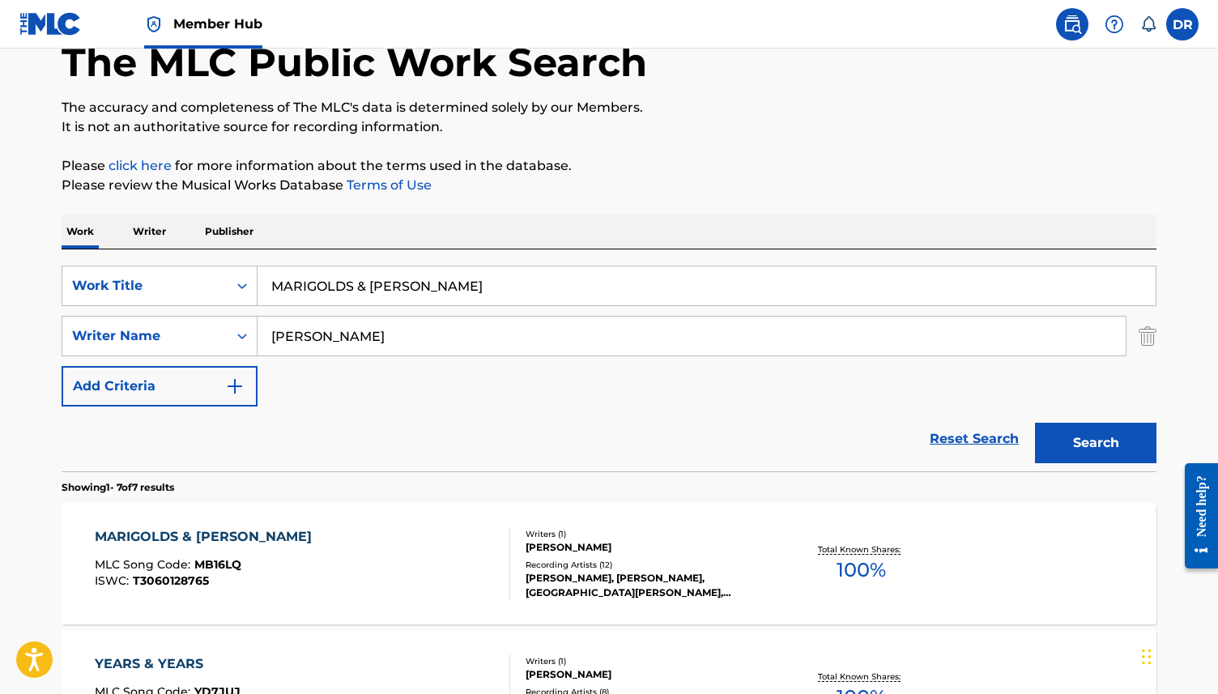
click at [334, 547] on div "MARIGOLDS & TULSI MLC Song Code : MB16LQ ISWC : T3060128765" at bounding box center [303, 563] width 416 height 73
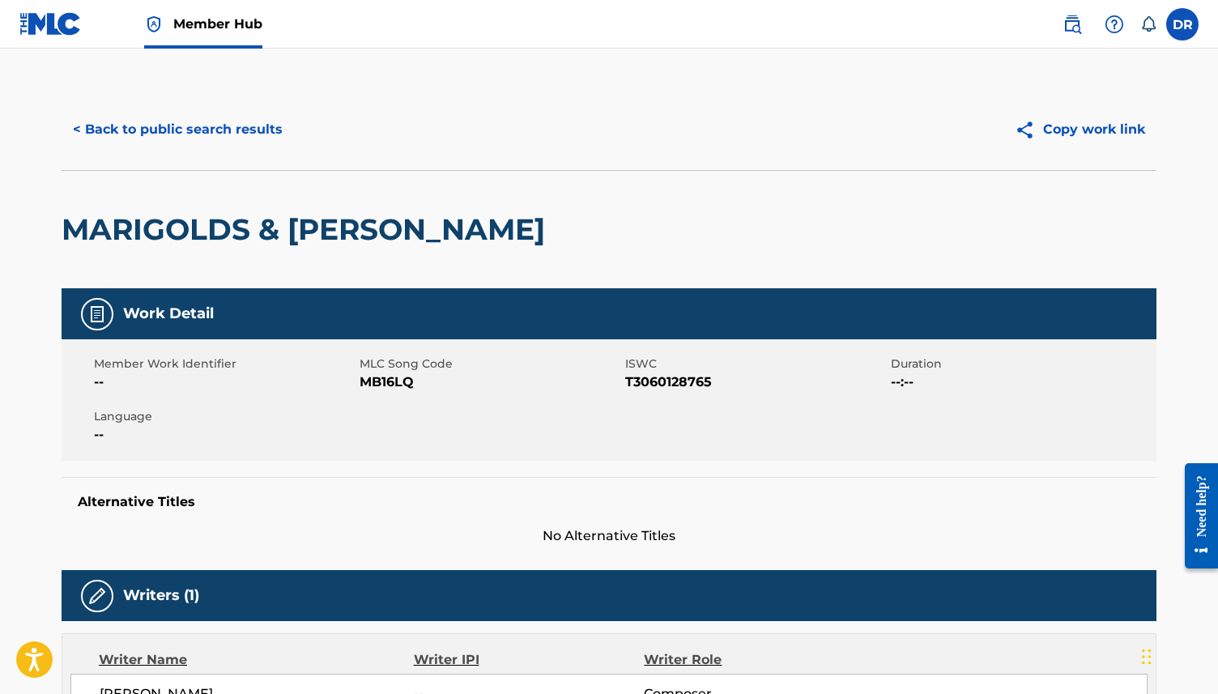
click at [394, 381] on span "MB16LQ" at bounding box center [489, 381] width 261 height 19
click at [175, 133] on button "< Back to public search results" at bounding box center [178, 129] width 232 height 40
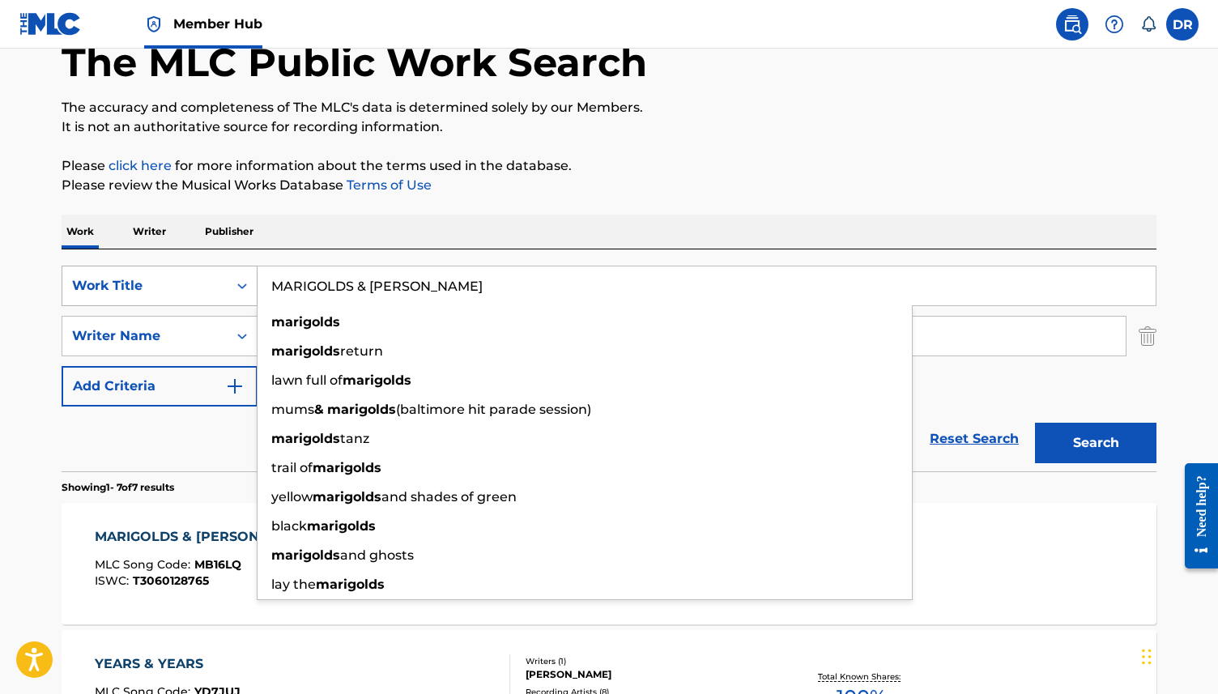
drag, startPoint x: 437, startPoint y: 287, endPoint x: 178, endPoint y: 285, distance: 259.1
click at [178, 285] on div "SearchWithCriteria3ca1de88-b7ff-4f5b-be49-6ec151af8843 Work Title MARIGOLDS & T…" at bounding box center [609, 286] width 1094 height 40
paste input "EMEORY AS MINIATURES"
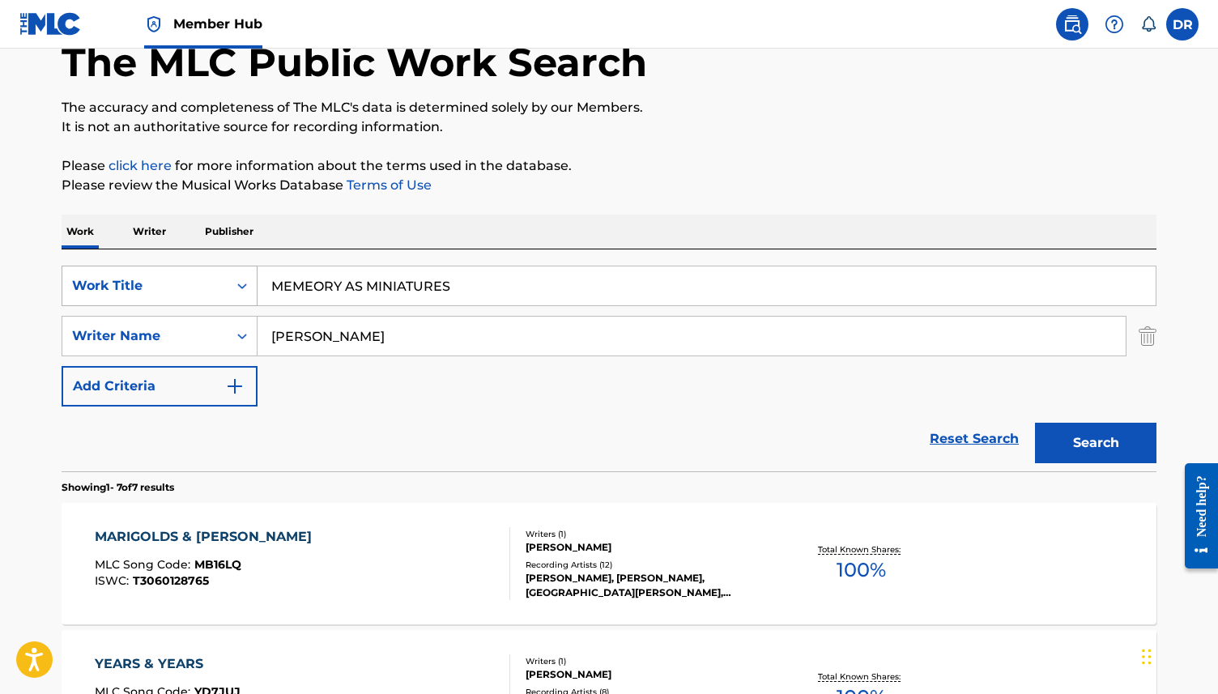
type input "MEMEORY AS MINIATURES"
click at [1035, 423] on button "Search" at bounding box center [1095, 443] width 121 height 40
click at [240, 573] on div "MLC Song Code : MC155J" at bounding box center [186, 567] width 182 height 16
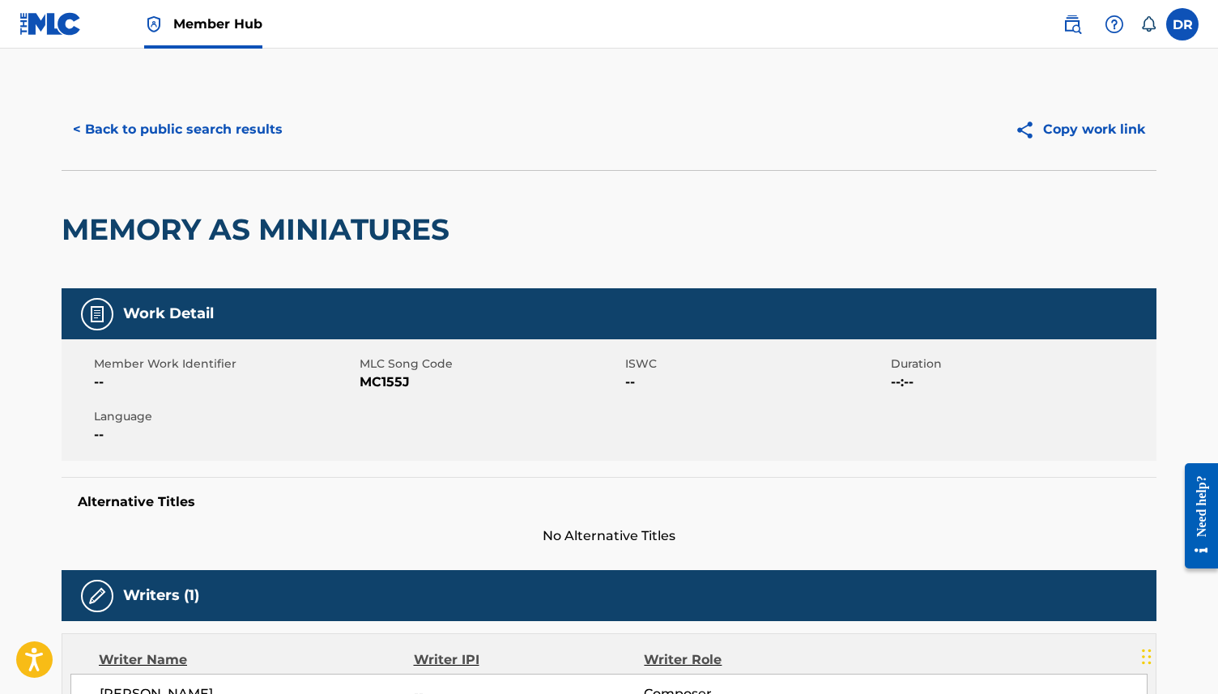
click at [384, 378] on span "MC155J" at bounding box center [489, 381] width 261 height 19
click at [198, 130] on button "< Back to public search results" at bounding box center [178, 129] width 232 height 40
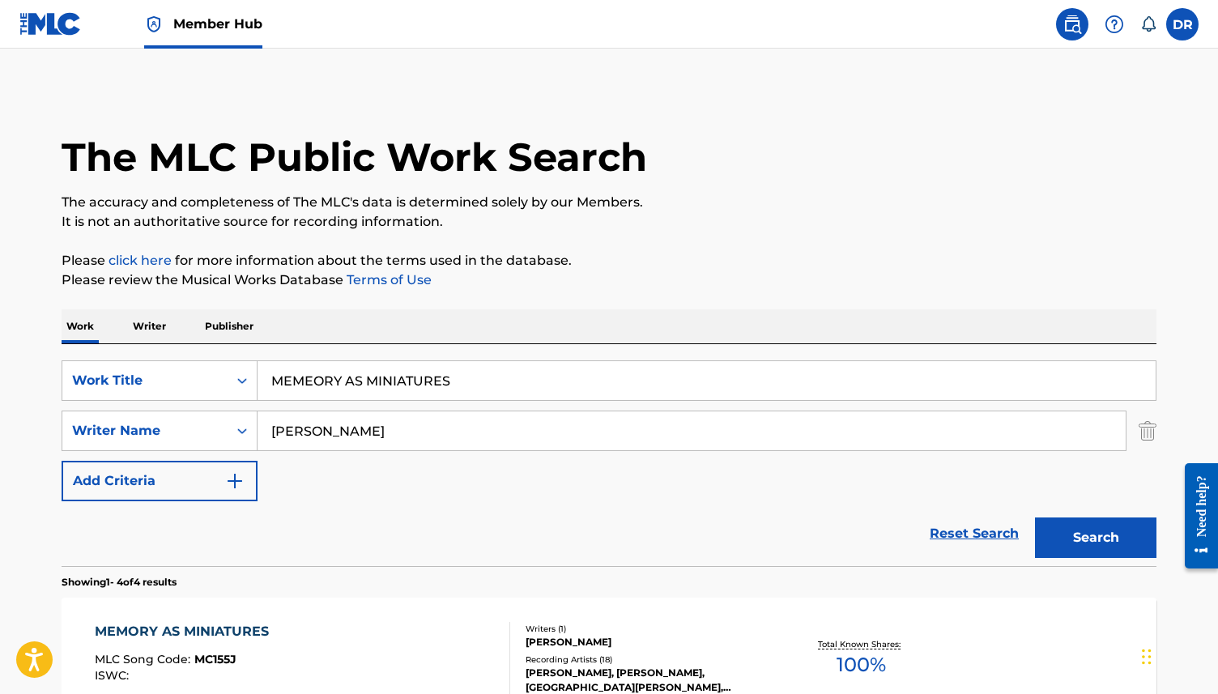
scroll to position [95, 0]
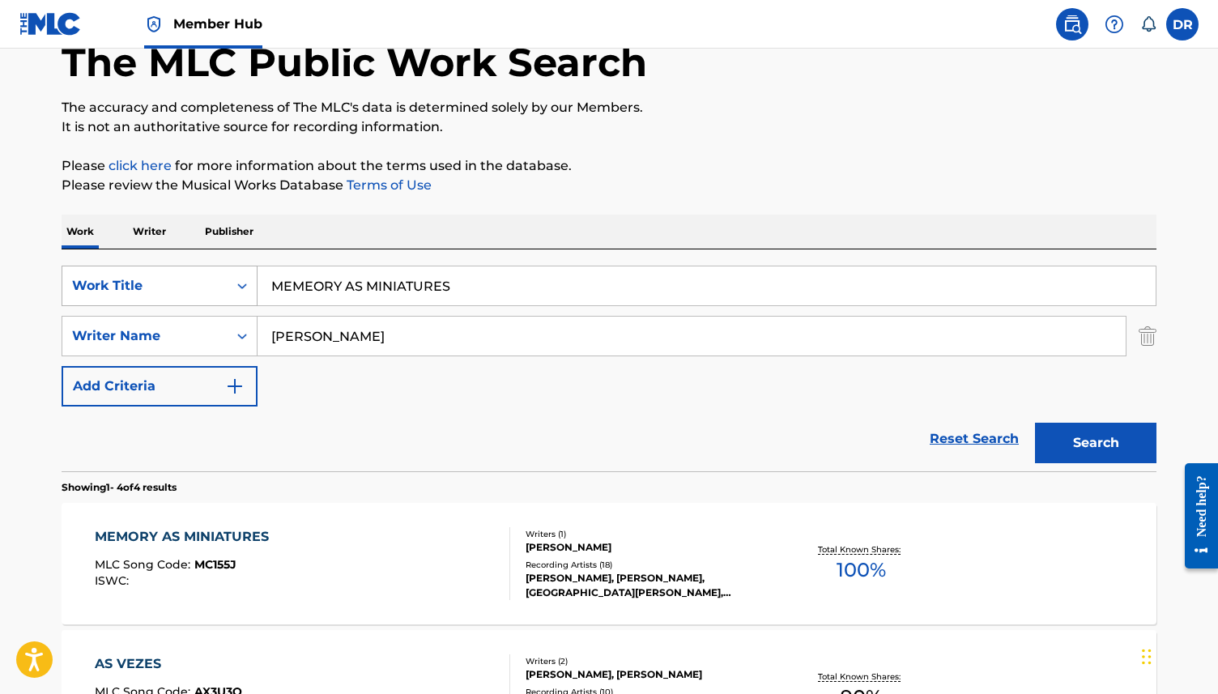
drag, startPoint x: 465, startPoint y: 282, endPoint x: 200, endPoint y: 278, distance: 264.7
click at [200, 278] on div "SearchWithCriteria3ca1de88-b7ff-4f5b-be49-6ec151af8843 Work Title MEMEORY AS MI…" at bounding box center [609, 286] width 1094 height 40
paste input "NAUSEA"
type input "NAUSEA"
click at [1035, 423] on button "Search" at bounding box center [1095, 443] width 121 height 40
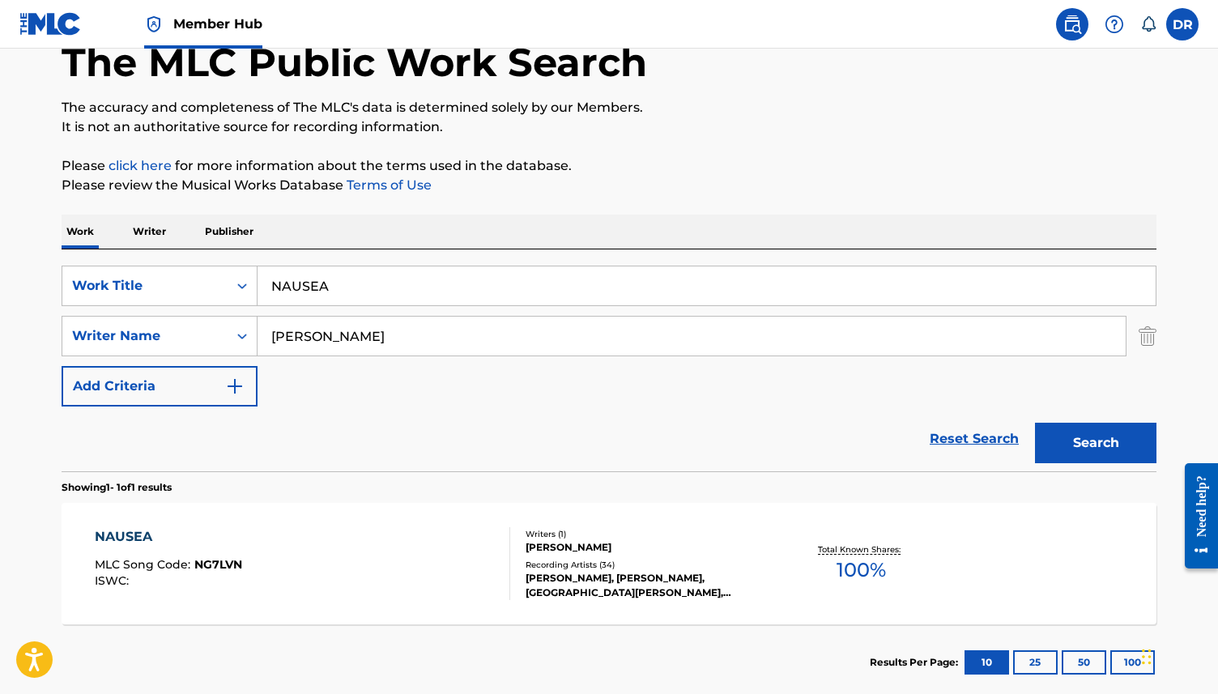
scroll to position [176, 0]
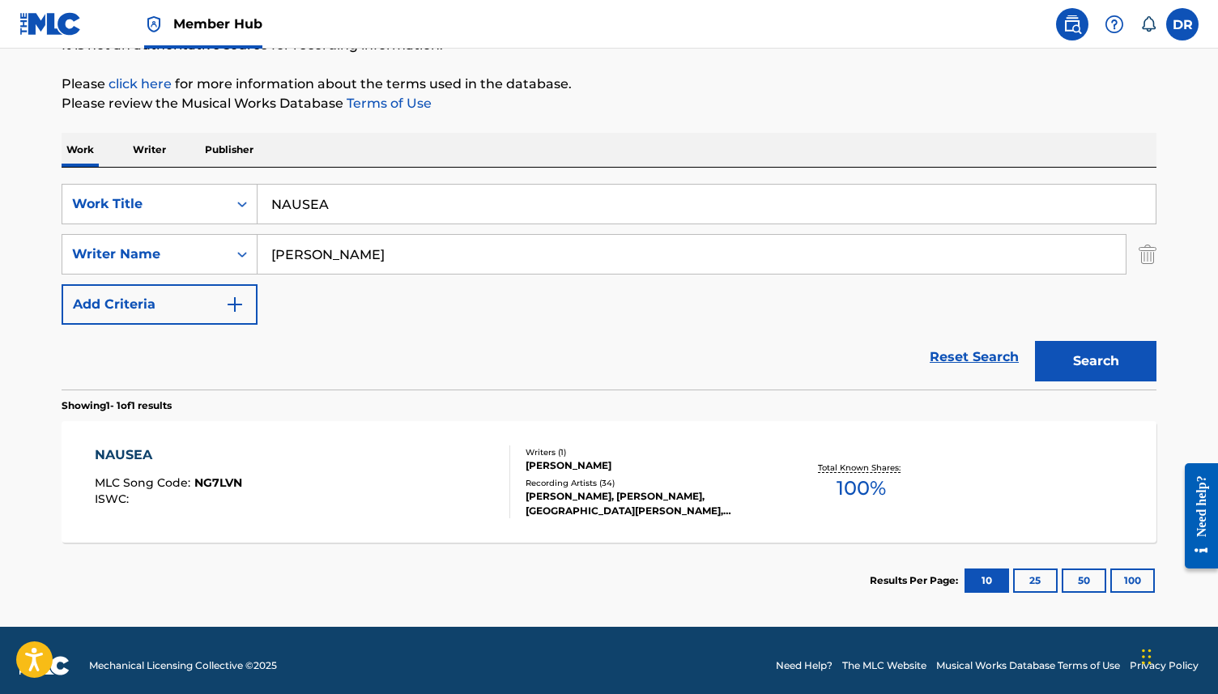
click at [313, 501] on div "NAUSEA MLC Song Code : NG7LVN ISWC :" at bounding box center [303, 481] width 416 height 73
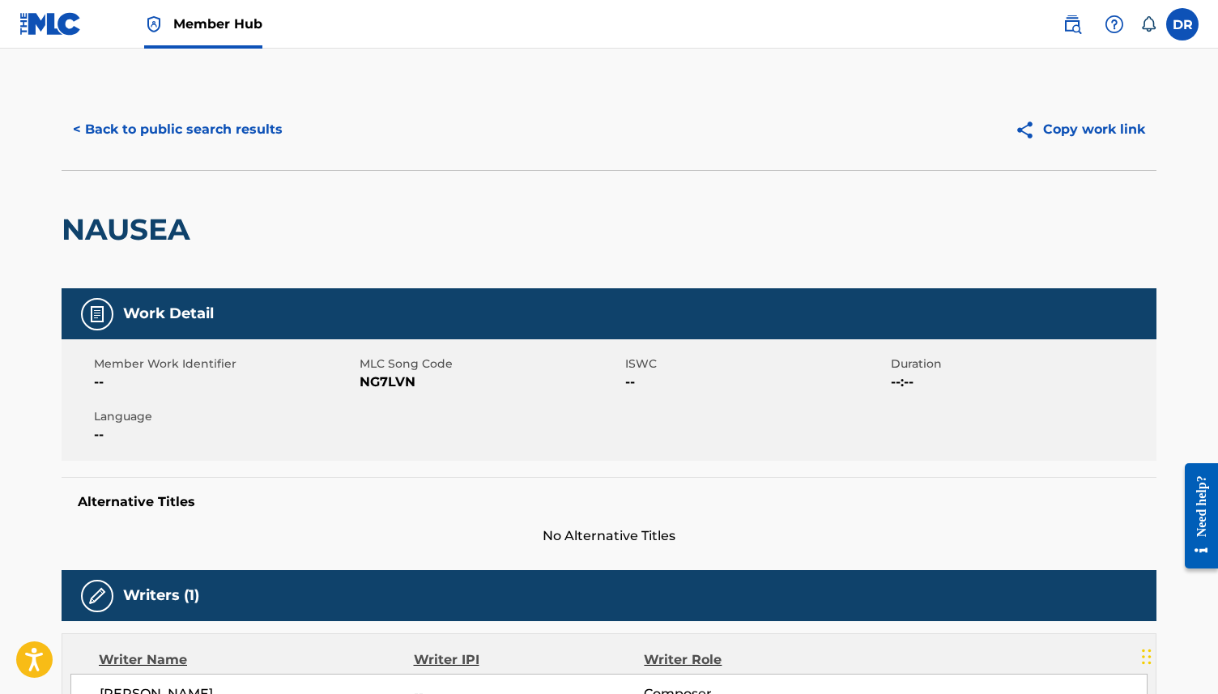
click at [380, 391] on span "NG7LVN" at bounding box center [489, 381] width 261 height 19
click at [224, 125] on button "< Back to public search results" at bounding box center [178, 129] width 232 height 40
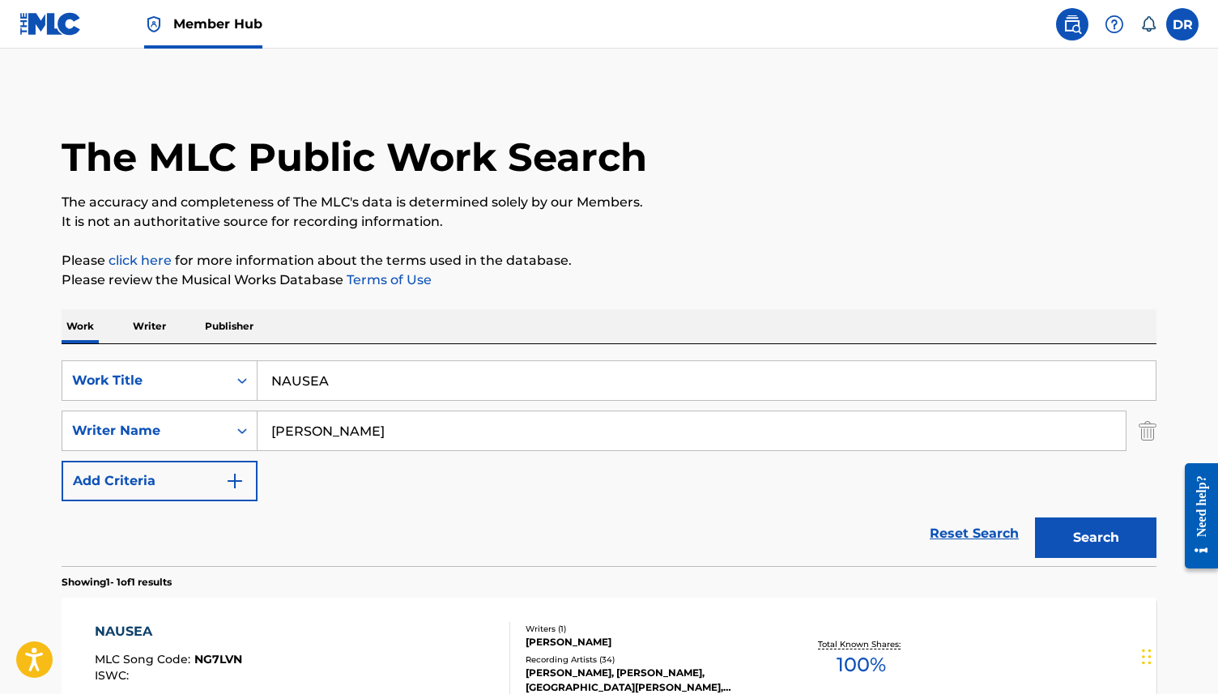
scroll to position [95, 0]
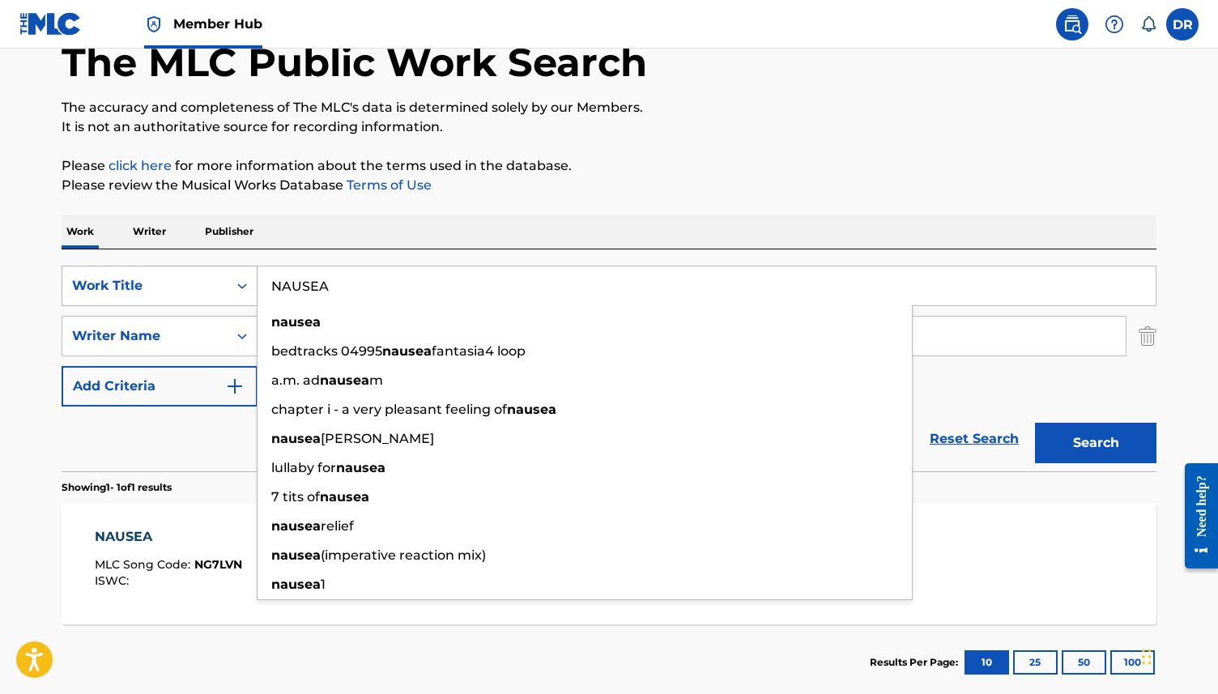
drag, startPoint x: 364, startPoint y: 287, endPoint x: 207, endPoint y: 287, distance: 157.0
click at [207, 287] on div "SearchWithCriteria3ca1de88-b7ff-4f5b-be49-6ec151af8843 Work Title NAUSEA nausea…" at bounding box center [609, 286] width 1094 height 40
paste input "EW STRANDS"
type input "NEW STRANDS"
click at [1035, 423] on button "Search" at bounding box center [1095, 443] width 121 height 40
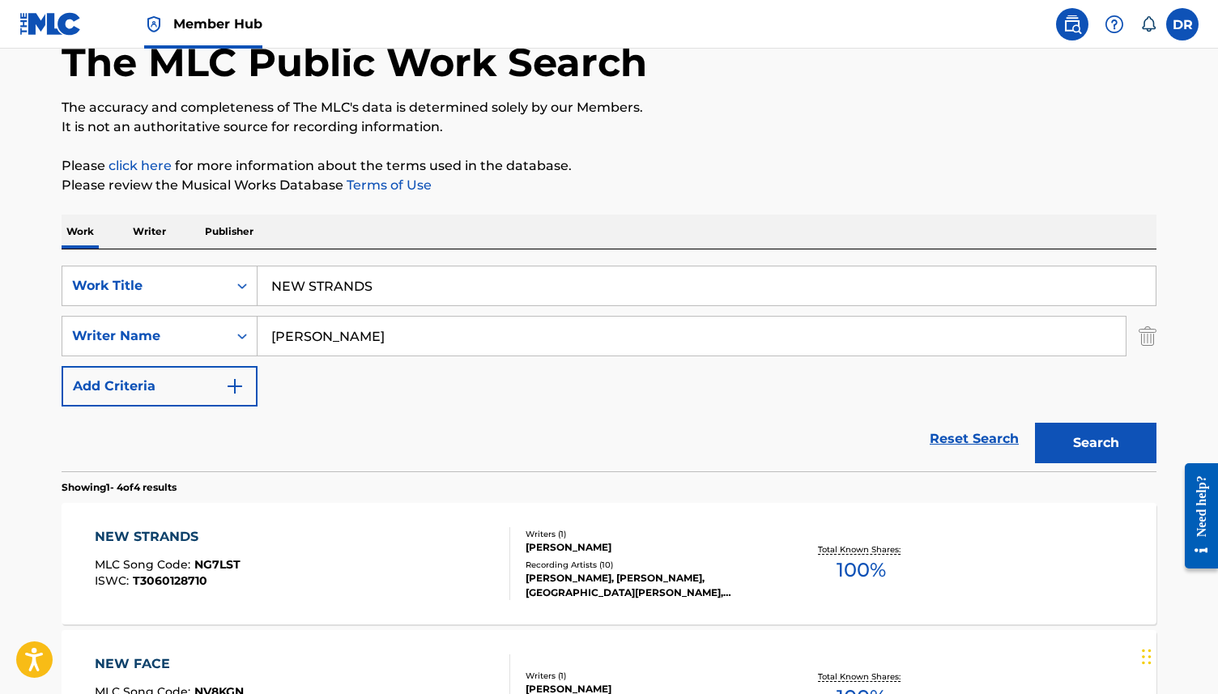
click at [276, 520] on div "NEW STRANDS MLC Song Code : NG7LST ISWC : T3060128710 Writers ( 1 ) [PERSON_NAM…" at bounding box center [609, 563] width 1094 height 121
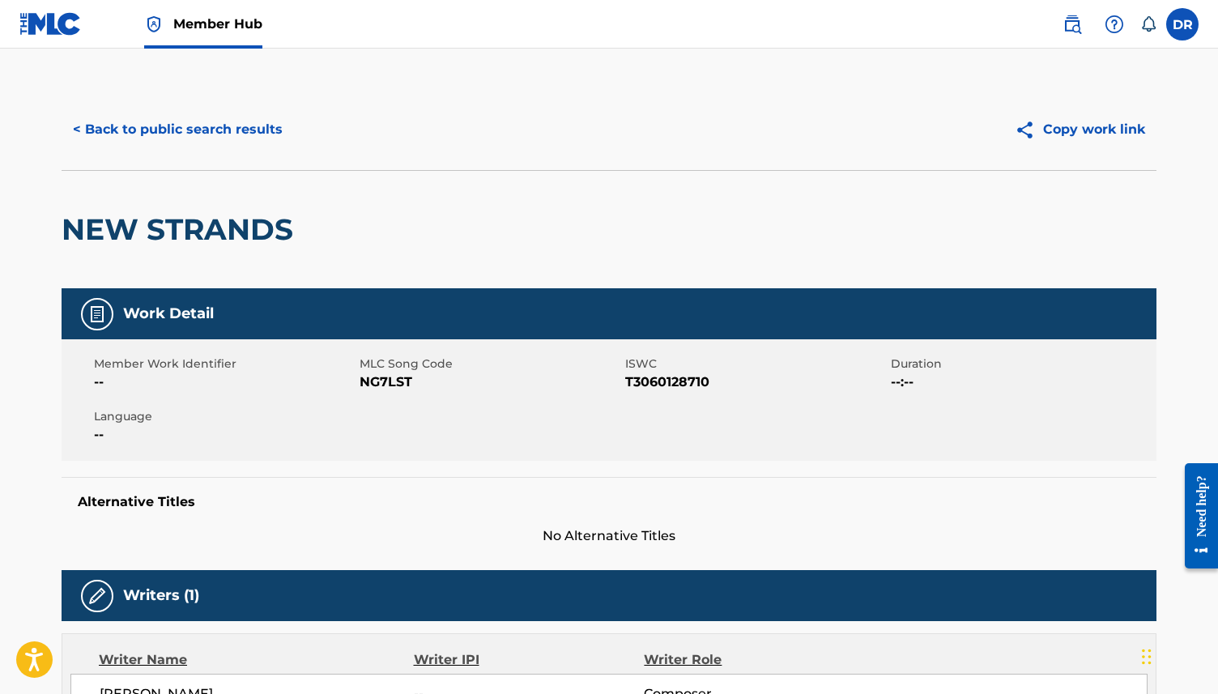
click at [374, 387] on span "NG7LST" at bounding box center [489, 381] width 261 height 19
click at [207, 116] on button "< Back to public search results" at bounding box center [178, 129] width 232 height 40
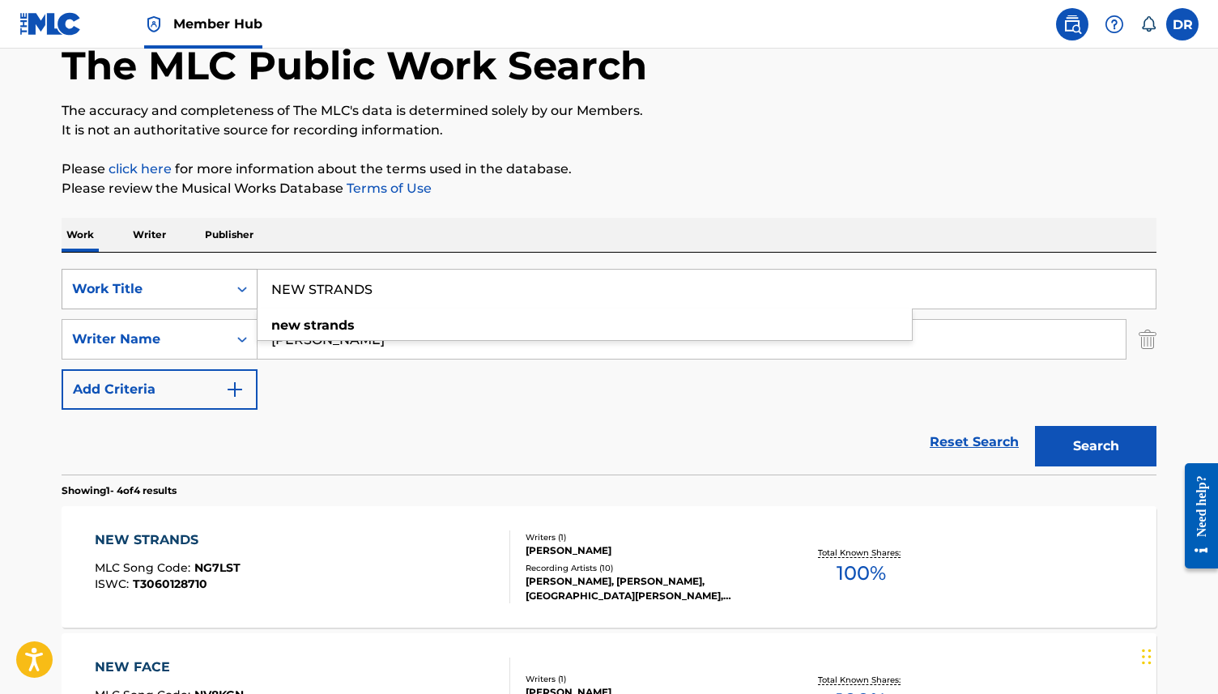
drag, startPoint x: 400, startPoint y: 283, endPoint x: 233, endPoint y: 280, distance: 166.8
click at [233, 280] on div "SearchWithCriteria3ca1de88-b7ff-4f5b-be49-6ec151af8843 Work Title NEW STRANDS n…" at bounding box center [609, 289] width 1094 height 40
paste input "O FUTURE"
type input "NO FUTURE"
click at [1035, 426] on button "Search" at bounding box center [1095, 446] width 121 height 40
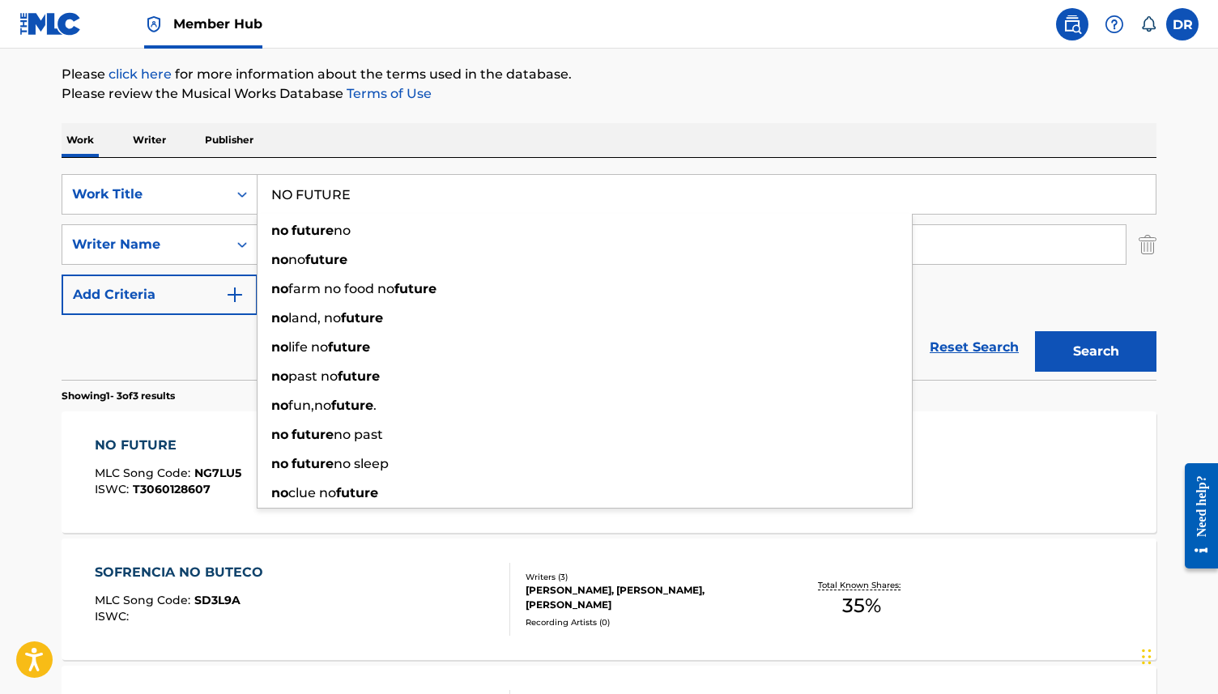
scroll to position [185, 0]
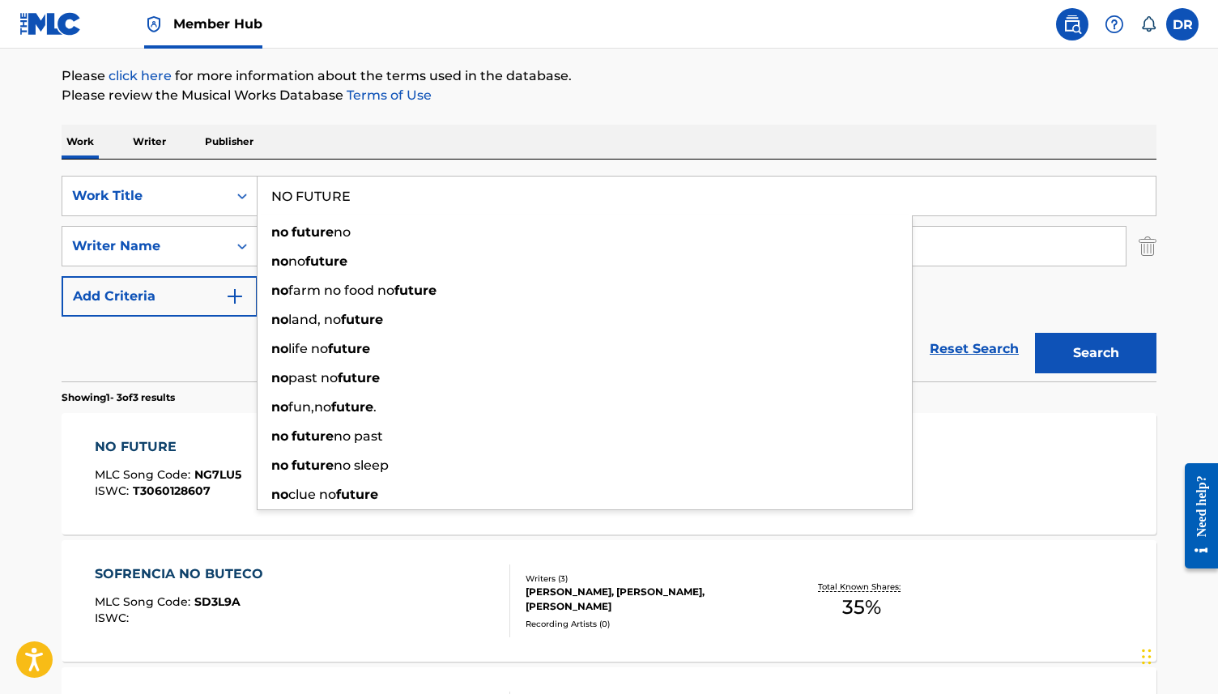
click at [202, 470] on span "NG7LU5" at bounding box center [217, 474] width 47 height 15
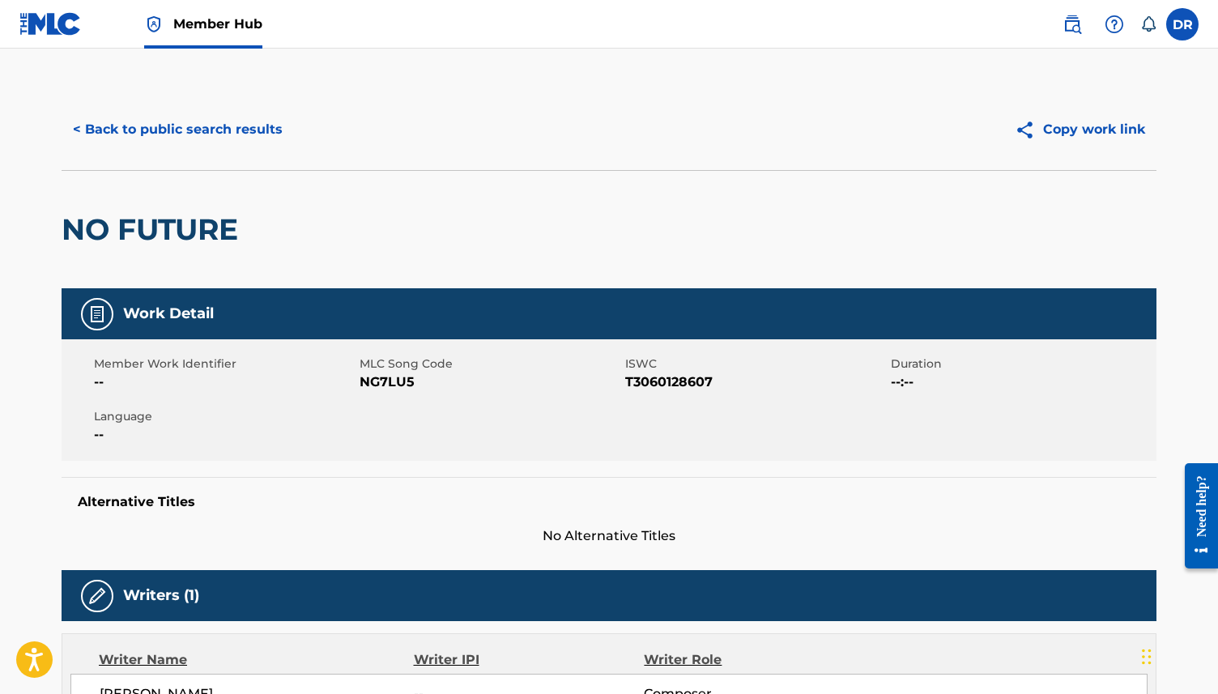
click at [369, 386] on span "NG7LU5" at bounding box center [489, 381] width 261 height 19
click at [192, 114] on button "< Back to public search results" at bounding box center [178, 129] width 232 height 40
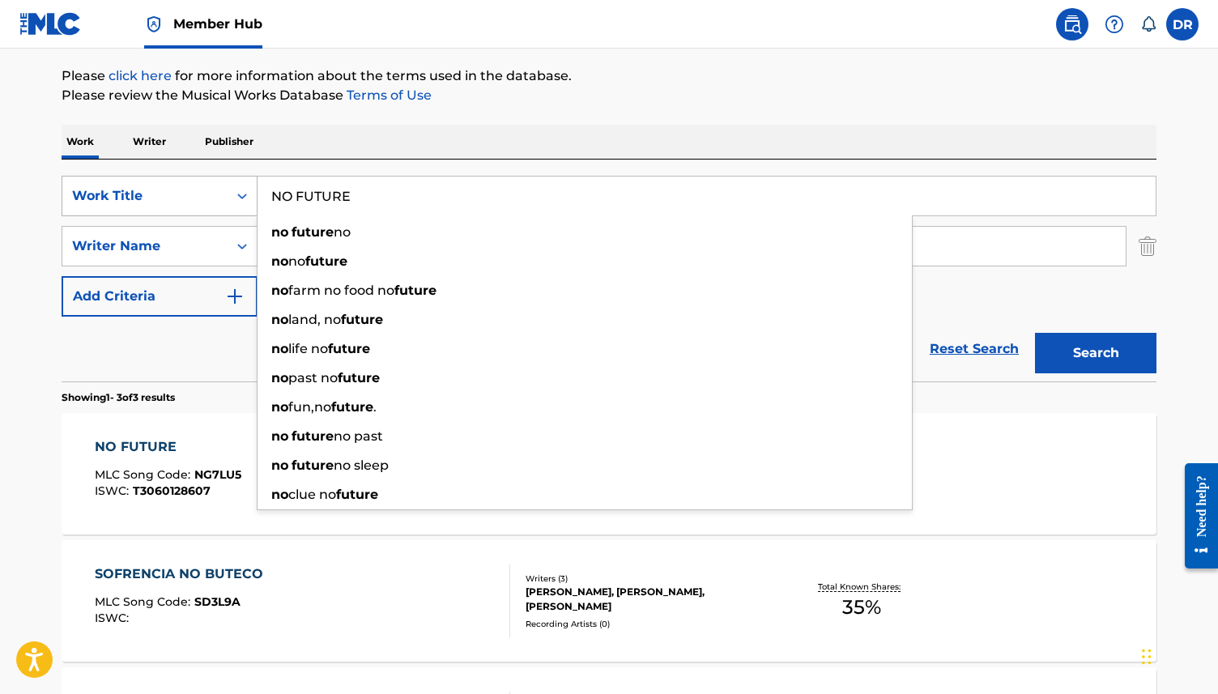
drag, startPoint x: 356, startPoint y: 193, endPoint x: 202, endPoint y: 193, distance: 153.8
click at [202, 193] on div "SearchWithCriteria3ca1de88-b7ff-4f5b-be49-6ec151af8843 Work Title NO FUTURE no …" at bounding box center [609, 196] width 1094 height 40
paste input "TES OF A CROCODIL"
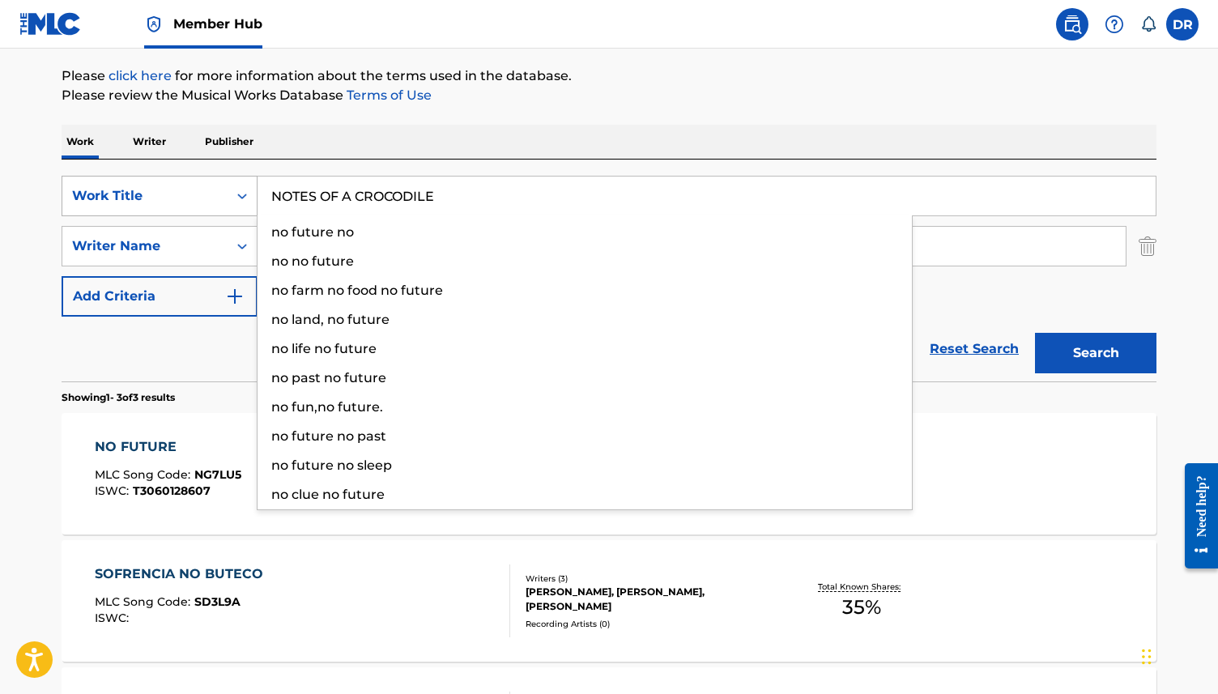
type input "NOTES OF A CROCODILE"
click at [1035, 333] on button "Search" at bounding box center [1095, 353] width 121 height 40
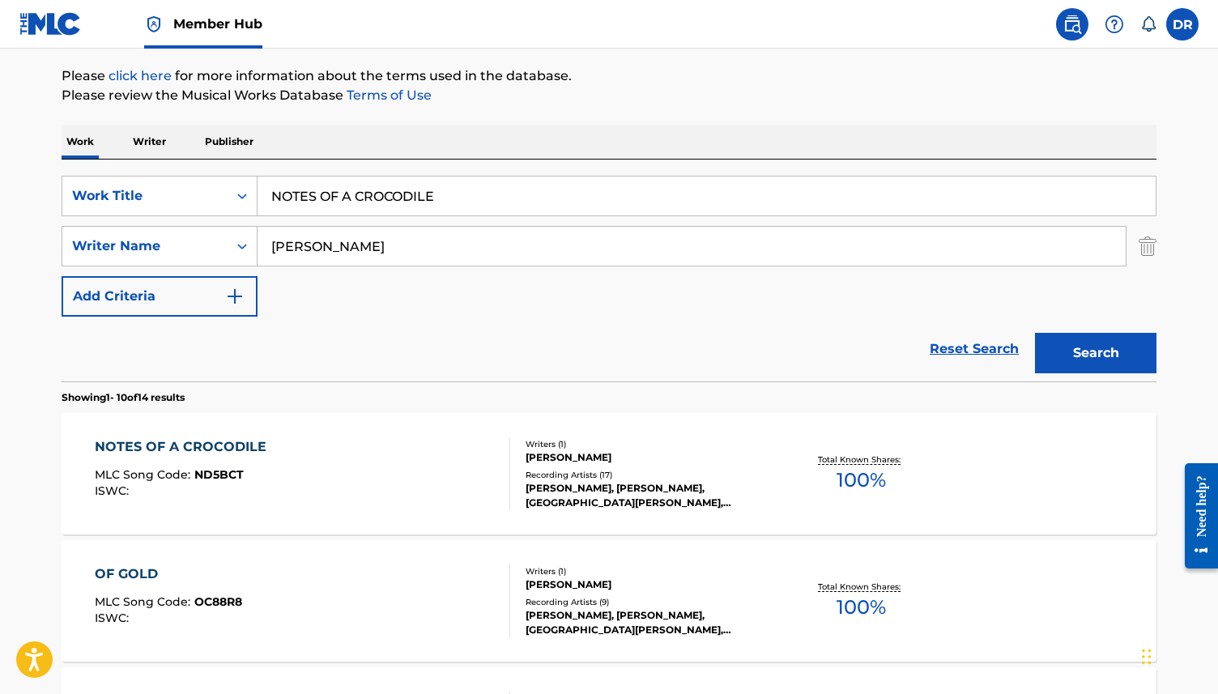
click at [325, 498] on div "NOTES OF A CROCODILE MLC Song Code : ND5BCT ISWC :" at bounding box center [303, 473] width 416 height 73
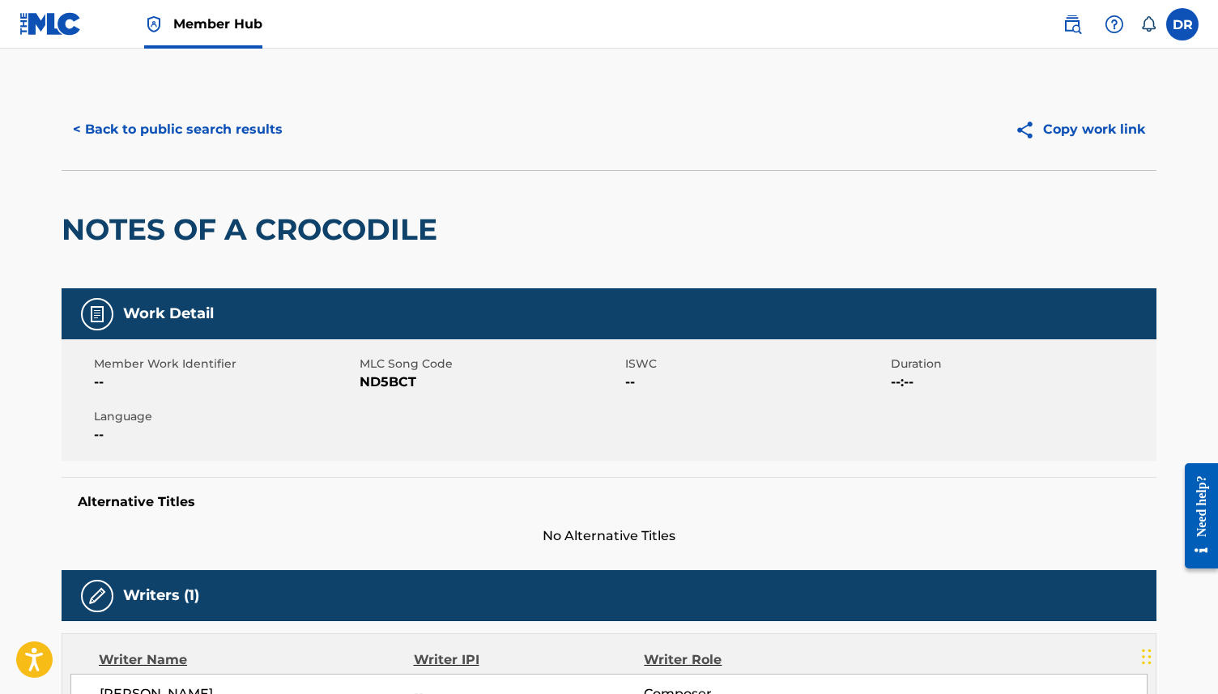
click at [378, 383] on span "ND5BCT" at bounding box center [489, 381] width 261 height 19
click at [228, 94] on div "< Back to public search results Copy work link" at bounding box center [609, 129] width 1094 height 81
click at [217, 118] on button "< Back to public search results" at bounding box center [178, 129] width 232 height 40
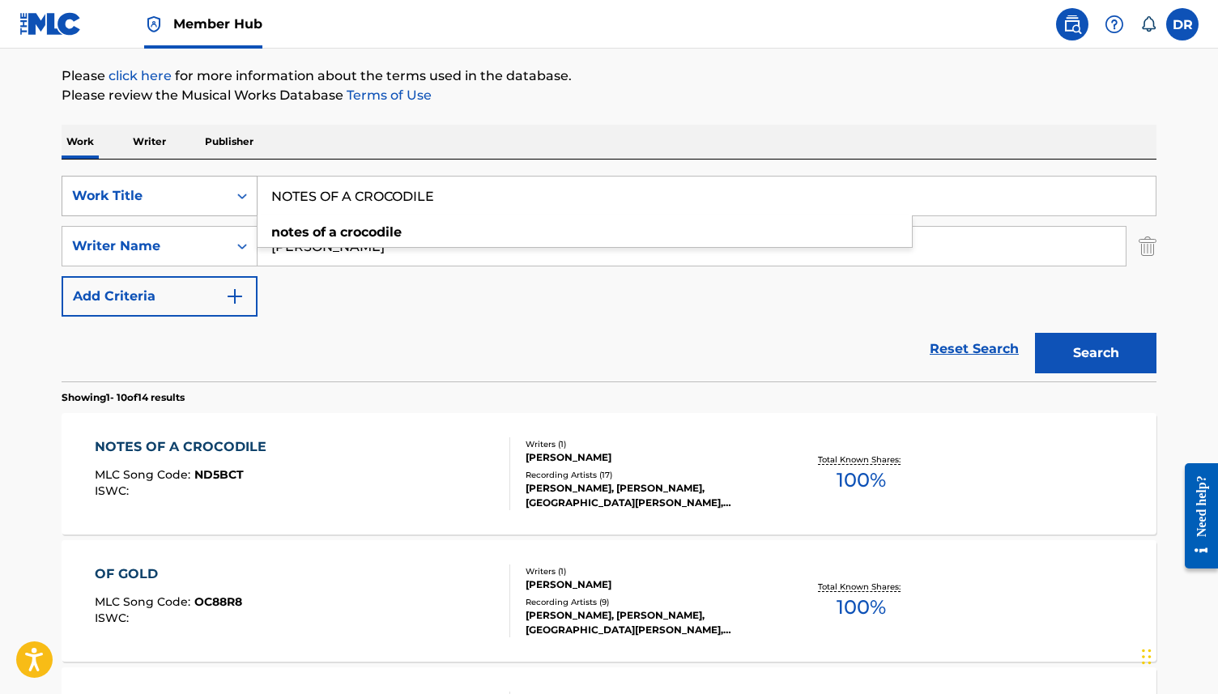
drag, startPoint x: 447, startPoint y: 195, endPoint x: 213, endPoint y: 195, distance: 234.0
click at [213, 195] on div "SearchWithCriteria3ca1de88-b7ff-4f5b-be49-6ec151af8843 Work Title NOTES OF A CR…" at bounding box center [609, 196] width 1094 height 40
paste input "VEMBER"
type input "NOVEMBER"
click at [1035, 333] on button "Search" at bounding box center [1095, 353] width 121 height 40
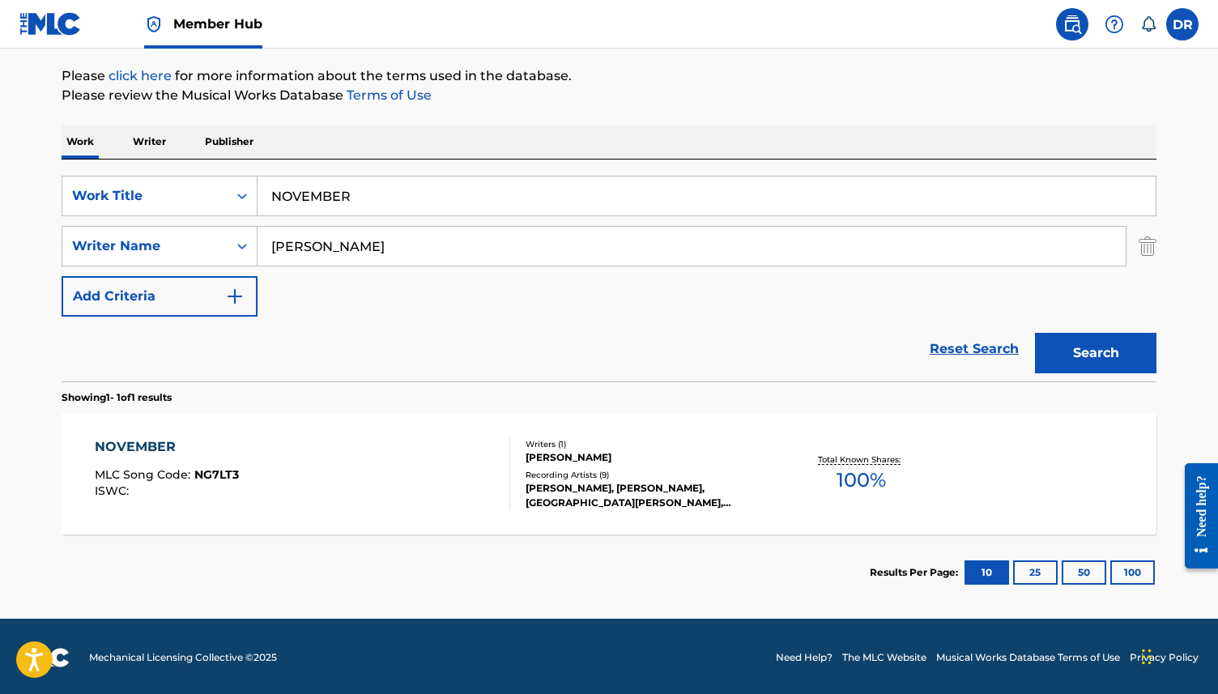
click at [243, 454] on div "NOVEMBER MLC Song Code : NG7LT3 ISWC :" at bounding box center [303, 473] width 416 height 73
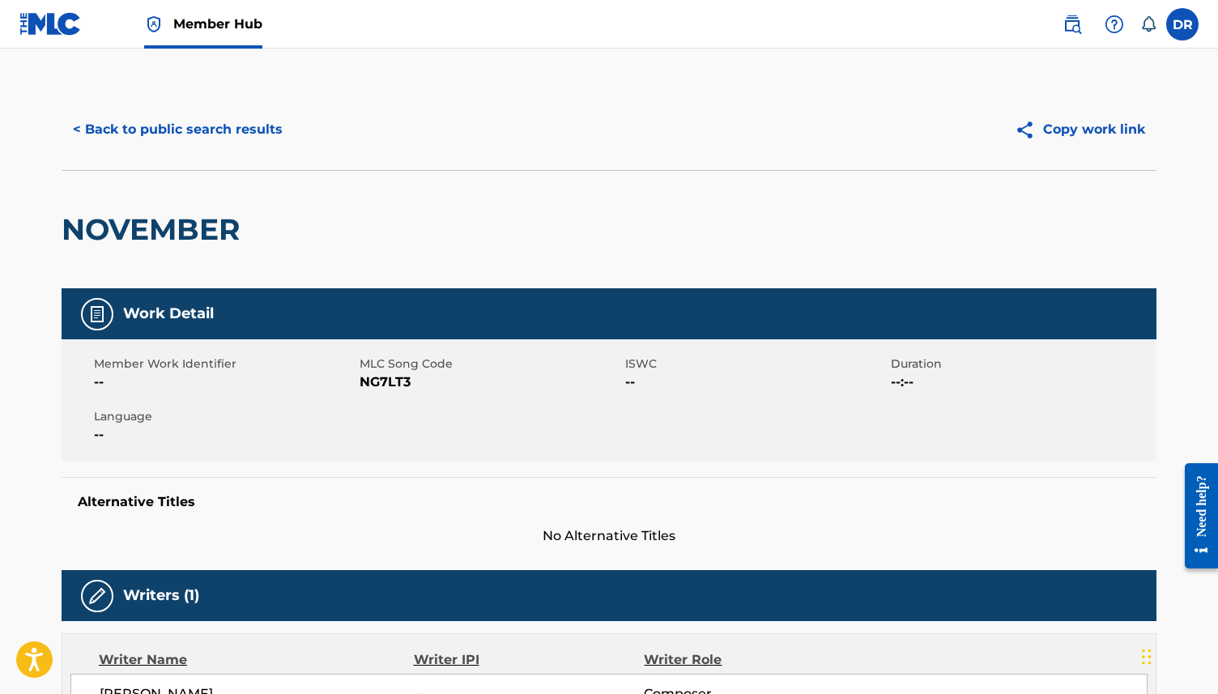
click at [363, 385] on span "NG7LT3" at bounding box center [489, 381] width 261 height 19
click at [183, 129] on button "< Back to public search results" at bounding box center [178, 129] width 232 height 40
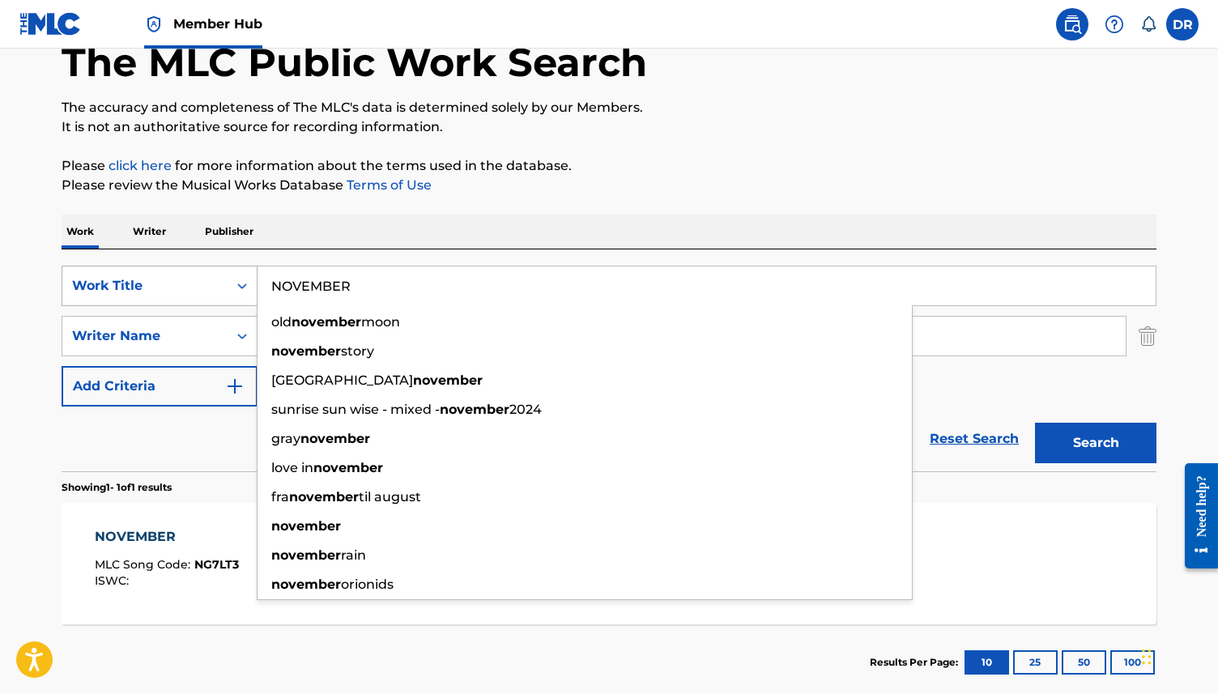
drag, startPoint x: 402, startPoint y: 289, endPoint x: 227, endPoint y: 289, distance: 175.7
click at [227, 289] on div "SearchWithCriteria3ca1de88-b7ff-4f5b-be49-6ec151af8843 Work Title NOVEMBER old …" at bounding box center [609, 286] width 1094 height 40
paste input "OF GOLD"
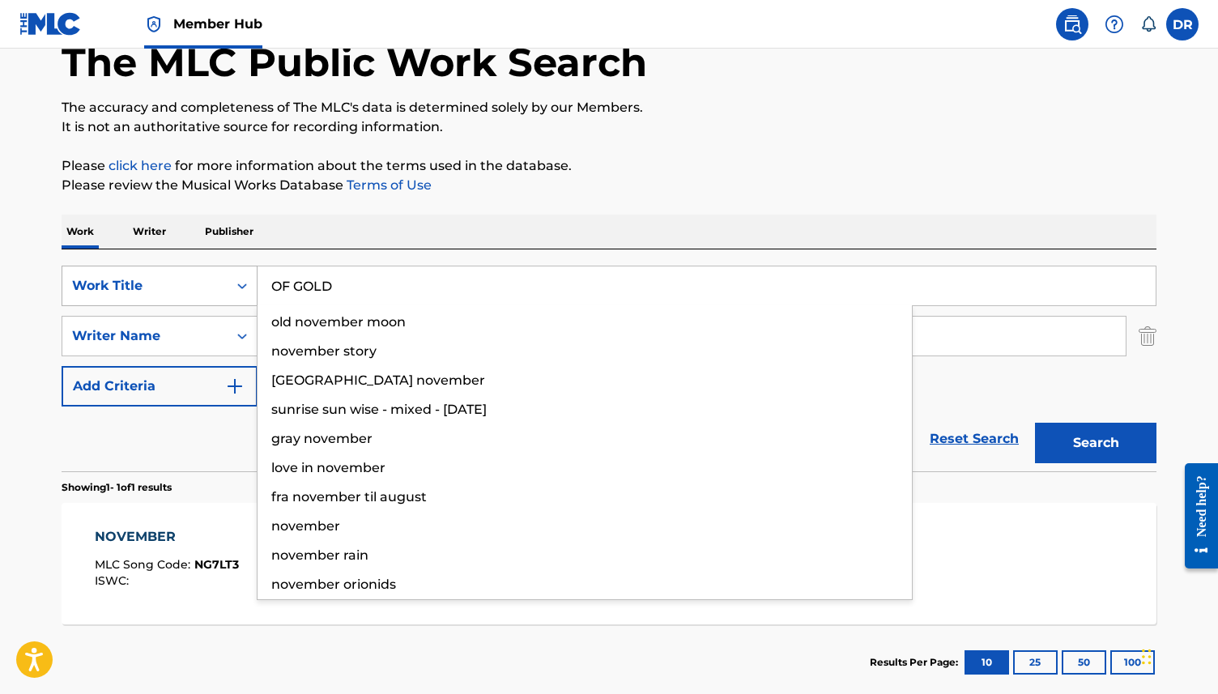
type input "OF GOLD"
click at [1035, 423] on button "Search" at bounding box center [1095, 443] width 121 height 40
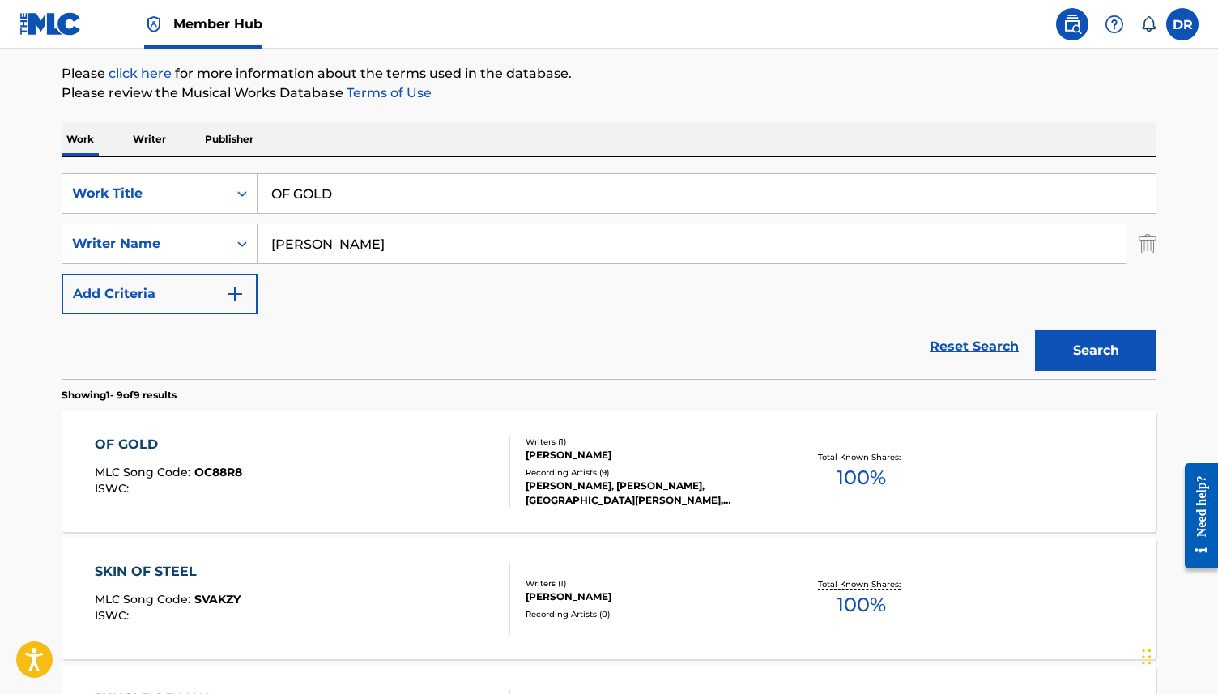
scroll to position [190, 0]
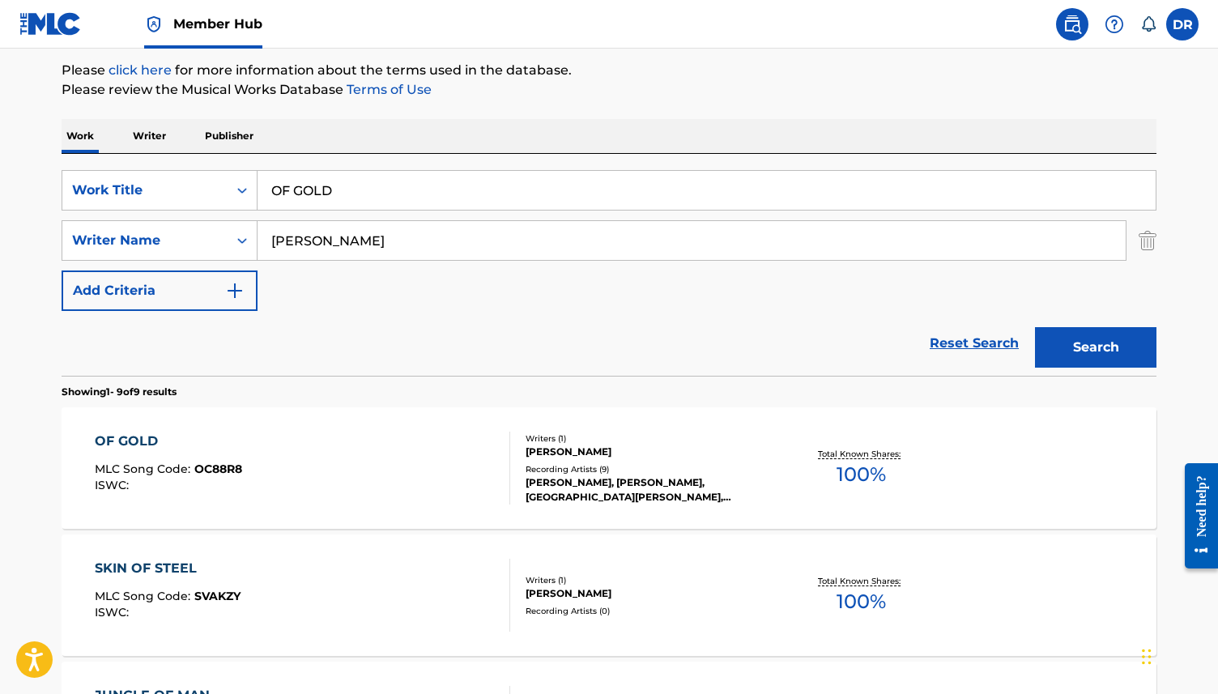
click at [345, 456] on div "OF GOLD MLC Song Code : OC88R8 ISWC :" at bounding box center [303, 467] width 416 height 73
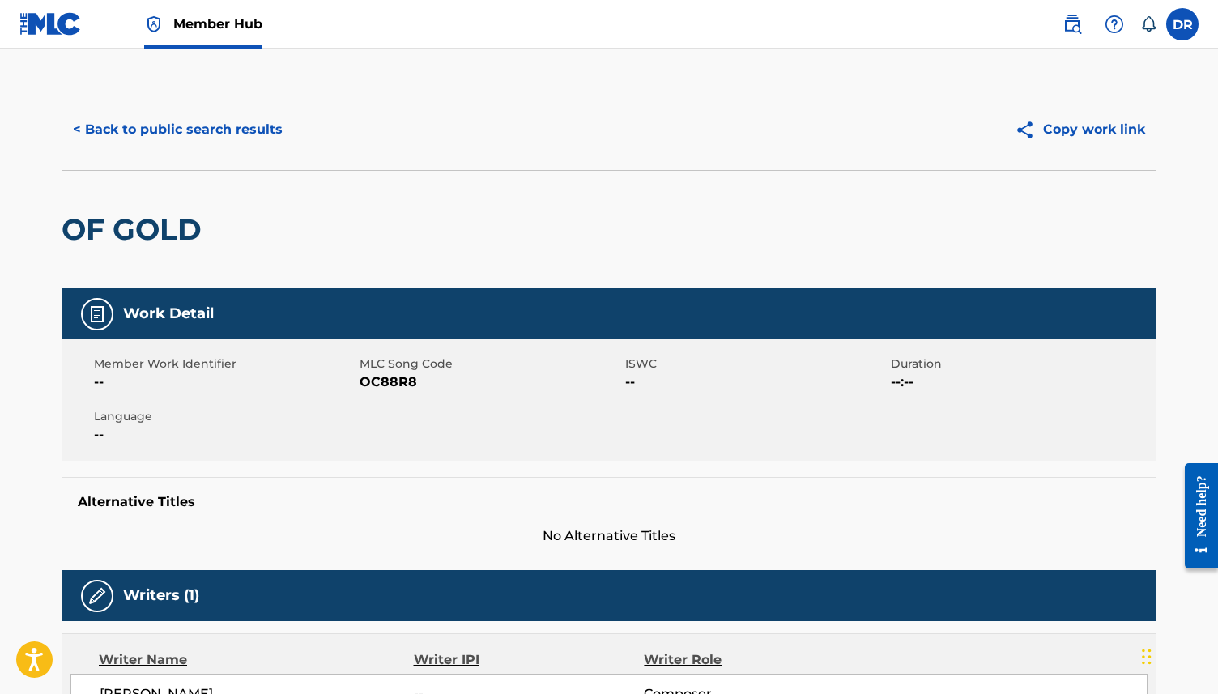
click at [383, 389] on span "OC88R8" at bounding box center [489, 381] width 261 height 19
drag, startPoint x: 154, startPoint y: 130, endPoint x: 346, endPoint y: 291, distance: 250.6
click at [154, 131] on button "< Back to public search results" at bounding box center [178, 129] width 232 height 40
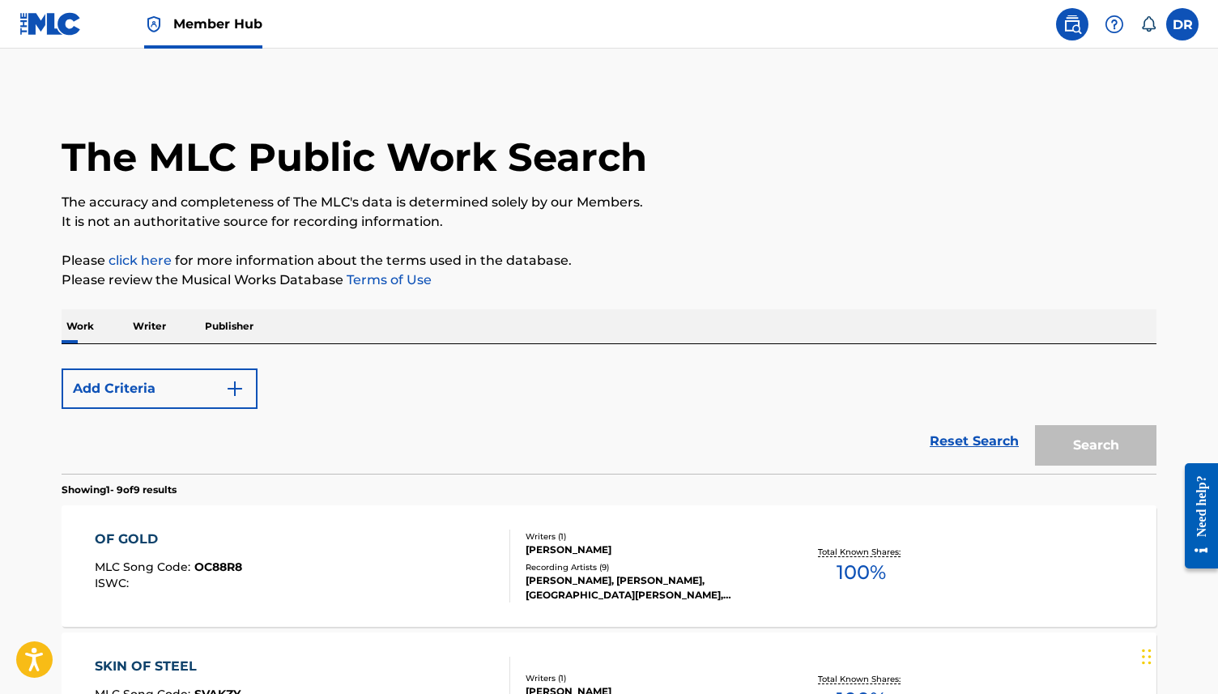
scroll to position [190, 0]
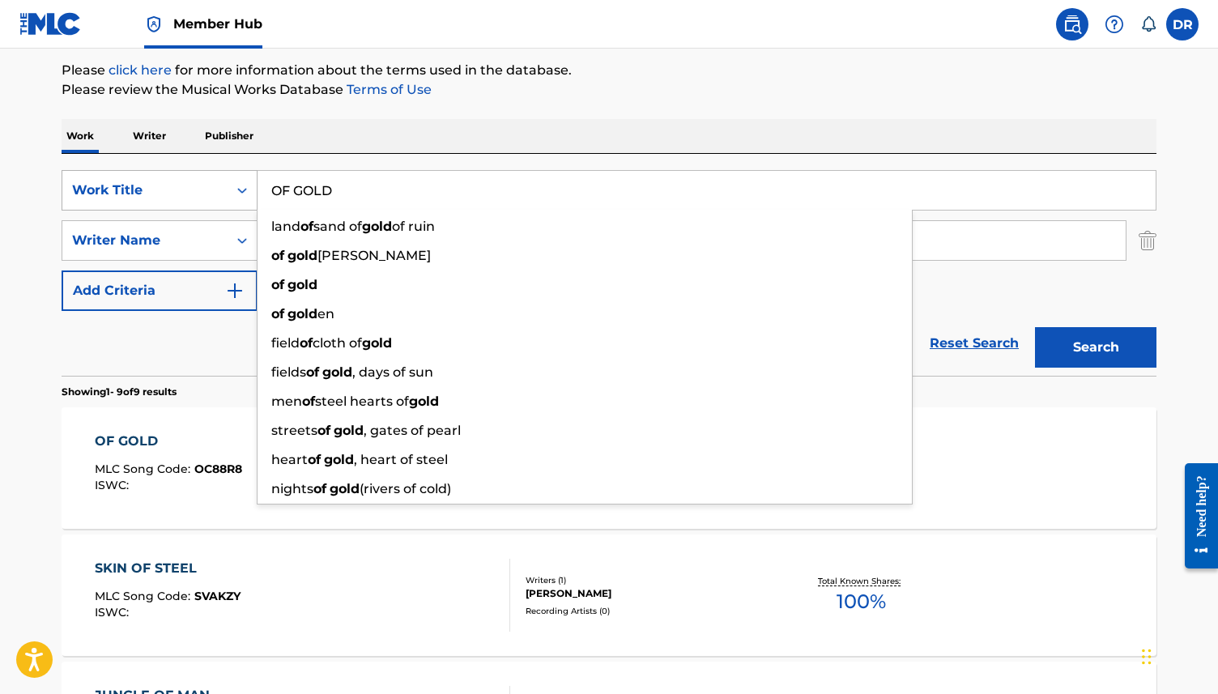
drag, startPoint x: 356, startPoint y: 193, endPoint x: 204, endPoint y: 193, distance: 152.2
click at [204, 193] on div "SearchWithCriteria3ca1de88-b7ff-4f5b-be49-6ec151af8843 Work Title OF GOLD land …" at bounding box center [609, 190] width 1094 height 40
paste input "UR WRETCHED FATE"
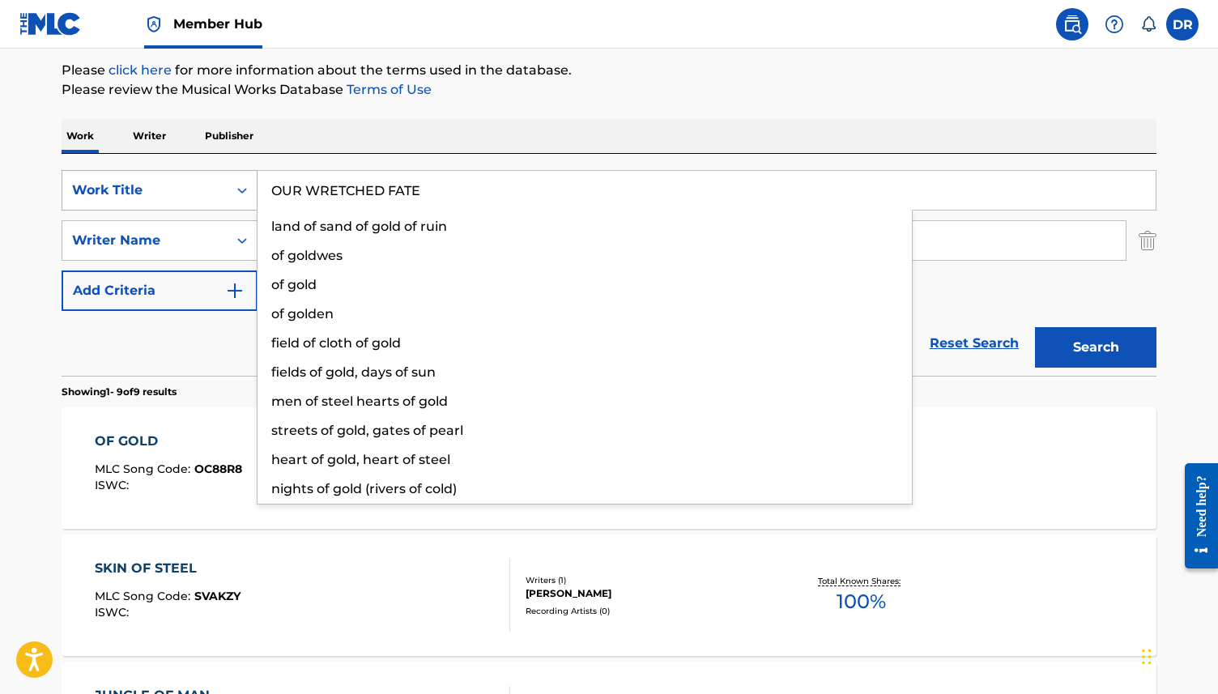
type input "OUR WRETCHED FATE"
click at [1035, 327] on button "Search" at bounding box center [1095, 347] width 121 height 40
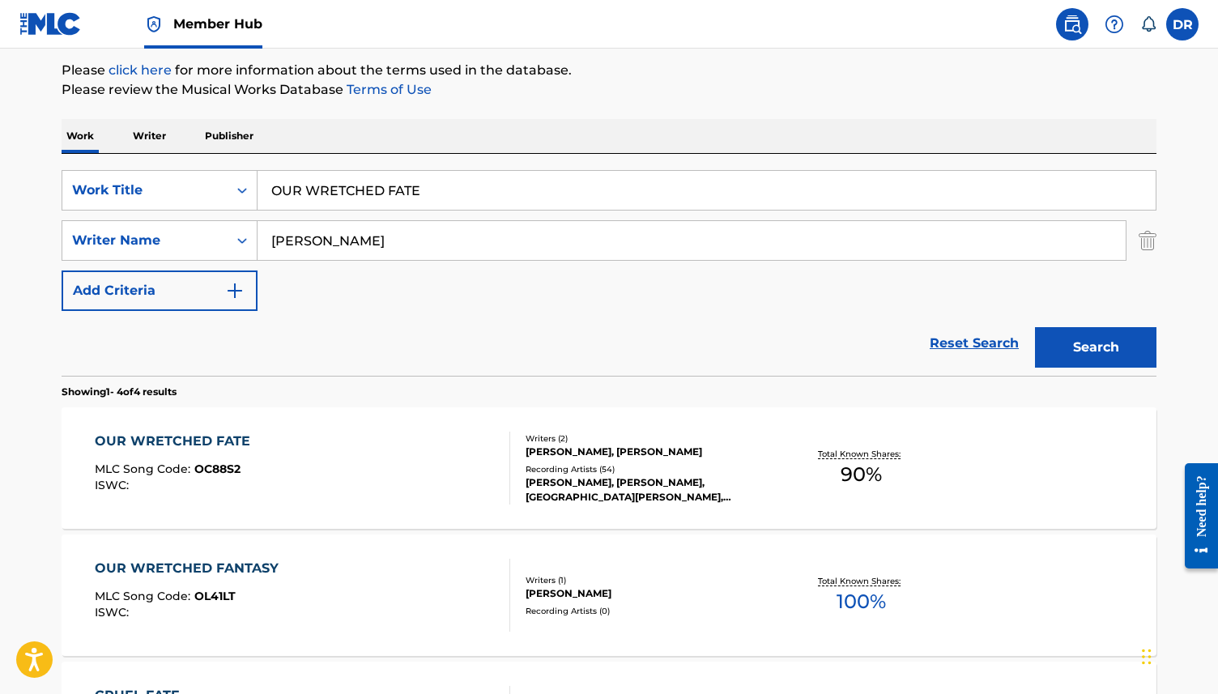
click at [317, 470] on div "OUR WRETCHED FATE MLC Song Code : OC88S2 ISWC :" at bounding box center [303, 467] width 416 height 73
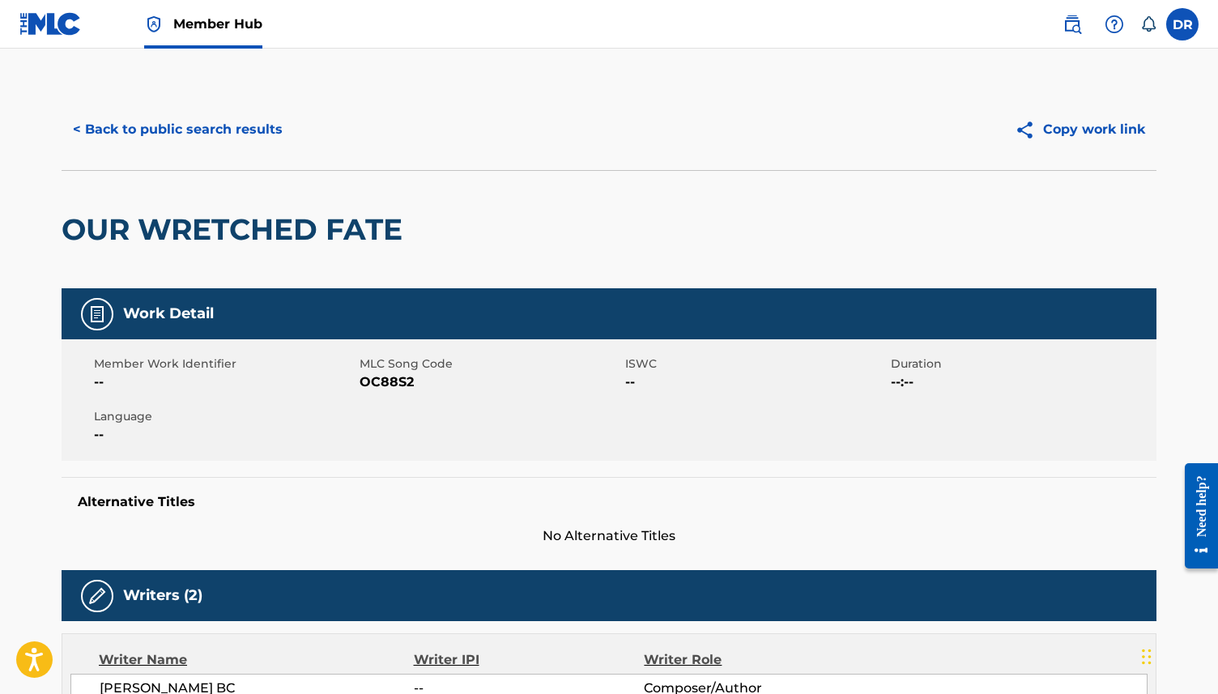
click at [380, 382] on span "OC88S2" at bounding box center [489, 381] width 261 height 19
click at [189, 126] on button "< Back to public search results" at bounding box center [178, 129] width 232 height 40
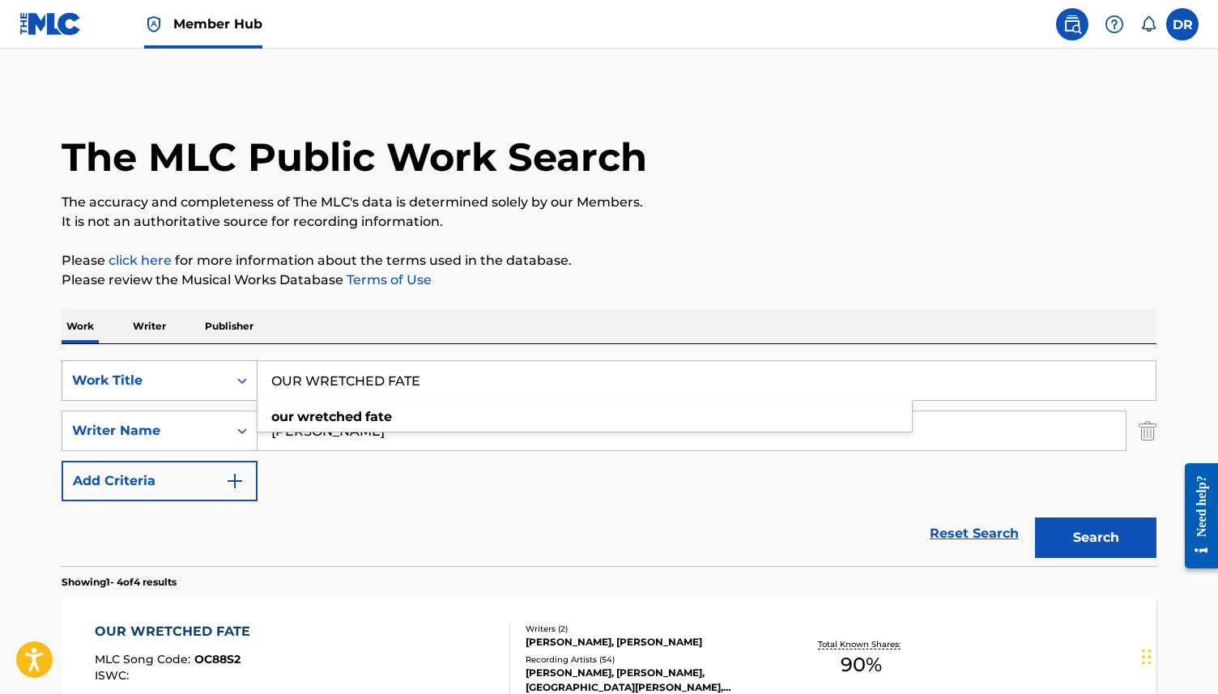
drag, startPoint x: 448, startPoint y: 386, endPoint x: 244, endPoint y: 381, distance: 203.2
click at [244, 381] on div "SearchWithCriteria3ca1de88-b7ff-4f5b-be49-6ec151af8843 Work Title OUR WRETCHED …" at bounding box center [609, 380] width 1094 height 40
paste input "PARKING LOTS"
type input "PARKING LOTS"
click at [1035, 517] on button "Search" at bounding box center [1095, 537] width 121 height 40
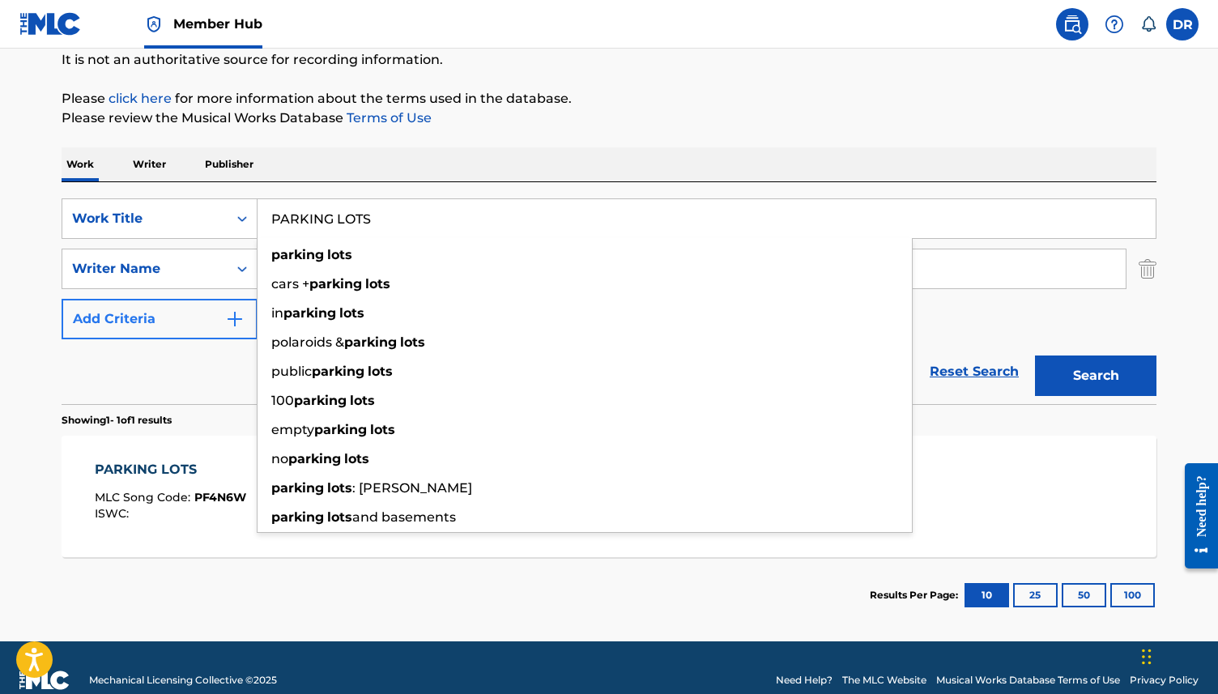
scroll to position [187, 0]
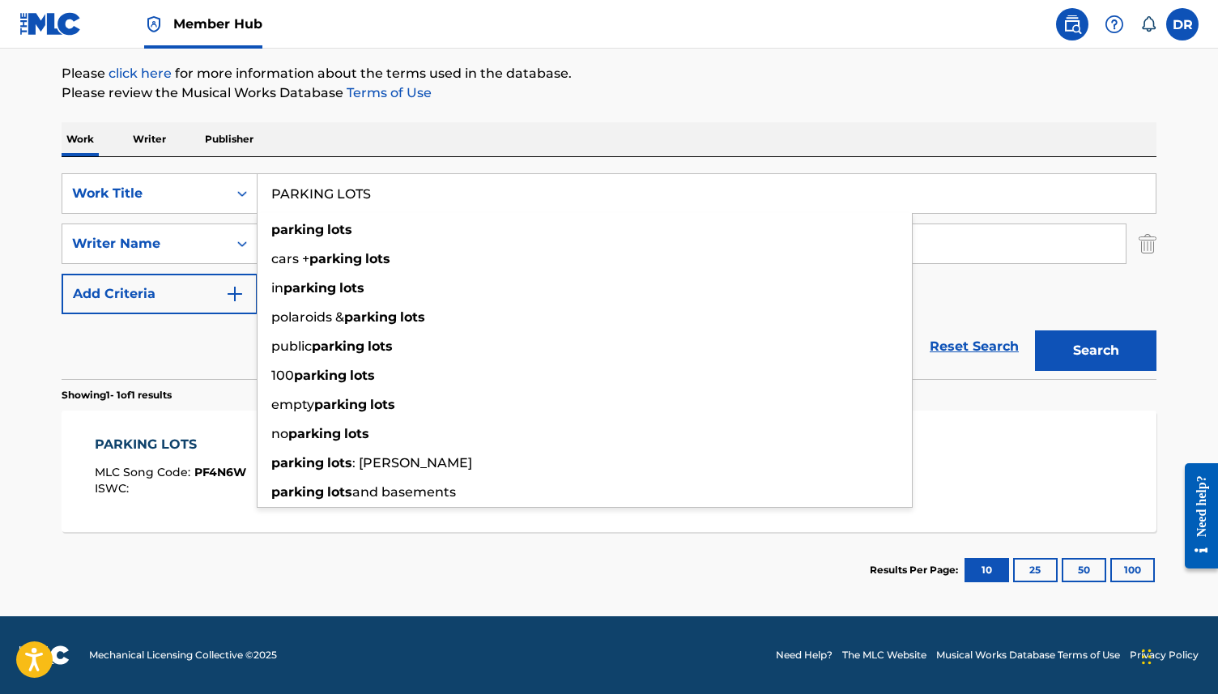
click at [184, 440] on div "PARKING LOTS" at bounding box center [170, 444] width 151 height 19
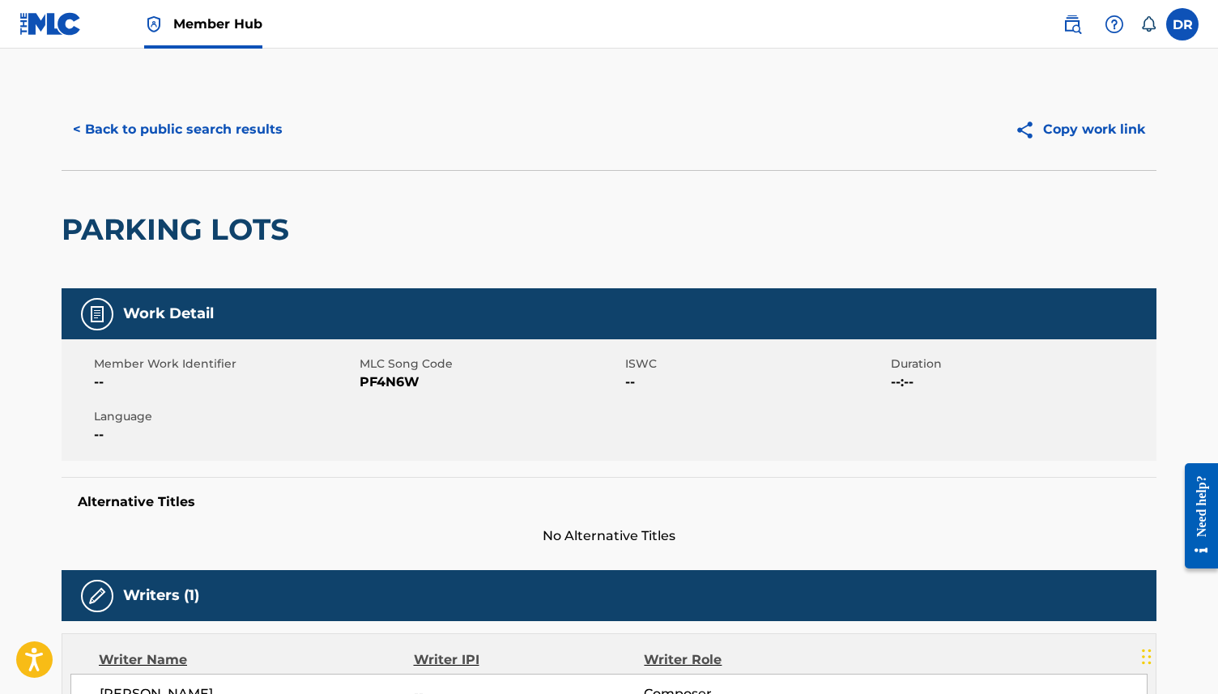
click at [400, 380] on span "PF4N6W" at bounding box center [489, 381] width 261 height 19
click at [261, 104] on div "< Back to public search results Copy work link" at bounding box center [609, 129] width 1094 height 81
click at [242, 125] on button "< Back to public search results" at bounding box center [178, 129] width 232 height 40
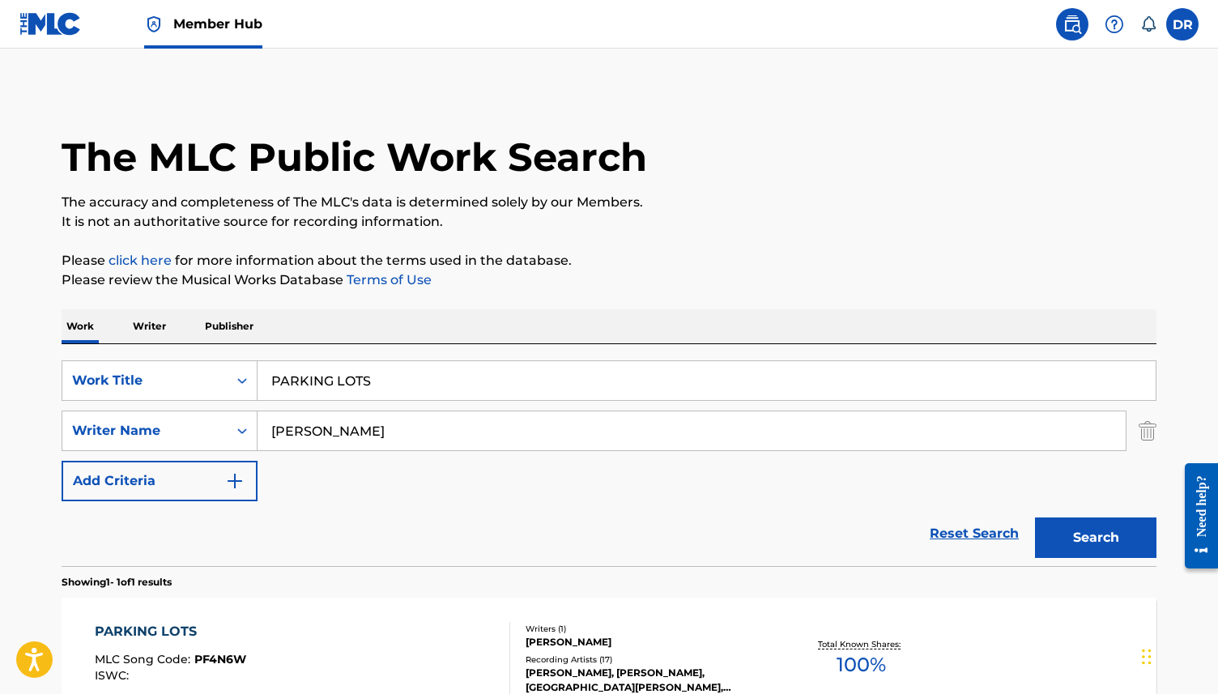
scroll to position [95, 0]
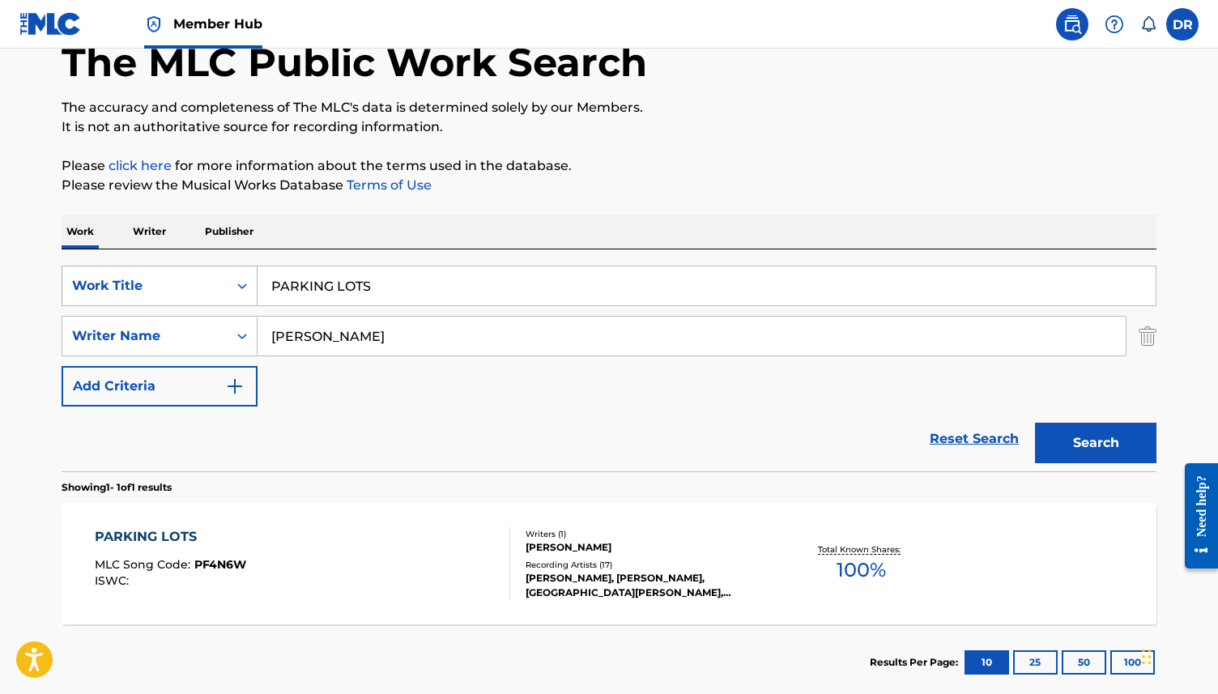
drag, startPoint x: 380, startPoint y: 287, endPoint x: 232, endPoint y: 287, distance: 149.0
click at [232, 287] on div "SearchWithCriteria3ca1de88-b7ff-4f5b-be49-6ec151af8843 Work Title PARKING LOTS" at bounding box center [609, 286] width 1094 height 40
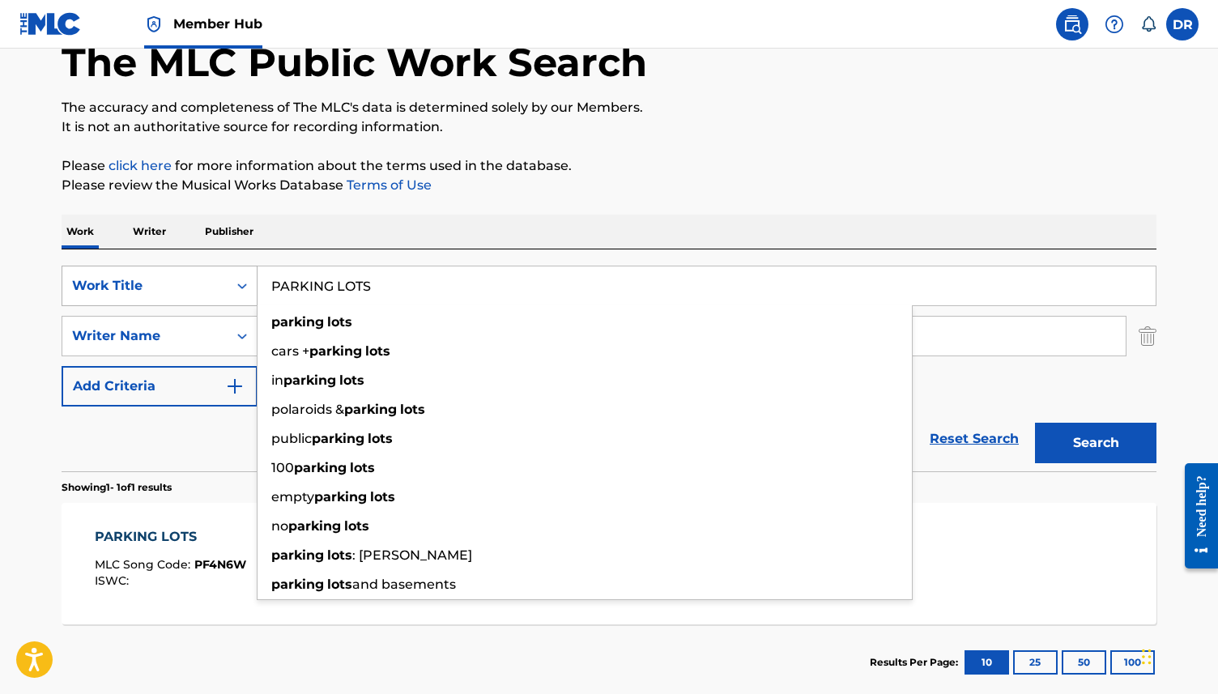
paste input "ROMISE"
type input "PROMISES"
click at [1035, 423] on button "Search" at bounding box center [1095, 443] width 121 height 40
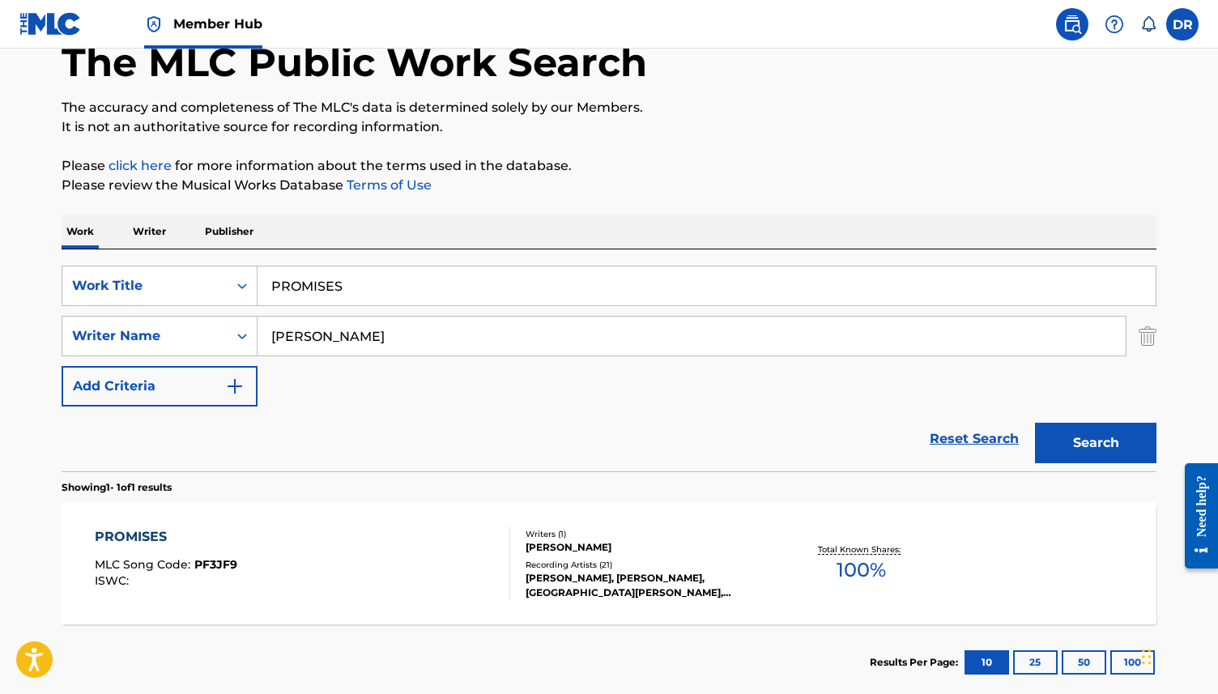
click at [261, 565] on div "PROMISES MLC Song Code : PF3JF9 ISWC :" at bounding box center [303, 563] width 416 height 73
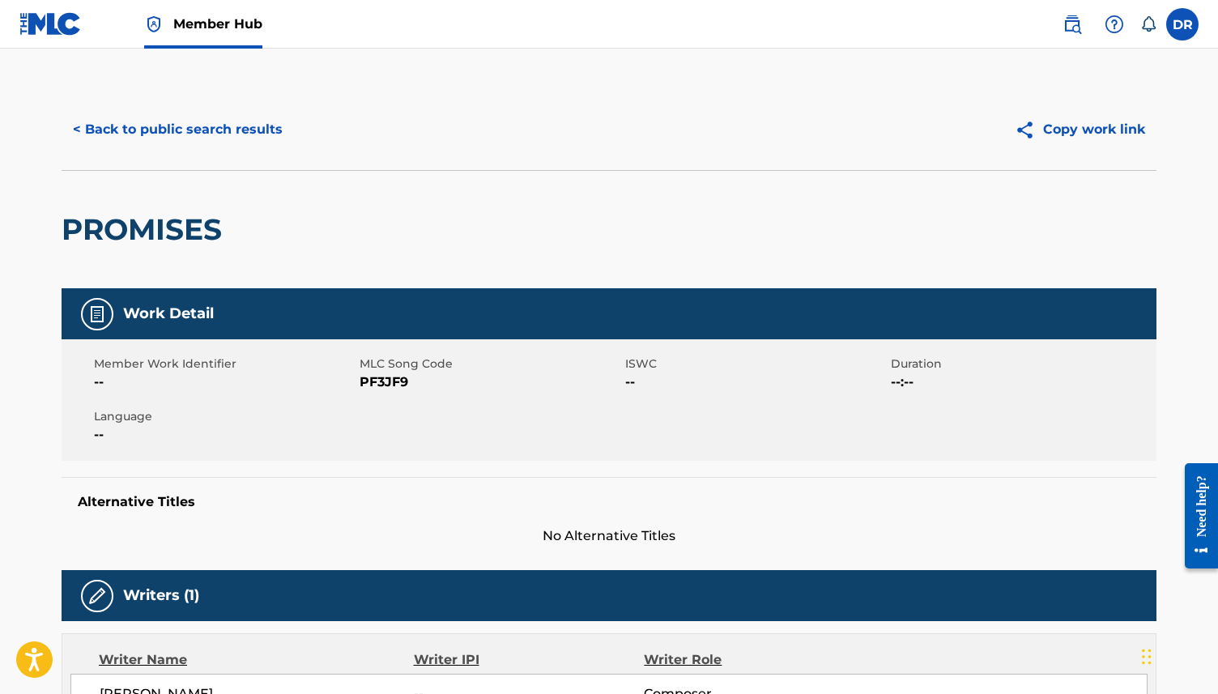
click at [394, 381] on span "PF3JF9" at bounding box center [489, 381] width 261 height 19
click at [222, 128] on button "< Back to public search results" at bounding box center [178, 129] width 232 height 40
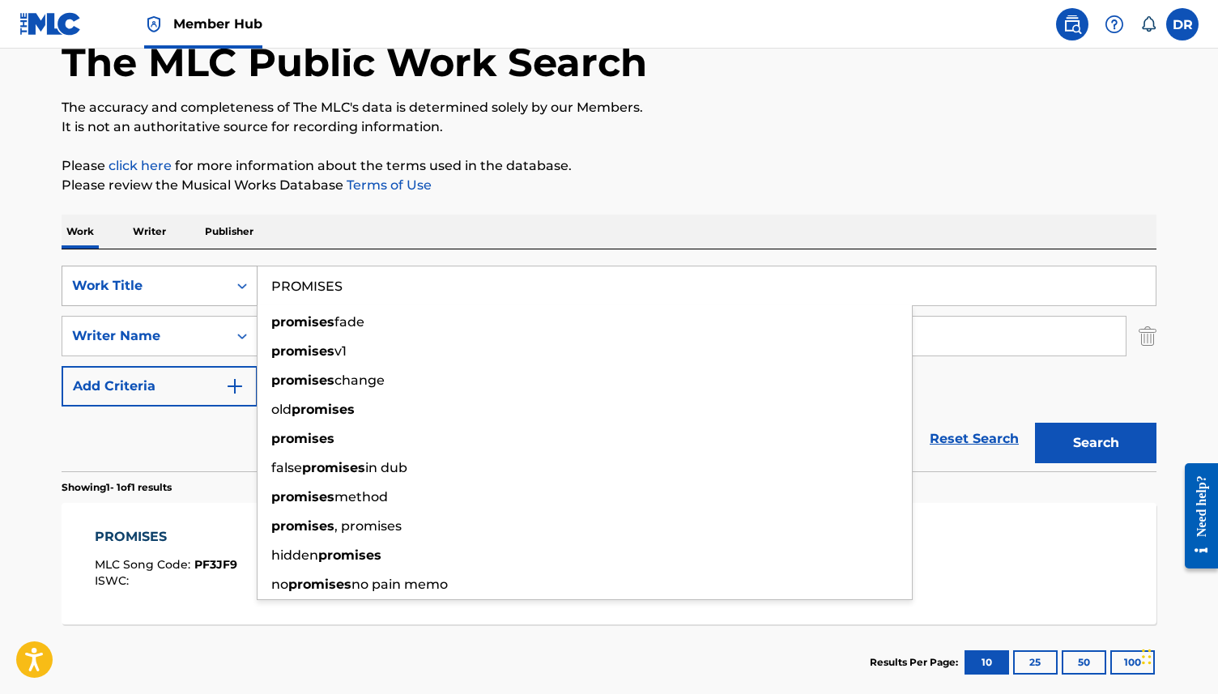
drag, startPoint x: 363, startPoint y: 292, endPoint x: 217, endPoint y: 292, distance: 145.7
click at [217, 292] on div "SearchWithCriteria3ca1de88-b7ff-4f5b-be49-6ec151af8843 Work Title PROMISES prom…" at bounding box center [609, 286] width 1094 height 40
paste input "REDEYE"
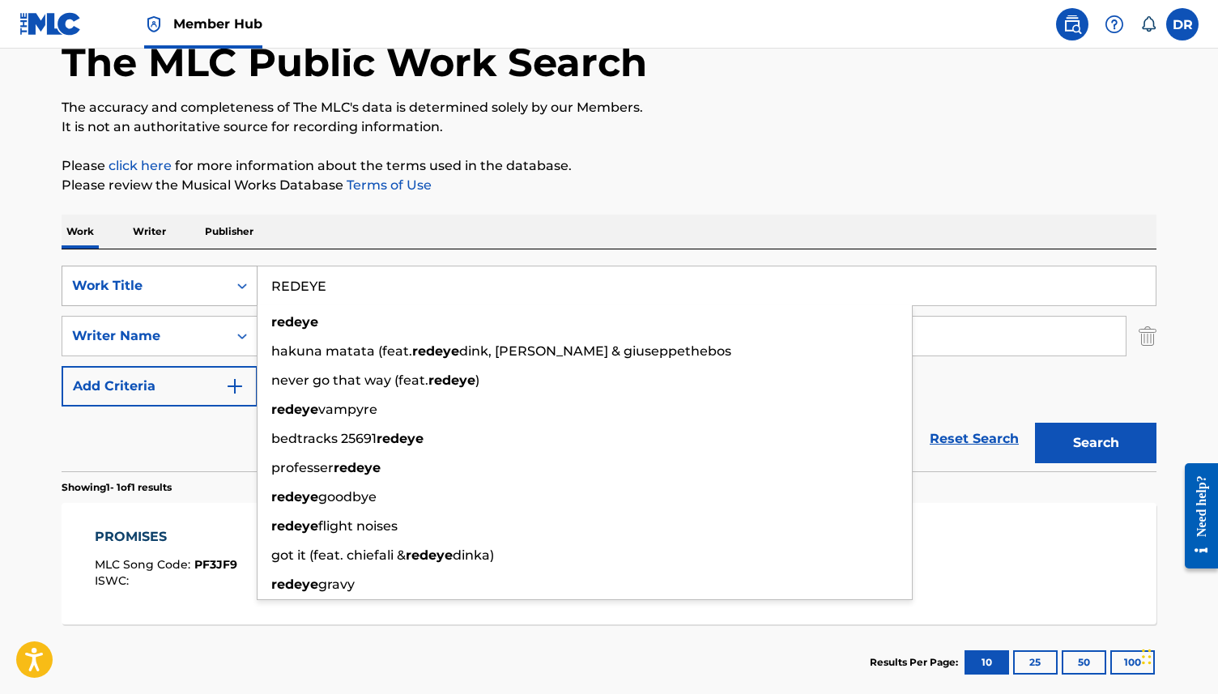
type input "REDEYE"
click at [1035, 423] on button "Search" at bounding box center [1095, 443] width 121 height 40
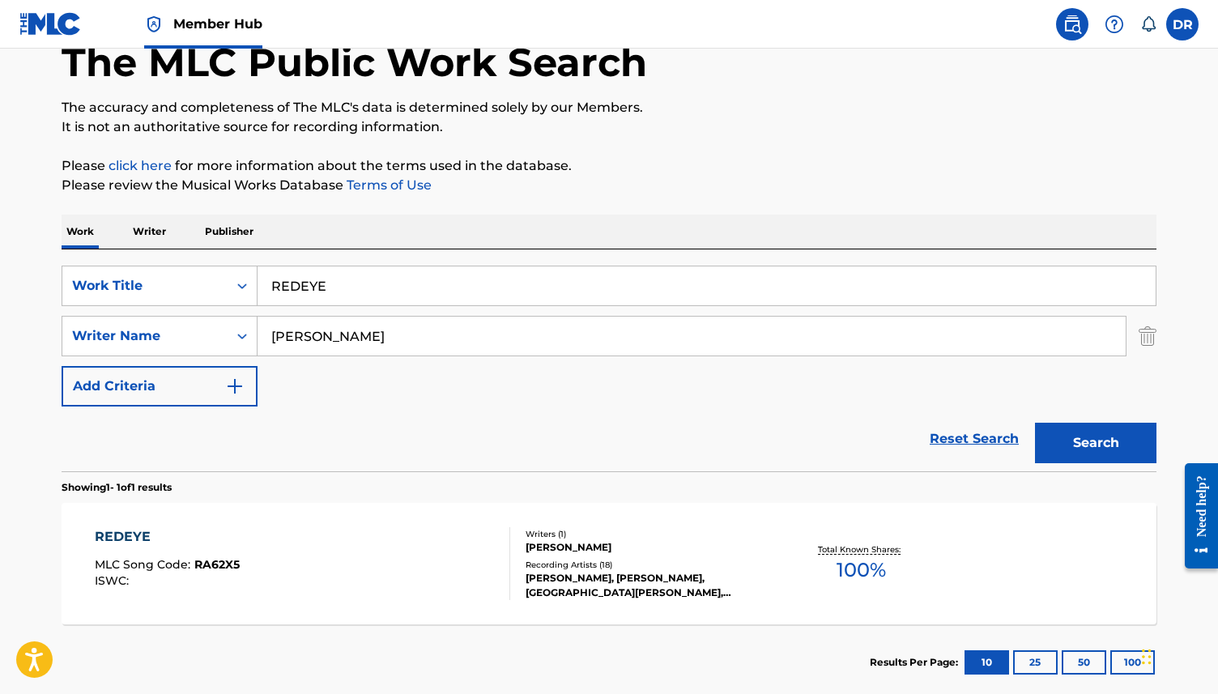
click at [255, 542] on div "REDEYE MLC Song Code : RA62X5 ISWC :" at bounding box center [303, 563] width 416 height 73
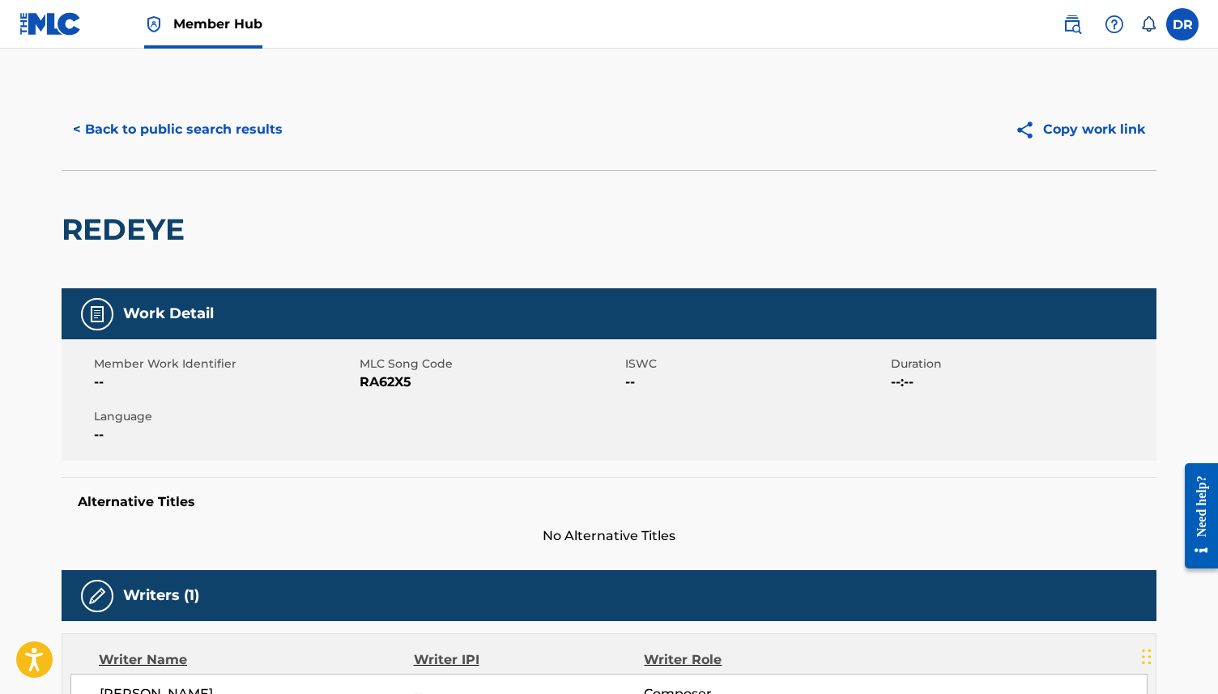
click at [382, 379] on span "RA62X5" at bounding box center [489, 381] width 261 height 19
click at [230, 121] on button "< Back to public search results" at bounding box center [178, 129] width 232 height 40
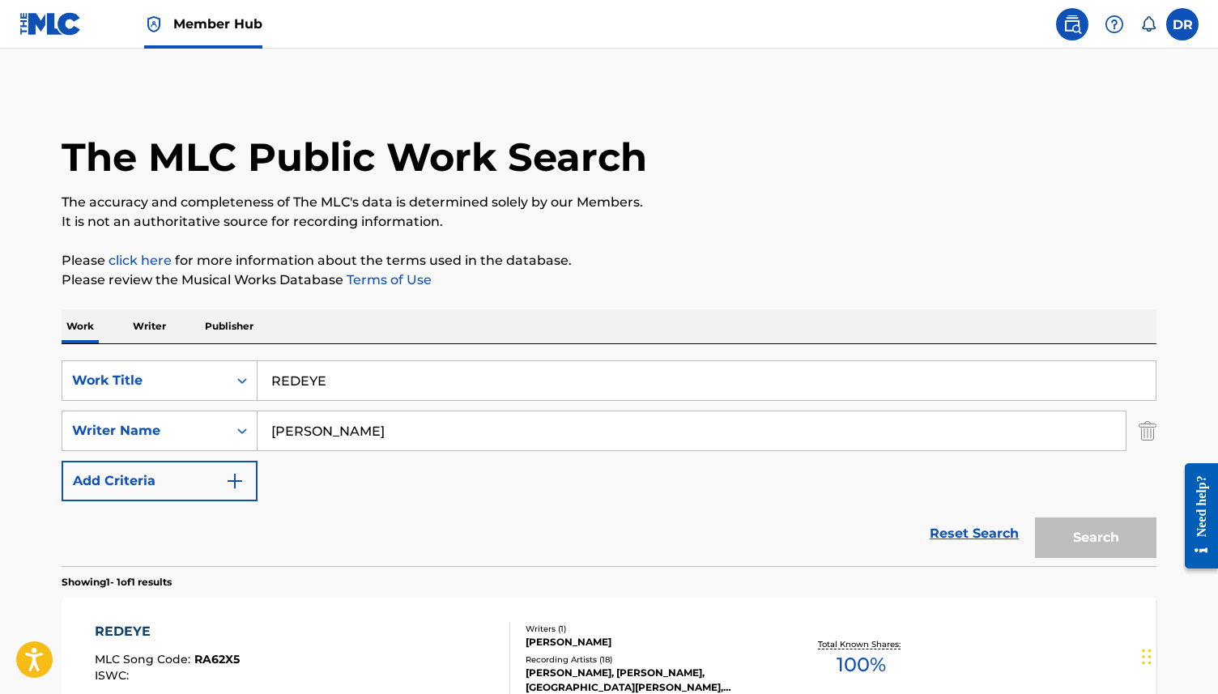
scroll to position [95, 0]
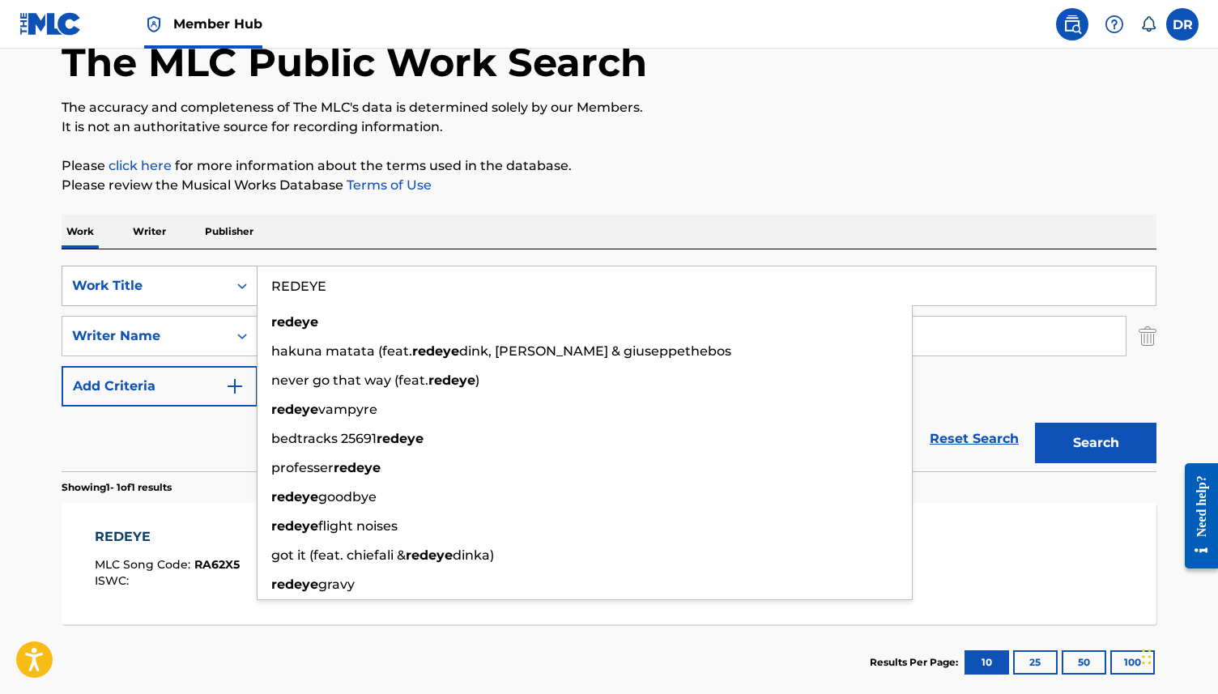
drag, startPoint x: 395, startPoint y: 284, endPoint x: 201, endPoint y: 284, distance: 194.3
click at [201, 284] on div "SearchWithCriteria3ca1de88-b7ff-4f5b-be49-6ec151af8843 Work Title REDEYE redeye…" at bounding box center [609, 286] width 1094 height 40
paste input "GRET"
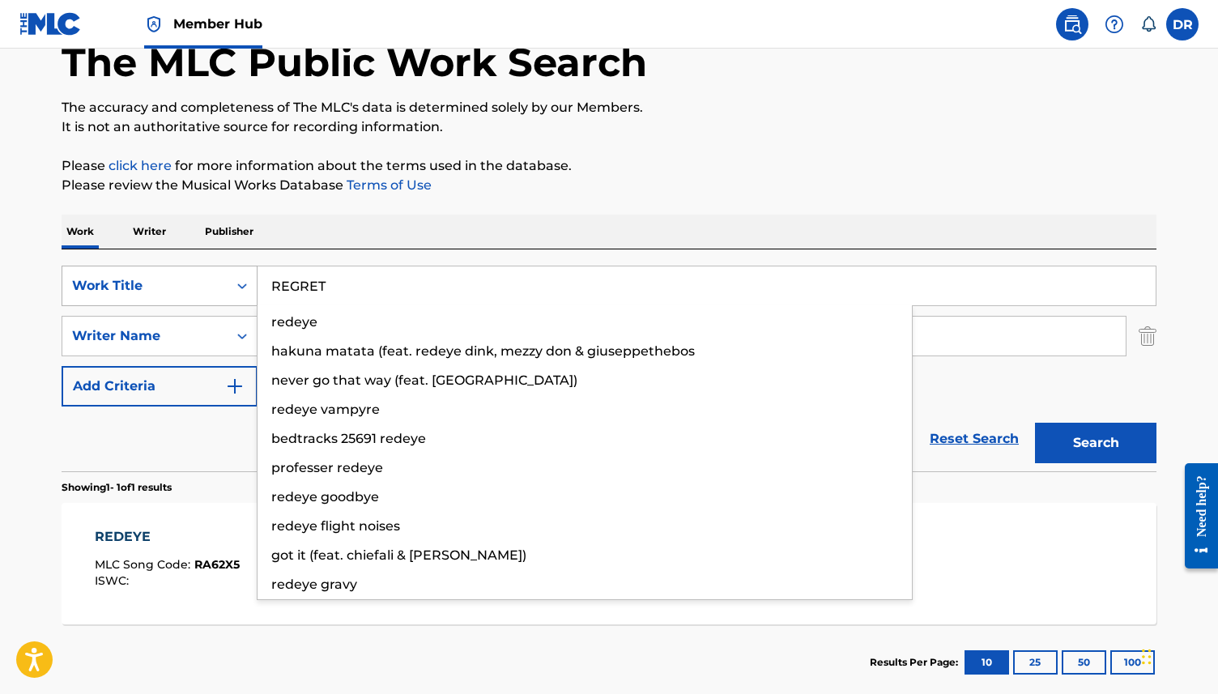
type input "REGRET"
click at [1035, 423] on button "Search" at bounding box center [1095, 443] width 121 height 40
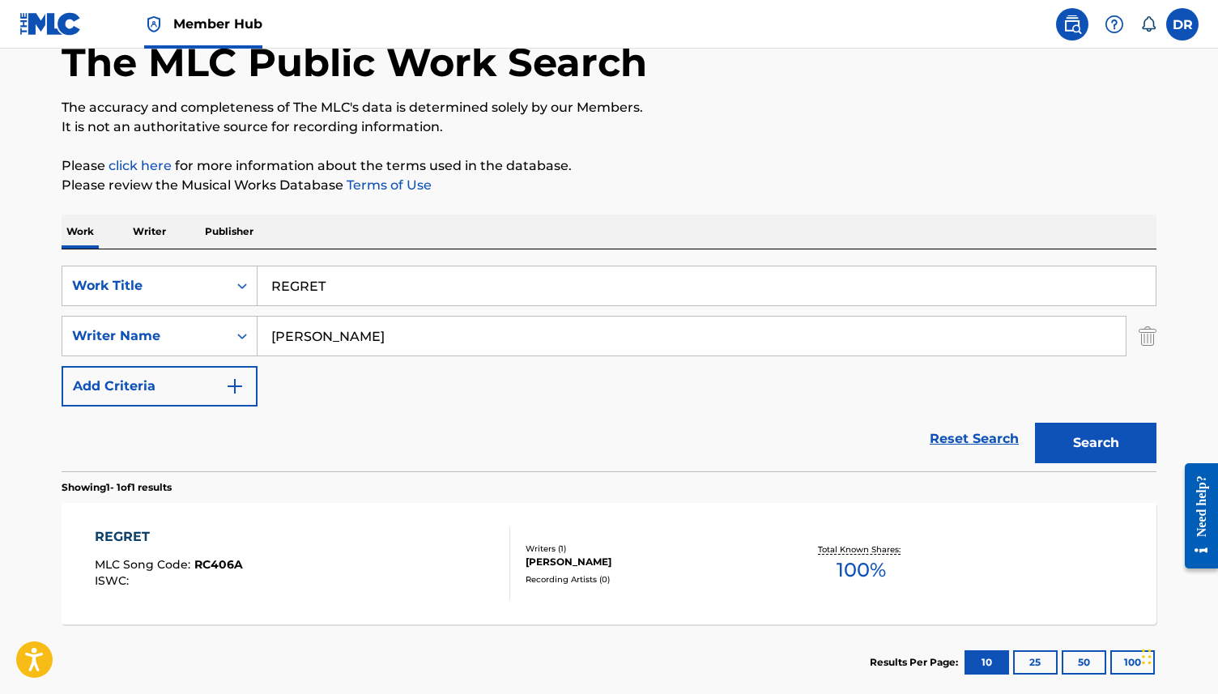
click at [259, 540] on div "REGRET MLC Song Code : RC406A ISWC :" at bounding box center [303, 563] width 416 height 73
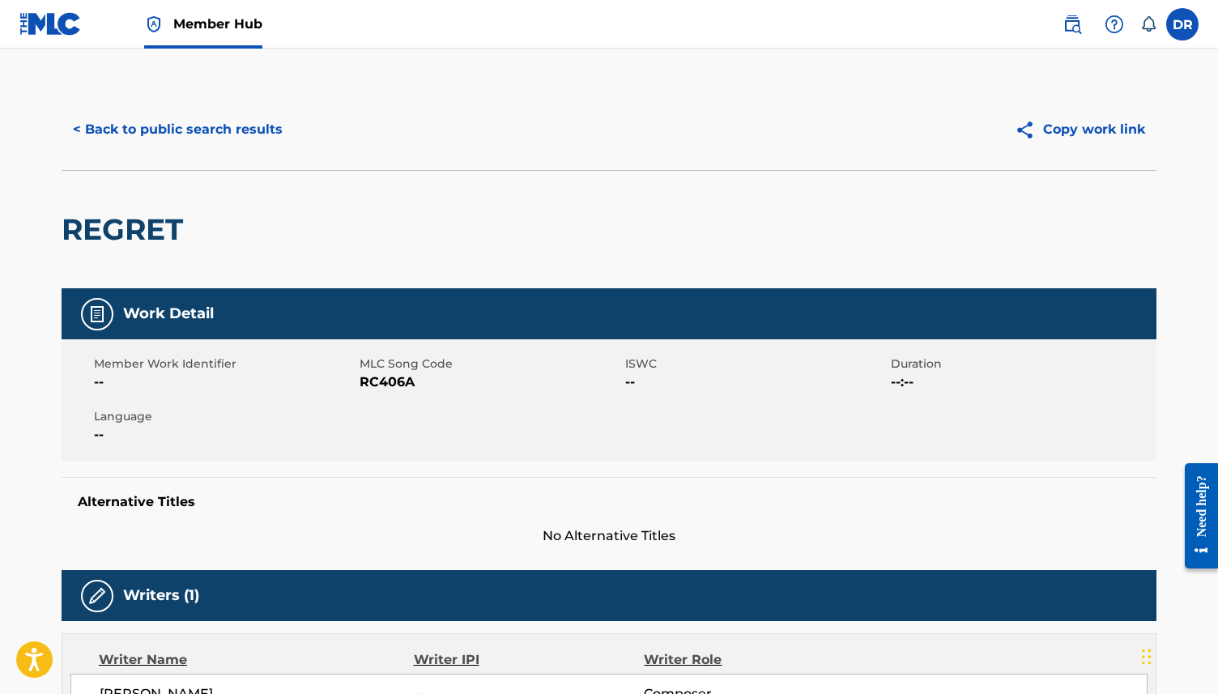
click at [388, 372] on span "MLC Song Code" at bounding box center [489, 363] width 261 height 17
click at [388, 381] on span "RC406A" at bounding box center [489, 381] width 261 height 19
click at [185, 130] on button "< Back to public search results" at bounding box center [178, 129] width 232 height 40
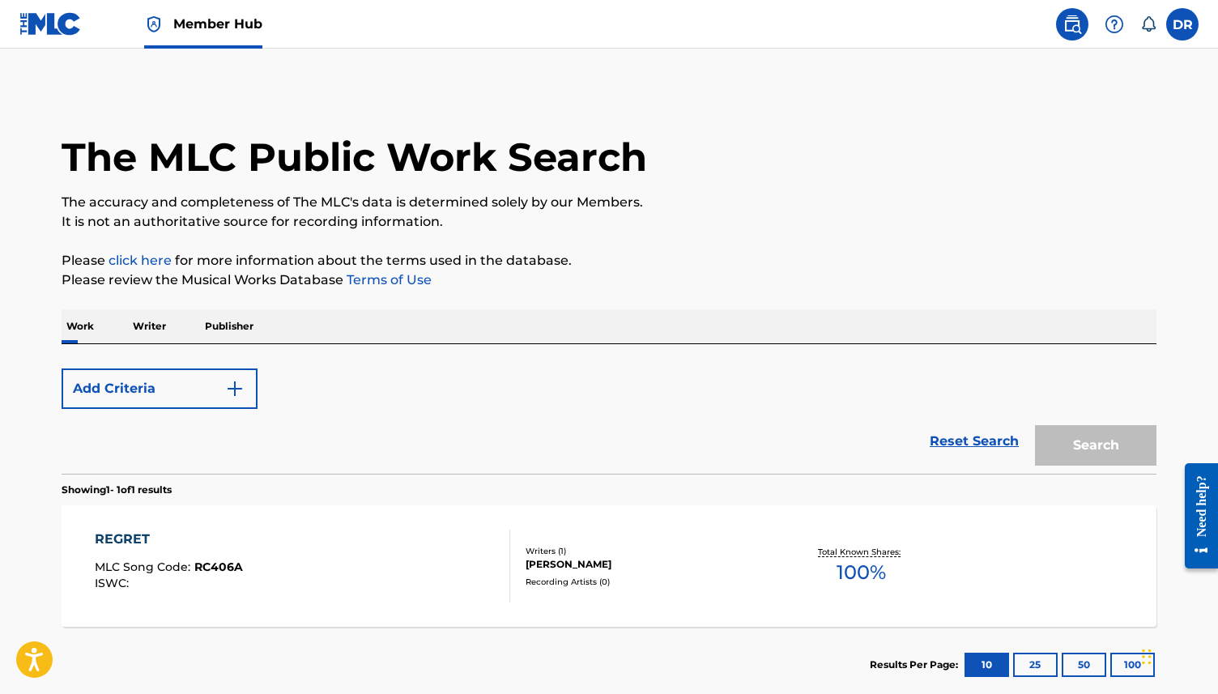
scroll to position [95, 0]
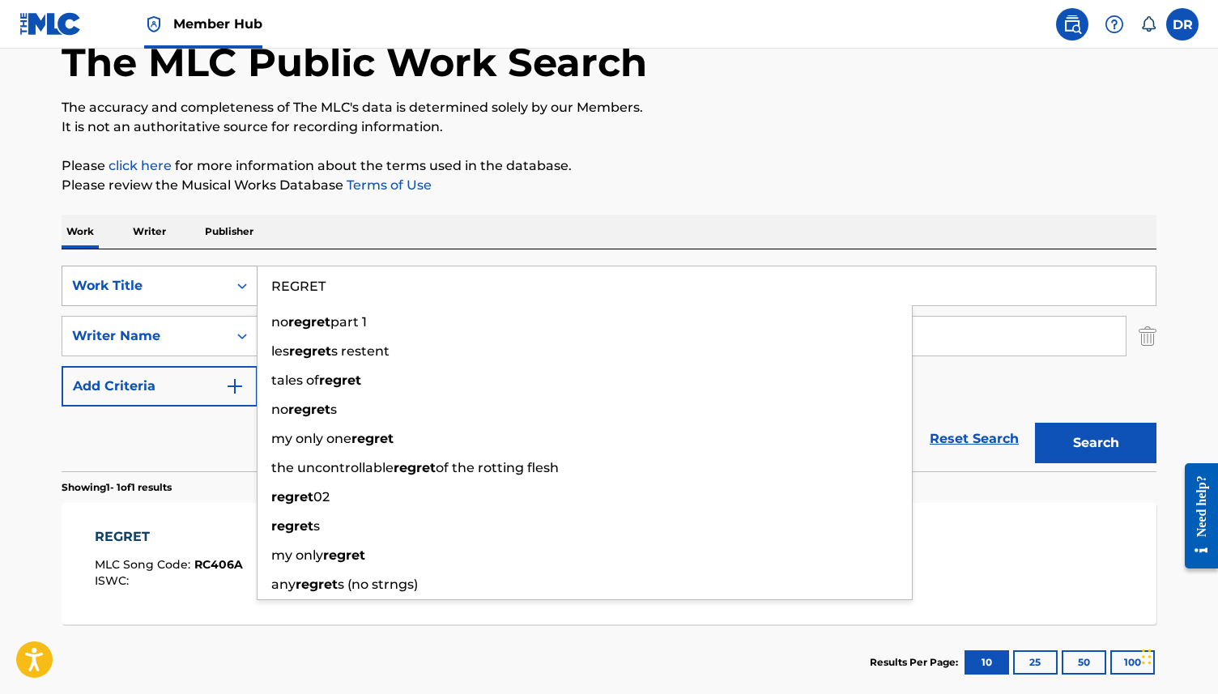
drag, startPoint x: 376, startPoint y: 293, endPoint x: 202, endPoint y: 293, distance: 173.2
click at [202, 293] on div "SearchWithCriteria3ca1de88-b7ff-4f5b-be49-6ec151af8843 Work Title REGRET no reg…" at bounding box center [609, 286] width 1094 height 40
paste input "SLEEPLESS"
type input "SLEEPLESS"
click at [1035, 423] on button "Search" at bounding box center [1095, 443] width 121 height 40
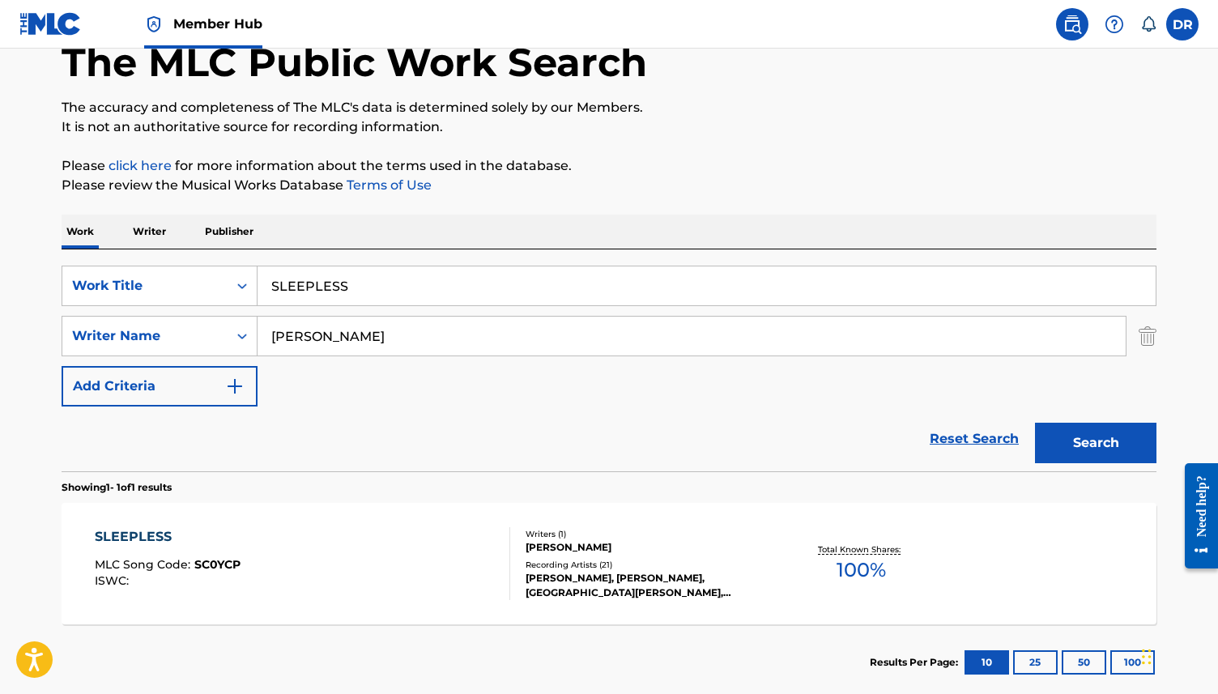
click at [272, 550] on div "SLEEPLESS MLC Song Code : SC0YCP ISWC :" at bounding box center [303, 563] width 416 height 73
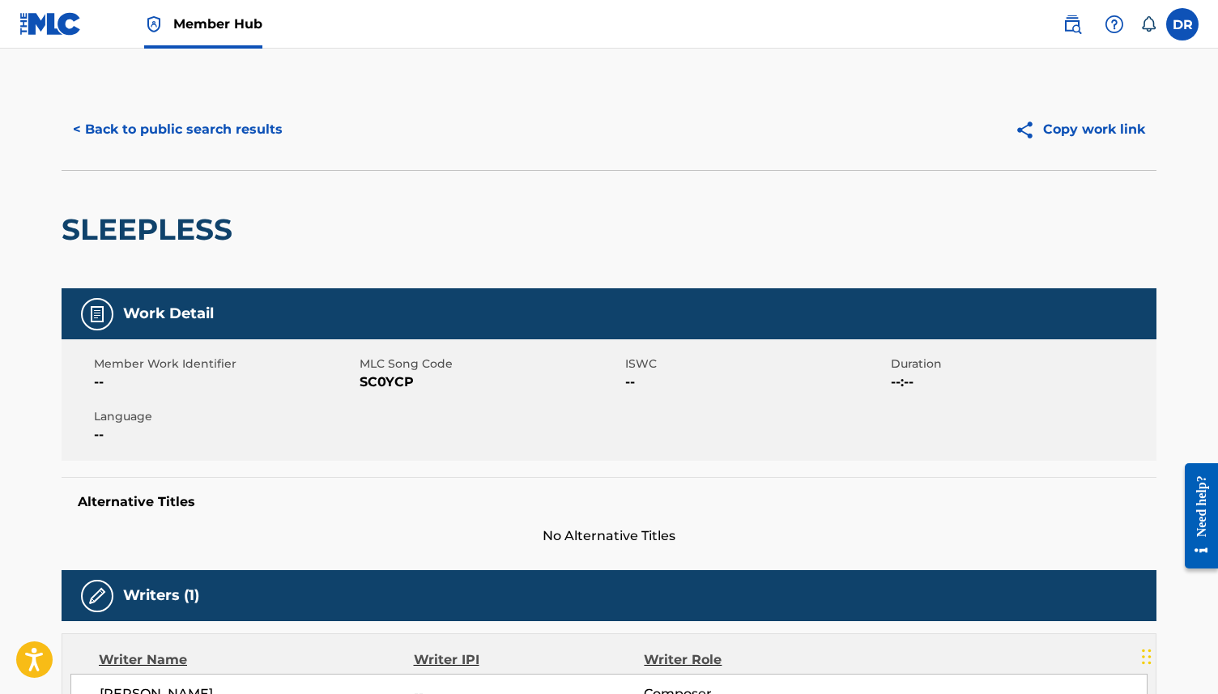
click at [370, 381] on span "SC0YCP" at bounding box center [489, 381] width 261 height 19
click at [215, 91] on div "< Back to public search results Copy work link" at bounding box center [609, 129] width 1094 height 81
click at [202, 126] on button "< Back to public search results" at bounding box center [178, 129] width 232 height 40
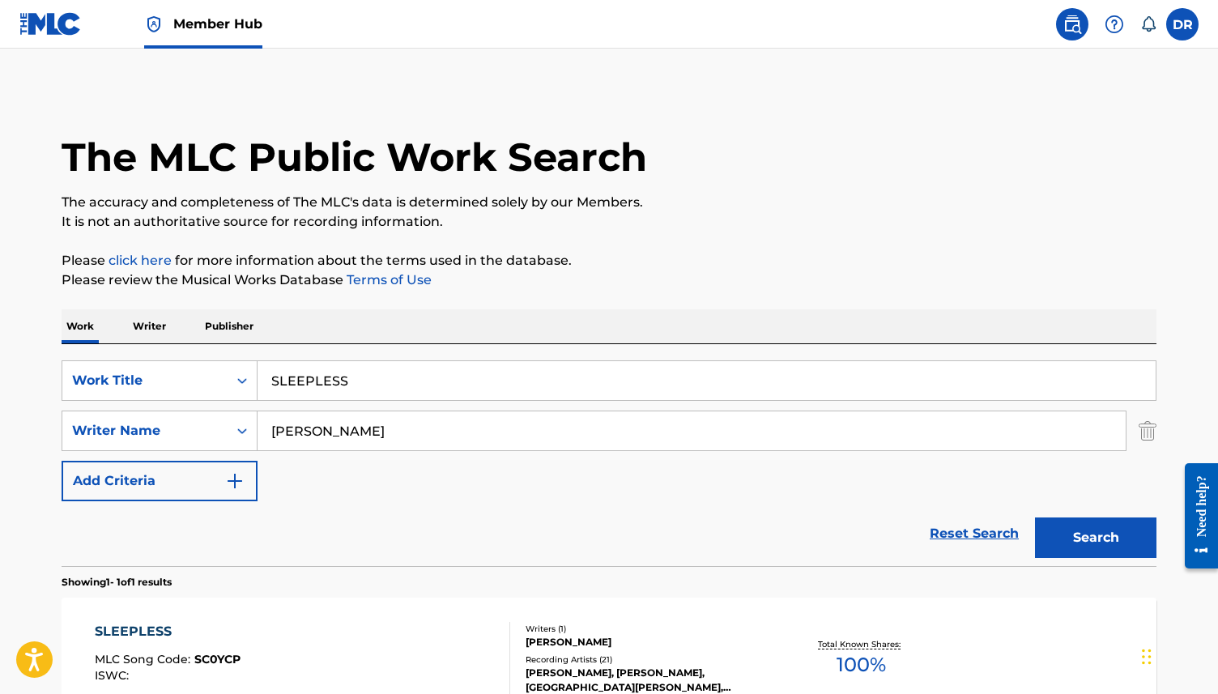
scroll to position [95, 0]
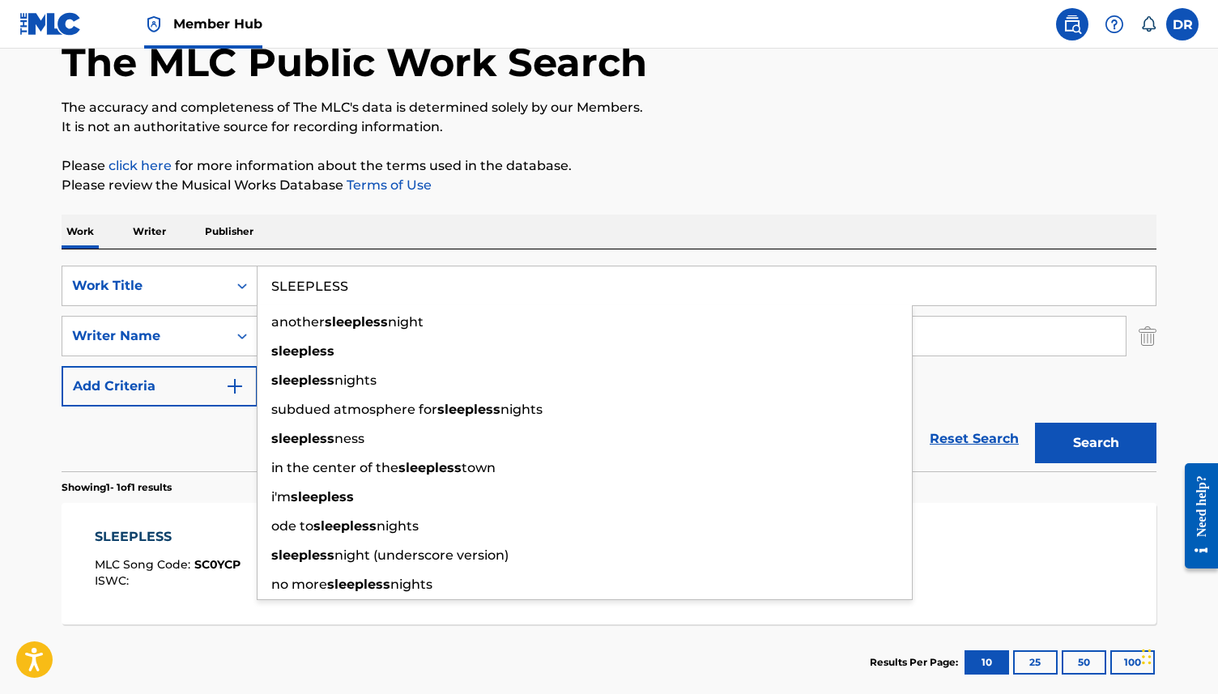
drag, startPoint x: 382, startPoint y: 274, endPoint x: 259, endPoint y: 274, distance: 123.0
click at [259, 274] on input "SLEEPLESS" at bounding box center [706, 285] width 898 height 39
drag, startPoint x: 374, startPoint y: 283, endPoint x: 225, endPoint y: 283, distance: 149.0
click at [225, 283] on div "SearchWithCriteria3ca1de88-b7ff-4f5b-be49-6ec151af8843 Work Title SLEEPLESS ano…" at bounding box center [609, 286] width 1094 height 40
paste input "OFTN"
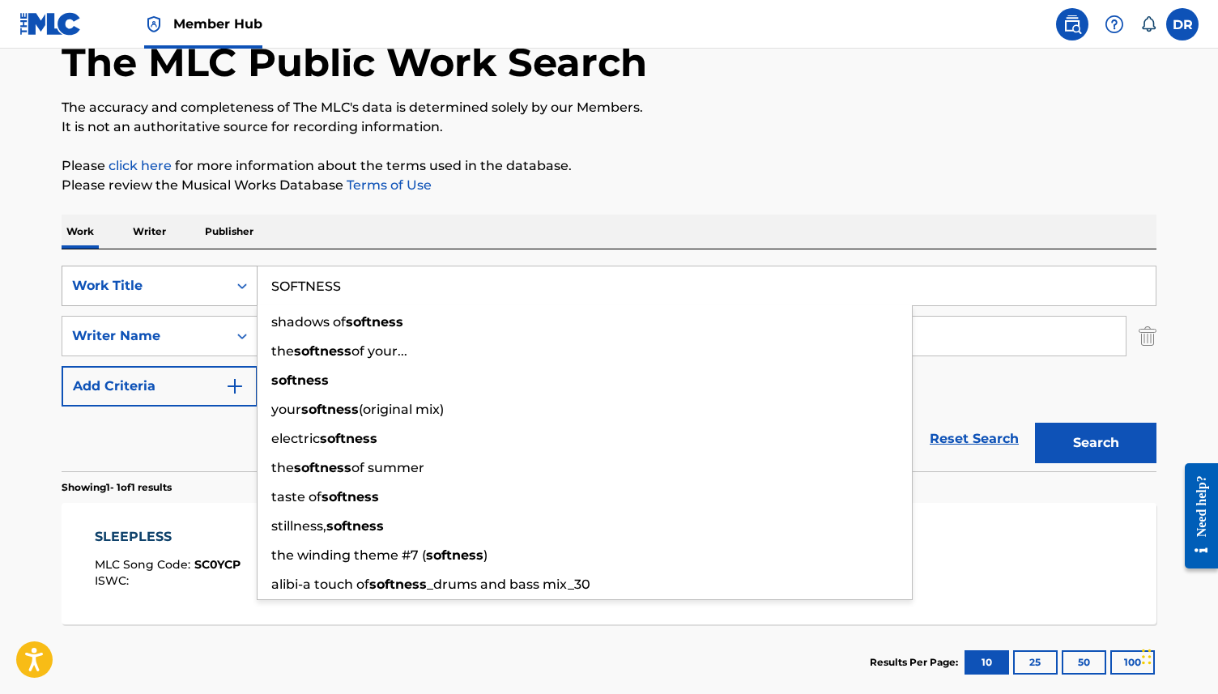
type input "SOFTNESS"
click at [1035, 423] on button "Search" at bounding box center [1095, 443] width 121 height 40
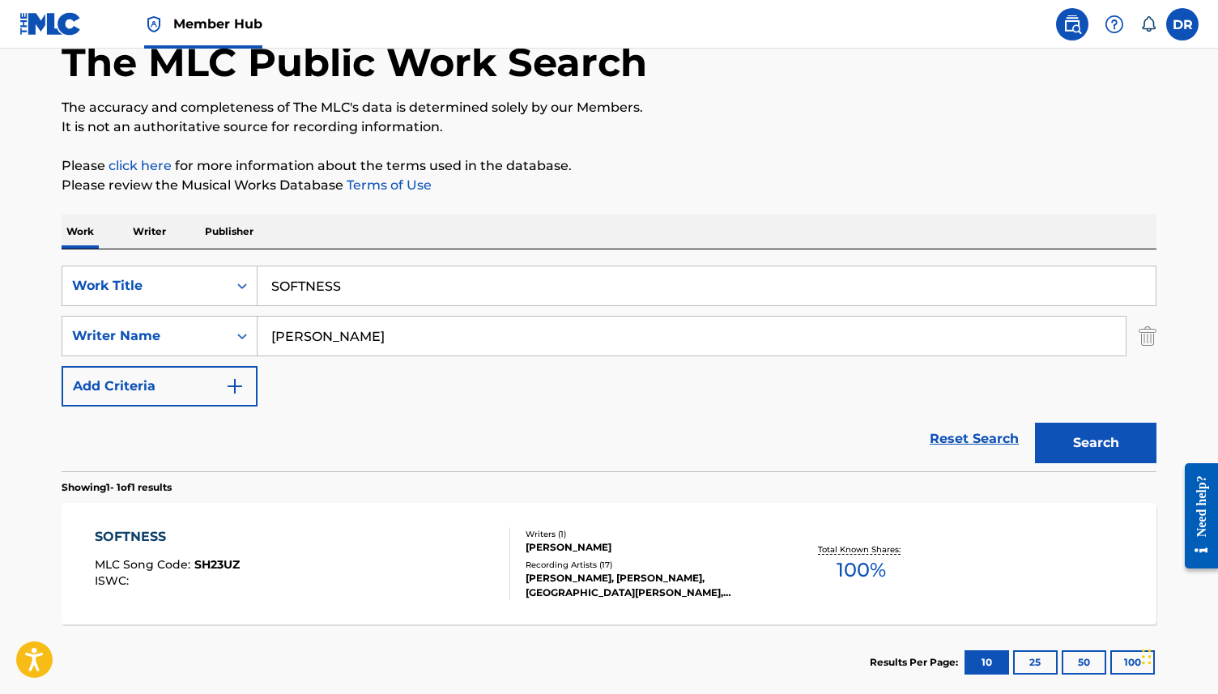
click at [314, 626] on section "Results Per Page: 10 25 50 100" at bounding box center [609, 662] width 1094 height 76
click at [309, 558] on div "SOFTNESS MLC Song Code : SH23UZ ISWC :" at bounding box center [303, 563] width 416 height 73
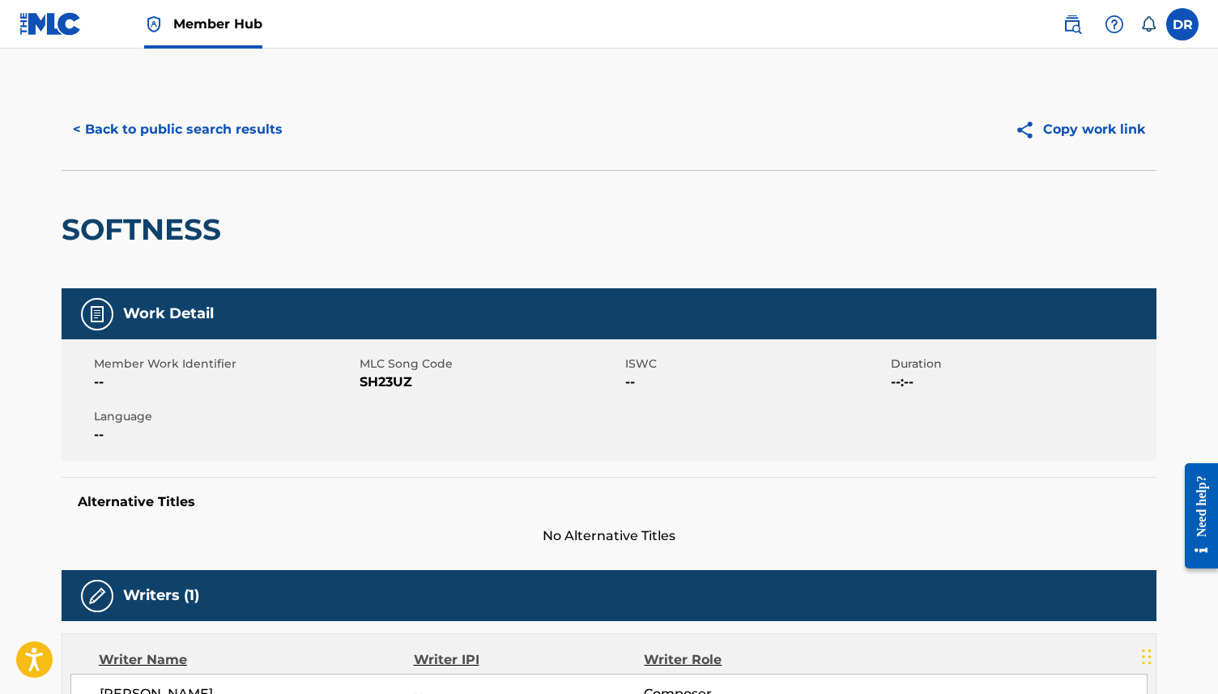
click at [397, 385] on span "SH23UZ" at bounding box center [489, 381] width 261 height 19
click at [199, 127] on button "< Back to public search results" at bounding box center [178, 129] width 232 height 40
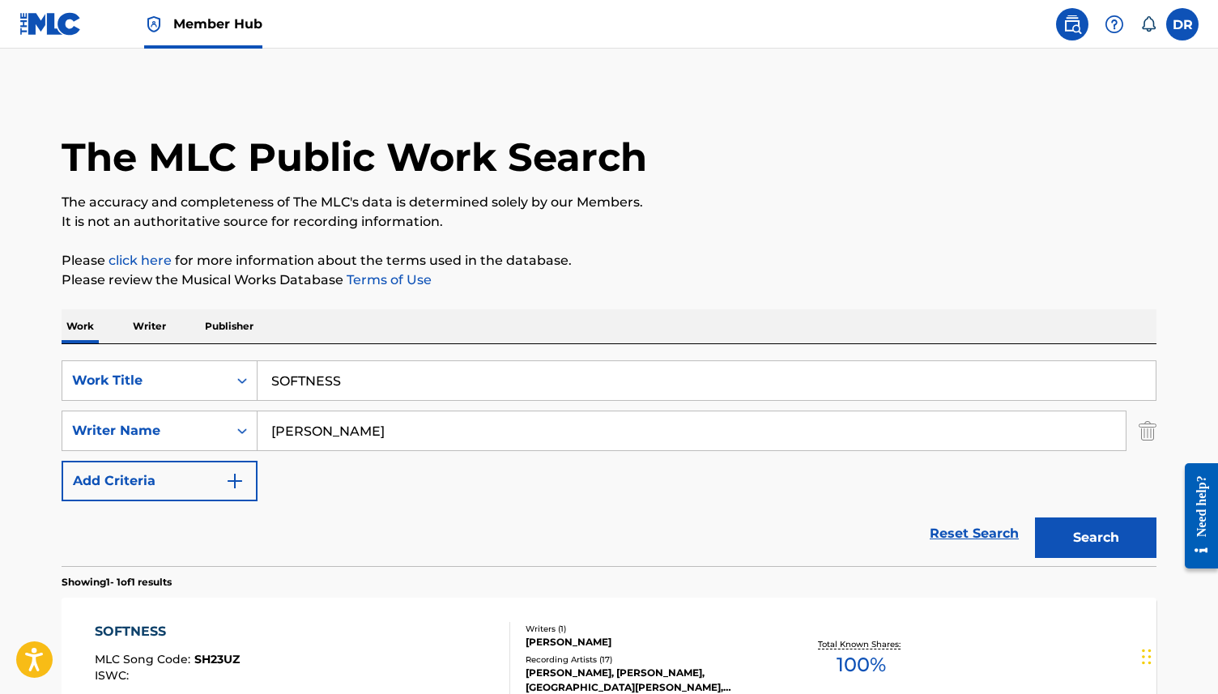
scroll to position [95, 0]
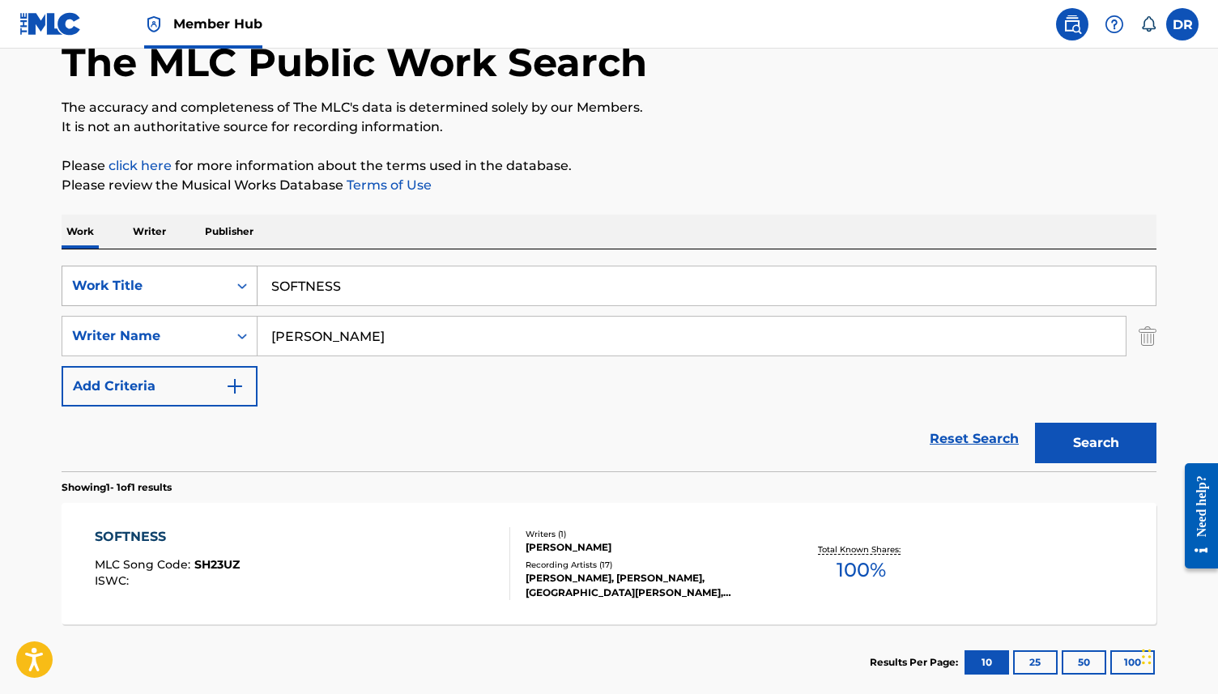
drag, startPoint x: 368, startPoint y: 289, endPoint x: 202, endPoint y: 287, distance: 166.0
click at [202, 287] on div "SearchWithCriteria3ca1de88-b7ff-4f5b-be49-6ec151af8843 Work Title SOFTNESS" at bounding box center [609, 286] width 1094 height 40
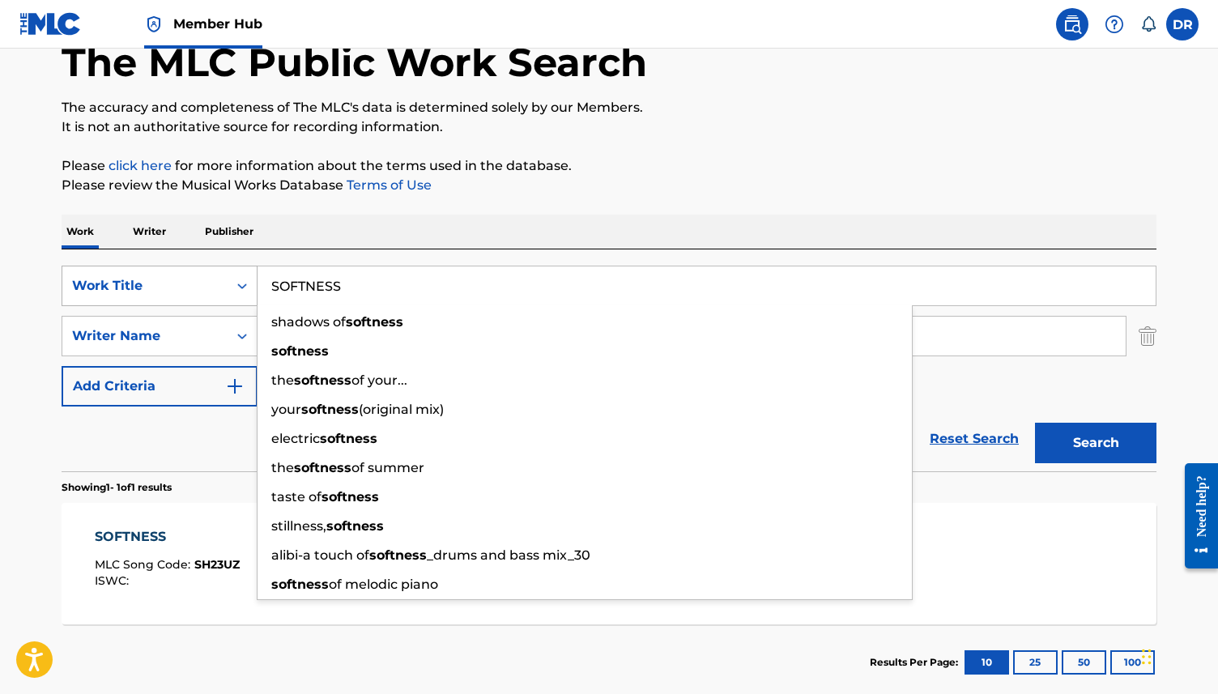
paste input "TETRAMORPH"
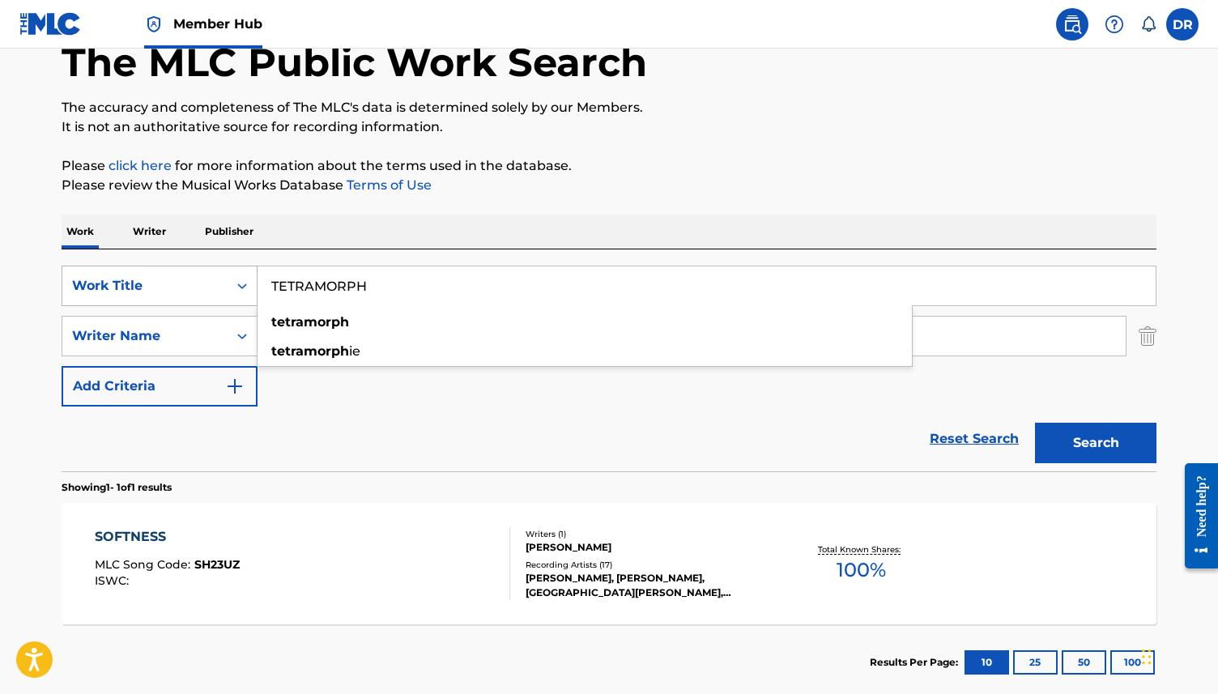
type input "TETRAMORPH"
click at [1035, 423] on button "Search" at bounding box center [1095, 443] width 121 height 40
click at [319, 549] on div "TETRAMORPH MLC Song Code : TA0V17 ISWC :" at bounding box center [303, 563] width 416 height 73
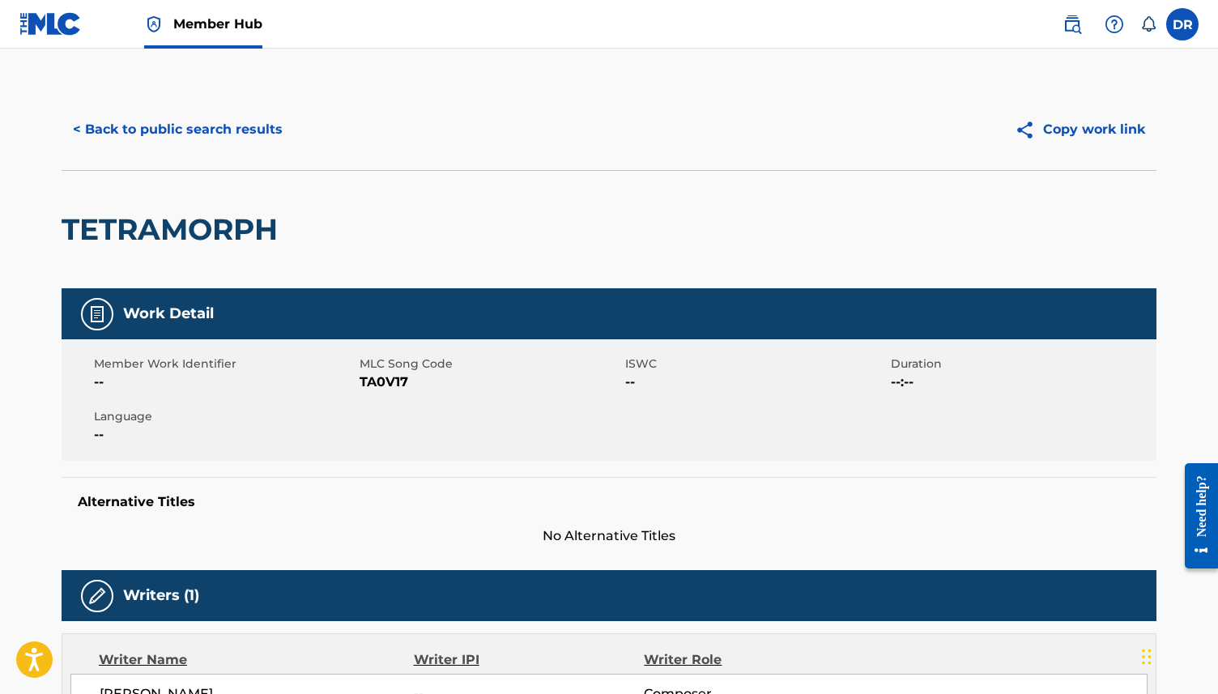
click at [385, 385] on span "TA0V17" at bounding box center [489, 381] width 261 height 19
click at [205, 121] on button "< Back to public search results" at bounding box center [178, 129] width 232 height 40
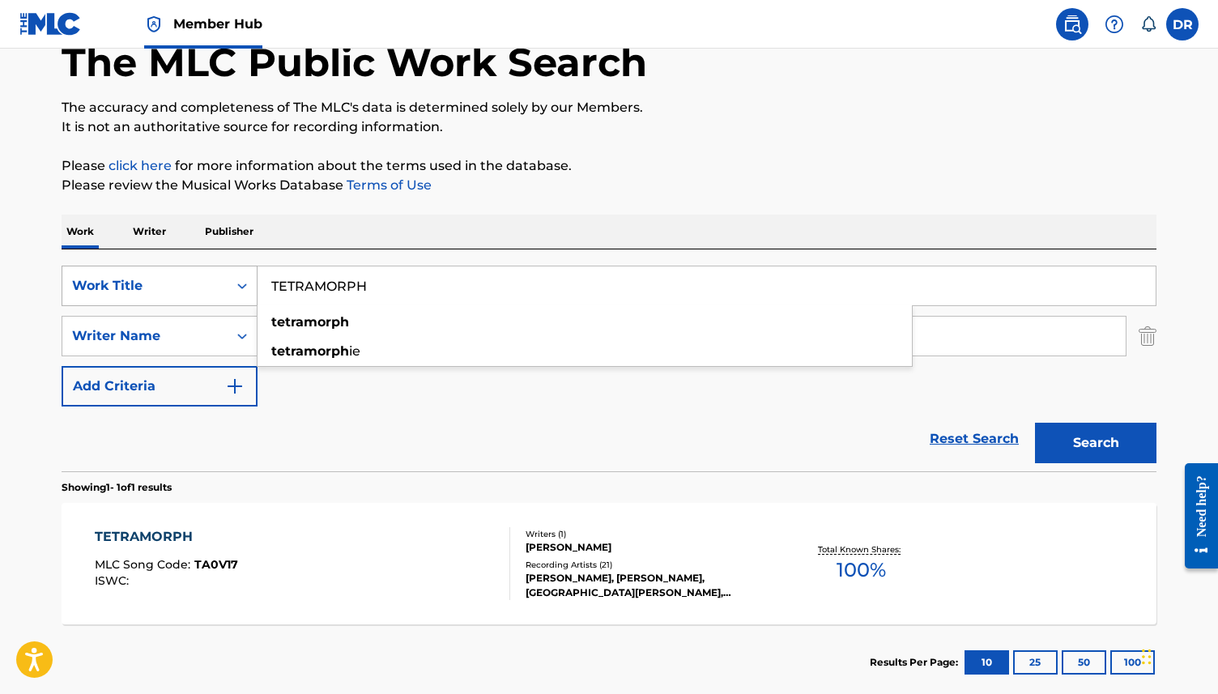
drag, startPoint x: 392, startPoint y: 288, endPoint x: 206, endPoint y: 288, distance: 186.2
click at [206, 288] on div "SearchWithCriteria3ca1de88-b7ff-4f5b-be49-6ec151af8843 Work Title TETRAMORPH te…" at bounding box center [609, 286] width 1094 height 40
paste input "HE EDGES"
type input "the edges"
click at [1035, 423] on button "Search" at bounding box center [1095, 443] width 121 height 40
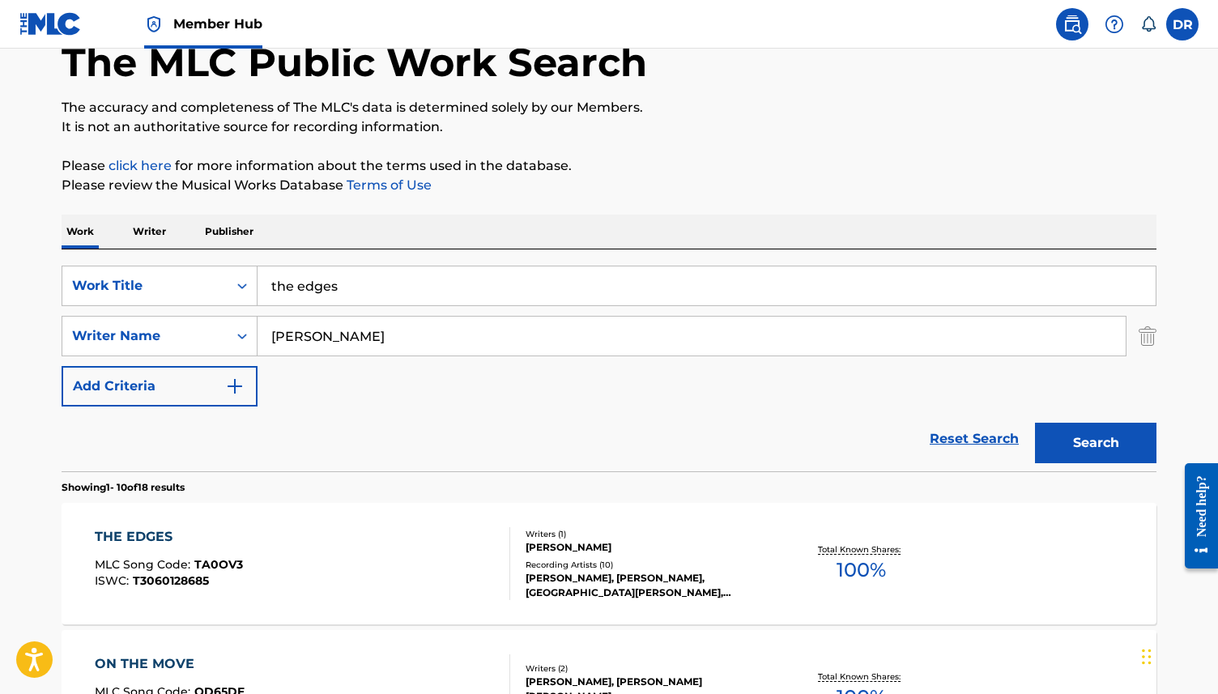
click at [333, 563] on div "THE EDGES MLC Song Code : TA0OV3 ISWC : T3060128685" at bounding box center [303, 563] width 416 height 73
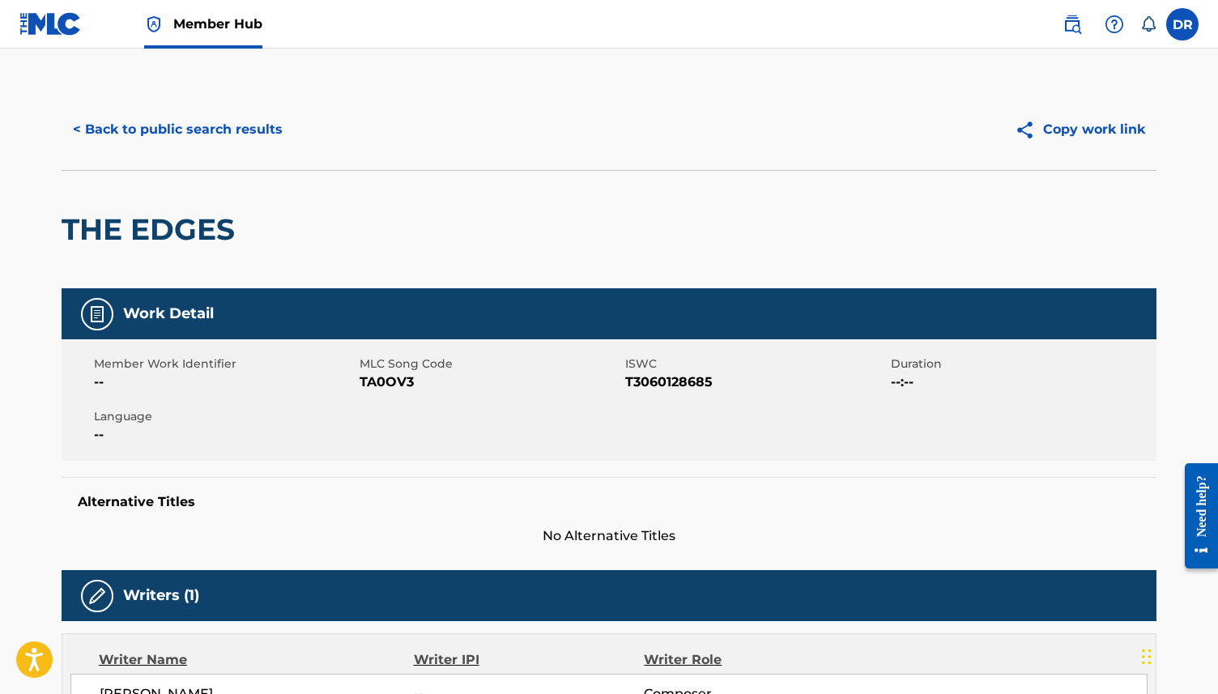
click at [381, 373] on span "TA0OV3" at bounding box center [489, 381] width 261 height 19
click at [158, 130] on button "< Back to public search results" at bounding box center [178, 129] width 232 height 40
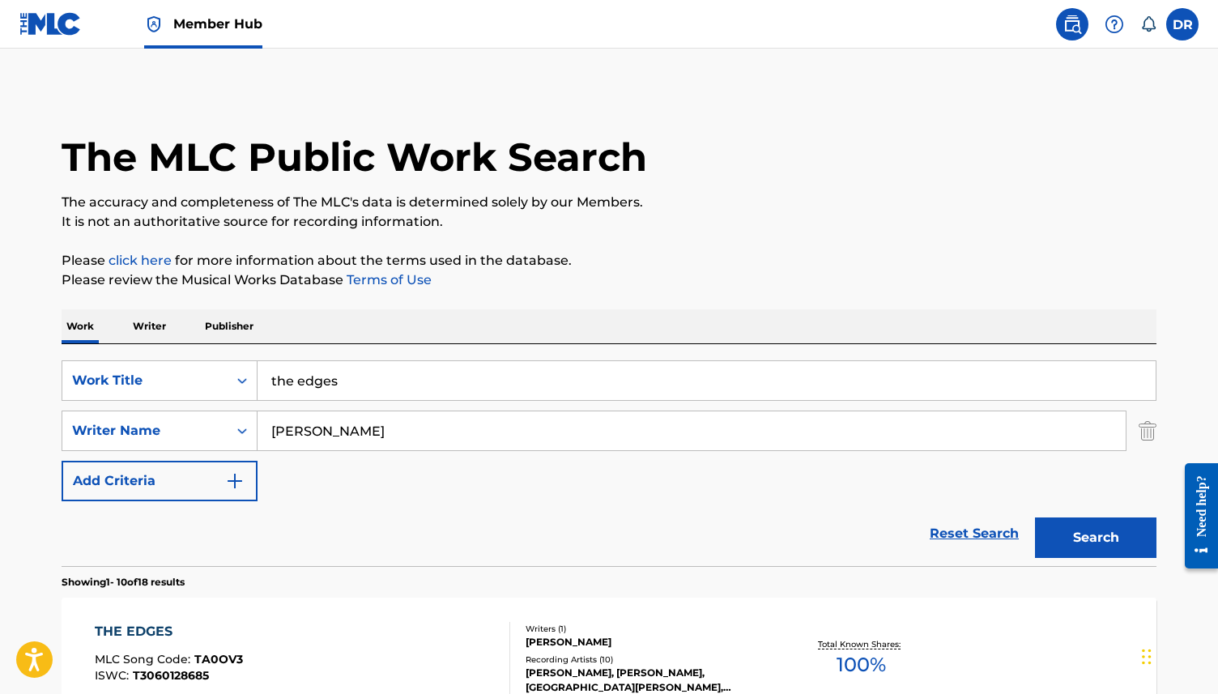
scroll to position [93, 0]
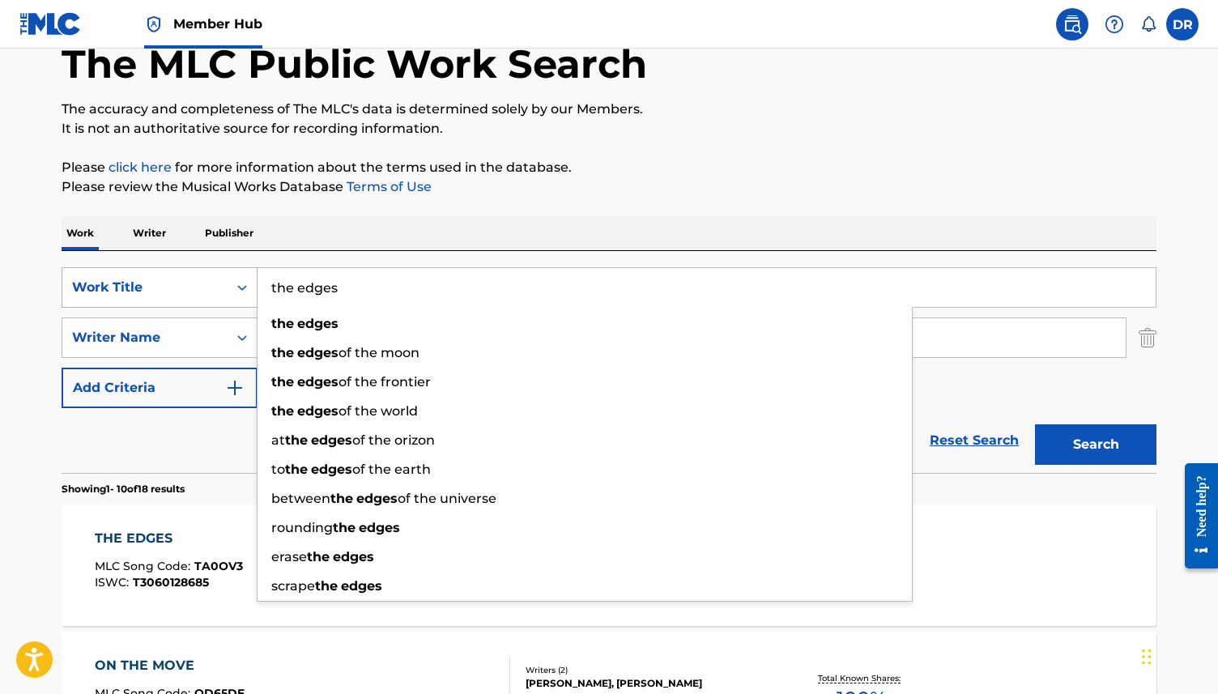
drag, startPoint x: 358, startPoint y: 295, endPoint x: 226, endPoint y: 285, distance: 132.3
click at [226, 285] on div "SearchWithCriteria3ca1de88-b7ff-4f5b-be49-6ec151af8843 Work Title the edges the…" at bounding box center [609, 287] width 1094 height 40
paste input "THE PRICE OF SERENITY"
type input "THE PRICE OF SERENITY"
click at [1035, 424] on button "Search" at bounding box center [1095, 444] width 121 height 40
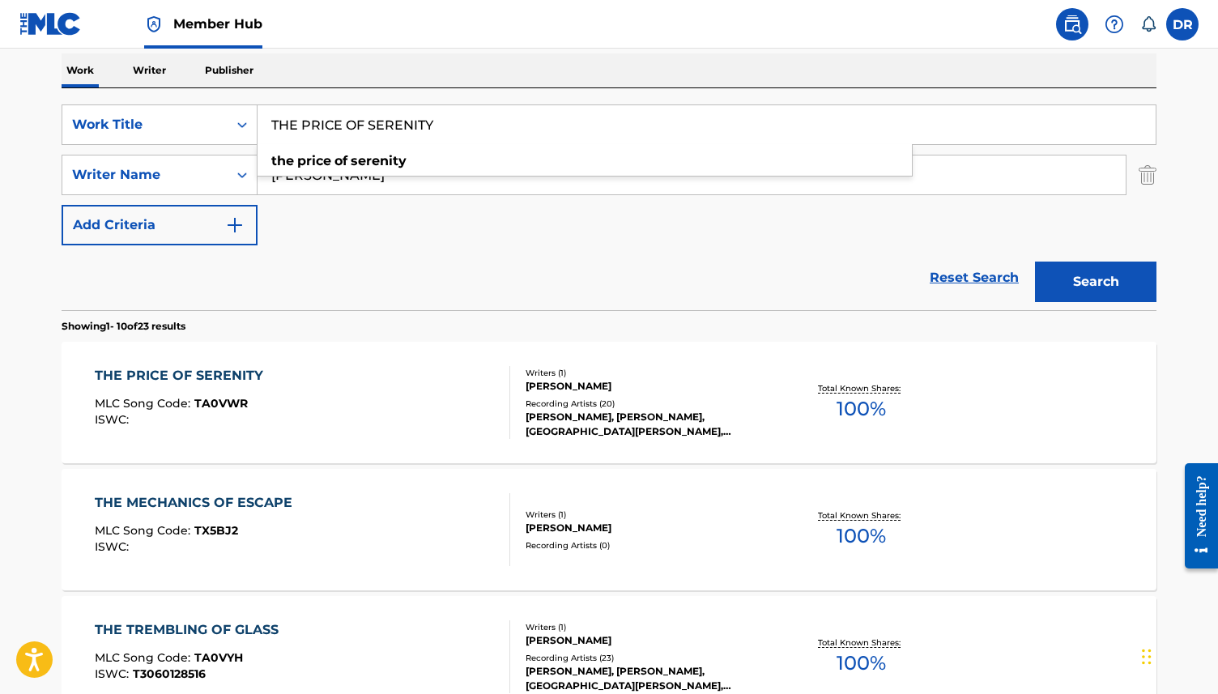
scroll to position [257, 0]
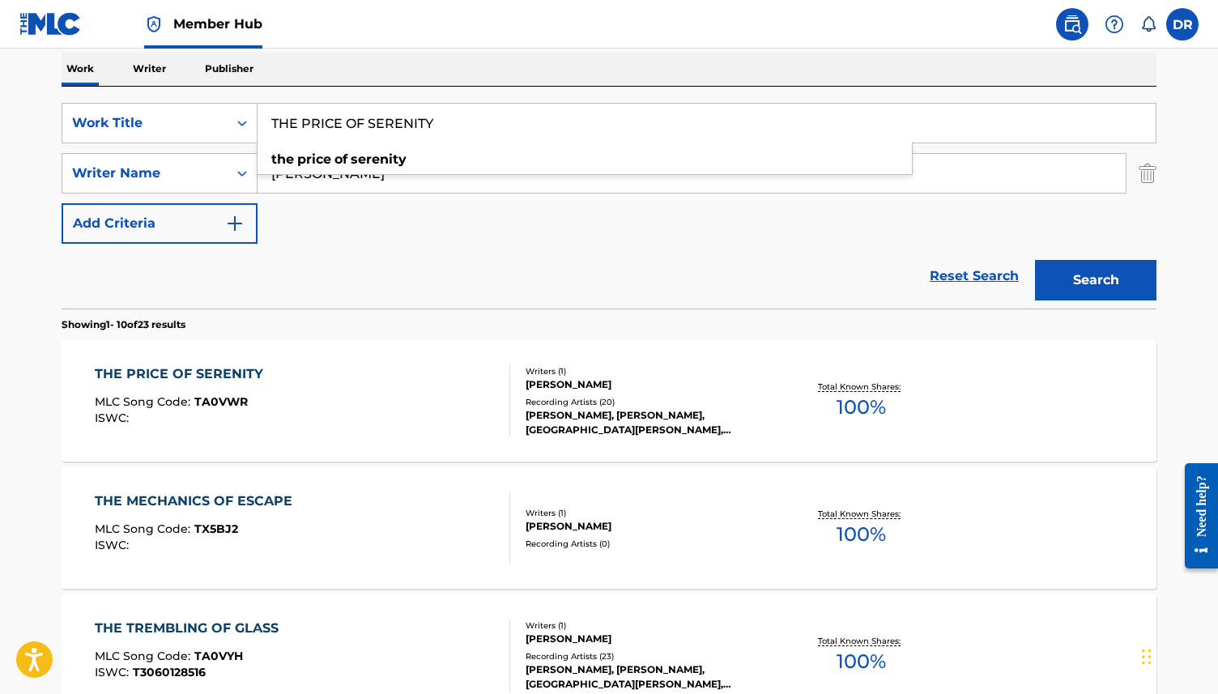
click at [346, 423] on div "THE PRICE OF SERENITY MLC Song Code : TA0VWR ISWC :" at bounding box center [303, 400] width 416 height 73
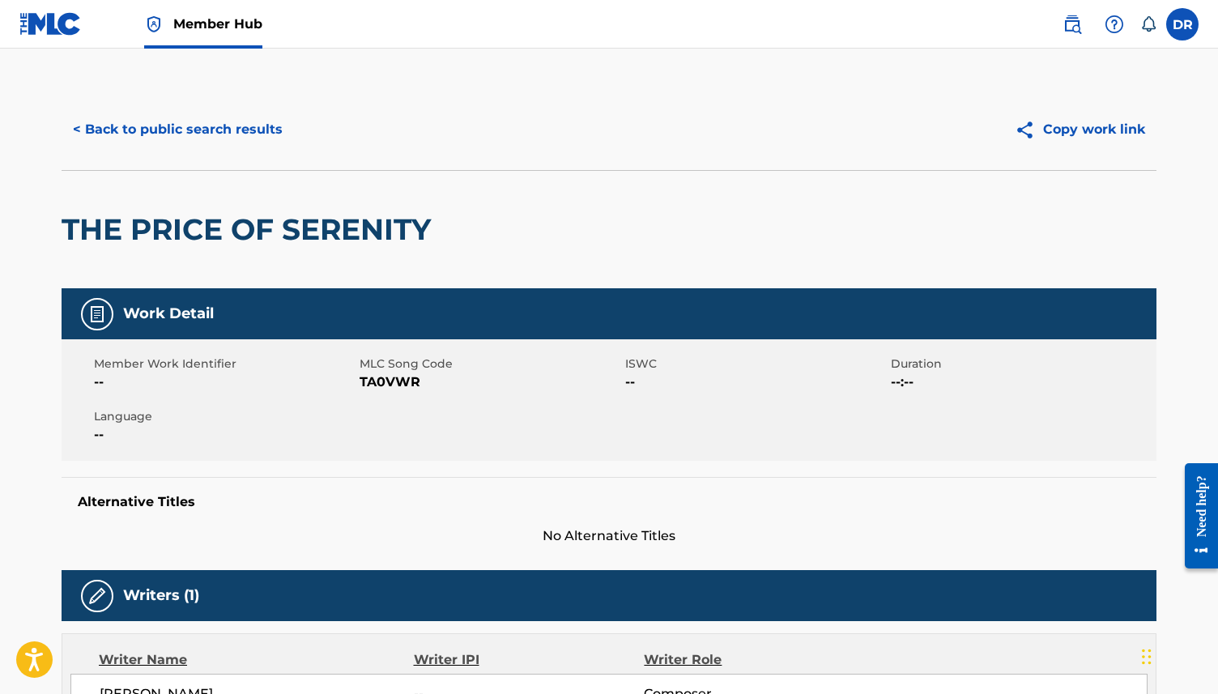
click at [392, 382] on span "TA0VWR" at bounding box center [489, 381] width 261 height 19
click at [234, 124] on button "< Back to public search results" at bounding box center [178, 129] width 232 height 40
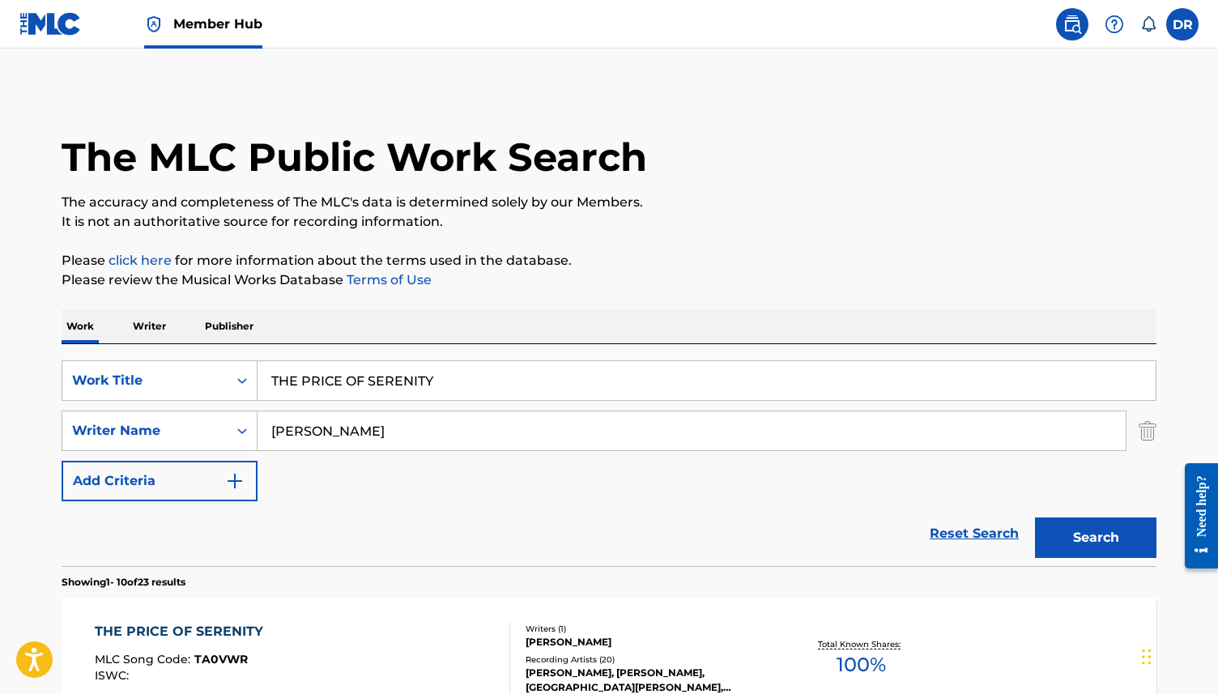
scroll to position [257, 0]
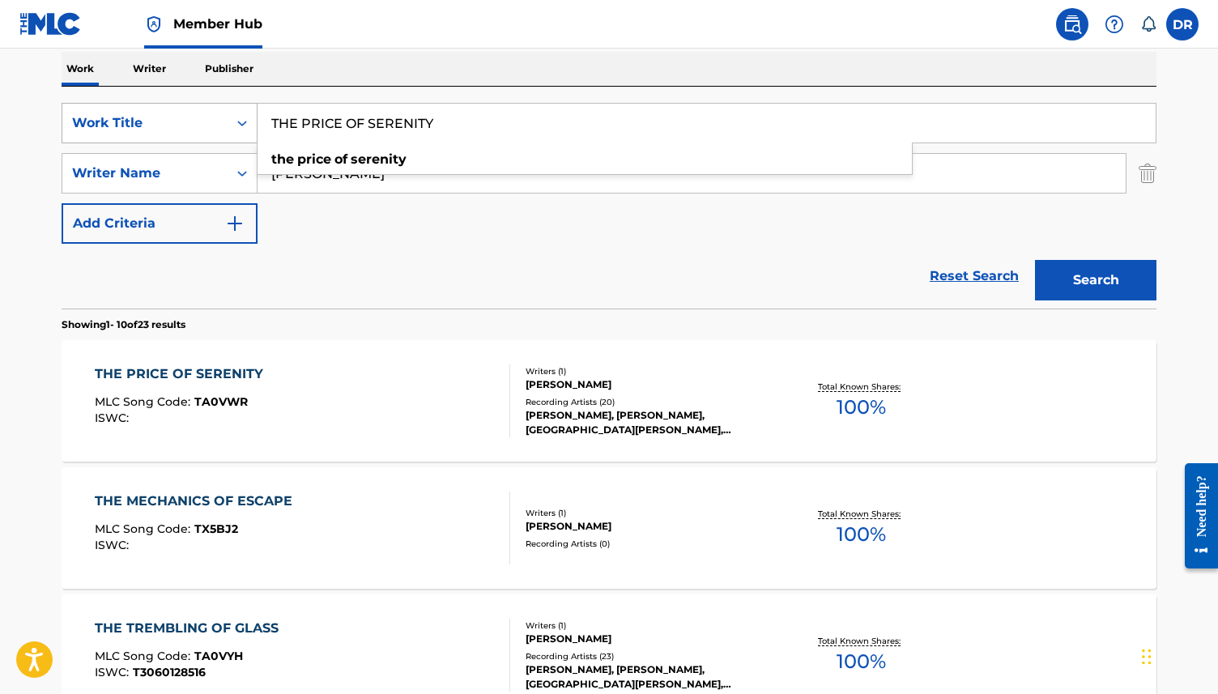
drag, startPoint x: 444, startPoint y: 126, endPoint x: 244, endPoint y: 126, distance: 200.0
click at [244, 126] on div "SearchWithCriteria3ca1de88-b7ff-4f5b-be49-6ec151af8843 Work Title THE PRICE OF …" at bounding box center [609, 123] width 1094 height 40
paste input "WHATEVERNESS"
type input "WHATEVERNESS"
click at [1035, 260] on button "Search" at bounding box center [1095, 280] width 121 height 40
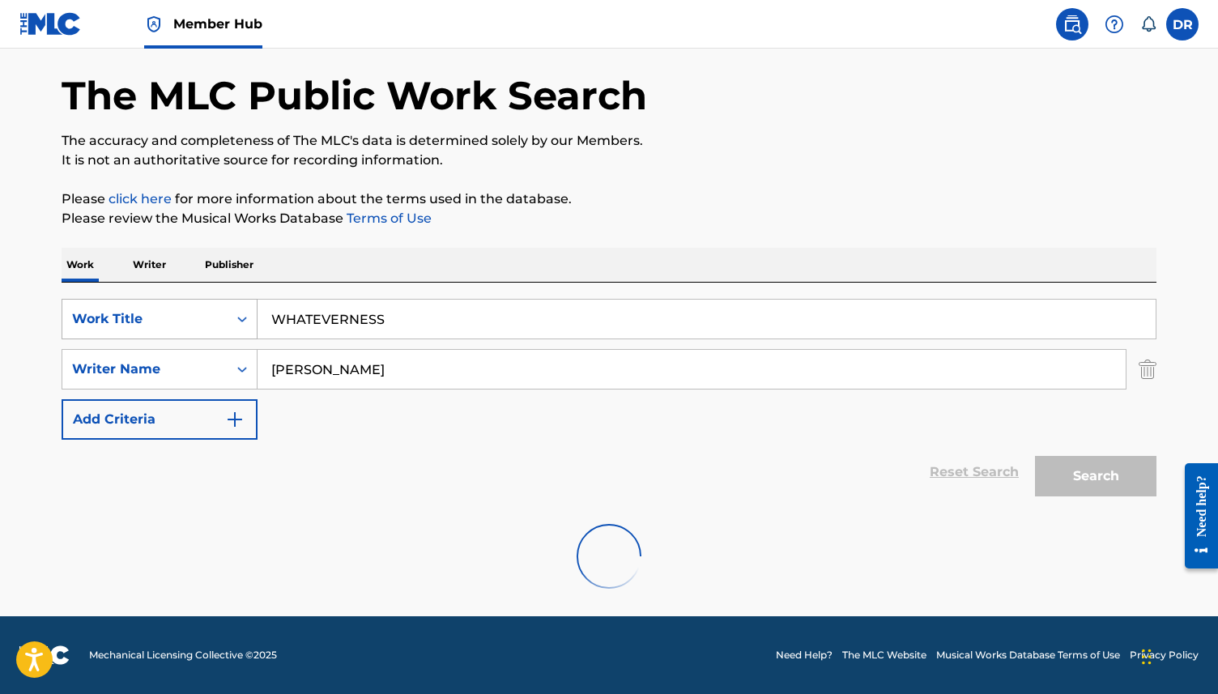
scroll to position [187, 0]
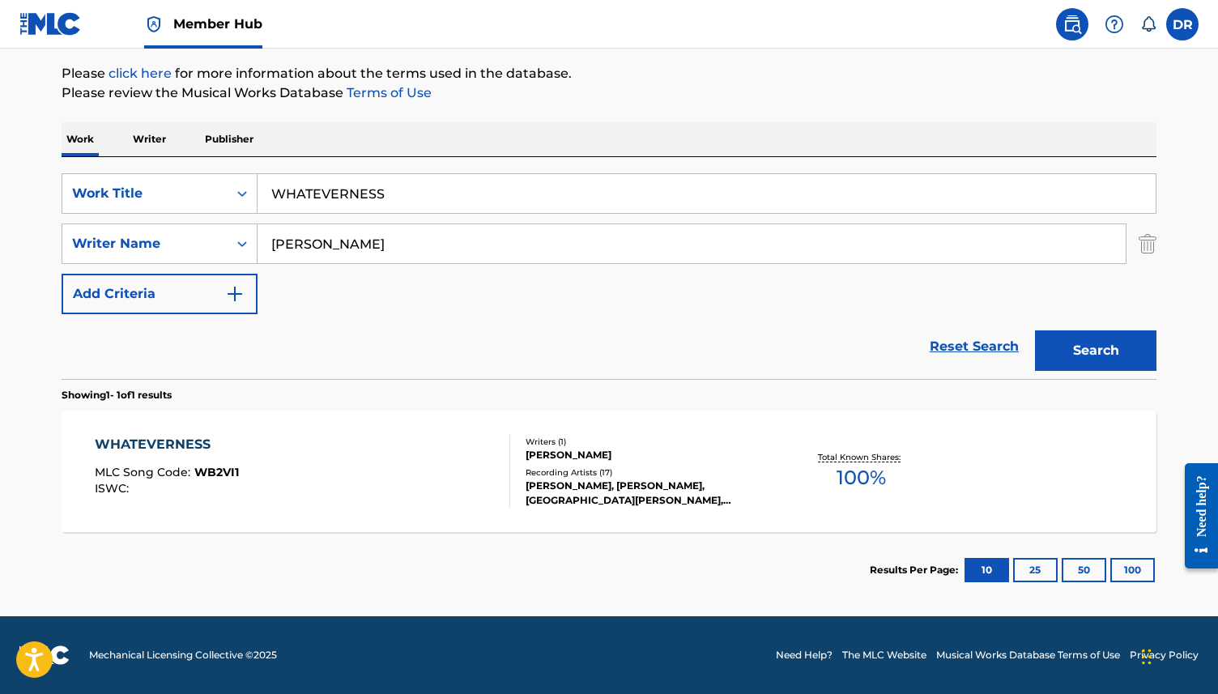
click at [266, 461] on div "WHATEVERNESS MLC Song Code : WB2VI1 ISWC :" at bounding box center [303, 471] width 416 height 73
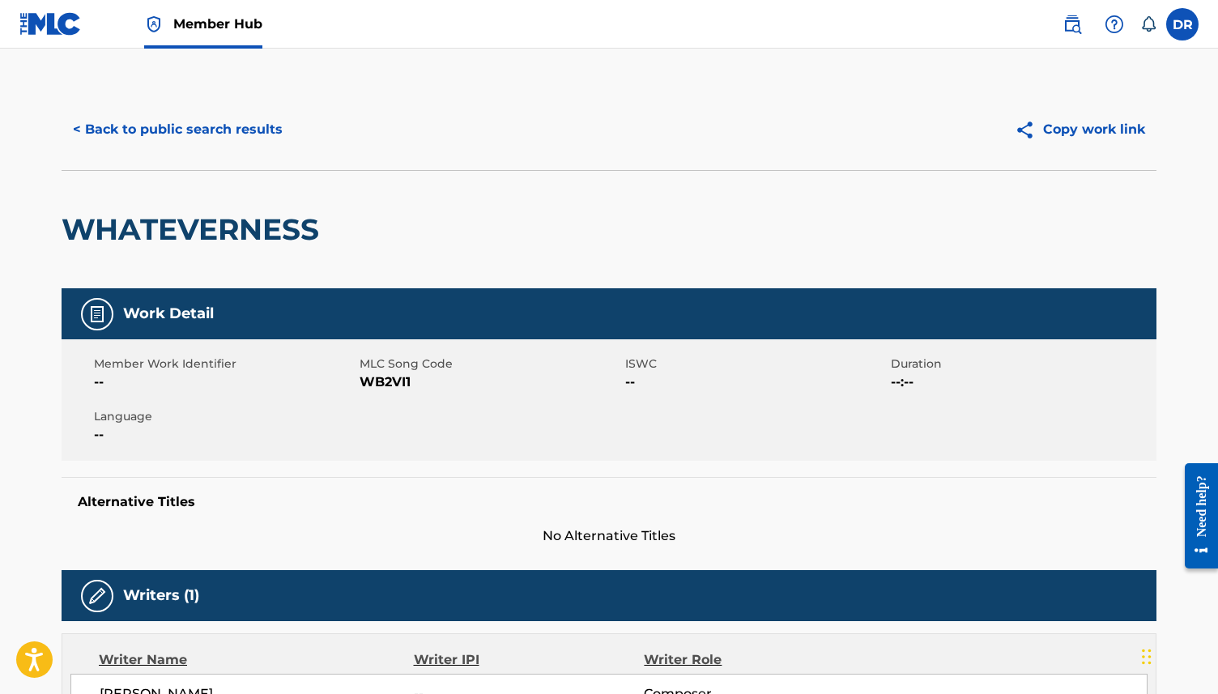
click at [399, 376] on span "WB2VI1" at bounding box center [489, 381] width 261 height 19
click at [194, 117] on button "< Back to public search results" at bounding box center [178, 129] width 232 height 40
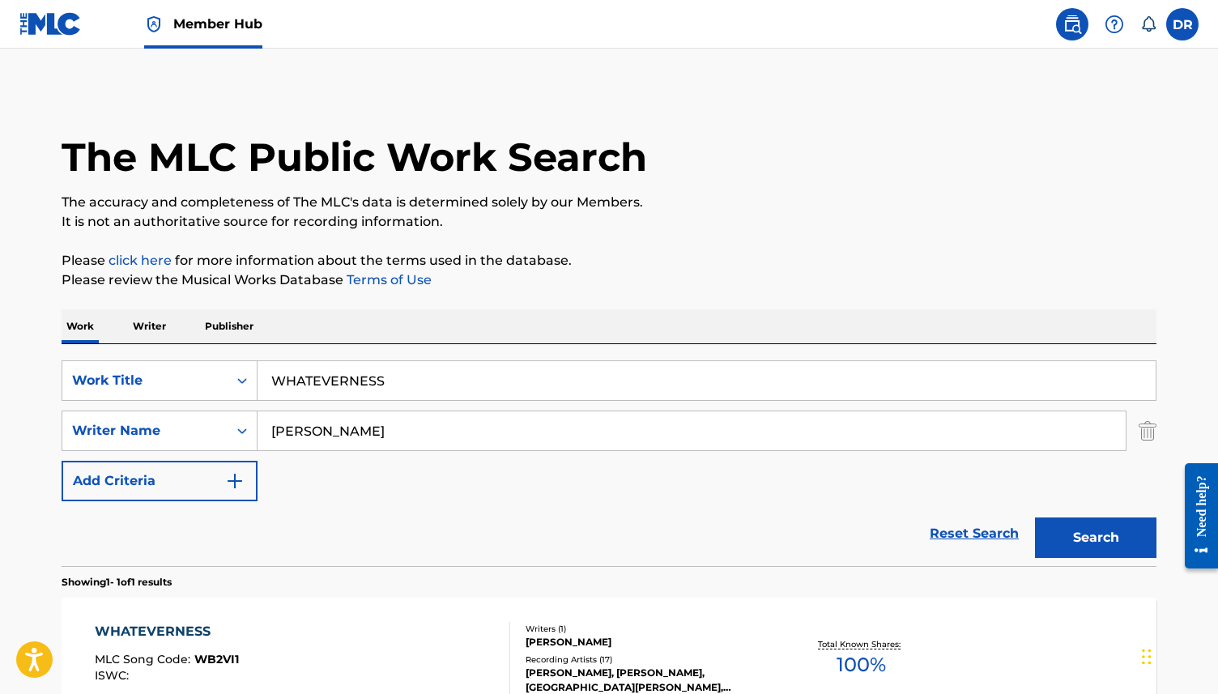
scroll to position [95, 0]
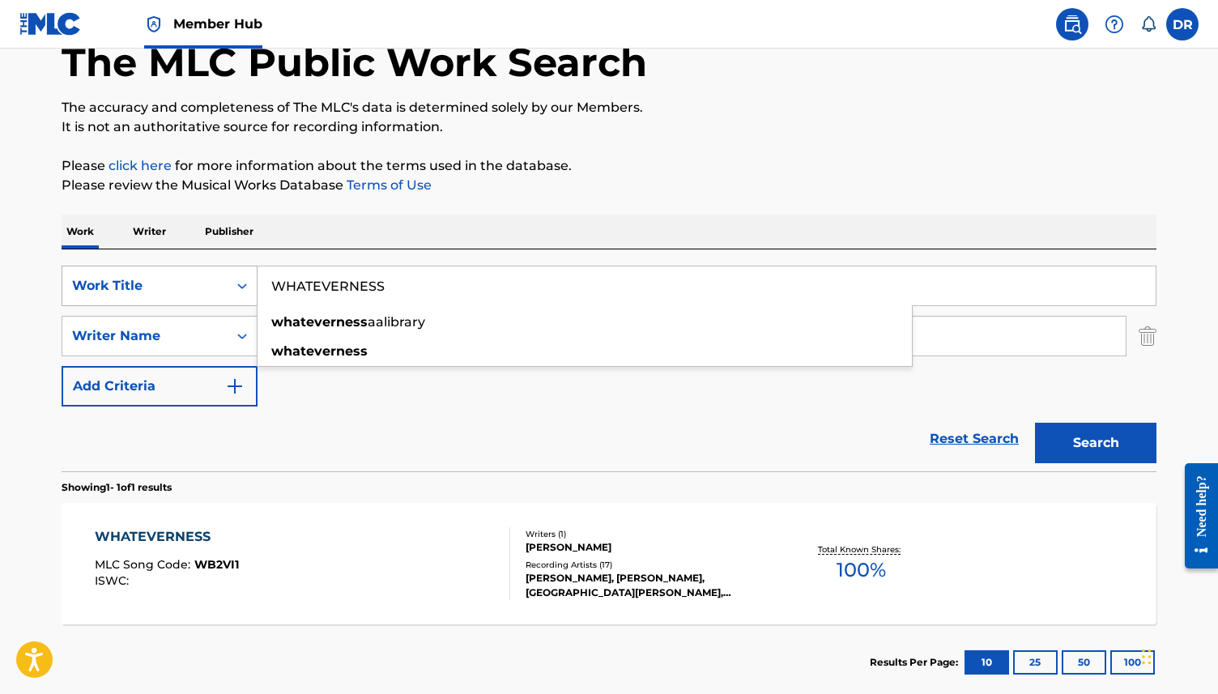
drag, startPoint x: 391, startPoint y: 281, endPoint x: 254, endPoint y: 281, distance: 136.8
click at [254, 281] on div "SearchWithCriteria3ca1de88-b7ff-4f5b-be49-6ec151af8843 Work Title WHATEVERNESS …" at bounding box center [609, 286] width 1094 height 40
paste input "HEAVEN COME CRASHING"
type input "HEAVEN COME CRASHING"
click at [1035, 423] on button "Search" at bounding box center [1095, 443] width 121 height 40
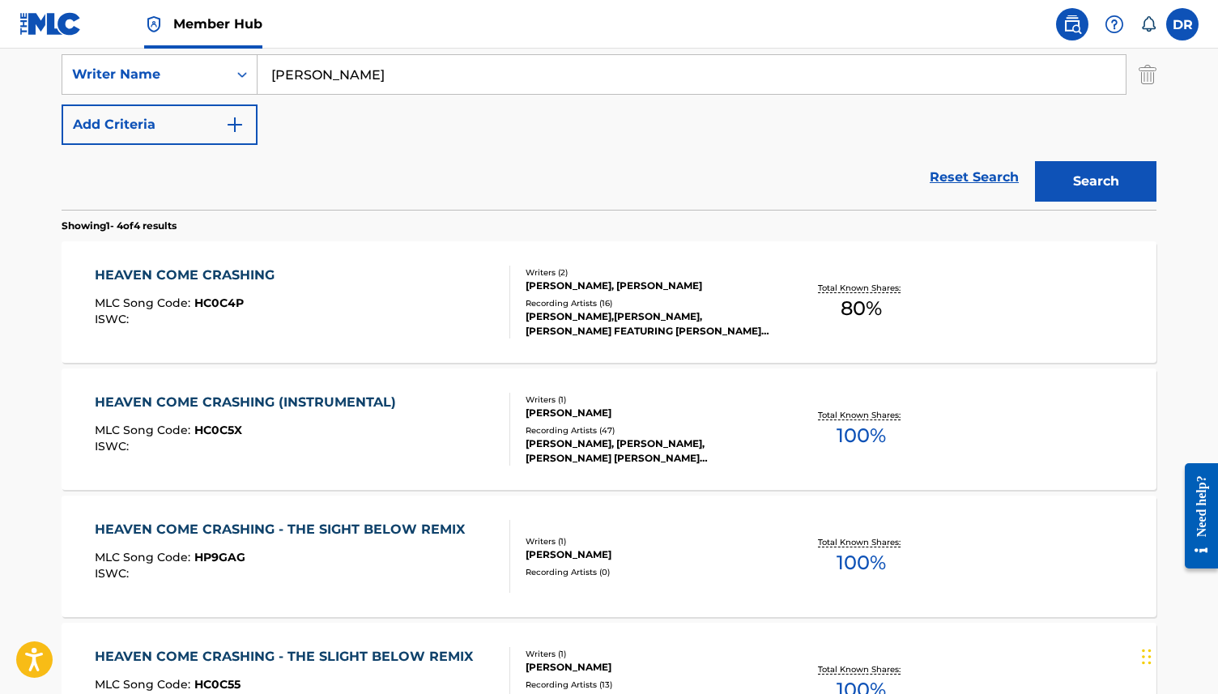
scroll to position [355, 0]
click at [274, 295] on div "HEAVEN COME CRASHING MLC Song Code : HC0C4P ISWC :" at bounding box center [189, 302] width 188 height 73
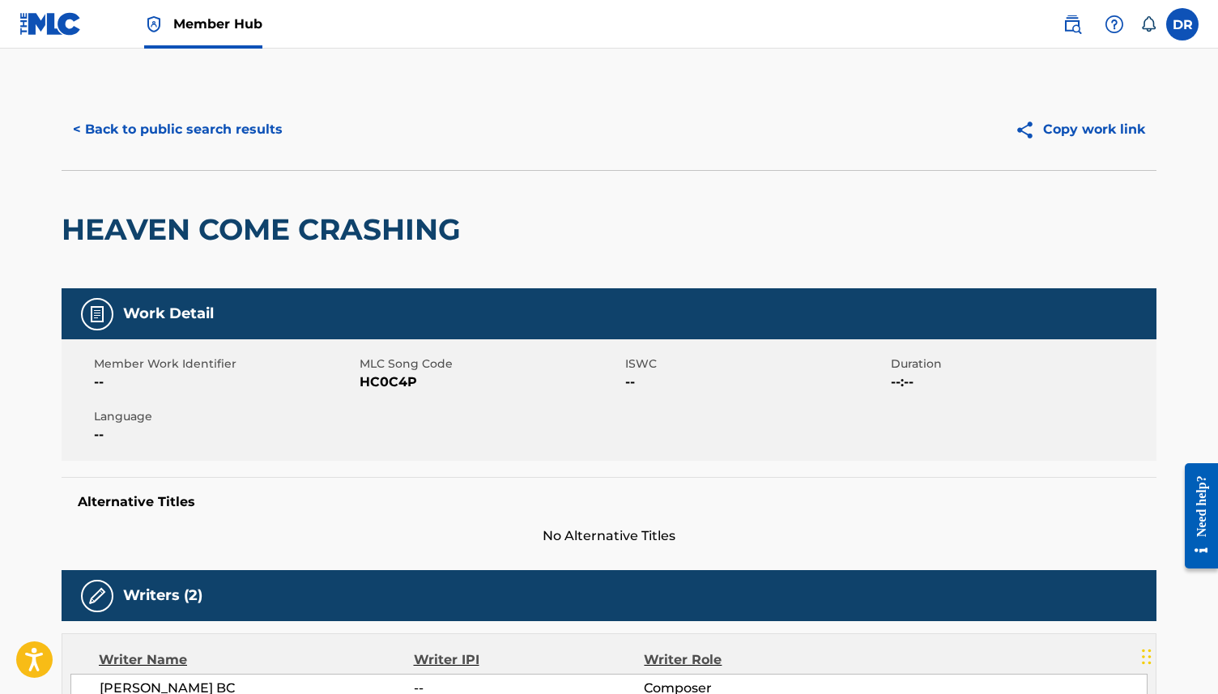
click at [366, 383] on span "HC0C4P" at bounding box center [489, 381] width 261 height 19
click at [192, 119] on button "< Back to public search results" at bounding box center [178, 129] width 232 height 40
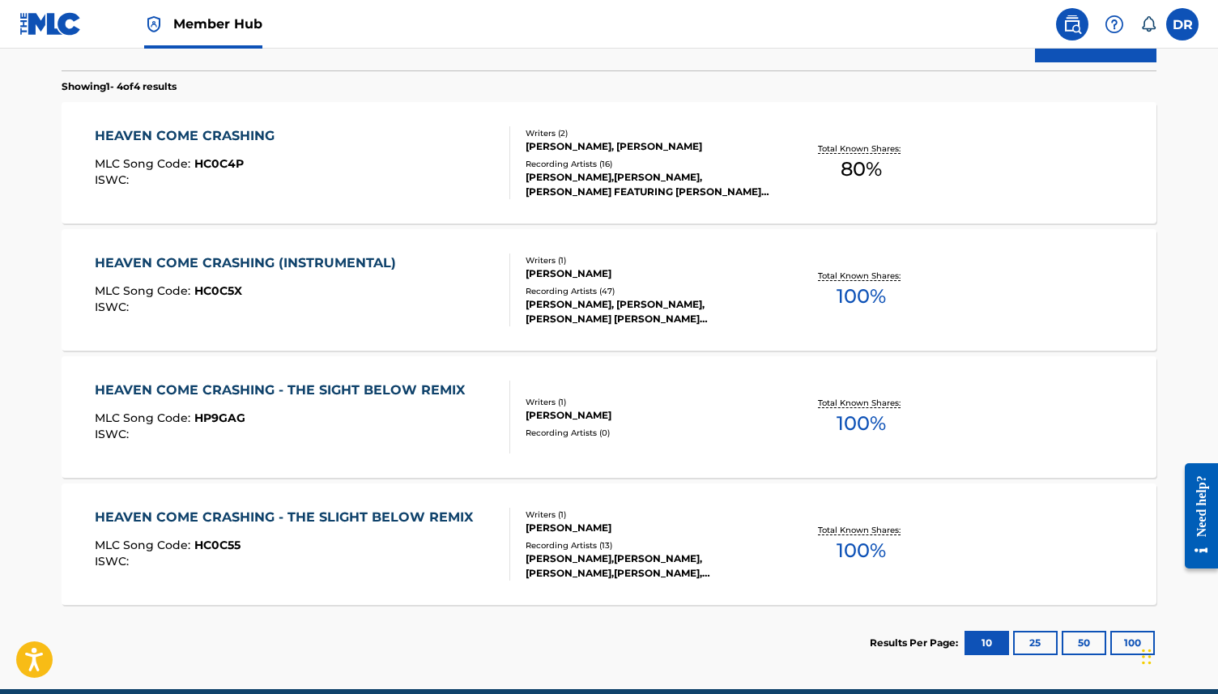
scroll to position [521, 0]
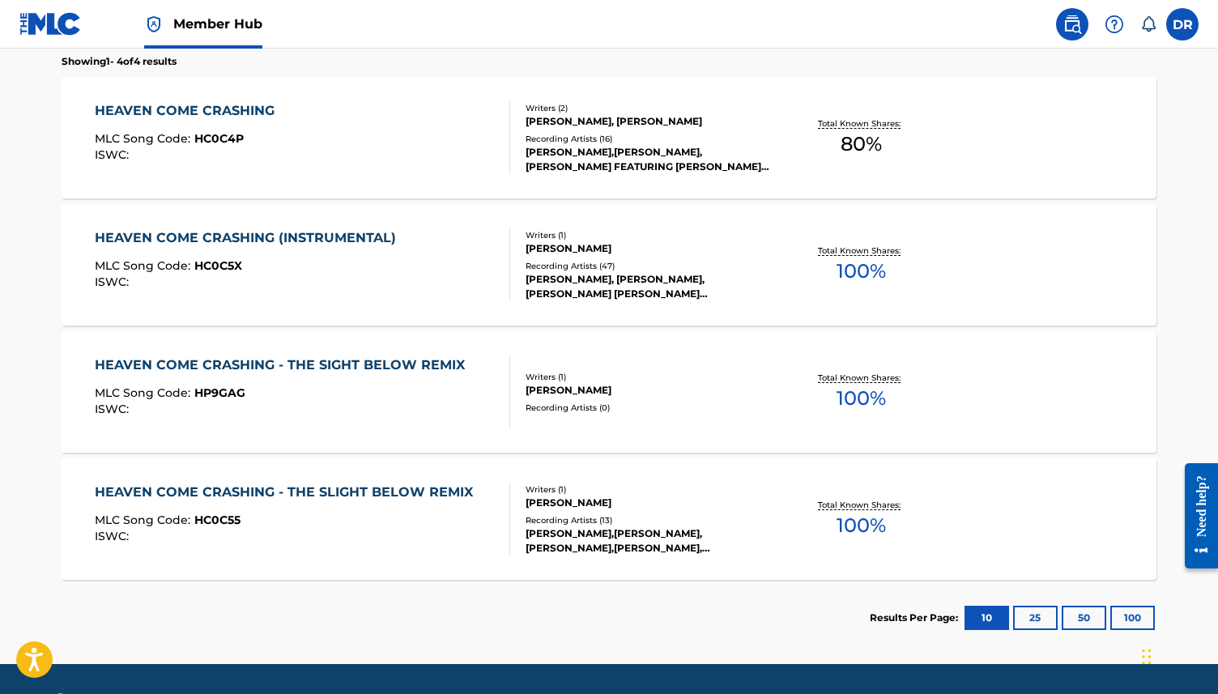
click at [287, 247] on div "HEAVEN COME CRASHING (INSTRUMENTAL)" at bounding box center [249, 237] width 309 height 19
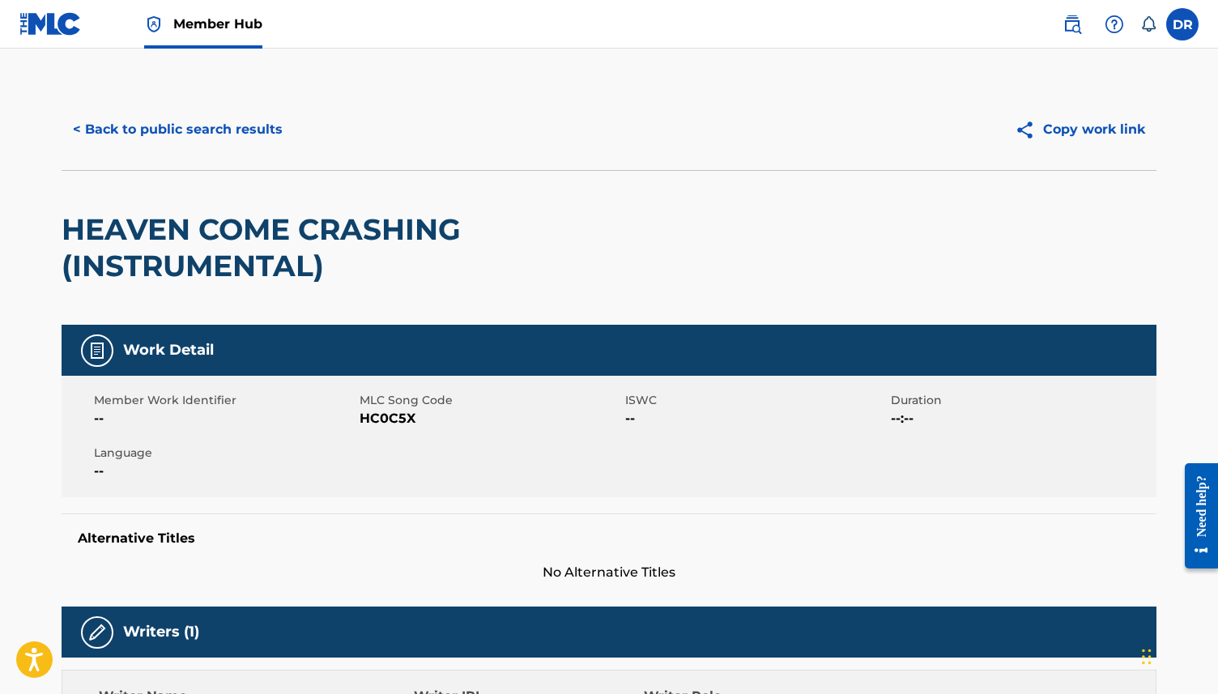
click at [368, 419] on span "HC0C5X" at bounding box center [489, 418] width 261 height 19
click at [189, 127] on button "< Back to public search results" at bounding box center [178, 129] width 232 height 40
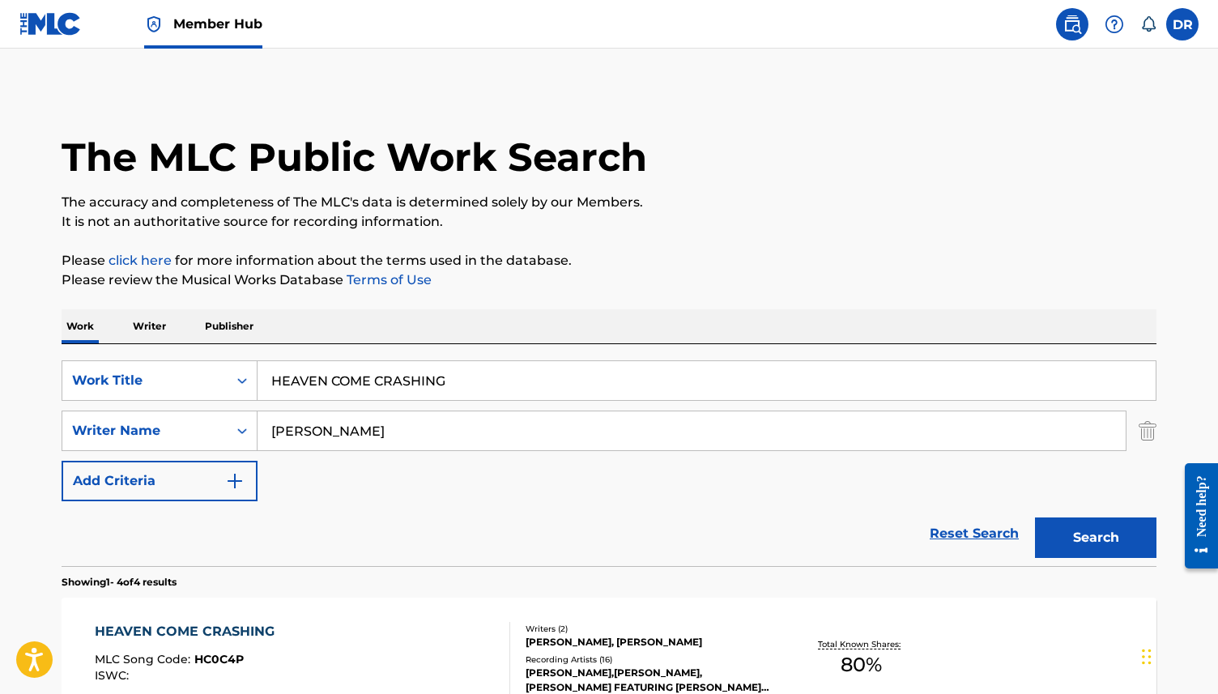
scroll to position [568, 0]
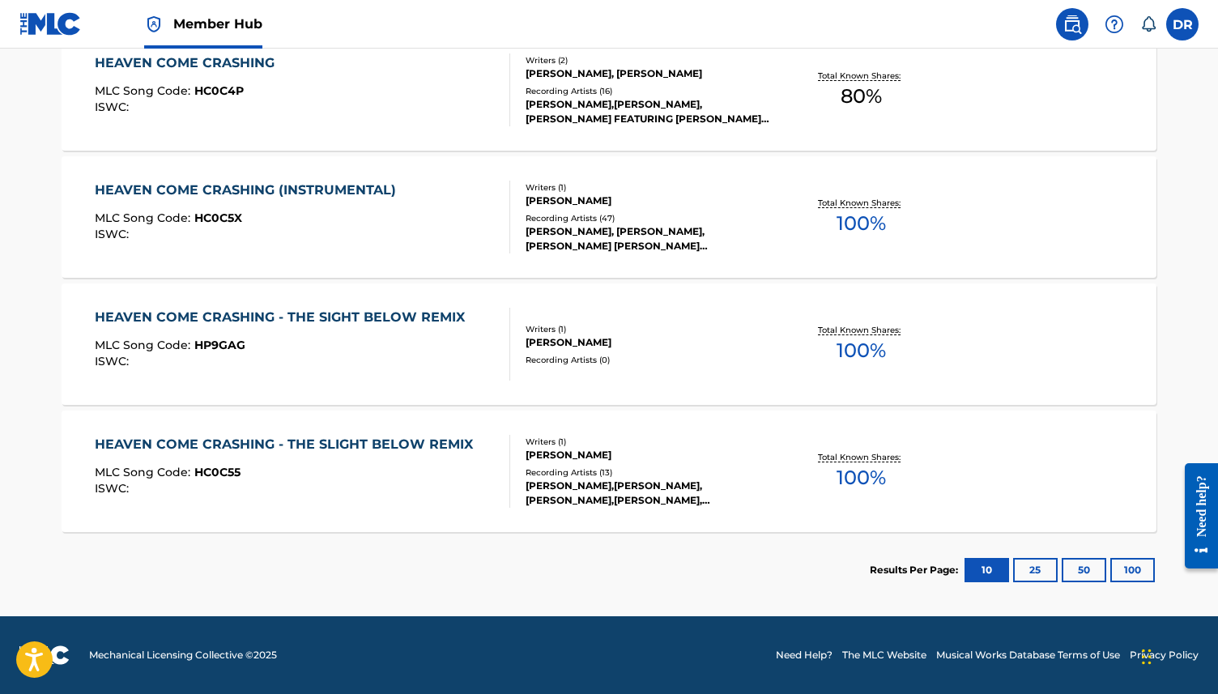
click at [293, 336] on div "HEAVEN COME CRASHING - THE SIGHT BELOW REMIX MLC Song Code : HP9GAG ISWC :" at bounding box center [284, 344] width 378 height 73
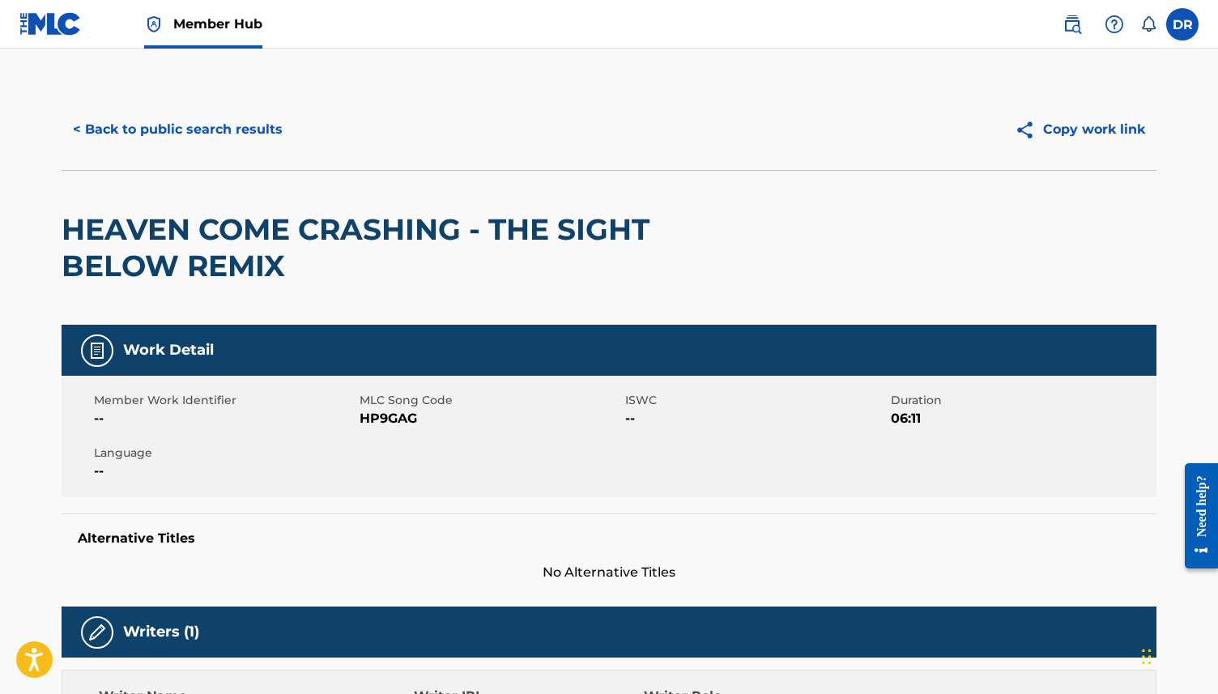
click at [380, 424] on span "HP9GAG" at bounding box center [489, 418] width 261 height 19
click at [151, 133] on button "< Back to public search results" at bounding box center [178, 129] width 232 height 40
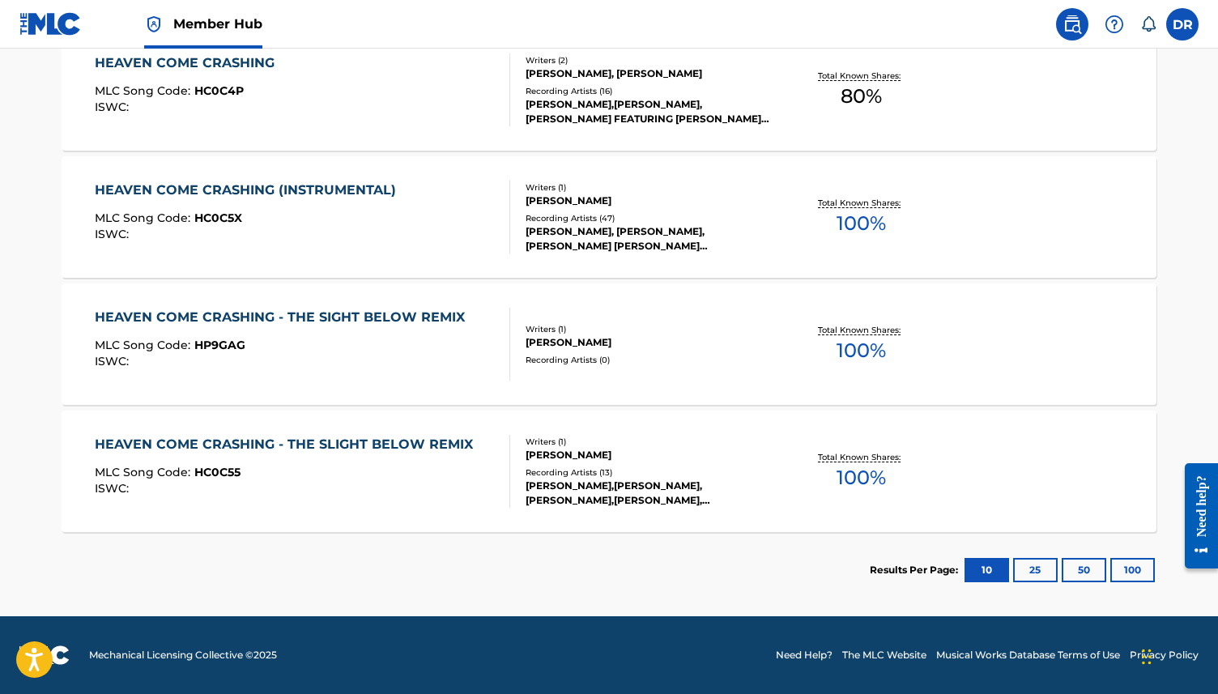
click at [243, 440] on div "HEAVEN COME CRASHING - THE SLIGHT BELOW REMIX" at bounding box center [288, 444] width 386 height 19
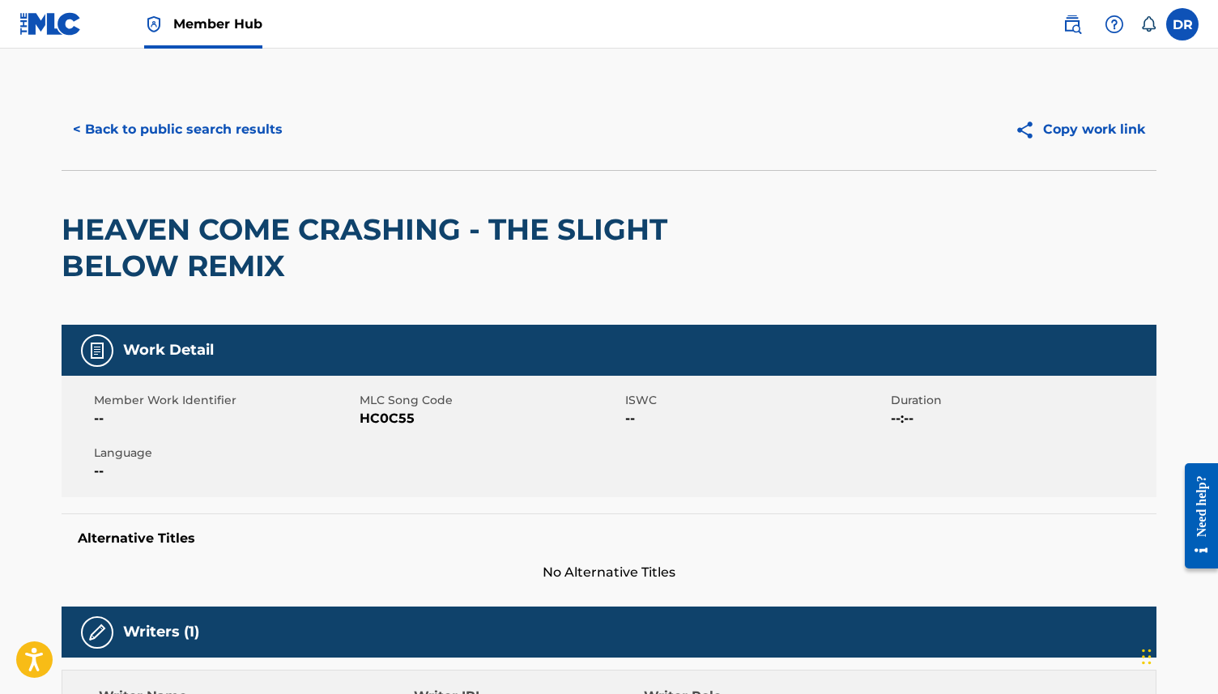
click at [395, 414] on span "HC0C55" at bounding box center [489, 418] width 261 height 19
click at [149, 133] on button "< Back to public search results" at bounding box center [178, 129] width 232 height 40
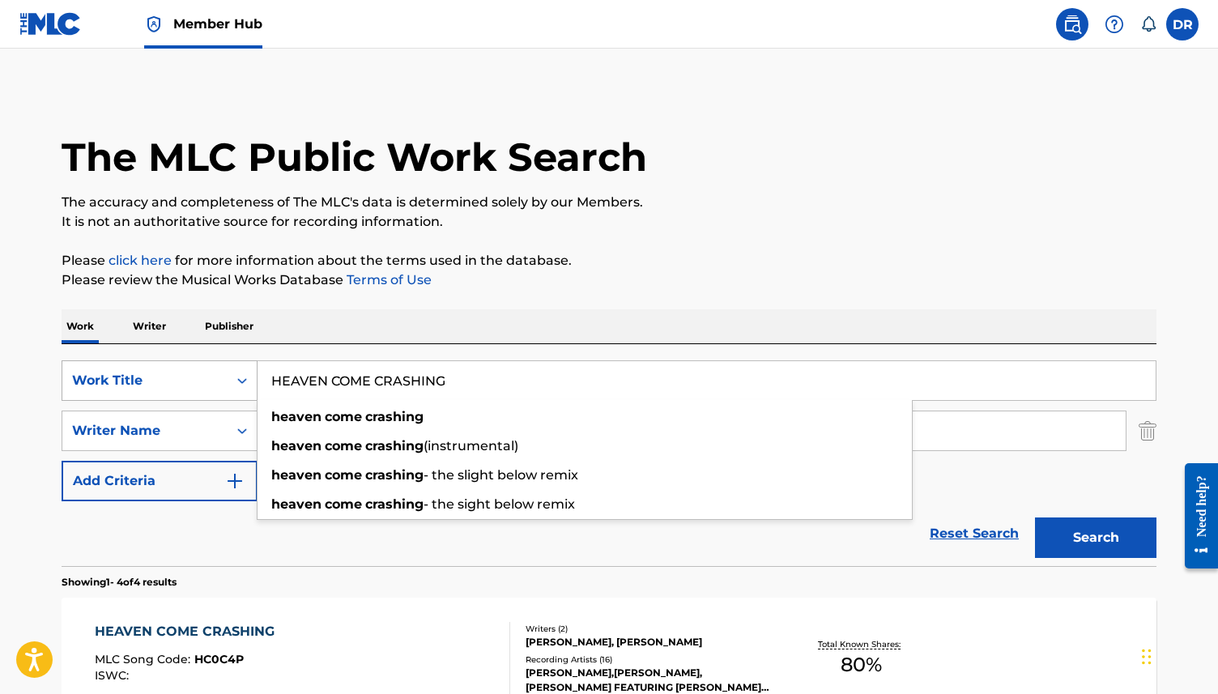
drag, startPoint x: 500, startPoint y: 379, endPoint x: 202, endPoint y: 378, distance: 298.7
click at [202, 378] on div "SearchWithCriteria3ca1de88-b7ff-4f5b-be49-6ec151af8843 Work Title HEAVEN COME C…" at bounding box center [609, 380] width 1094 height 40
paste input "IN THE MEMORY ROOM"
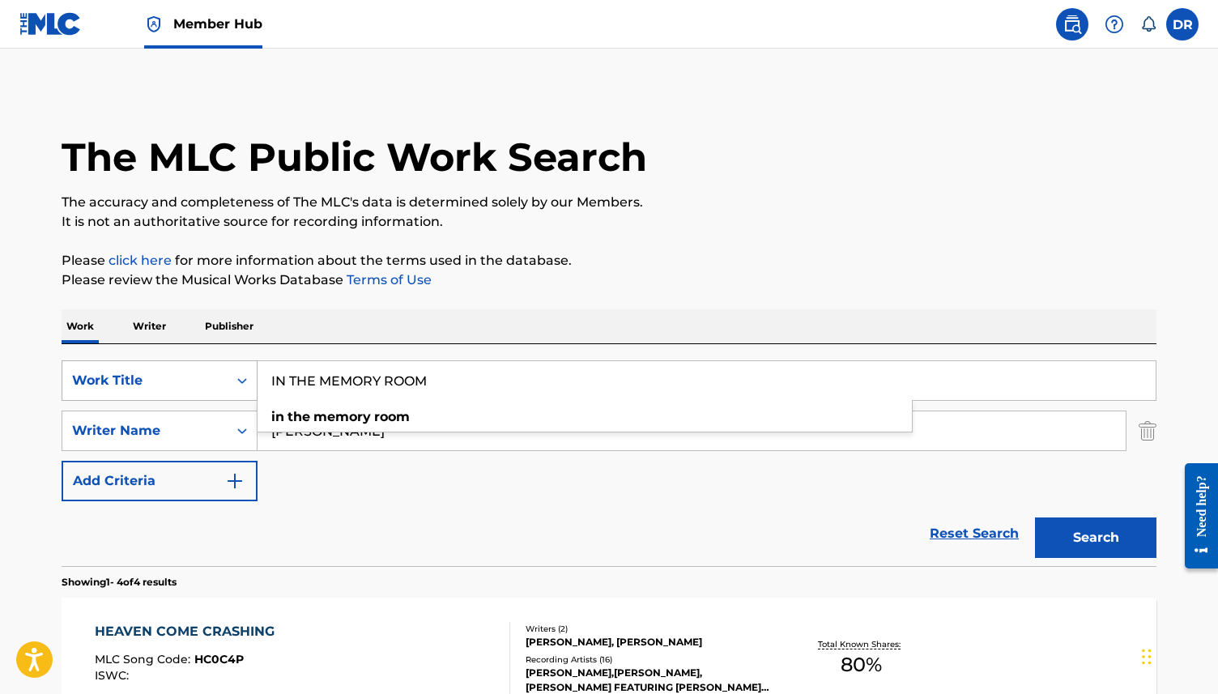
type input "IN THE MEMORY ROOM"
click at [1035, 517] on button "Search" at bounding box center [1095, 537] width 121 height 40
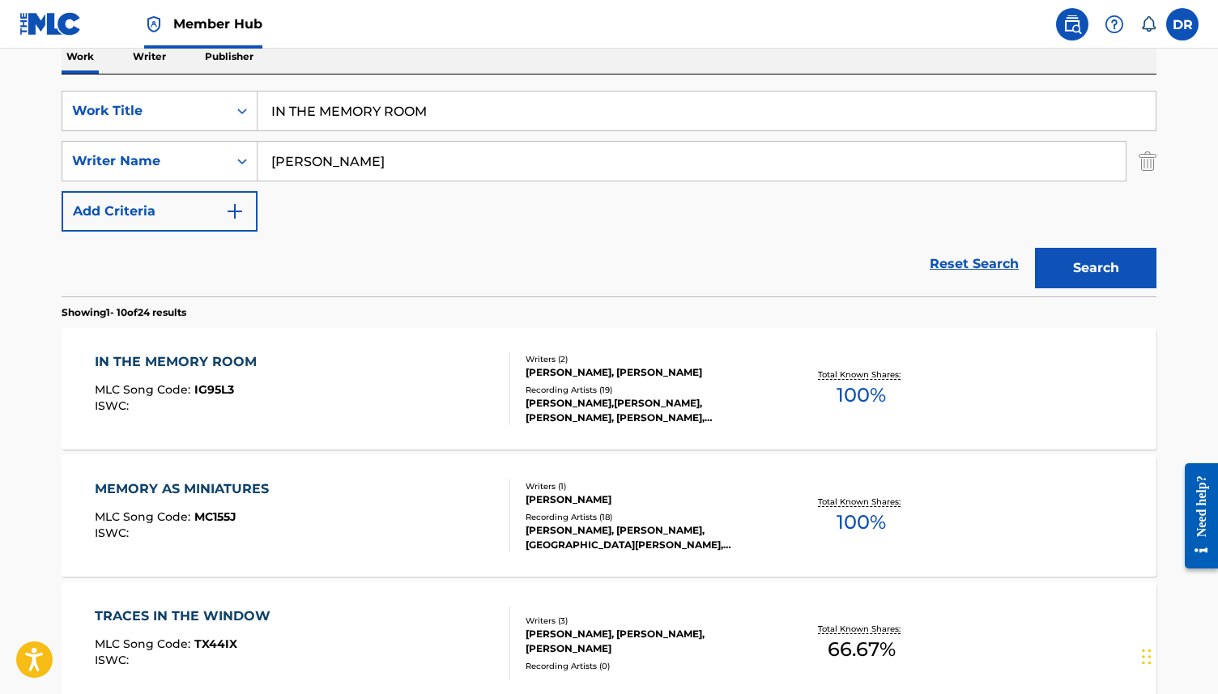
scroll to position [299, 0]
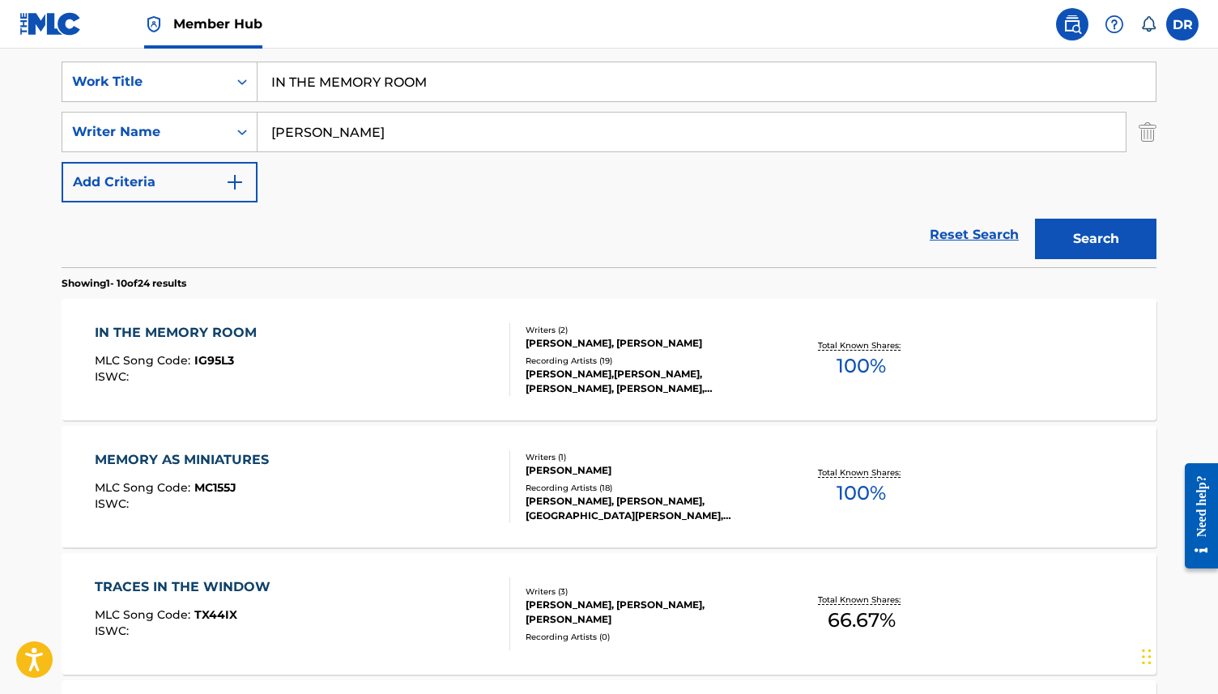
click at [354, 359] on div "IN THE MEMORY ROOM MLC Song Code : IG95L3 ISWC :" at bounding box center [303, 359] width 416 height 73
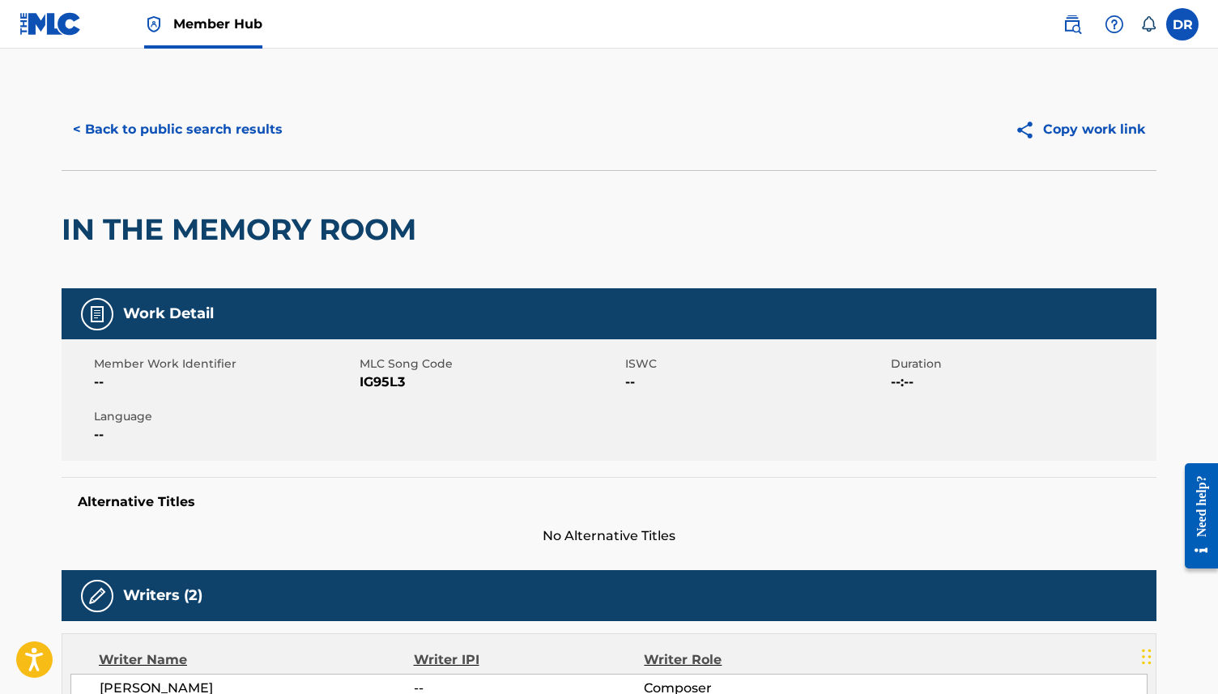
click at [387, 383] on span "IG95L3" at bounding box center [489, 381] width 261 height 19
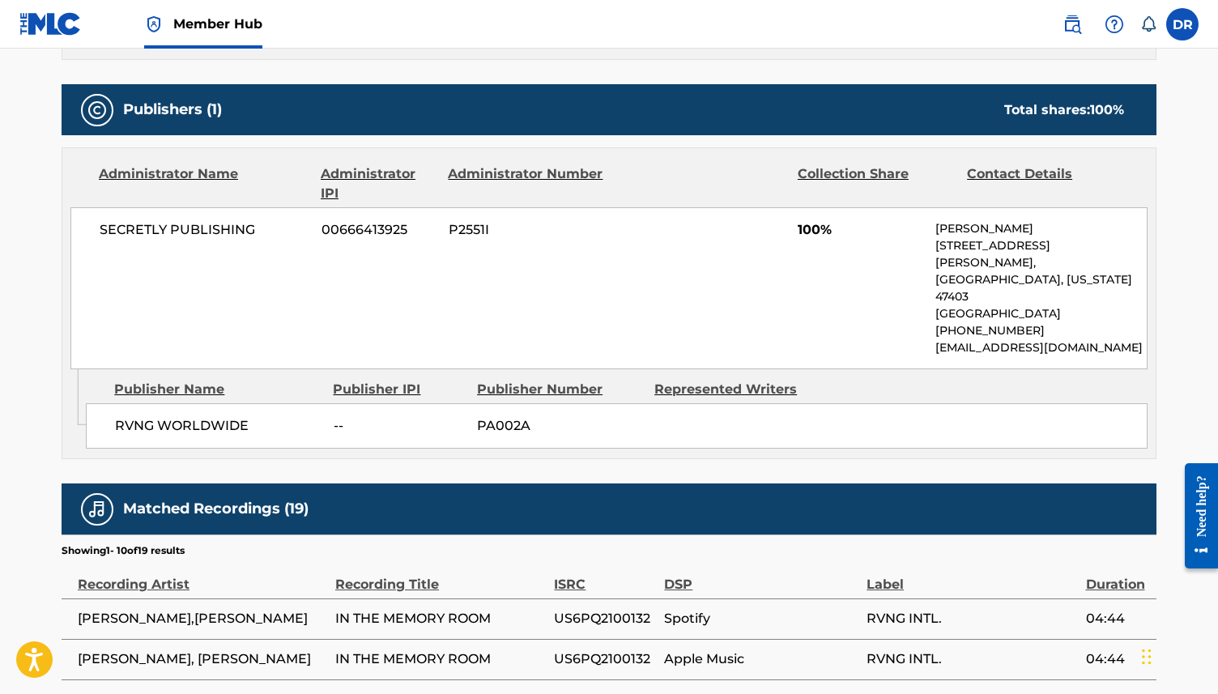
scroll to position [689, 0]
